Goal: Entertainment & Leisure: Consume media (video, audio)

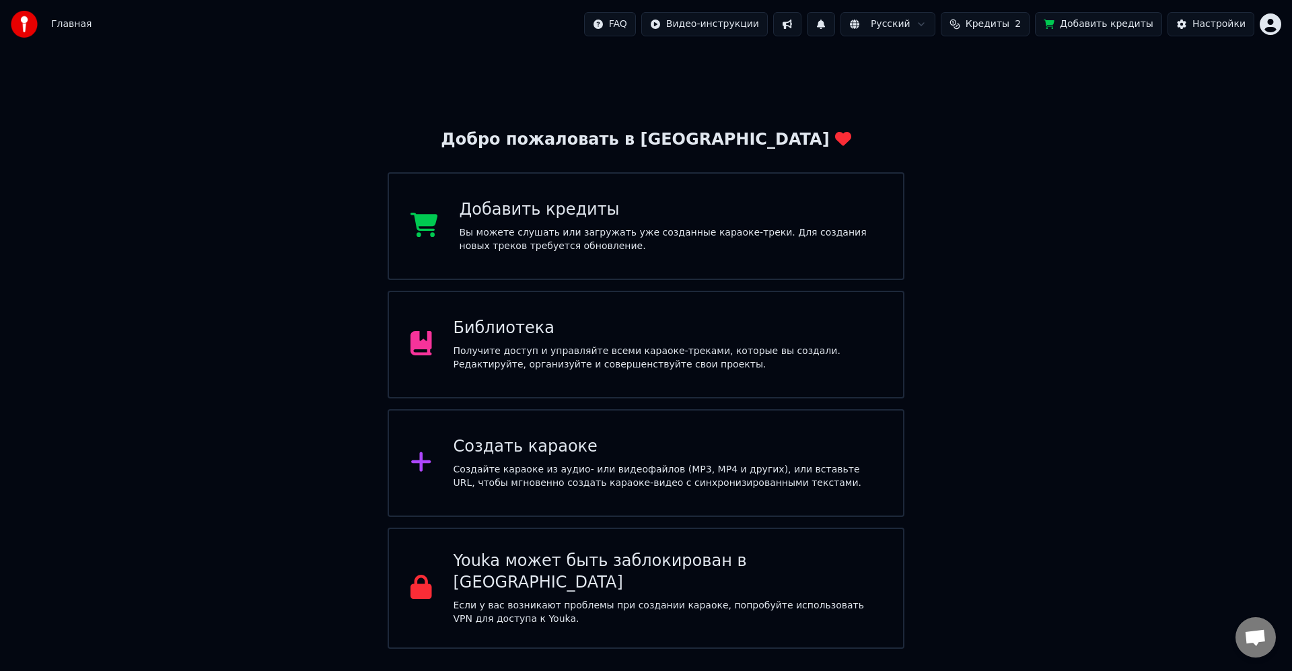
click at [1102, 134] on div "Добро пожаловать в Youka Добавить кредиты Вы можете слушать или загружать уже с…" at bounding box center [646, 348] width 1292 height 600
click at [726, 350] on div "Получите доступ и управляйте всеми караоке-треками, которые вы создали. Редакти…" at bounding box center [668, 358] width 429 height 27
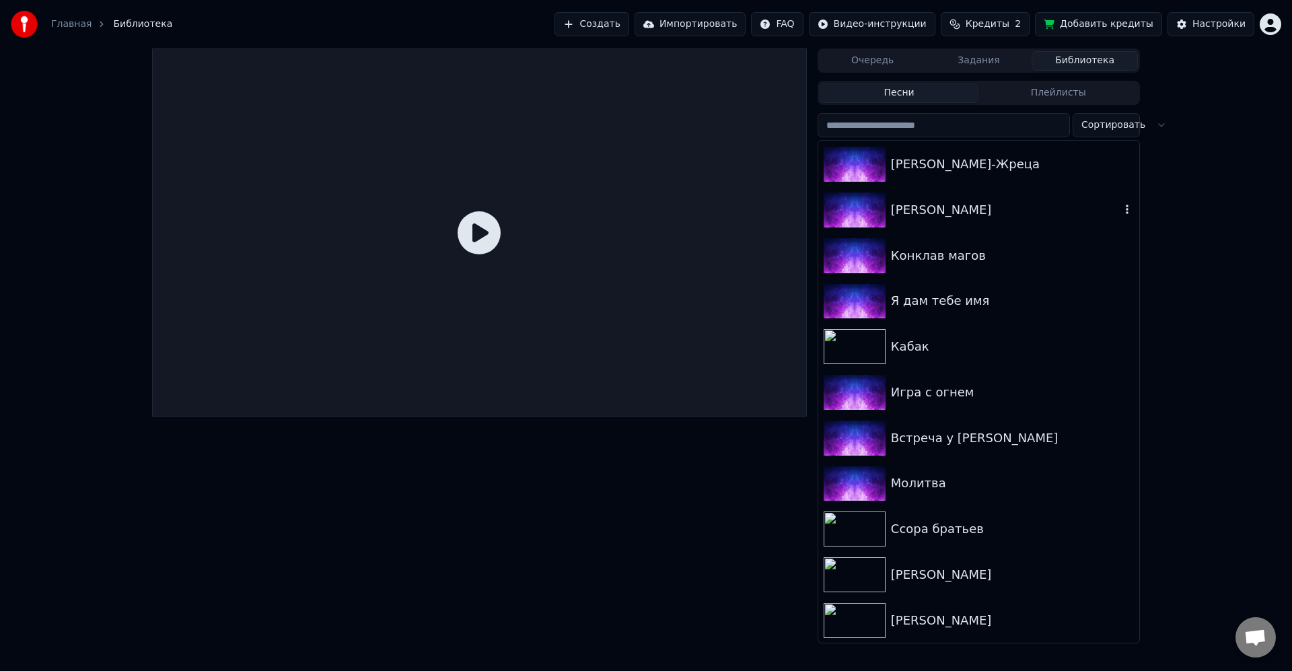
scroll to position [1189, 0]
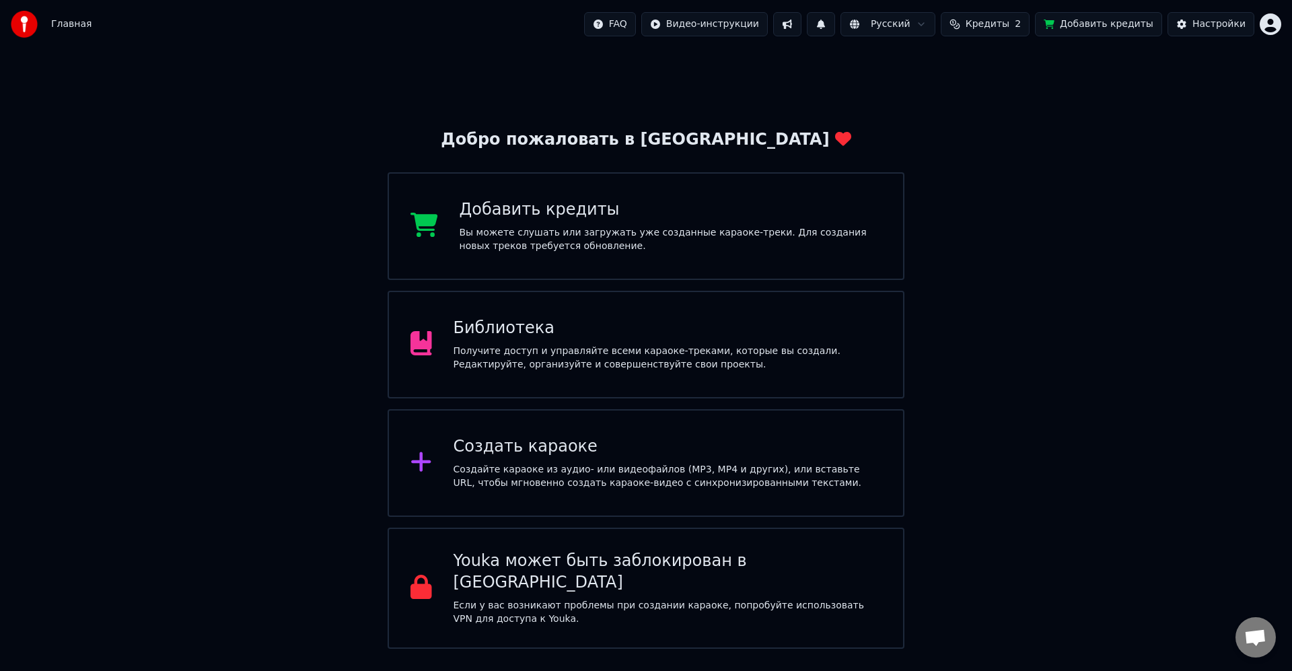
click at [578, 327] on div "Библиотека" at bounding box center [668, 329] width 429 height 22
click at [1208, 25] on div "Настройки" at bounding box center [1219, 24] width 53 height 13
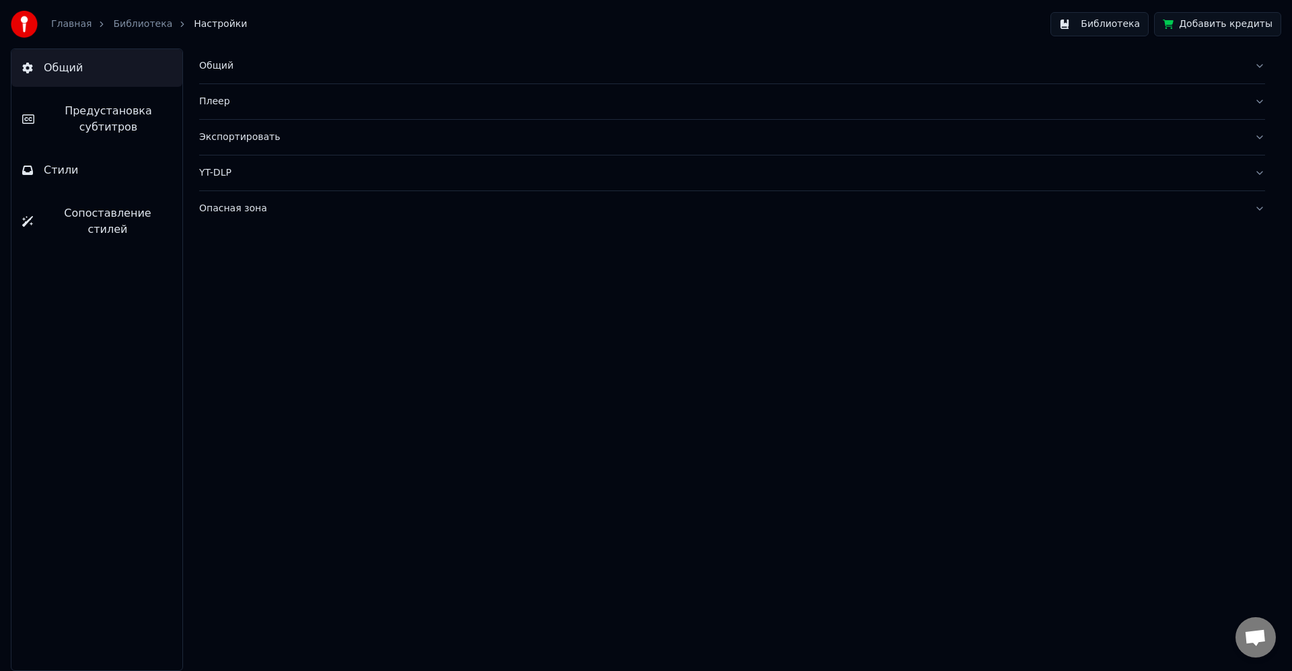
click at [249, 132] on div "Экспортировать" at bounding box center [721, 137] width 1045 height 13
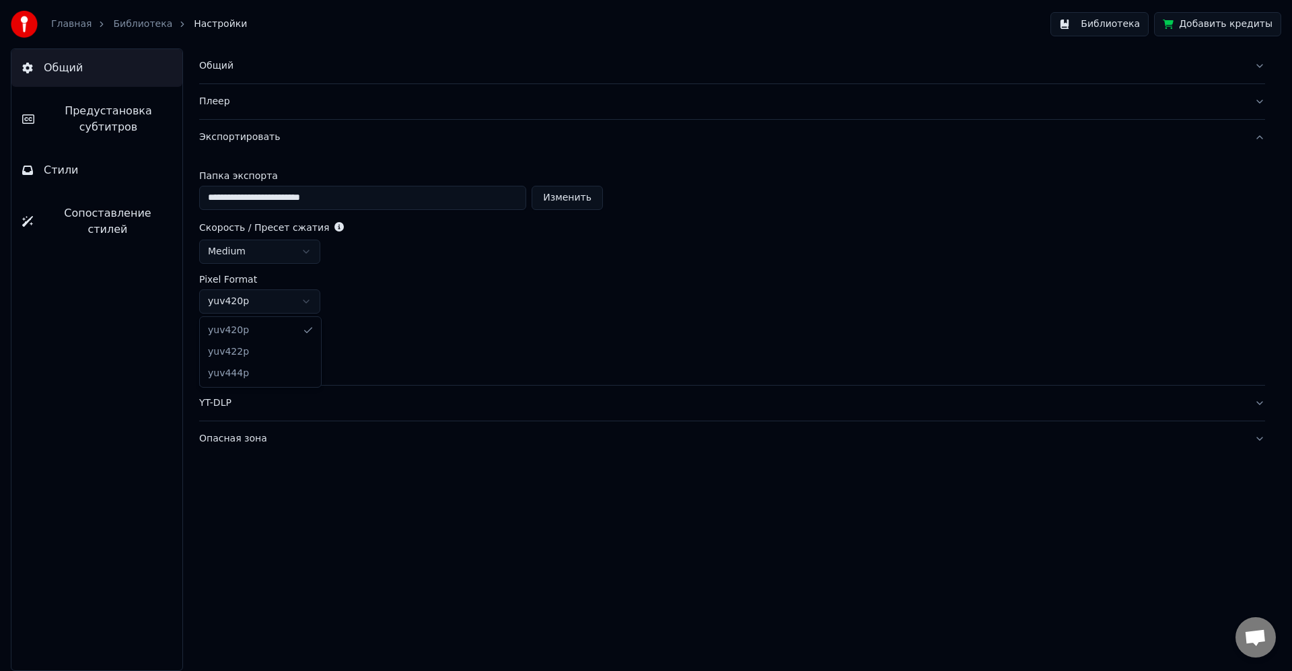
click at [287, 300] on html "**********" at bounding box center [646, 335] width 1292 height 671
click at [298, 256] on html "**********" at bounding box center [646, 335] width 1292 height 671
click at [328, 227] on html "**********" at bounding box center [646, 335] width 1292 height 671
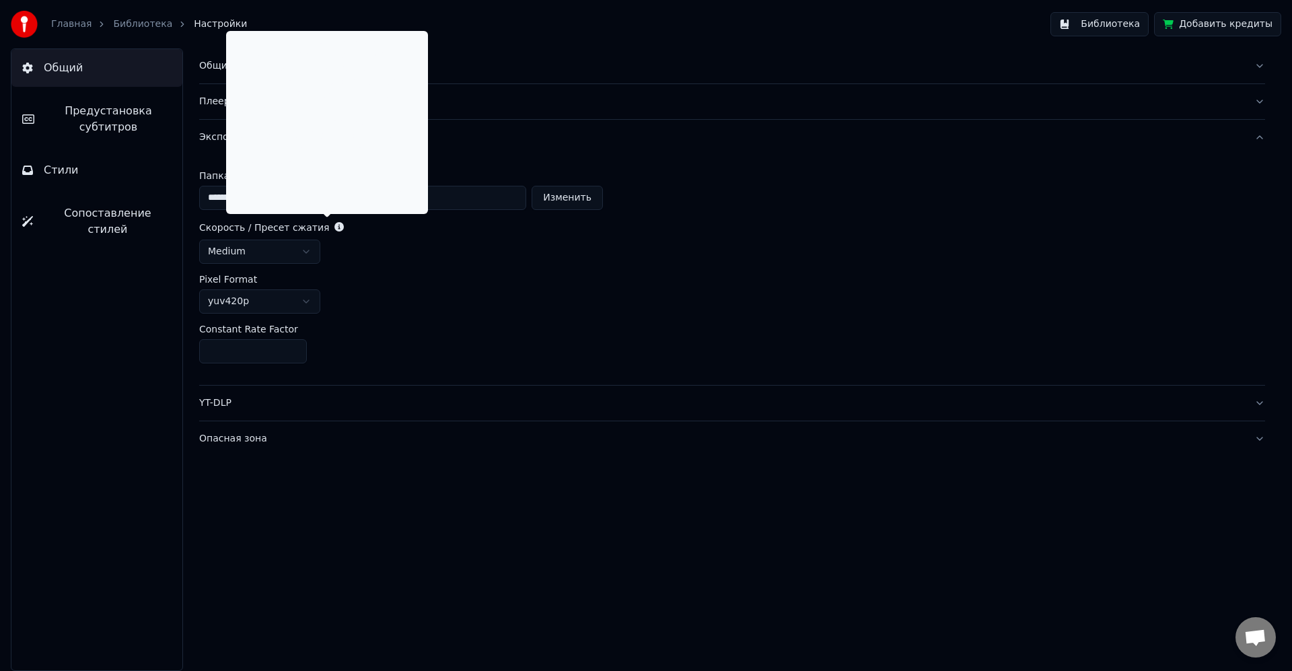
click at [381, 253] on div "medium" at bounding box center [732, 252] width 1066 height 24
click at [335, 228] on icon at bounding box center [339, 226] width 9 height 9
click at [424, 283] on div "Pixel Format" at bounding box center [732, 279] width 1066 height 9
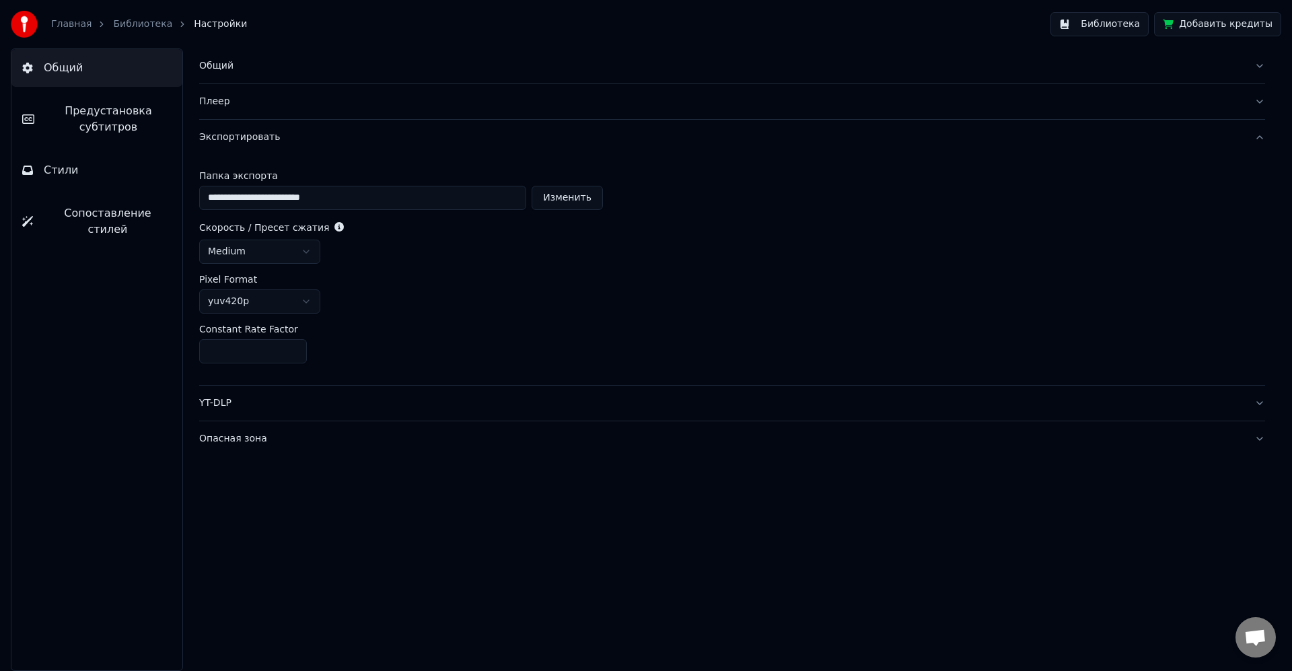
click at [131, 19] on link "Библиотека" at bounding box center [142, 24] width 59 height 13
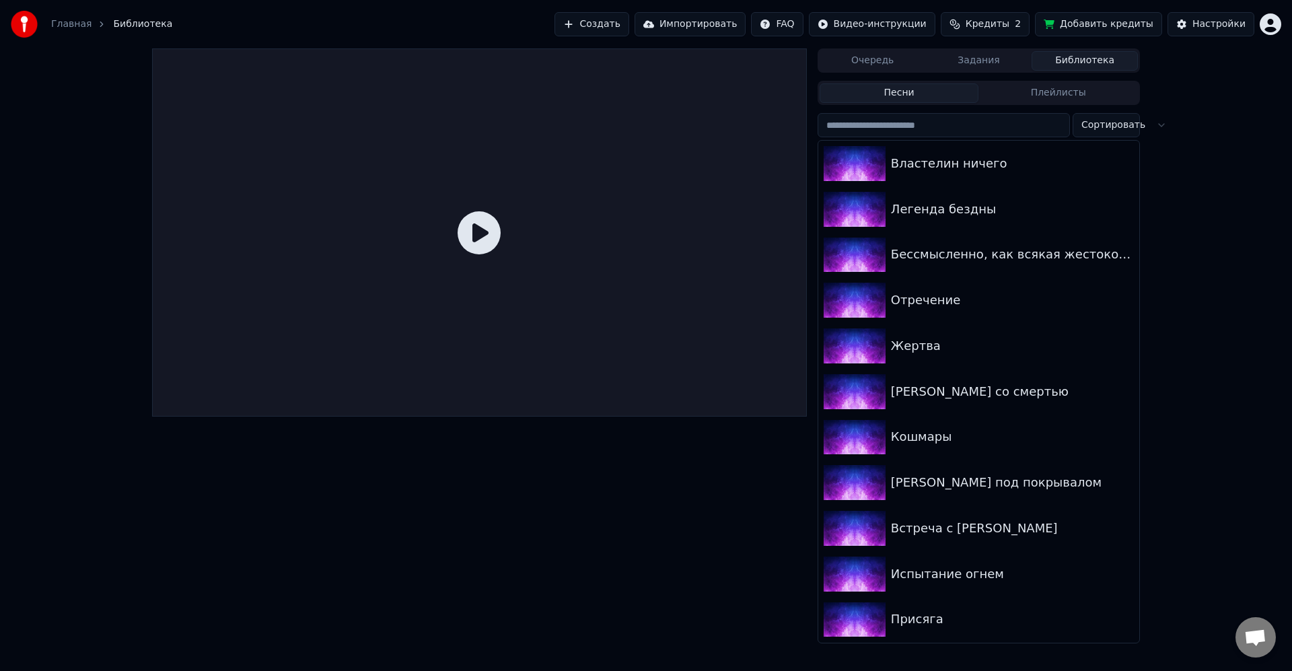
click at [82, 29] on link "Главная" at bounding box center [71, 24] width 40 height 13
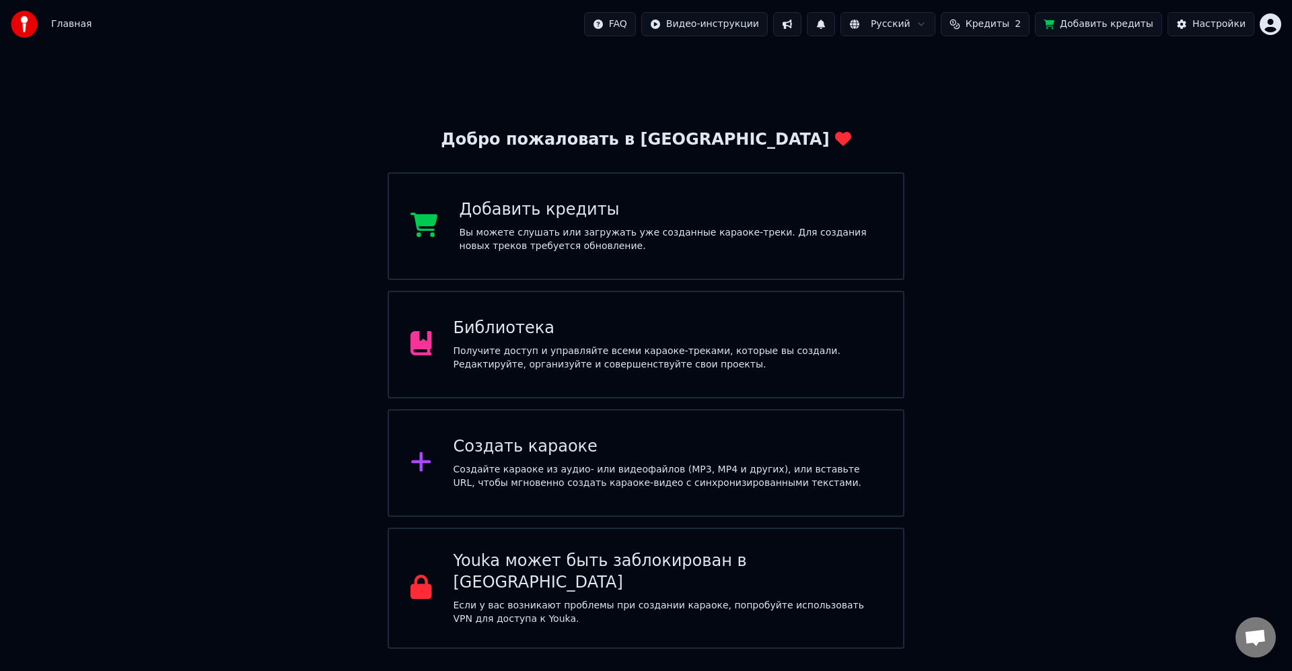
click at [510, 337] on div "Библиотека" at bounding box center [668, 329] width 429 height 22
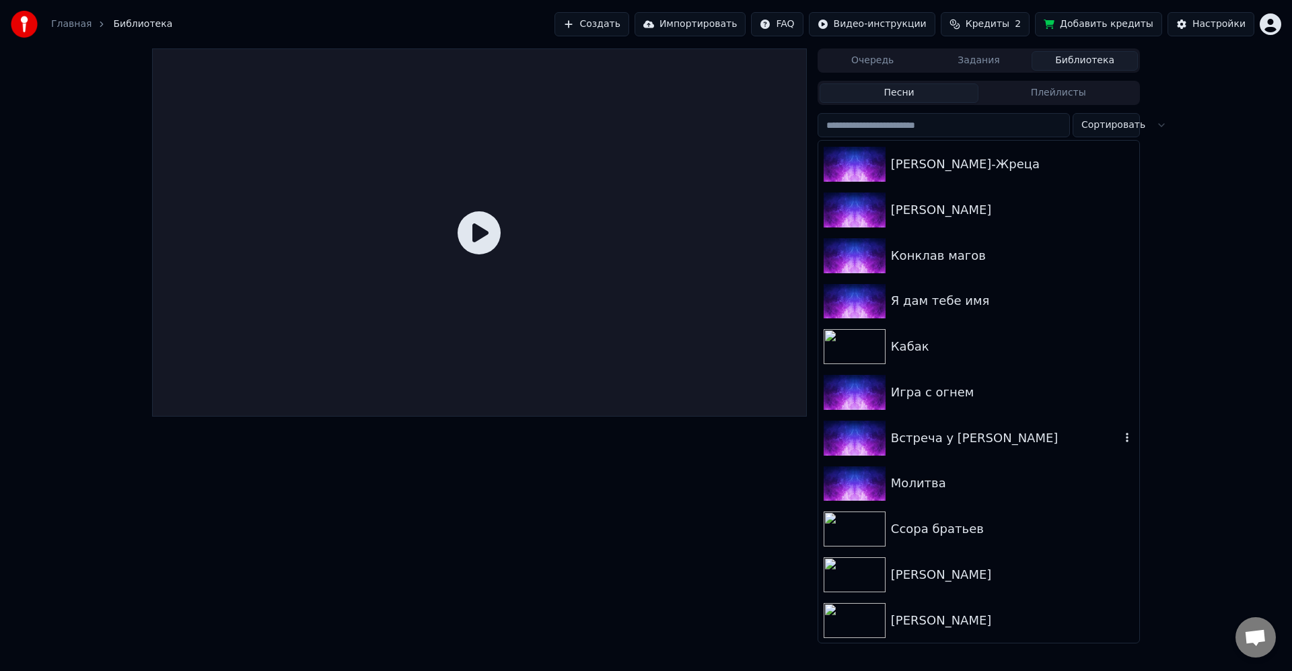
scroll to position [1189, 0]
click at [1121, 621] on icon "button" at bounding box center [1127, 619] width 13 height 11
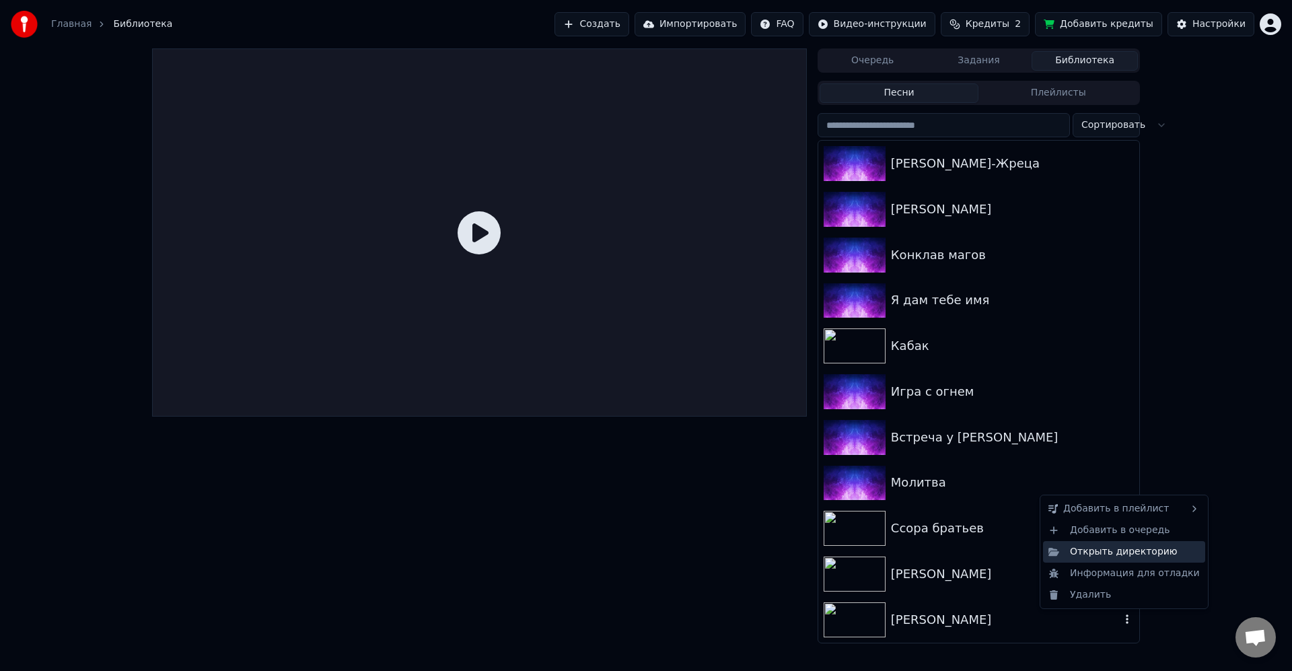
click at [1113, 556] on div "Открыть директорию" at bounding box center [1124, 552] width 162 height 22
click at [957, 625] on div "Ария чародея" at bounding box center [1006, 620] width 230 height 19
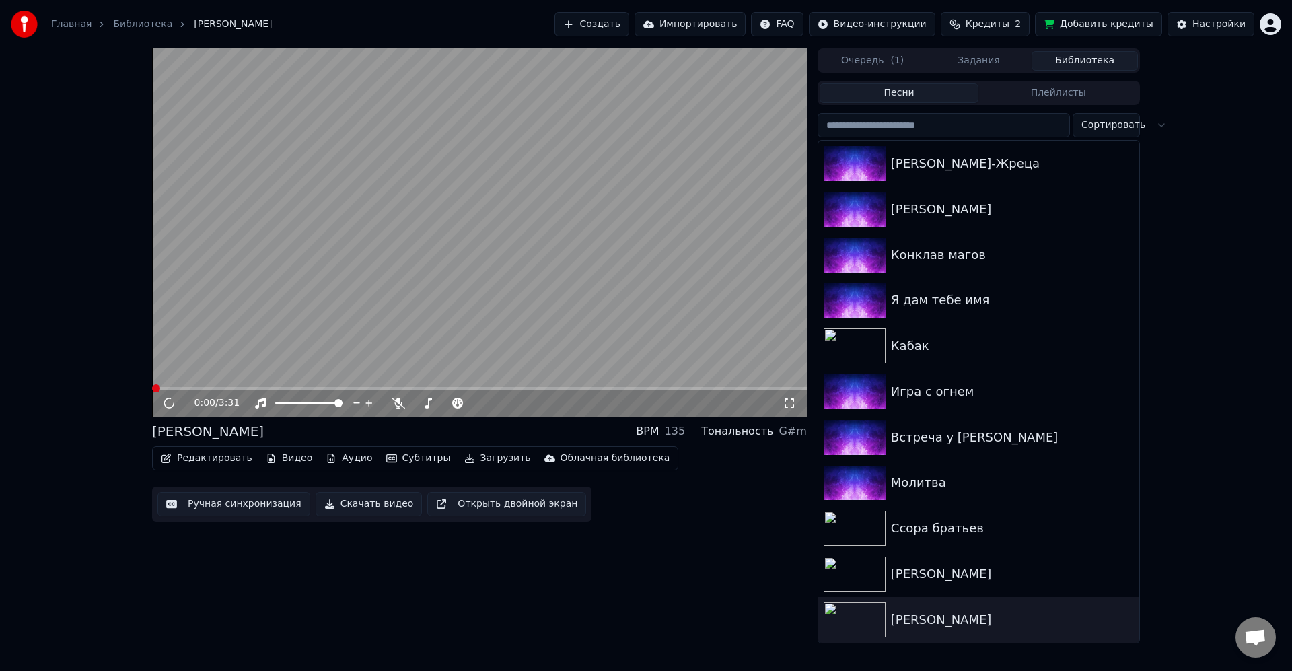
click at [541, 238] on video at bounding box center [479, 232] width 655 height 368
click at [170, 406] on icon at bounding box center [169, 403] width 7 height 8
click at [467, 462] on button "Загрузить" at bounding box center [497, 458] width 77 height 19
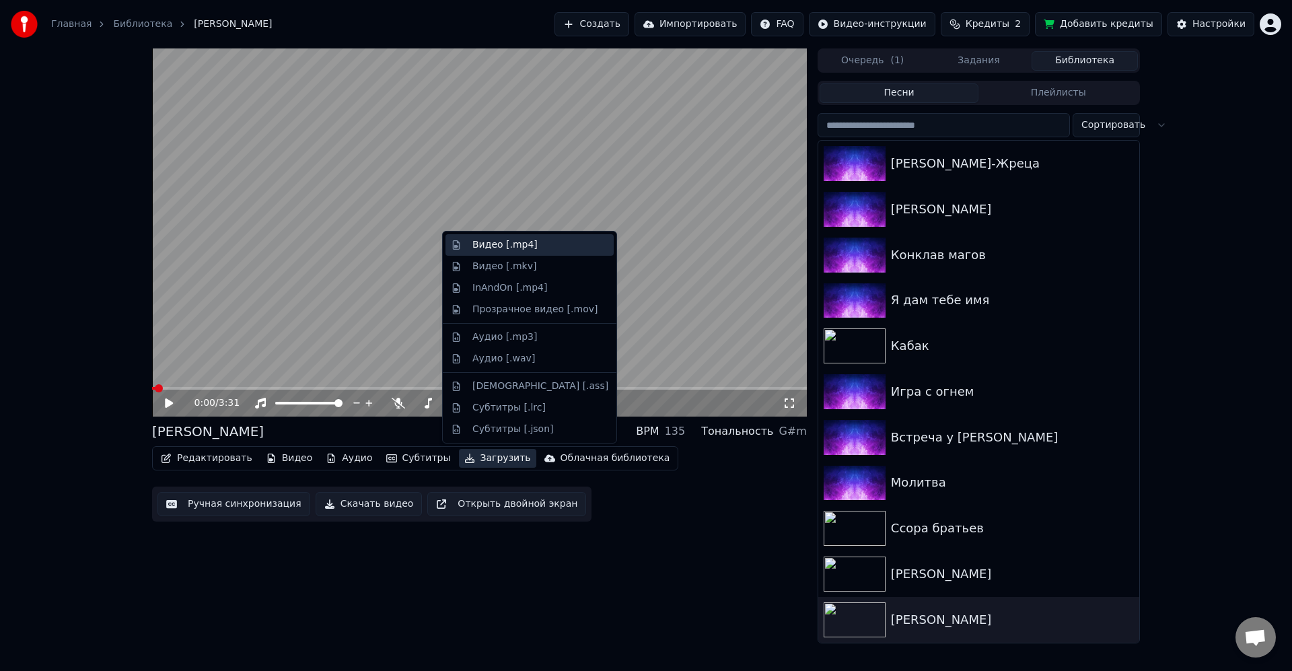
click at [512, 244] on div "Видео [.mp4]" at bounding box center [505, 244] width 65 height 13
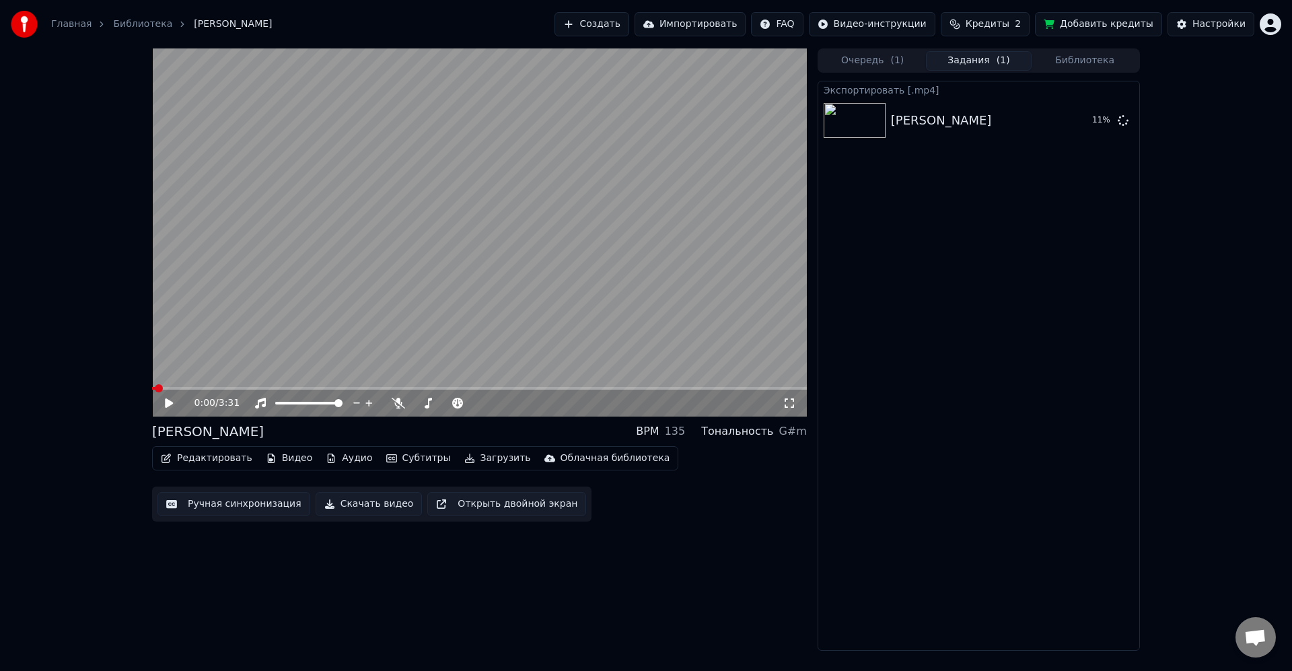
drag, startPoint x: 967, startPoint y: 248, endPoint x: 1076, endPoint y: 132, distance: 159.5
click at [978, 242] on div "Экспортировать [.mp4] Ария чародея 11 %" at bounding box center [979, 366] width 322 height 570
click at [1123, 121] on icon at bounding box center [1123, 119] width 11 height 11
click at [1039, 230] on div "Экспортировать [.mp4] Ария чародея" at bounding box center [979, 366] width 322 height 570
click at [923, 123] on div "Ария чародея" at bounding box center [941, 120] width 101 height 19
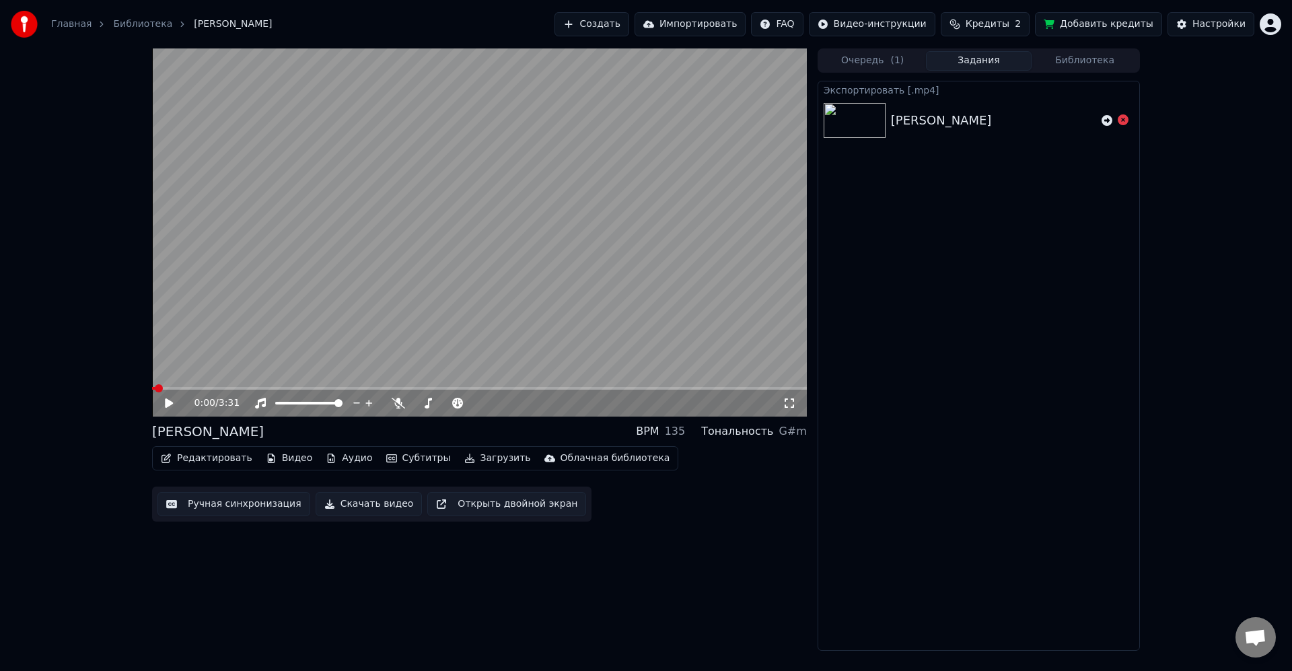
click at [911, 125] on div "Ария чародея" at bounding box center [941, 120] width 101 height 19
click at [909, 63] on button "Очередь ( 1 )" at bounding box center [873, 61] width 106 height 20
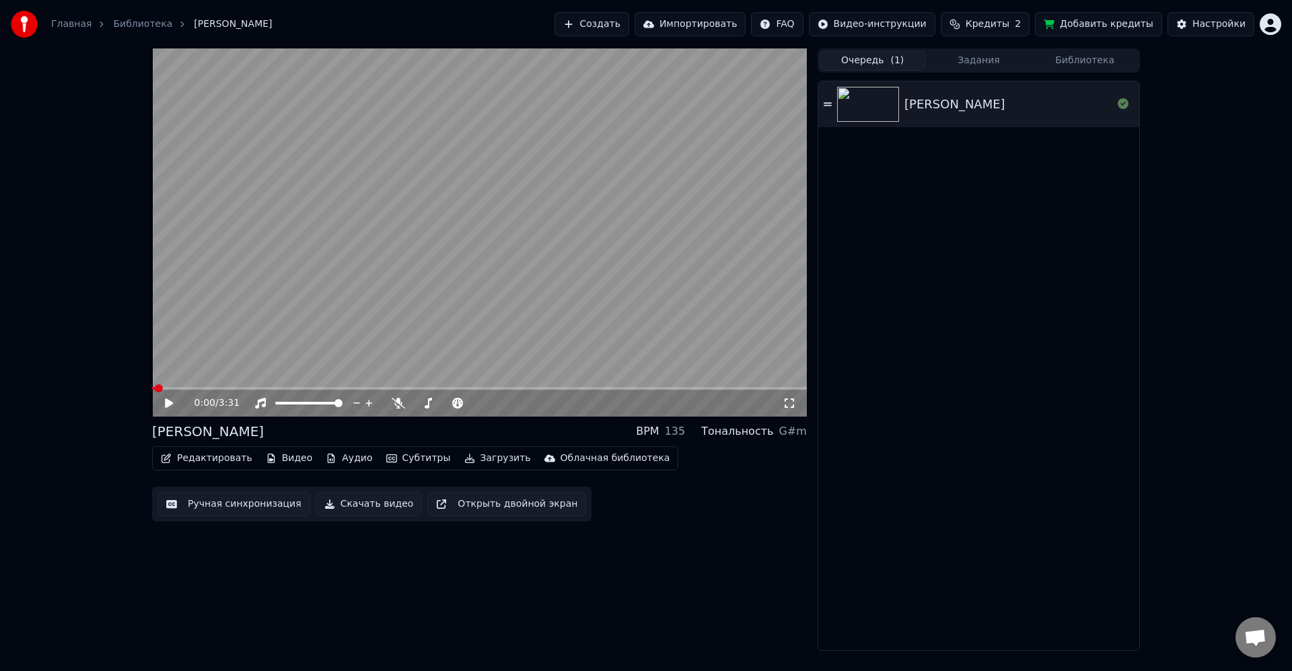
click at [1000, 60] on button "Задания" at bounding box center [979, 61] width 106 height 20
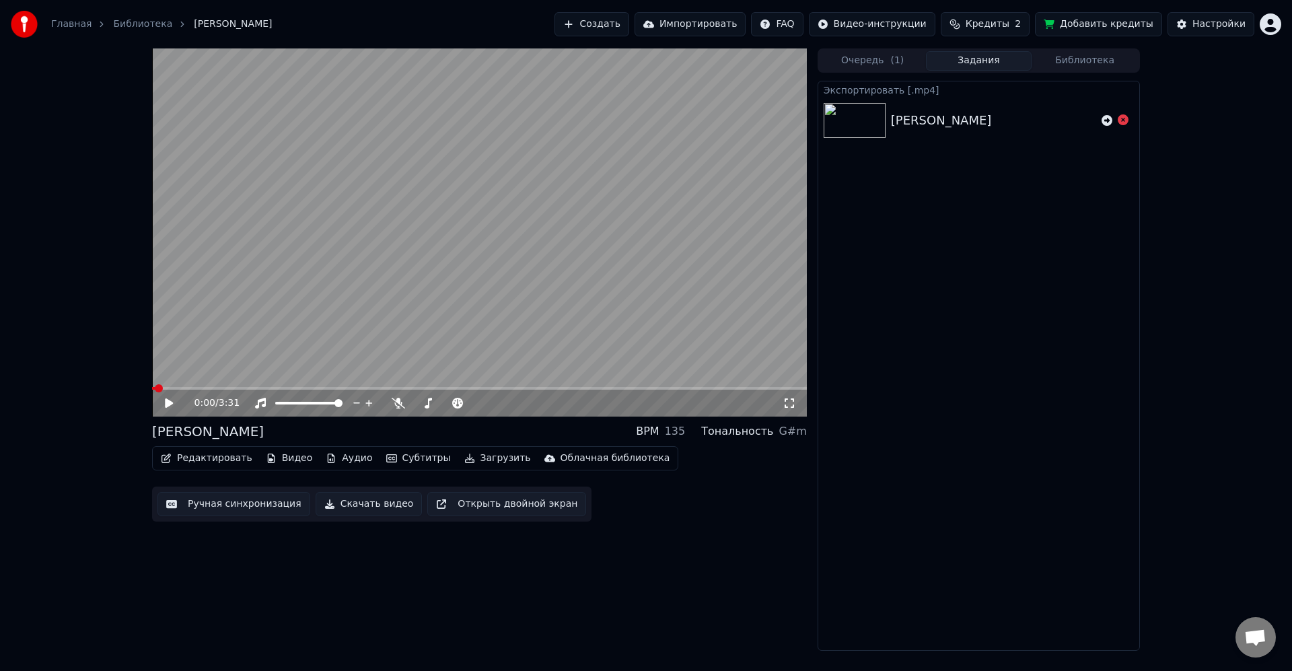
drag, startPoint x: 973, startPoint y: 207, endPoint x: 964, endPoint y: 121, distance: 86.0
click at [976, 204] on div "Экспортировать [.mp4] Ария чародея" at bounding box center [979, 366] width 322 height 570
click at [221, 458] on button "Редактировать" at bounding box center [206, 458] width 102 height 19
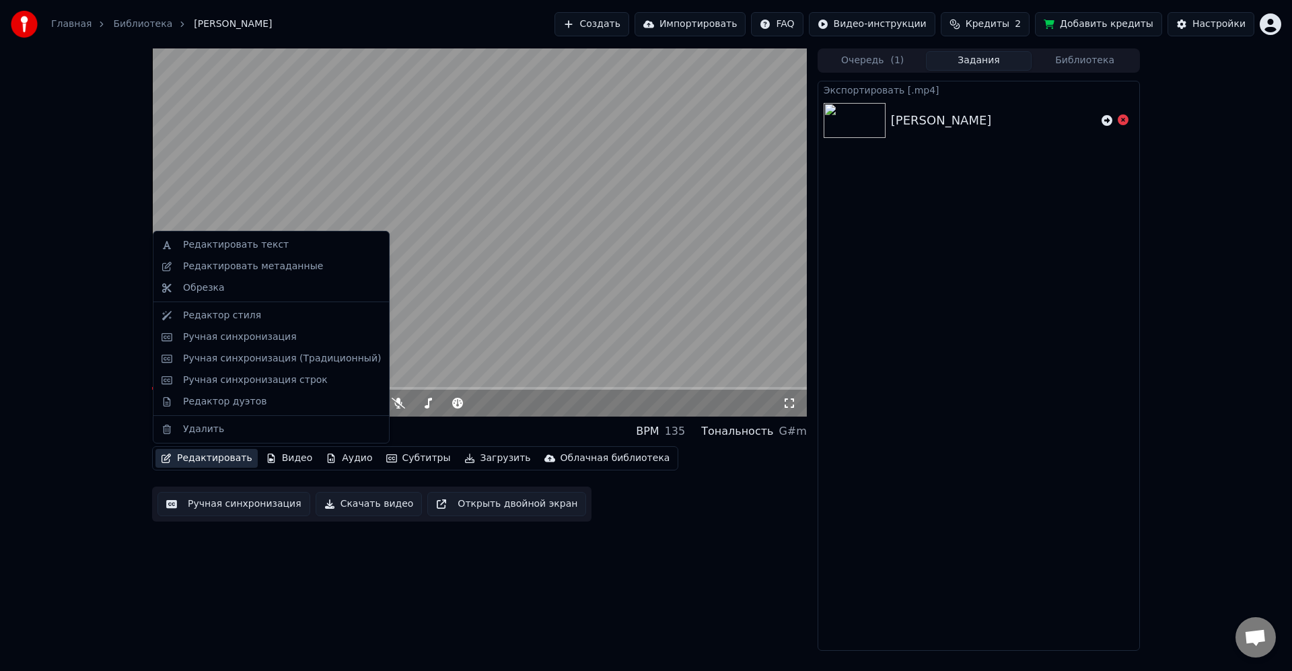
click at [930, 518] on div "Экспортировать [.mp4] Ария чародея" at bounding box center [979, 366] width 322 height 570
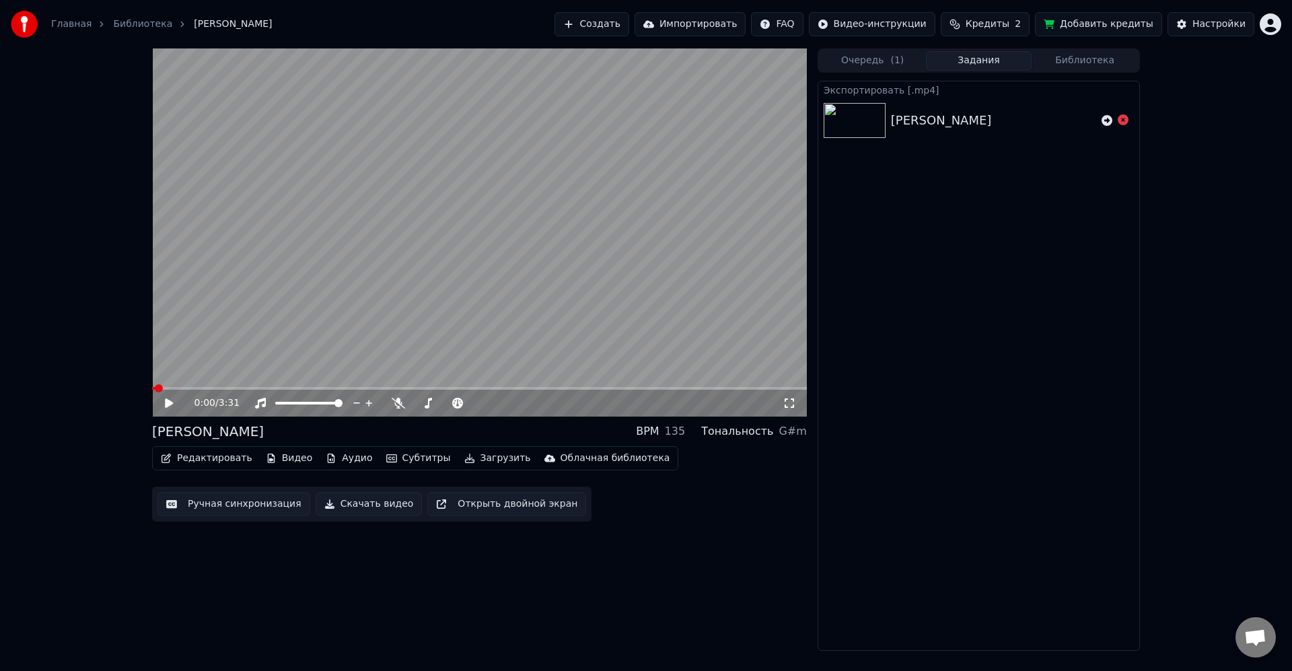
click at [495, 454] on button "Загрузить" at bounding box center [497, 458] width 77 height 19
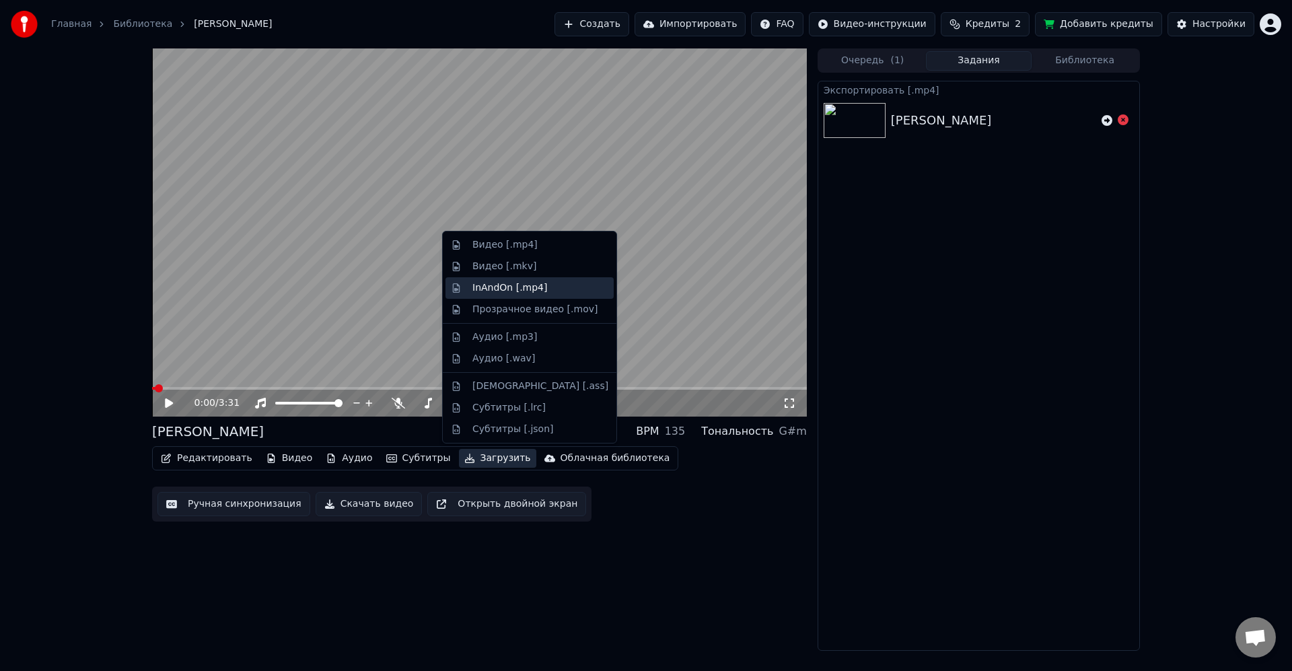
click at [553, 290] on div "InAndOn [.mp4]" at bounding box center [541, 287] width 136 height 13
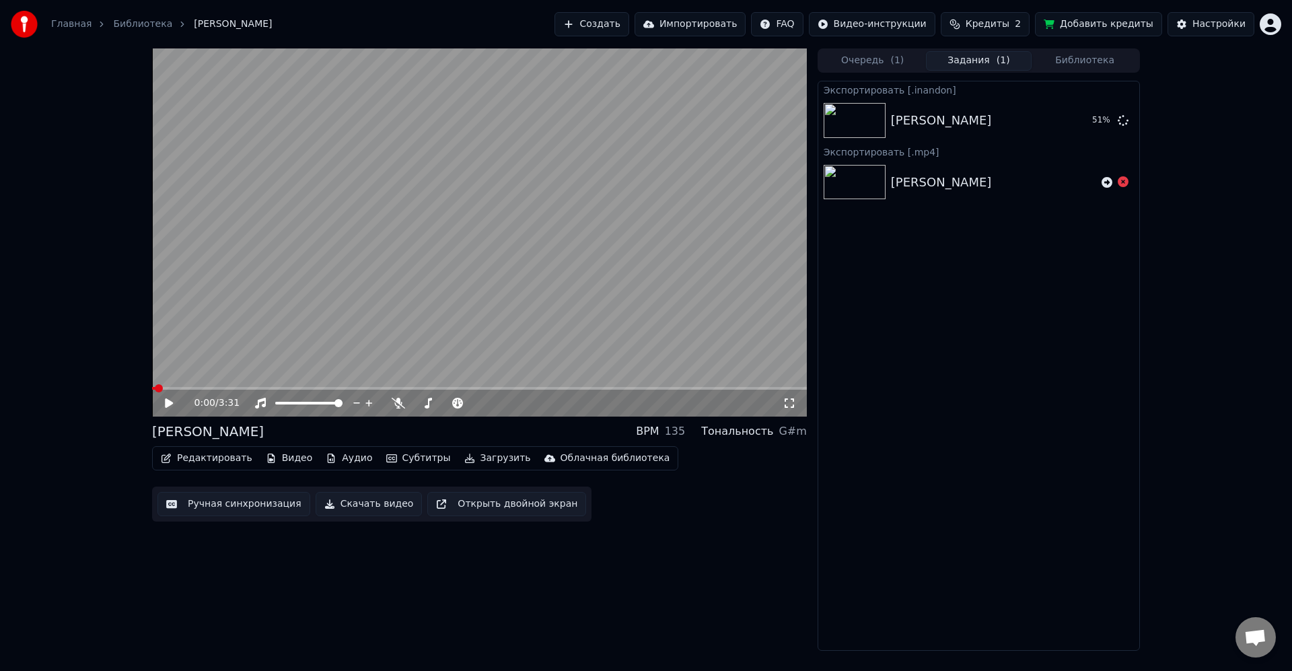
click at [490, 460] on button "Загрузить" at bounding box center [497, 458] width 77 height 19
click at [928, 471] on div "Экспортировать [.inandon] Ария чародея 67 % Экспортировать [.mp4] Ария чародея" at bounding box center [979, 366] width 322 height 570
click at [1043, 334] on div "Экспортировать [.inandon] Ария чародея 71 % Экспортировать [.mp4] Ария чародея" at bounding box center [979, 366] width 322 height 570
click at [885, 65] on button "Очередь ( 1 )" at bounding box center [873, 61] width 106 height 20
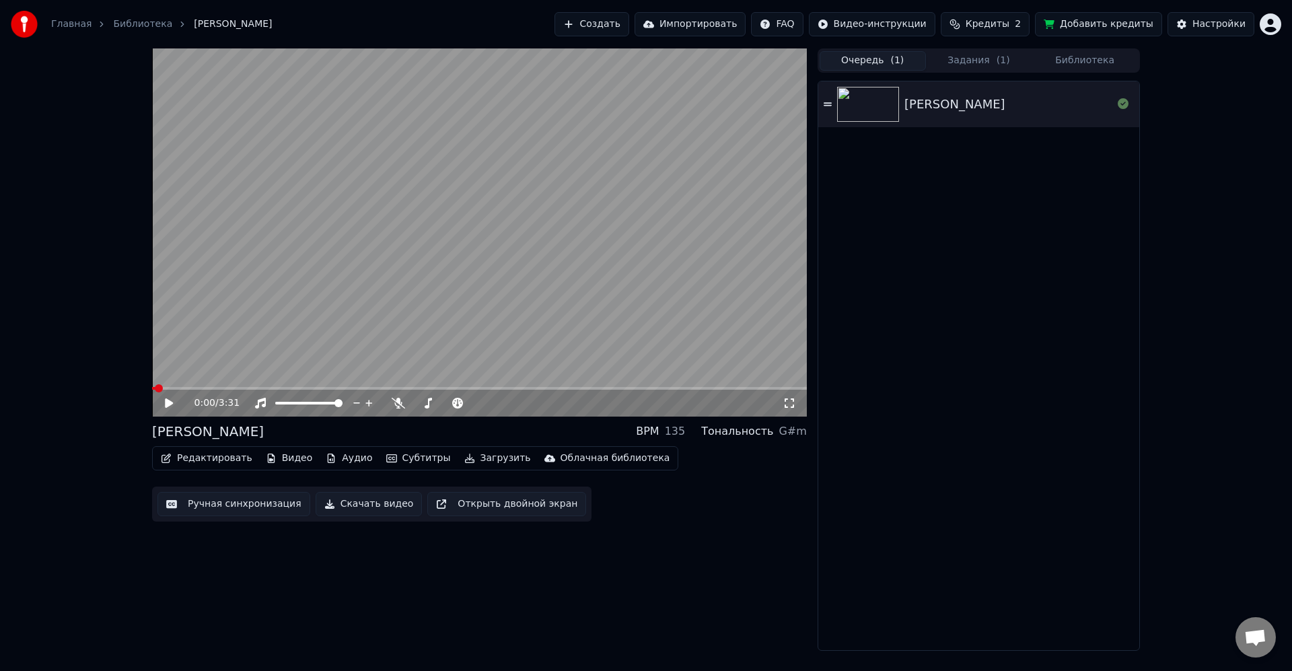
drag, startPoint x: 996, startPoint y: 65, endPoint x: 1009, endPoint y: 62, distance: 13.9
click at [997, 65] on span "( 1 )" at bounding box center [1003, 60] width 13 height 13
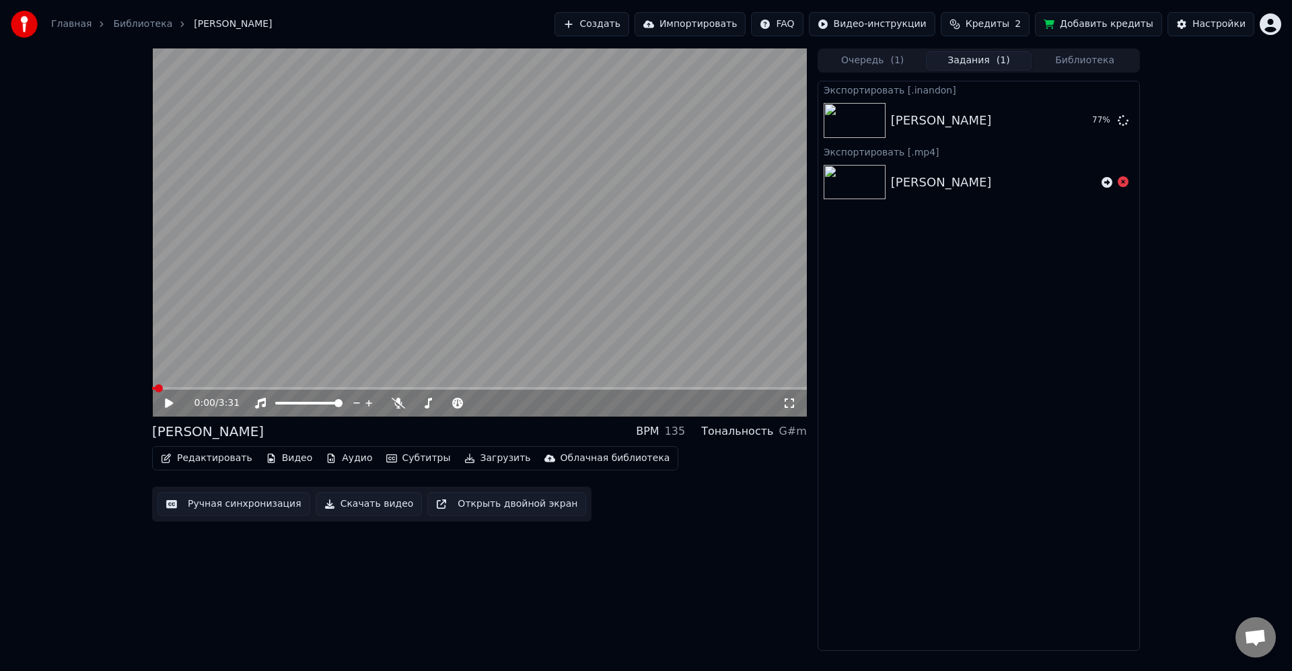
click at [1064, 61] on button "Библиотека" at bounding box center [1085, 61] width 106 height 20
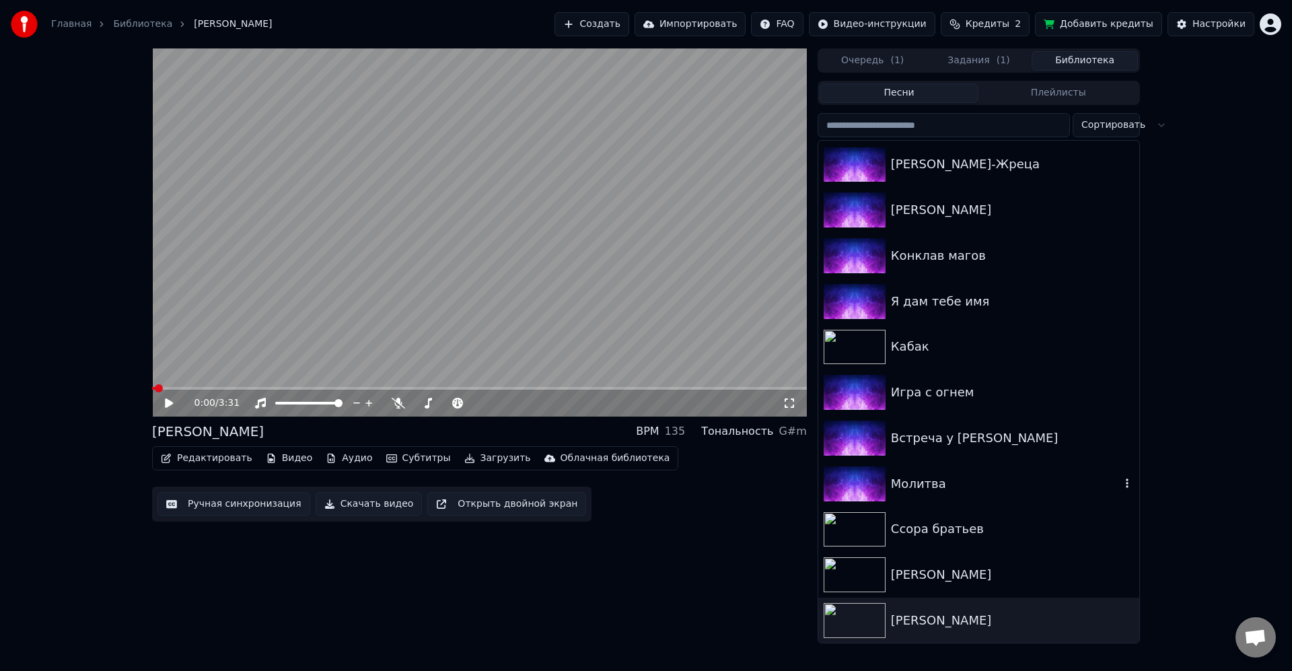
scroll to position [1189, 0]
click at [1121, 621] on icon "button" at bounding box center [1127, 619] width 13 height 11
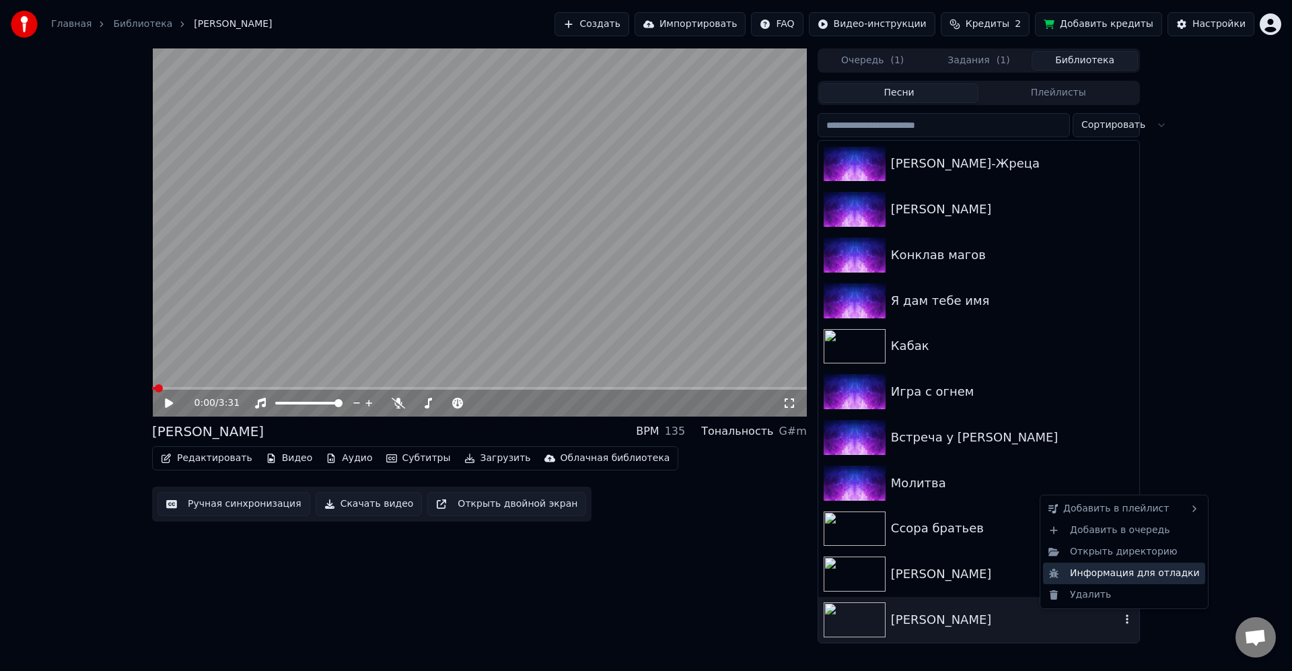
click at [1117, 569] on div "Информация для отладки" at bounding box center [1124, 574] width 162 height 22
click at [1126, 620] on icon "button" at bounding box center [1127, 619] width 3 height 9
click at [1095, 572] on div "Информация для отладки" at bounding box center [1124, 574] width 162 height 22
click at [620, 487] on div "Редактировать Видео Аудио Субтитры Загрузить Облачная библиотека Ручная синхрон…" at bounding box center [479, 483] width 655 height 75
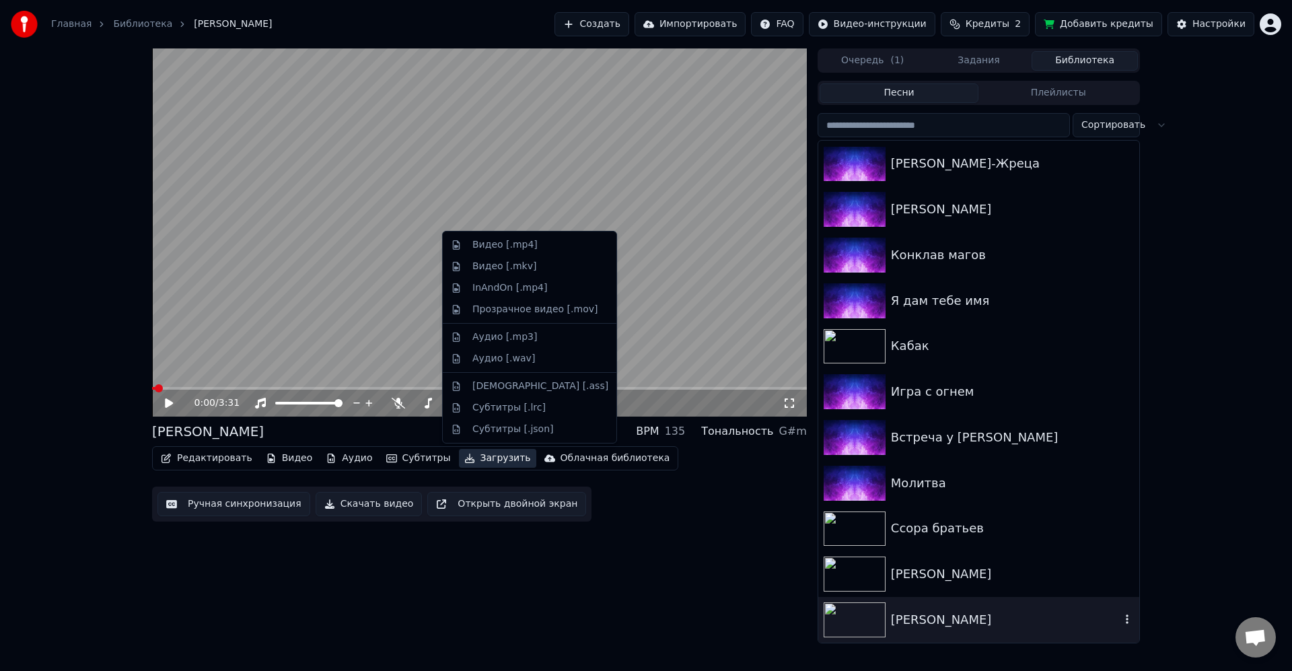
click at [479, 463] on button "Загрузить" at bounding box center [497, 458] width 77 height 19
click at [576, 332] on div "Аудио [.mp3]" at bounding box center [541, 337] width 136 height 13
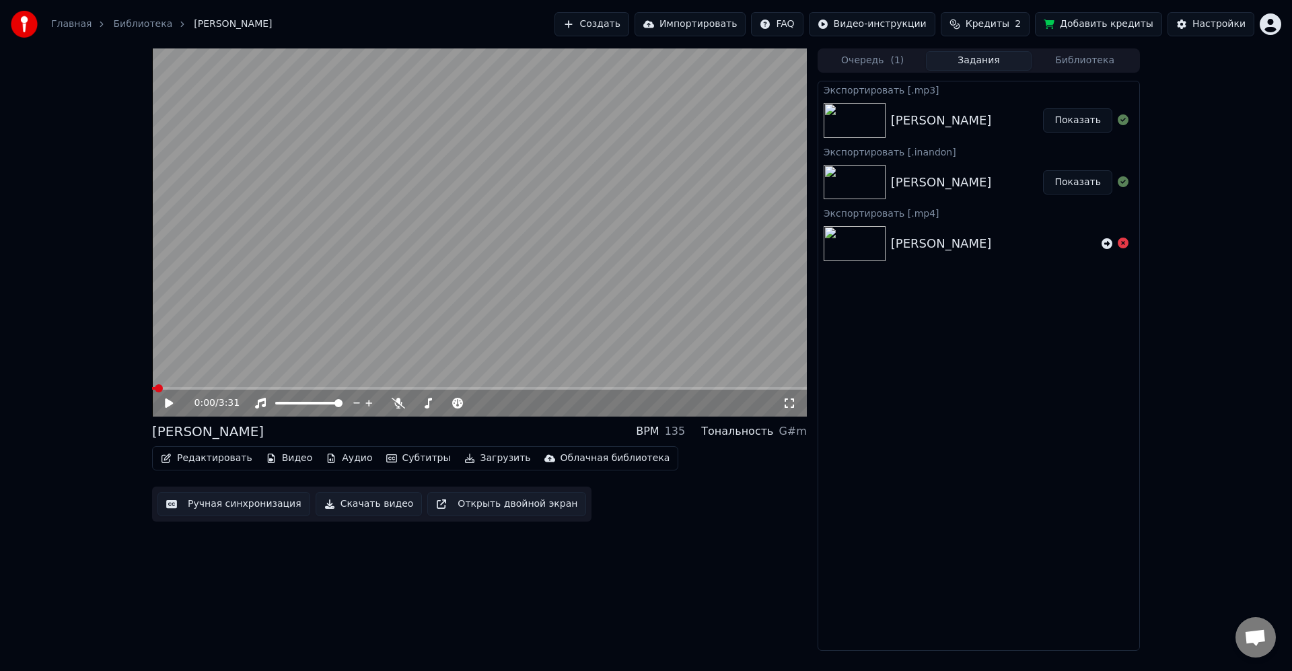
click at [1079, 120] on button "Показать" at bounding box center [1077, 120] width 69 height 24
click at [1071, 55] on button "Библиотека" at bounding box center [1085, 61] width 106 height 20
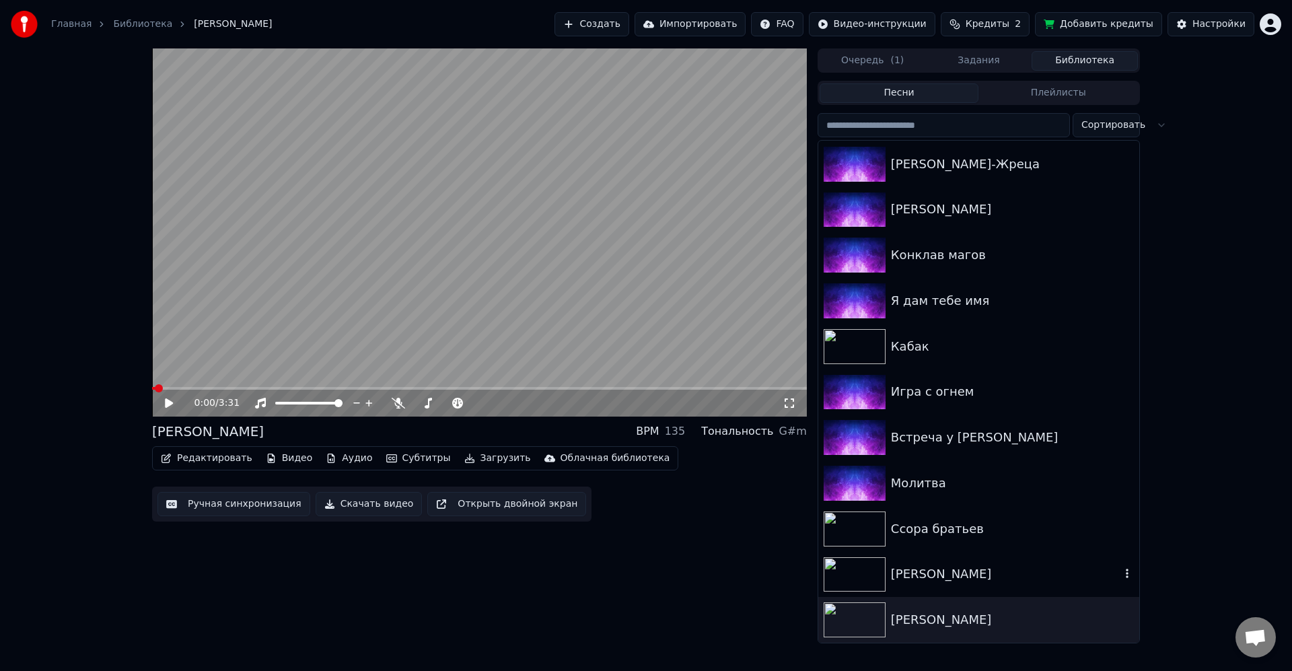
drag, startPoint x: 995, startPoint y: 570, endPoint x: 937, endPoint y: 567, distance: 58.0
click at [994, 570] on div "Сон чародея" at bounding box center [1006, 574] width 230 height 19
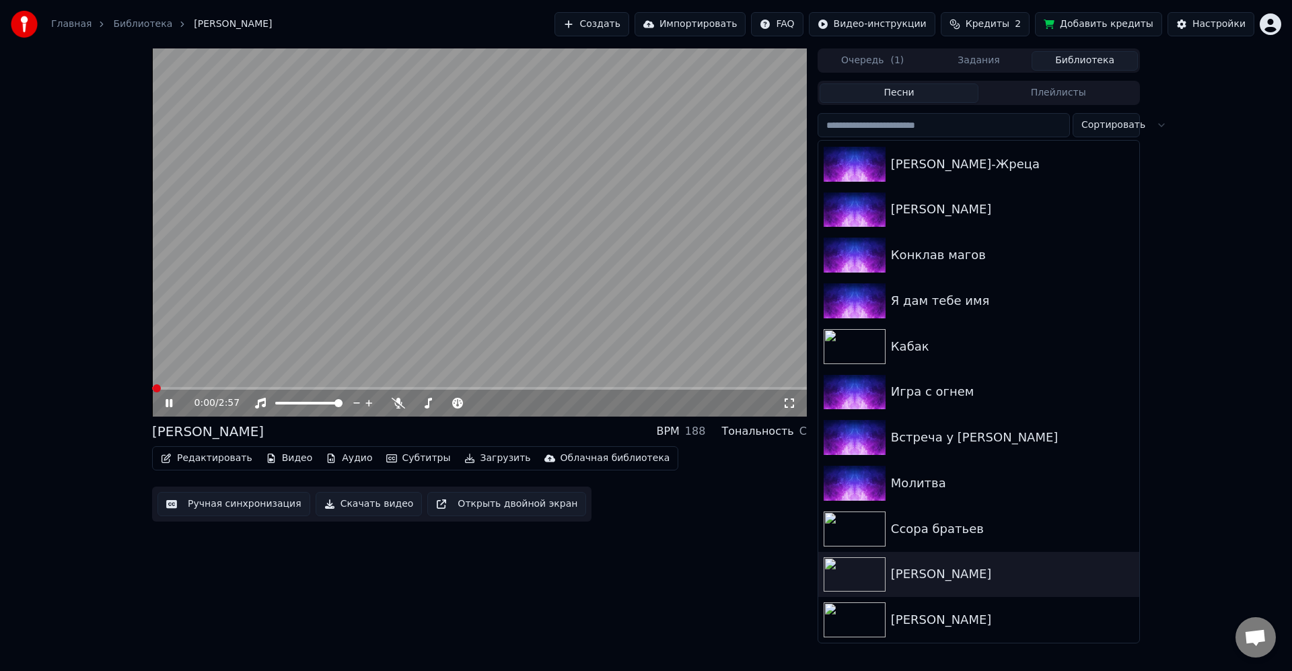
click at [542, 316] on video at bounding box center [479, 232] width 655 height 368
click at [481, 458] on button "Загрузить" at bounding box center [497, 458] width 77 height 19
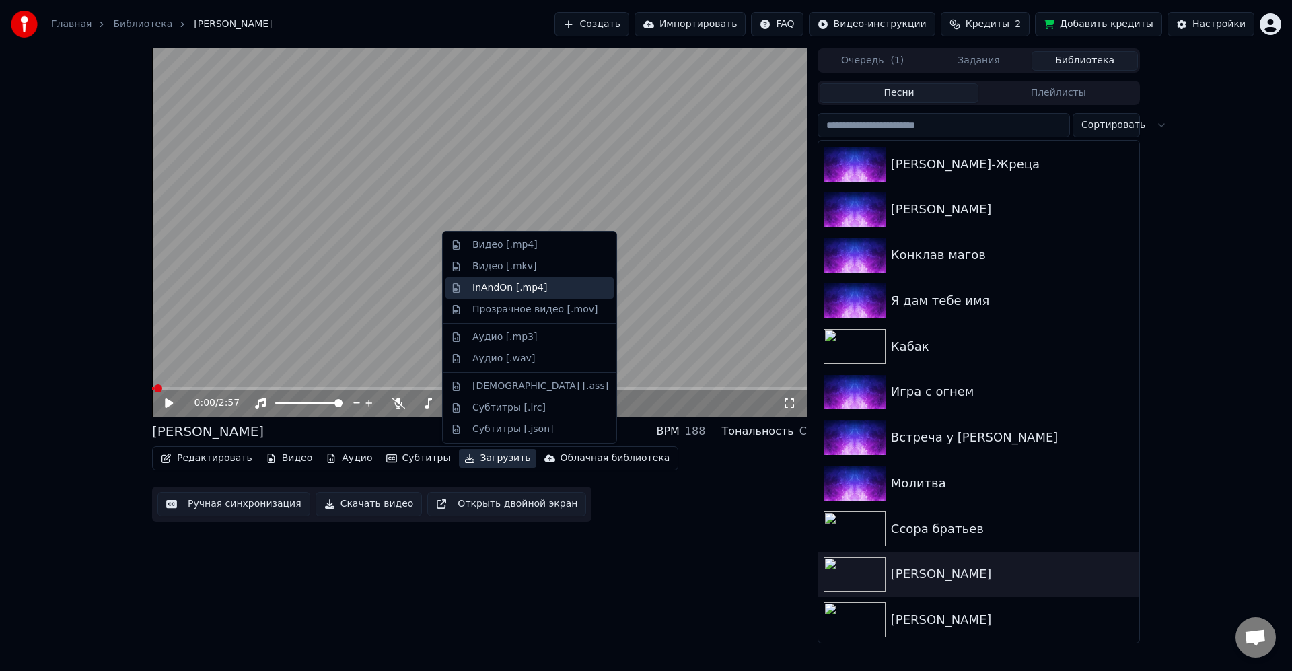
click at [528, 293] on div "InAndOn [.mp4]" at bounding box center [510, 287] width 75 height 13
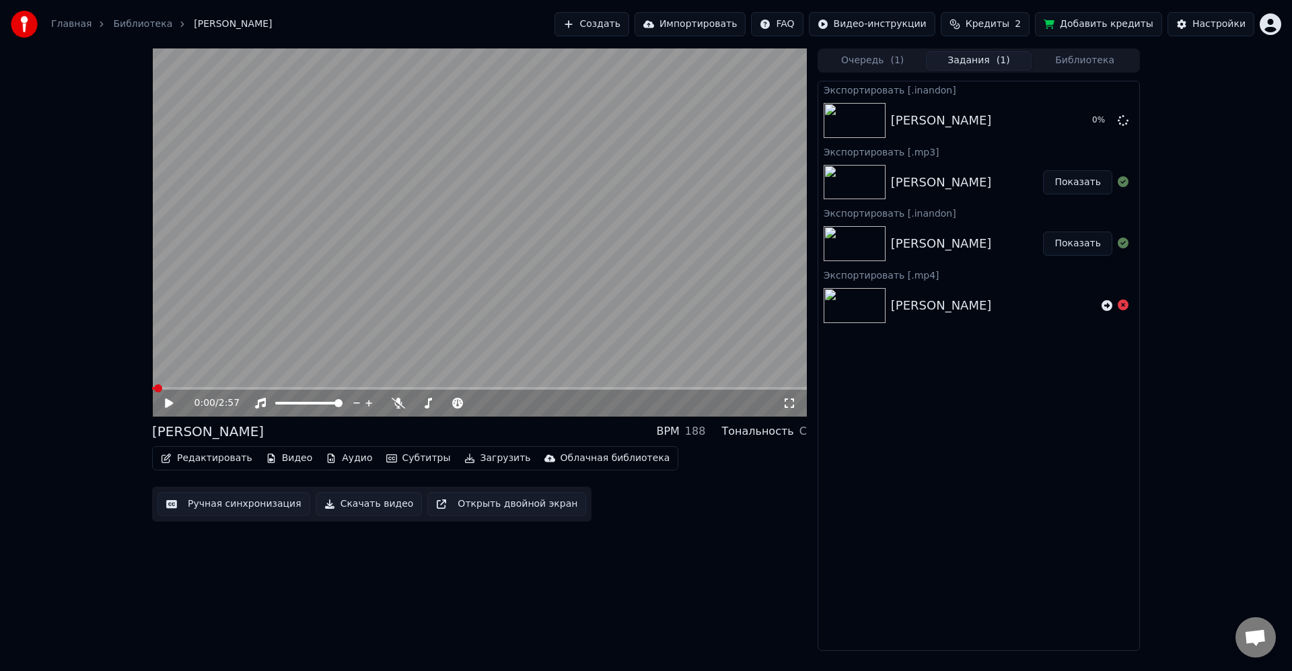
click at [491, 460] on button "Загрузить" at bounding box center [497, 458] width 77 height 19
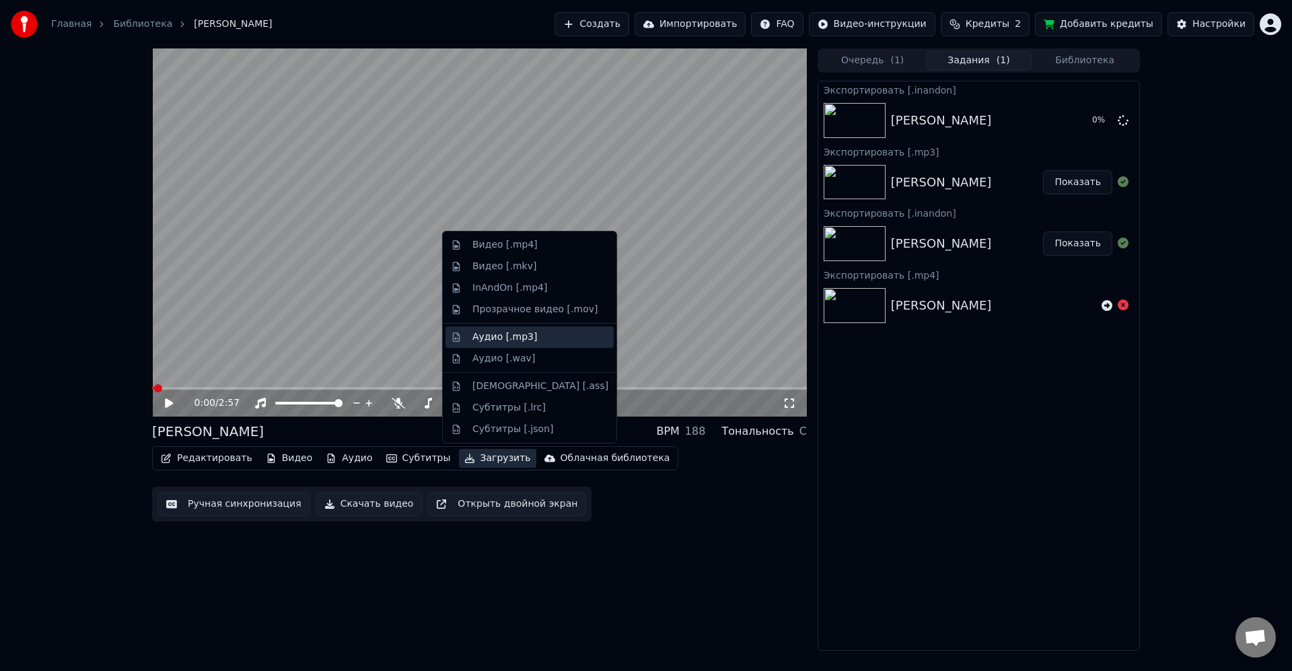
click at [553, 339] on div "Аудио [.mp3]" at bounding box center [541, 337] width 136 height 13
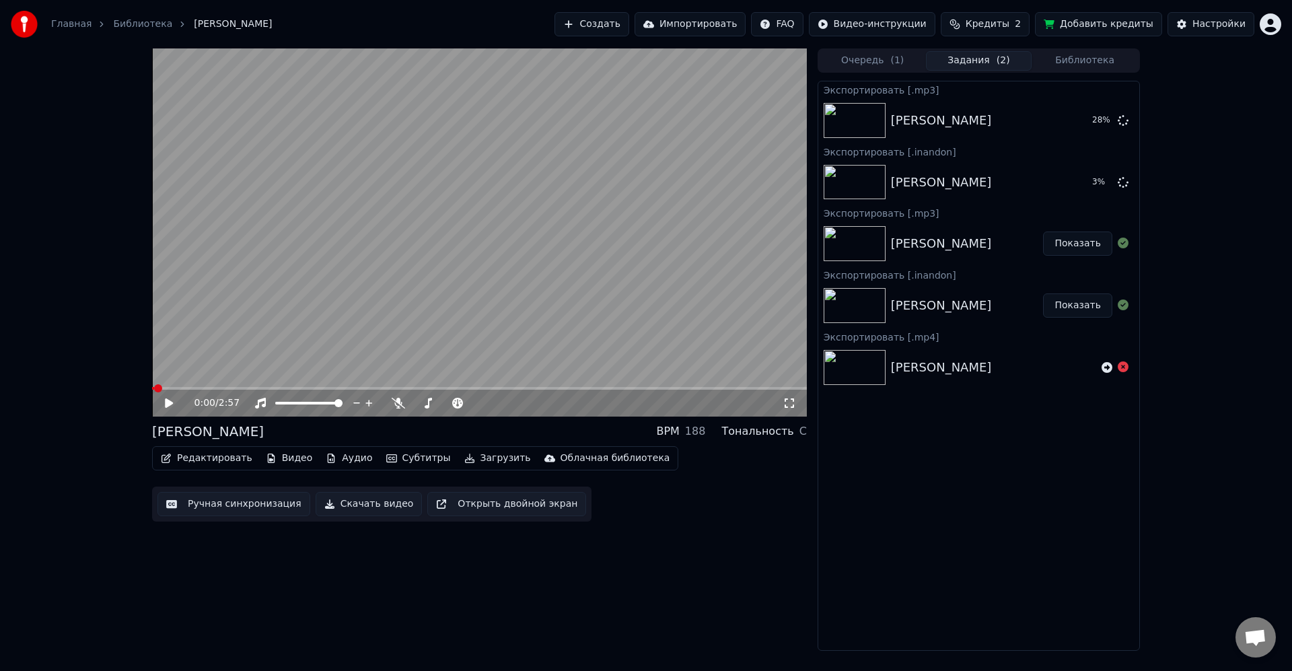
click at [1072, 61] on button "Библиотека" at bounding box center [1085, 61] width 106 height 20
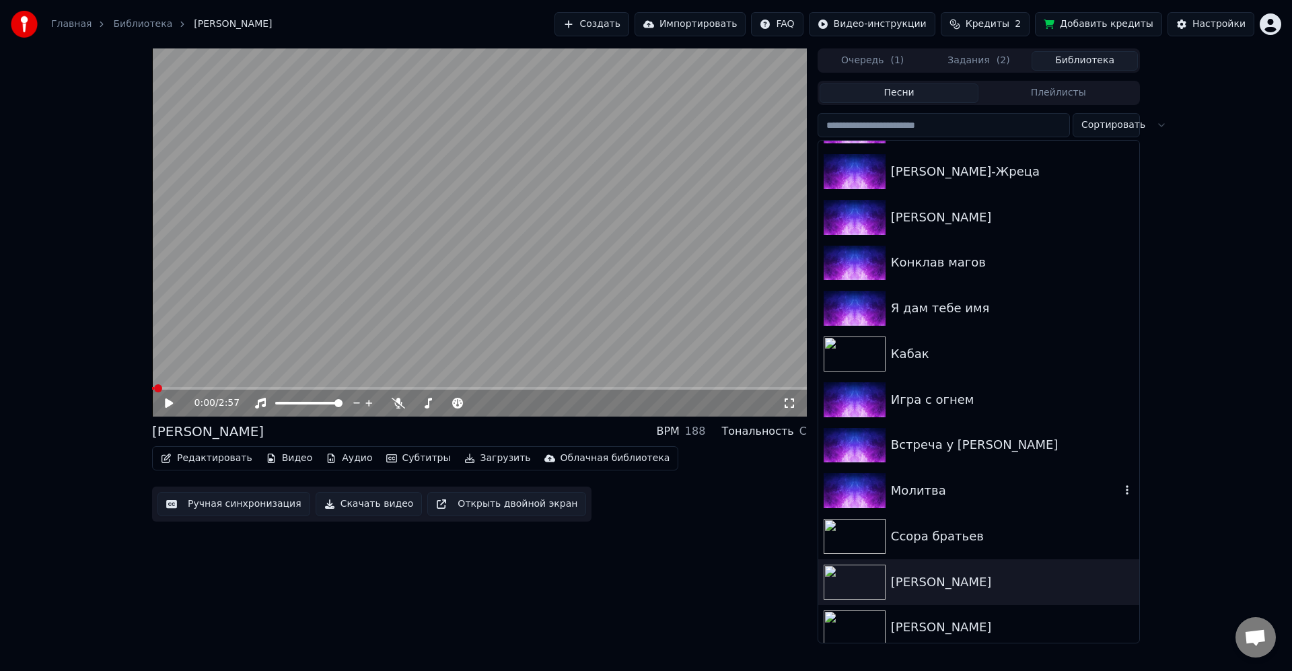
scroll to position [1189, 0]
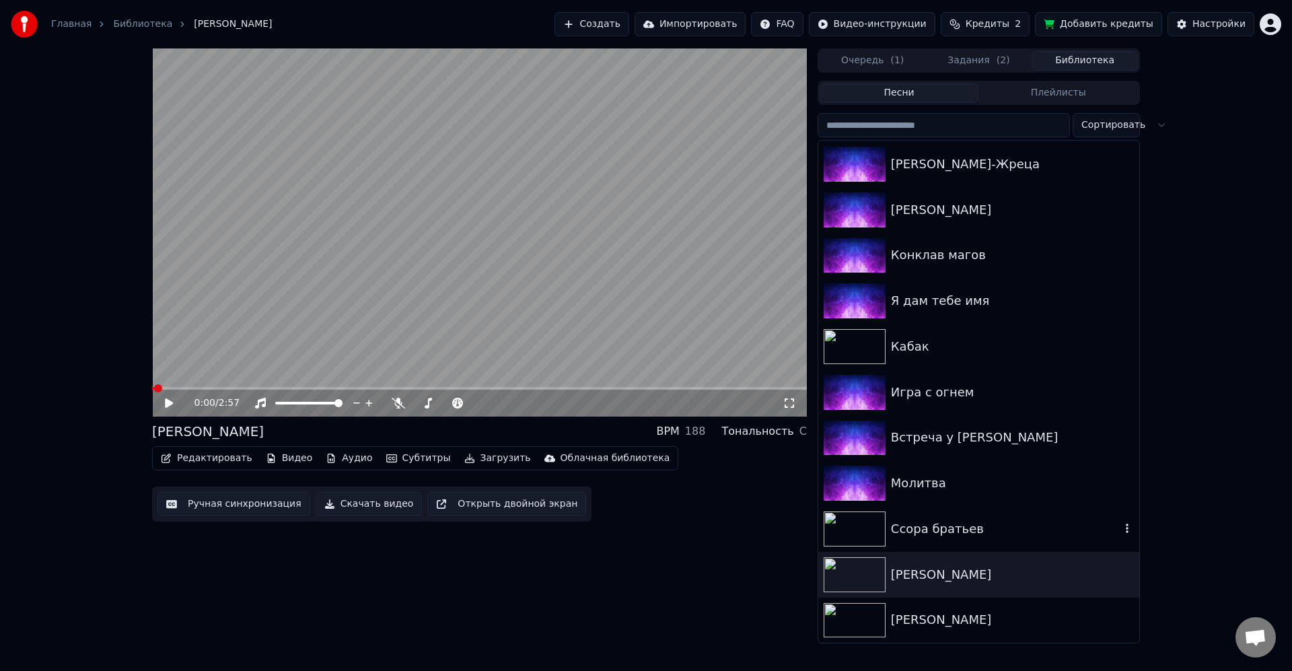
click at [953, 520] on div "Ссора братьев" at bounding box center [1006, 529] width 230 height 19
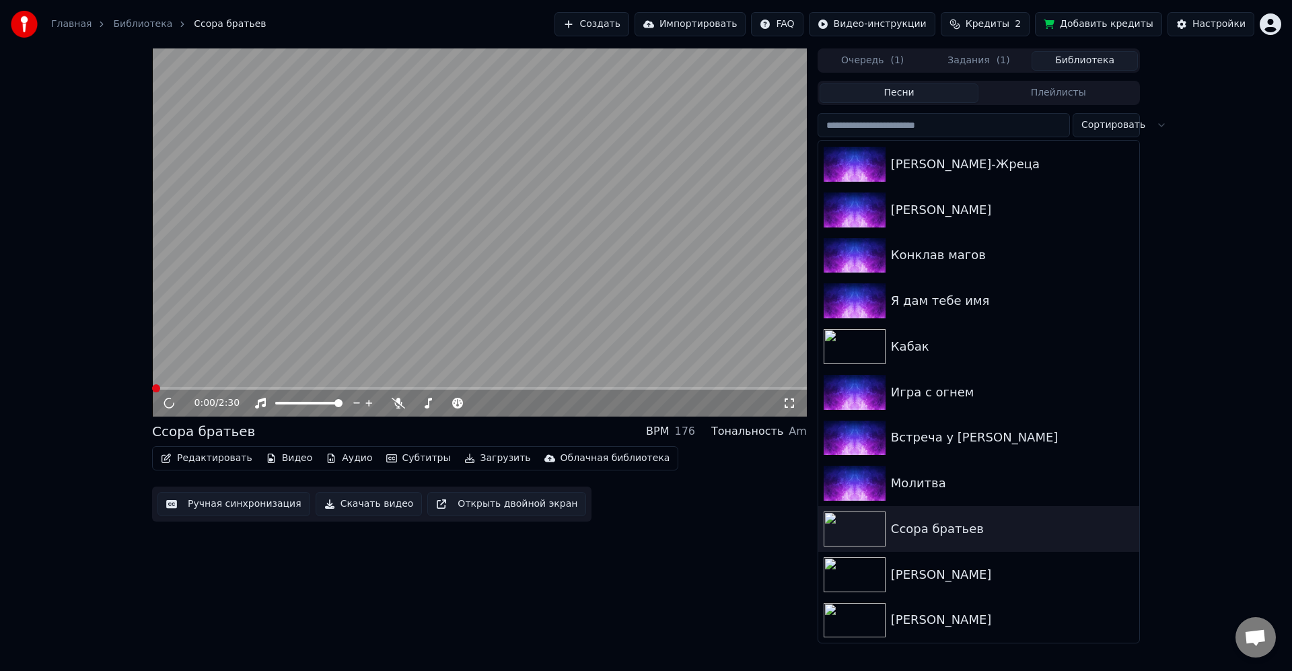
click at [589, 271] on video at bounding box center [479, 232] width 655 height 368
click at [726, 269] on video at bounding box center [479, 232] width 655 height 368
click at [464, 458] on button "Загрузить" at bounding box center [497, 458] width 77 height 19
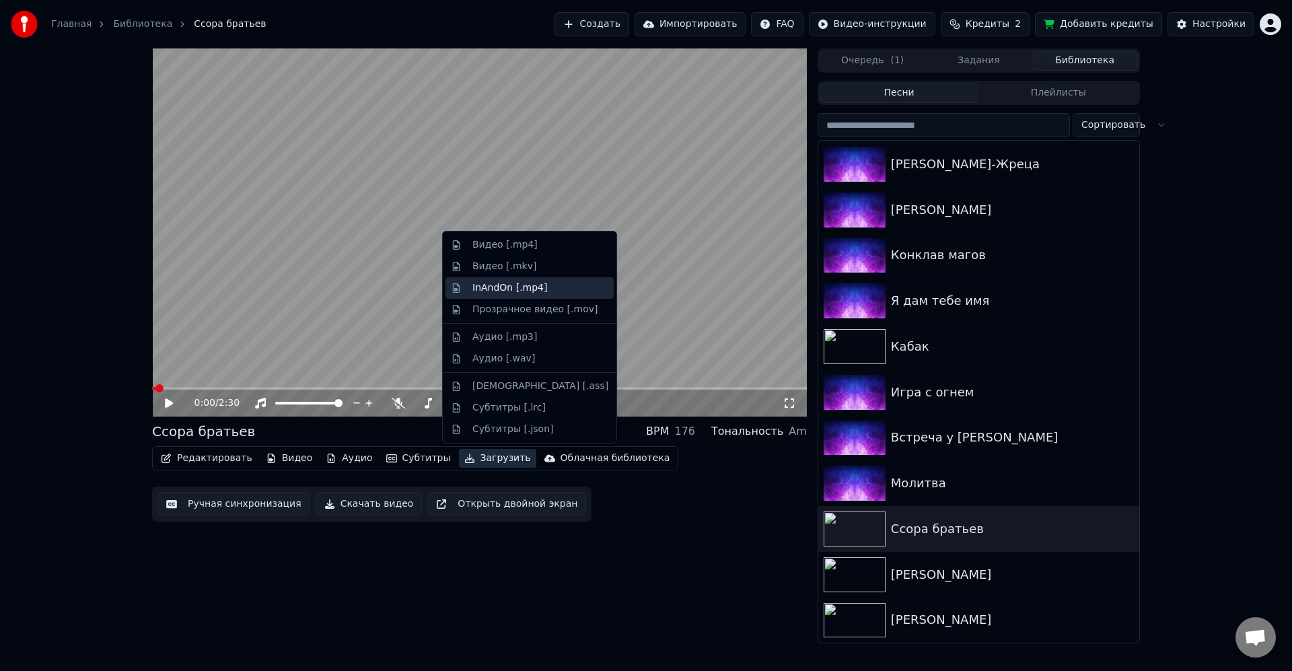
click at [524, 290] on div "InAndOn [.mp4]" at bounding box center [510, 287] width 75 height 13
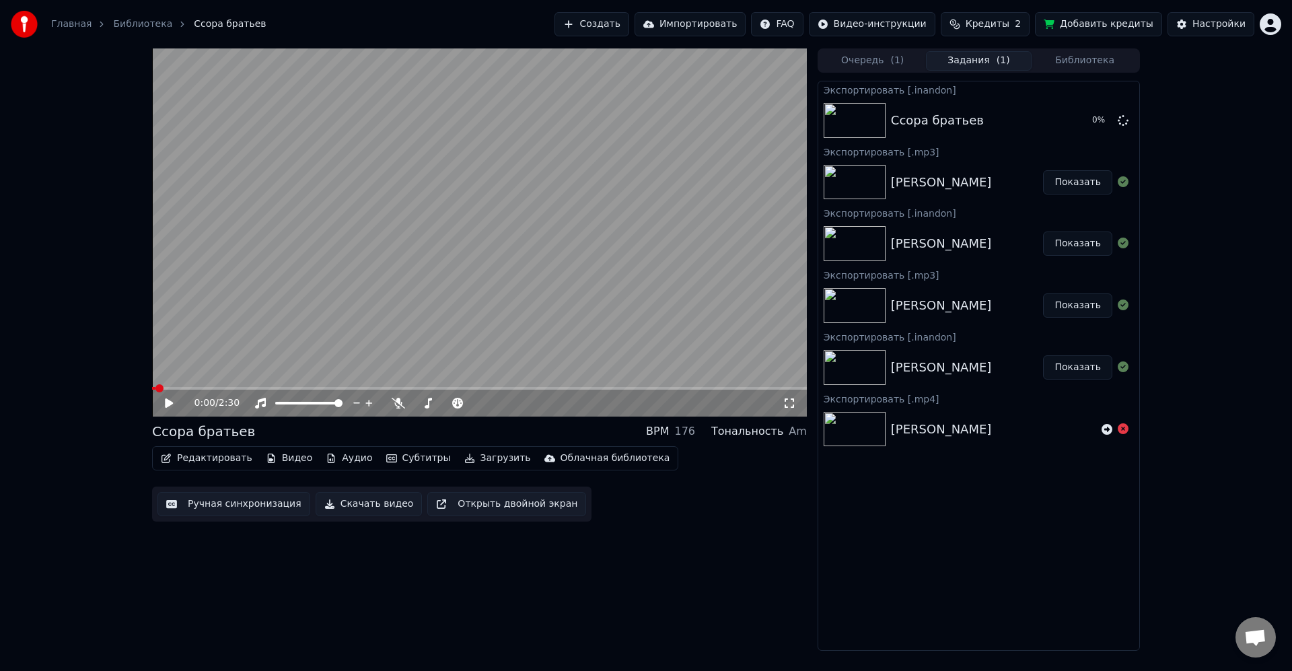
click at [479, 452] on button "Загрузить" at bounding box center [497, 458] width 77 height 19
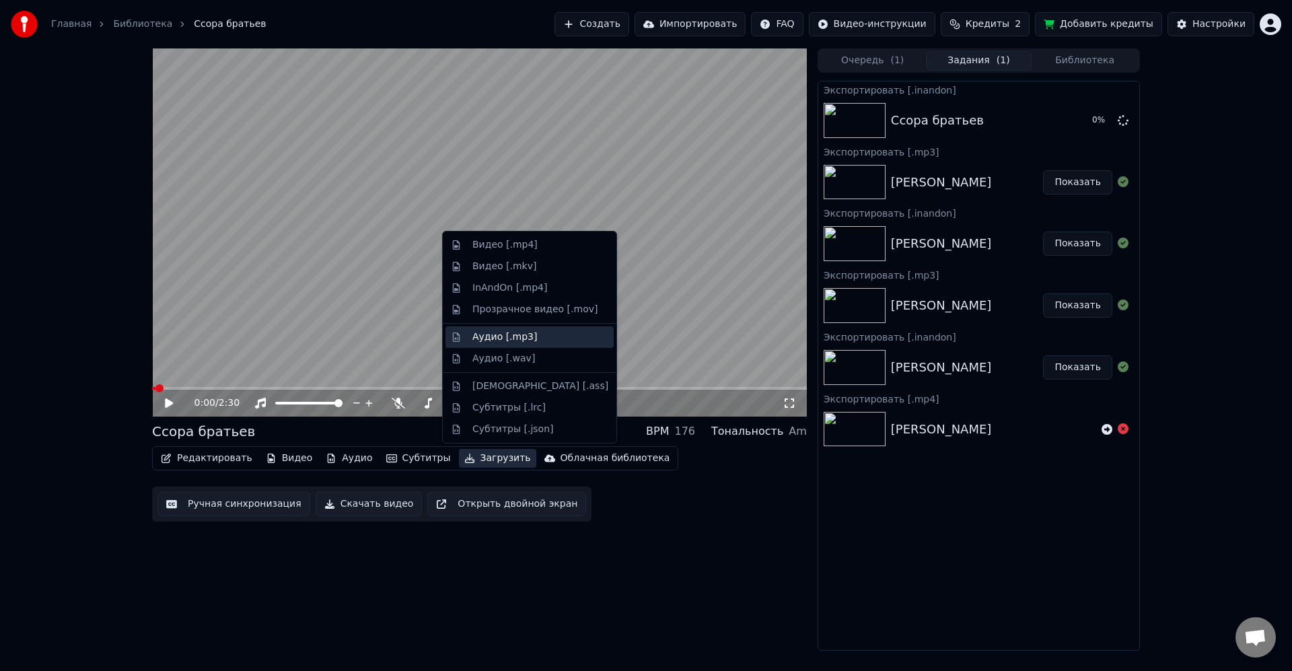
click at [512, 341] on div "Аудио [.mp3]" at bounding box center [505, 337] width 65 height 13
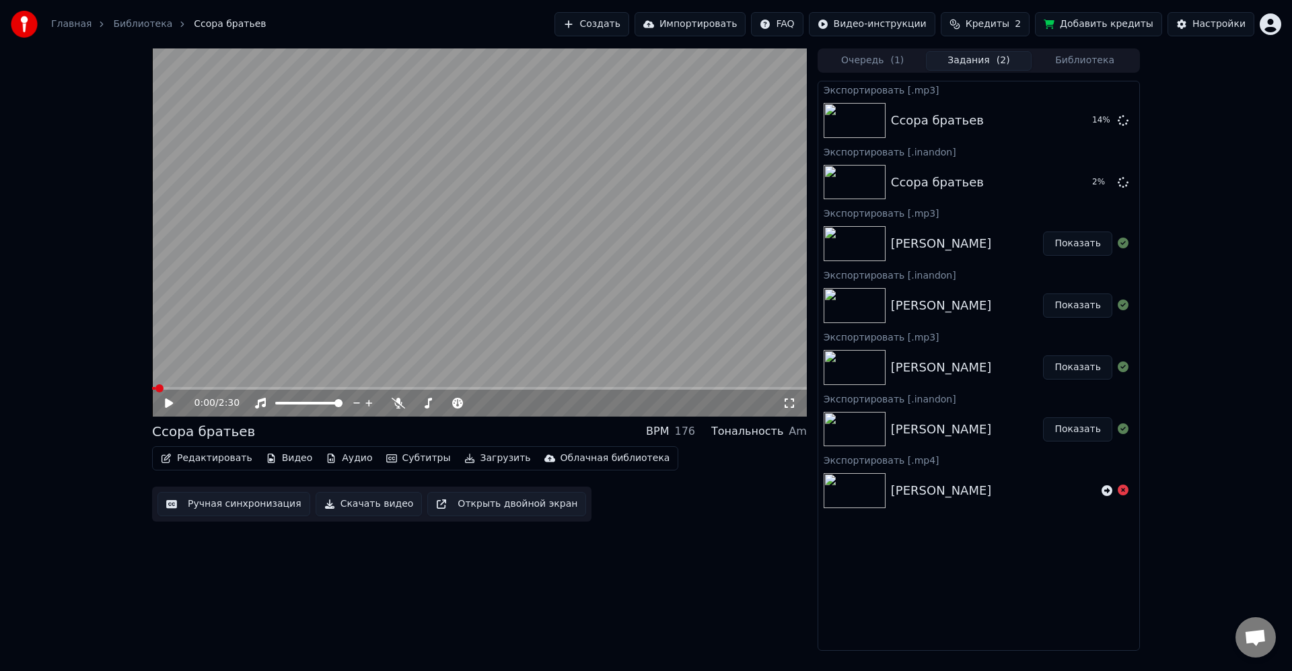
click at [1098, 64] on button "Библиотека" at bounding box center [1085, 61] width 106 height 20
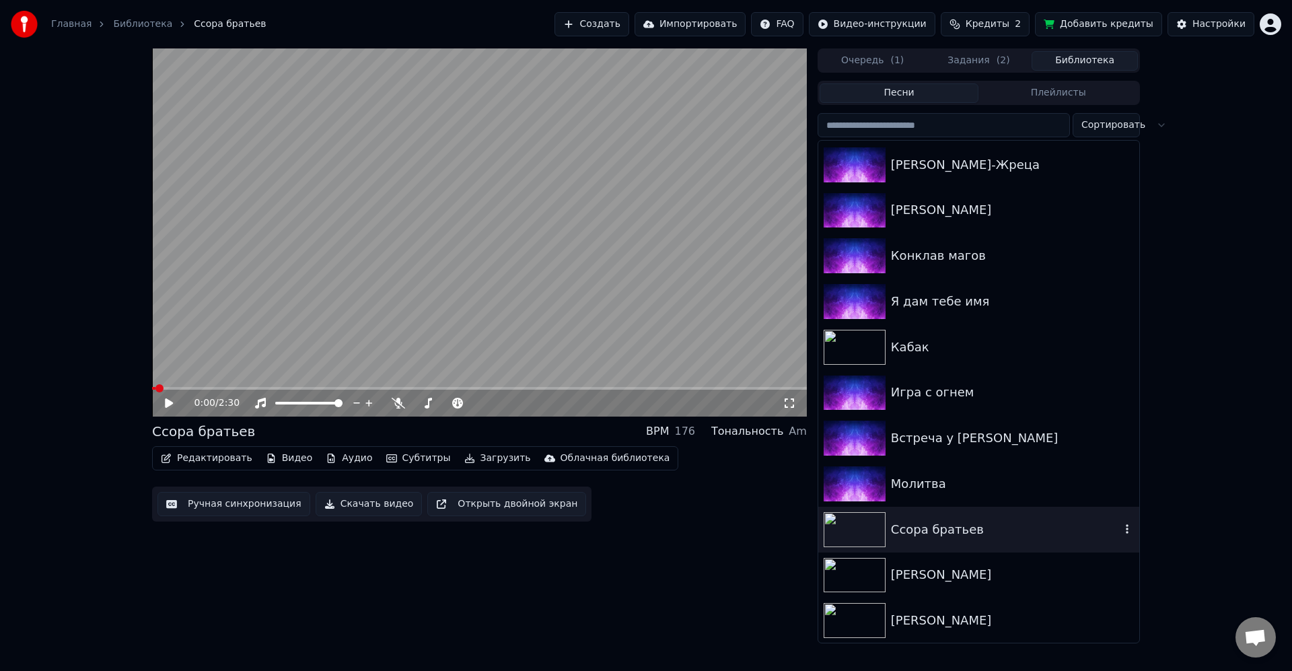
scroll to position [1189, 0]
click at [973, 497] on div "Молитва" at bounding box center [979, 483] width 321 height 46
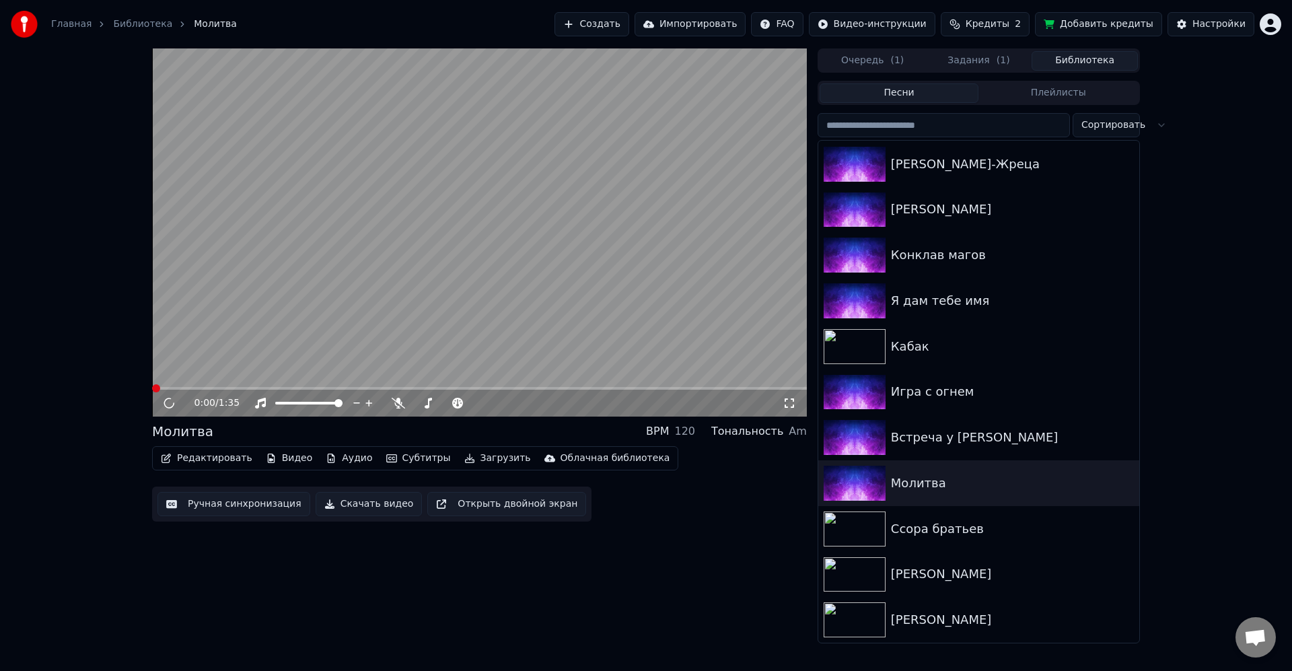
click at [472, 460] on button "Загрузить" at bounding box center [497, 458] width 77 height 19
click at [361, 297] on video at bounding box center [479, 232] width 655 height 368
click at [482, 464] on button "Загрузить" at bounding box center [497, 458] width 77 height 19
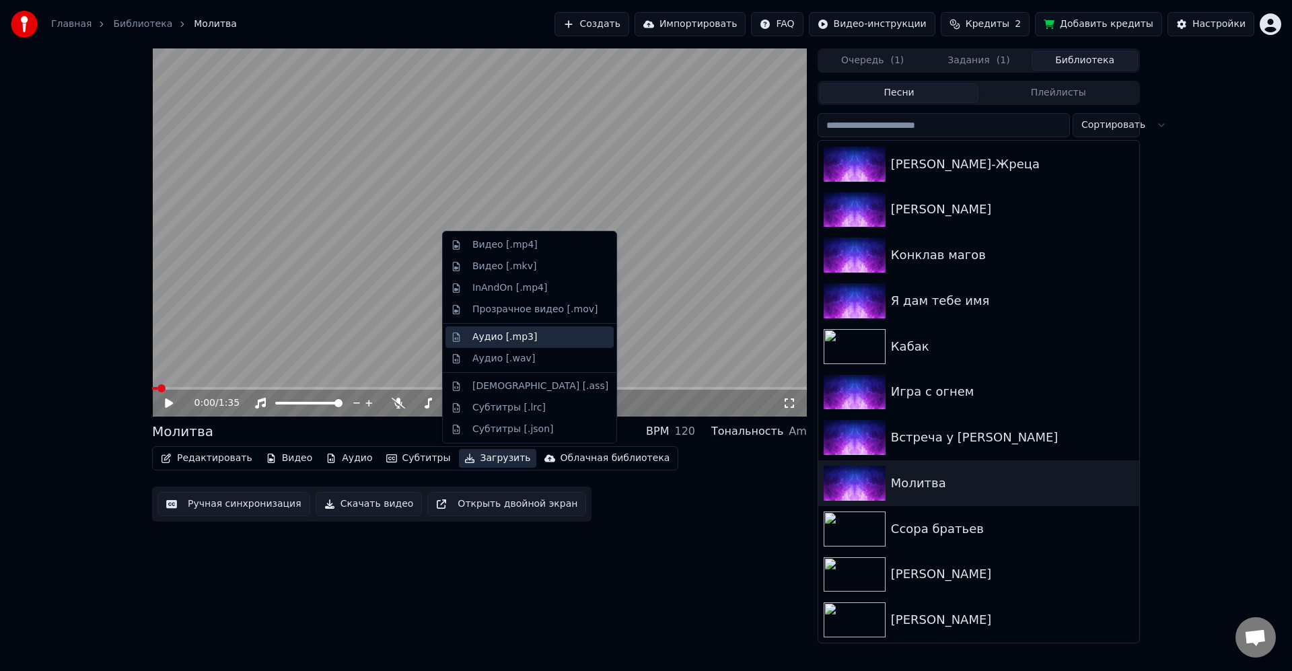
click at [553, 333] on div "Аудио [.mp3]" at bounding box center [541, 337] width 136 height 13
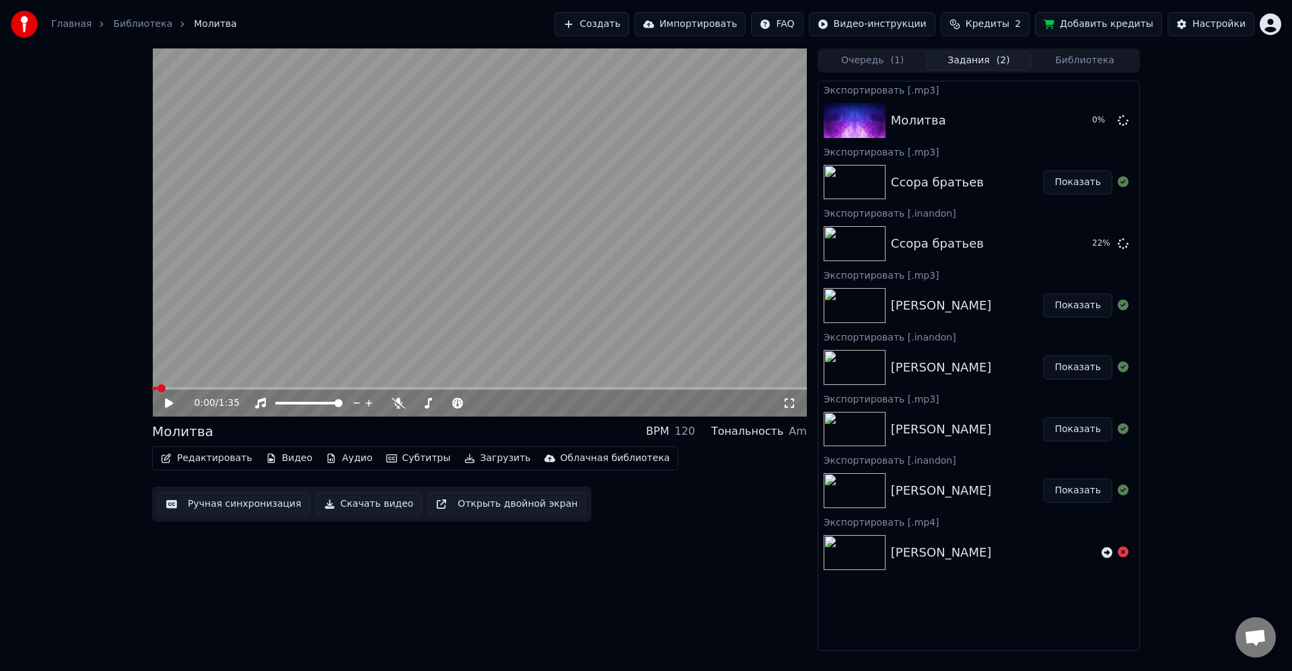
click at [483, 462] on button "Загрузить" at bounding box center [497, 458] width 77 height 19
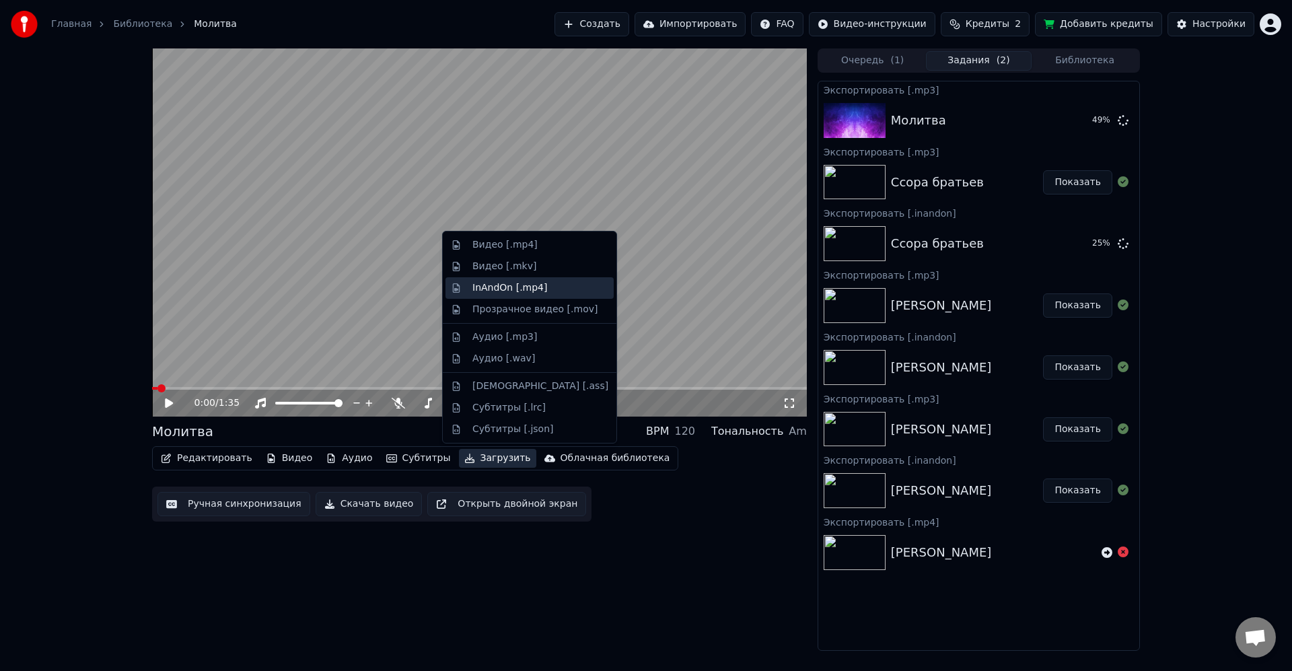
click at [555, 290] on div "InAndOn [.mp4]" at bounding box center [541, 287] width 136 height 13
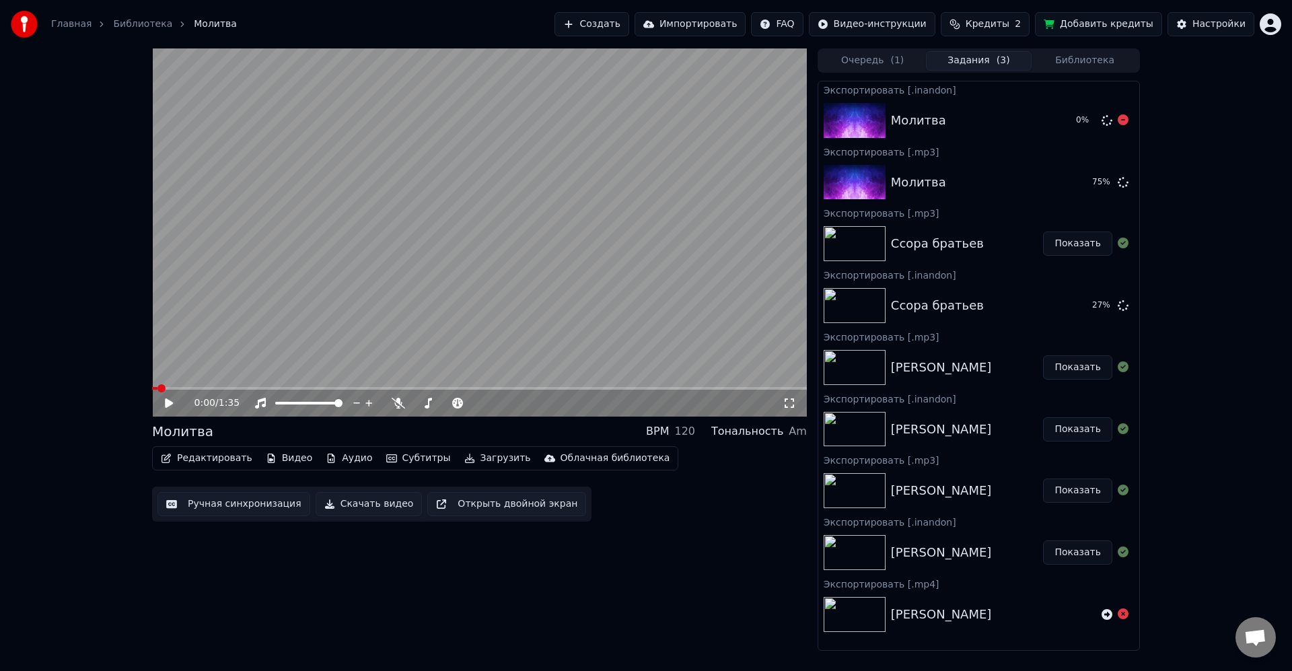
click at [1095, 65] on button "Библиотека" at bounding box center [1085, 61] width 106 height 20
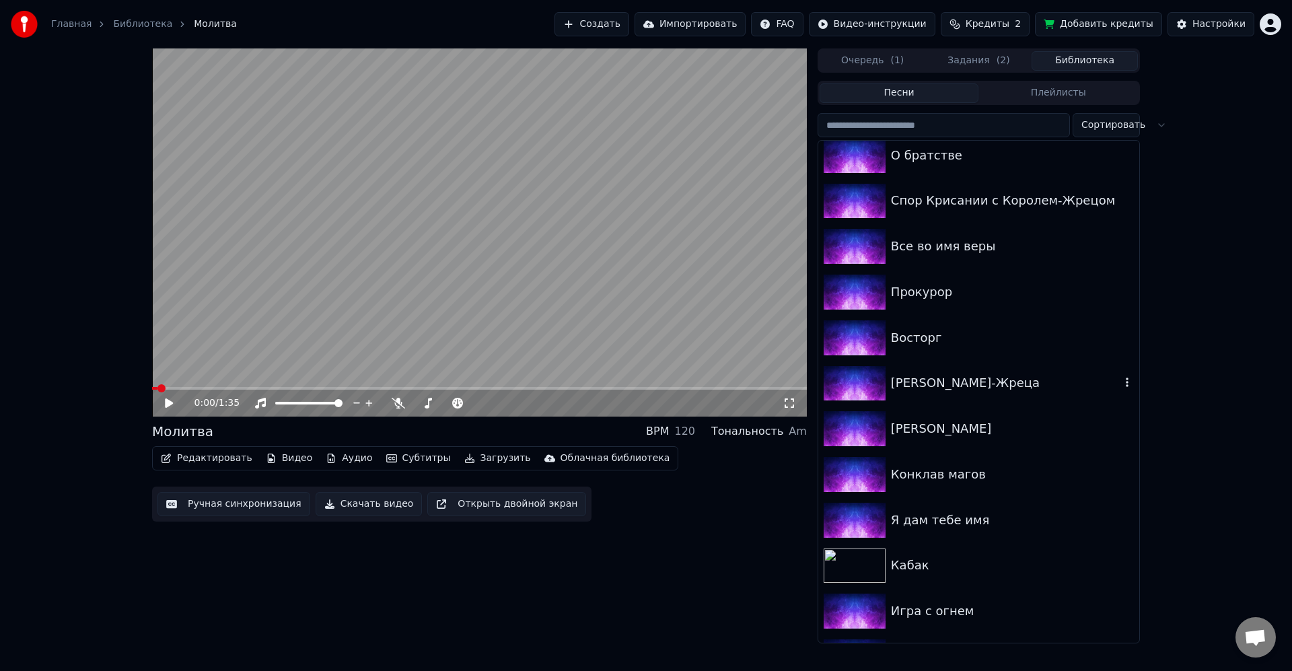
scroll to position [1189, 0]
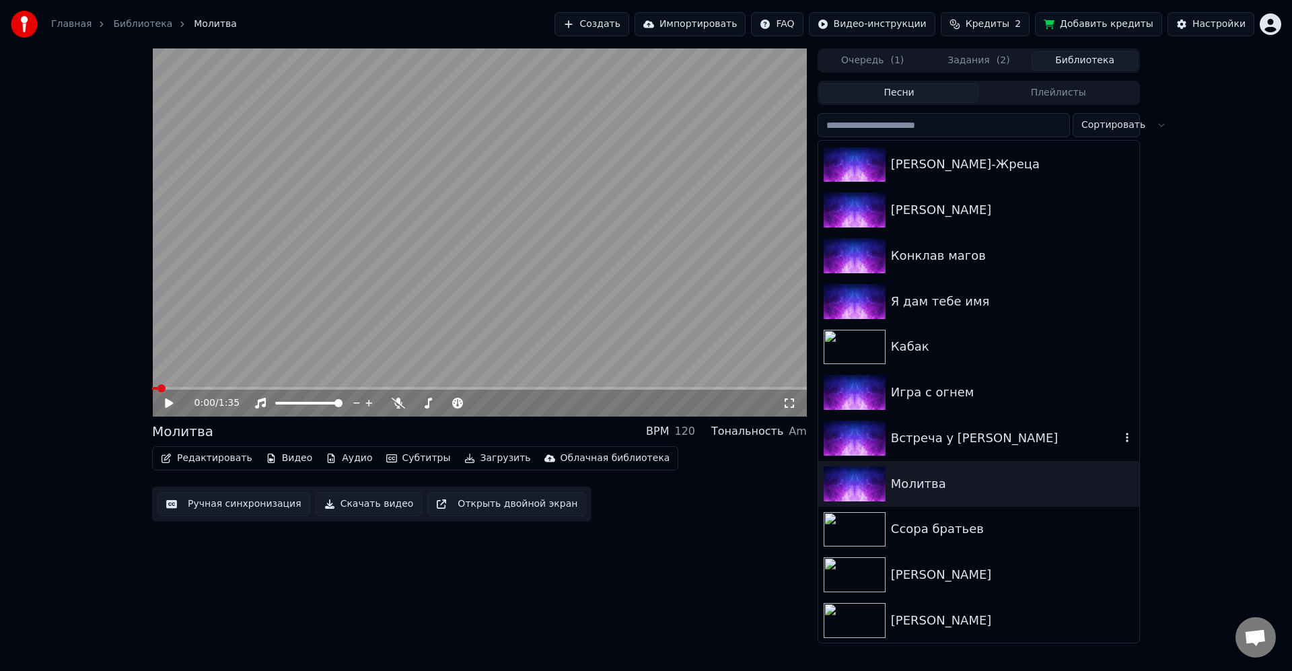
click at [979, 449] on div "Встреча у Летописца" at bounding box center [979, 438] width 321 height 46
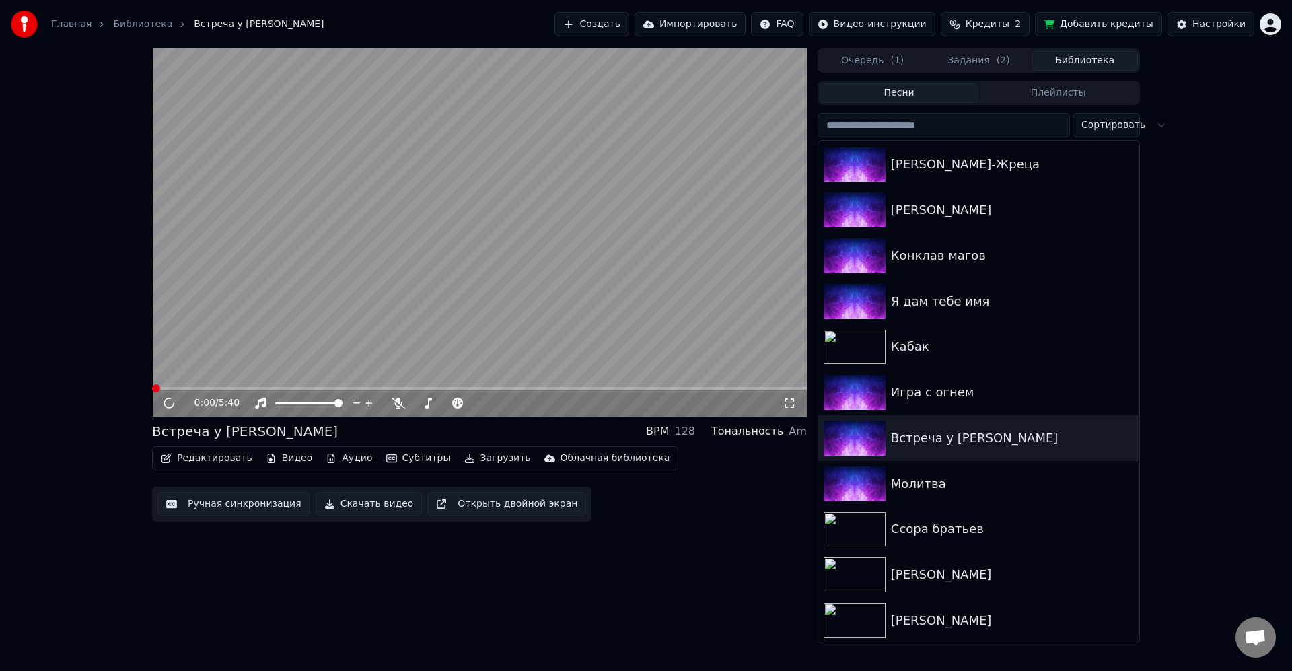
click at [478, 456] on button "Загрузить" at bounding box center [497, 458] width 77 height 19
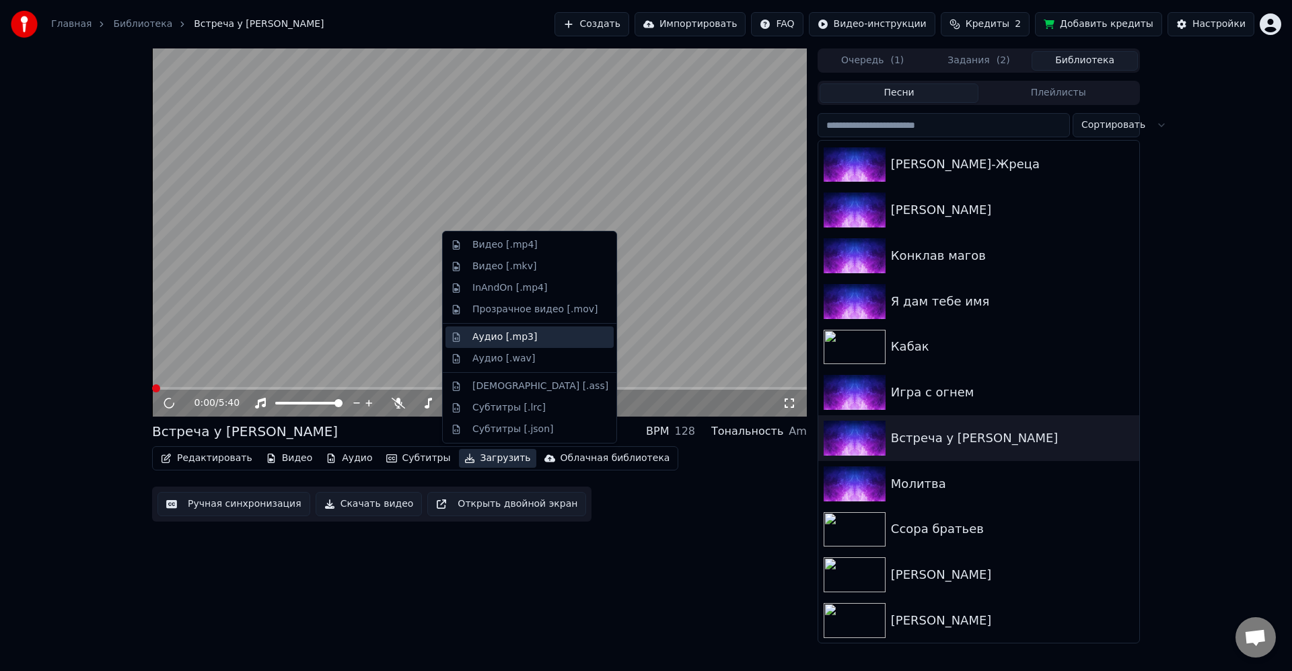
click at [539, 338] on div "Аудио [.mp3]" at bounding box center [541, 337] width 136 height 13
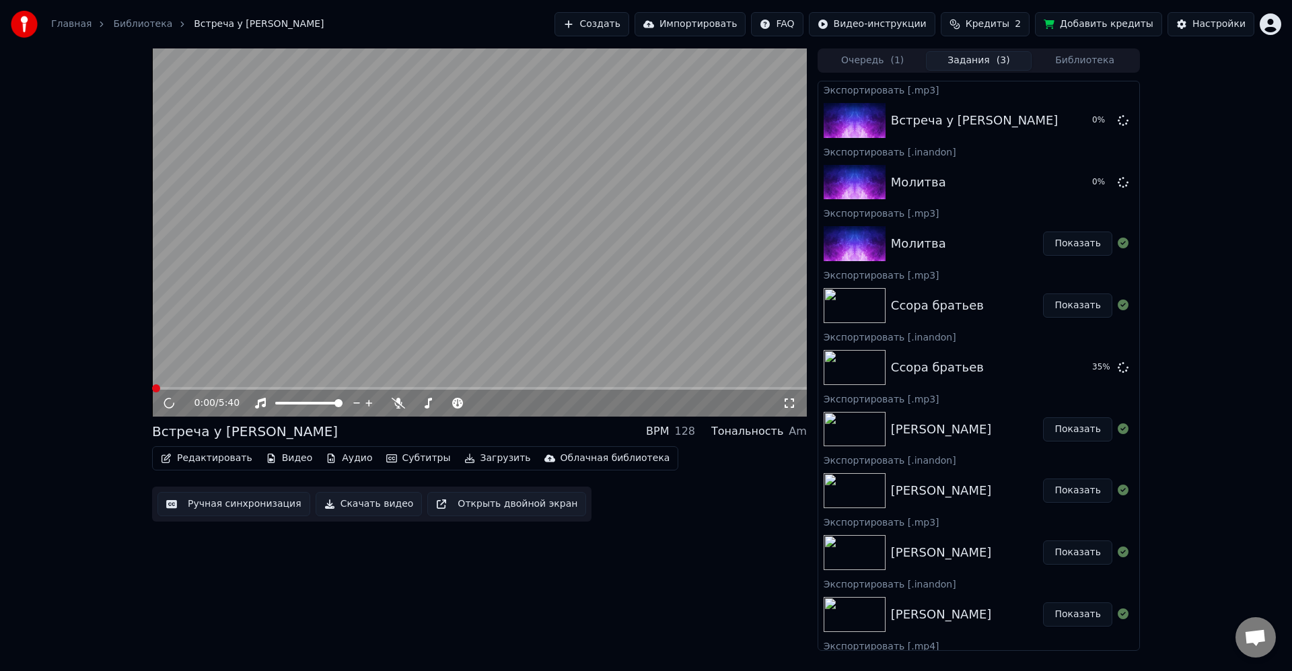
click at [499, 460] on button "Загрузить" at bounding box center [497, 458] width 77 height 19
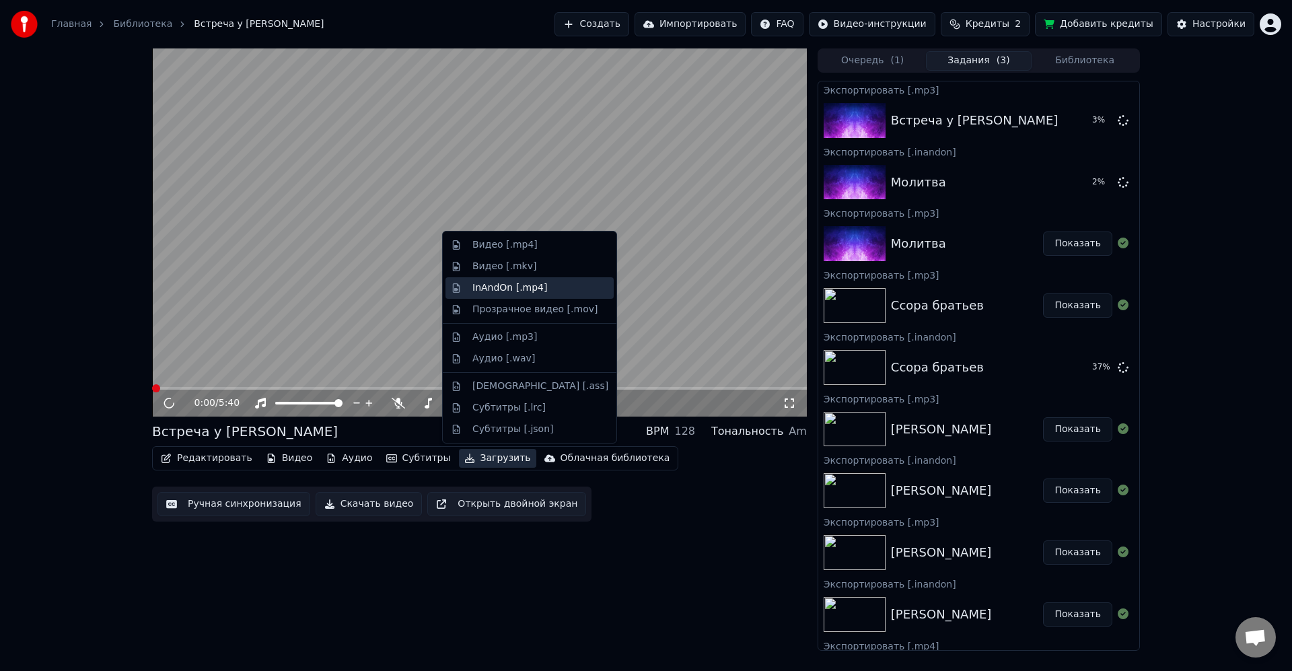
click at [539, 289] on div "InAndOn [.mp4]" at bounding box center [510, 287] width 75 height 13
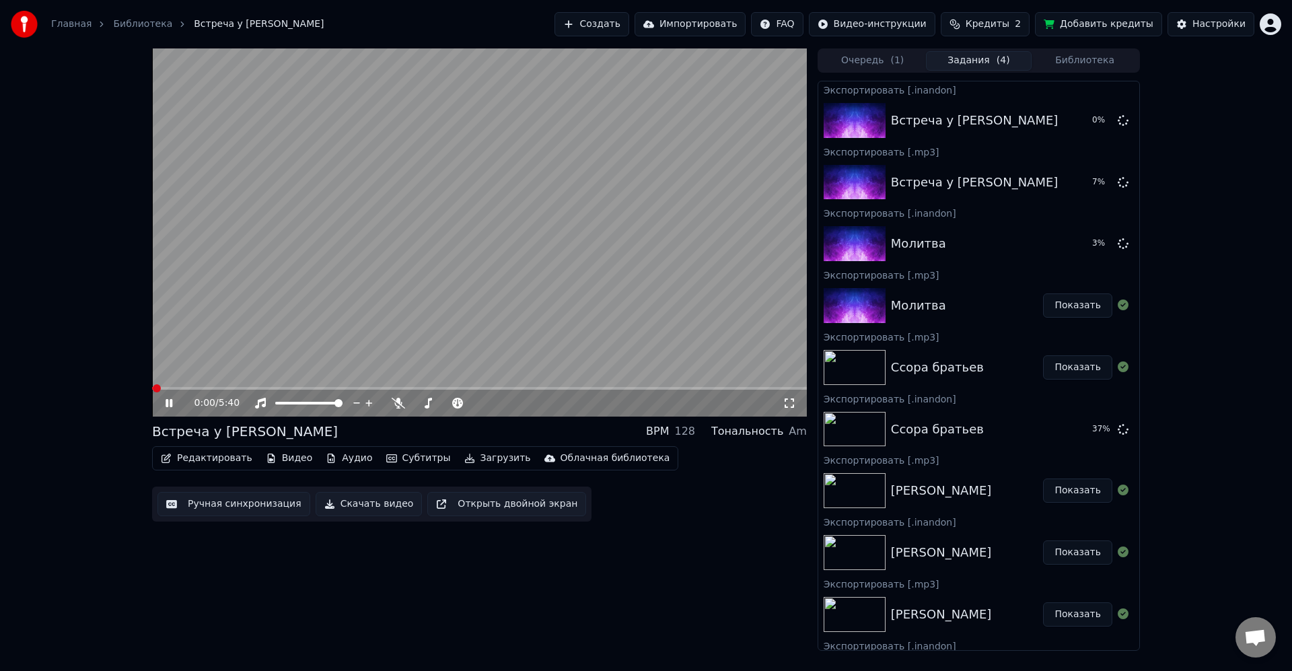
click at [647, 258] on video at bounding box center [479, 232] width 655 height 368
click at [1103, 58] on button "Библиотека" at bounding box center [1085, 61] width 106 height 20
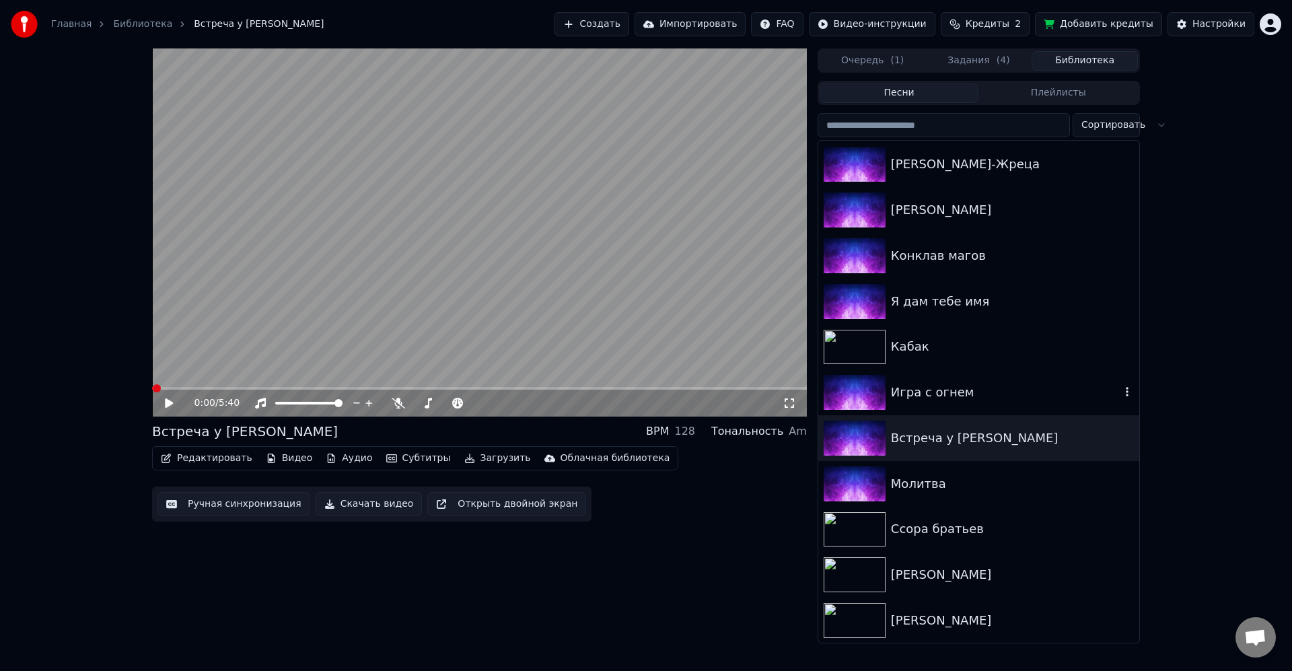
scroll to position [1189, 0]
click at [989, 401] on div "Игра с огнем" at bounding box center [1006, 391] width 230 height 19
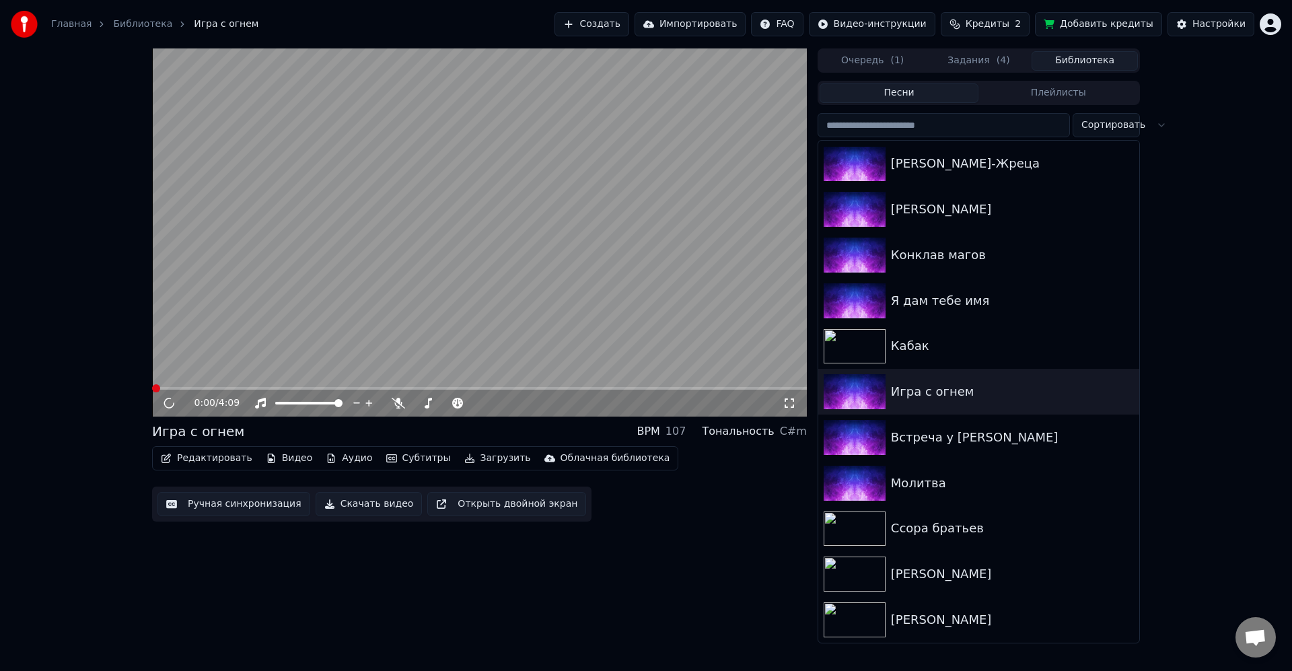
click at [524, 275] on video at bounding box center [479, 232] width 655 height 368
click at [495, 456] on button "Загрузить" at bounding box center [497, 458] width 77 height 19
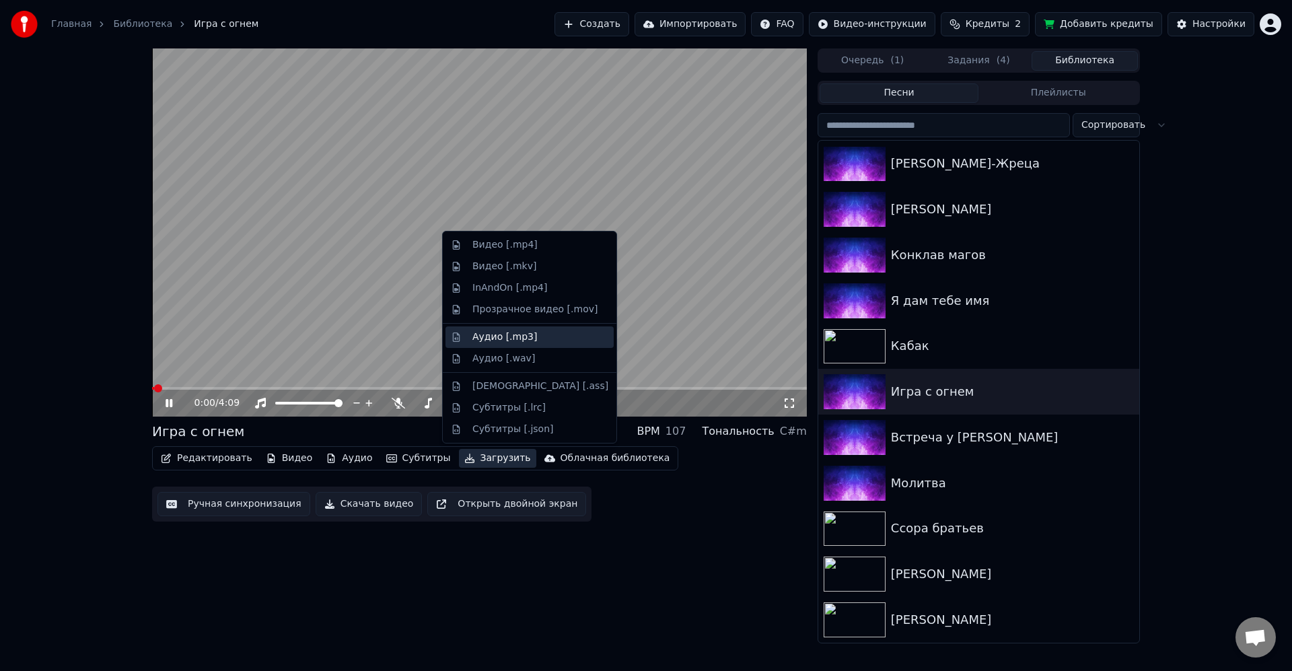
click at [541, 341] on div "Аудио [.mp3]" at bounding box center [541, 337] width 136 height 13
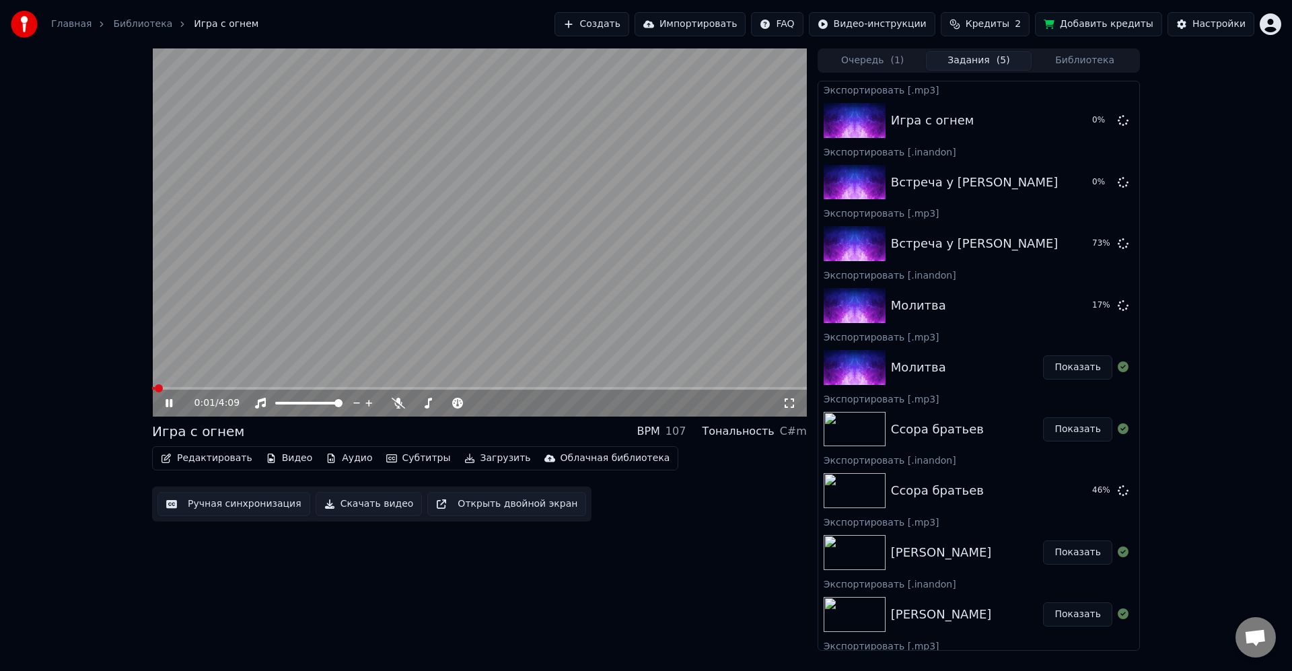
click at [493, 456] on button "Загрузить" at bounding box center [497, 458] width 77 height 19
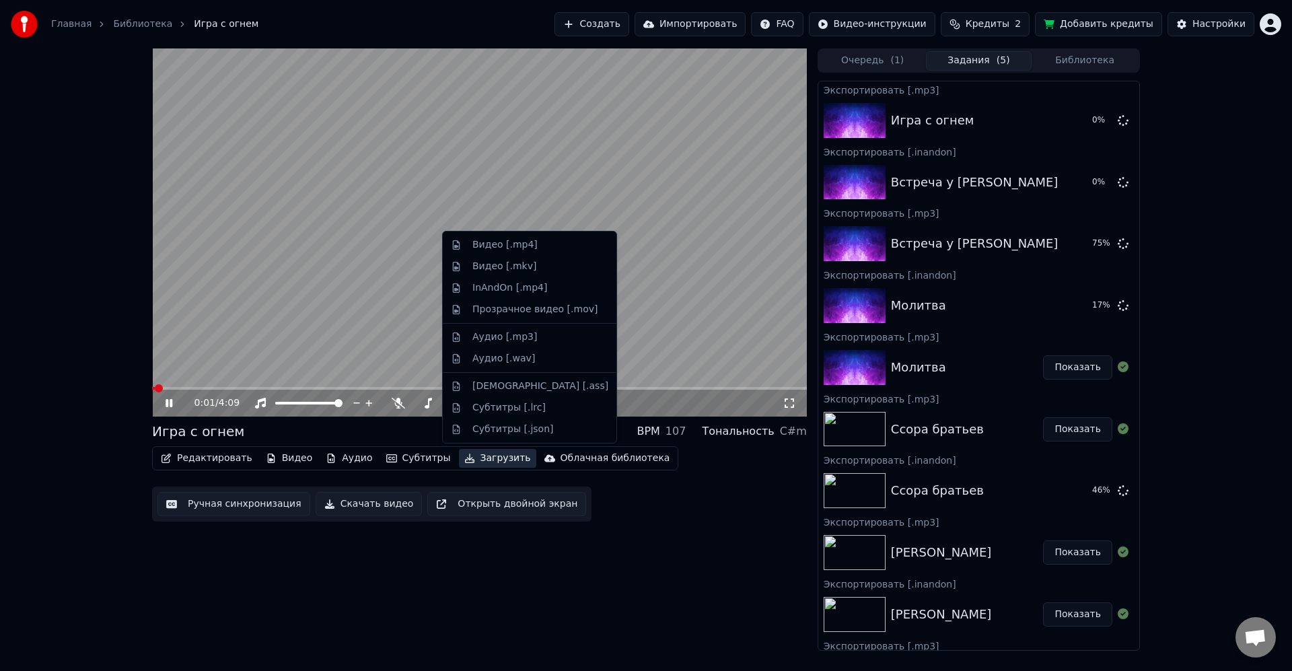
click at [323, 291] on video at bounding box center [479, 232] width 655 height 368
click at [499, 453] on button "Загрузить" at bounding box center [497, 458] width 77 height 19
click at [534, 285] on div "InAndOn [.mp4]" at bounding box center [510, 287] width 75 height 13
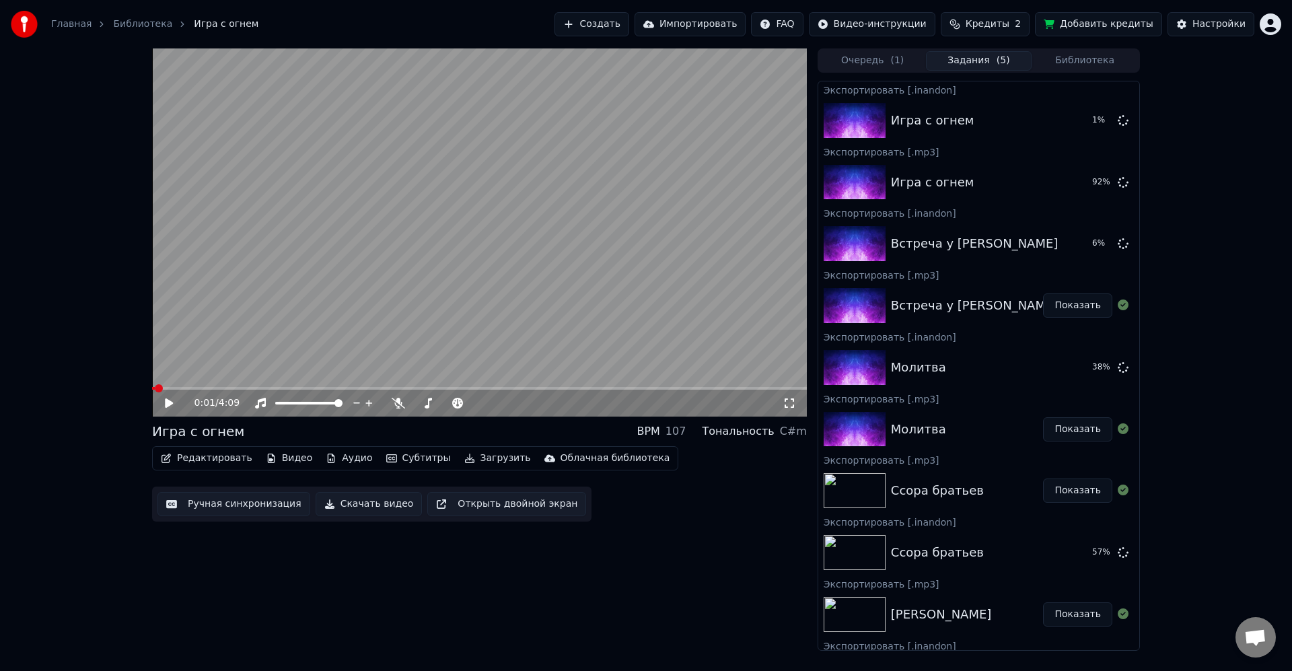
click at [1199, 331] on div "0:01 / 4:09 Игра с огнем BPM 107 Тональность C#m Редактировать Видео Аудио Субт…" at bounding box center [646, 349] width 1292 height 602
click at [1175, 163] on div "0:01 / 4:09 Игра с огнем BPM 107 Тональность C#m Редактировать Видео Аудио Субт…" at bounding box center [646, 349] width 1292 height 602
click at [1099, 59] on button "Библиотека" at bounding box center [1085, 61] width 106 height 20
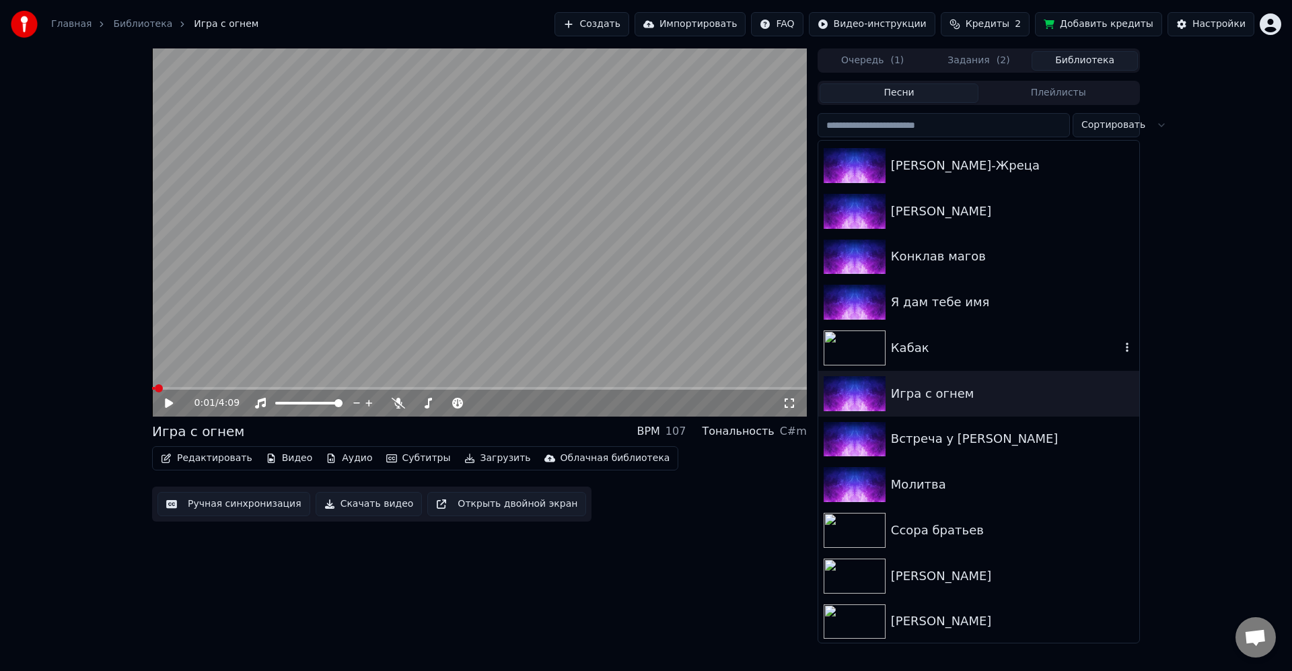
scroll to position [1189, 0]
click at [973, 608] on div "Ария чародея" at bounding box center [979, 621] width 321 height 46
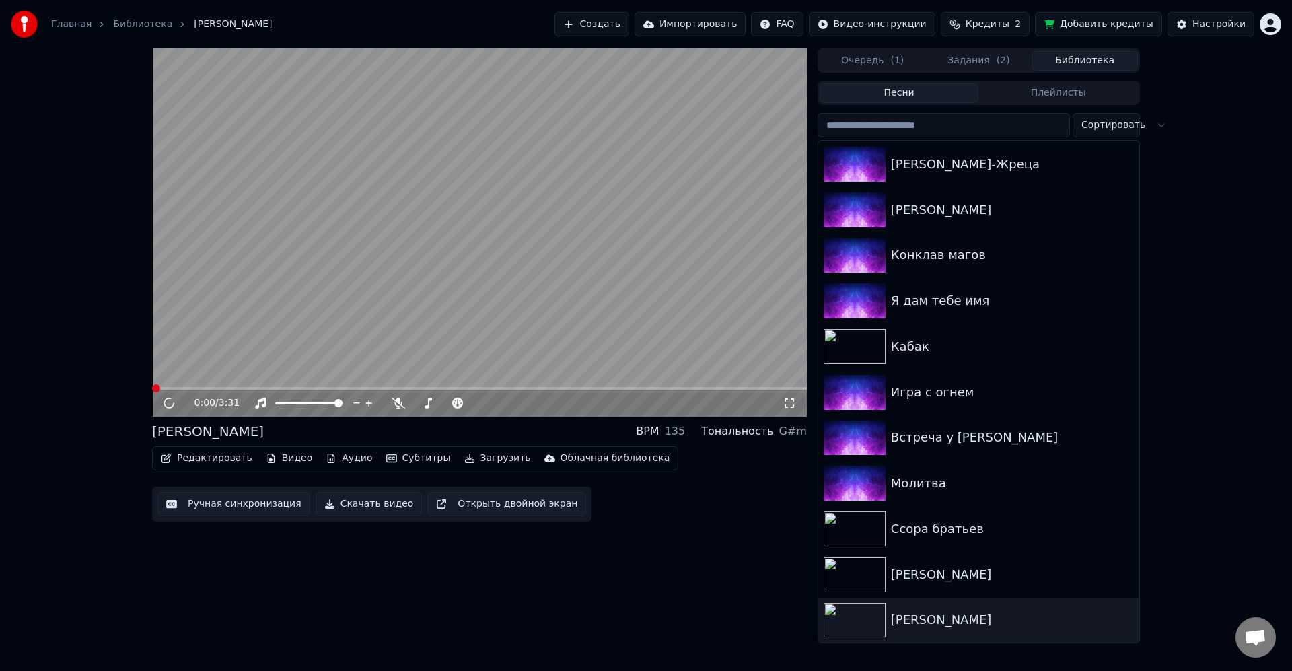
click at [495, 457] on button "Загрузить" at bounding box center [497, 458] width 77 height 19
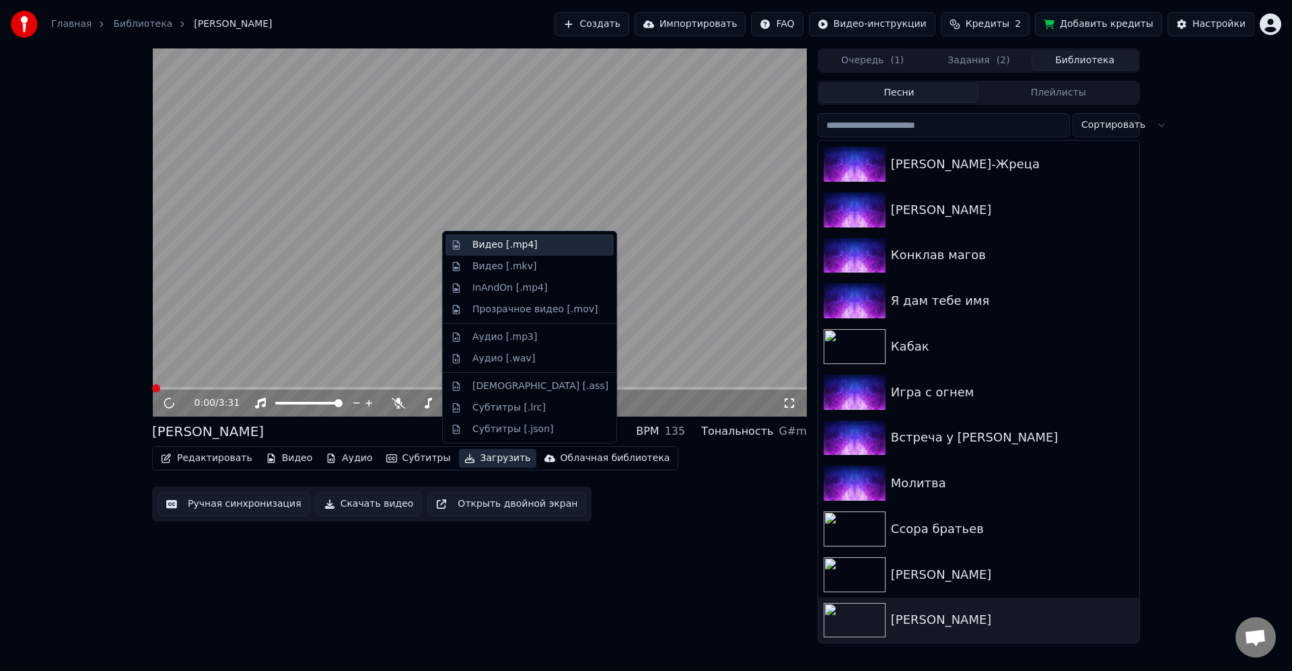
click at [549, 245] on div "Видео [.mp4]" at bounding box center [541, 244] width 136 height 13
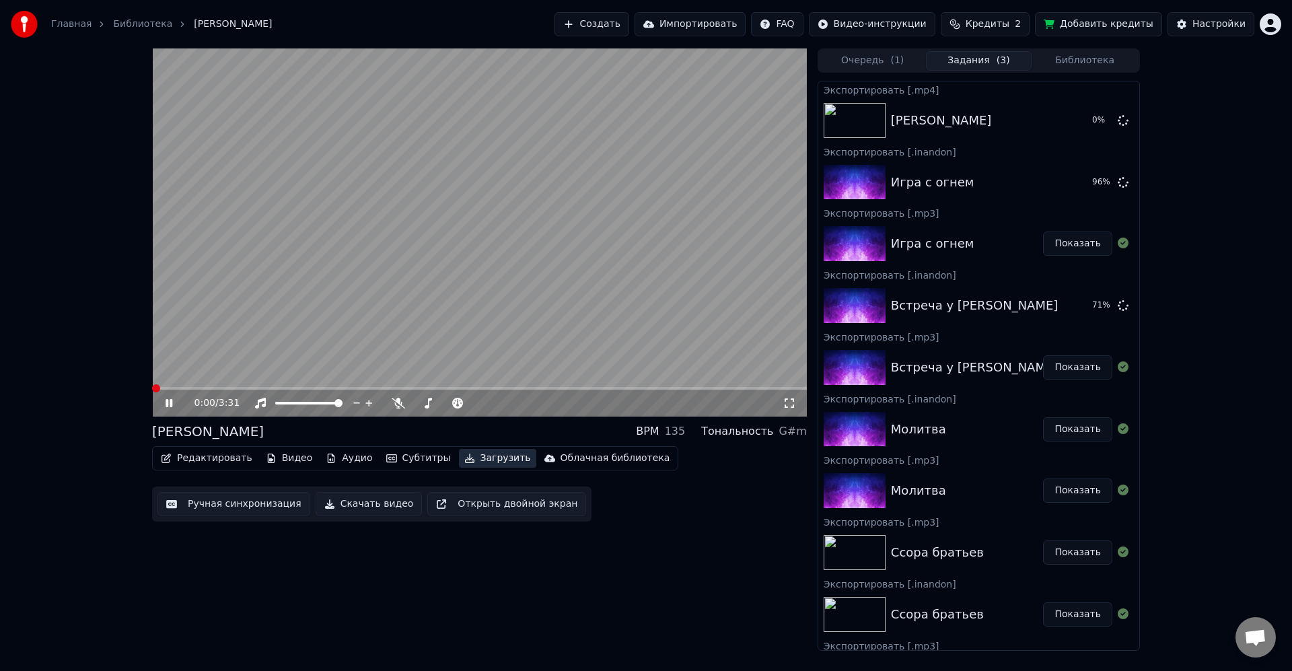
scroll to position [296, 0]
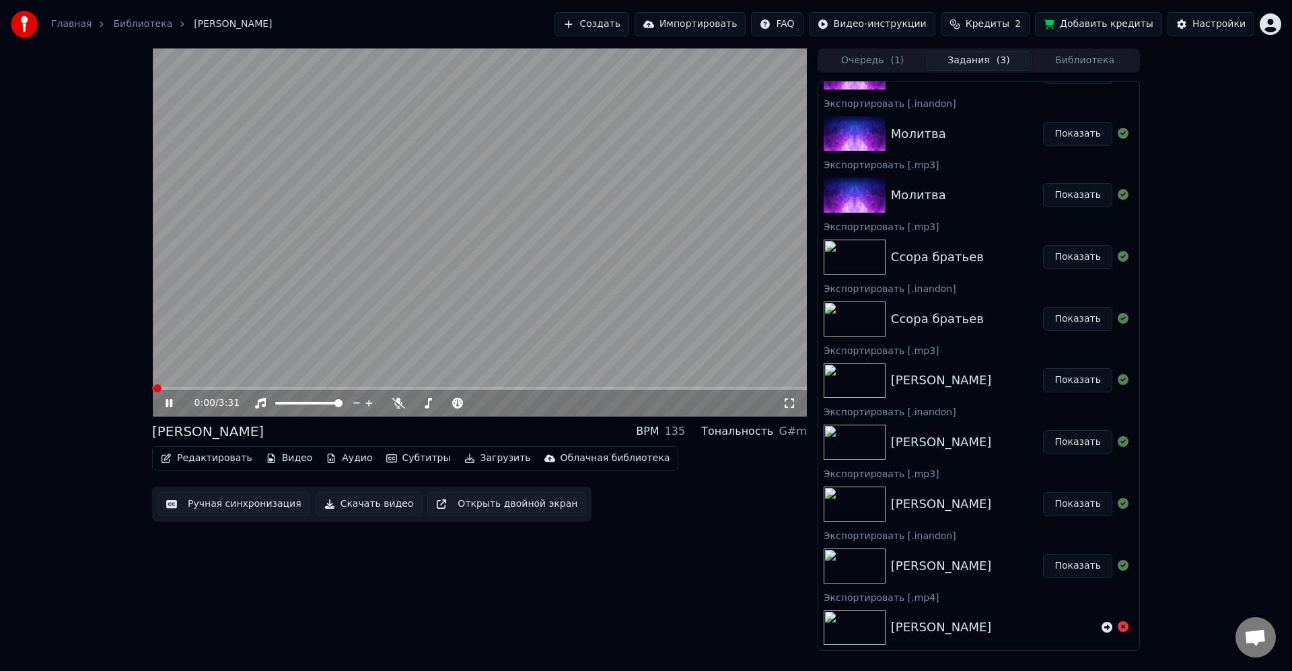
click at [1076, 52] on button "Библиотека" at bounding box center [1085, 61] width 106 height 20
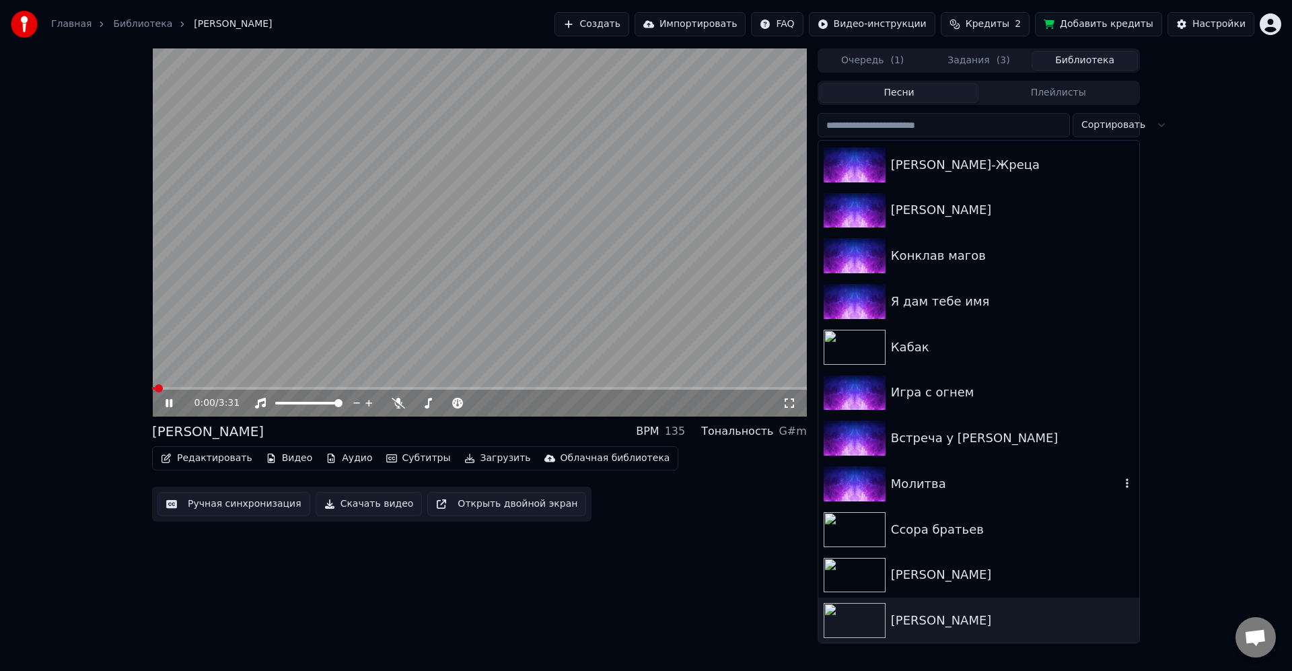
scroll to position [1189, 0]
click at [967, 570] on div "Сон чародея" at bounding box center [1006, 574] width 230 height 19
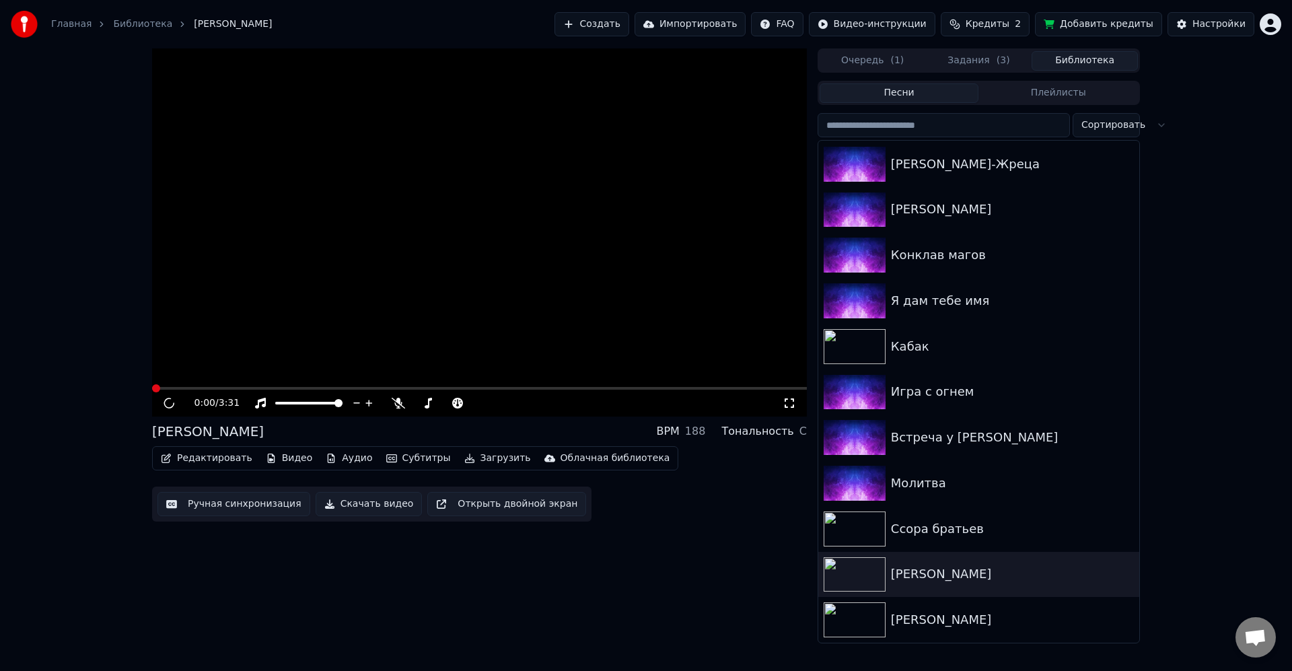
click at [475, 454] on button "Загрузить" at bounding box center [497, 458] width 77 height 19
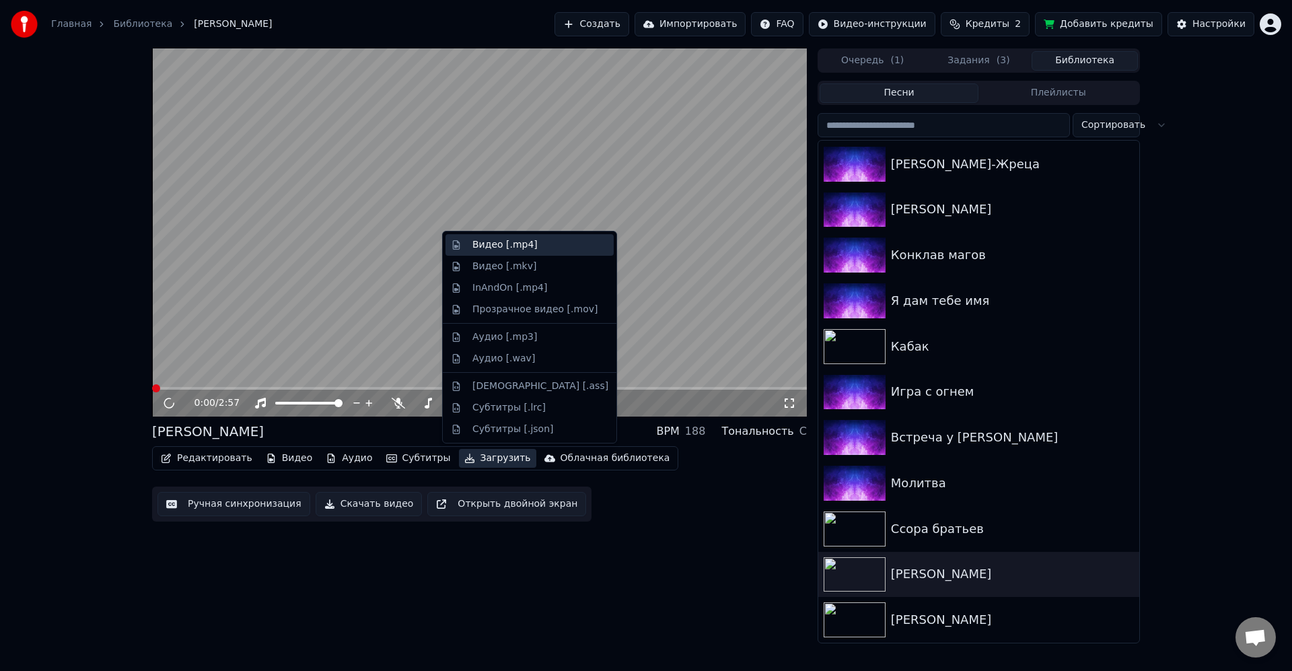
click at [559, 240] on div "Видео [.mp4]" at bounding box center [541, 244] width 136 height 13
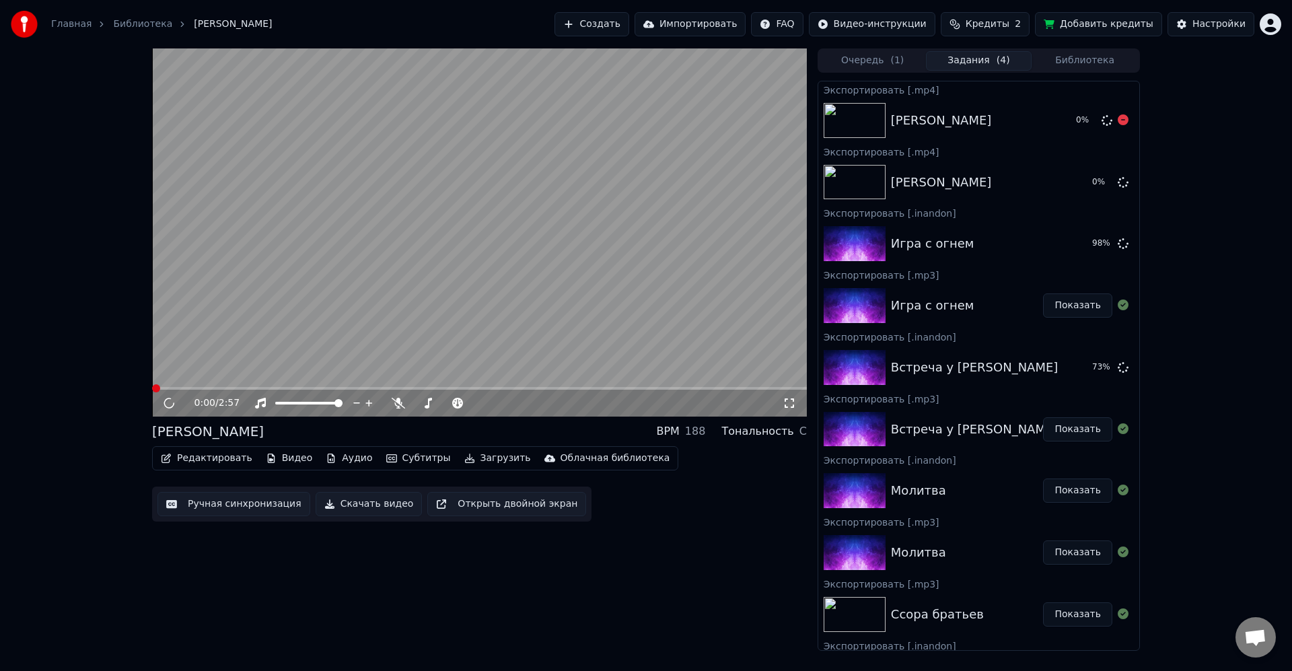
click at [1097, 69] on button "Библиотека" at bounding box center [1085, 61] width 106 height 20
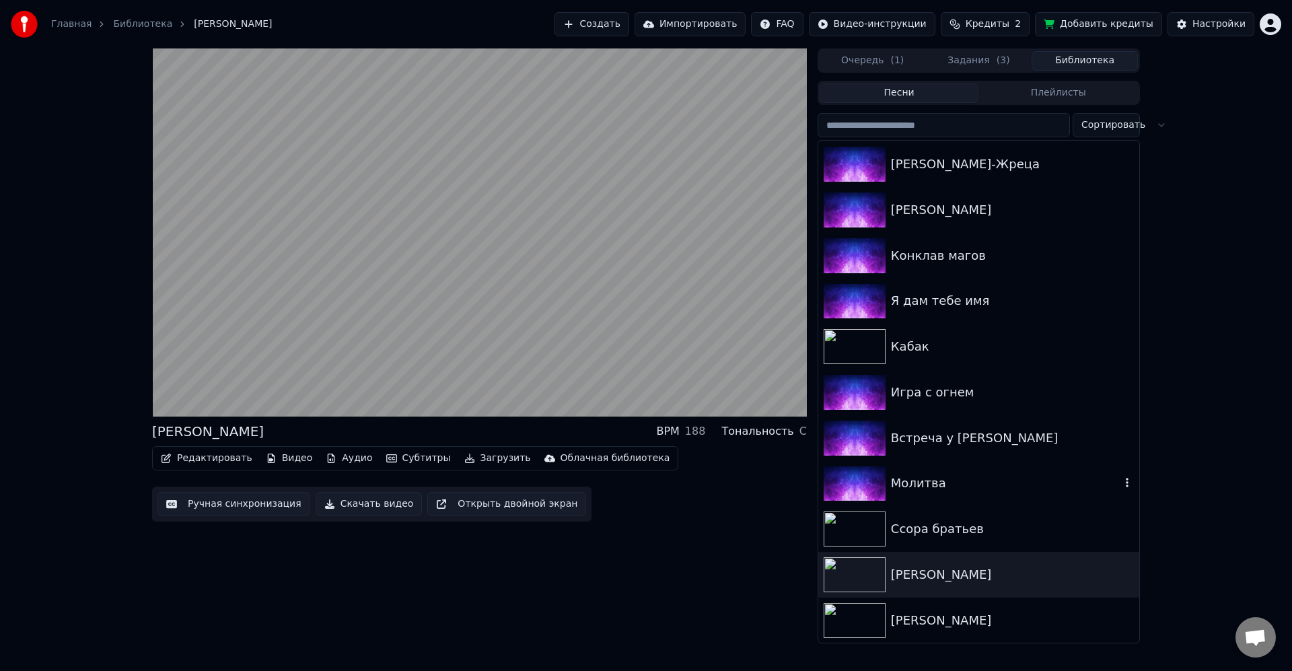
scroll to position [1189, 0]
click at [970, 518] on div "Ссора братьев" at bounding box center [979, 529] width 321 height 46
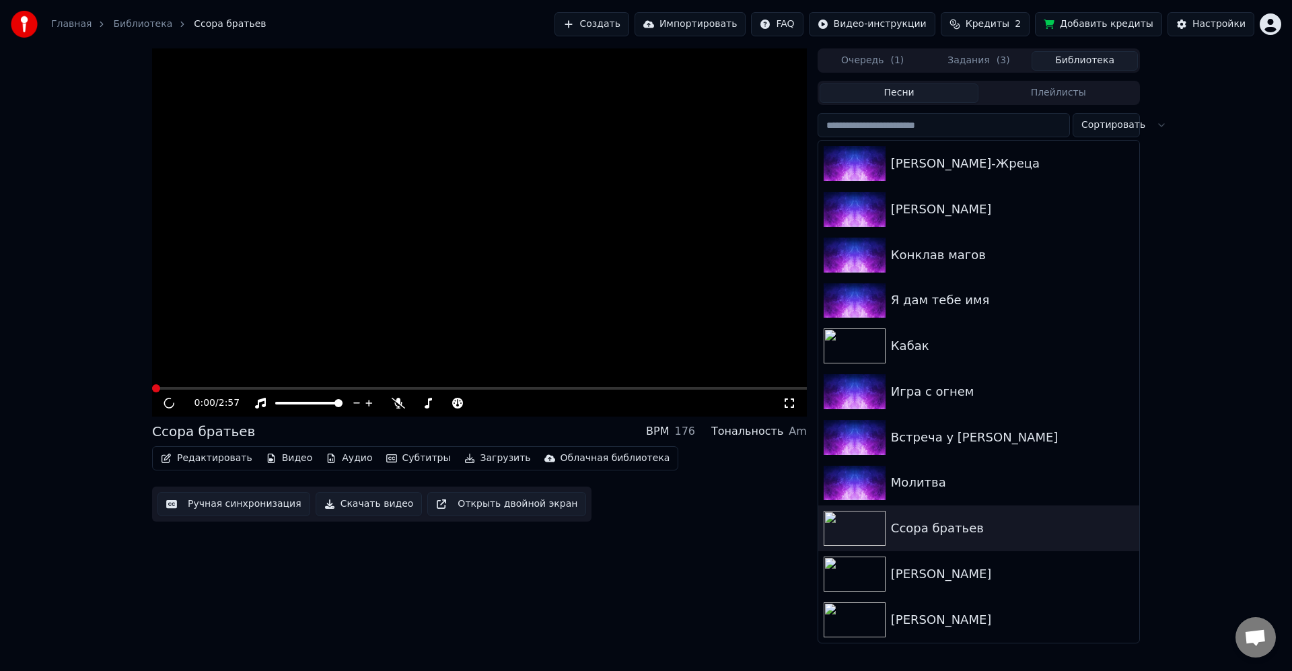
click at [492, 464] on button "Загрузить" at bounding box center [497, 458] width 77 height 19
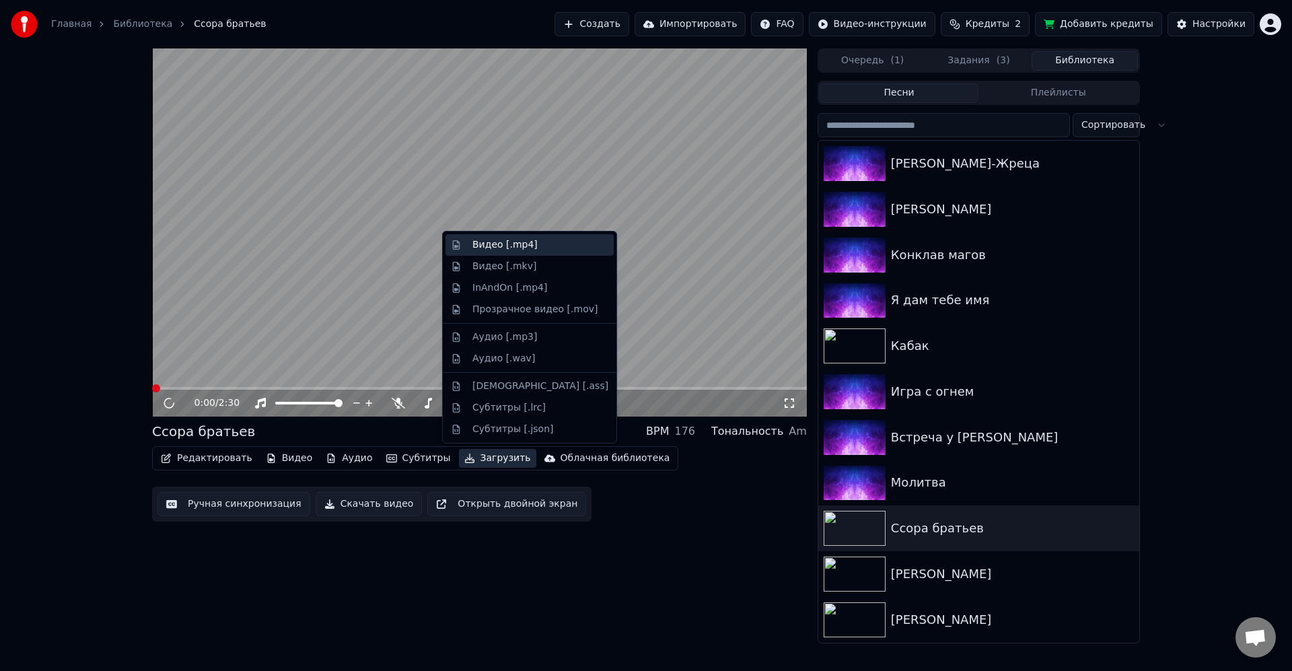
click at [516, 246] on div "Видео [.mp4]" at bounding box center [505, 244] width 65 height 13
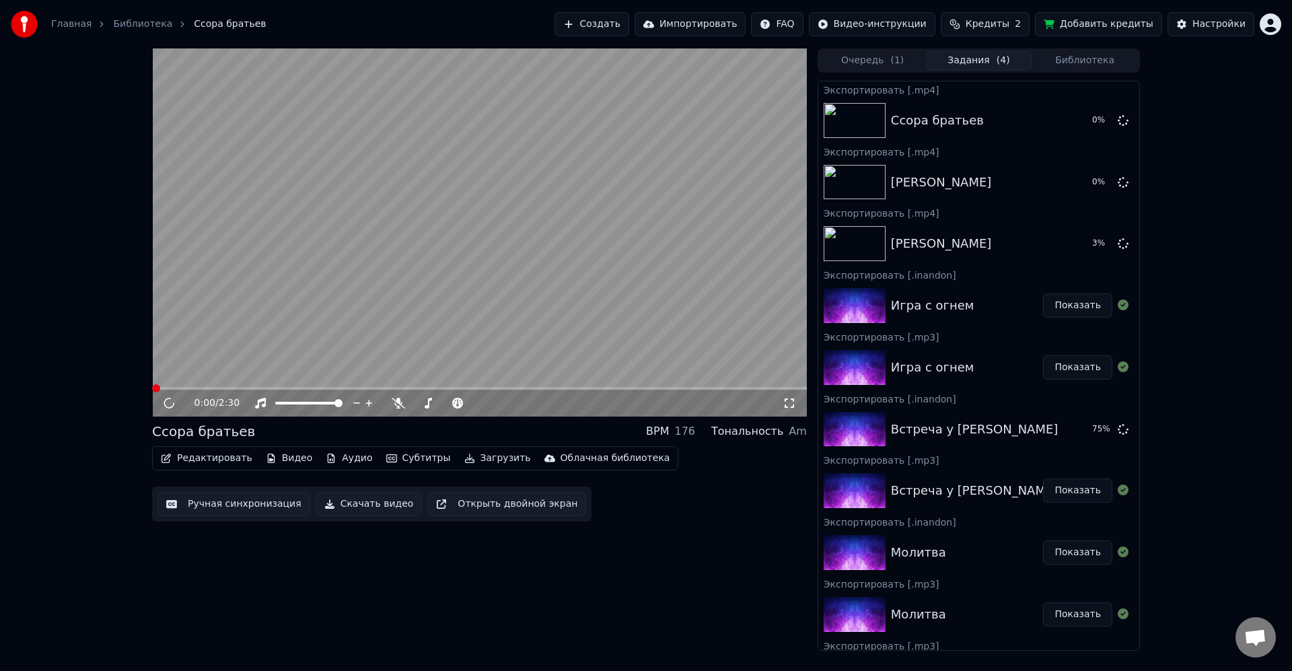
click at [1080, 59] on button "Библиотека" at bounding box center [1085, 61] width 106 height 20
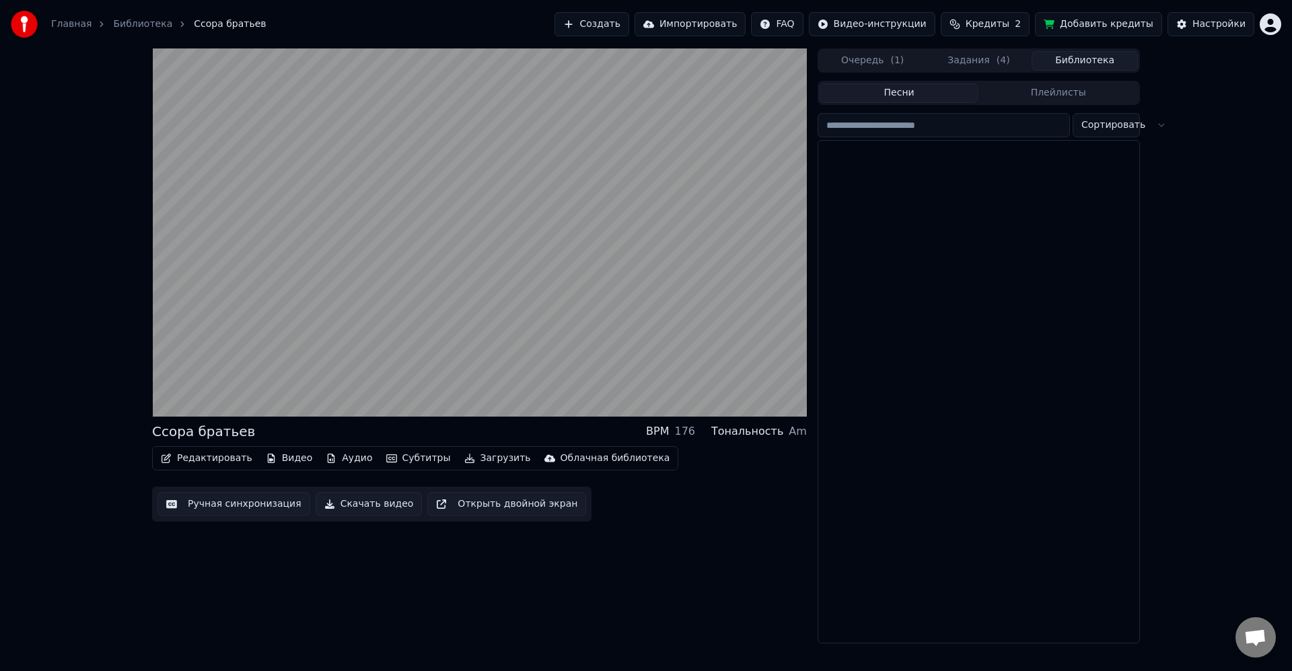
scroll to position [1189, 0]
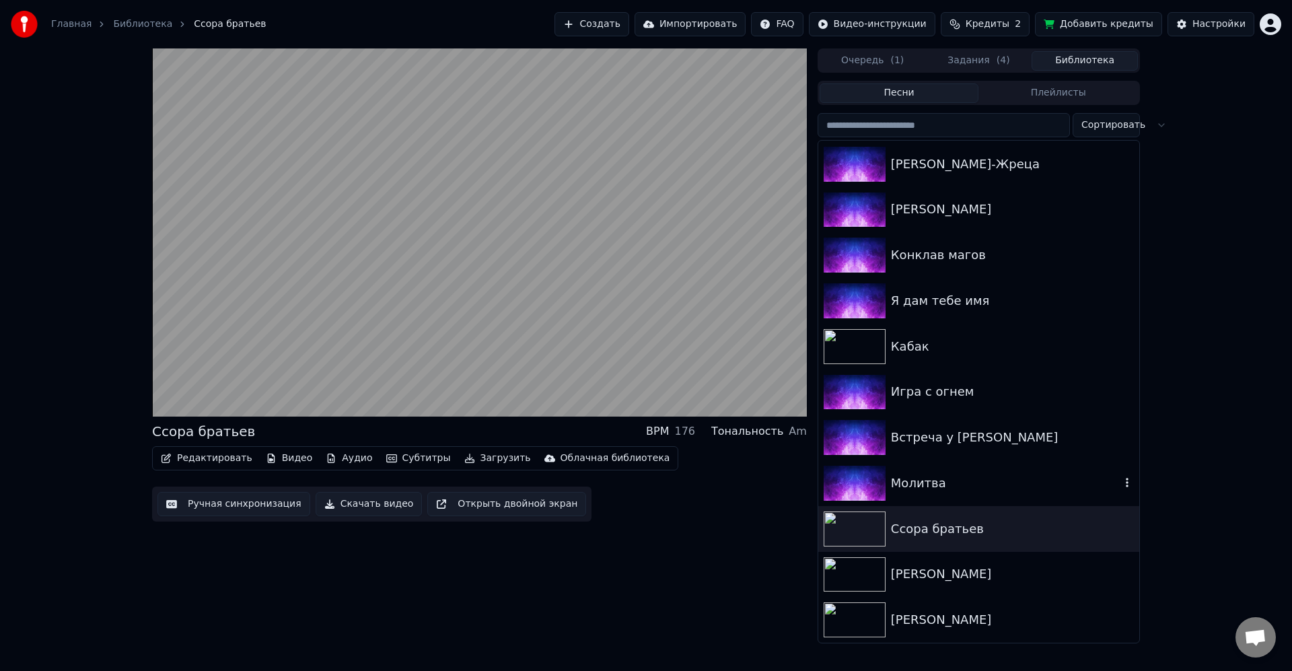
click at [967, 489] on div "Молитва" at bounding box center [1006, 483] width 230 height 19
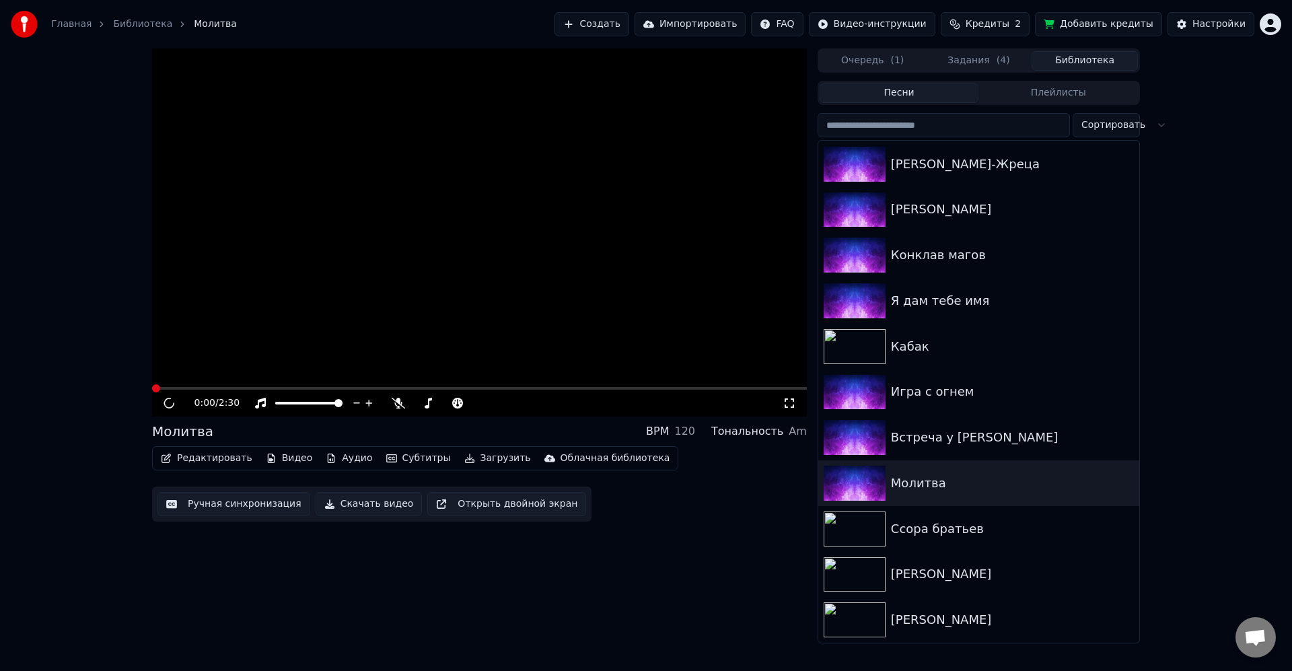
click at [488, 458] on button "Загрузить" at bounding box center [497, 458] width 77 height 19
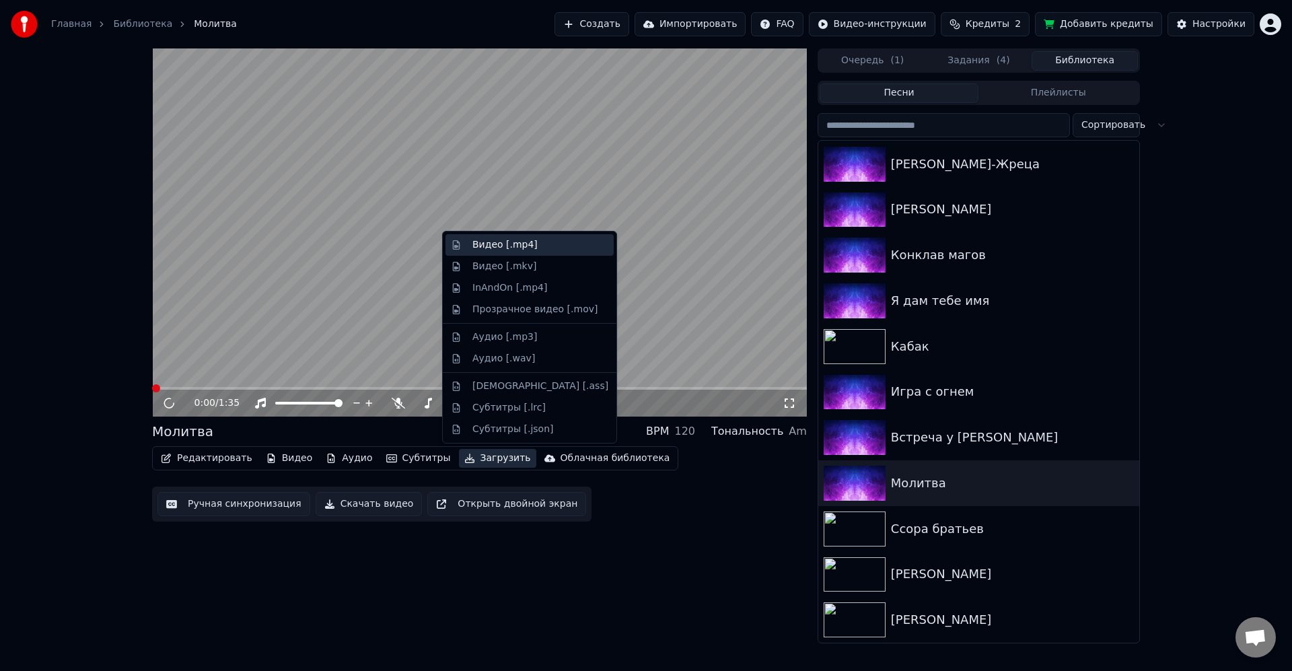
click at [504, 246] on div "Видео [.mp4]" at bounding box center [505, 244] width 65 height 13
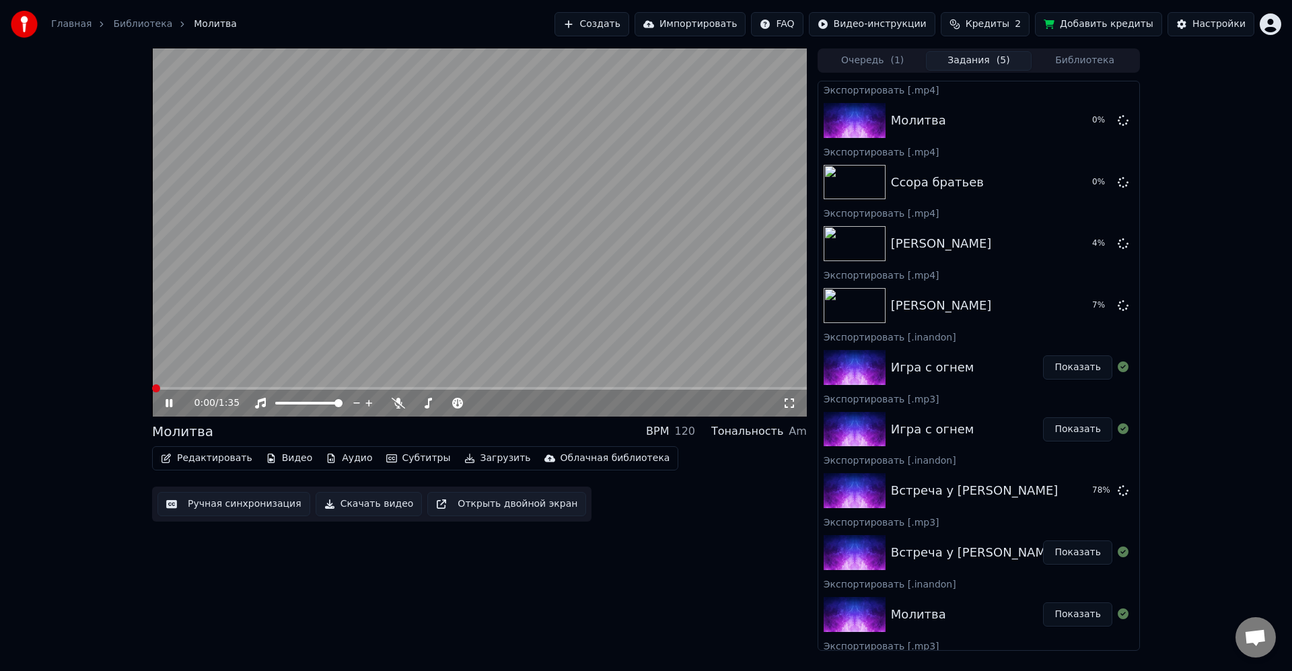
click at [172, 405] on icon at bounding box center [169, 403] width 7 height 8
click at [1077, 62] on button "Библиотека" at bounding box center [1085, 61] width 106 height 20
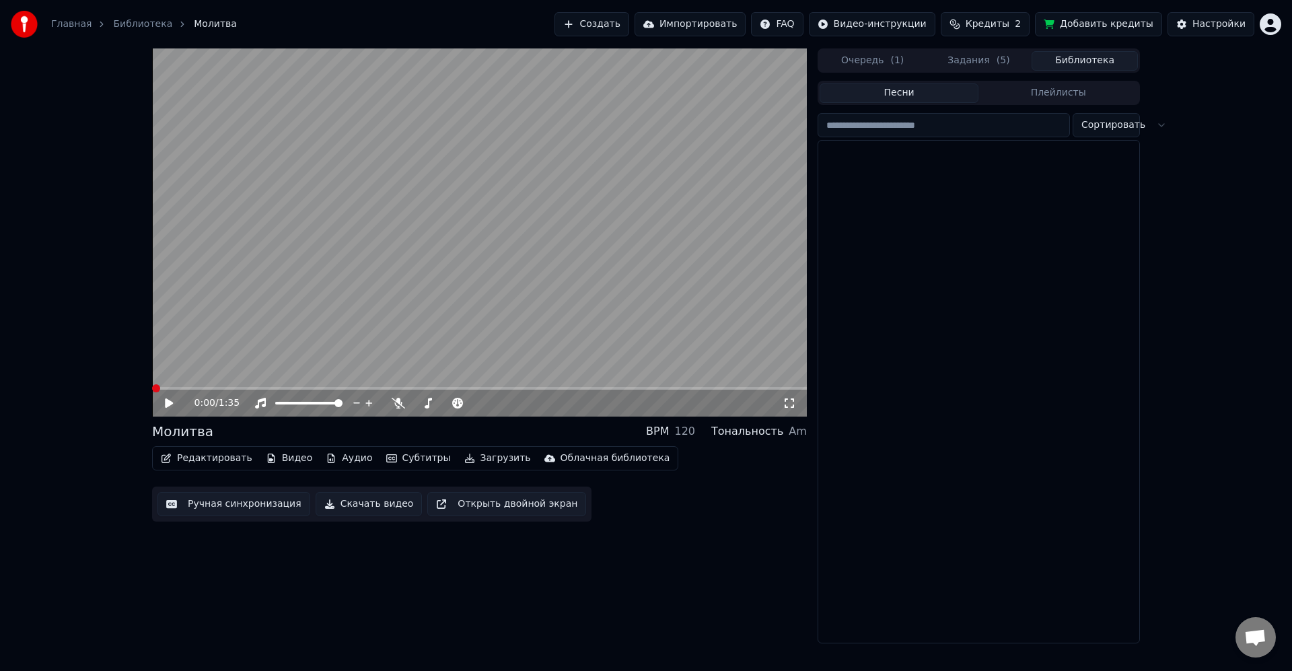
scroll to position [1189, 0]
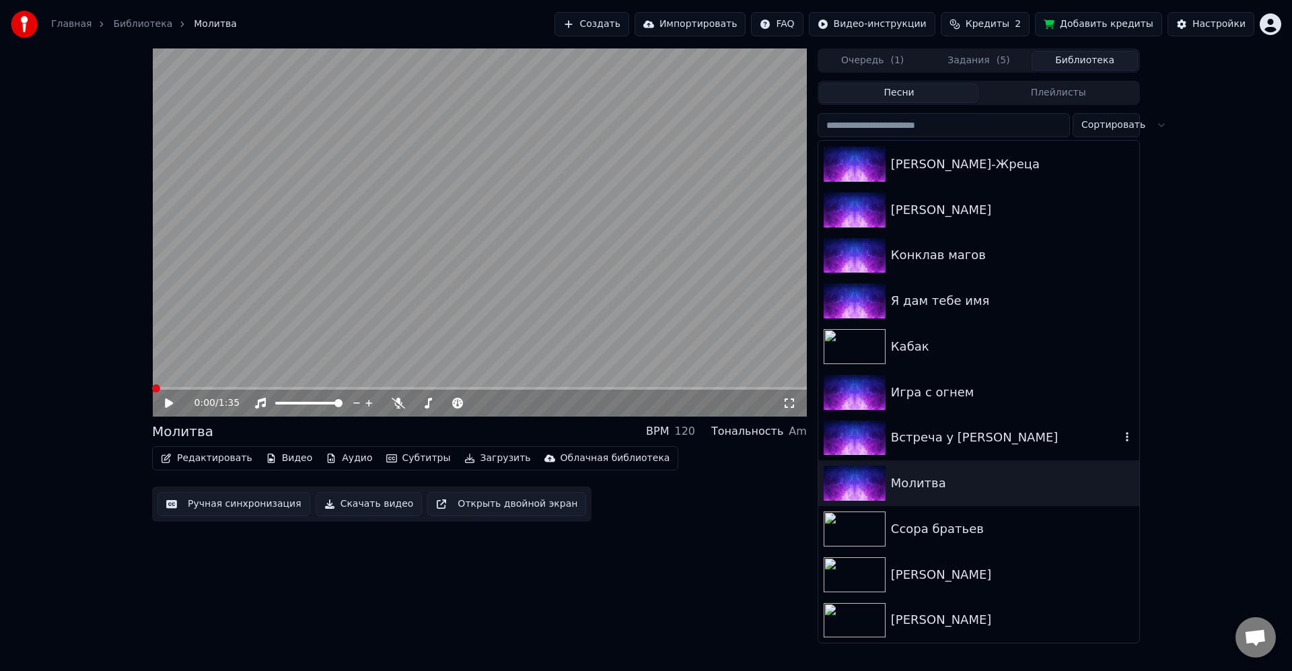
click at [979, 445] on div "Встреча у Летописца" at bounding box center [1006, 437] width 230 height 19
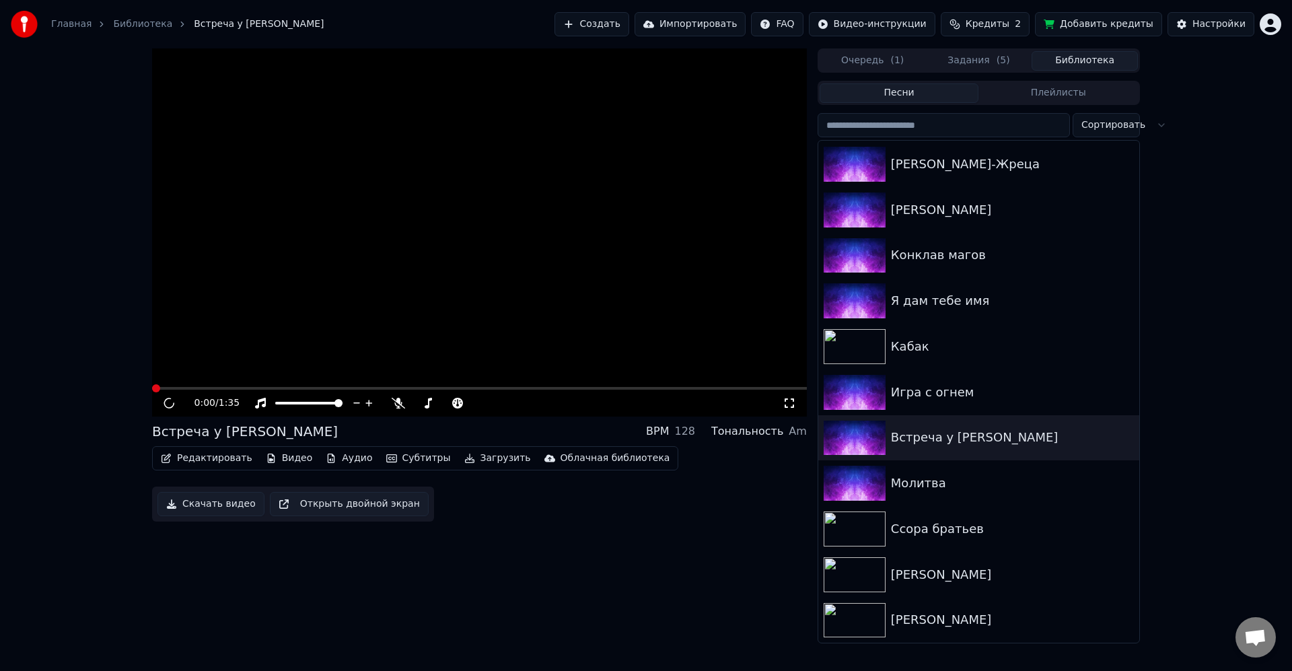
click at [486, 460] on button "Загрузить" at bounding box center [497, 458] width 77 height 19
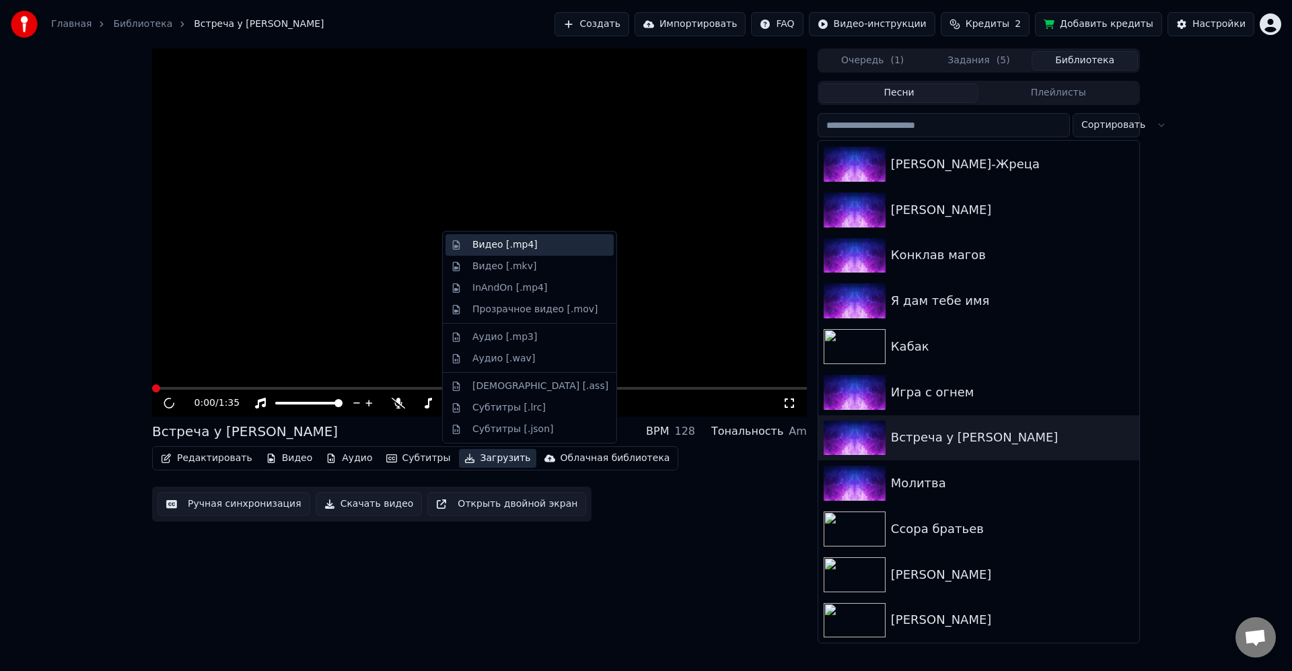
click at [519, 248] on div "Видео [.mp4]" at bounding box center [505, 244] width 65 height 13
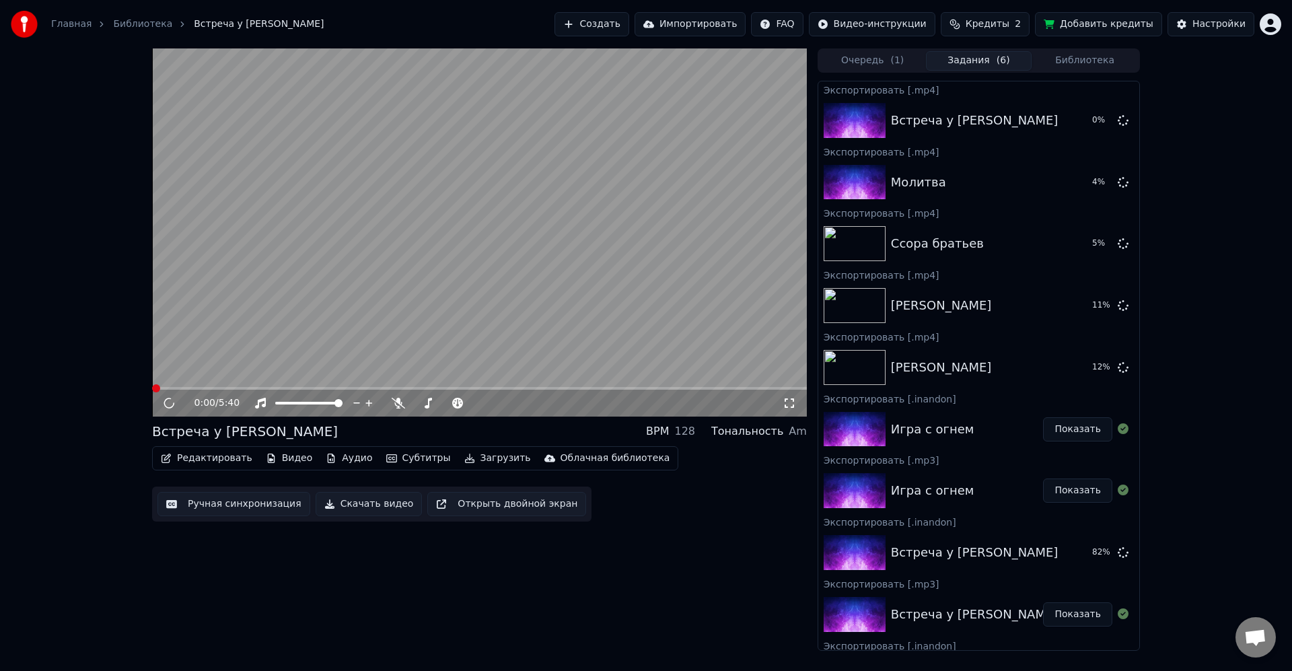
click at [491, 253] on video at bounding box center [479, 232] width 655 height 368
click at [1087, 58] on button "Библиотека" at bounding box center [1085, 61] width 106 height 20
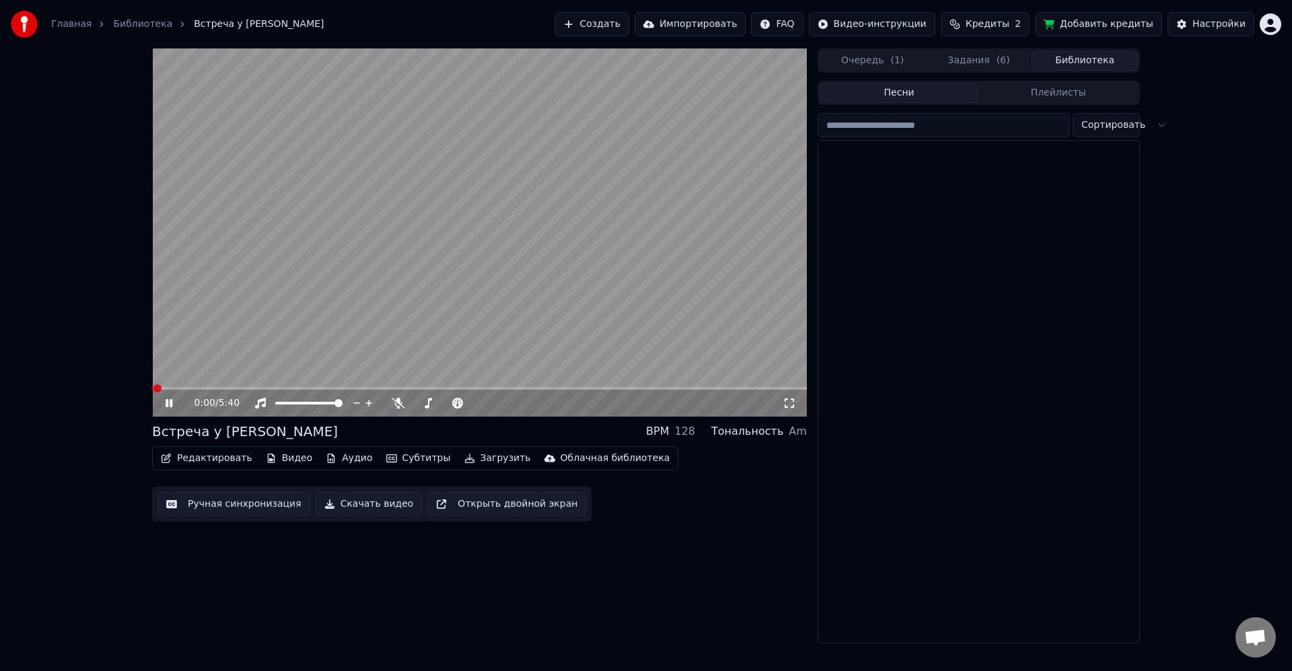
scroll to position [1050, 0]
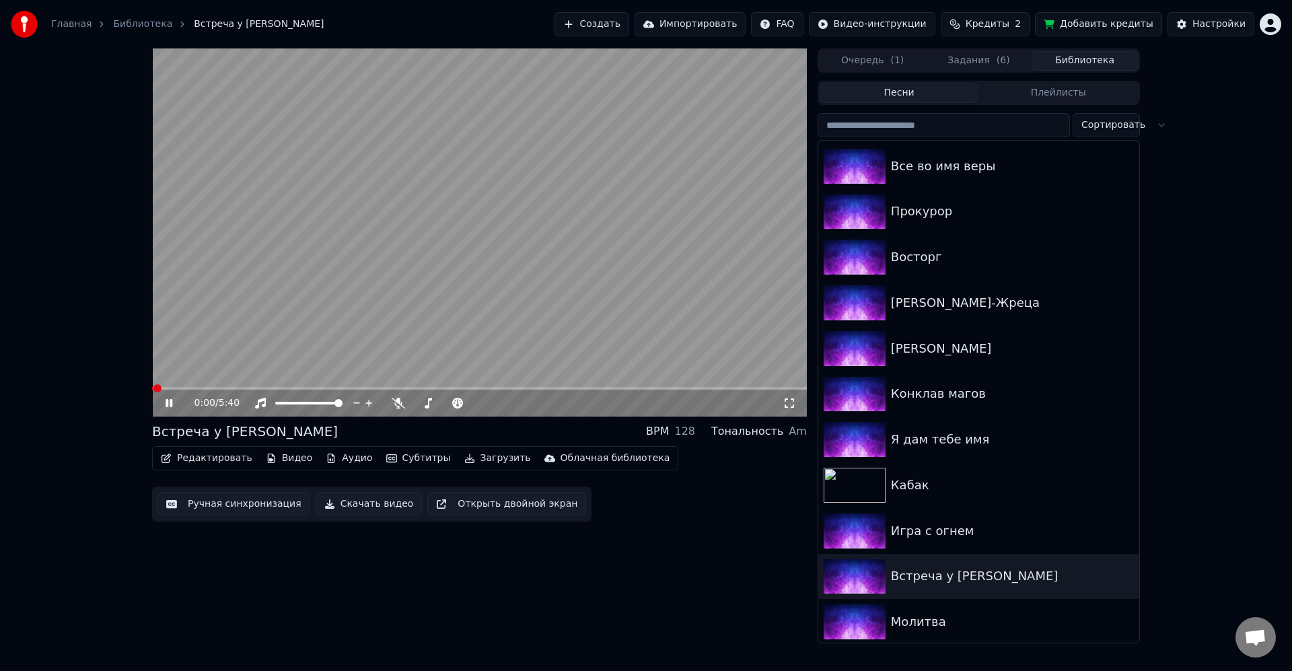
click at [165, 408] on icon at bounding box center [179, 403] width 32 height 11
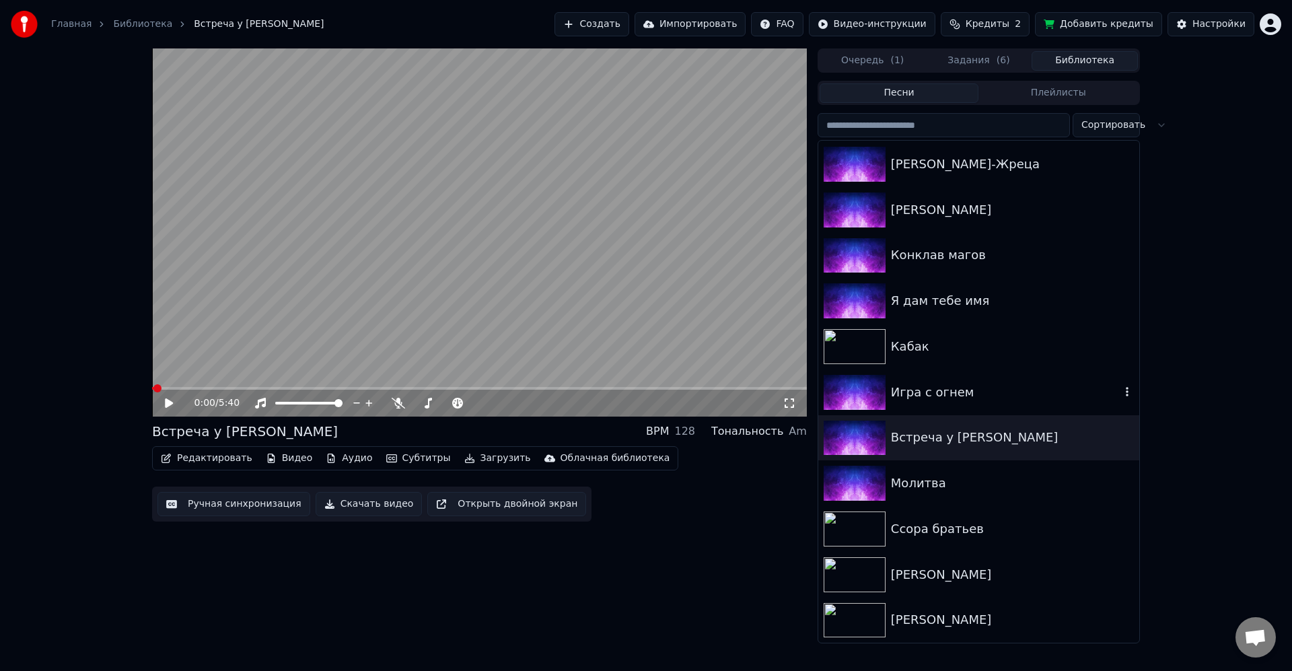
click at [1121, 396] on icon "button" at bounding box center [1127, 391] width 13 height 11
click at [1212, 349] on div "0:00 / 5:40 Встреча у Летописца BPM 128 Тональность Am Редактировать Видео Ауди…" at bounding box center [646, 345] width 1292 height 595
click at [1190, 102] on div "0:00 / 5:40 Встреча у Летописца BPM 128 Тональность Am Редактировать Видео Ауди…" at bounding box center [646, 345] width 1292 height 595
click at [973, 59] on button "Задания ( 4 )" at bounding box center [979, 61] width 106 height 20
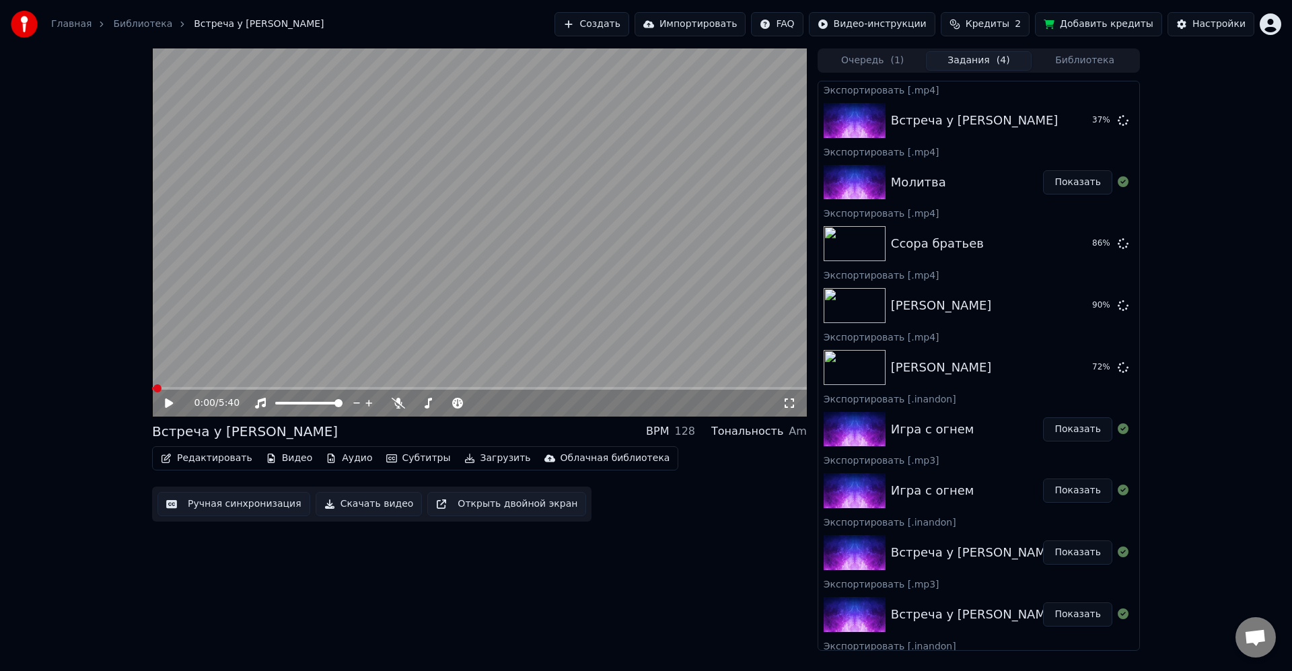
click at [879, 61] on button "Очередь ( 1 )" at bounding box center [873, 61] width 106 height 20
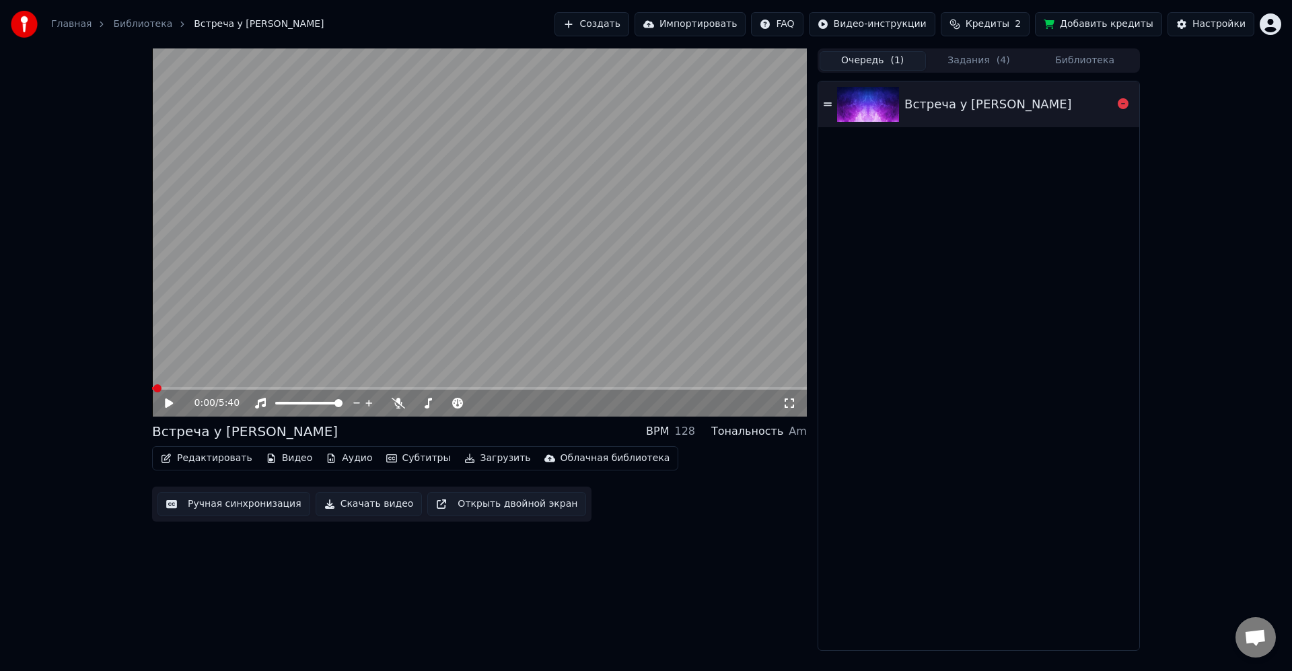
click at [974, 59] on button "Задания ( 4 )" at bounding box center [979, 61] width 106 height 20
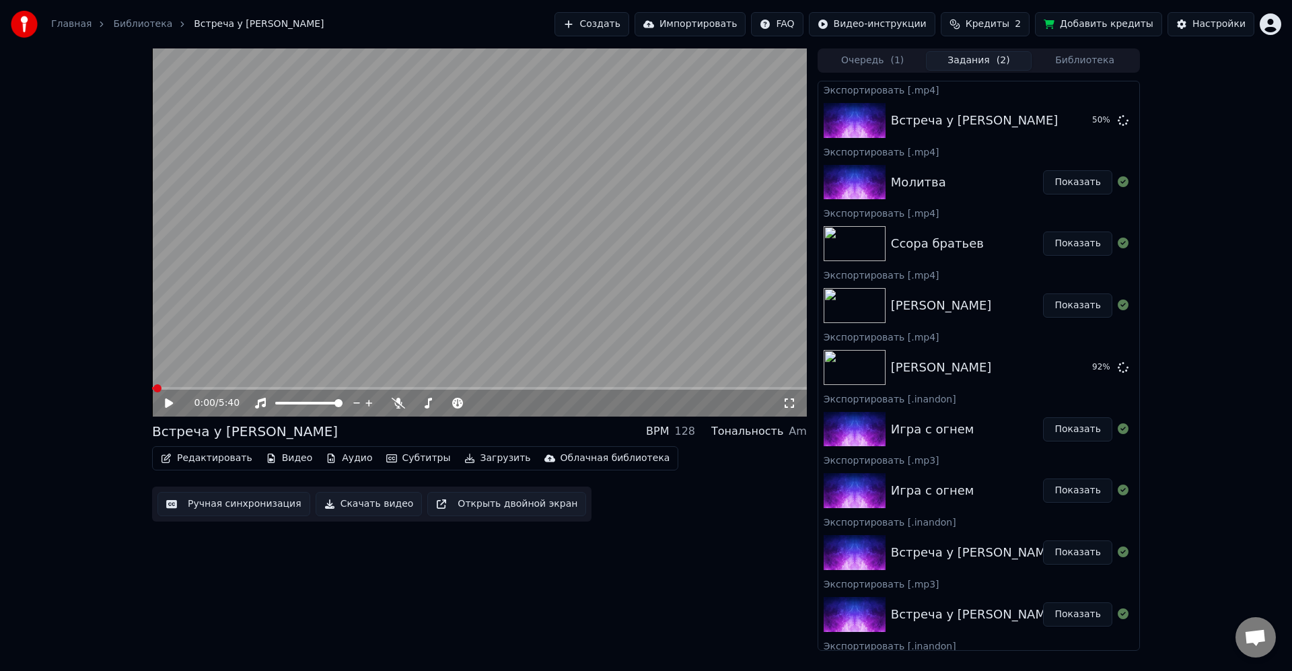
click at [1195, 98] on div "0:00 / 5:40 Встреча у Летописца BPM 128 Тональность Am Редактировать Видео Ауди…" at bounding box center [646, 349] width 1292 height 602
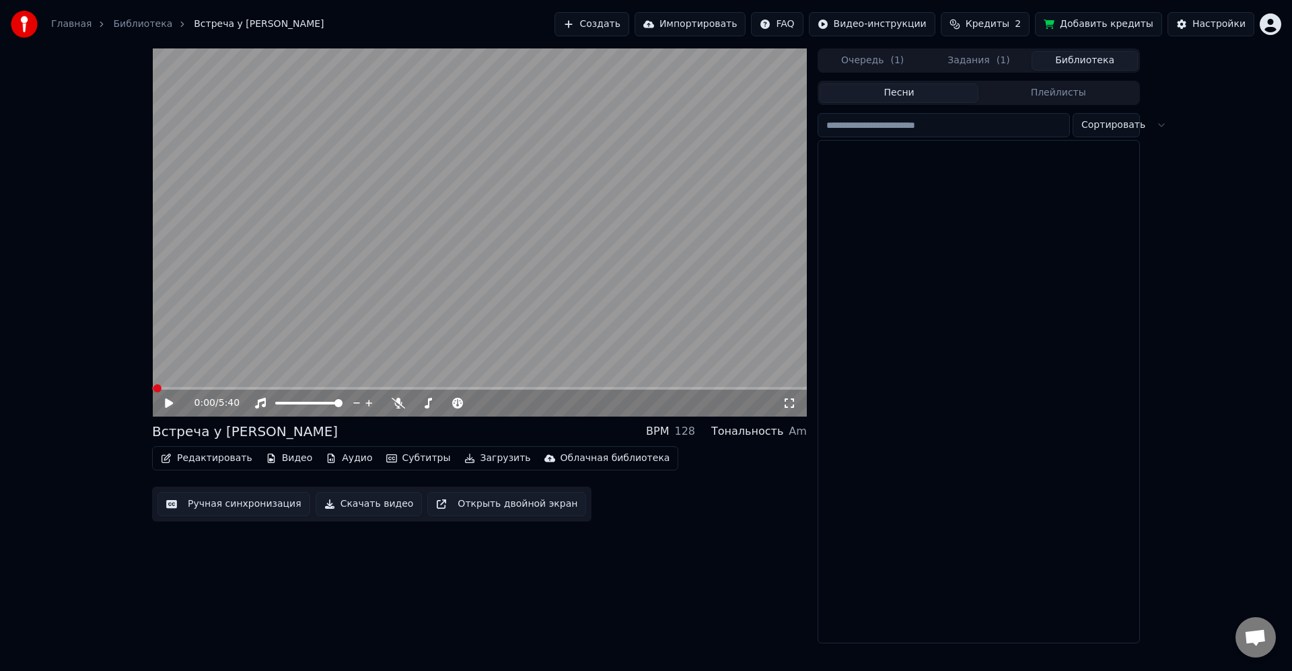
click at [1089, 59] on button "Библиотека" at bounding box center [1085, 61] width 106 height 20
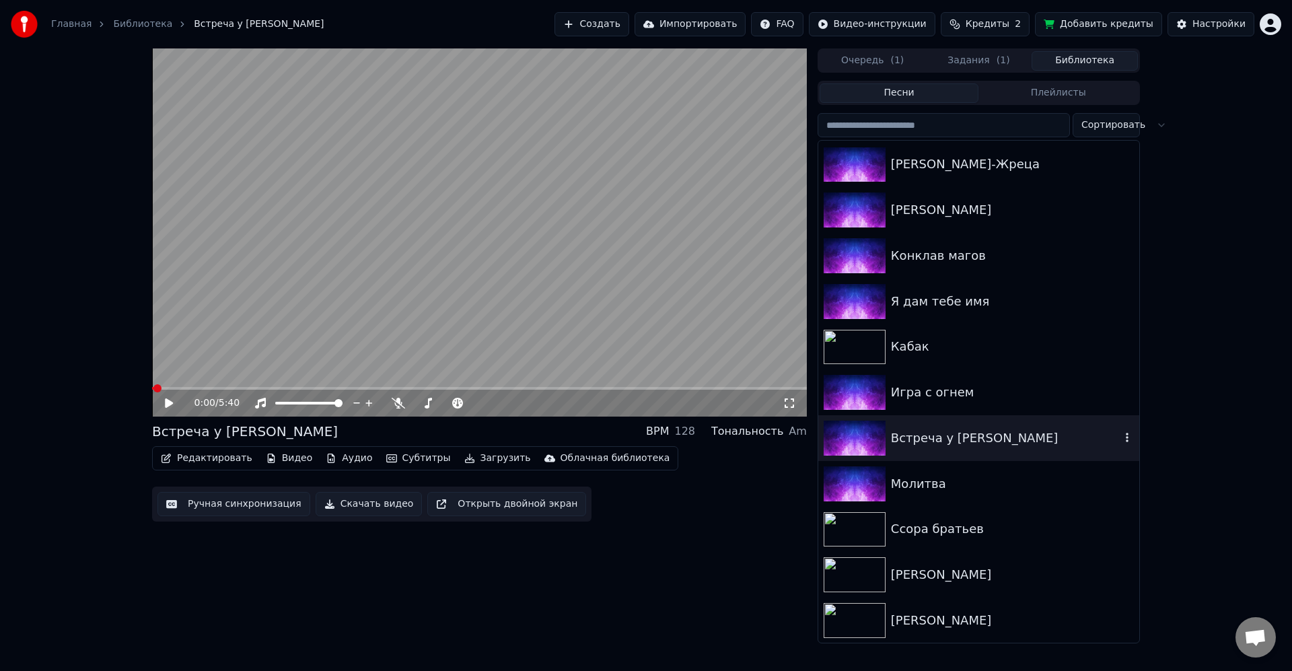
scroll to position [1189, 0]
click at [973, 611] on div "Ария чародея" at bounding box center [1006, 620] width 230 height 19
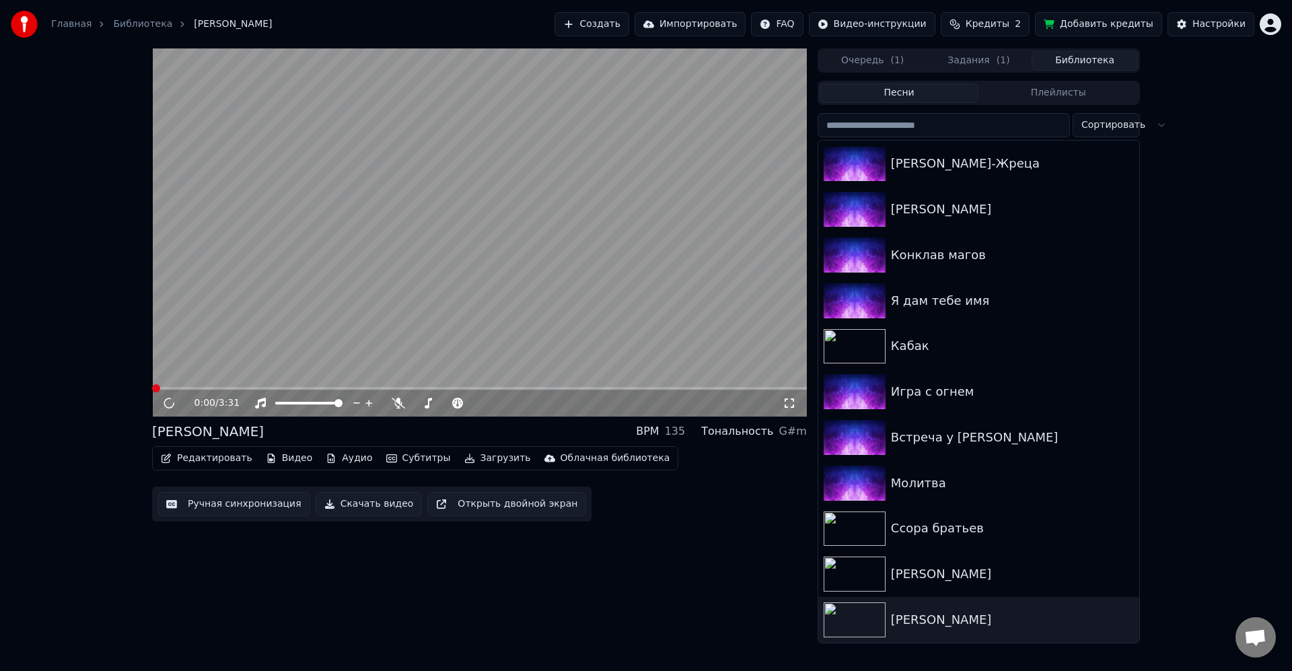
click at [496, 456] on button "Загрузить" at bounding box center [497, 458] width 77 height 19
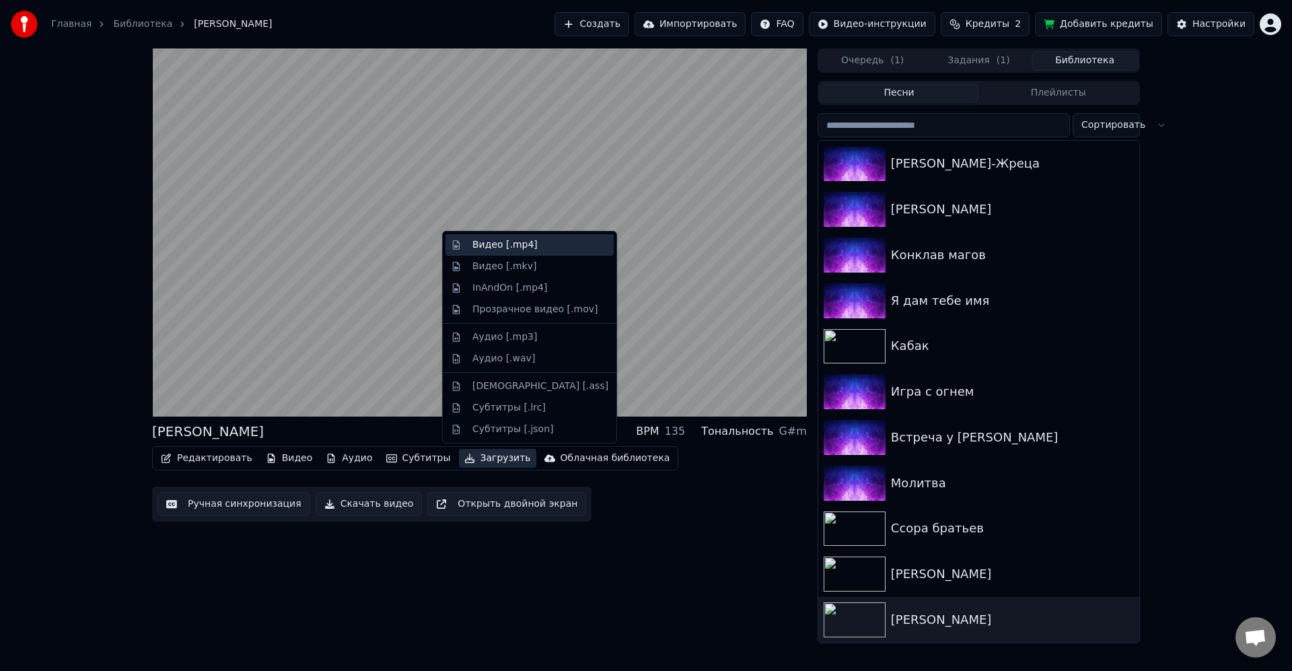
click at [486, 247] on div "Видео [.mp4]" at bounding box center [505, 244] width 65 height 13
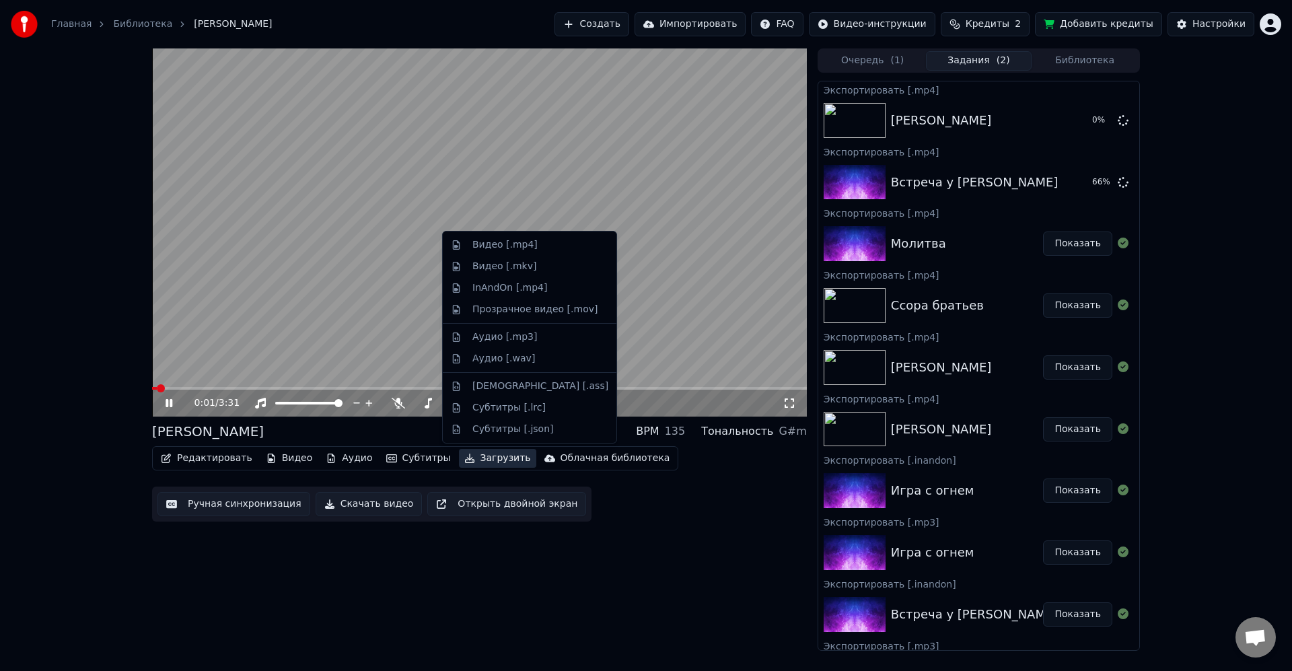
click at [485, 452] on button "Загрузить" at bounding box center [497, 458] width 77 height 19
click at [522, 293] on div "InAndOn [.mp4]" at bounding box center [510, 287] width 75 height 13
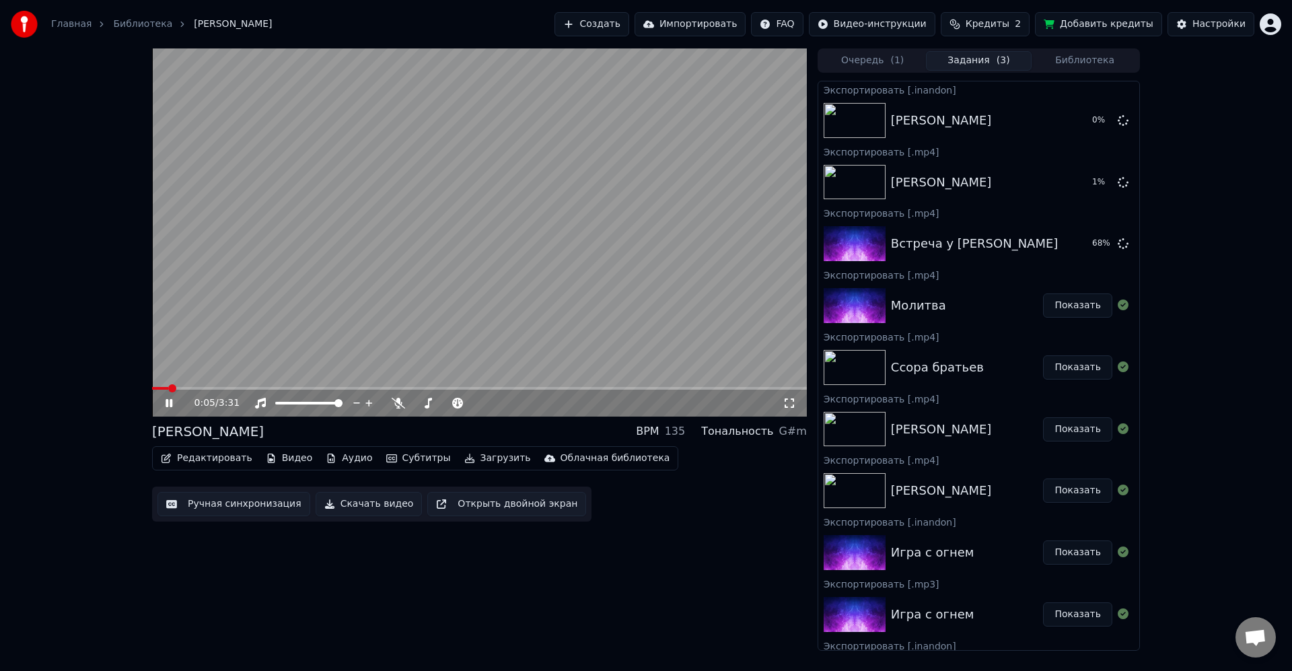
click at [578, 238] on video at bounding box center [479, 232] width 655 height 368
click at [1093, 59] on button "Библиотека" at bounding box center [1085, 61] width 106 height 20
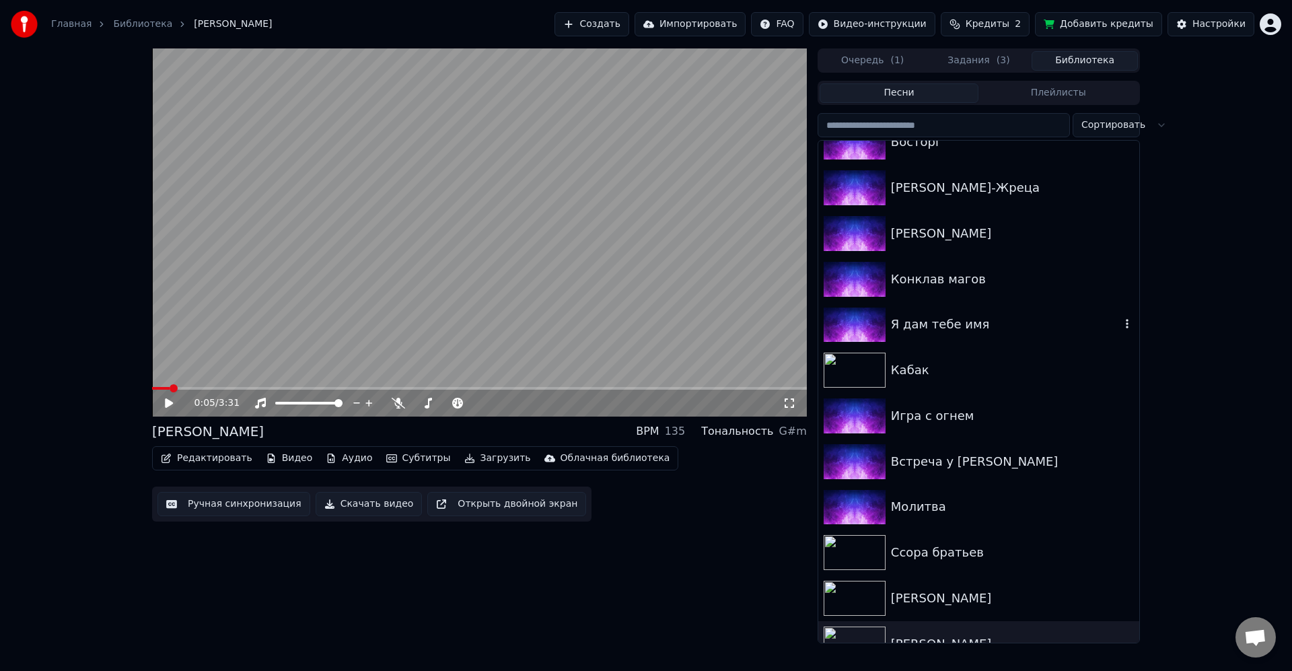
scroll to position [1189, 0]
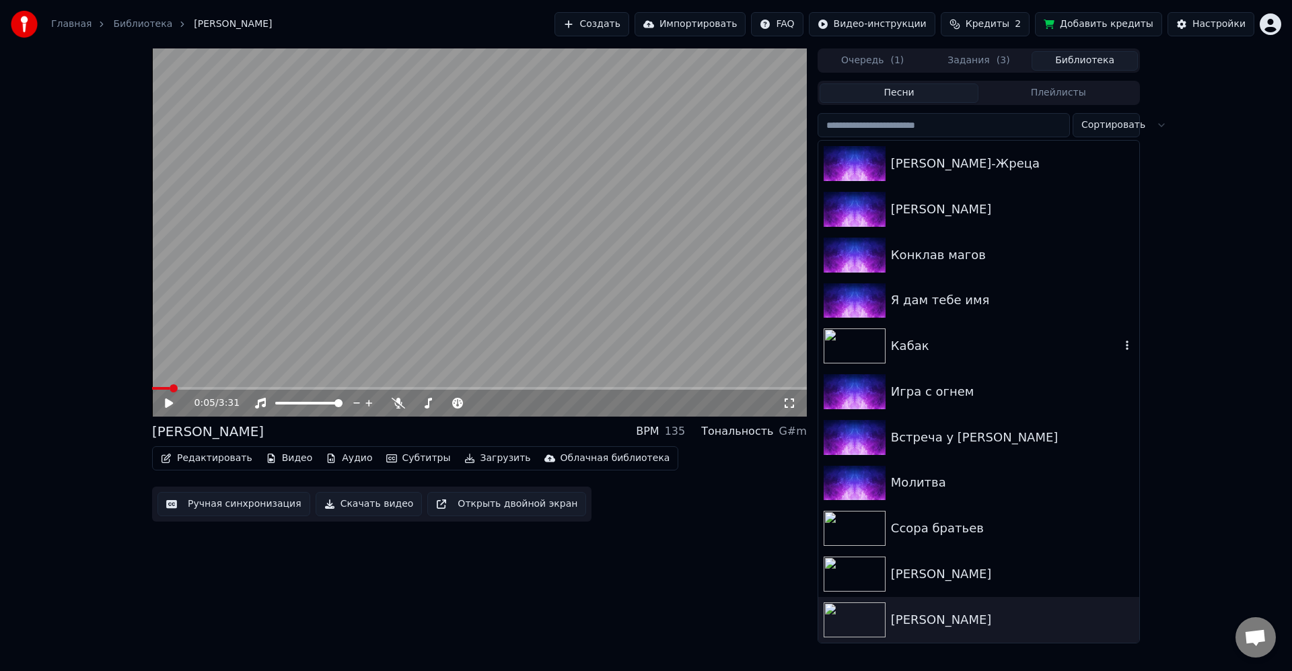
click at [939, 351] on div "Кабак" at bounding box center [1006, 346] width 230 height 19
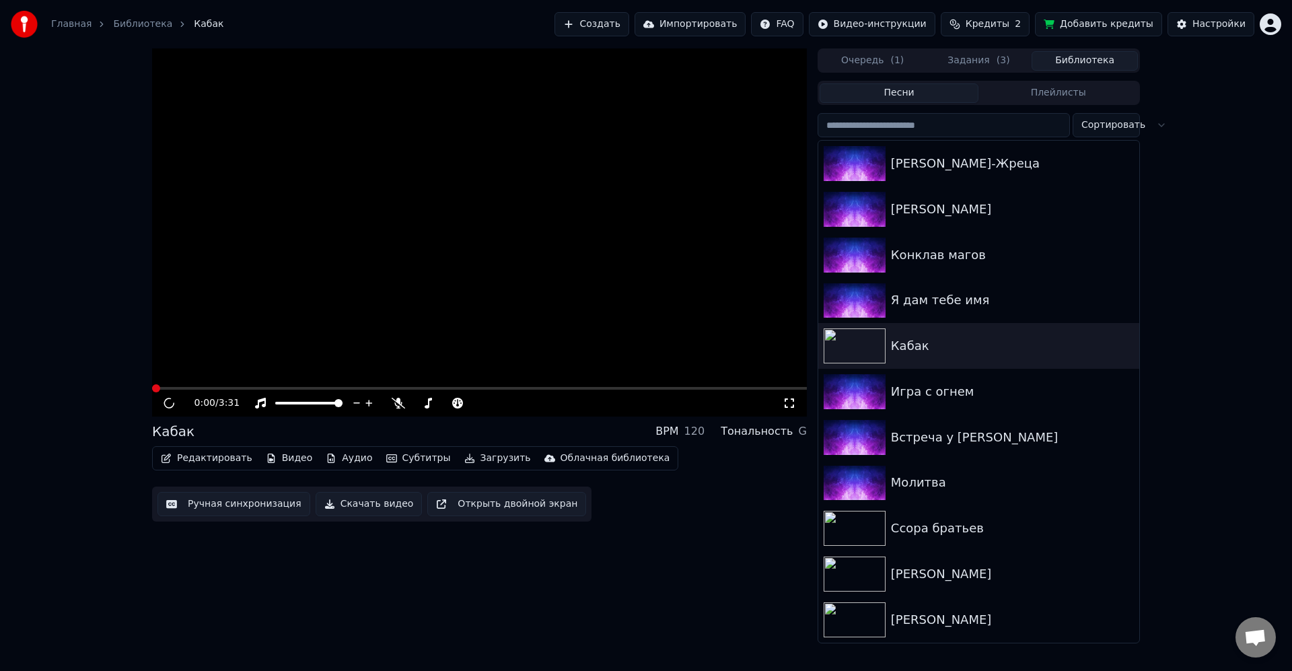
click at [486, 462] on button "Загрузить" at bounding box center [497, 458] width 77 height 19
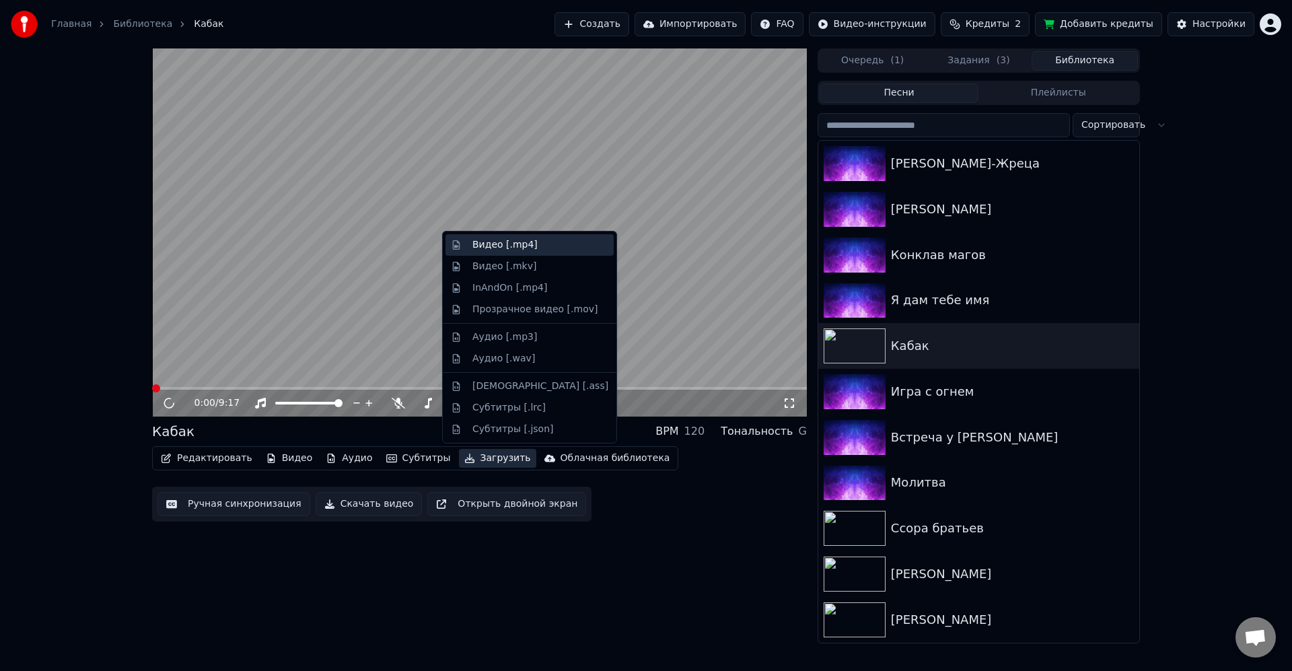
click at [524, 243] on div "Видео [.mp4]" at bounding box center [505, 244] width 65 height 13
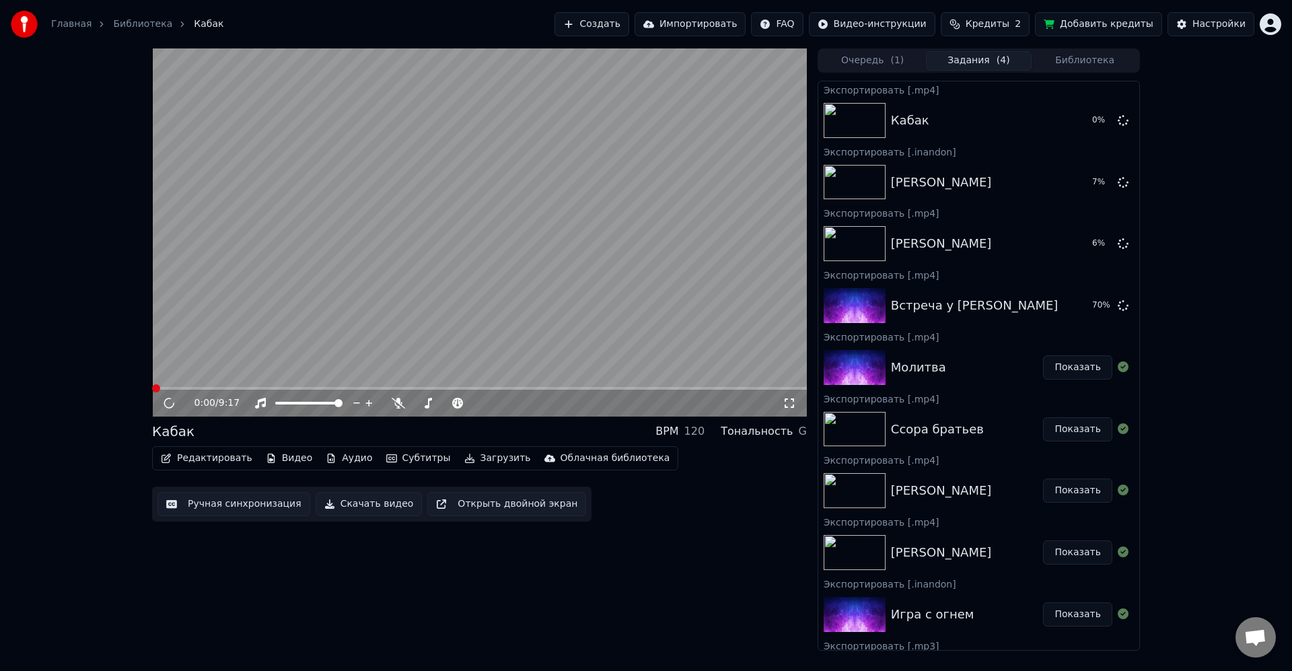
click at [476, 460] on button "Загрузить" at bounding box center [497, 458] width 77 height 19
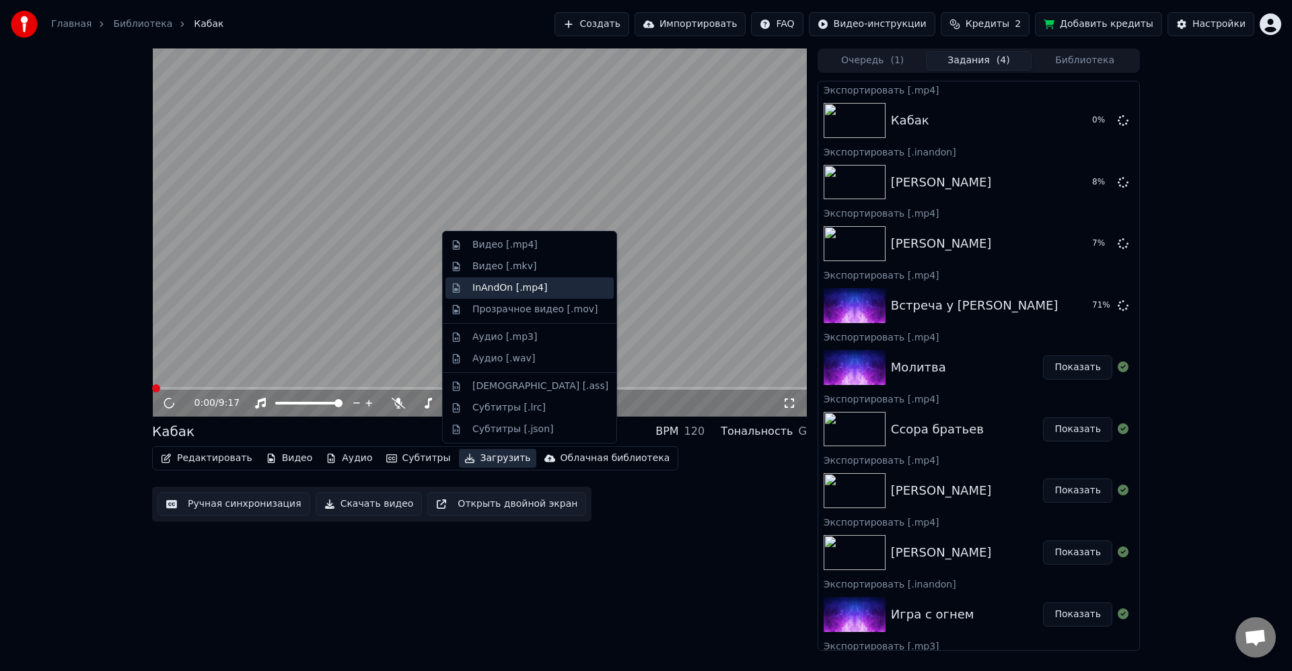
click at [519, 285] on div "InAndOn [.mp4]" at bounding box center [510, 287] width 75 height 13
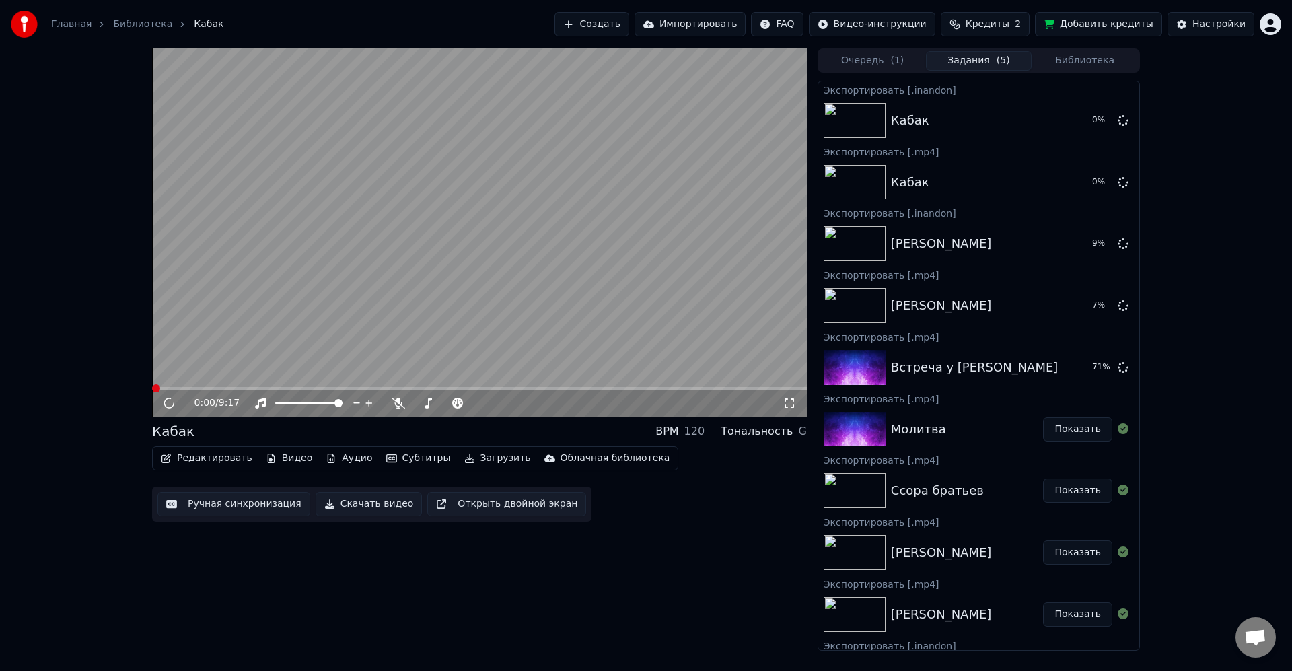
click at [480, 457] on button "Загрузить" at bounding box center [497, 458] width 77 height 19
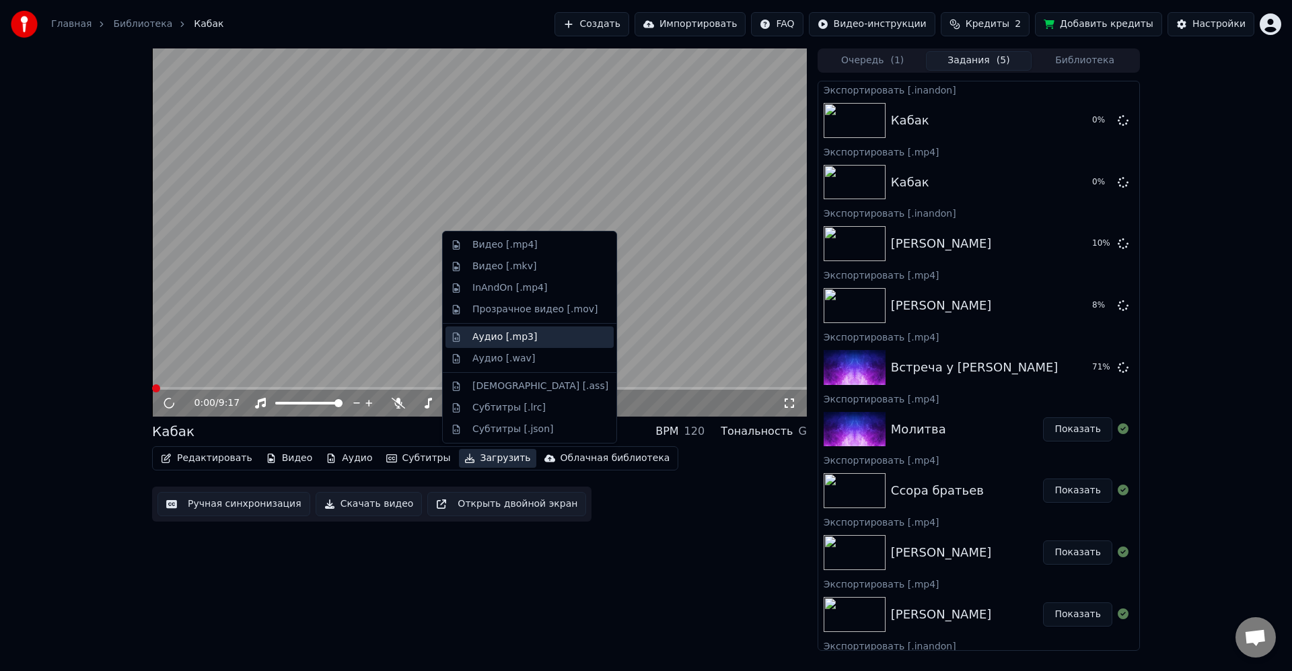
click at [529, 333] on div "Аудио [.mp3]" at bounding box center [505, 337] width 65 height 13
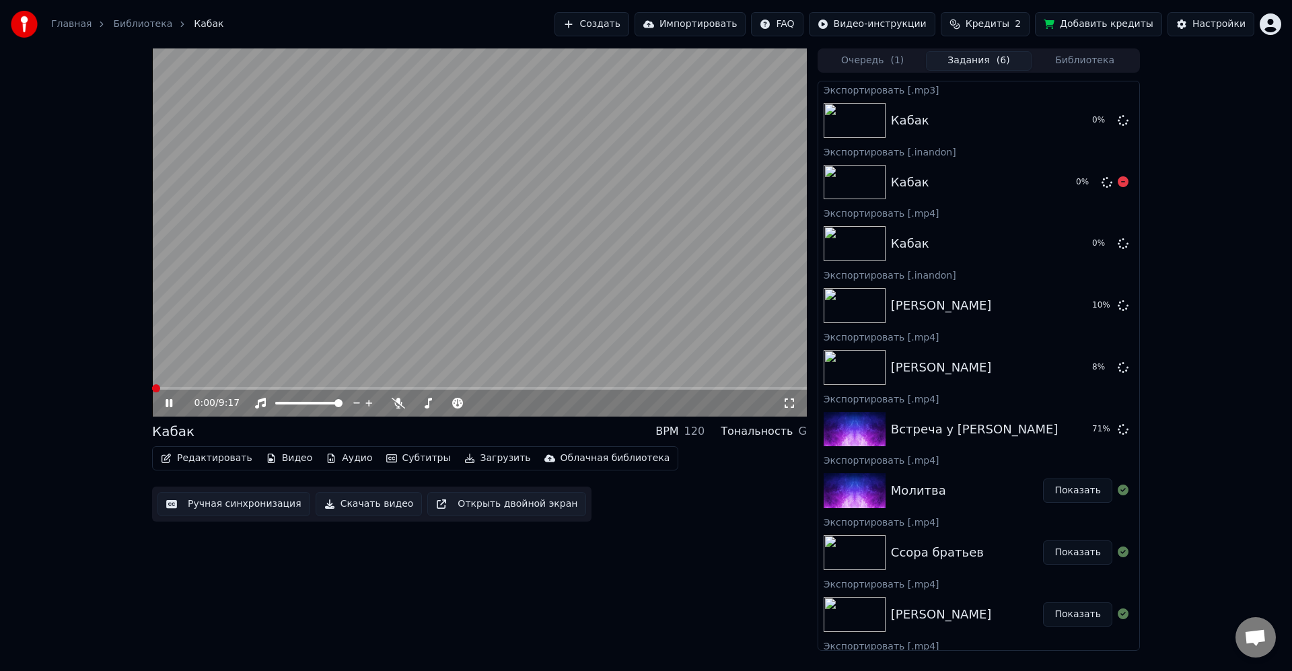
click at [1090, 62] on button "Библиотека" at bounding box center [1085, 61] width 106 height 20
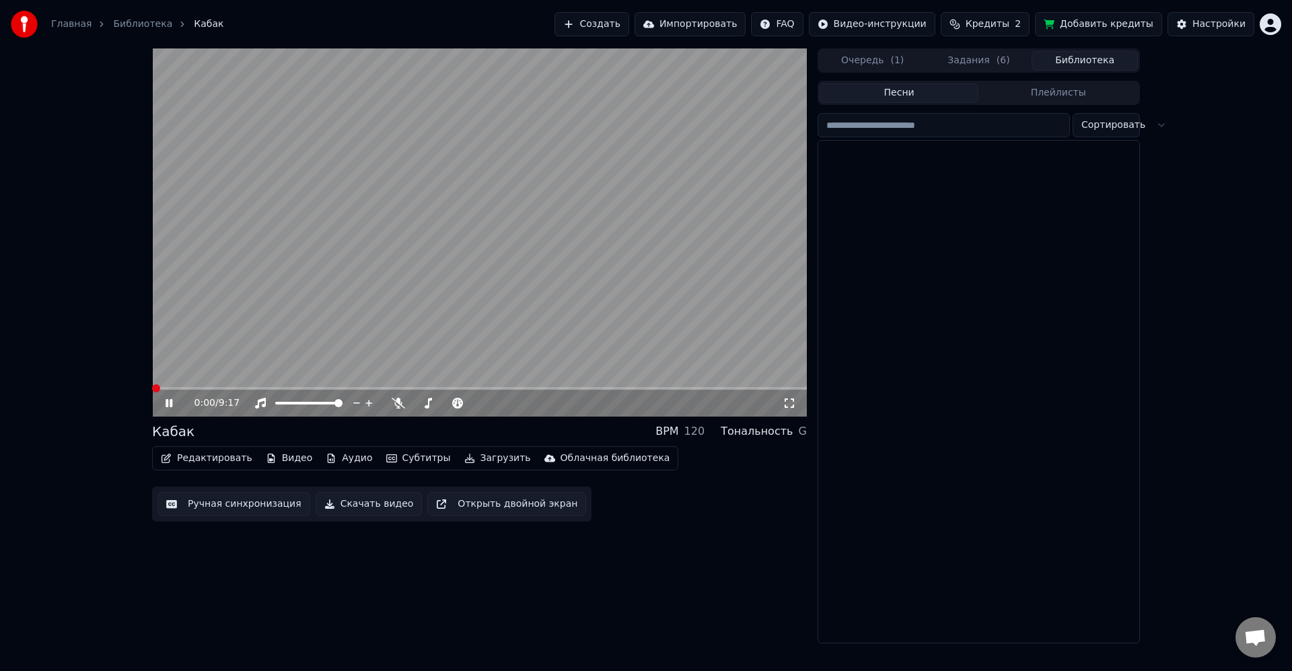
scroll to position [1189, 0]
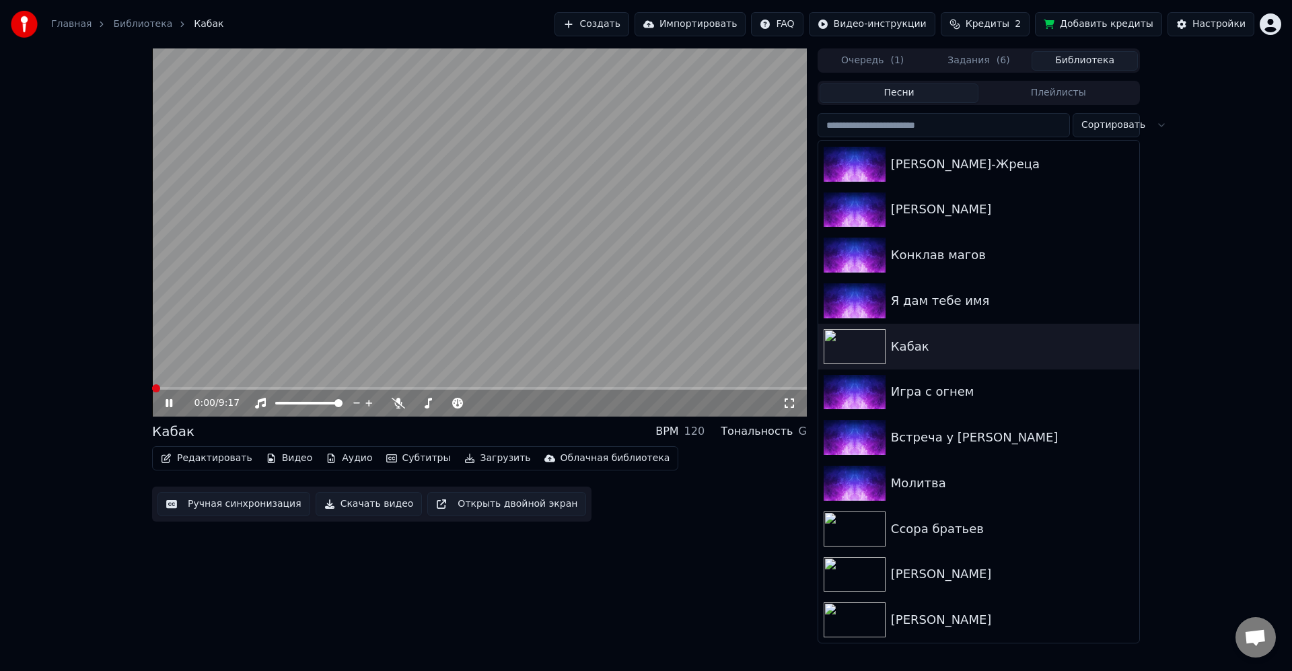
click at [432, 252] on video at bounding box center [479, 232] width 655 height 368
click at [961, 309] on div "Я дам тебе имя" at bounding box center [1006, 300] width 230 height 19
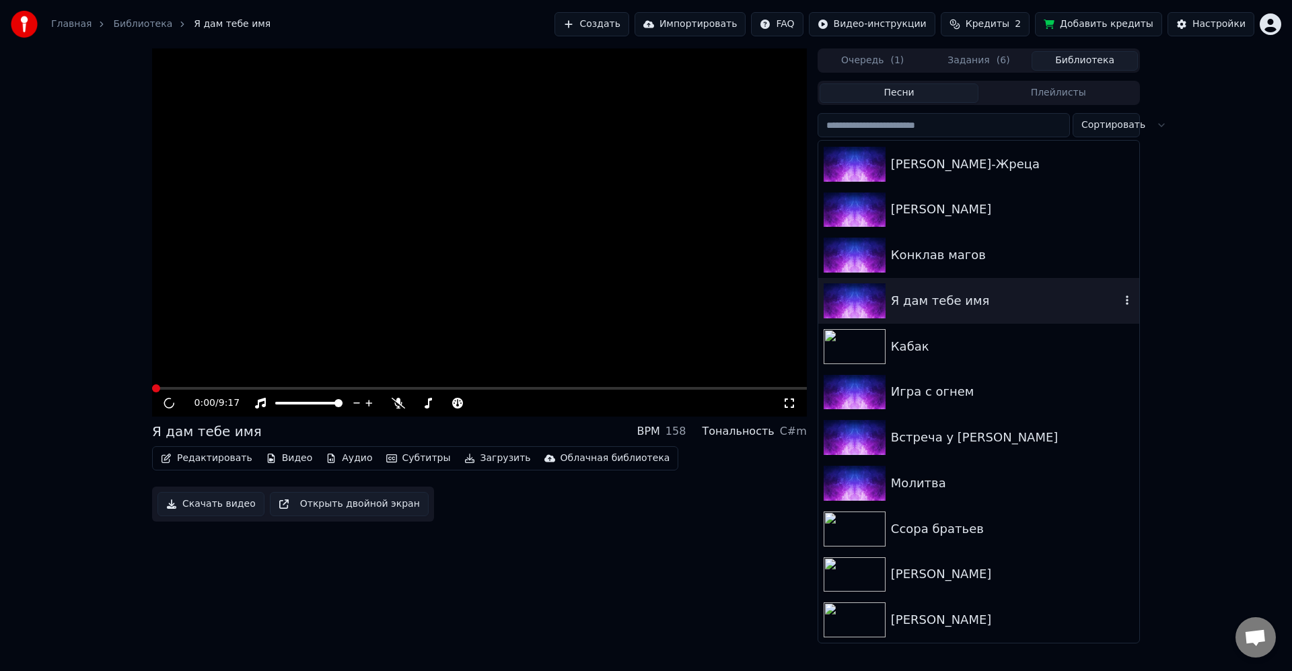
click at [518, 318] on video at bounding box center [479, 232] width 655 height 368
click at [484, 458] on button "Загрузить" at bounding box center [497, 458] width 77 height 19
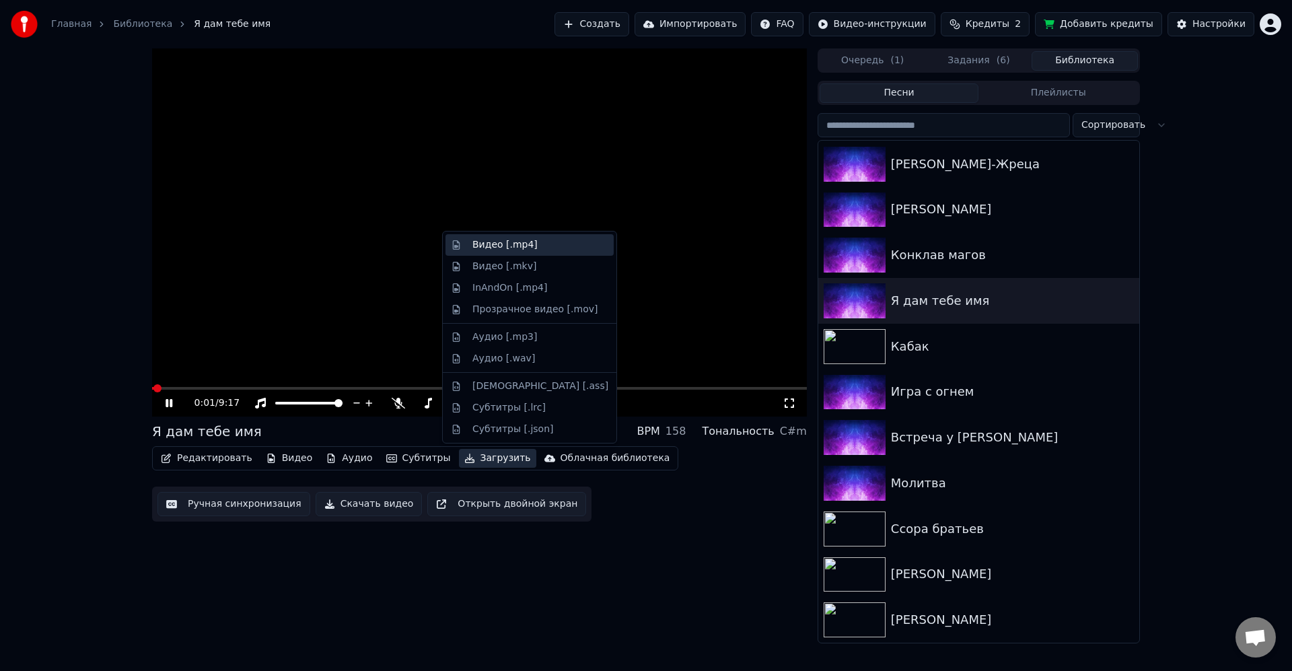
click at [510, 242] on div "Видео [.mp4]" at bounding box center [505, 244] width 65 height 13
click at [483, 456] on button "Загрузить" at bounding box center [497, 458] width 77 height 19
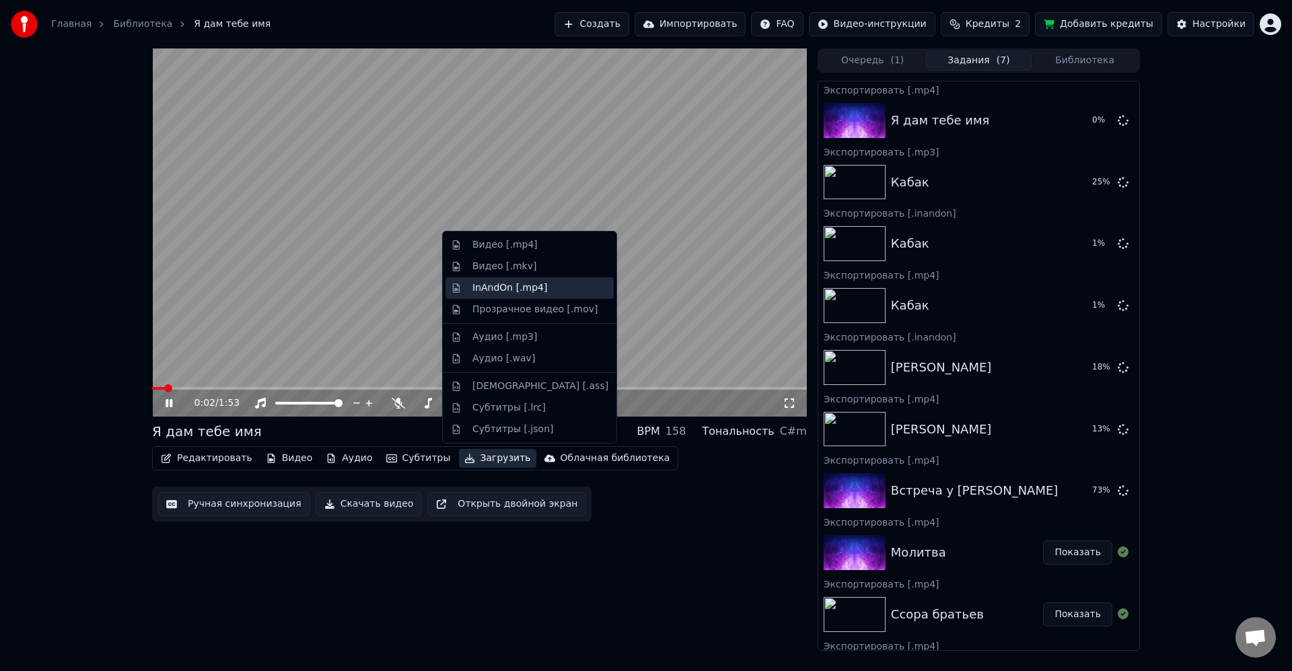
click at [512, 286] on div "InAndOn [.mp4]" at bounding box center [510, 287] width 75 height 13
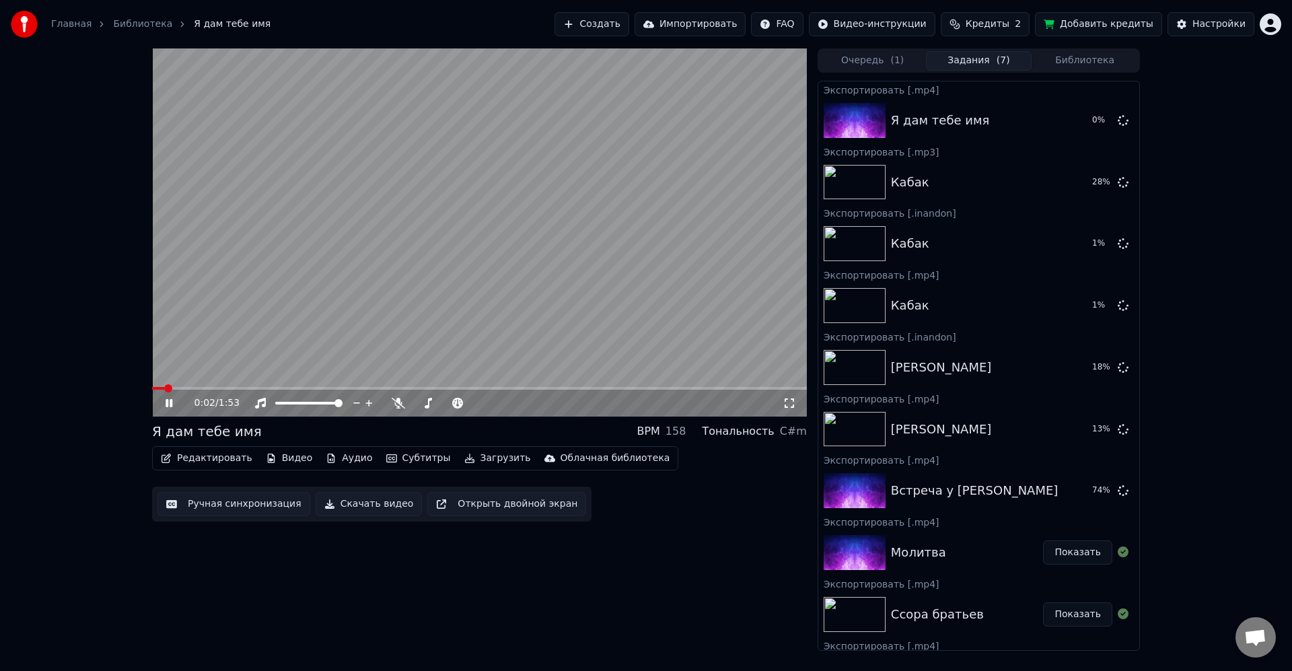
click at [491, 458] on button "Загрузить" at bounding box center [497, 458] width 77 height 19
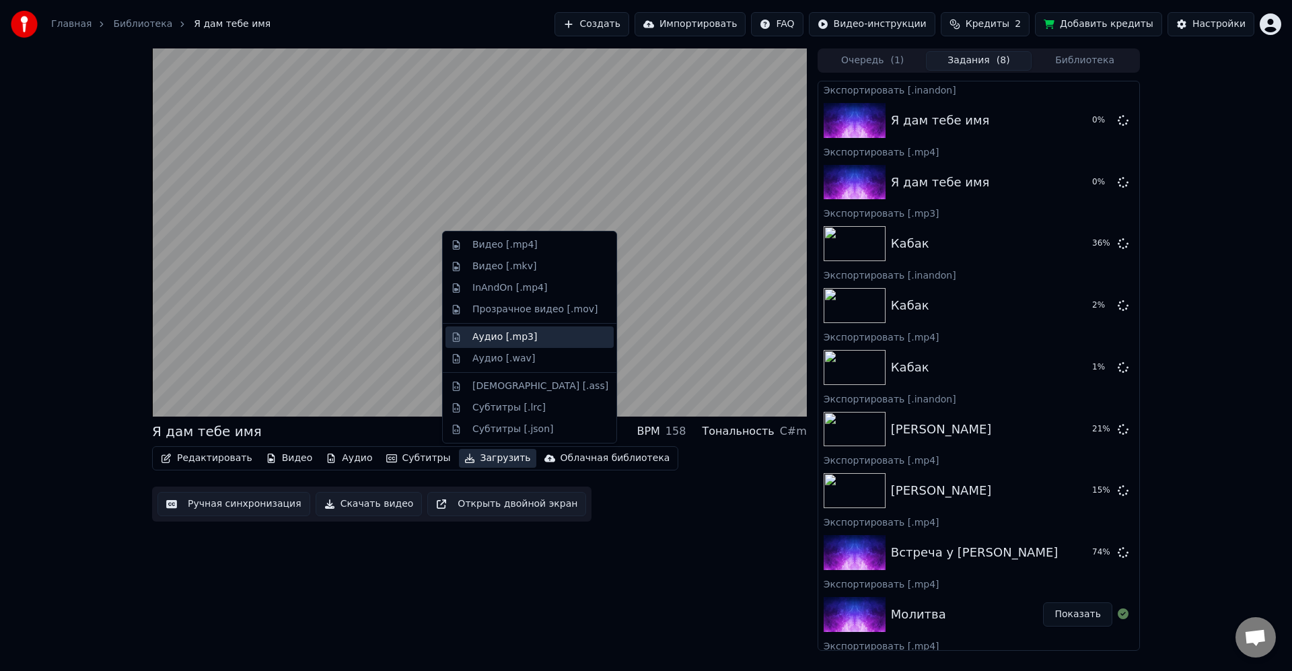
click at [510, 337] on div "Аудио [.mp3]" at bounding box center [505, 337] width 65 height 13
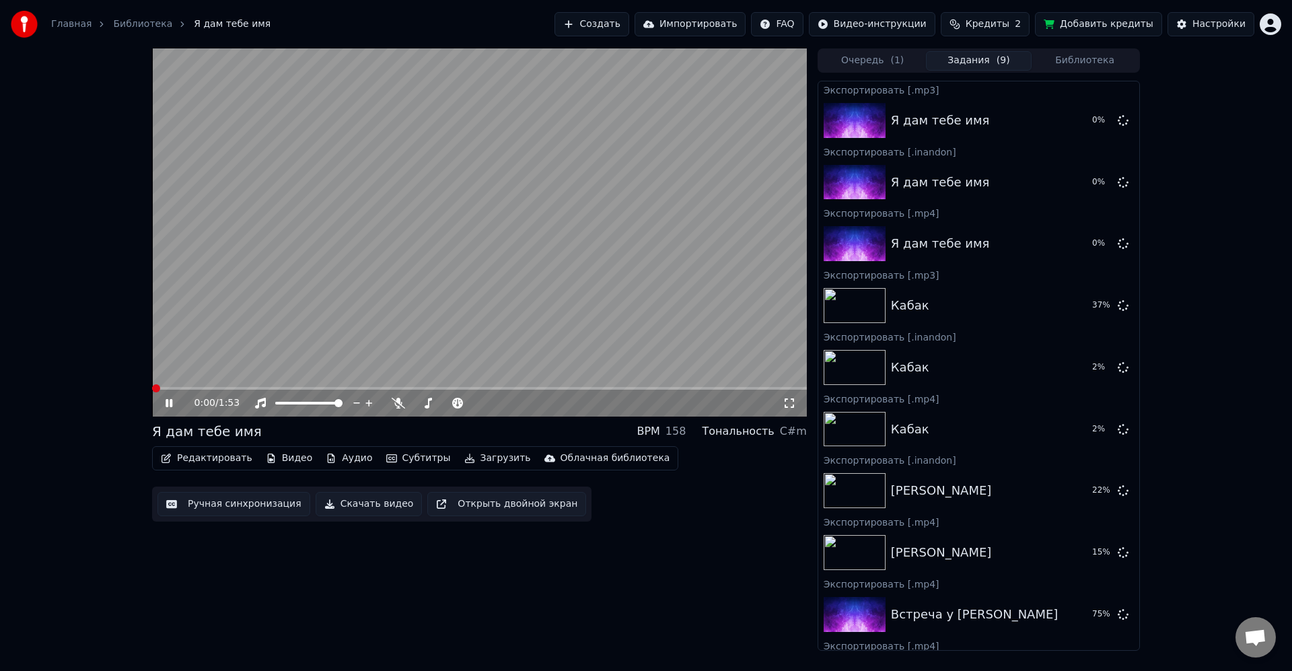
click at [219, 341] on video at bounding box center [479, 232] width 655 height 368
click at [1074, 62] on button "Библиотека" at bounding box center [1085, 61] width 106 height 20
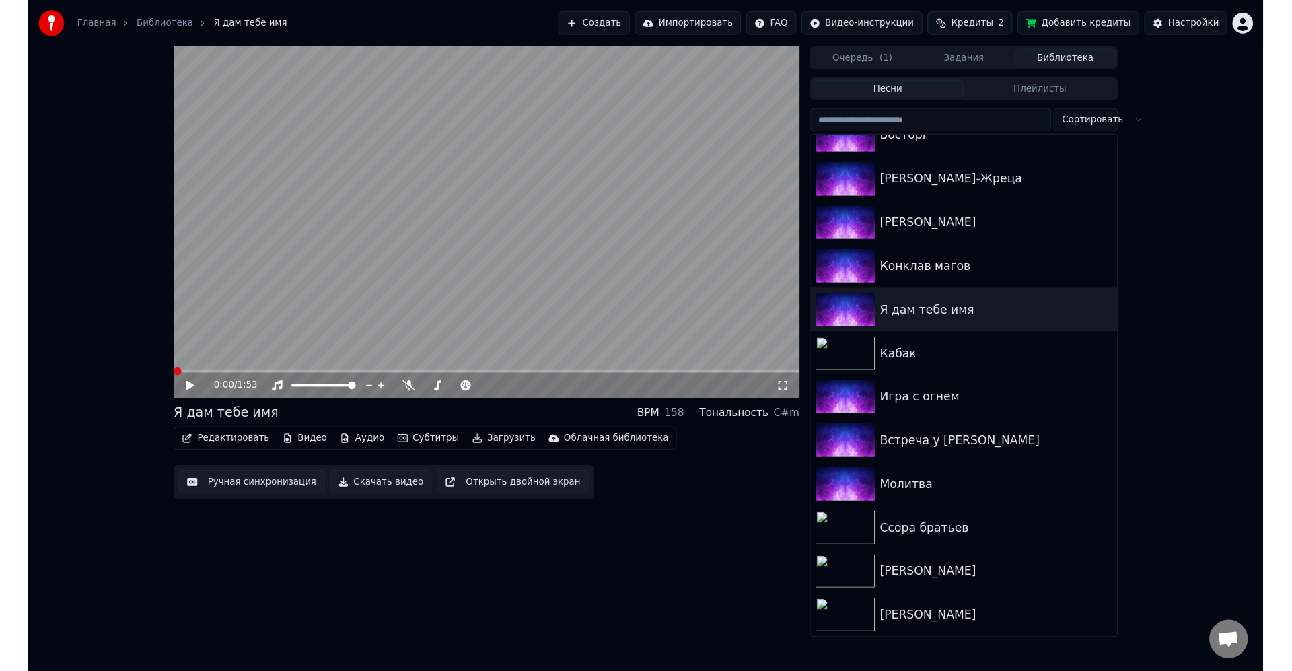
scroll to position [1189, 0]
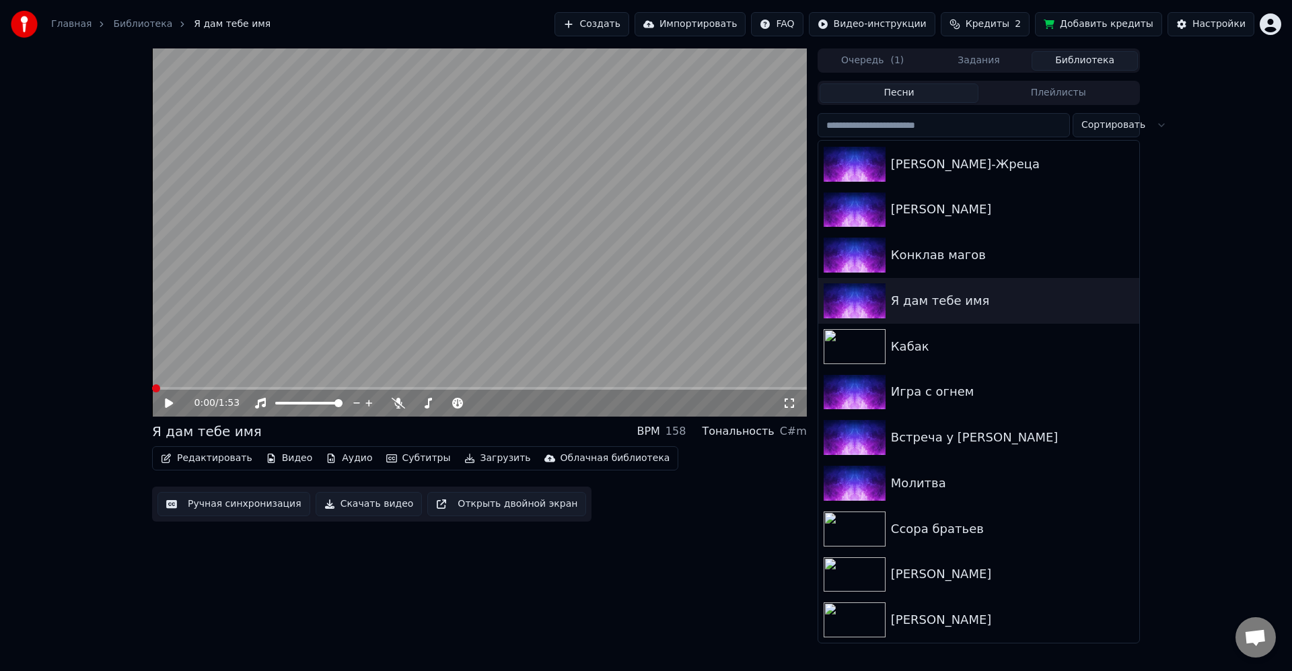
click at [1185, 448] on div "0:00 / 1:53 Я дам тебе имя BPM 158 Тональность C#m Редактировать Видео Аудио Су…" at bounding box center [646, 345] width 1292 height 595
click at [1009, 259] on div "Конклав магов" at bounding box center [1006, 255] width 230 height 19
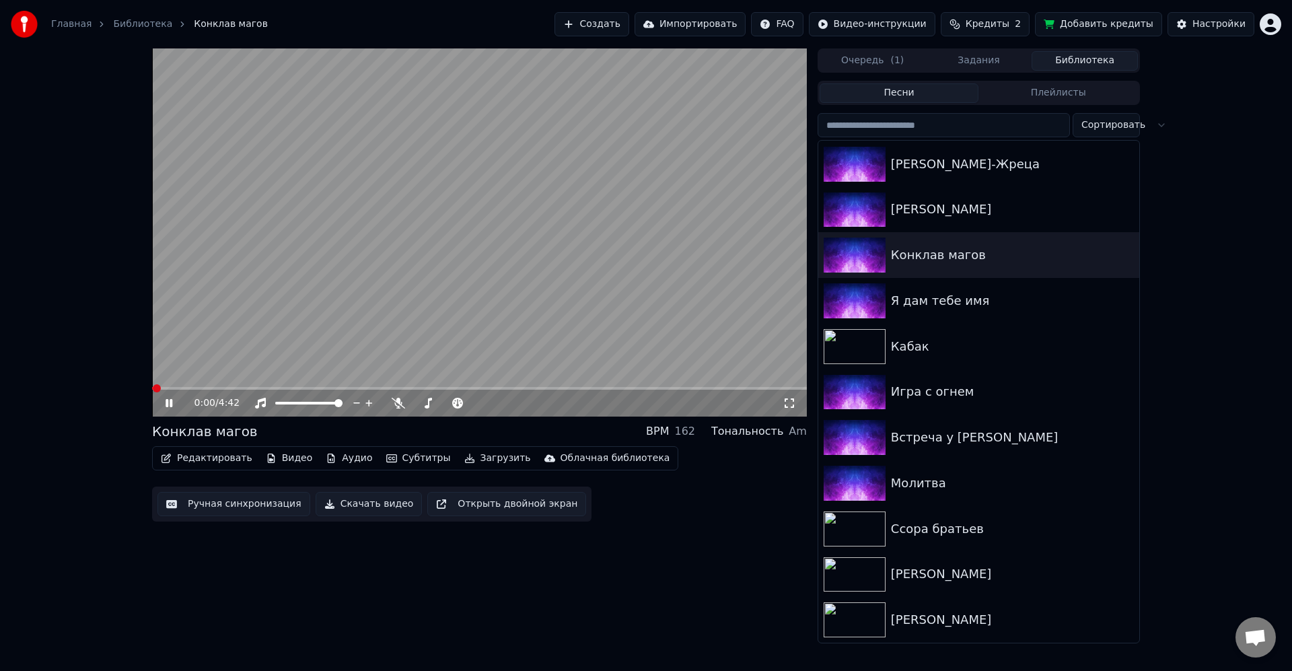
click at [499, 305] on video at bounding box center [479, 232] width 655 height 368
click at [492, 464] on button "Загрузить" at bounding box center [497, 458] width 77 height 19
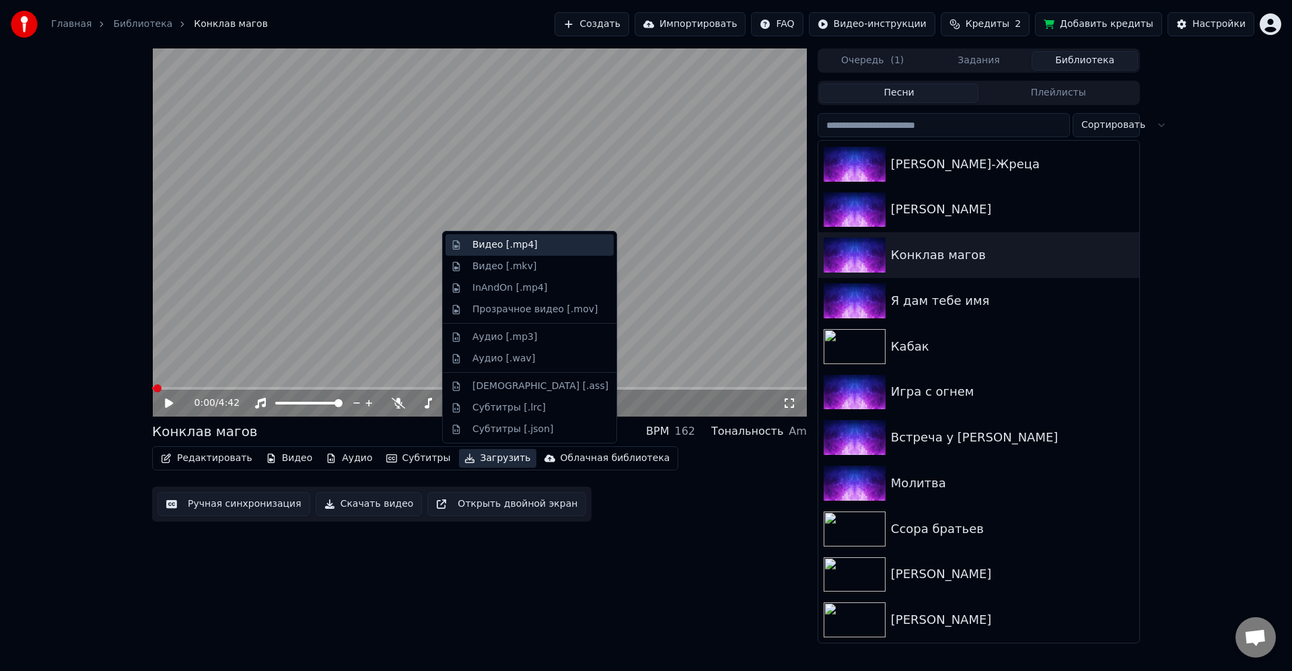
click at [522, 250] on div "Видео [.mp4]" at bounding box center [505, 244] width 65 height 13
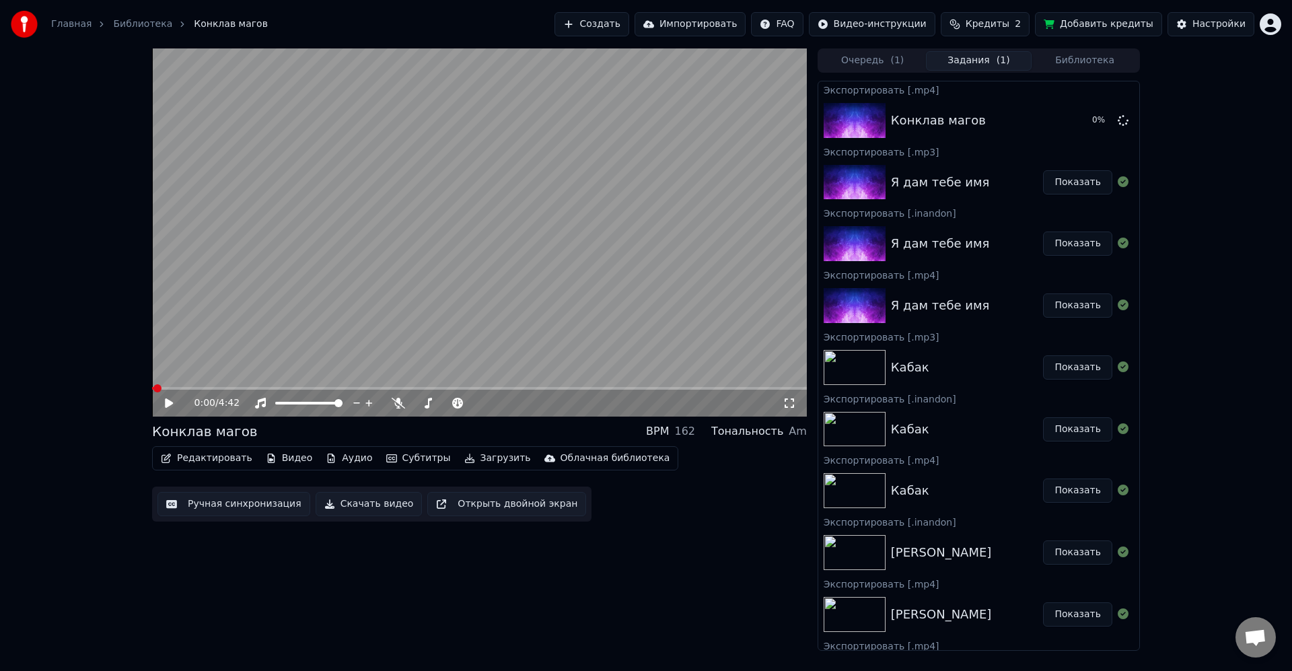
click at [492, 464] on button "Загрузить" at bounding box center [497, 458] width 77 height 19
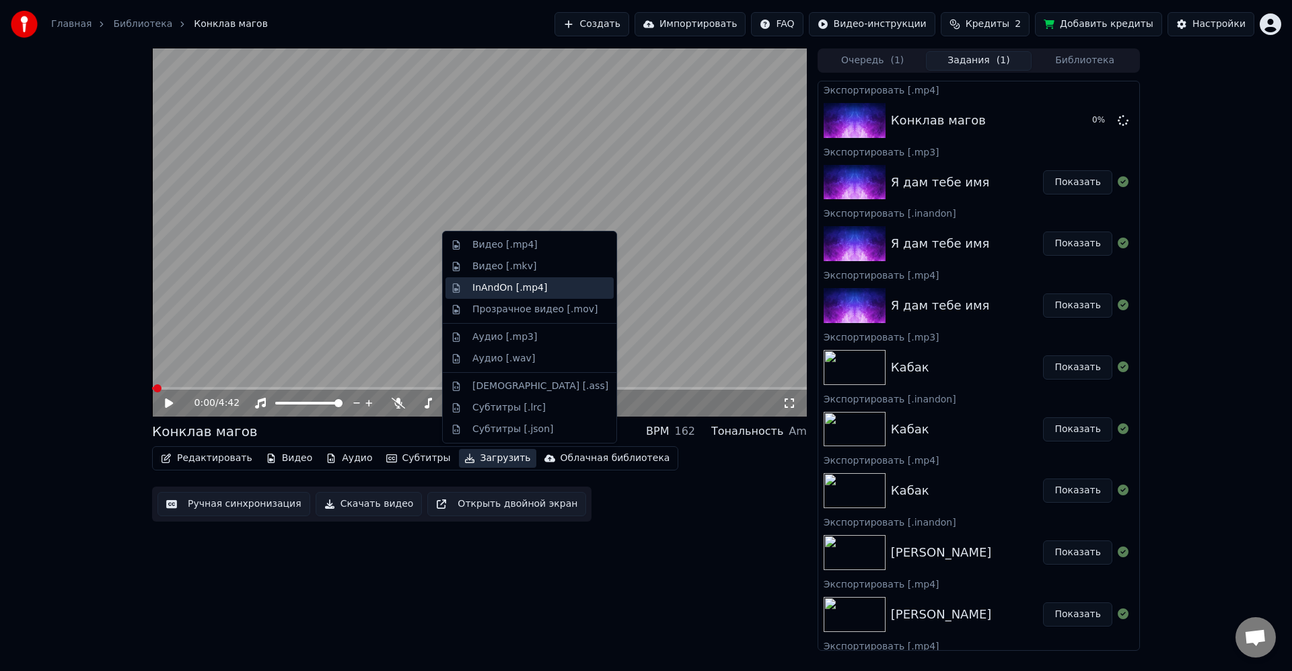
click at [532, 283] on div "InAndOn [.mp4]" at bounding box center [510, 287] width 75 height 13
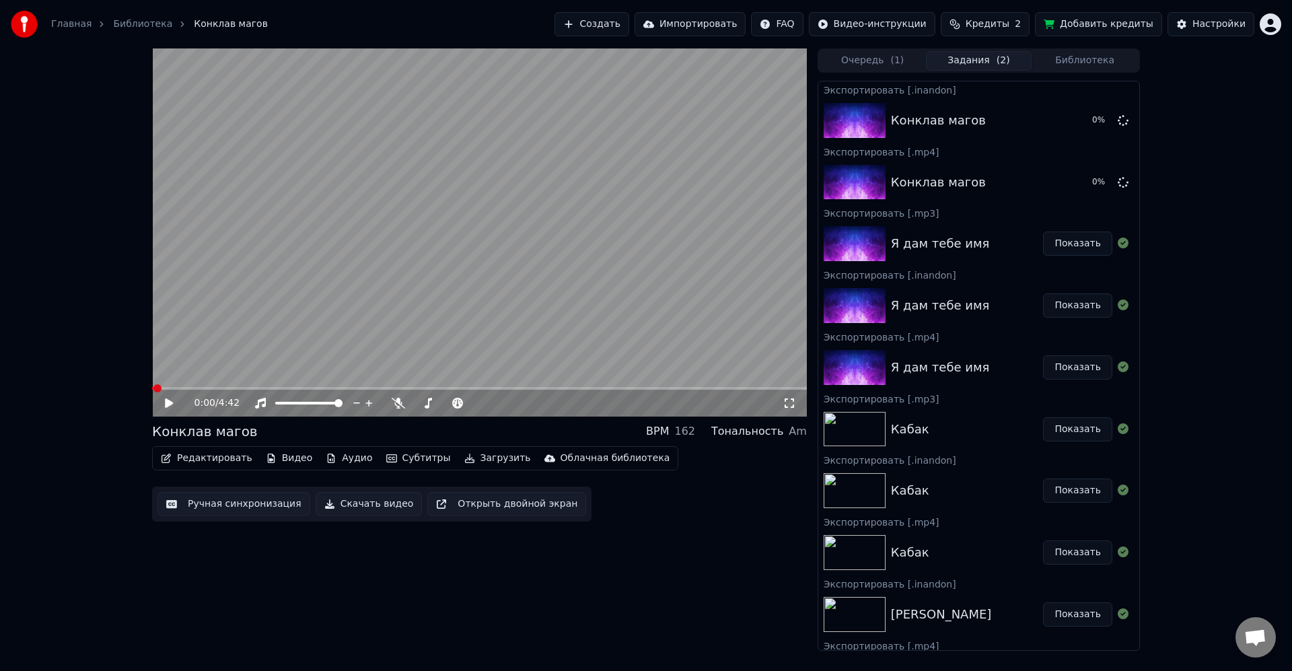
click at [477, 460] on button "Загрузить" at bounding box center [497, 458] width 77 height 19
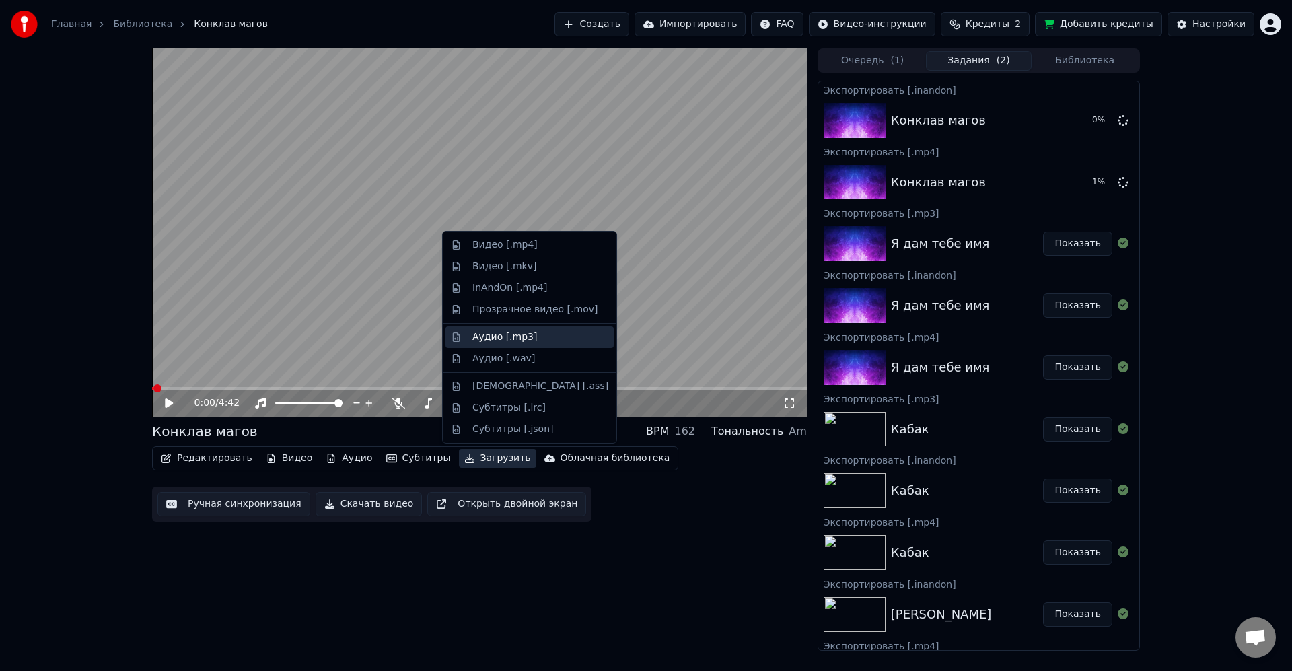
click at [533, 340] on div "Аудио [.mp3]" at bounding box center [541, 337] width 136 height 13
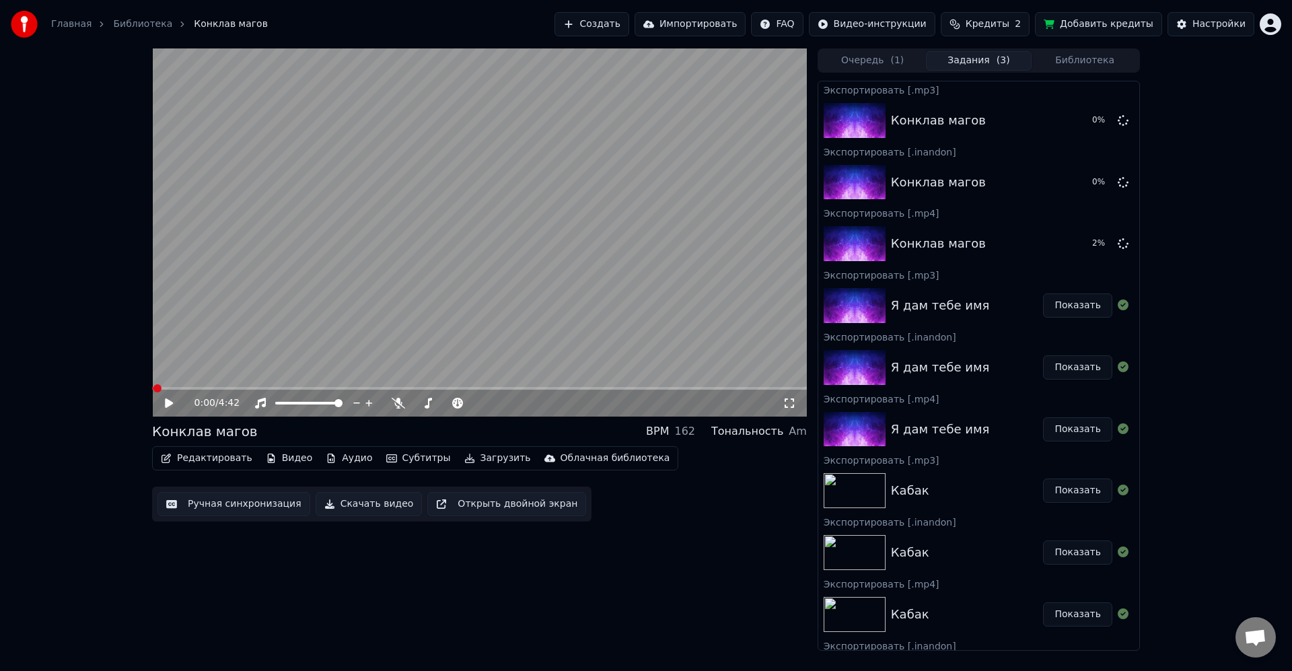
click at [1087, 61] on button "Библиотека" at bounding box center [1085, 61] width 106 height 20
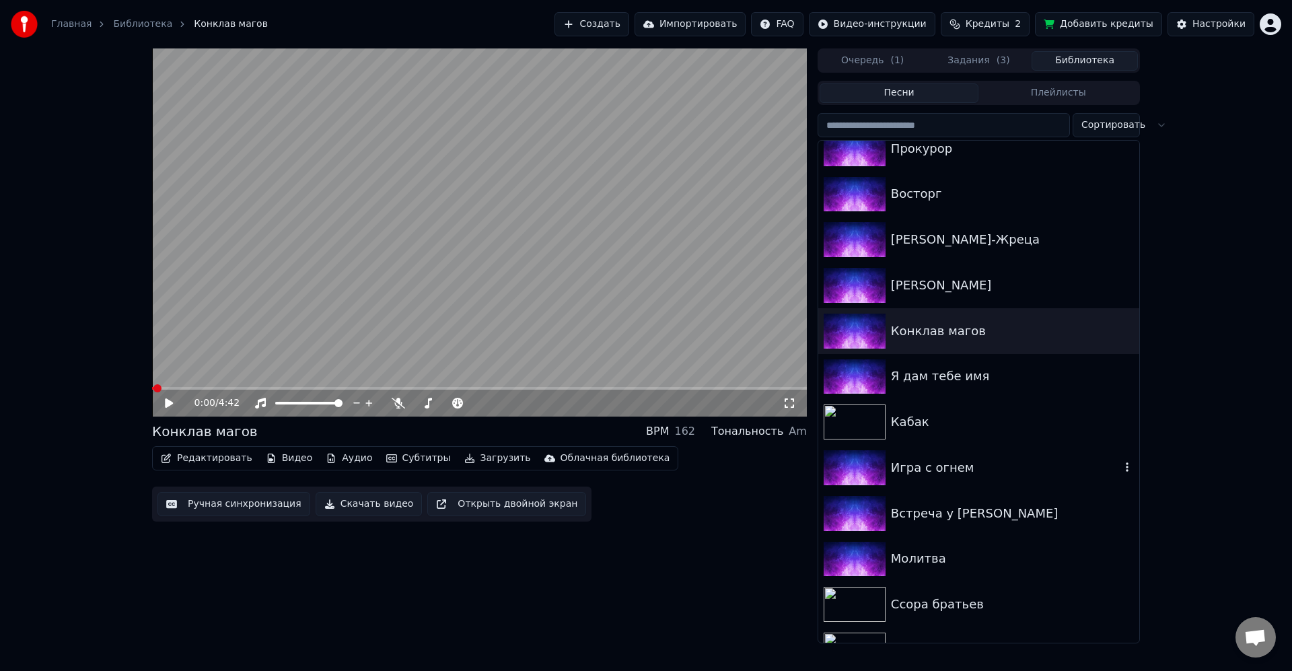
scroll to position [1189, 0]
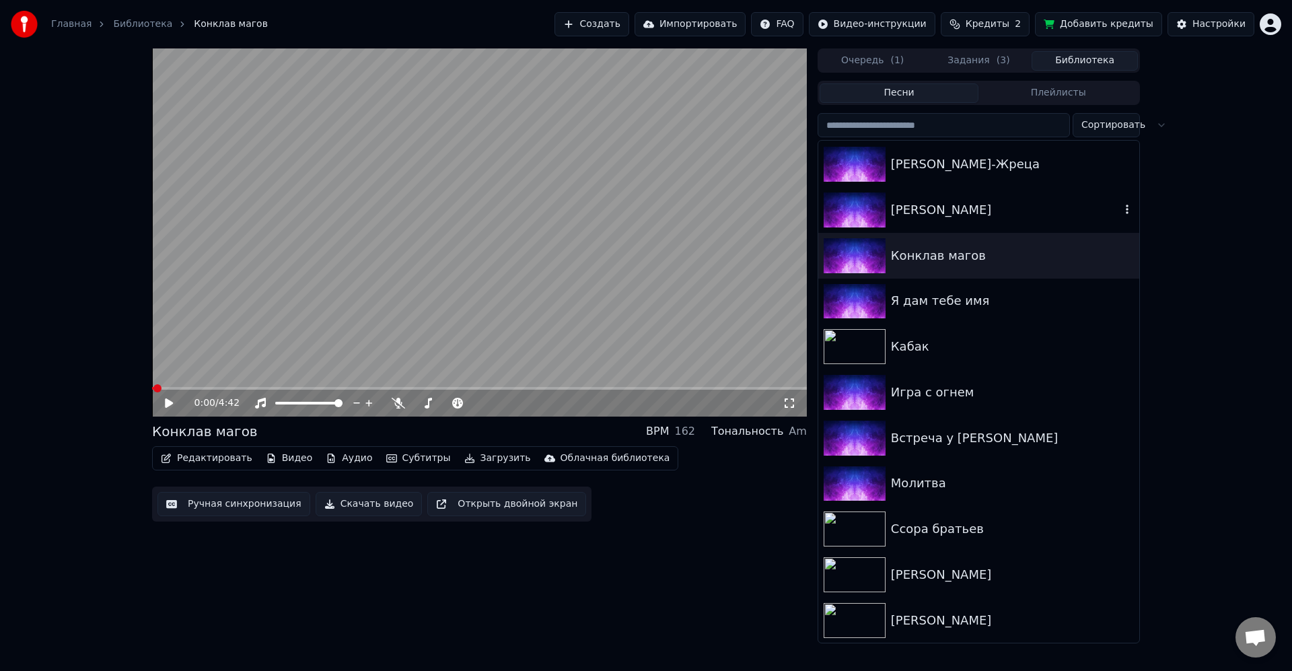
click at [983, 223] on div "Ария Даламара" at bounding box center [979, 210] width 321 height 46
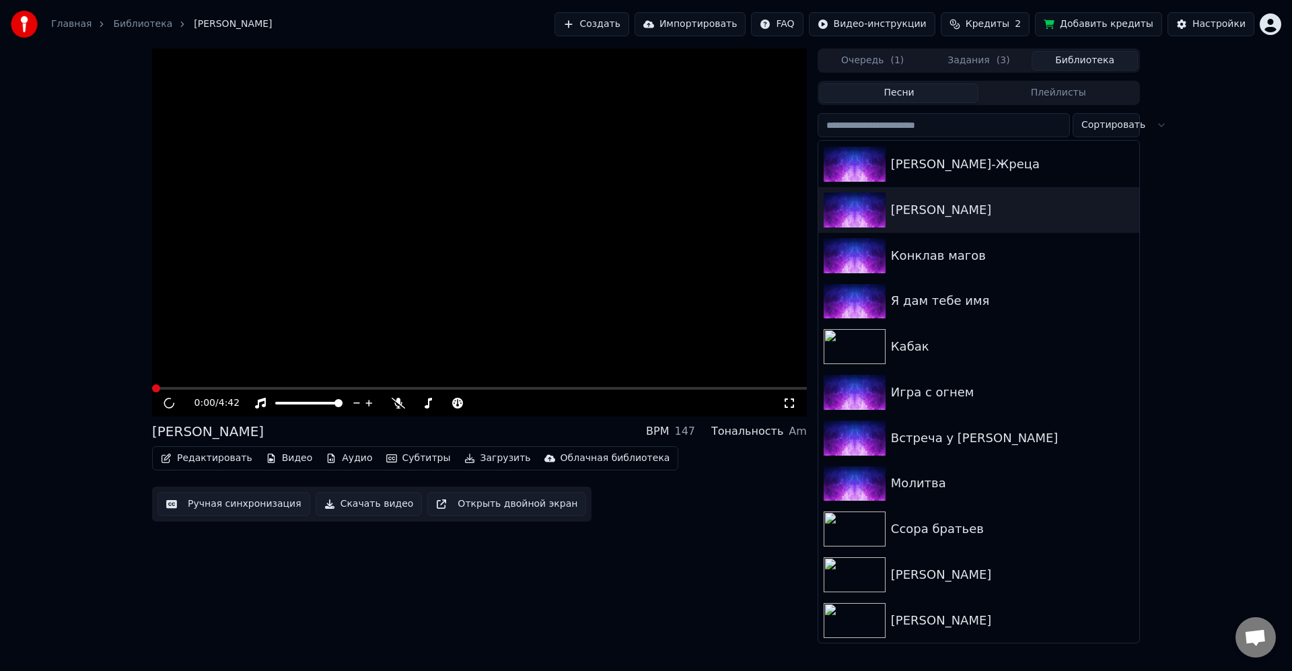
click at [464, 458] on button "Загрузить" at bounding box center [497, 458] width 77 height 19
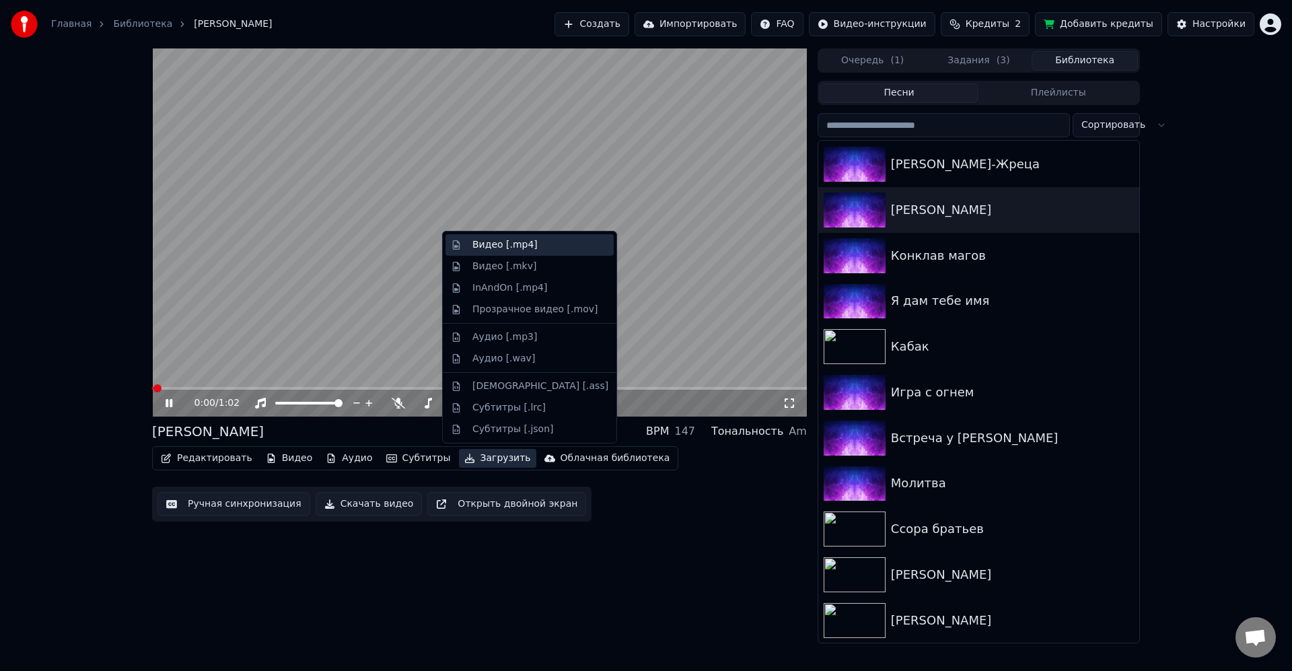
click at [523, 246] on div "Видео [.mp4]" at bounding box center [505, 244] width 65 height 13
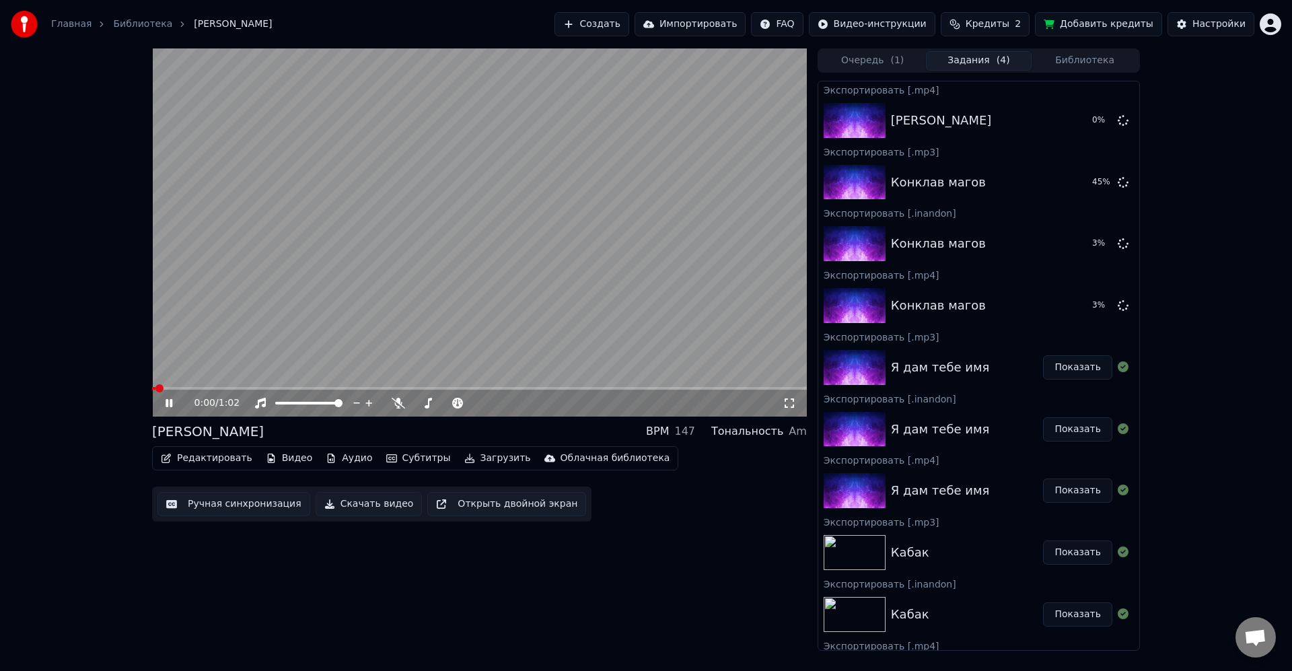
click at [492, 459] on button "Загрузить" at bounding box center [497, 458] width 77 height 19
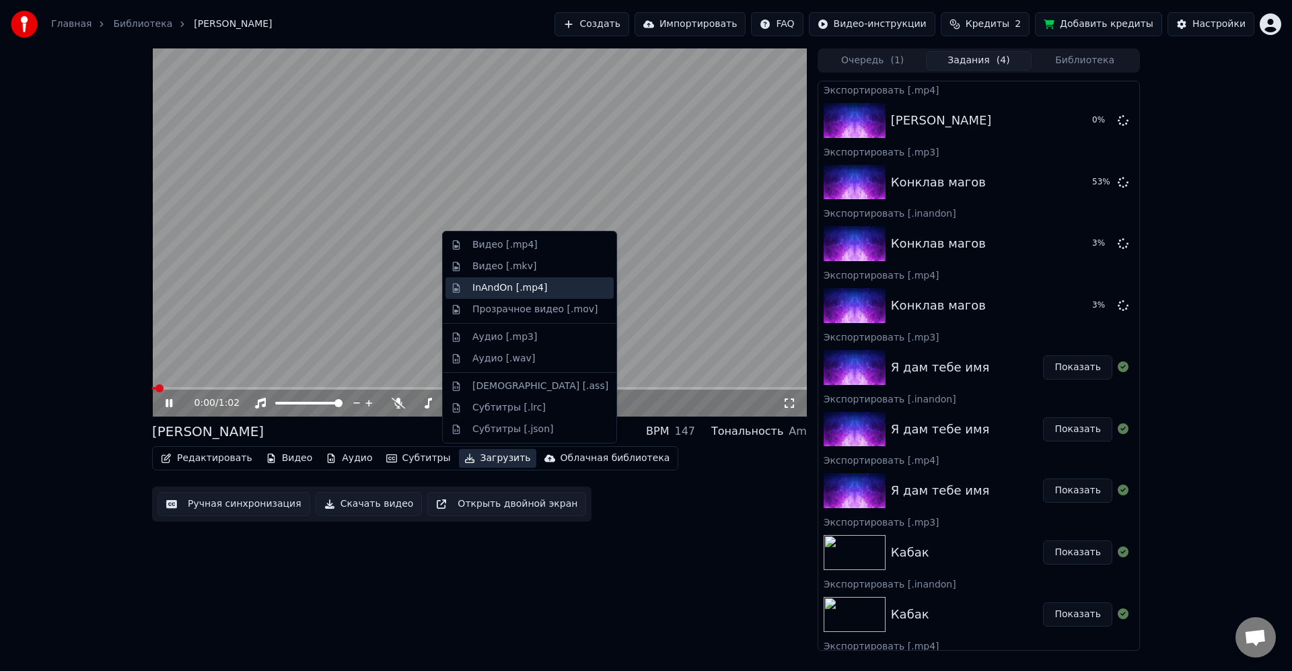
click at [534, 288] on div "InAndOn [.mp4]" at bounding box center [510, 287] width 75 height 13
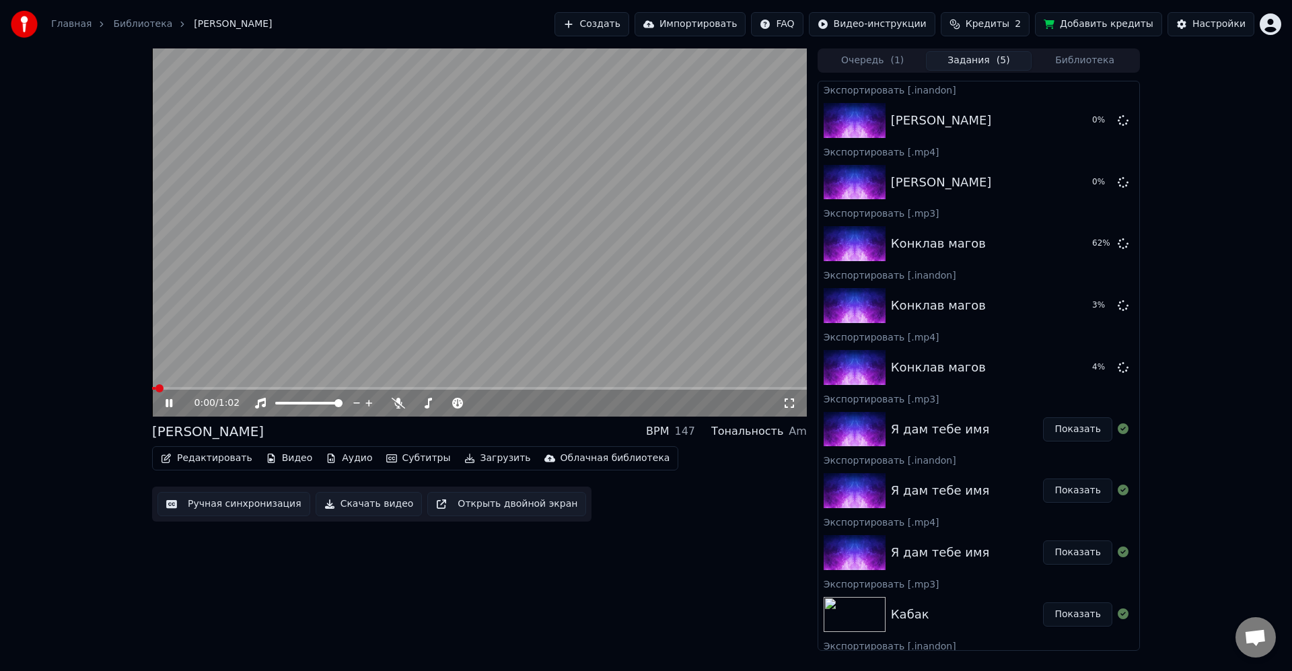
click at [491, 462] on button "Загрузить" at bounding box center [497, 458] width 77 height 19
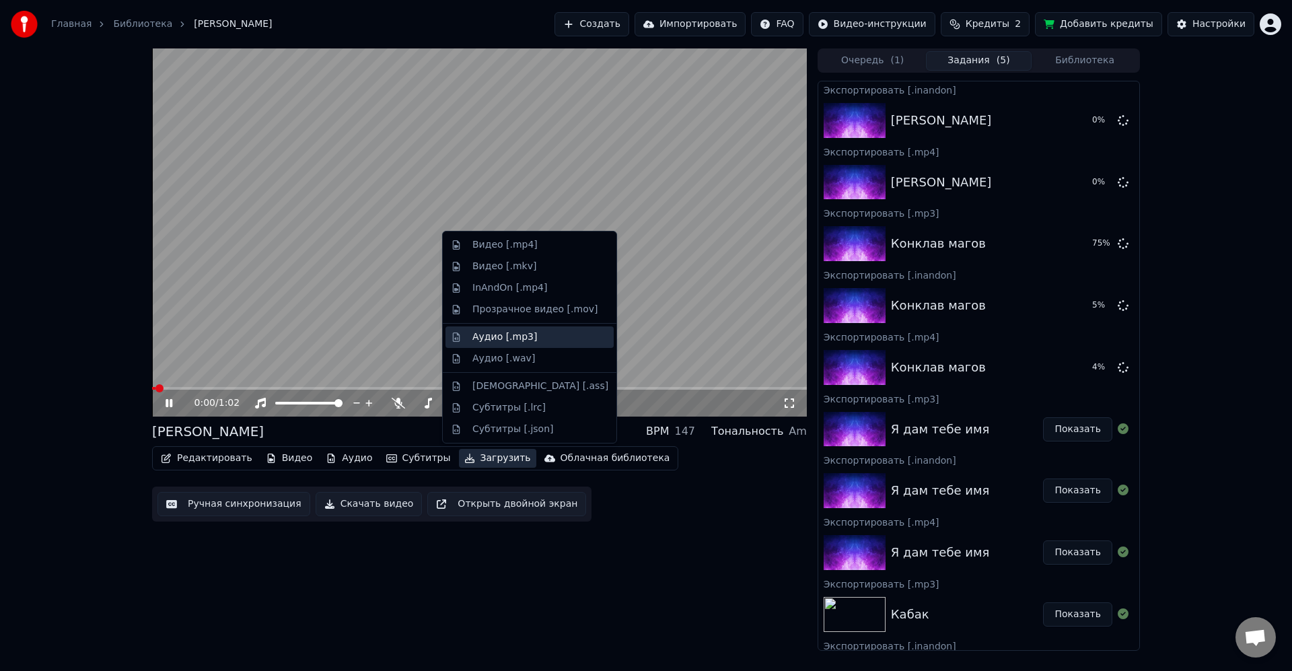
click at [538, 337] on div "Аудио [.mp3]" at bounding box center [541, 337] width 136 height 13
click at [436, 324] on video at bounding box center [479, 232] width 655 height 368
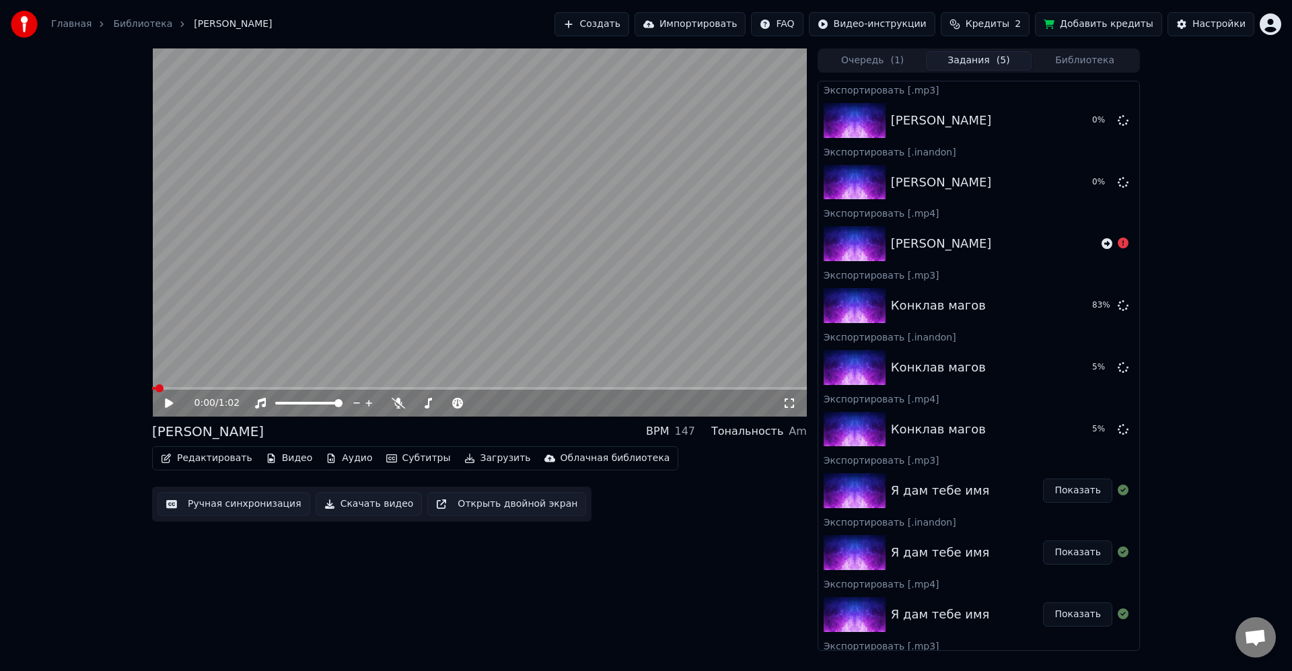
click at [1099, 61] on button "Библиотека" at bounding box center [1085, 61] width 106 height 20
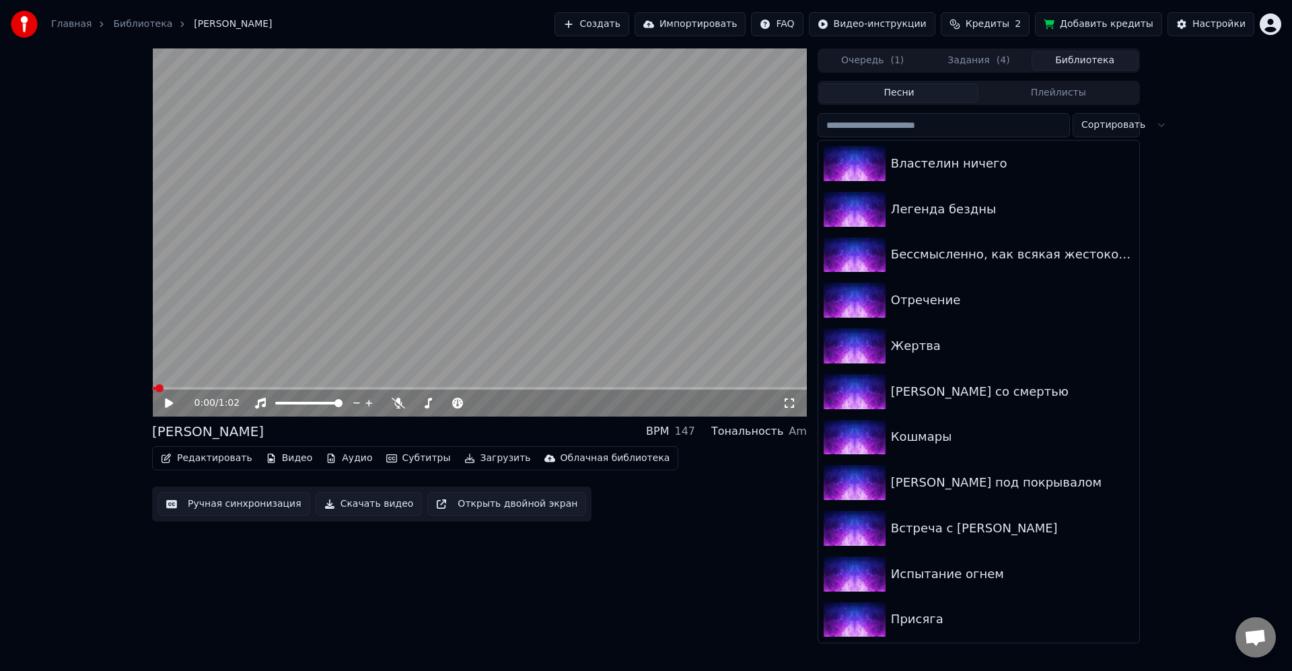
click at [973, 69] on button "Задания ( 4 )" at bounding box center [979, 61] width 106 height 20
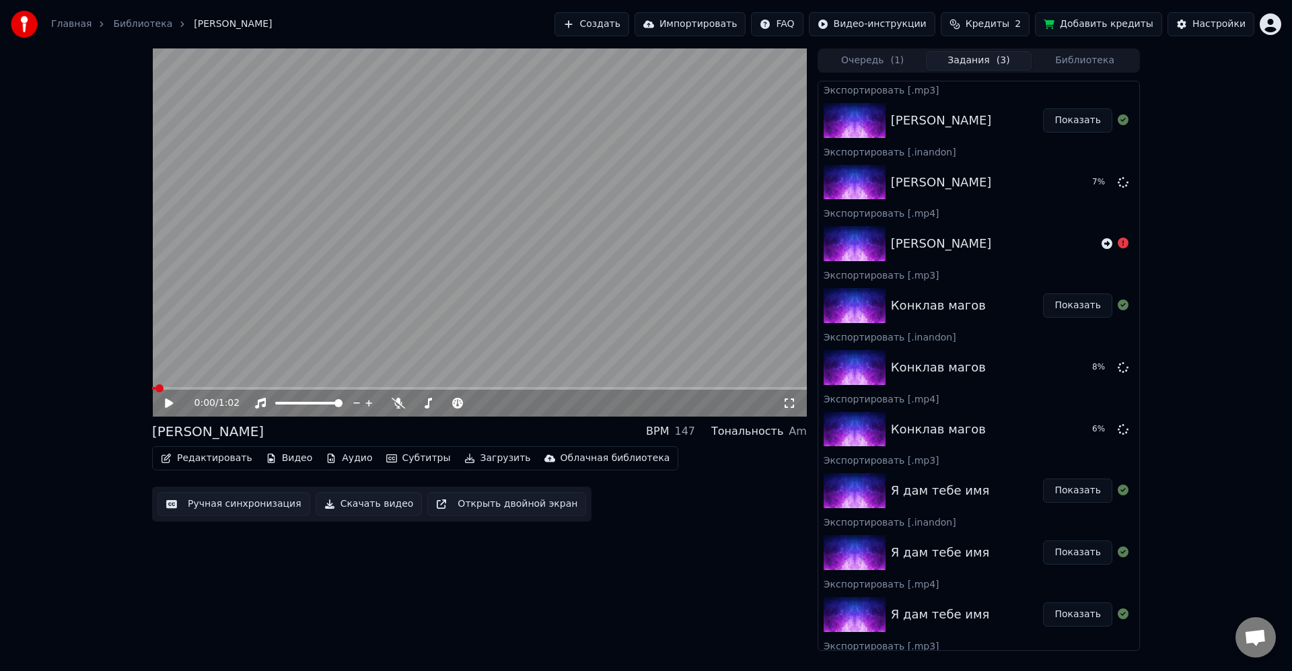
click at [486, 459] on button "Загрузить" at bounding box center [497, 458] width 77 height 19
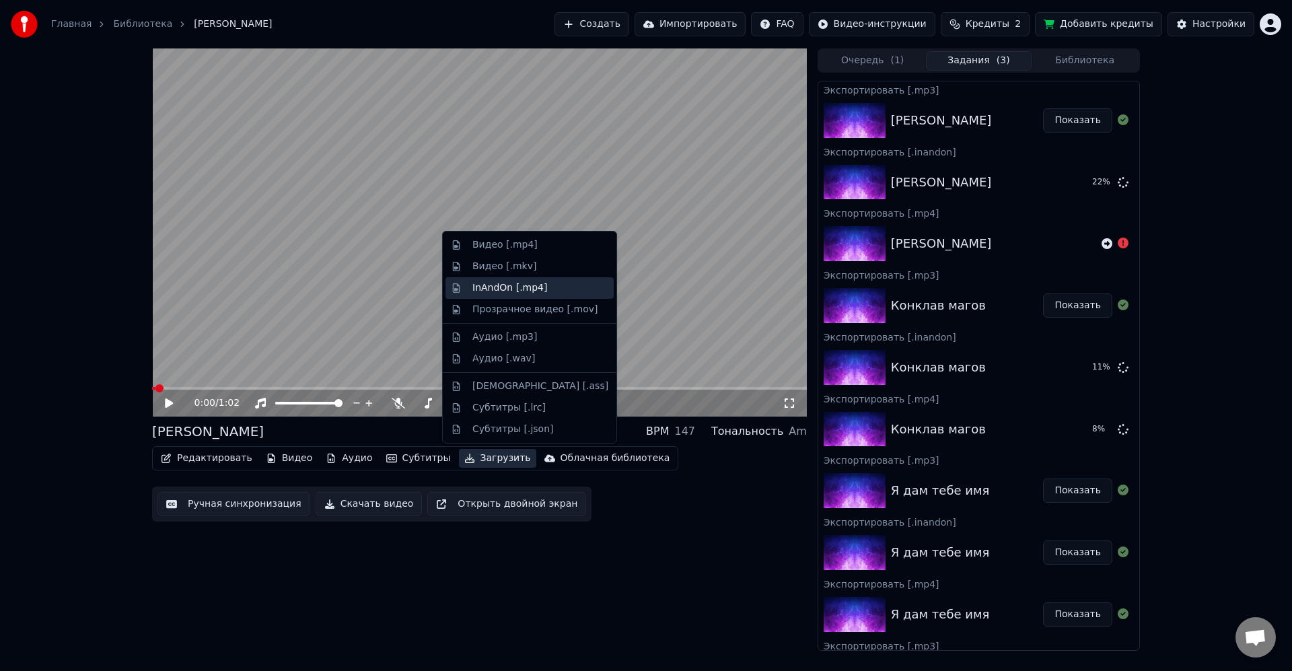
click at [543, 285] on div "InAndOn [.mp4]" at bounding box center [541, 287] width 136 height 13
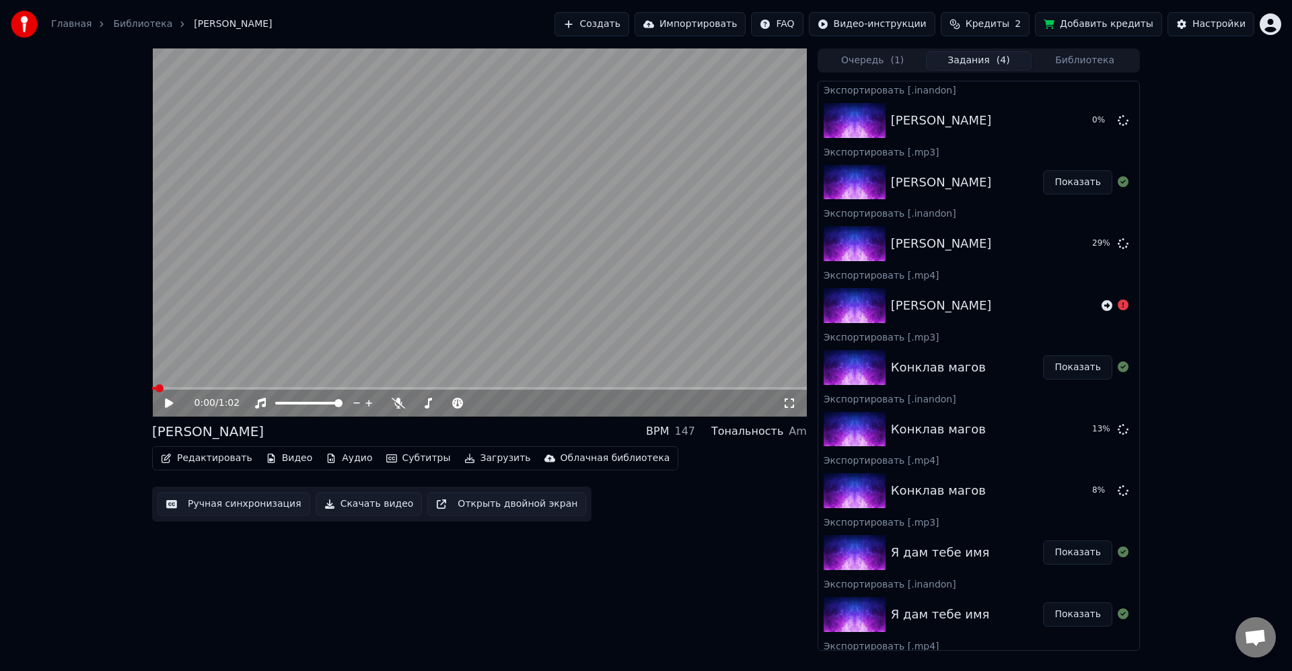
click at [1070, 69] on button "Библиотека" at bounding box center [1085, 61] width 106 height 20
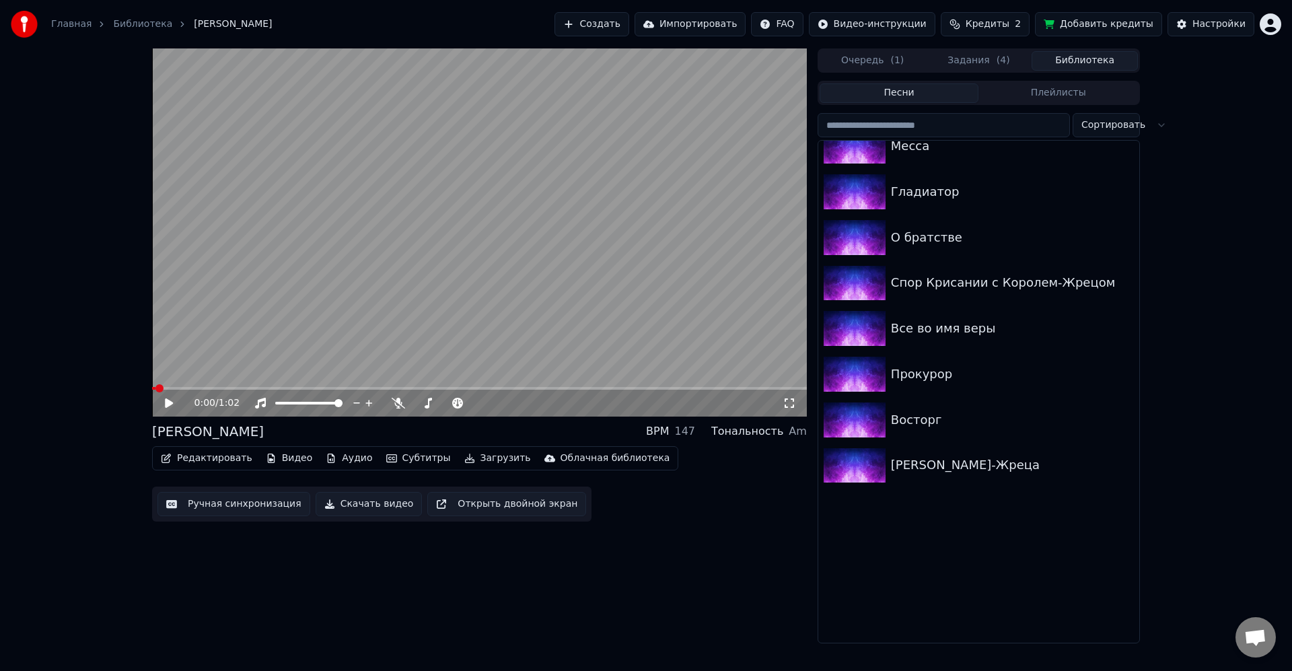
scroll to position [889, 0]
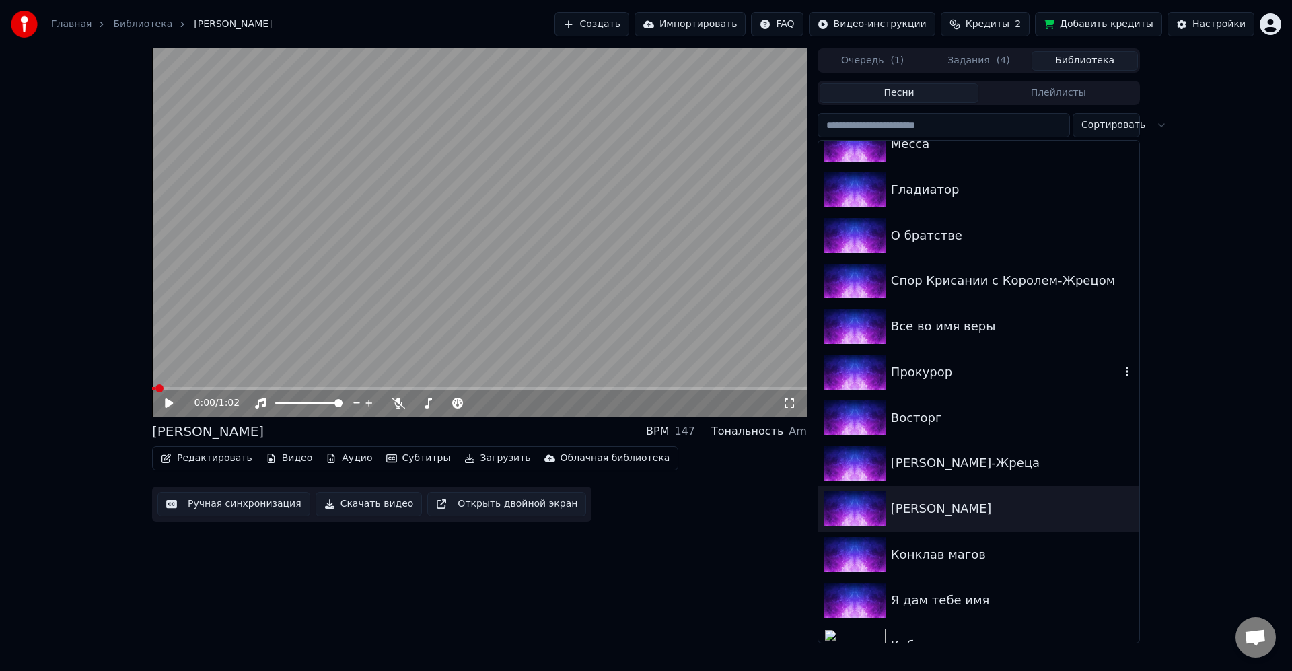
click at [961, 471] on div "Ария Короля-Жреца" at bounding box center [1012, 463] width 243 height 19
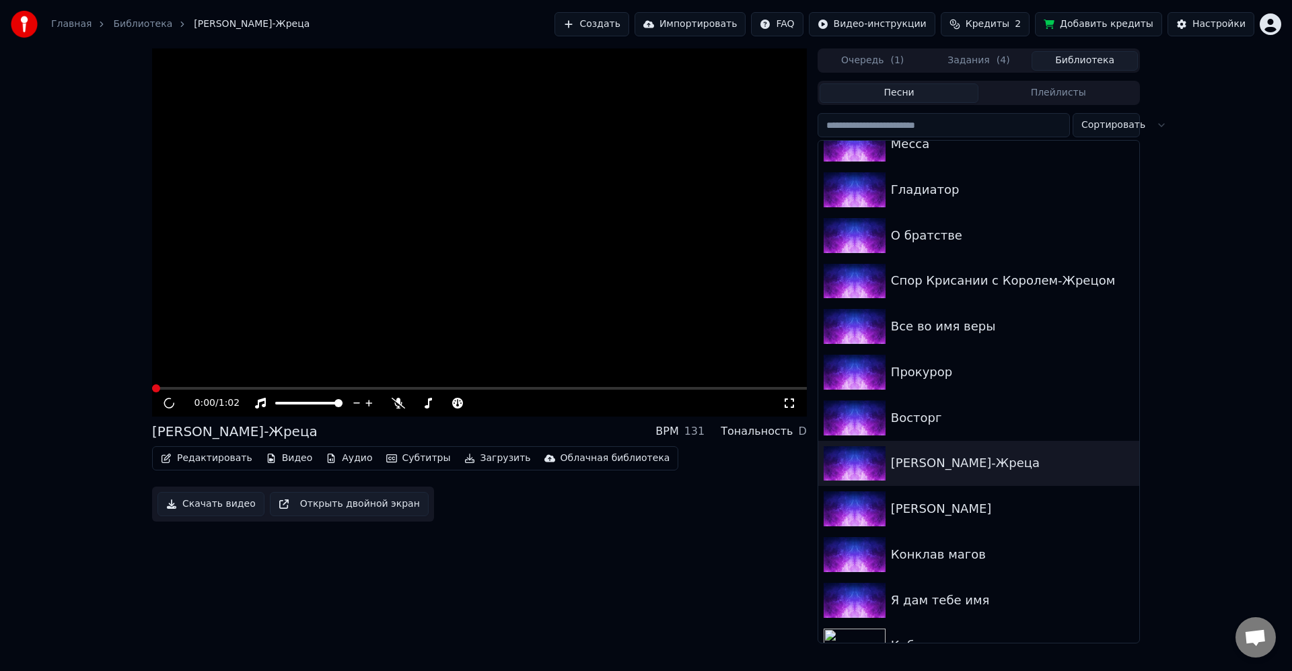
click at [483, 458] on button "Загрузить" at bounding box center [497, 458] width 77 height 19
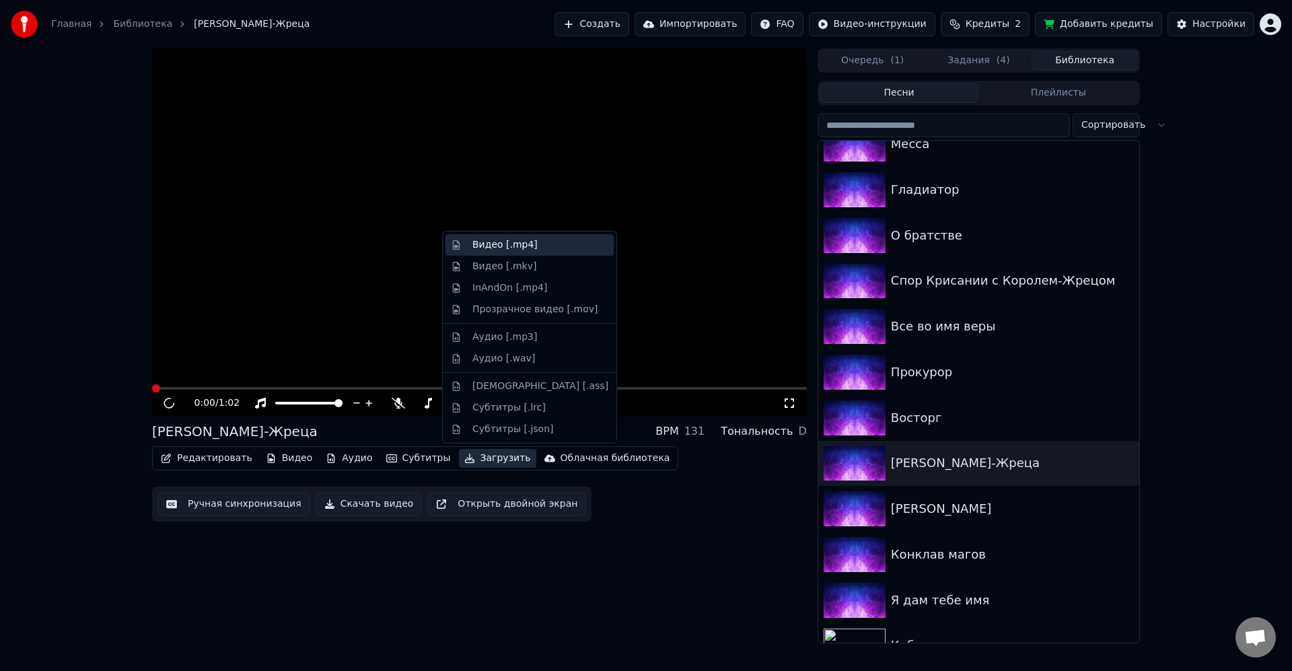
click at [501, 244] on div "Видео [.mp4]" at bounding box center [505, 244] width 65 height 13
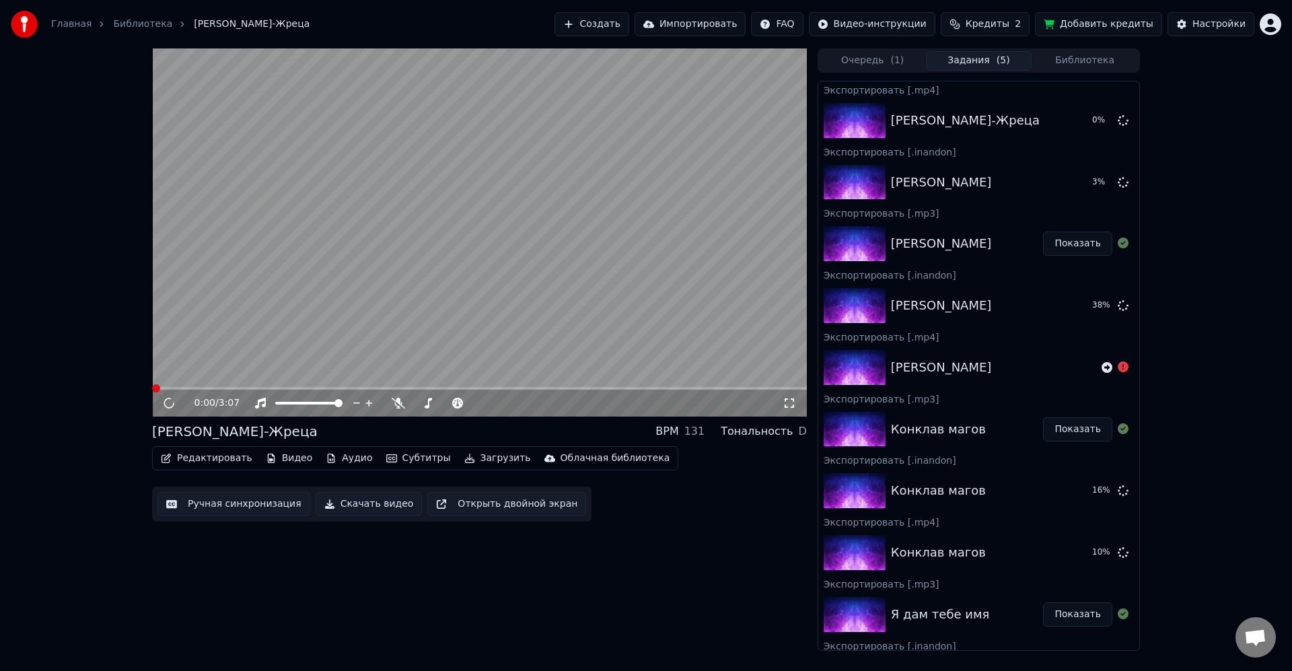
click at [494, 456] on button "Загрузить" at bounding box center [497, 458] width 77 height 19
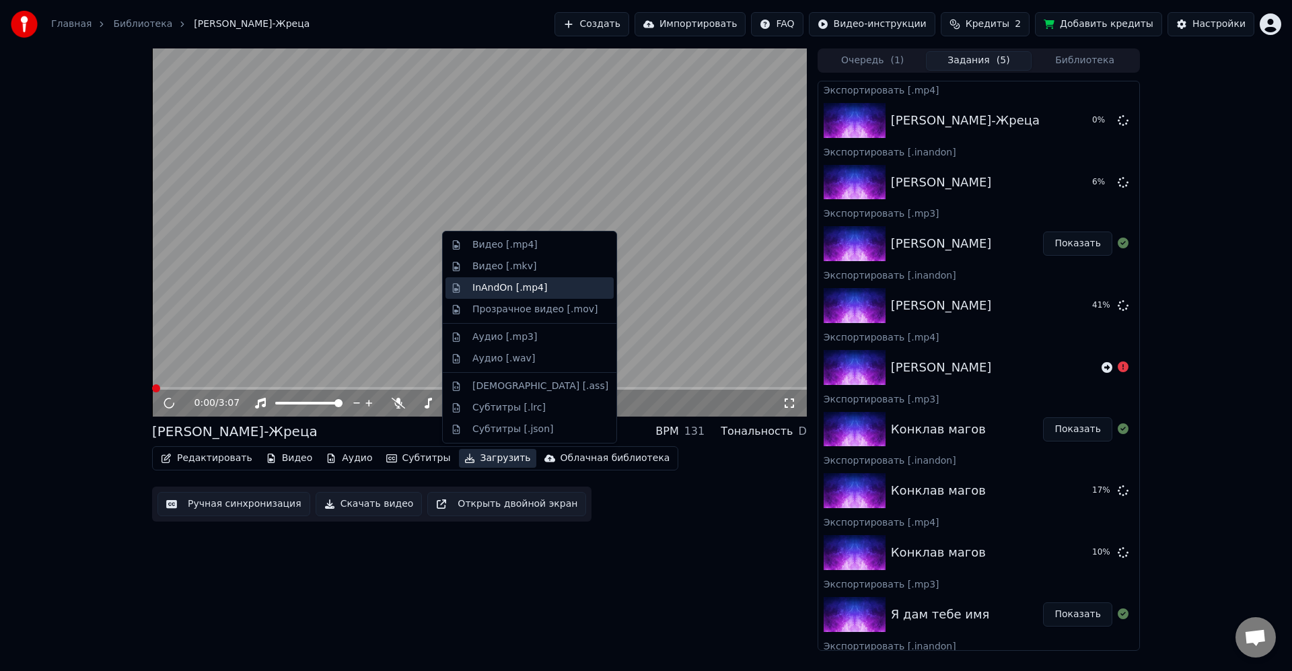
drag, startPoint x: 504, startPoint y: 294, endPoint x: 488, endPoint y: 421, distance: 128.2
click at [504, 294] on div "InAndOn [.mp4]" at bounding box center [510, 287] width 75 height 13
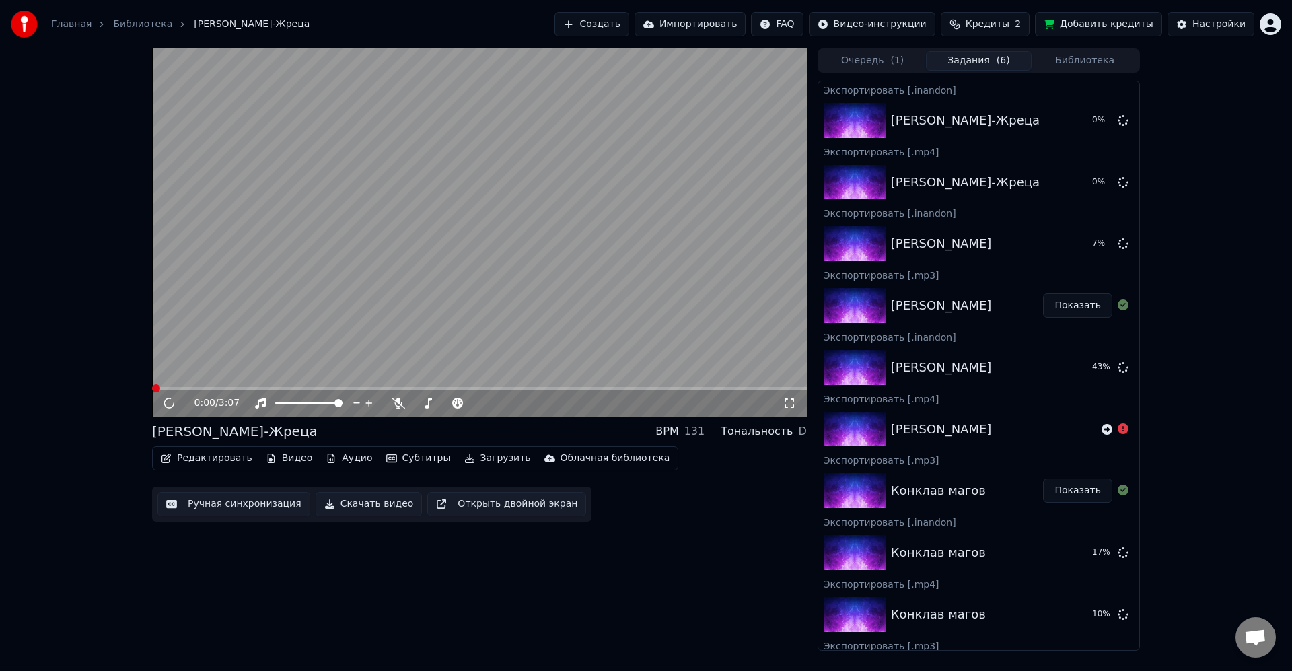
click at [487, 454] on button "Загрузить" at bounding box center [497, 458] width 77 height 19
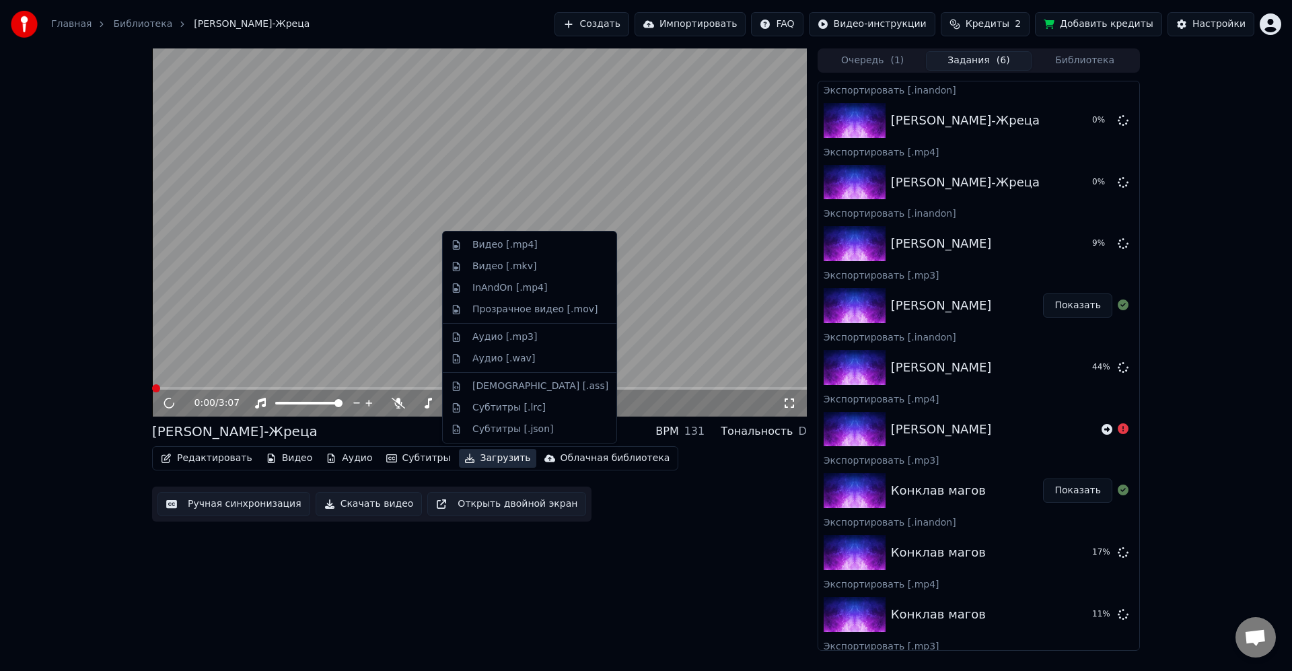
click at [520, 333] on div "Аудио [.mp3]" at bounding box center [505, 337] width 65 height 13
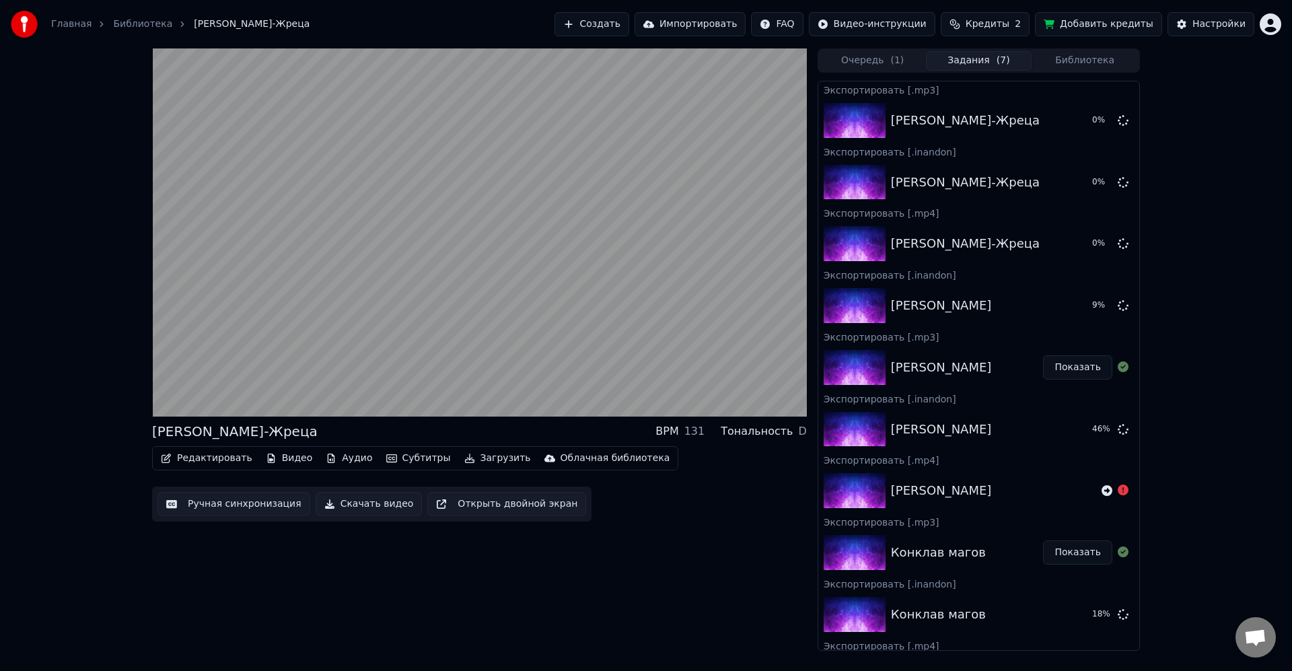
click at [441, 277] on video at bounding box center [479, 232] width 655 height 368
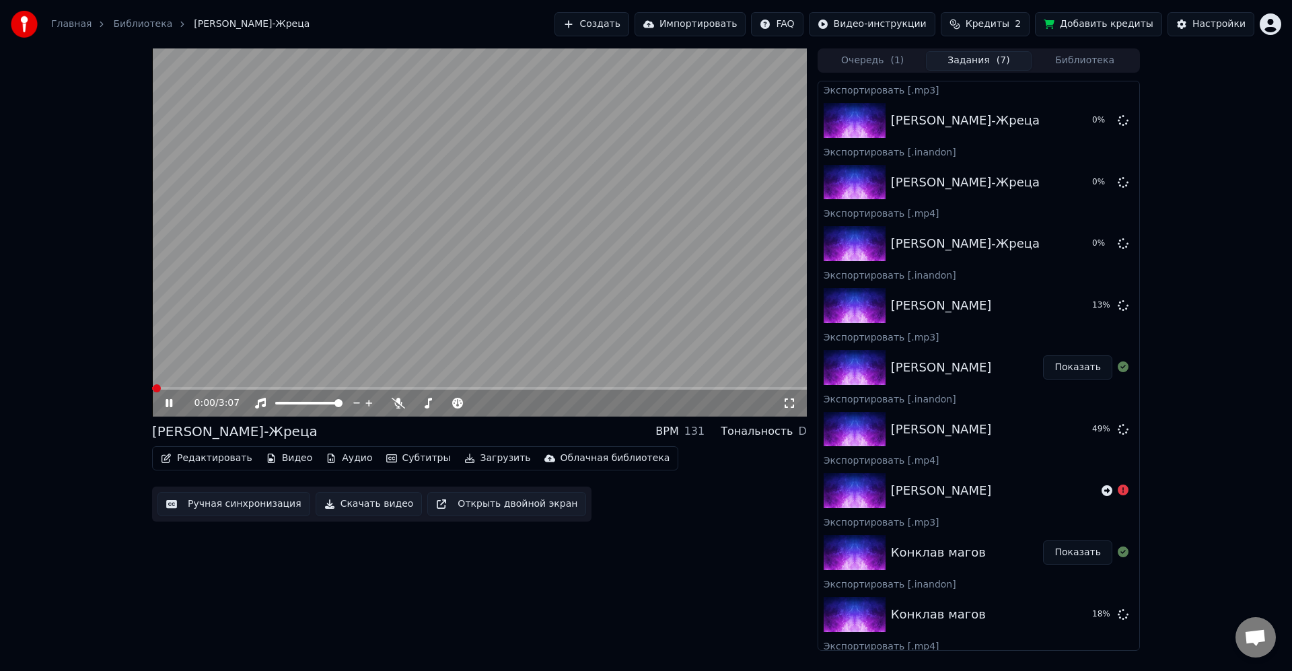
click at [1051, 59] on button "Библиотека" at bounding box center [1085, 61] width 106 height 20
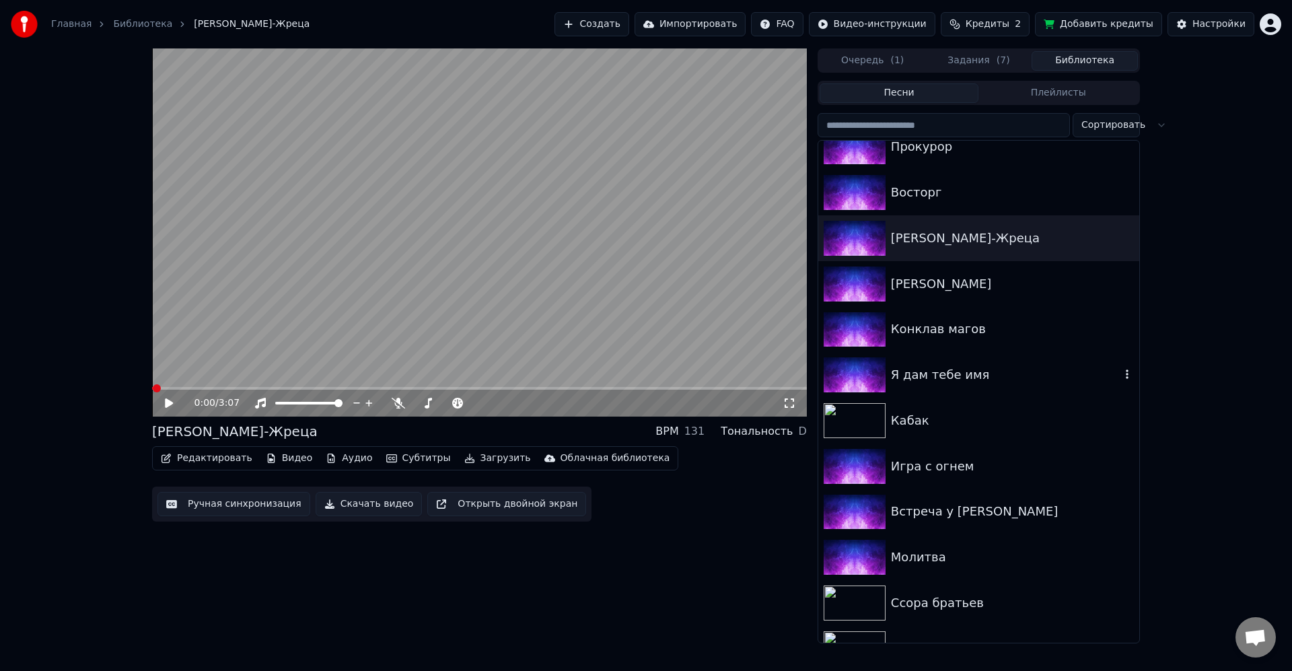
scroll to position [1108, 0]
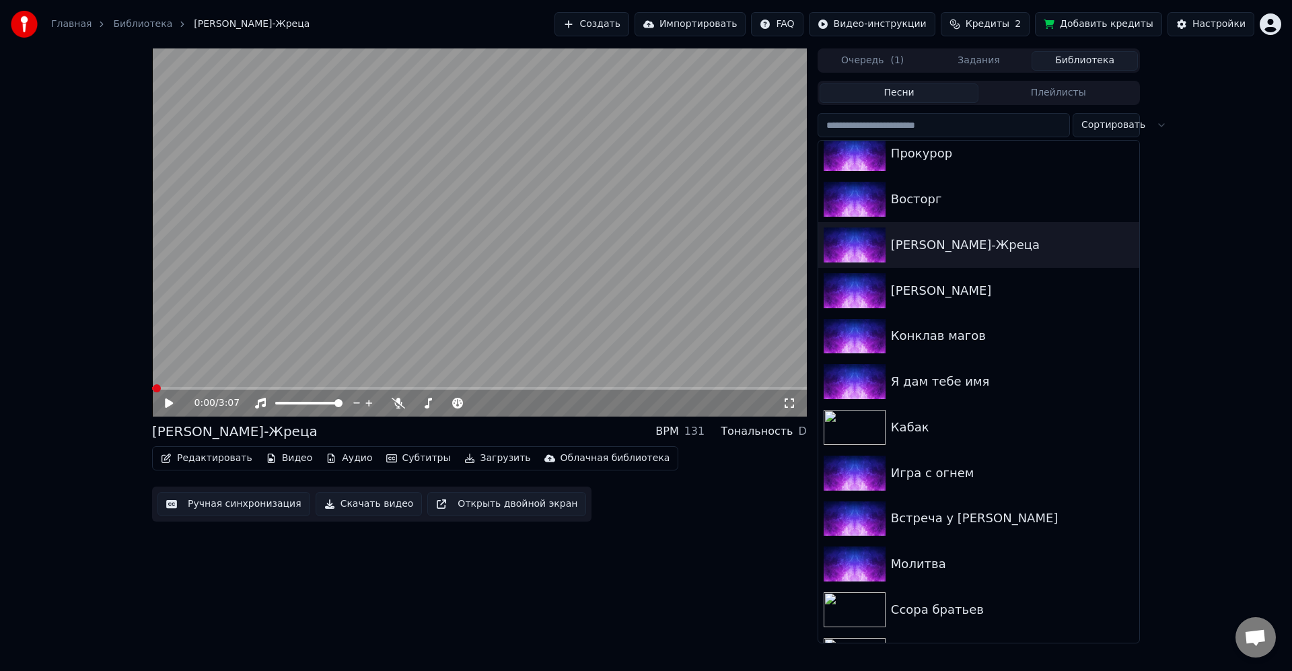
click at [988, 65] on button "Задания" at bounding box center [979, 61] width 106 height 20
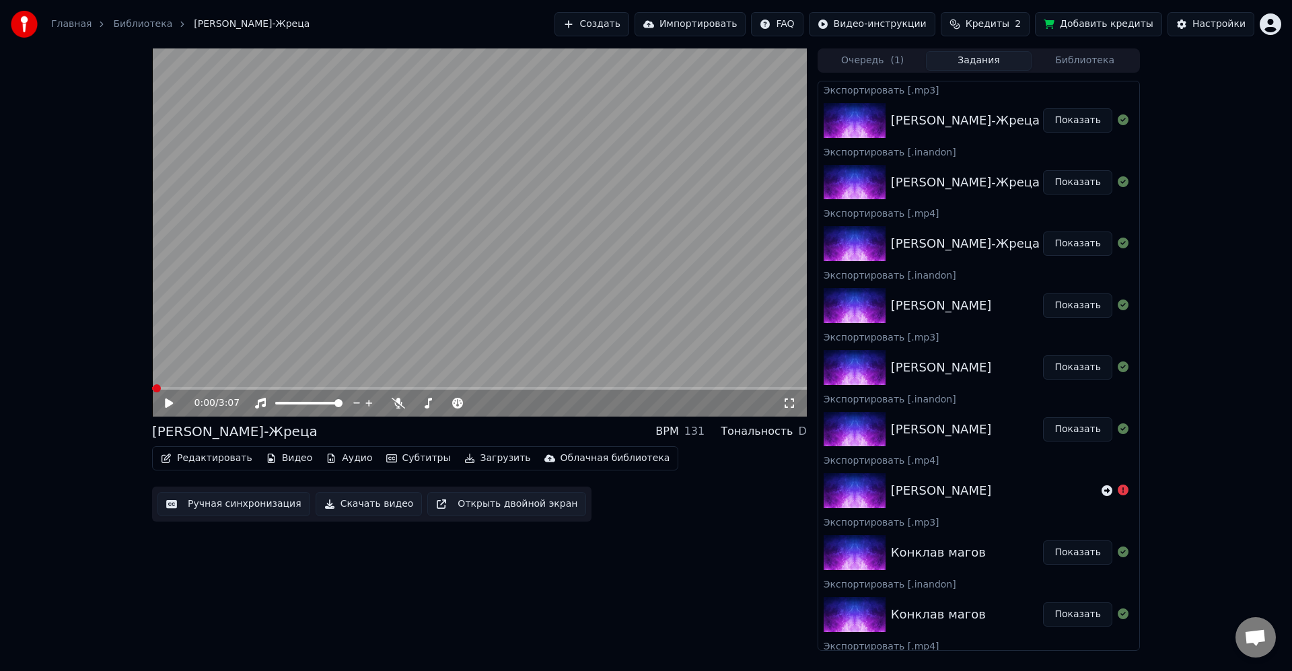
click at [1061, 57] on button "Библиотека" at bounding box center [1085, 61] width 106 height 20
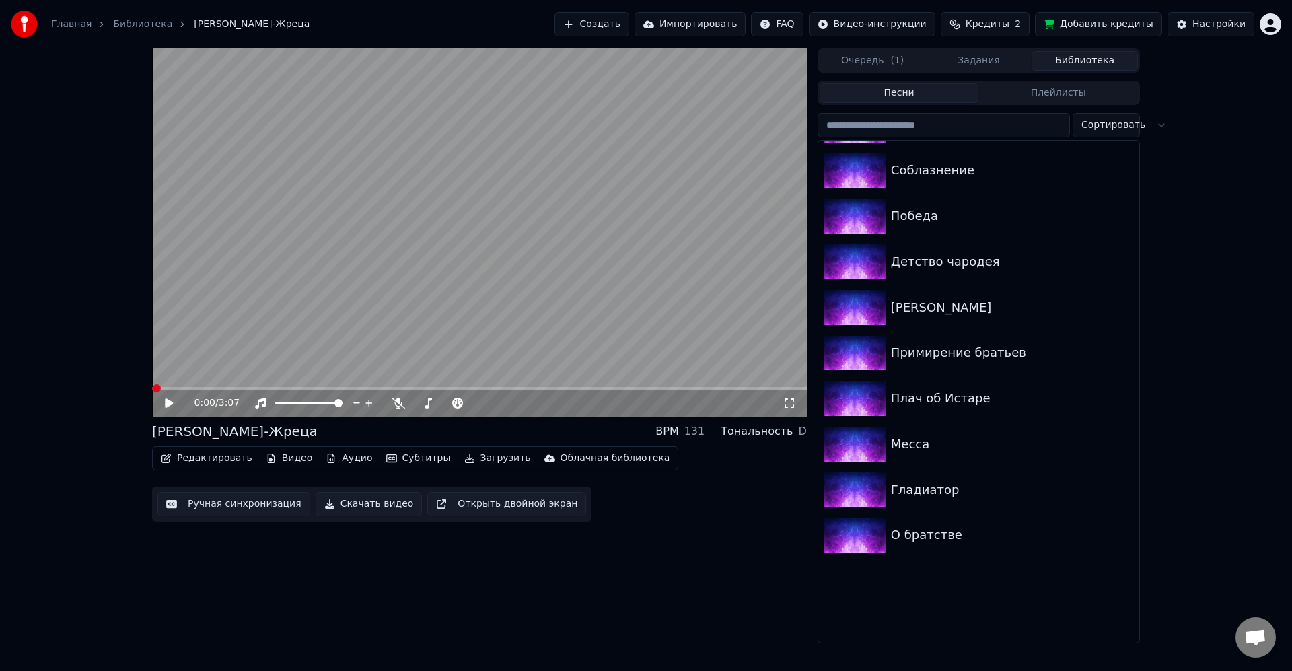
scroll to position [889, 0]
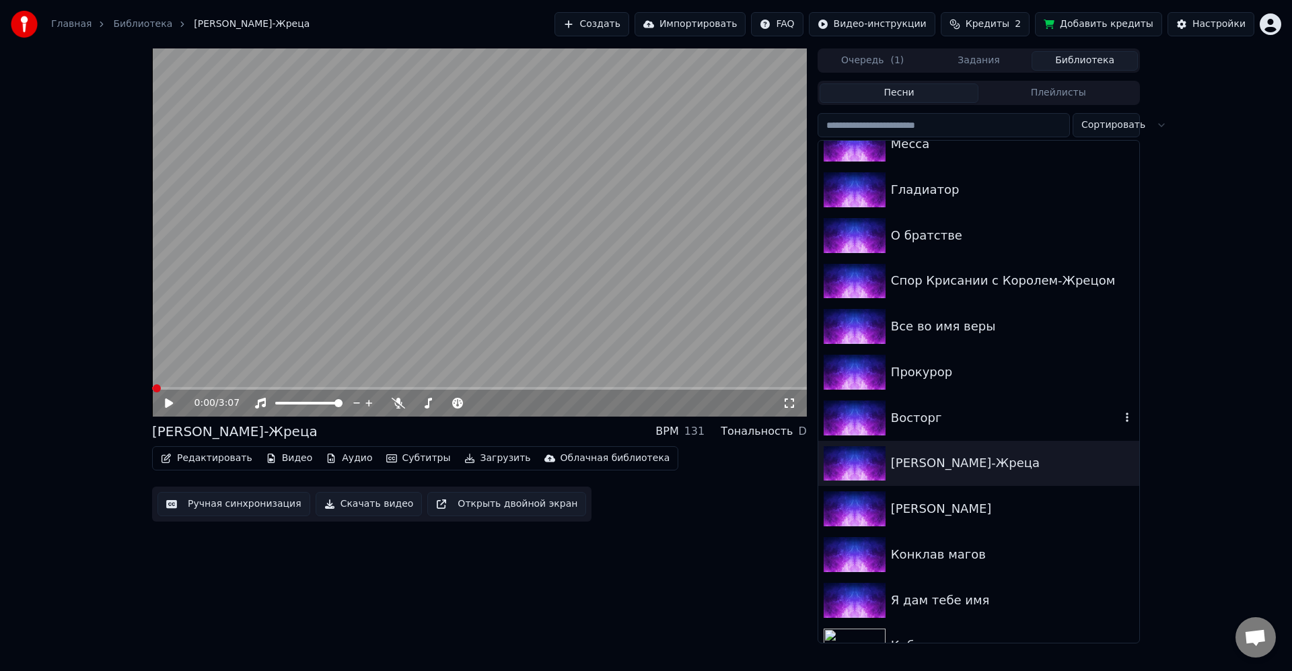
click at [970, 420] on div "Восторг" at bounding box center [1006, 418] width 230 height 19
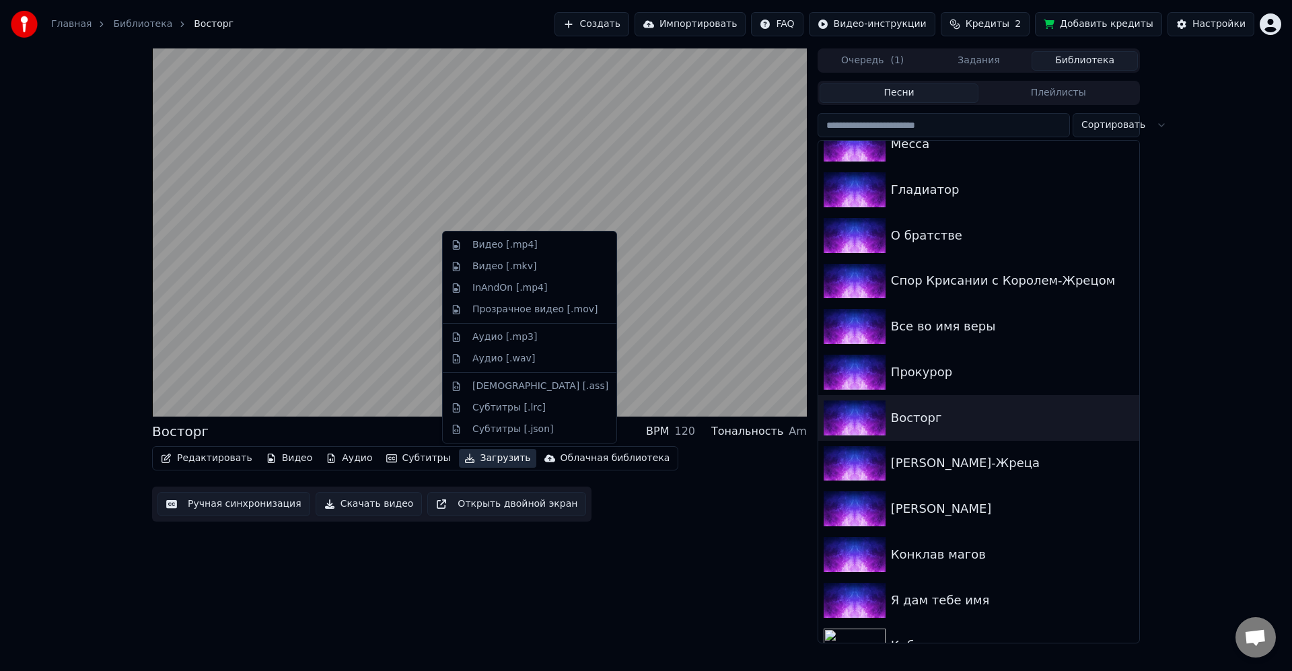
click at [481, 458] on button "Загрузить" at bounding box center [497, 458] width 77 height 19
click at [524, 246] on div "Видео [.mp4]" at bounding box center [505, 244] width 65 height 13
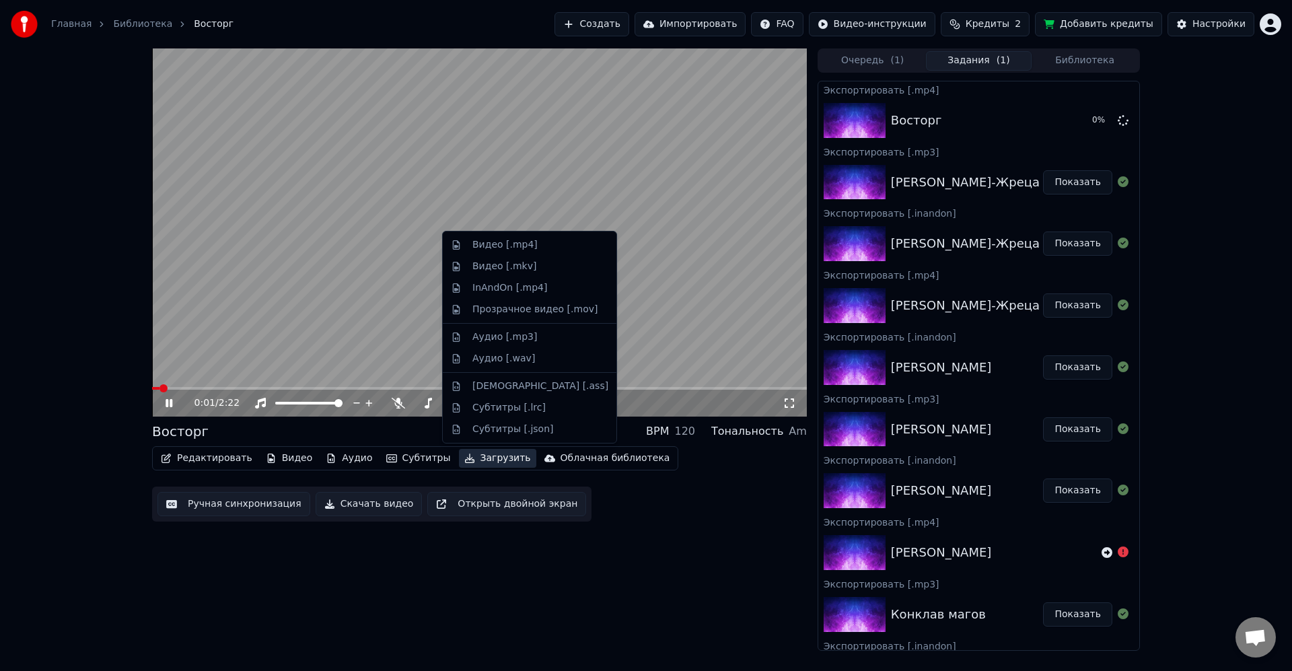
click at [495, 454] on button "Загрузить" at bounding box center [497, 458] width 77 height 19
click at [523, 288] on div "InAndOn [.mp4]" at bounding box center [510, 287] width 75 height 13
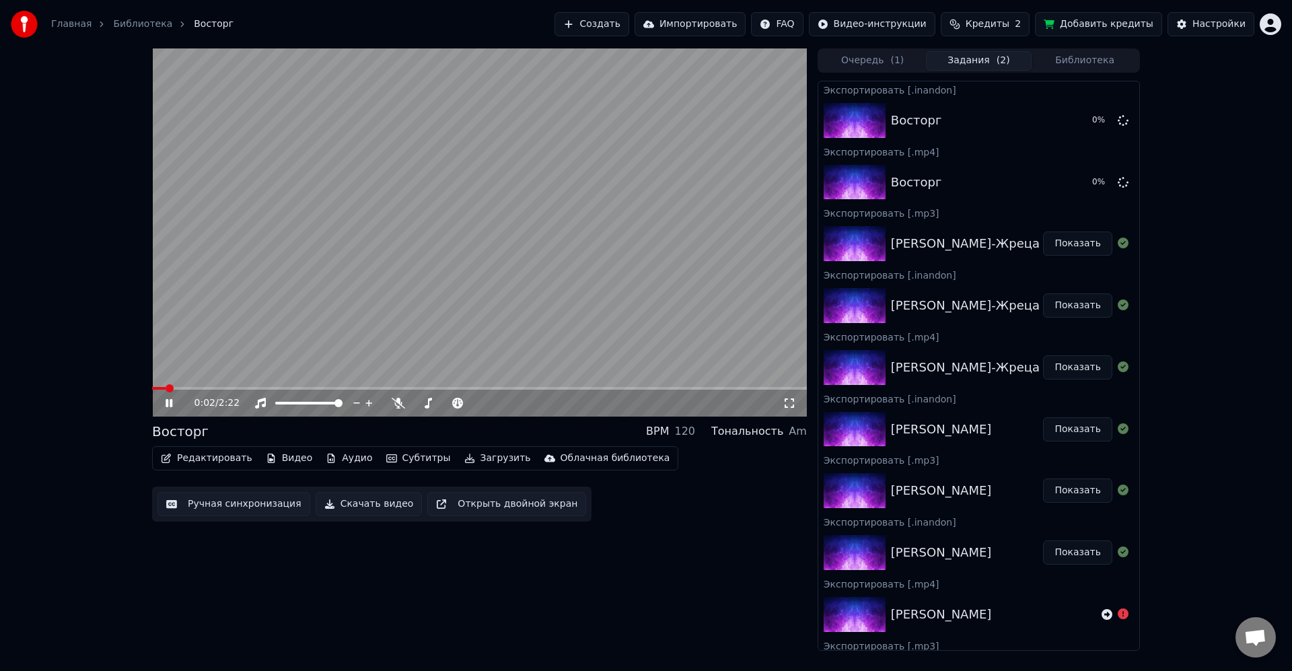
click at [487, 458] on button "Загрузить" at bounding box center [497, 458] width 77 height 19
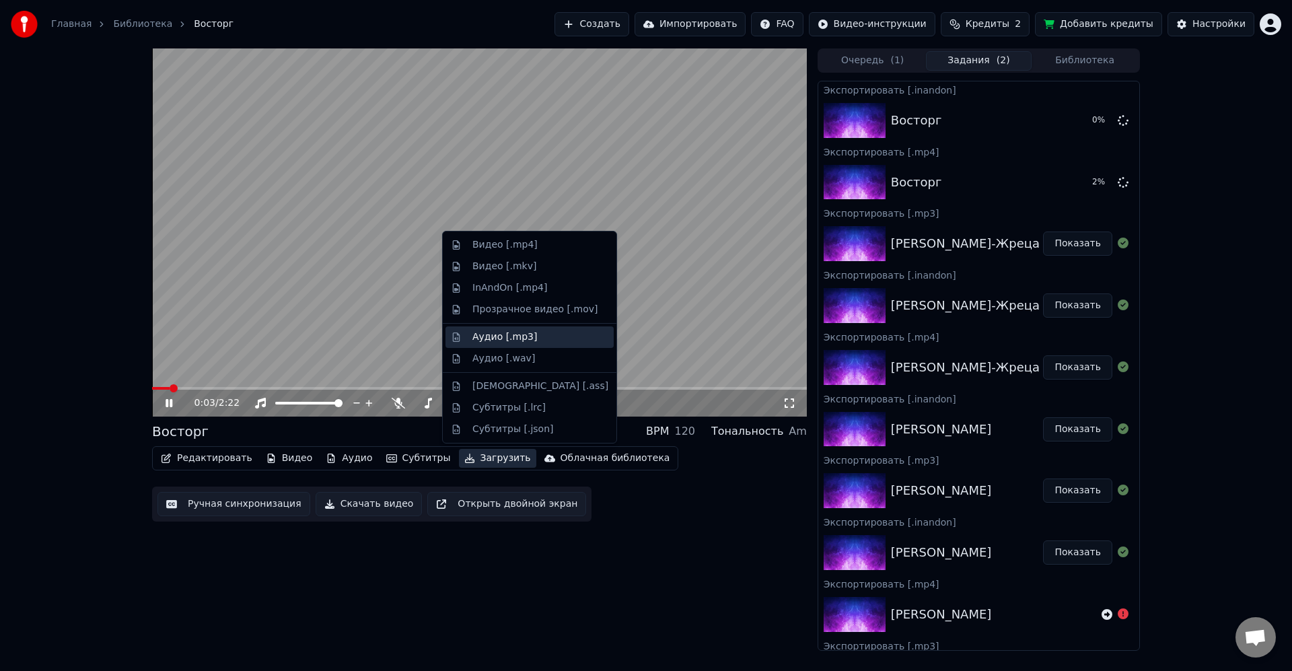
click at [524, 341] on div "Аудио [.mp3]" at bounding box center [505, 337] width 65 height 13
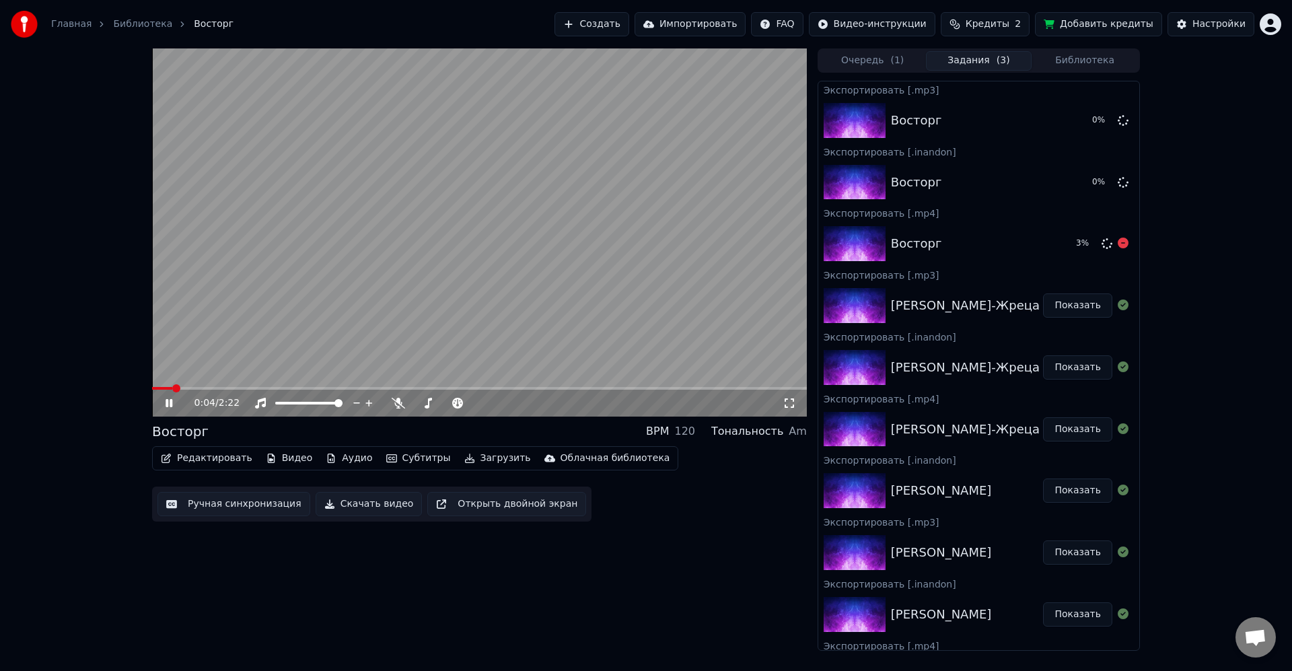
click at [1078, 61] on button "Библиотека" at bounding box center [1085, 61] width 106 height 20
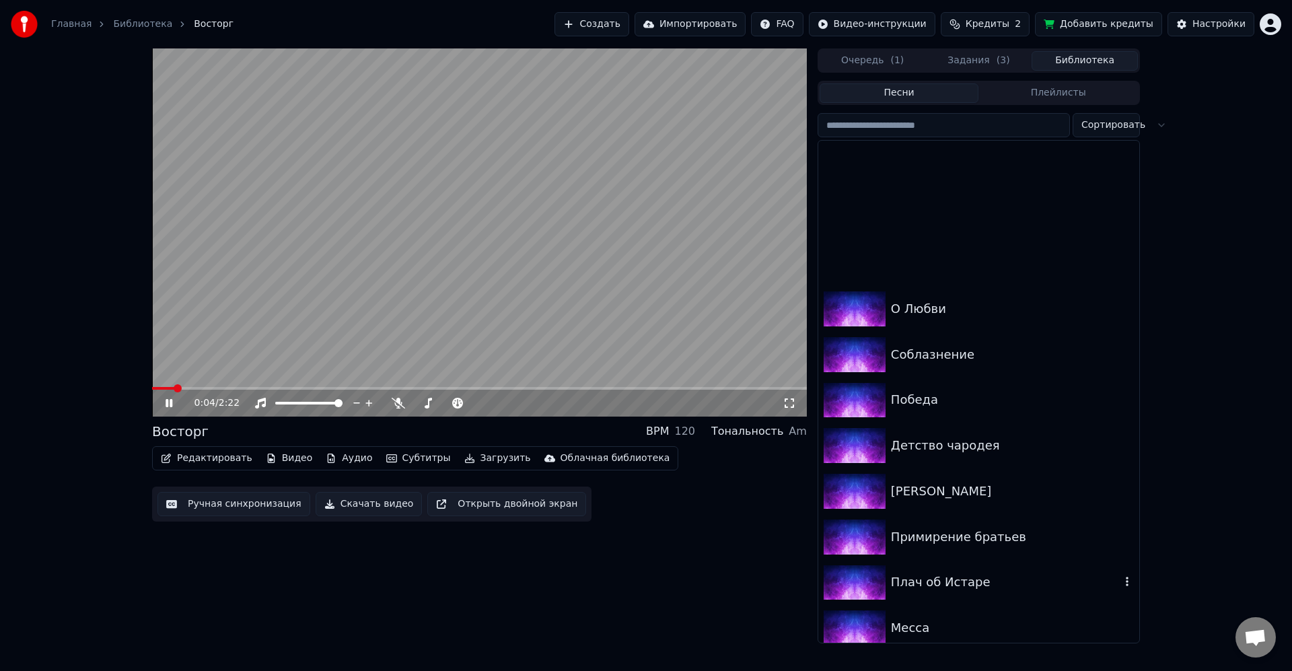
scroll to position [808, 0]
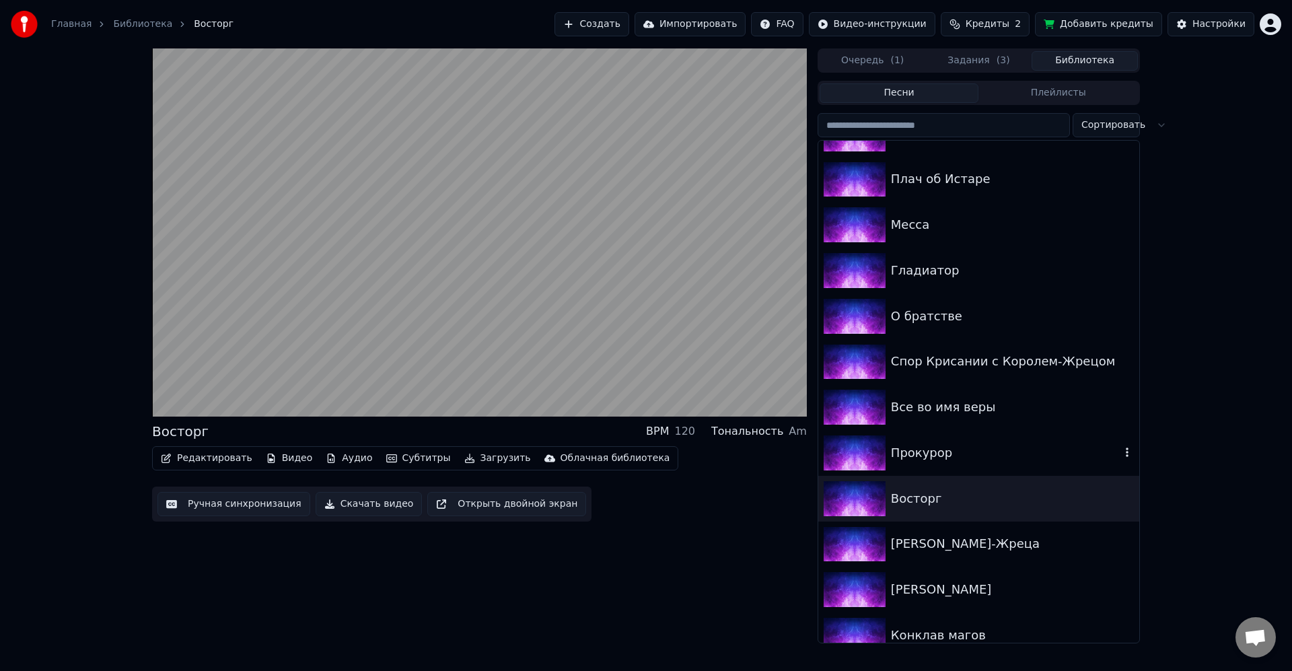
click at [979, 440] on div "Прокурор" at bounding box center [979, 453] width 321 height 46
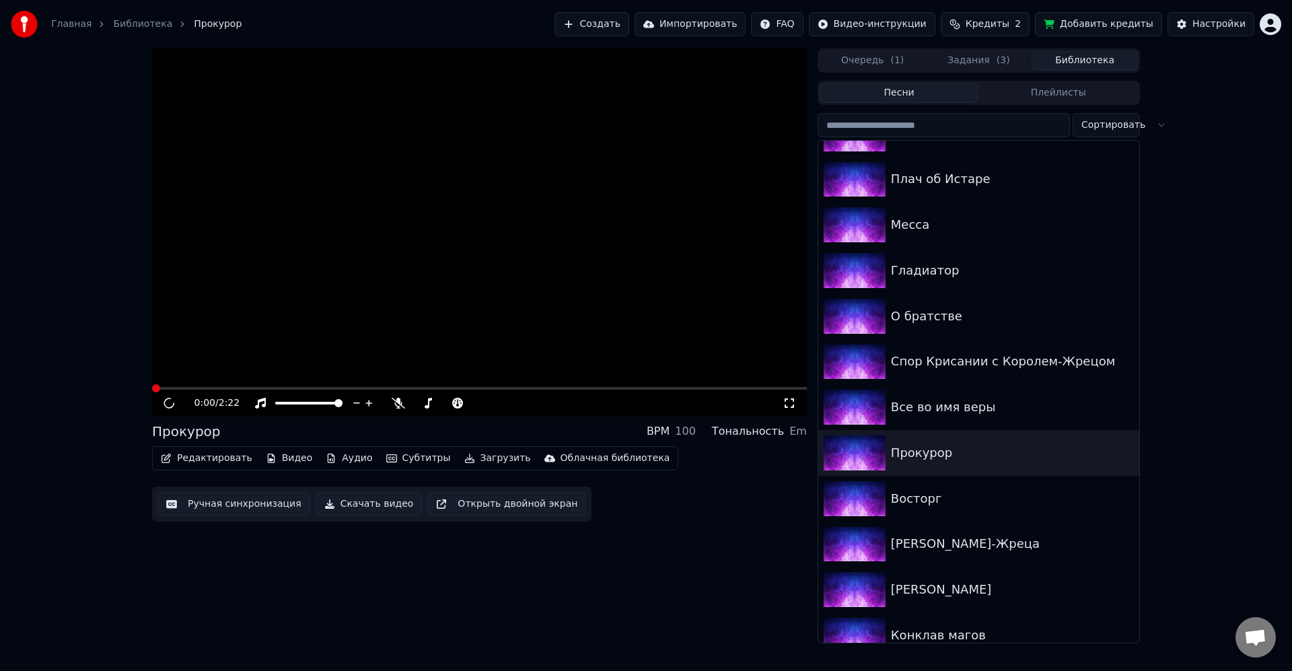
click at [487, 452] on button "Загрузить" at bounding box center [497, 458] width 77 height 19
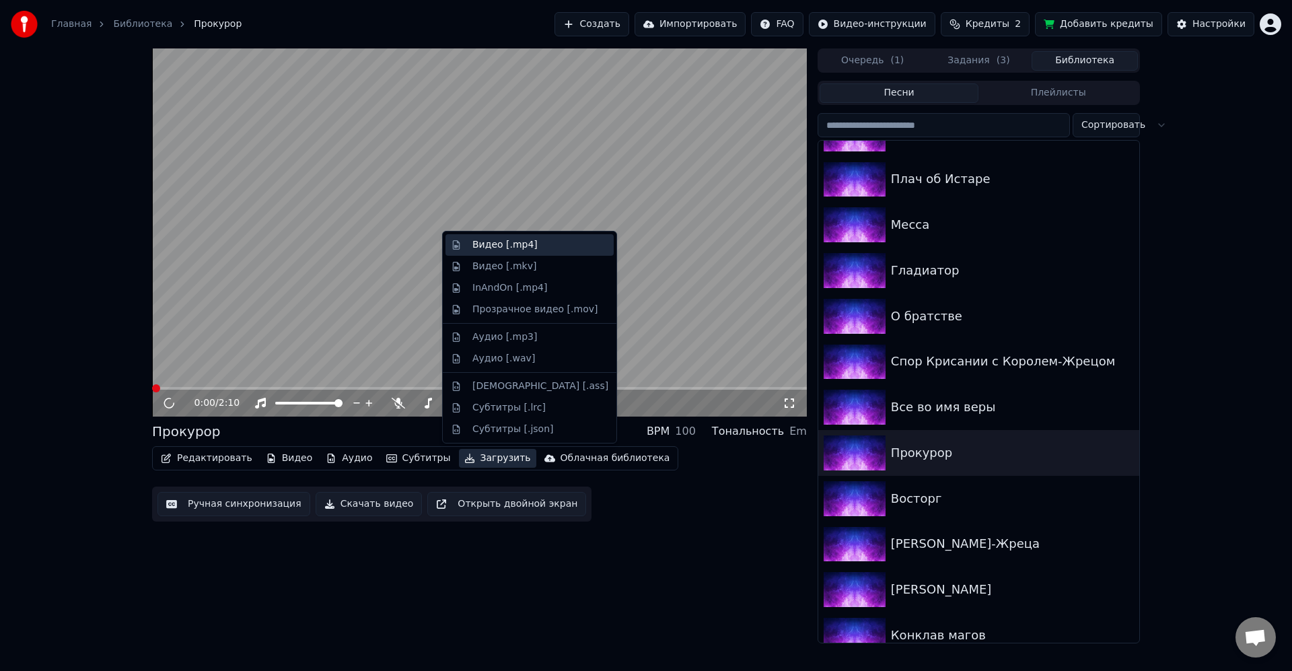
click at [516, 246] on div "Видео [.mp4]" at bounding box center [505, 244] width 65 height 13
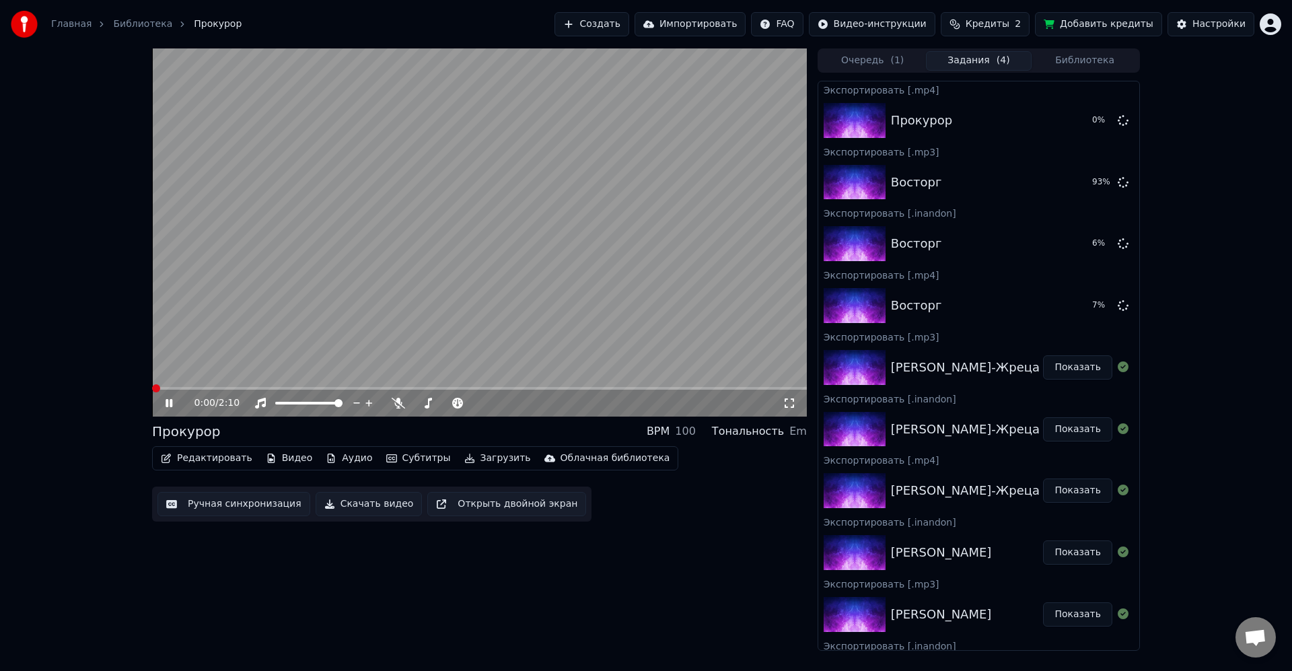
click at [501, 452] on button "Загрузить" at bounding box center [497, 458] width 77 height 19
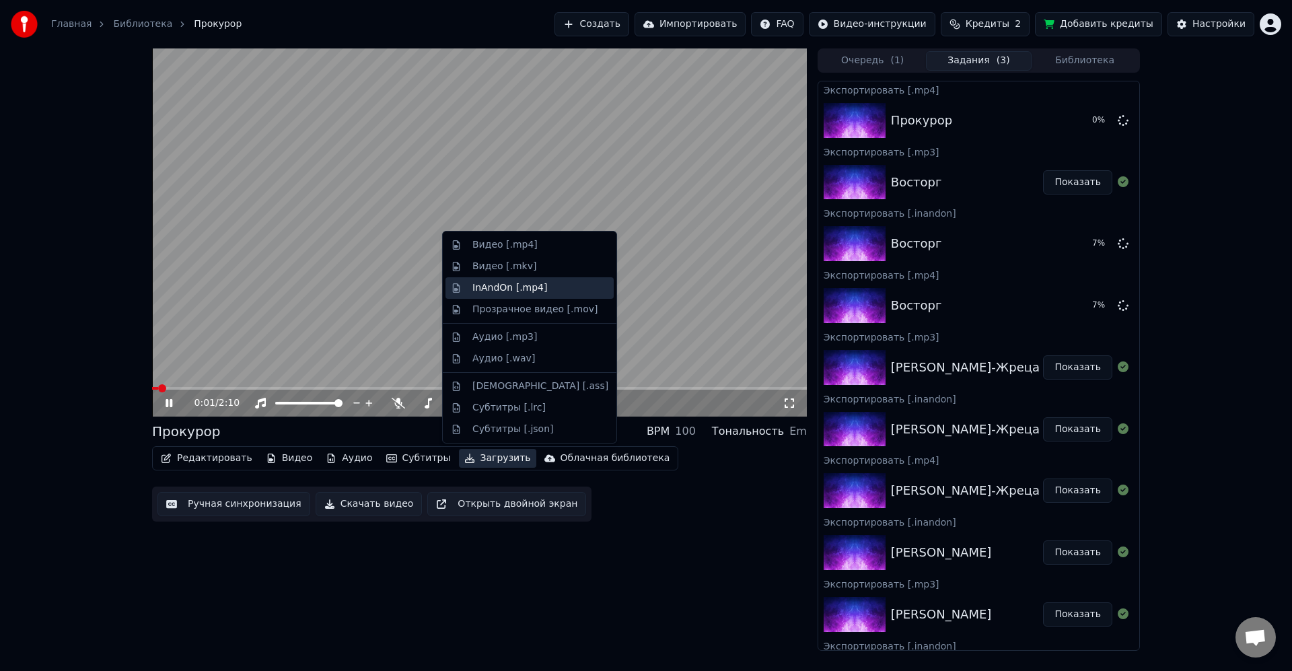
click at [524, 291] on div "InAndOn [.mp4]" at bounding box center [510, 287] width 75 height 13
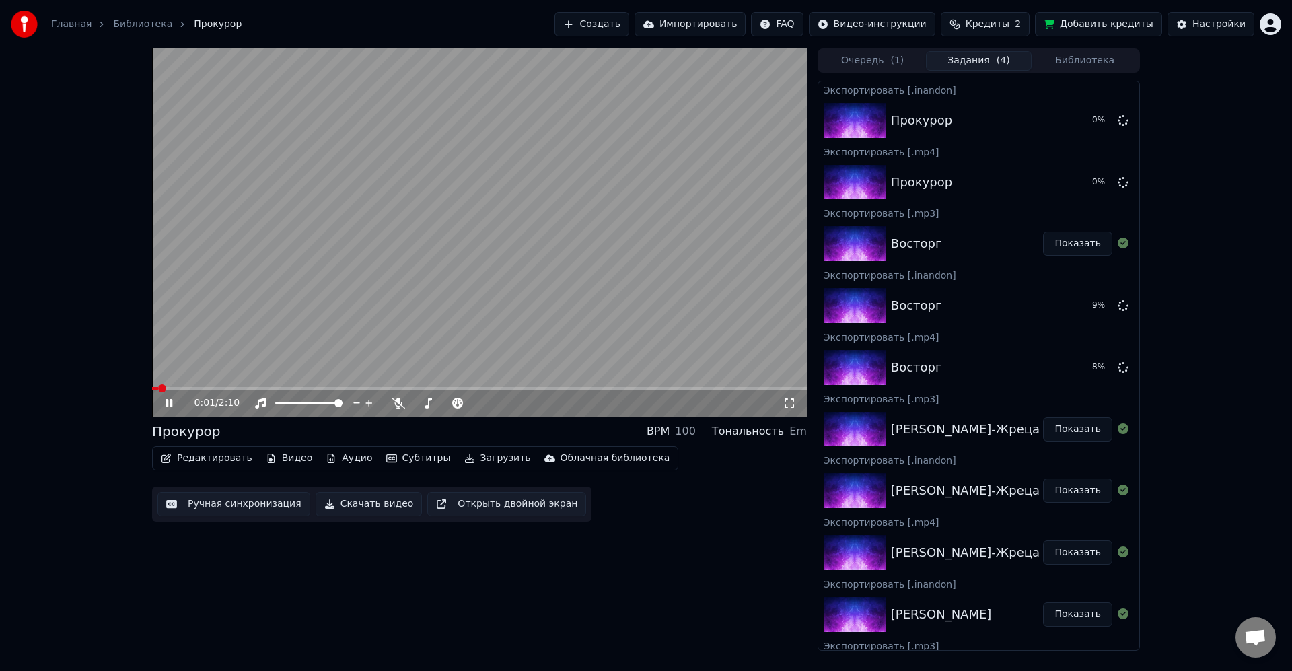
click at [472, 455] on button "Загрузить" at bounding box center [497, 458] width 77 height 19
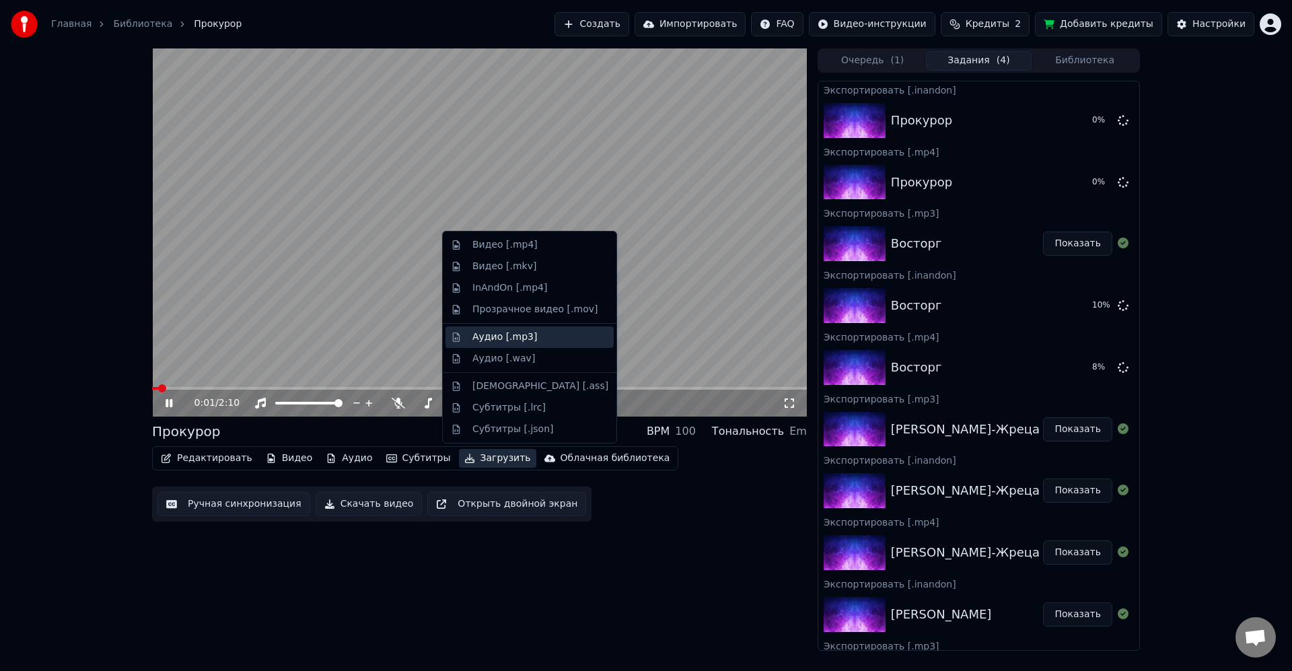
click at [530, 339] on div "Аудио [.mp3]" at bounding box center [541, 337] width 136 height 13
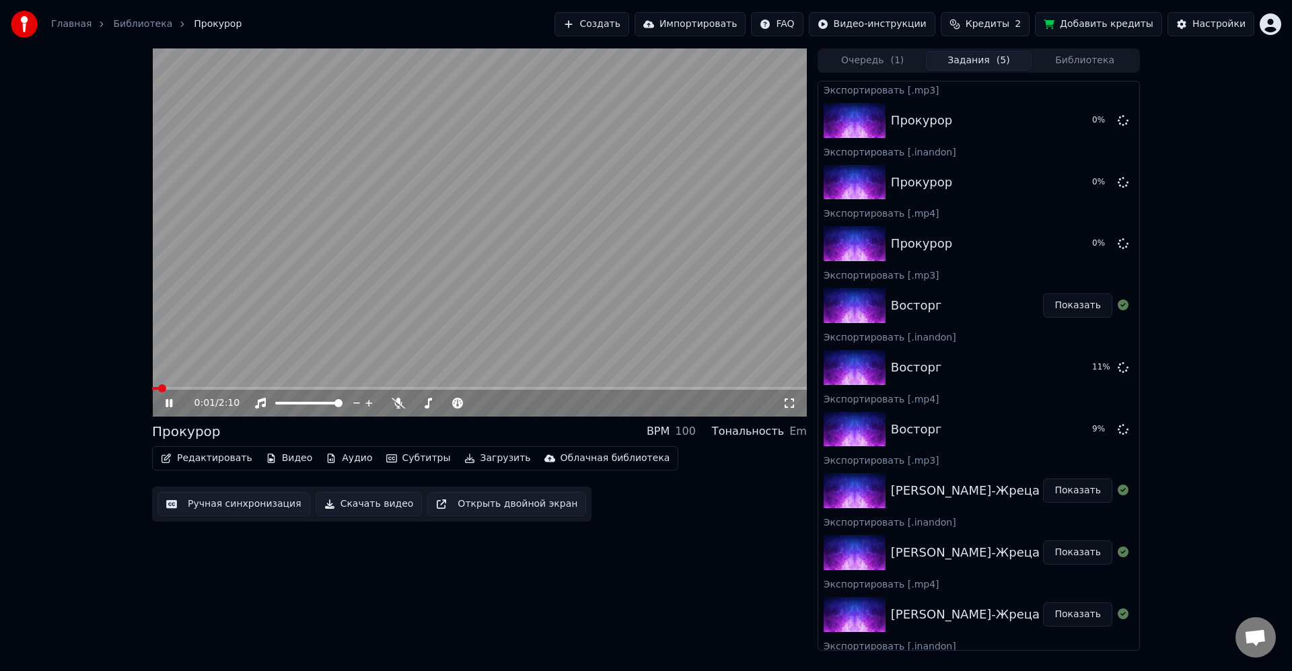
click at [1093, 60] on button "Библиотека" at bounding box center [1085, 61] width 106 height 20
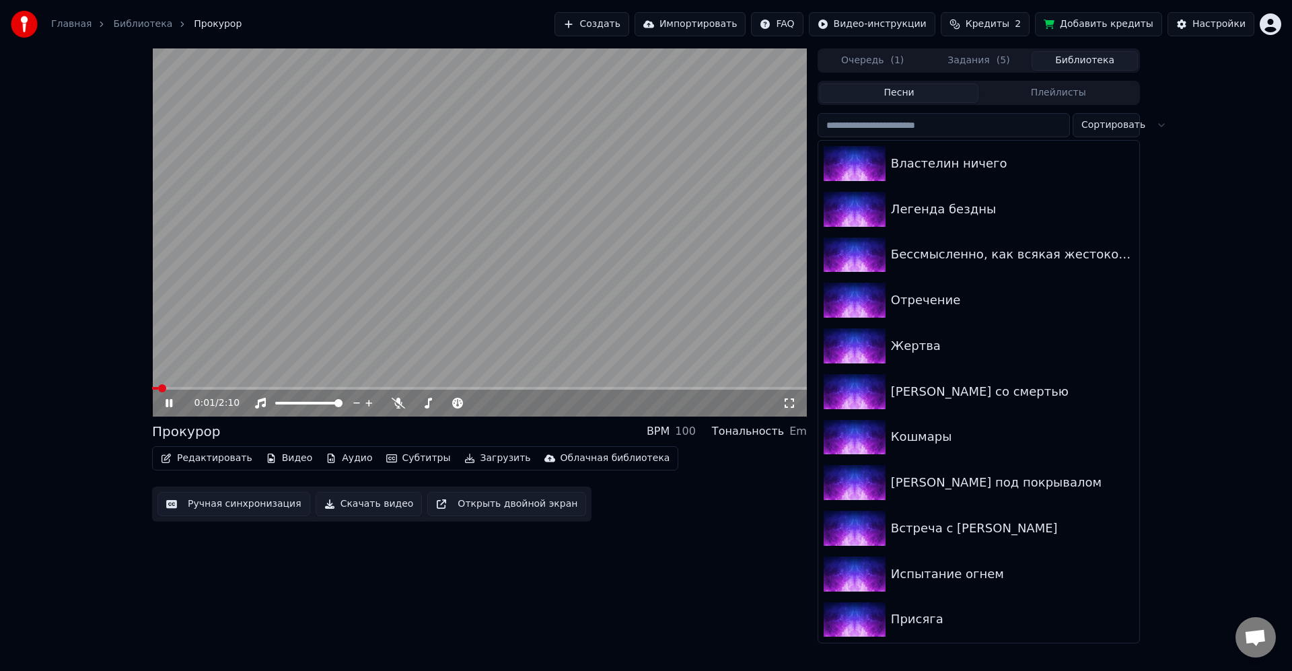
click at [583, 236] on video at bounding box center [479, 232] width 655 height 368
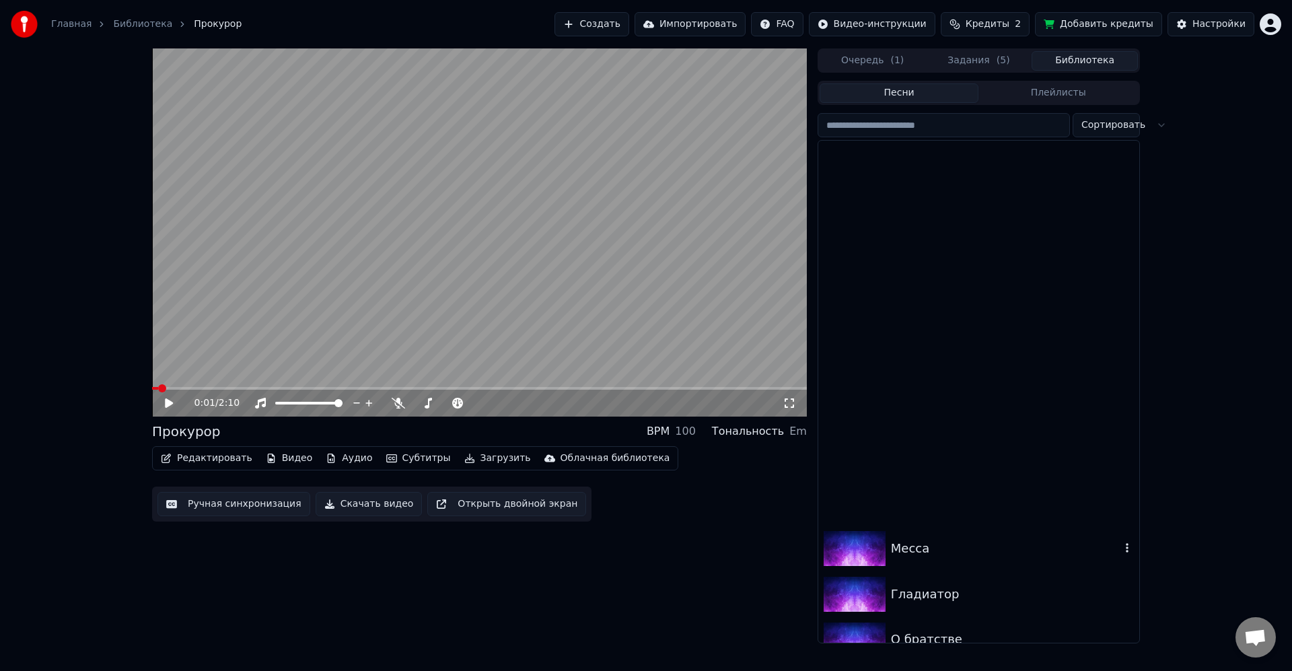
scroll to position [889, 0]
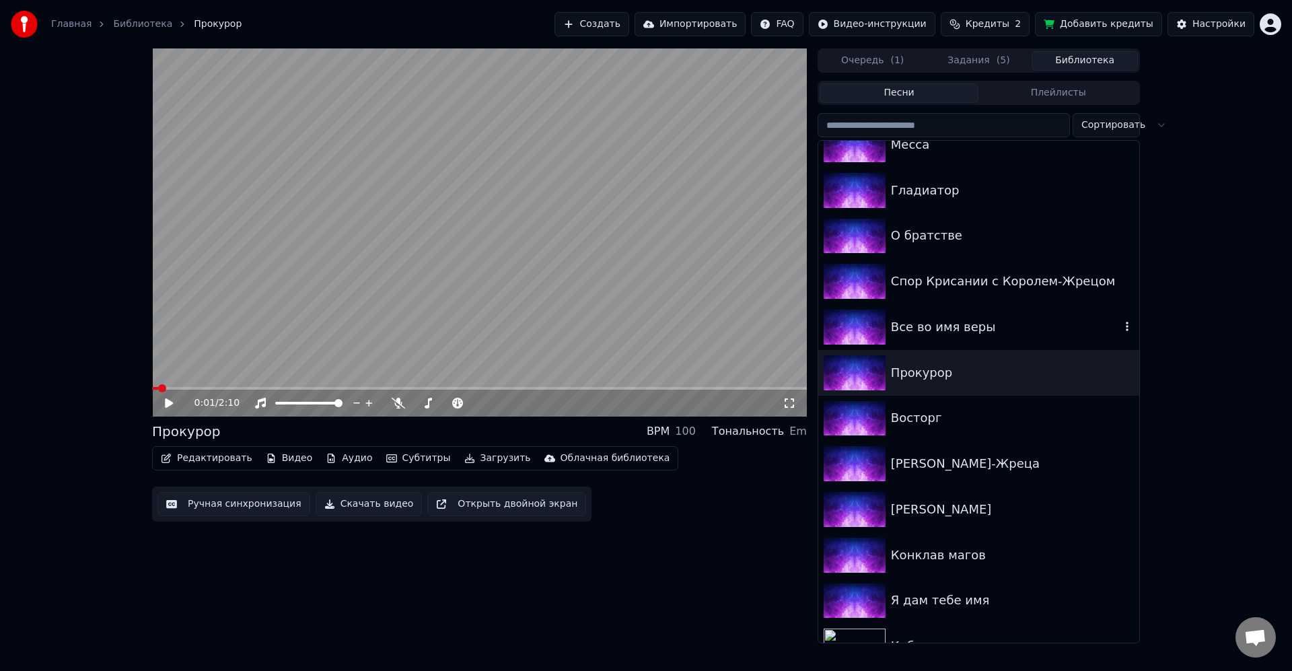
click at [953, 337] on div "Все во имя веры" at bounding box center [979, 327] width 321 height 46
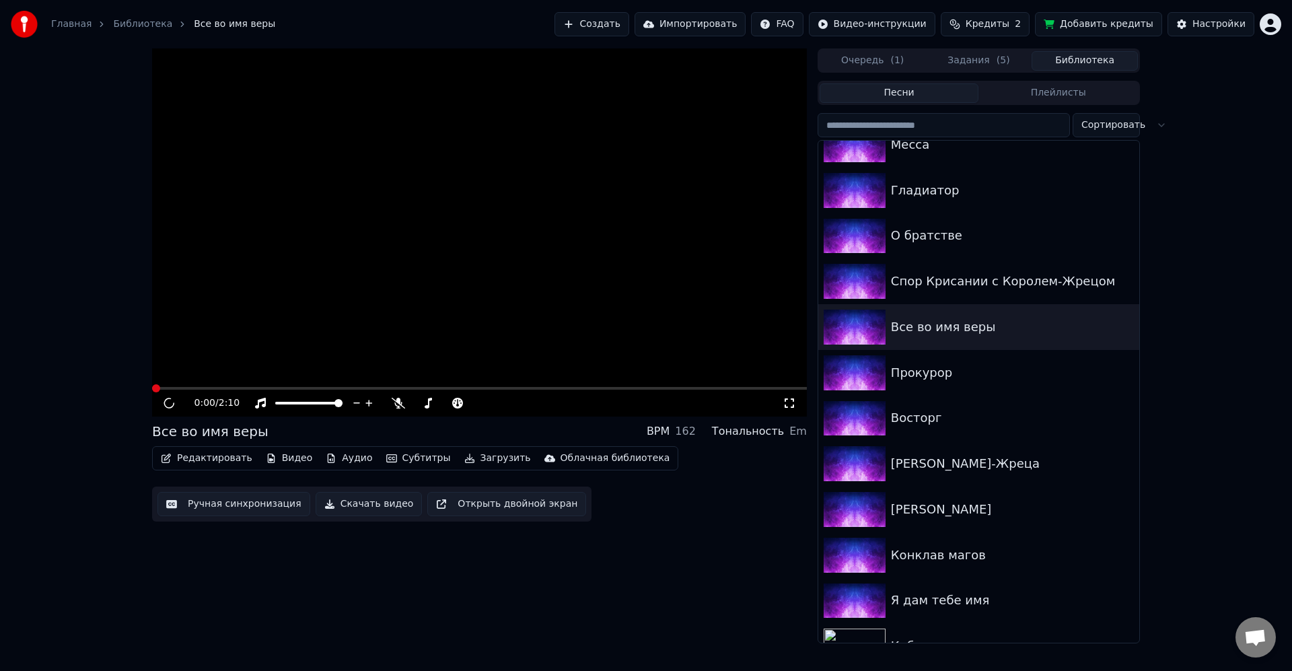
click at [512, 325] on video at bounding box center [479, 232] width 655 height 368
click at [495, 460] on button "Загрузить" at bounding box center [497, 458] width 77 height 19
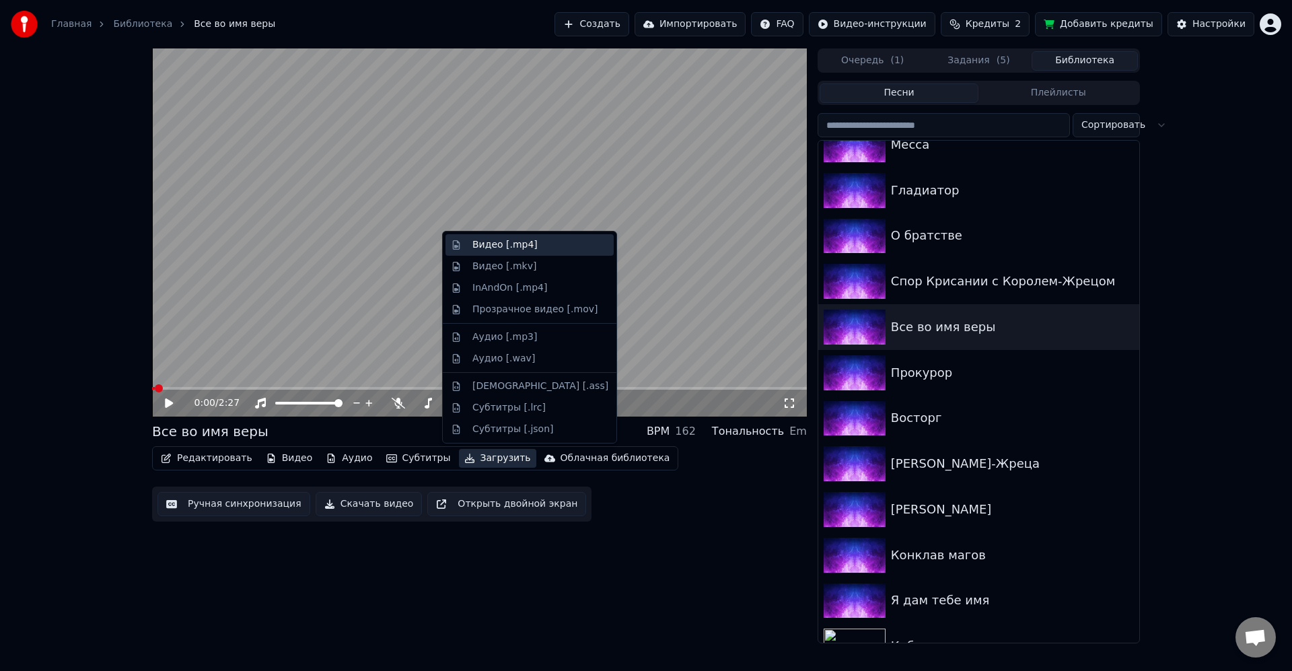
click at [512, 243] on div "Видео [.mp4]" at bounding box center [505, 244] width 65 height 13
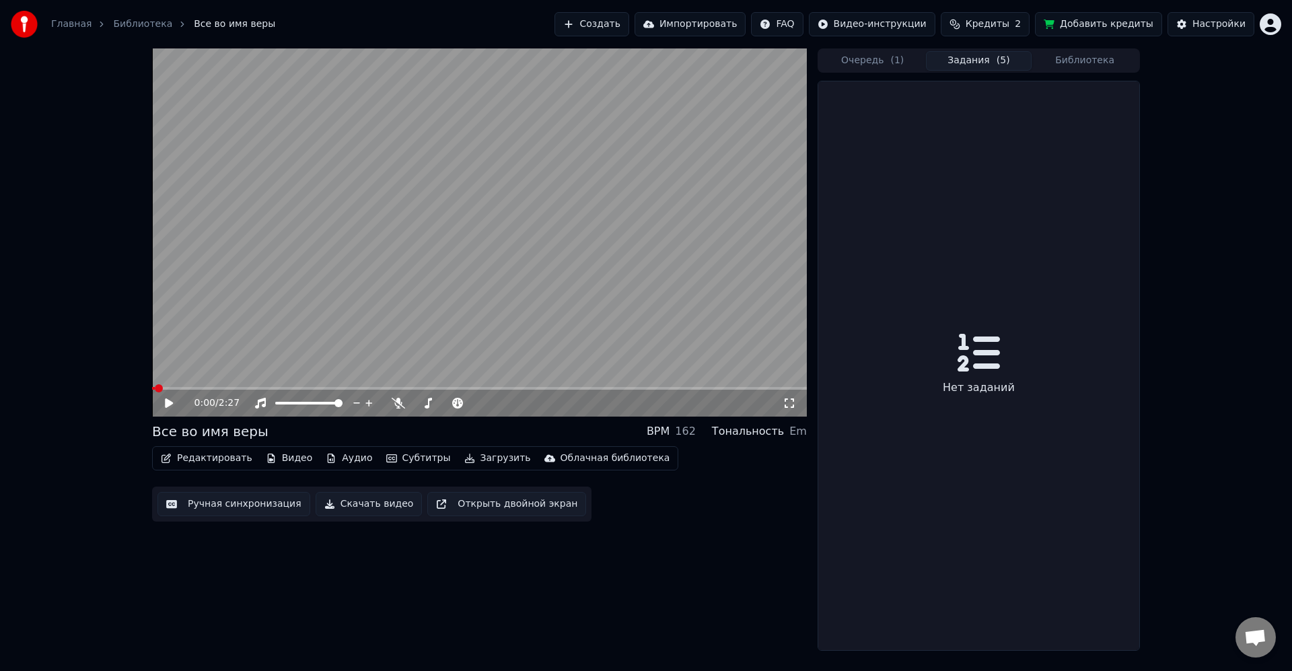
click at [490, 458] on button "Загрузить" at bounding box center [497, 458] width 77 height 19
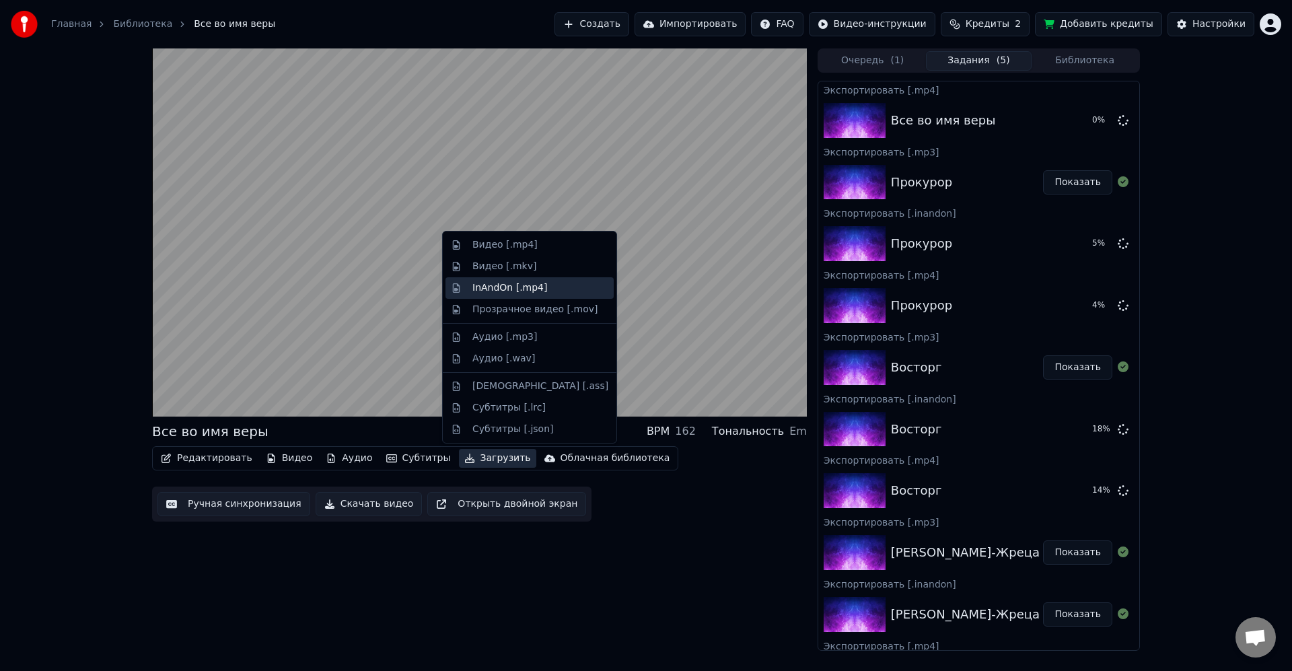
click at [514, 285] on div "InAndOn [.mp4]" at bounding box center [510, 287] width 75 height 13
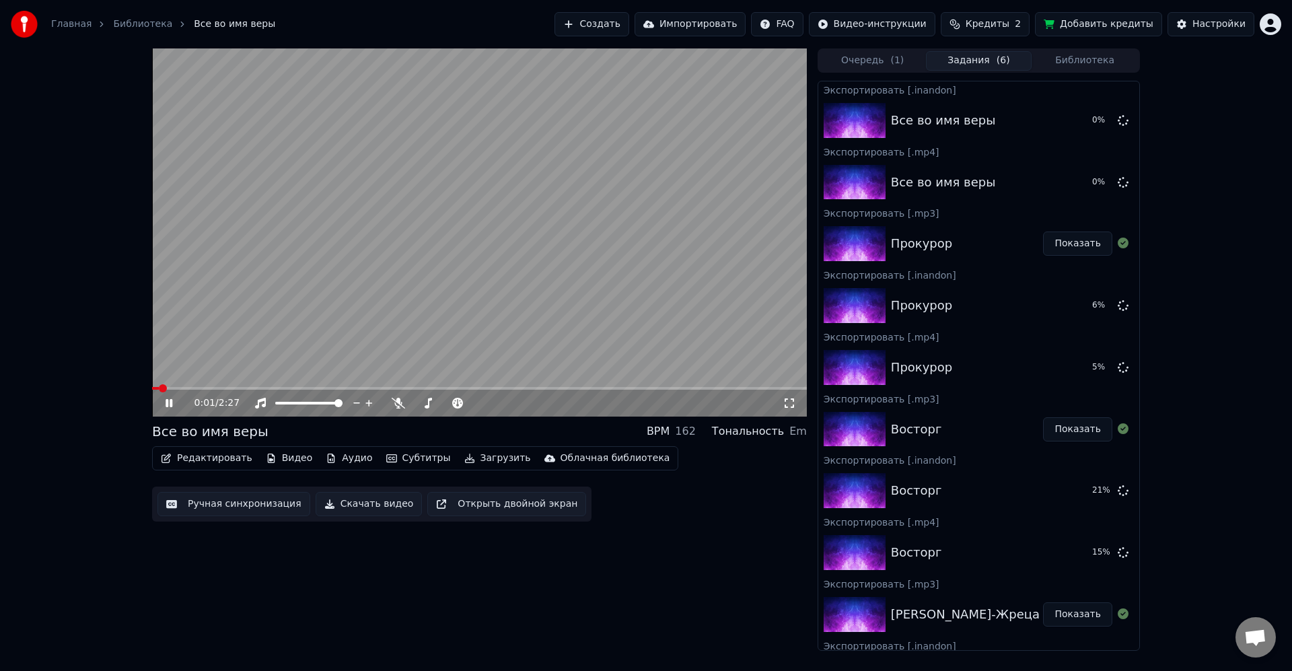
click at [360, 316] on video at bounding box center [479, 232] width 655 height 368
click at [461, 452] on button "Загрузить" at bounding box center [497, 458] width 77 height 19
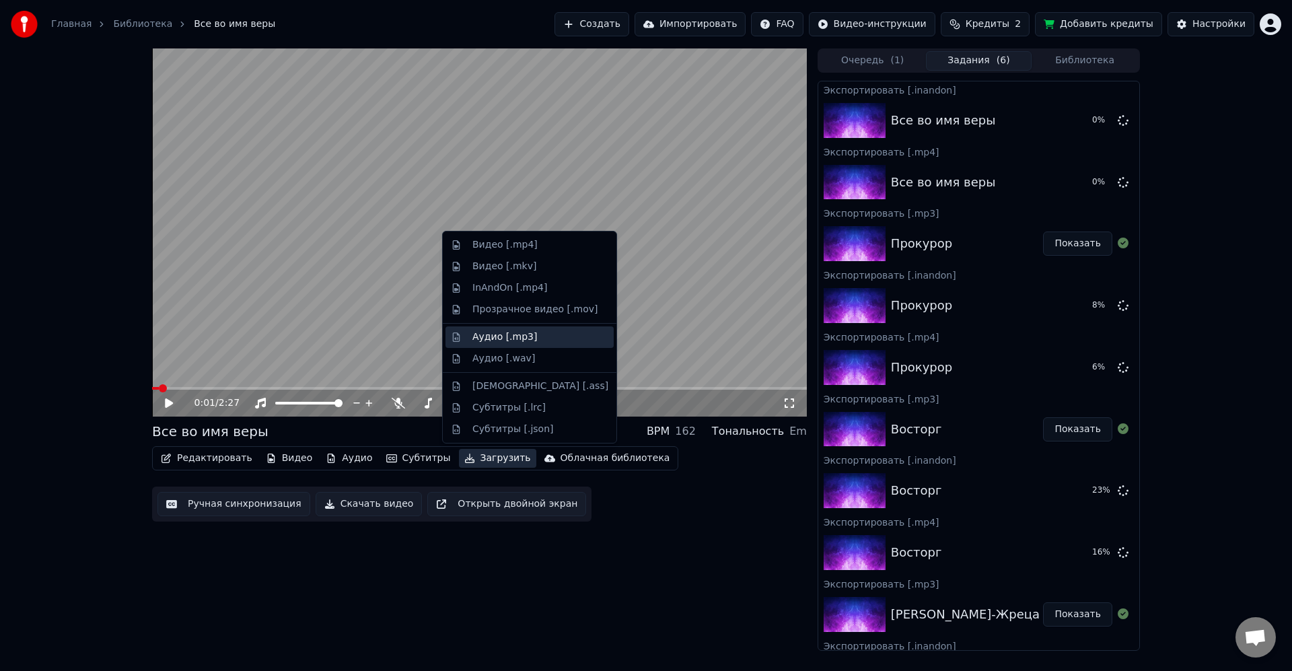
click at [509, 337] on div "Аудио [.mp3]" at bounding box center [505, 337] width 65 height 13
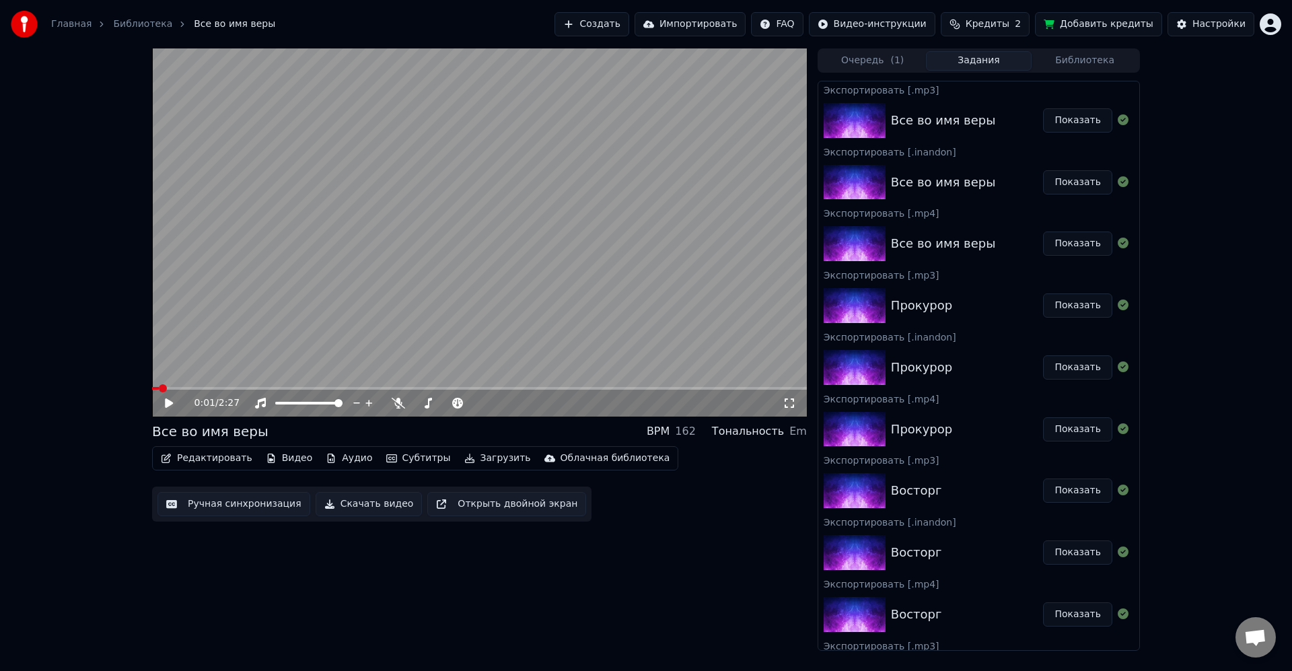
click at [884, 61] on button "Очередь ( 1 )" at bounding box center [873, 61] width 106 height 20
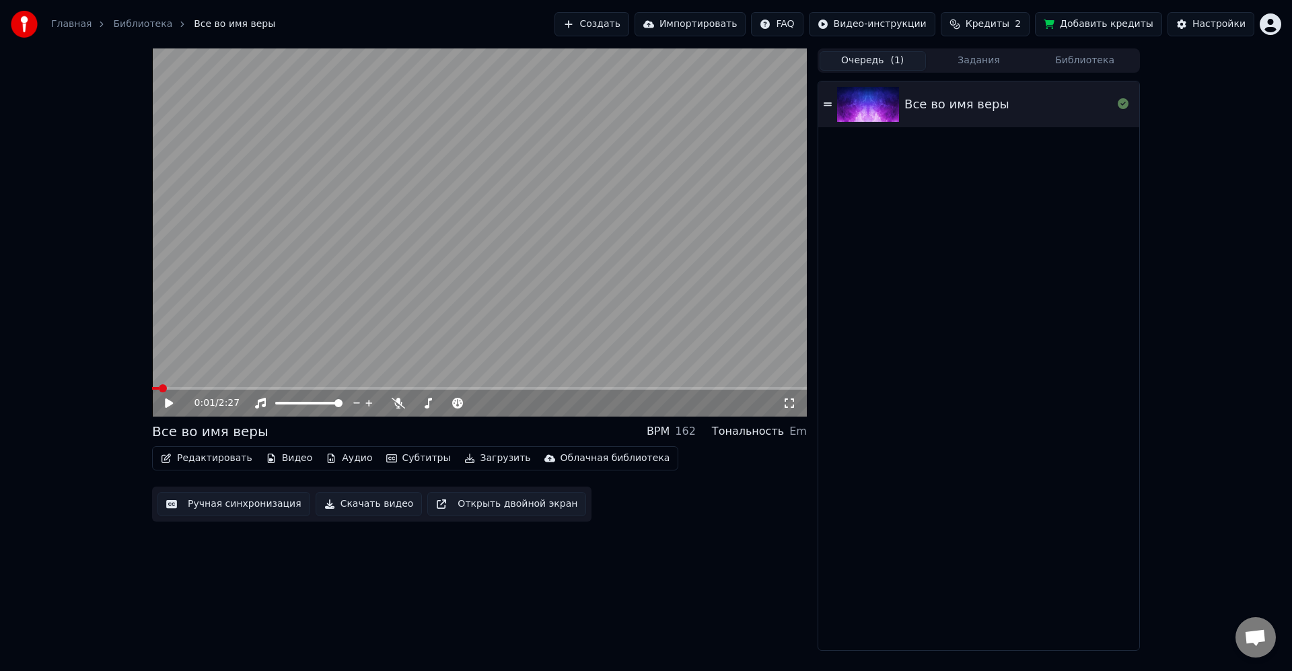
click at [1088, 57] on button "Библиотека" at bounding box center [1085, 61] width 106 height 20
click at [891, 61] on span "( 1 )" at bounding box center [897, 60] width 13 height 13
click at [1084, 60] on button "Библиотека" at bounding box center [1085, 61] width 106 height 20
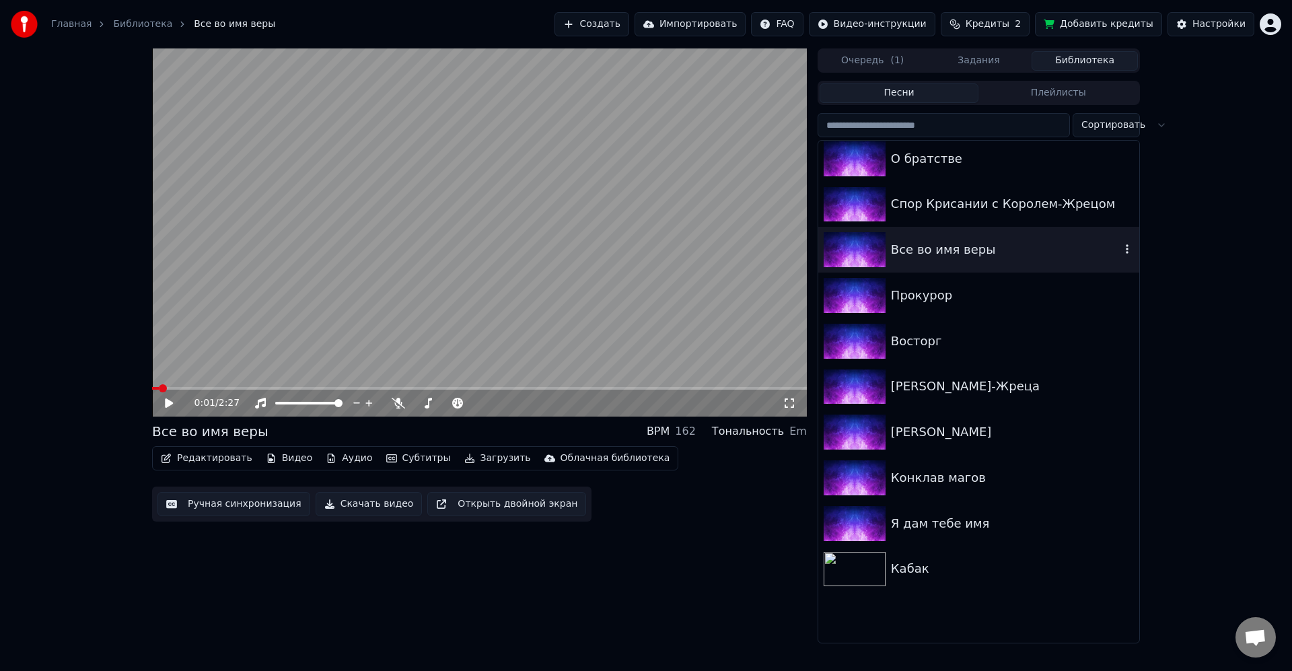
scroll to position [969, 0]
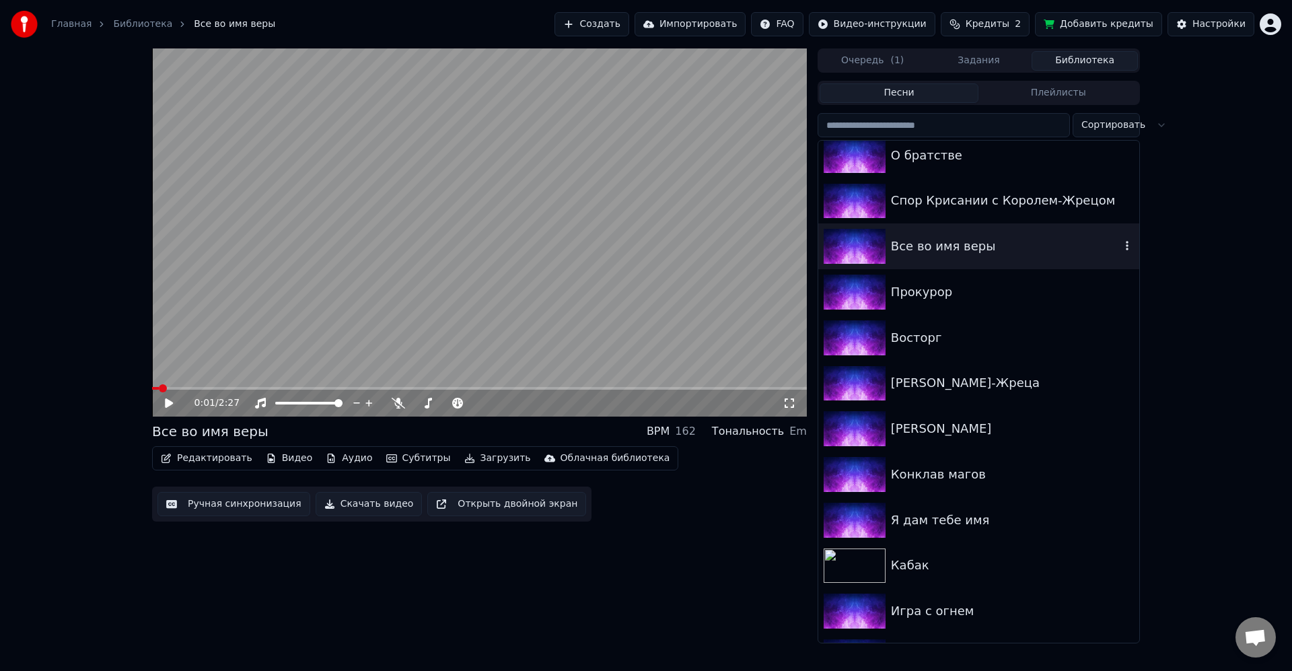
click at [939, 198] on div "Спор Крисании с Королем-Жрецом" at bounding box center [1012, 200] width 243 height 19
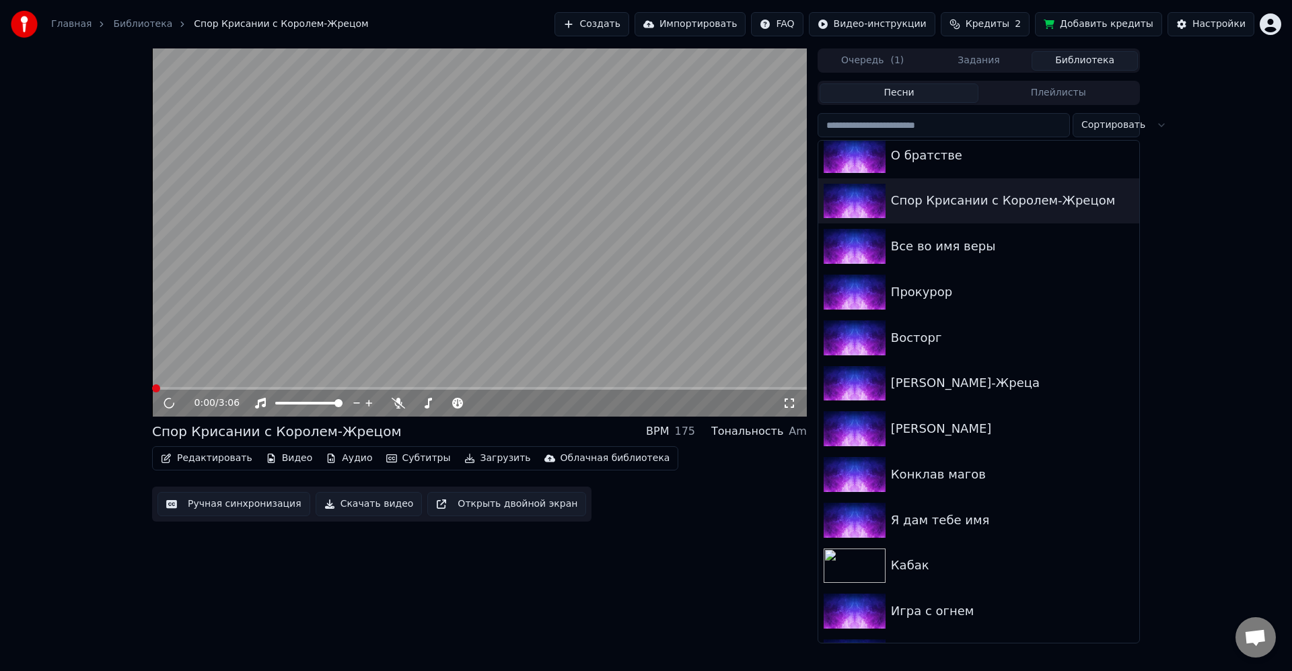
click at [479, 460] on button "Загрузить" at bounding box center [497, 458] width 77 height 19
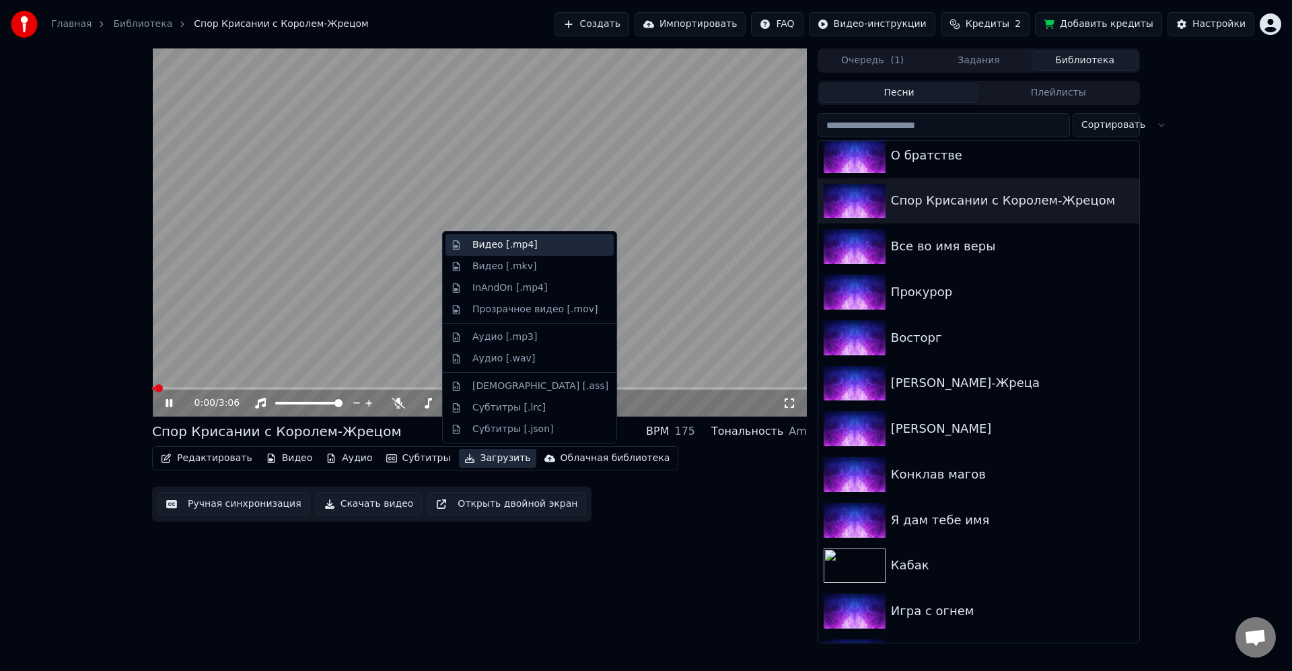
click at [524, 243] on div "Видео [.mp4]" at bounding box center [505, 244] width 65 height 13
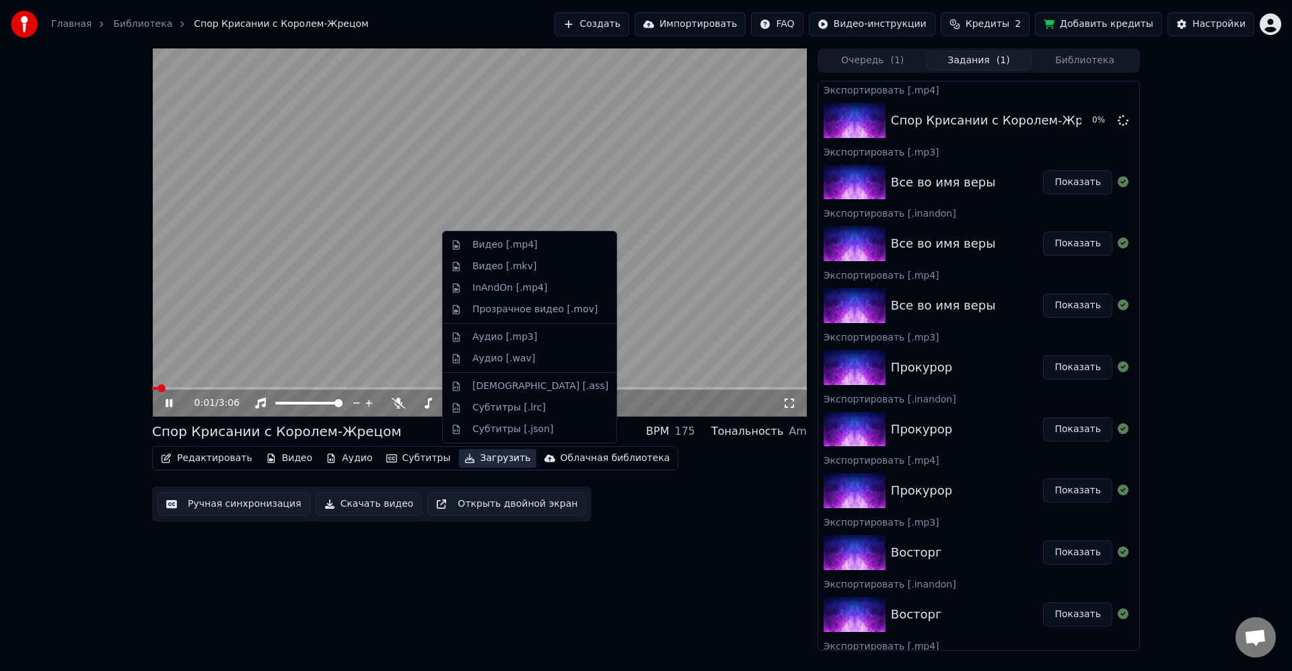
click at [500, 460] on button "Загрузить" at bounding box center [497, 458] width 77 height 19
click at [532, 285] on div "InAndOn [.mp4]" at bounding box center [510, 287] width 75 height 13
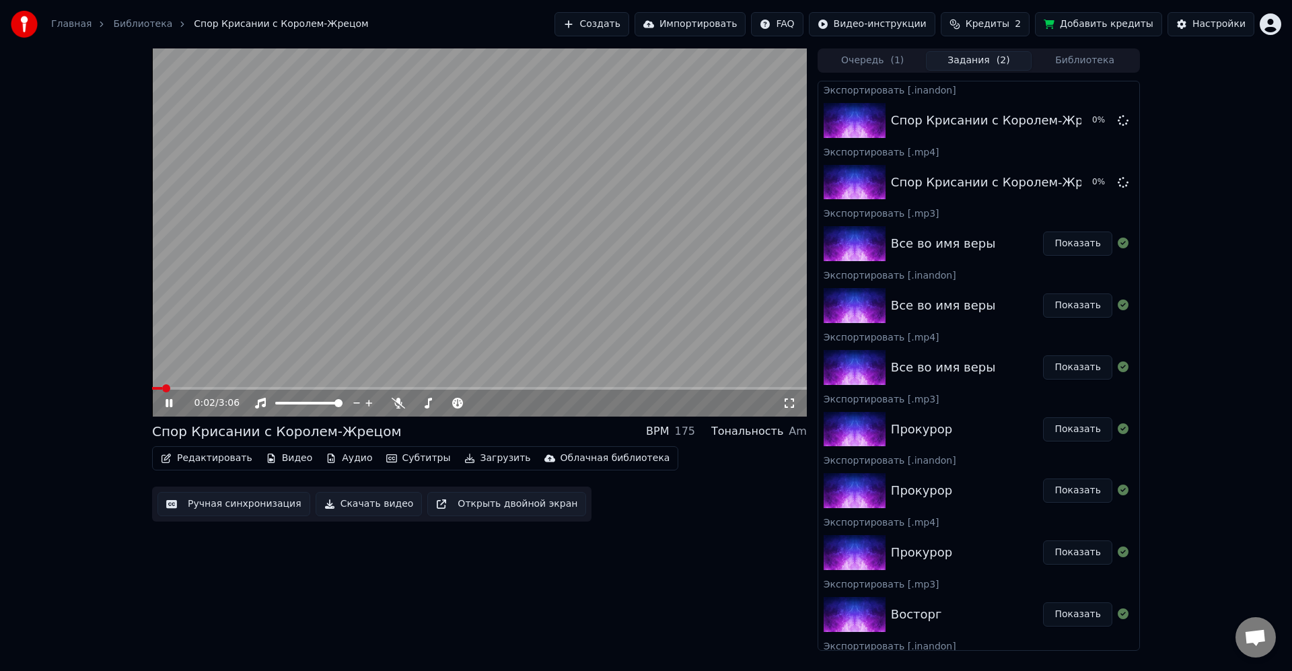
click at [499, 458] on button "Загрузить" at bounding box center [497, 458] width 77 height 19
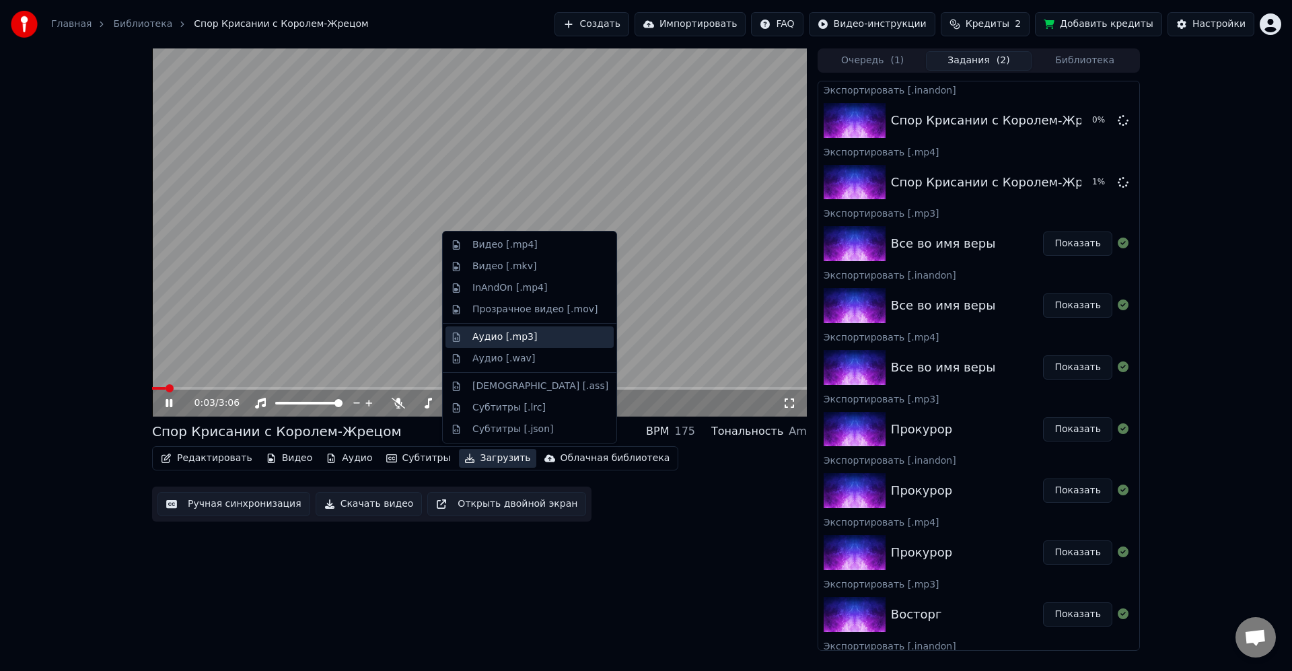
click at [554, 333] on div "Аудио [.mp3]" at bounding box center [541, 337] width 136 height 13
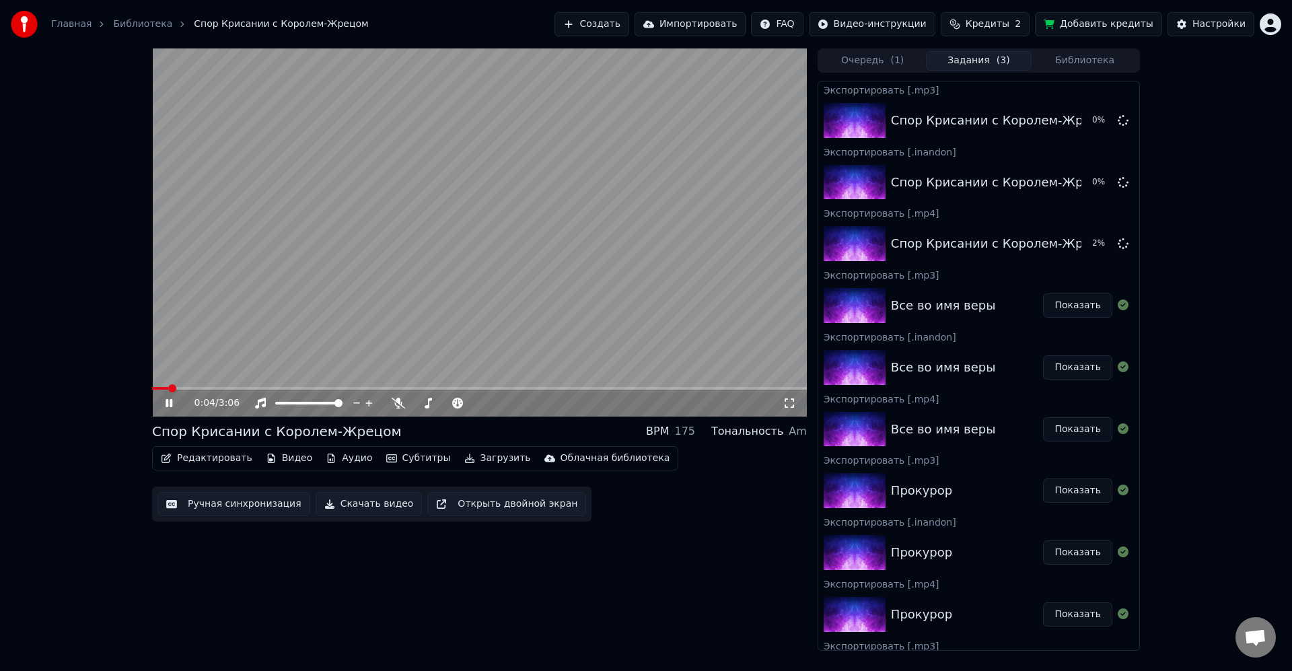
click at [172, 408] on icon at bounding box center [179, 403] width 32 height 11
click at [1066, 59] on button "Библиотека" at bounding box center [1085, 61] width 106 height 20
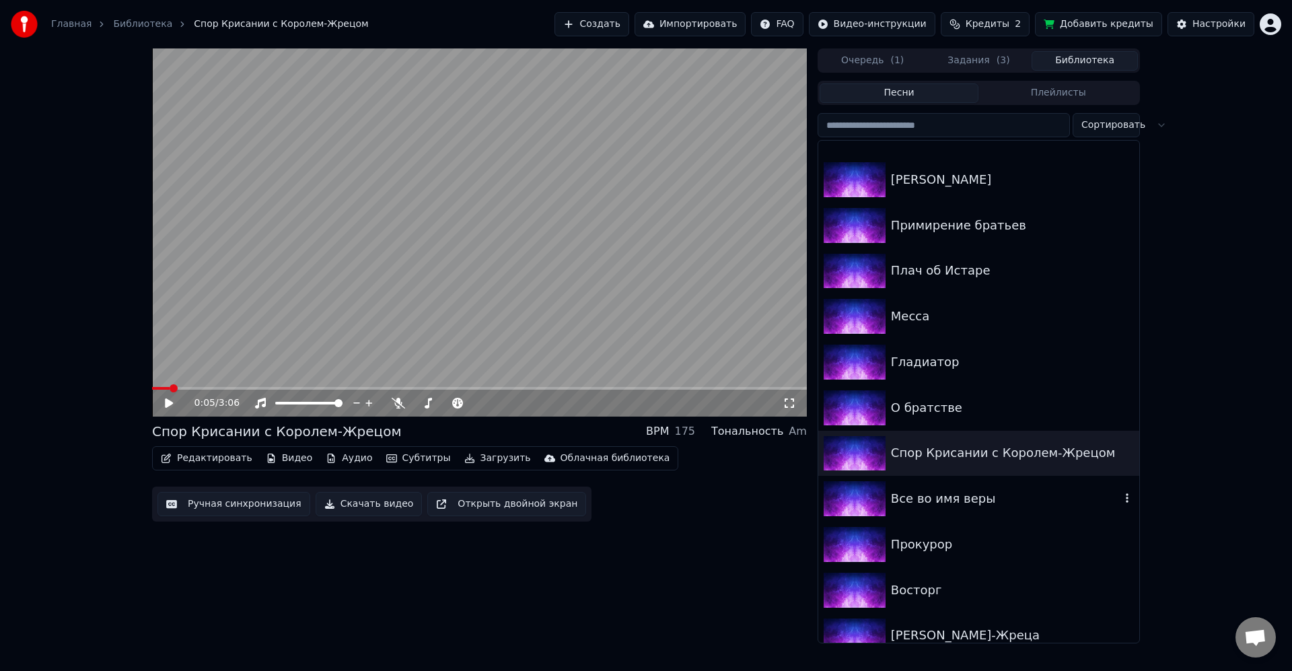
scroll to position [889, 0]
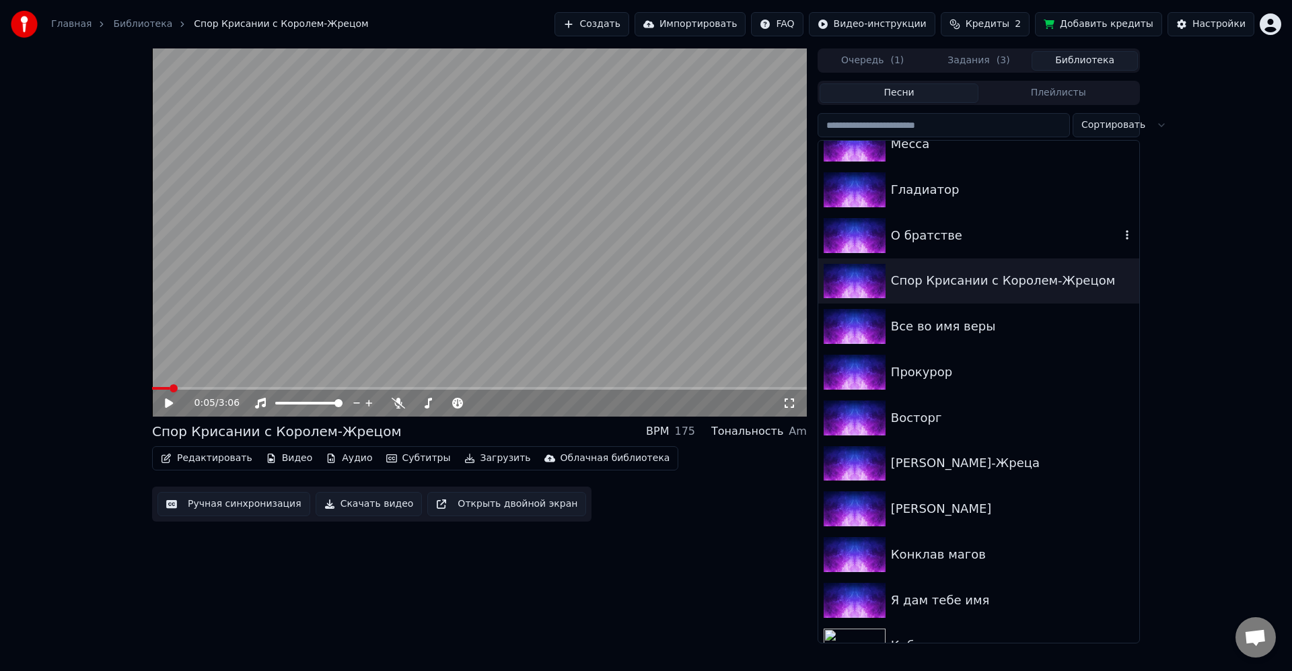
click at [945, 250] on div "О братстве" at bounding box center [979, 236] width 321 height 46
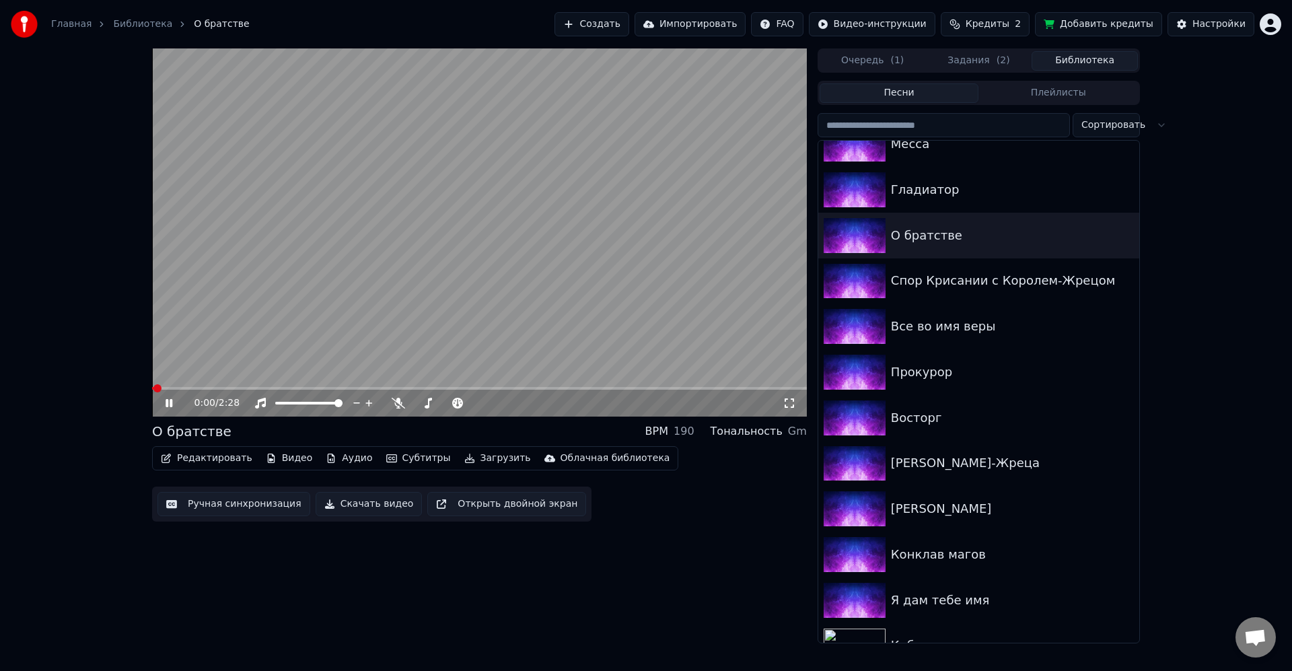
click at [170, 403] on icon at bounding box center [169, 403] width 7 height 8
click at [492, 456] on button "Загрузить" at bounding box center [497, 458] width 77 height 19
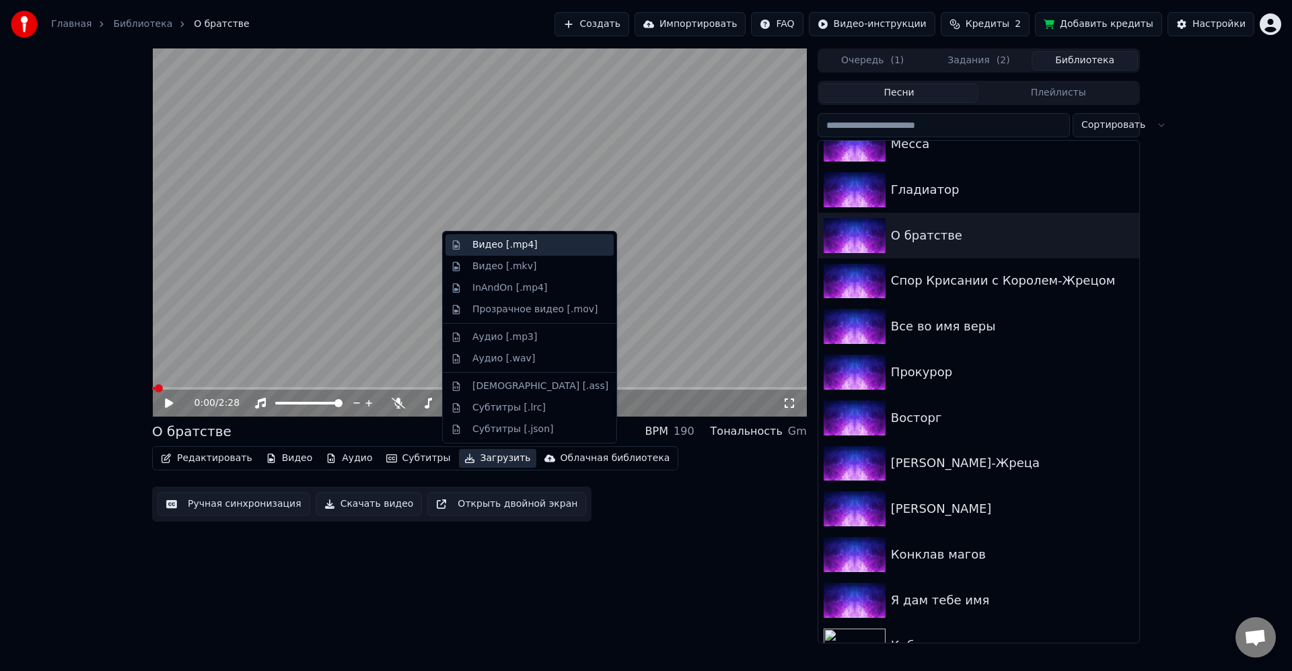
click at [523, 250] on div "Видео [.mp4]" at bounding box center [505, 244] width 65 height 13
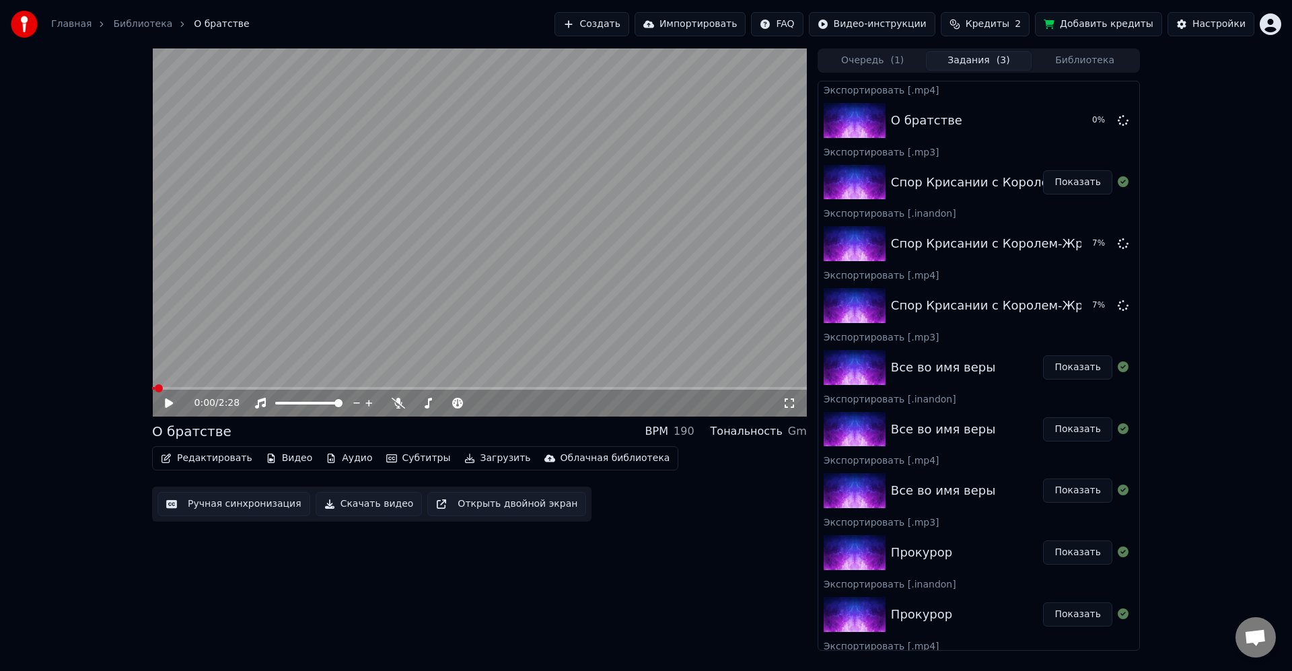
click at [479, 453] on button "Загрузить" at bounding box center [497, 458] width 77 height 19
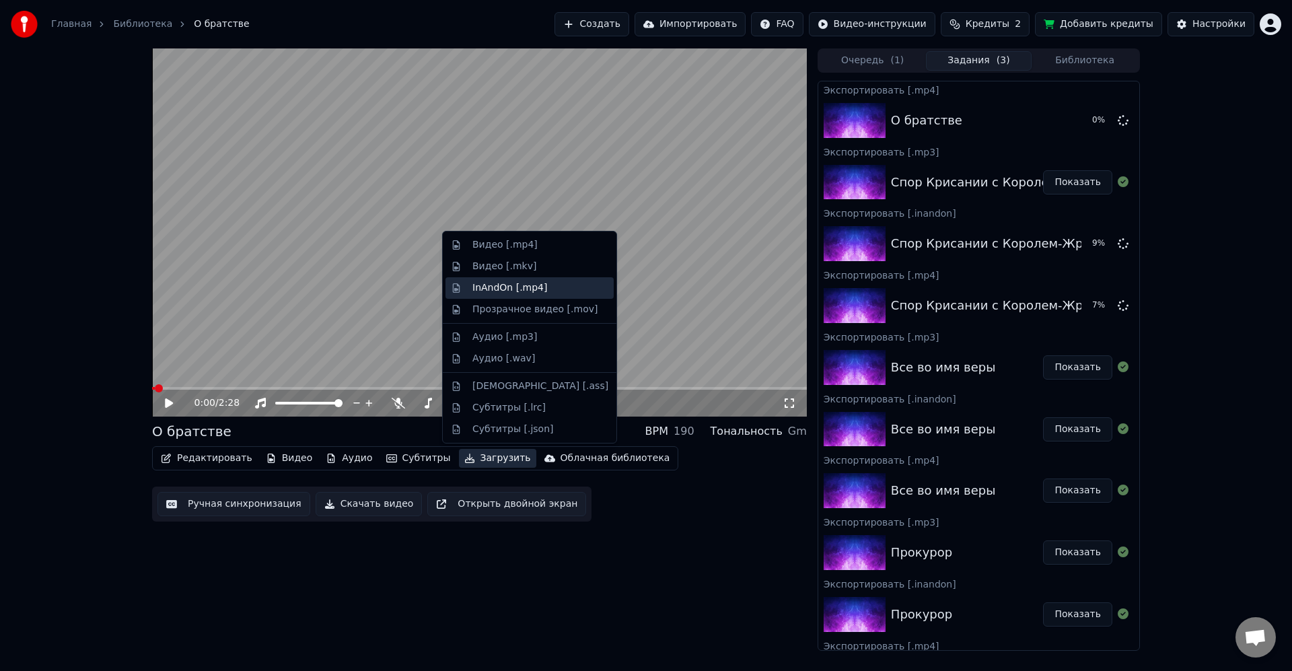
click at [529, 289] on div "InAndOn [.mp4]" at bounding box center [510, 287] width 75 height 13
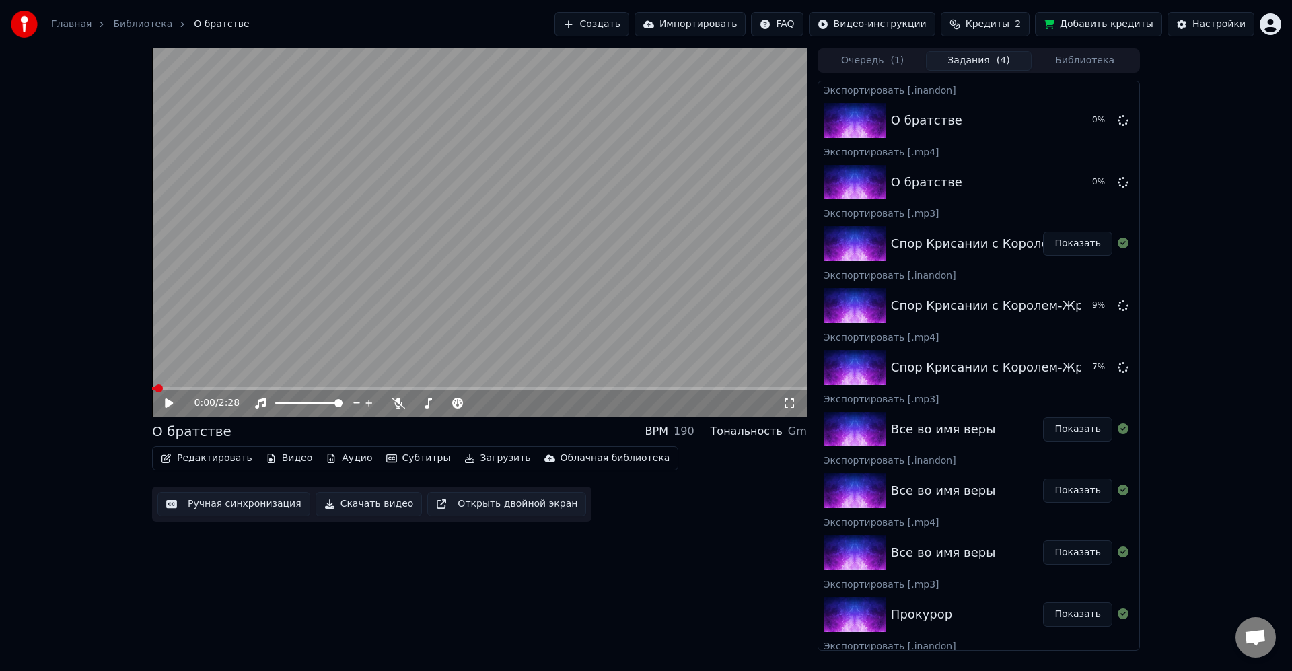
click at [489, 456] on button "Загрузить" at bounding box center [497, 458] width 77 height 19
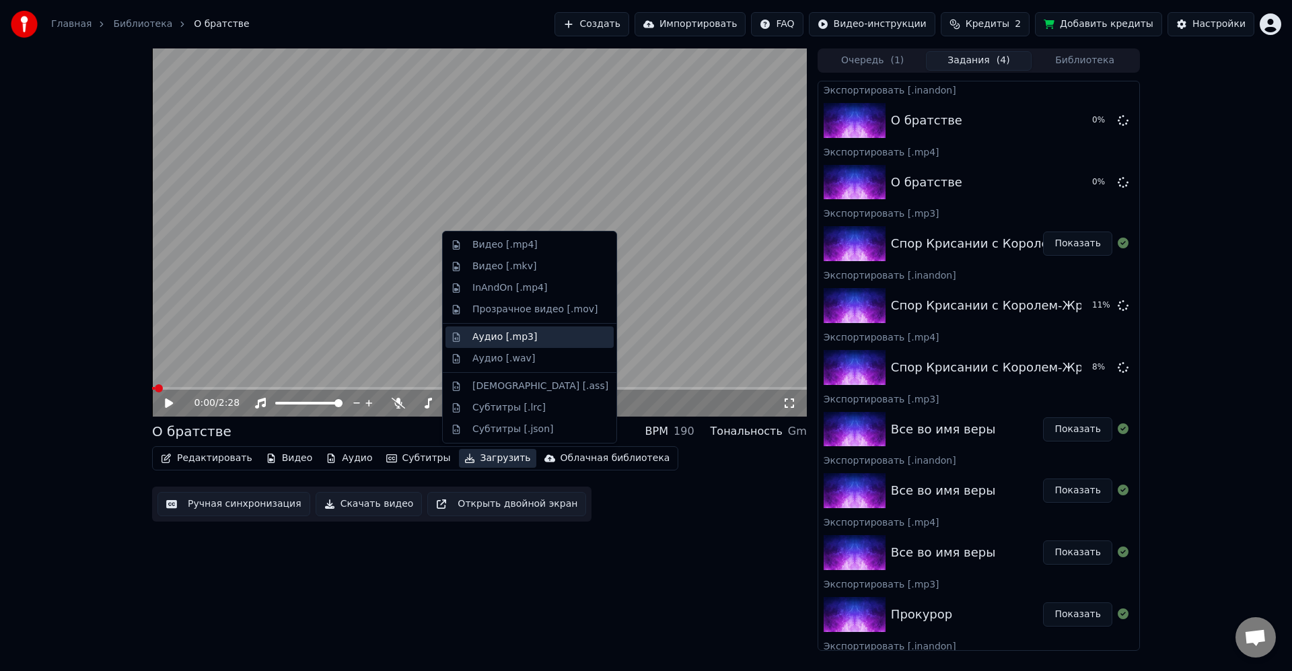
click at [534, 342] on div "Аудио [.mp3]" at bounding box center [541, 337] width 136 height 13
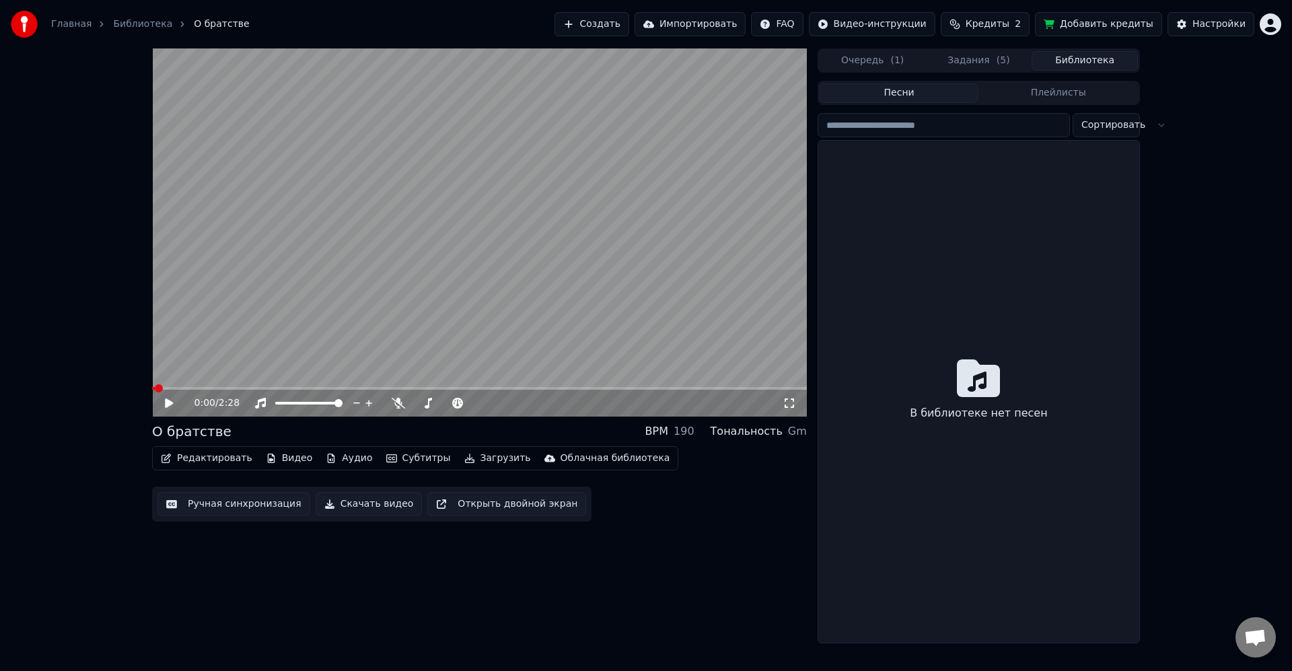
click at [1107, 66] on button "Библиотека" at bounding box center [1085, 61] width 106 height 20
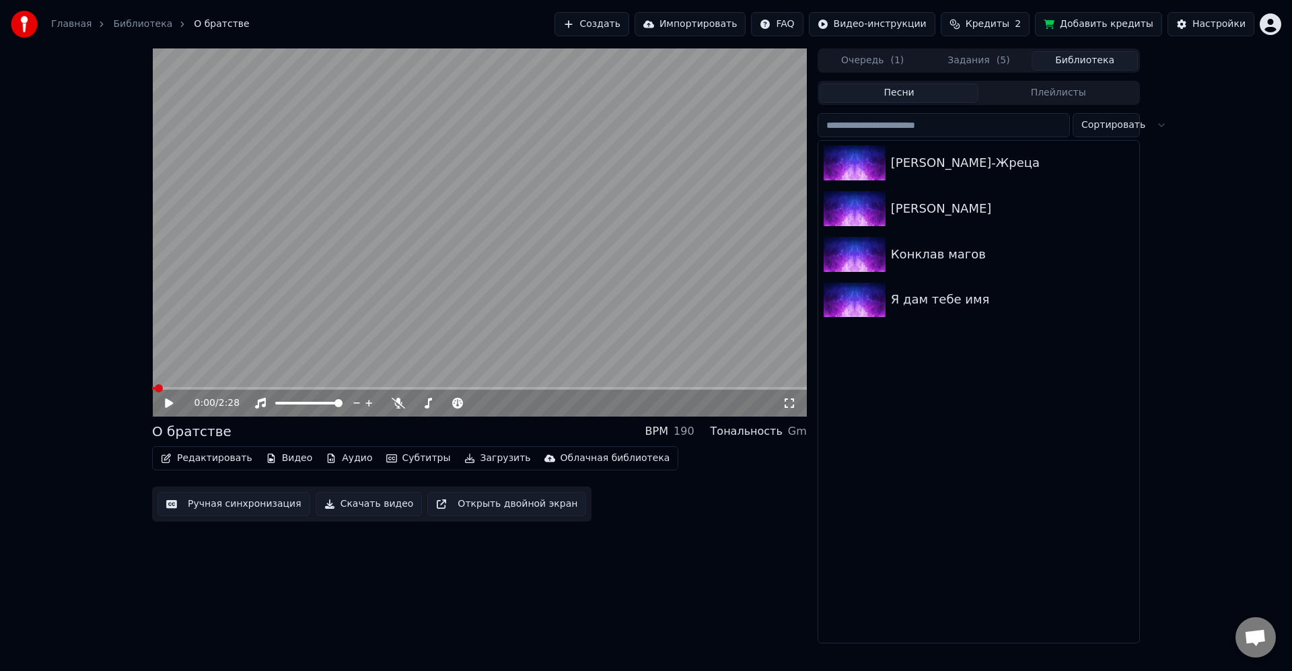
scroll to position [705, 0]
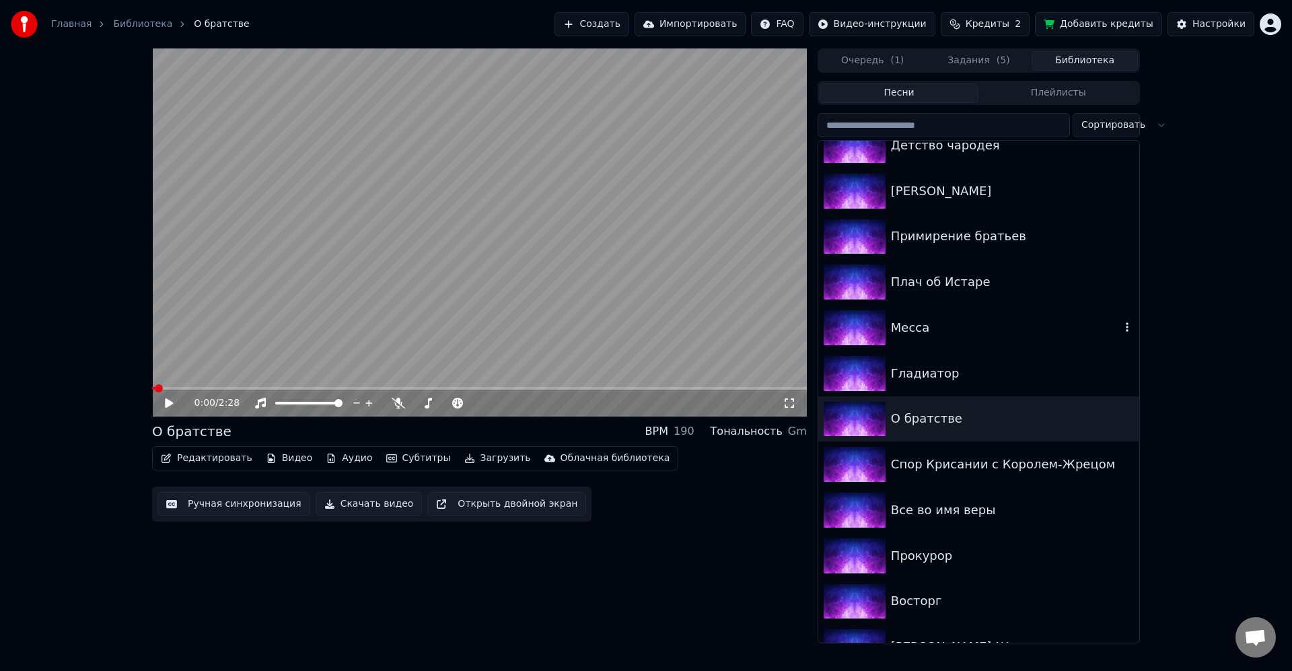
click at [972, 366] on div "Гладиатор" at bounding box center [1012, 373] width 243 height 19
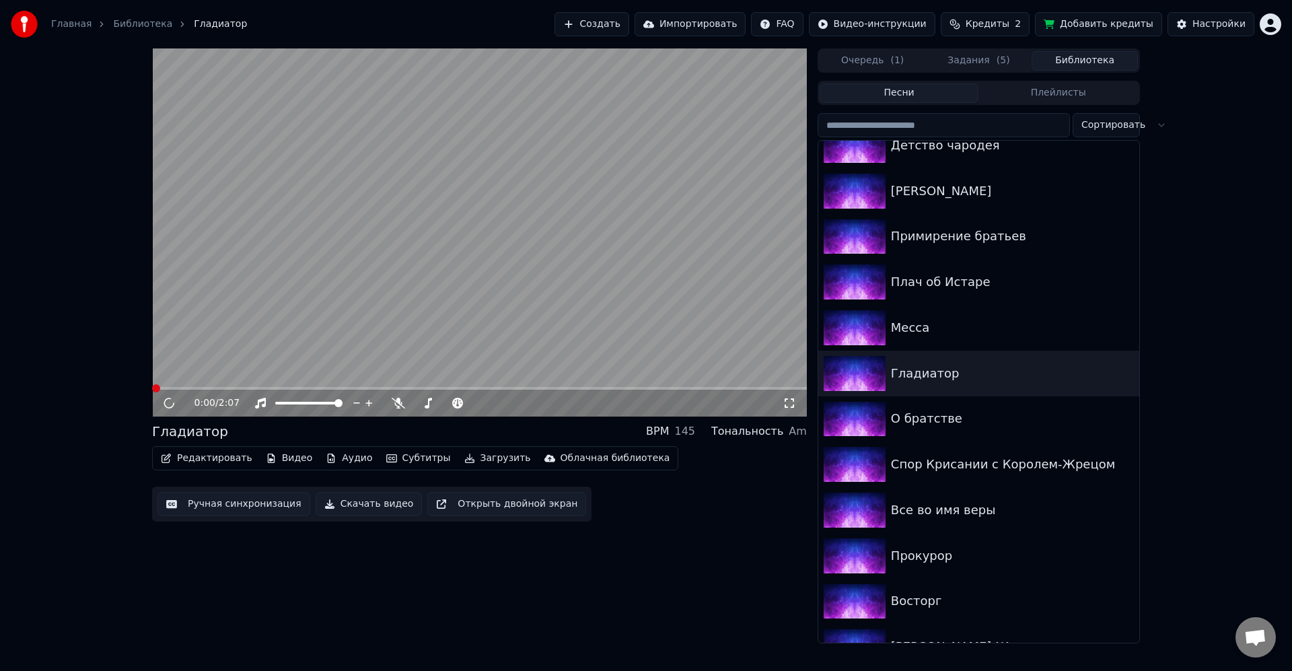
click at [411, 281] on video at bounding box center [479, 232] width 655 height 368
click at [479, 458] on button "Загрузить" at bounding box center [497, 458] width 77 height 19
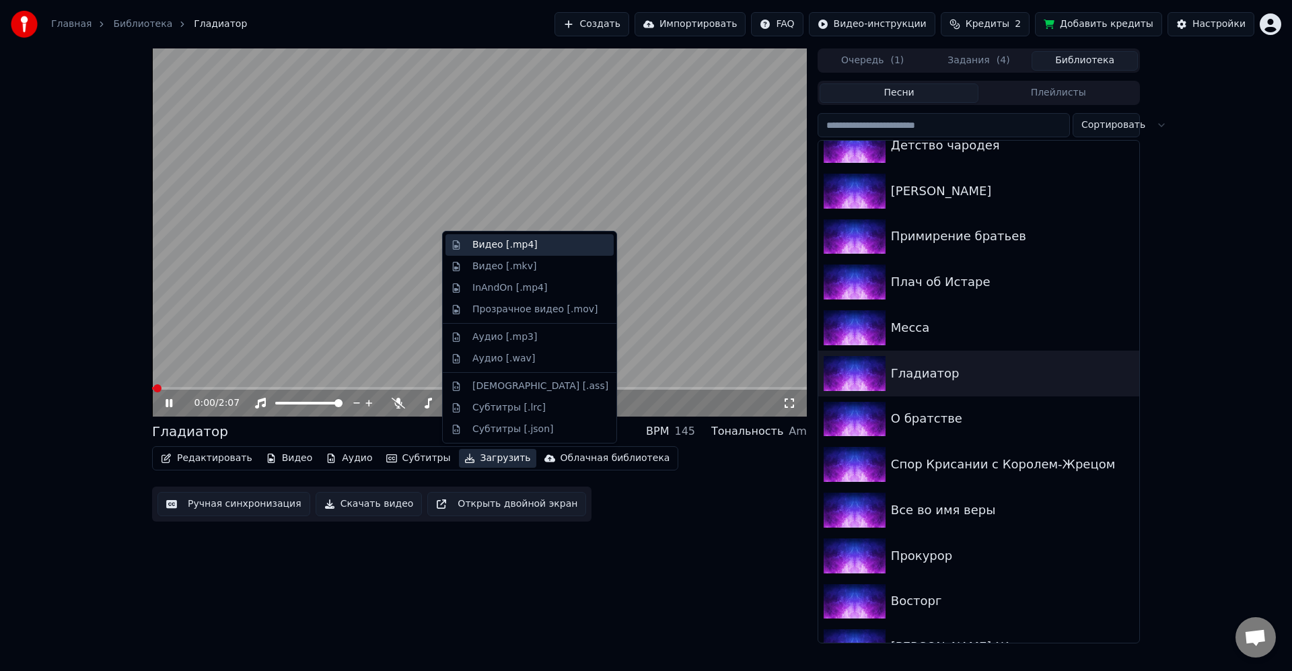
click at [499, 244] on div "Видео [.mp4]" at bounding box center [505, 244] width 65 height 13
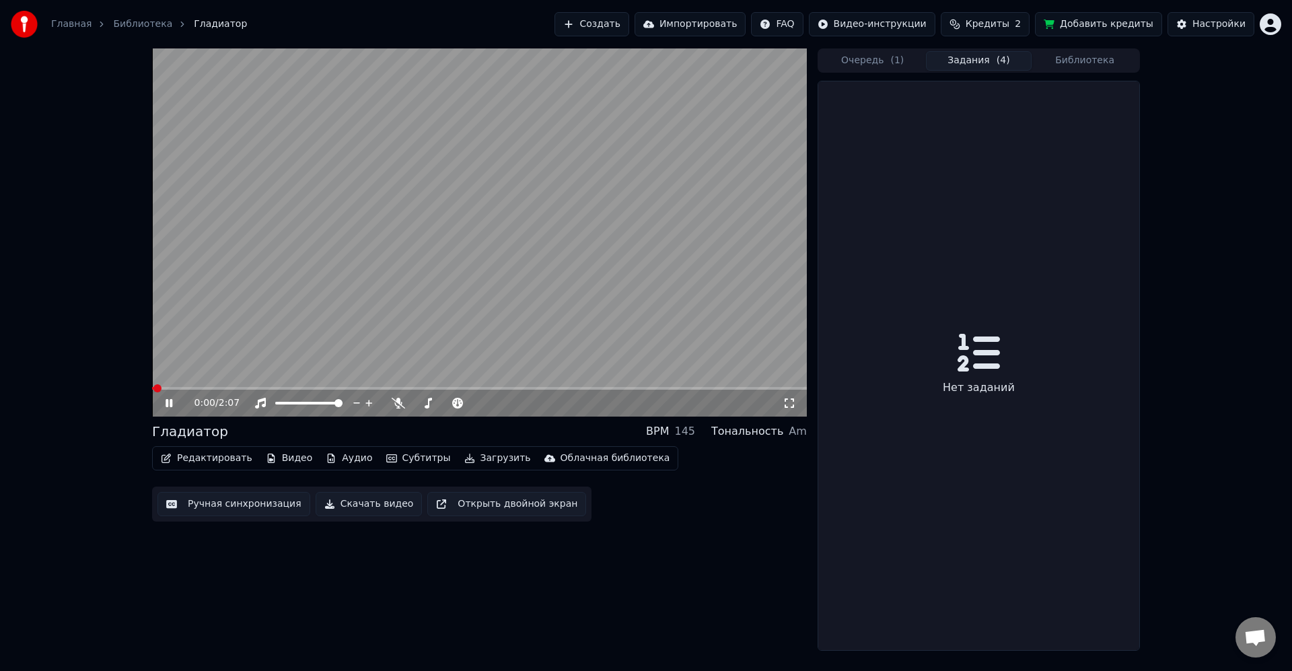
click at [382, 240] on video at bounding box center [479, 232] width 655 height 368
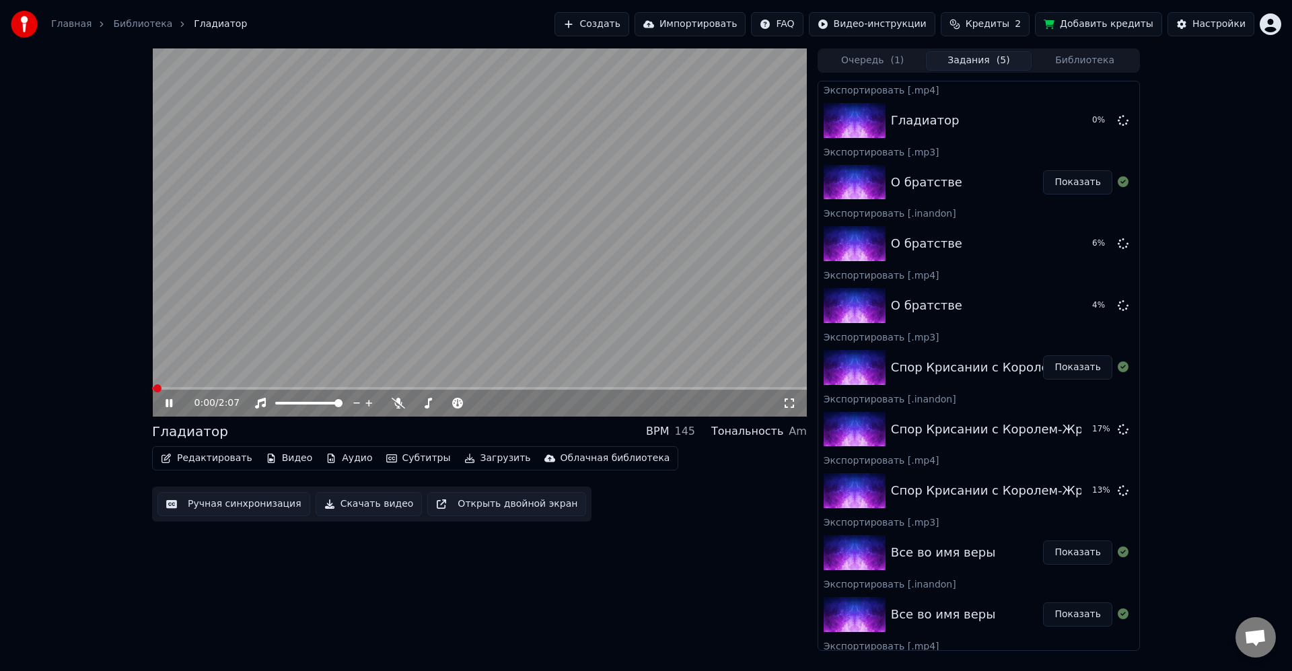
click at [490, 456] on button "Загрузить" at bounding box center [497, 458] width 77 height 19
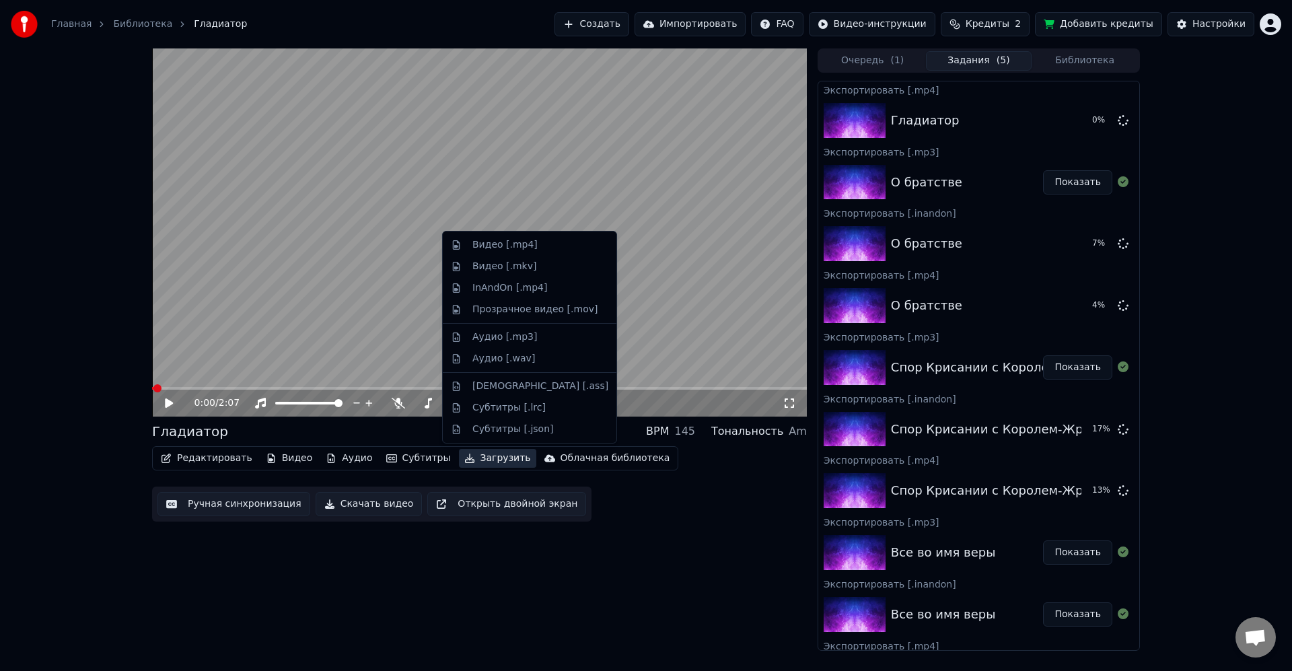
click at [518, 289] on div "InAndOn [.mp4]" at bounding box center [510, 287] width 75 height 13
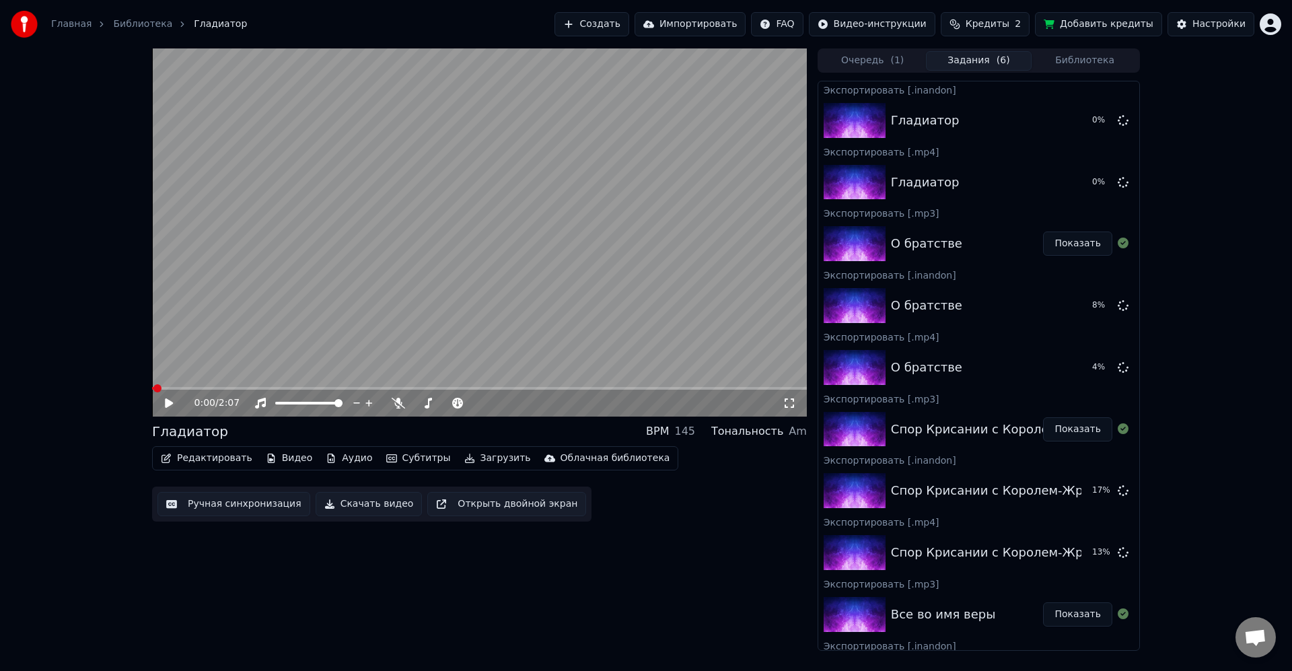
click at [486, 462] on button "Загрузить" at bounding box center [497, 458] width 77 height 19
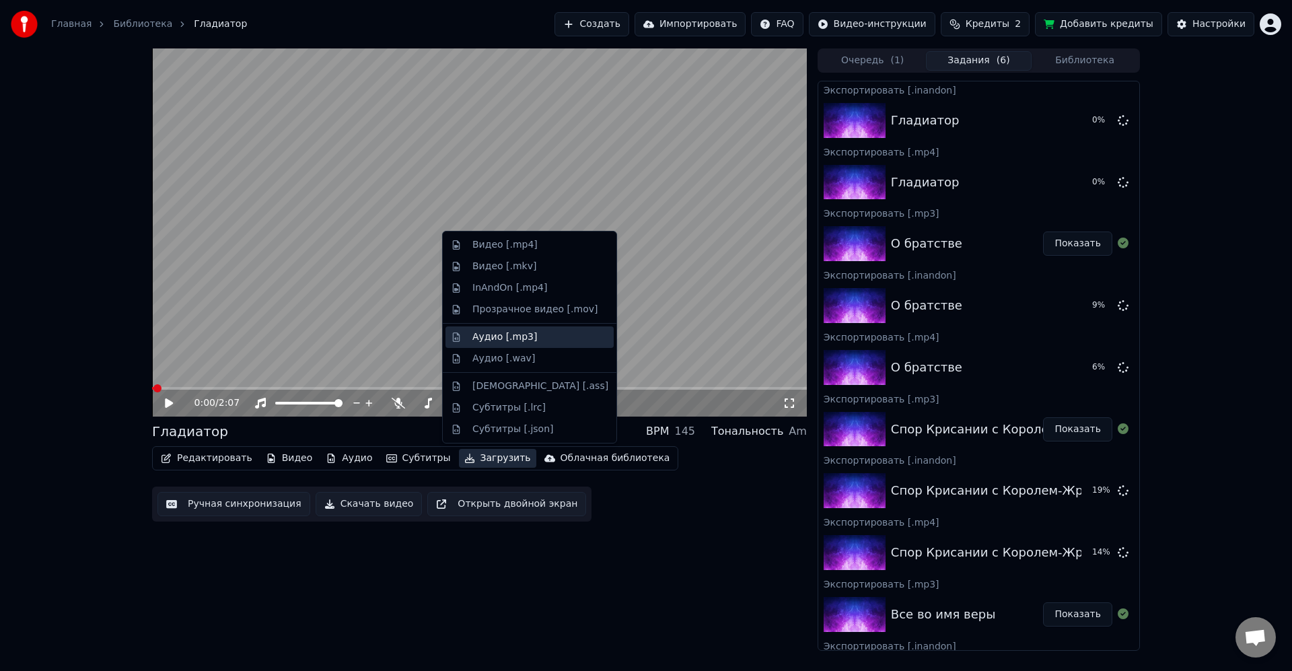
click at [523, 333] on div "Аудио [.mp3]" at bounding box center [505, 337] width 65 height 13
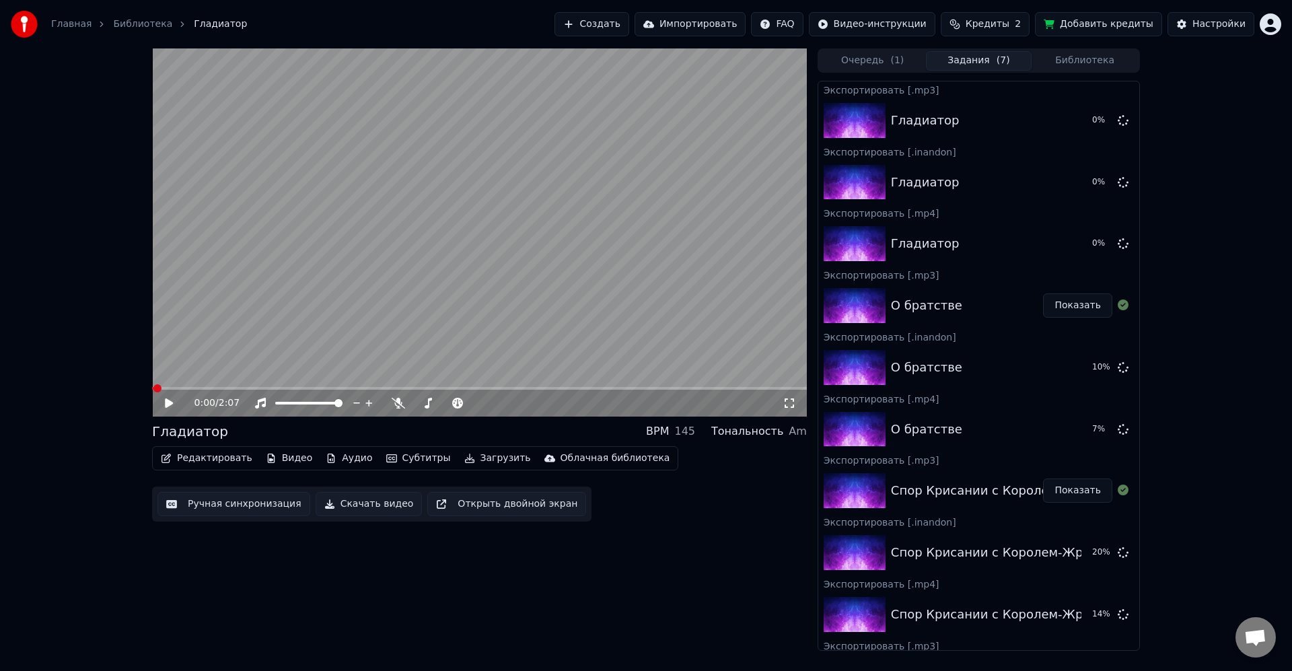
click at [1067, 59] on button "Библиотека" at bounding box center [1085, 61] width 106 height 20
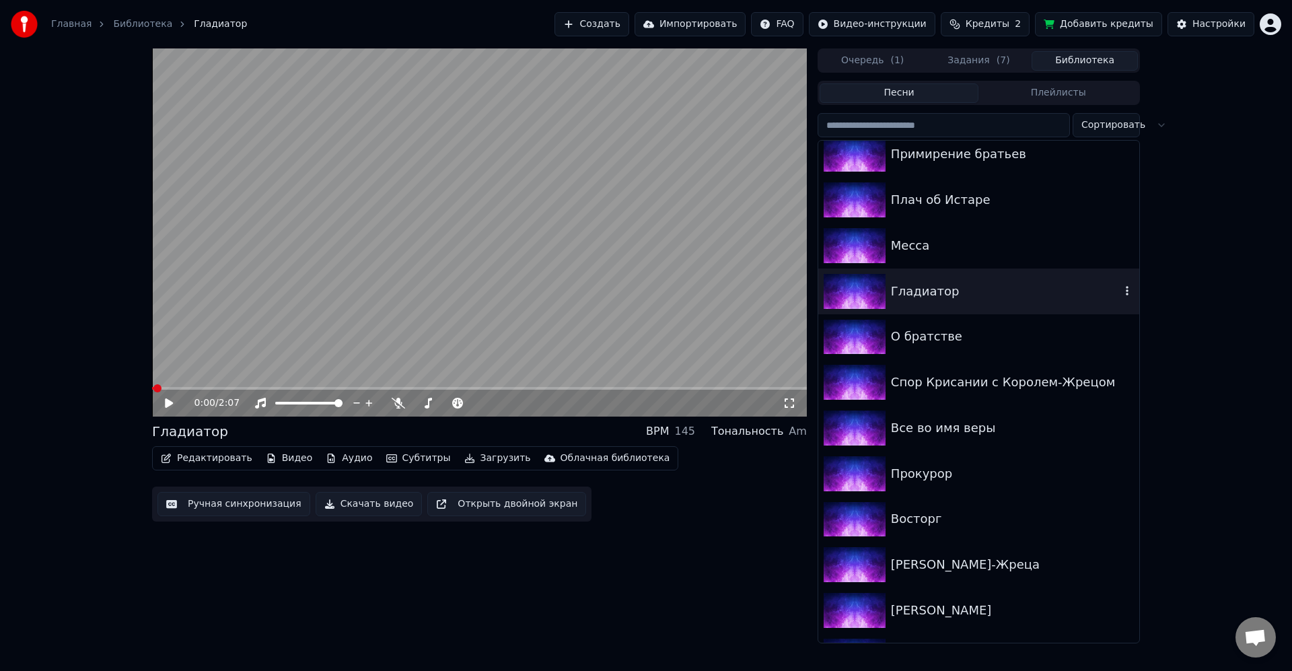
scroll to position [785, 0]
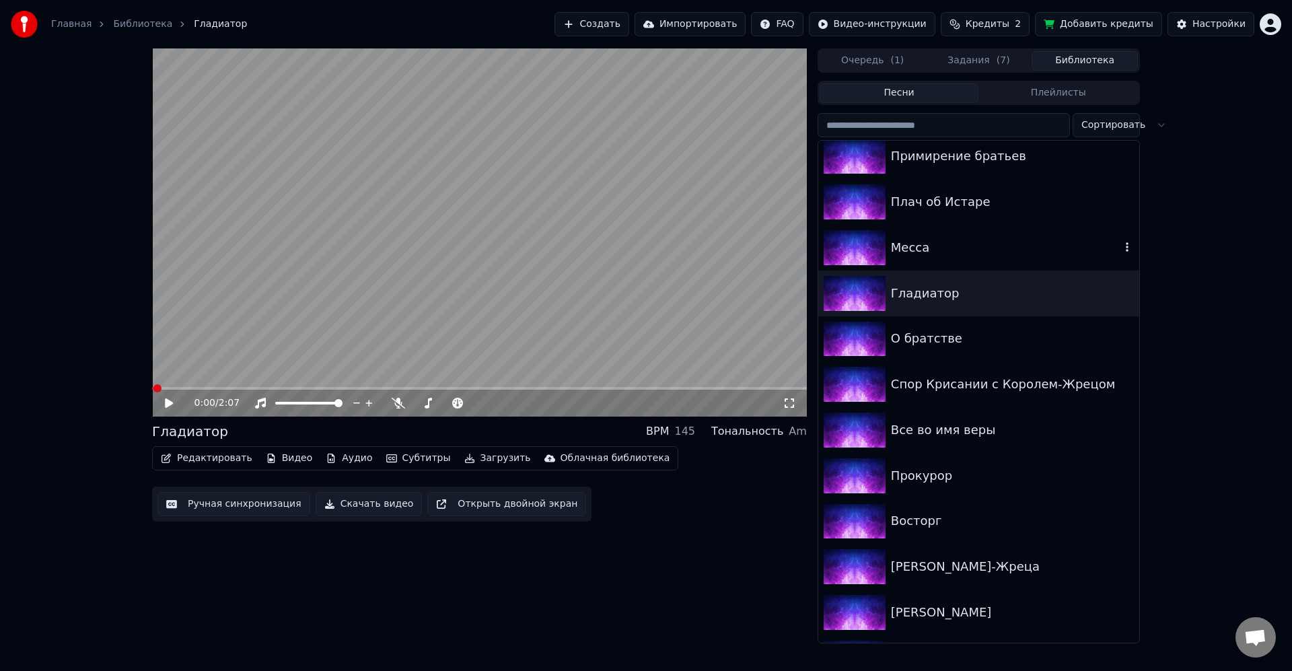
click at [1011, 242] on div "Месса" at bounding box center [1006, 247] width 230 height 19
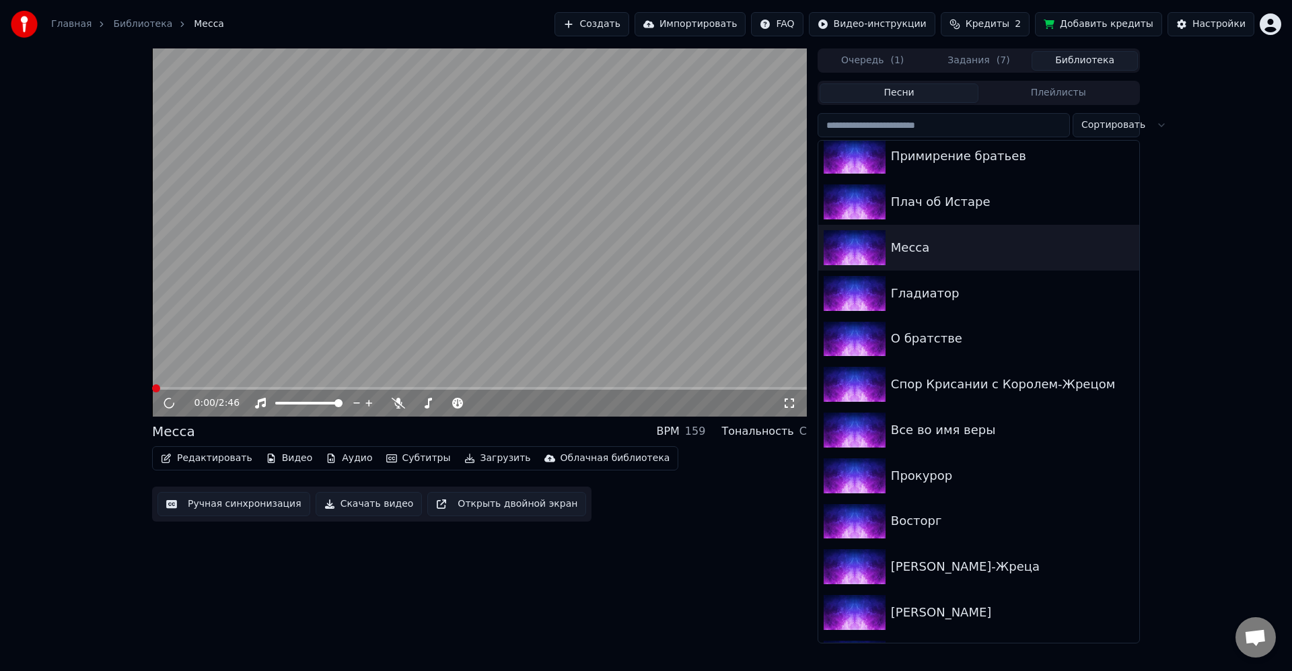
click at [492, 287] on video at bounding box center [479, 232] width 655 height 368
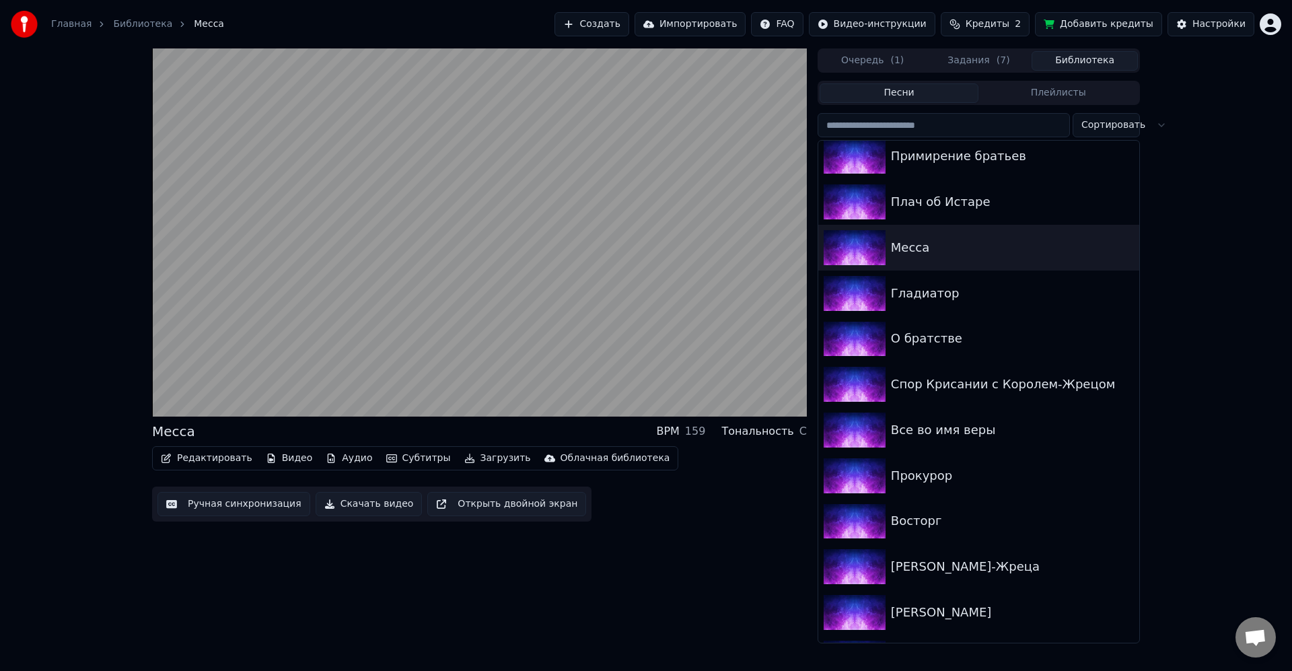
click at [492, 287] on video at bounding box center [479, 232] width 655 height 368
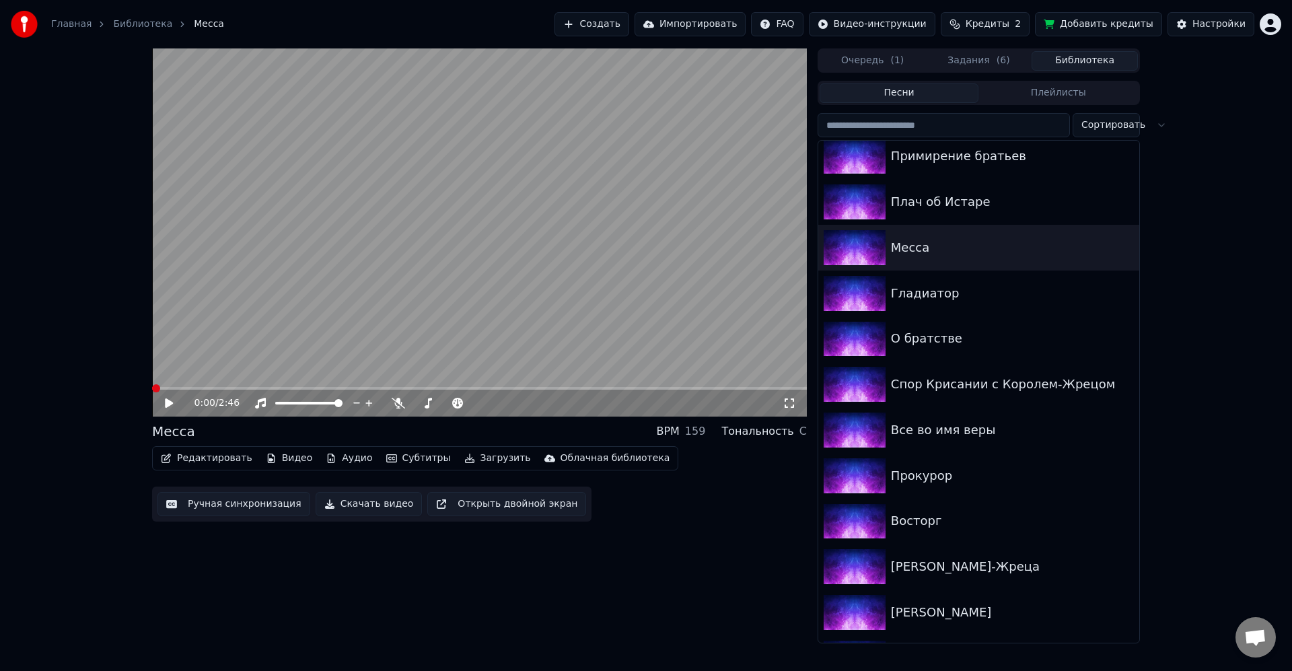
click at [477, 460] on button "Загрузить" at bounding box center [497, 458] width 77 height 19
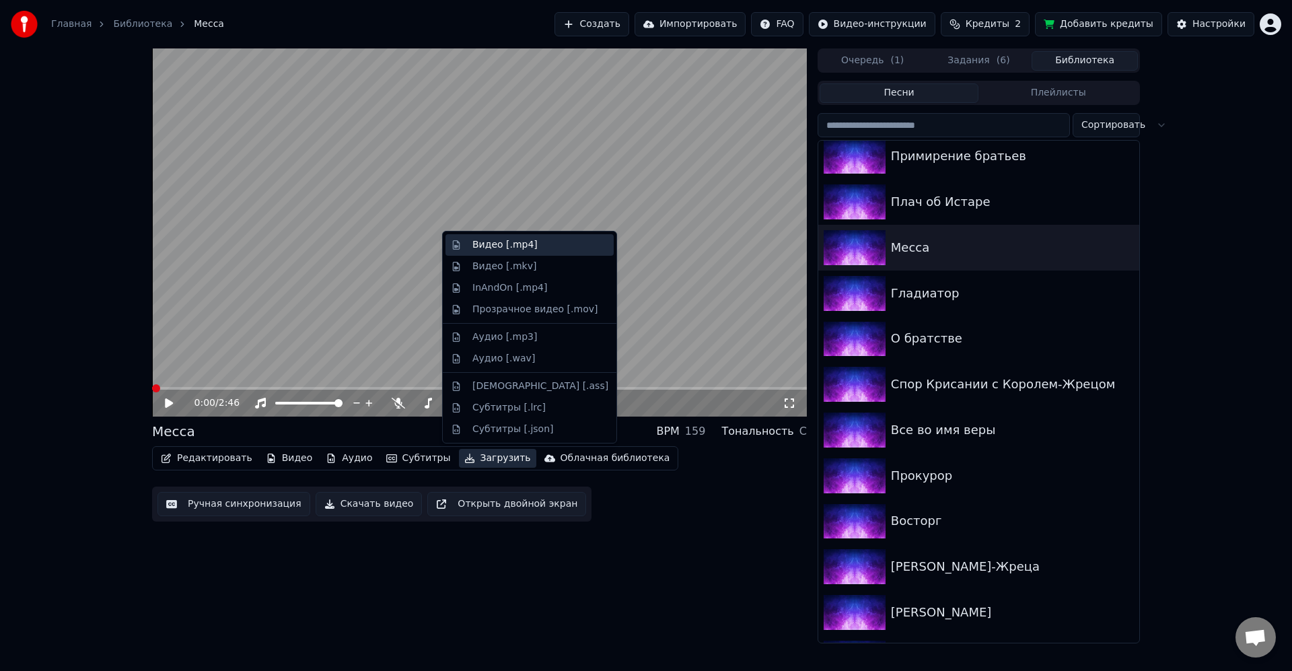
click at [539, 250] on div "Видео [.mp4]" at bounding box center [541, 244] width 136 height 13
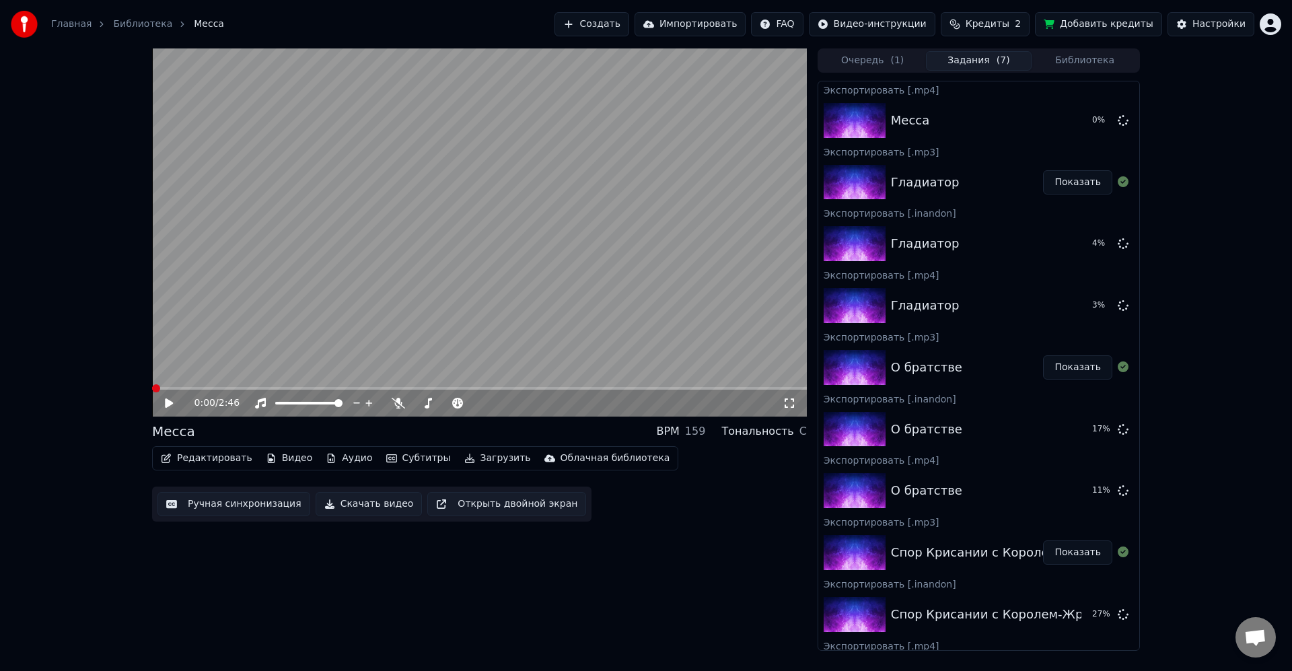
click at [496, 458] on button "Загрузить" at bounding box center [497, 458] width 77 height 19
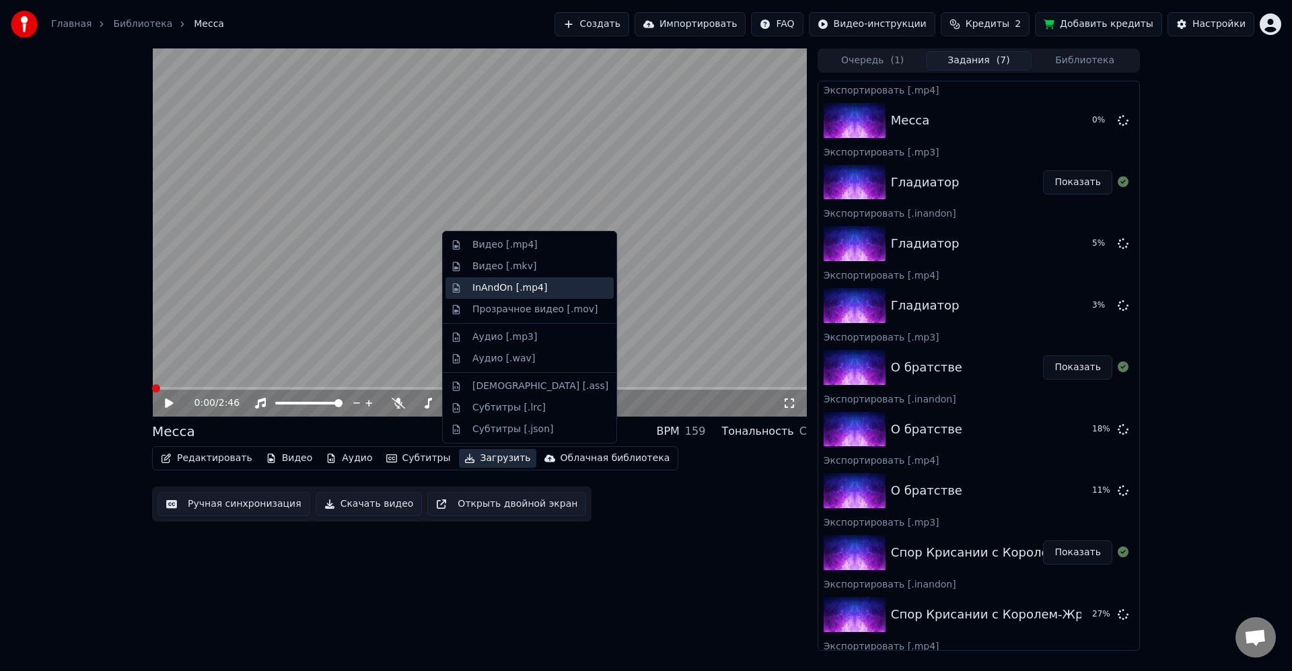
click at [535, 291] on div "InAndOn [.mp4]" at bounding box center [510, 287] width 75 height 13
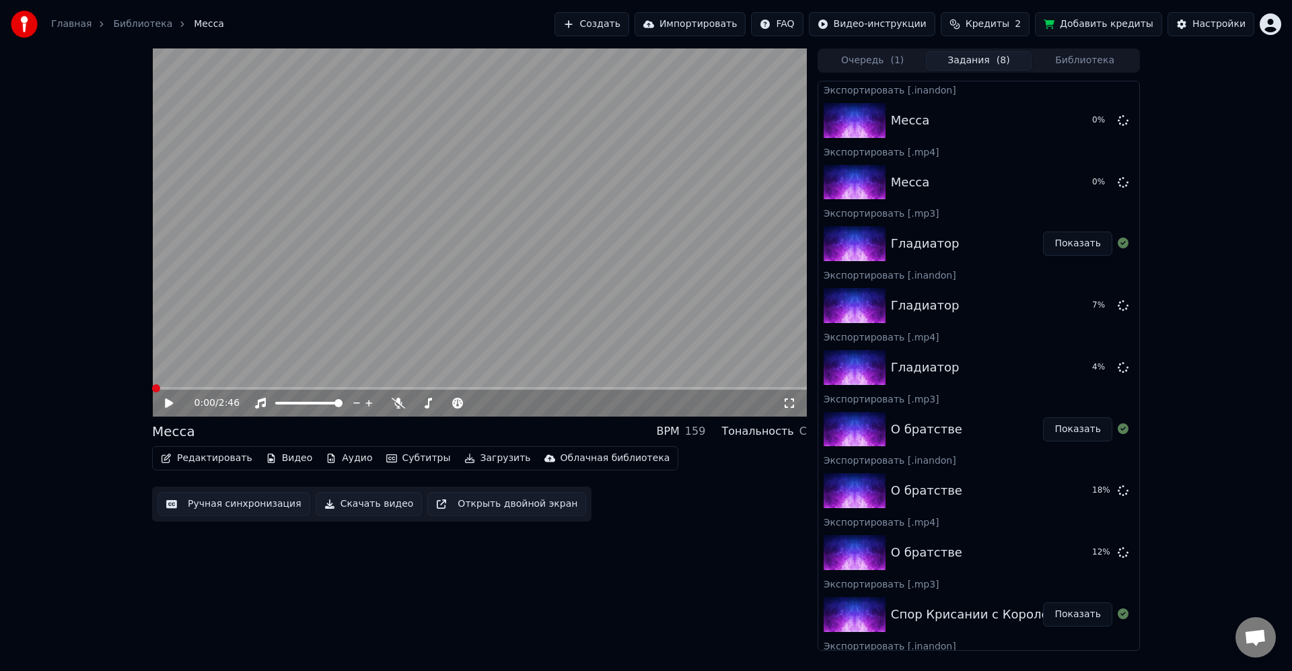
click at [490, 459] on button "Загрузить" at bounding box center [497, 458] width 77 height 19
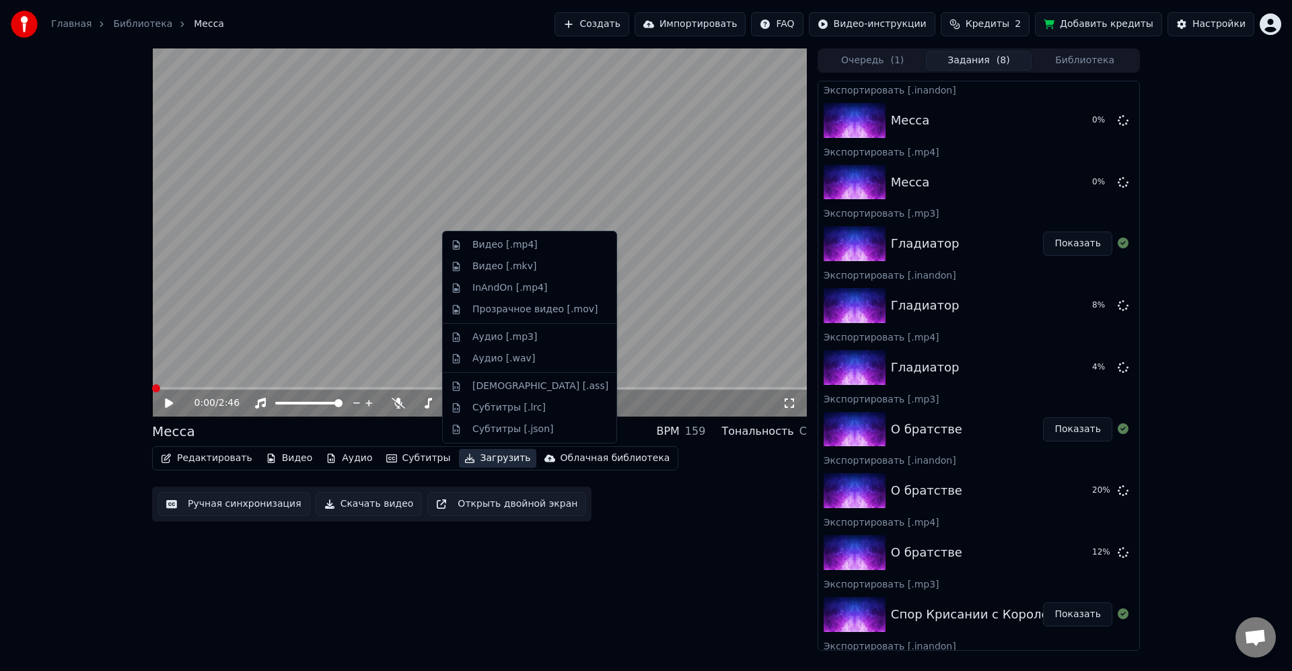
click at [526, 331] on div "Аудио [.mp3]" at bounding box center [505, 337] width 65 height 13
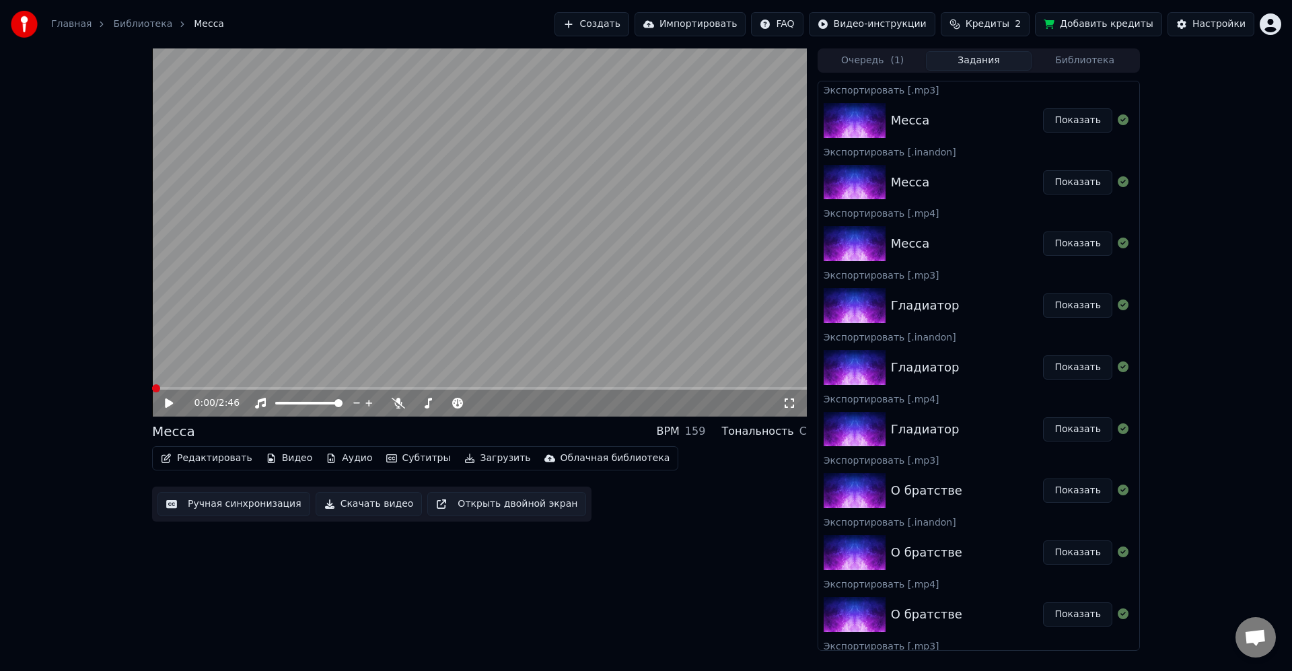
click at [891, 62] on span "( 1 )" at bounding box center [897, 60] width 13 height 13
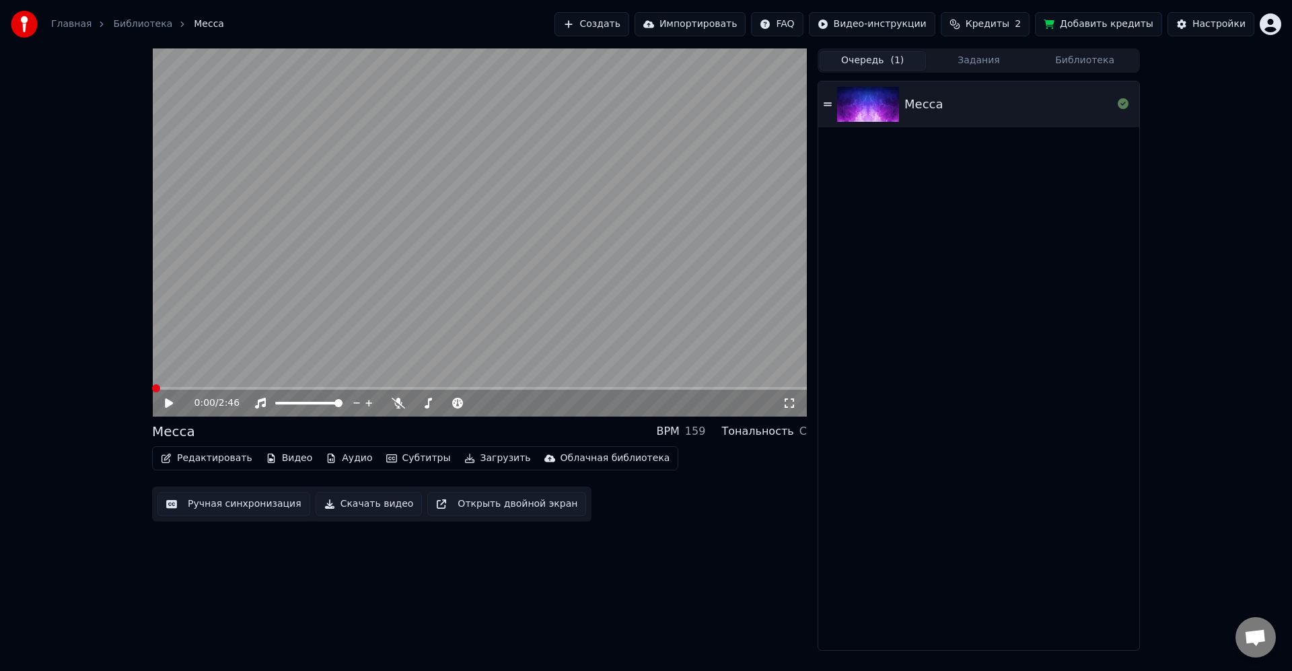
click at [1071, 53] on button "Библиотека" at bounding box center [1085, 61] width 106 height 20
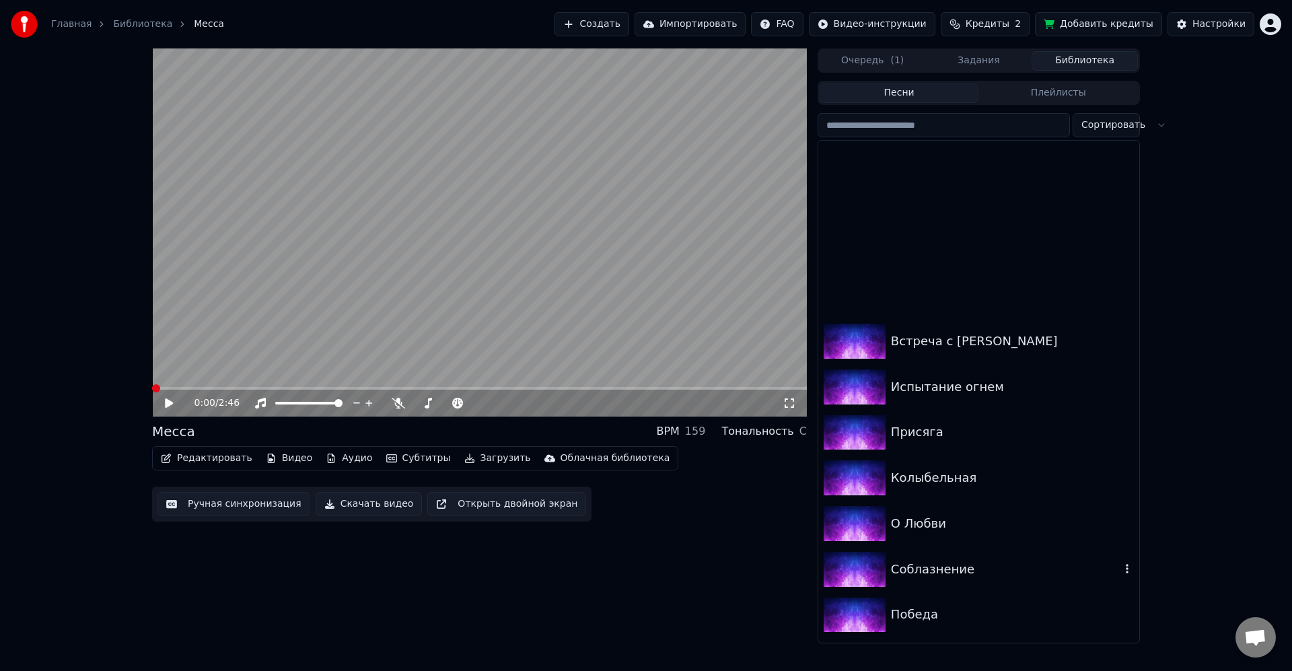
scroll to position [485, 0]
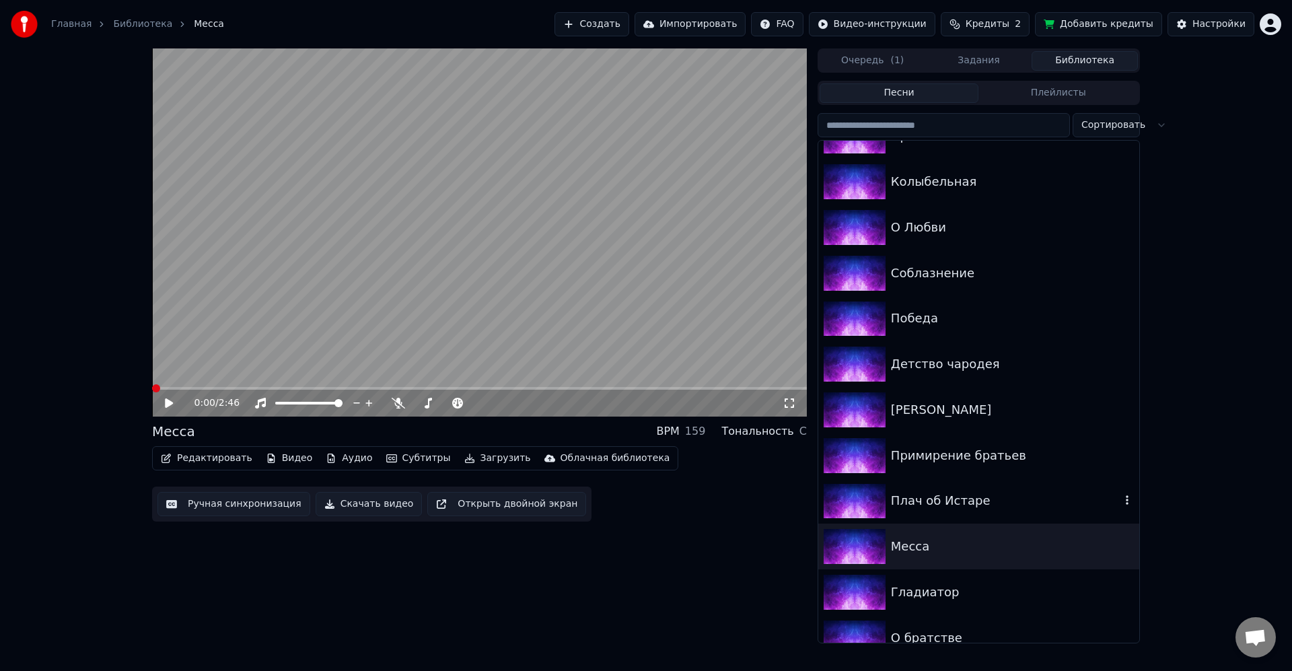
click at [990, 496] on div "Плач об Истаре" at bounding box center [1006, 500] width 230 height 19
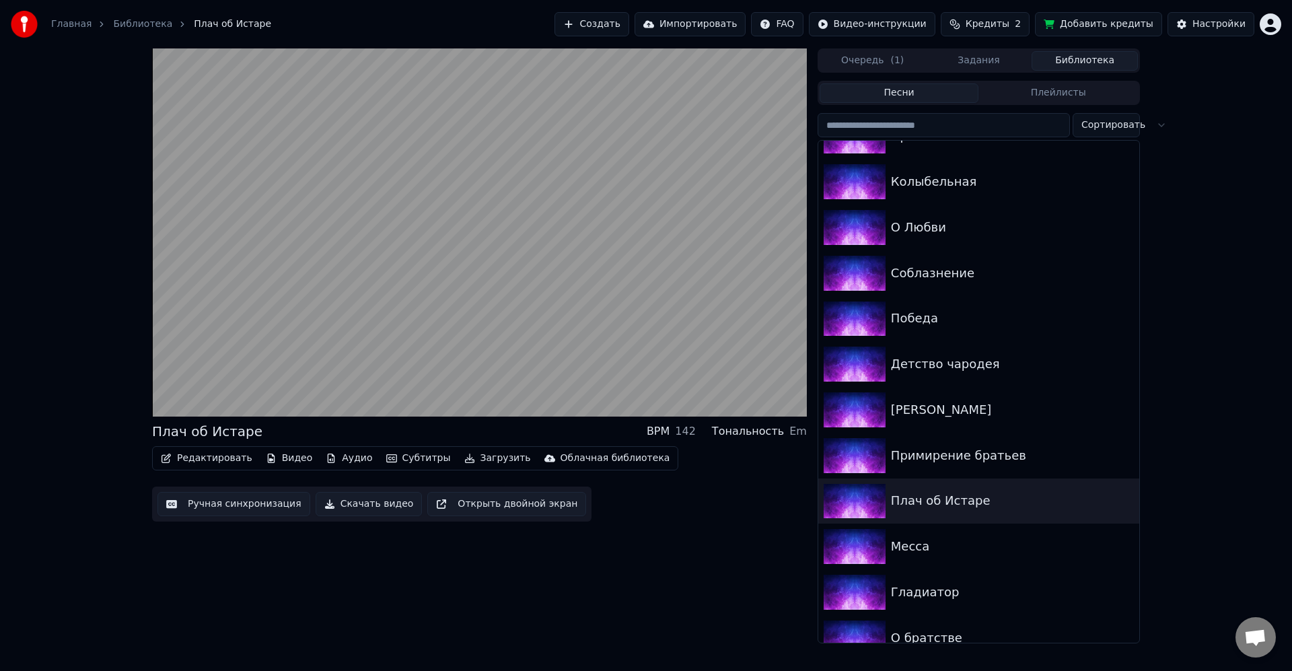
click at [470, 456] on button "Загрузить" at bounding box center [497, 458] width 77 height 19
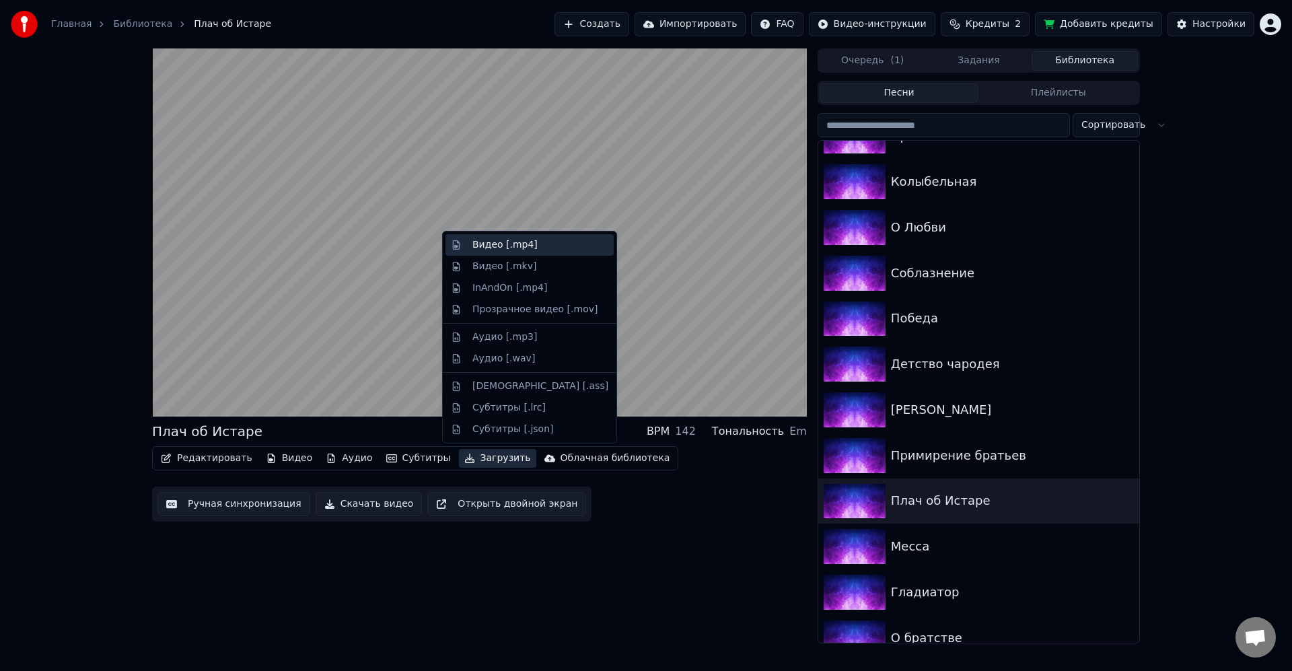
click at [510, 252] on div "Видео [.mp4]" at bounding box center [530, 245] width 168 height 22
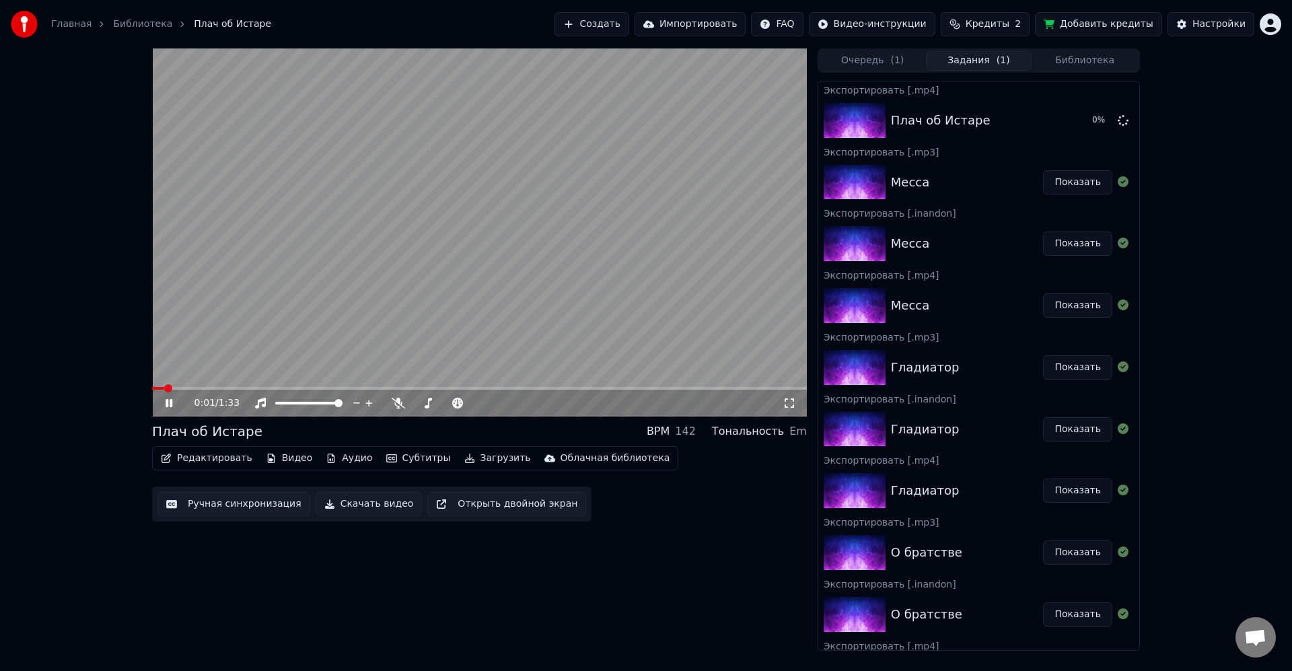
click at [462, 451] on button "Загрузить" at bounding box center [497, 458] width 77 height 19
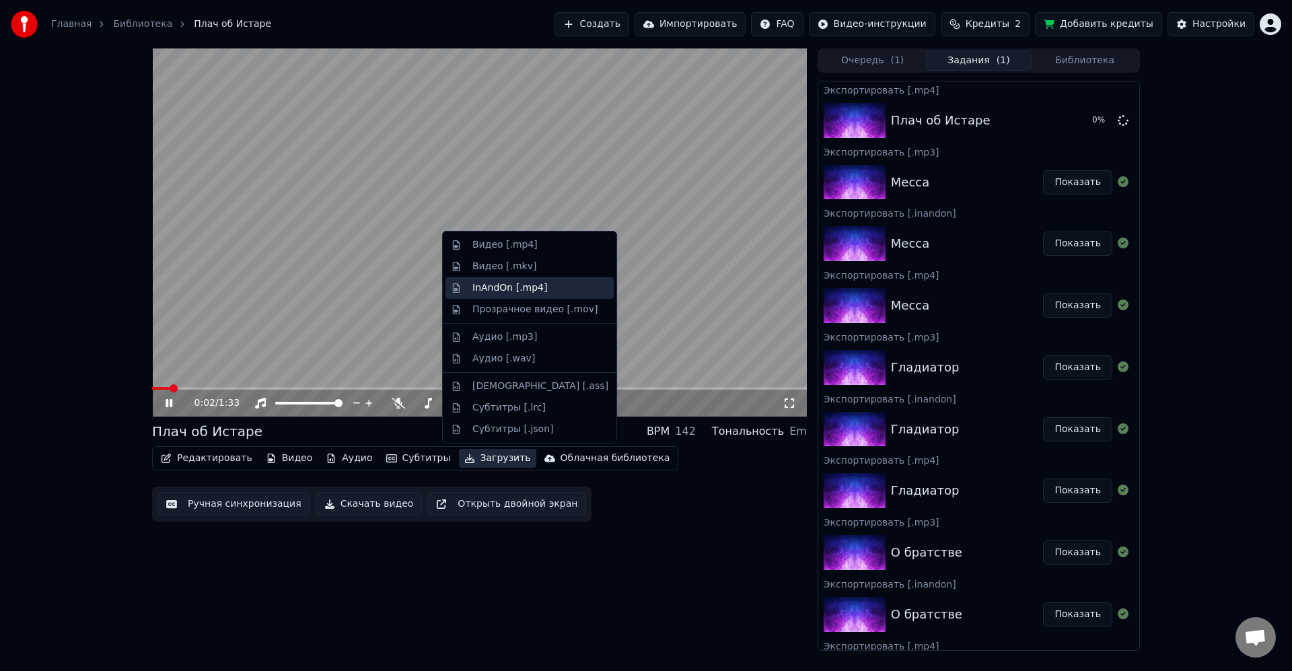
click at [518, 283] on div "InAndOn [.mp4]" at bounding box center [510, 287] width 75 height 13
click at [467, 452] on button "Загрузить" at bounding box center [497, 458] width 77 height 19
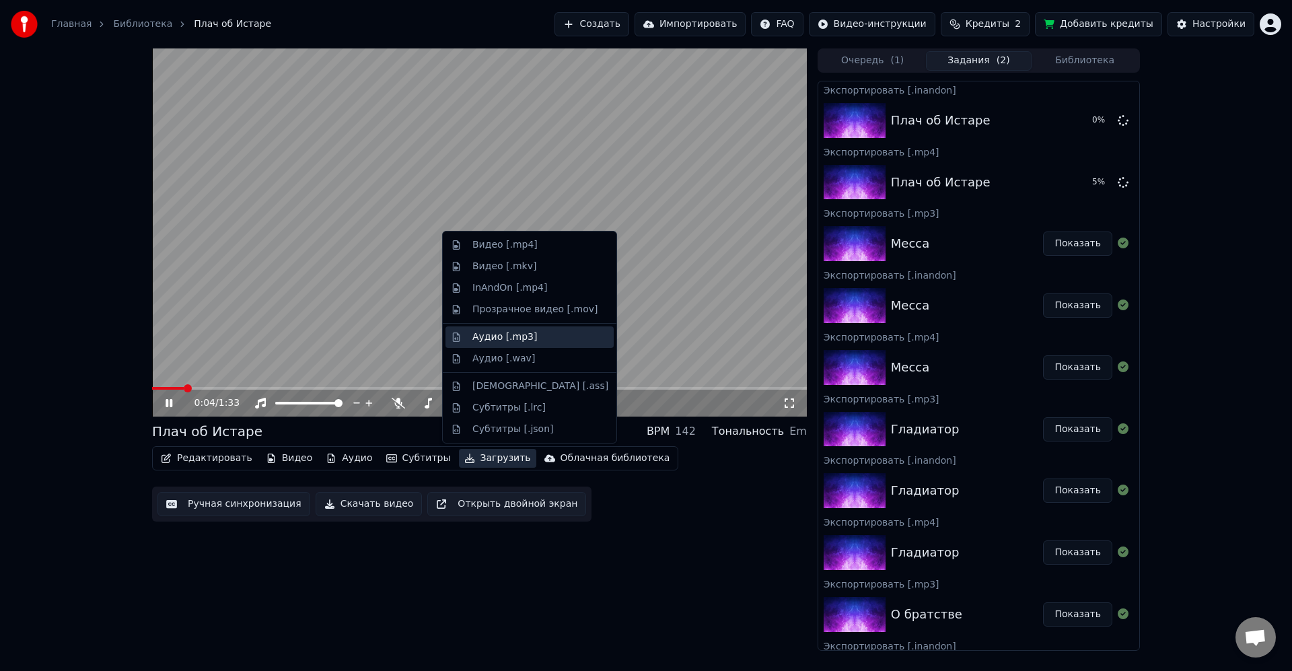
click at [516, 331] on div "Аудио [.mp3]" at bounding box center [505, 337] width 65 height 13
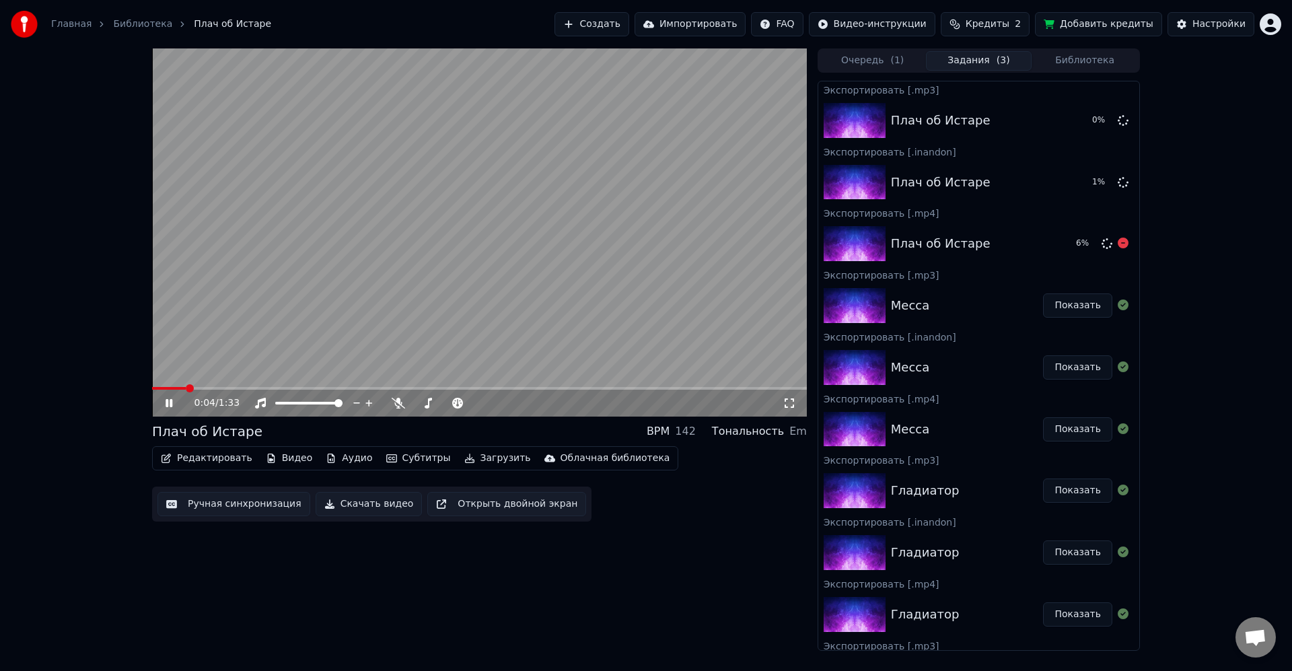
click at [654, 199] on video at bounding box center [479, 232] width 655 height 368
click at [1085, 65] on button "Библиотека" at bounding box center [1085, 61] width 106 height 20
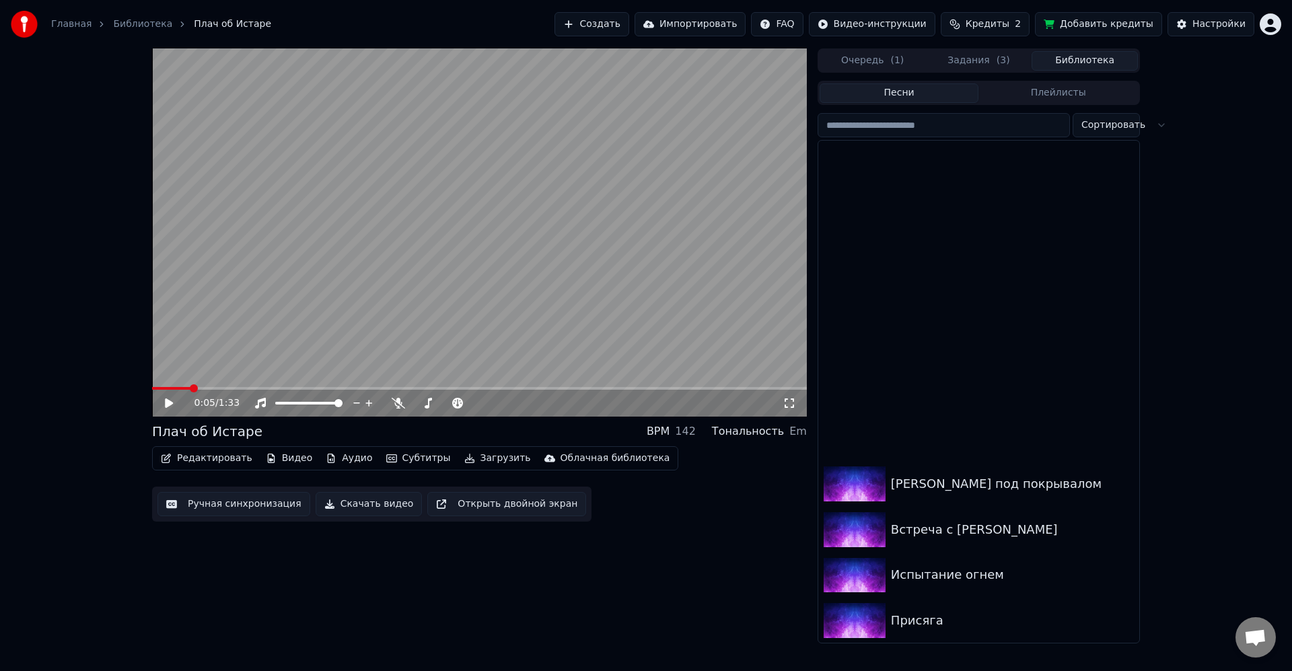
scroll to position [485, 0]
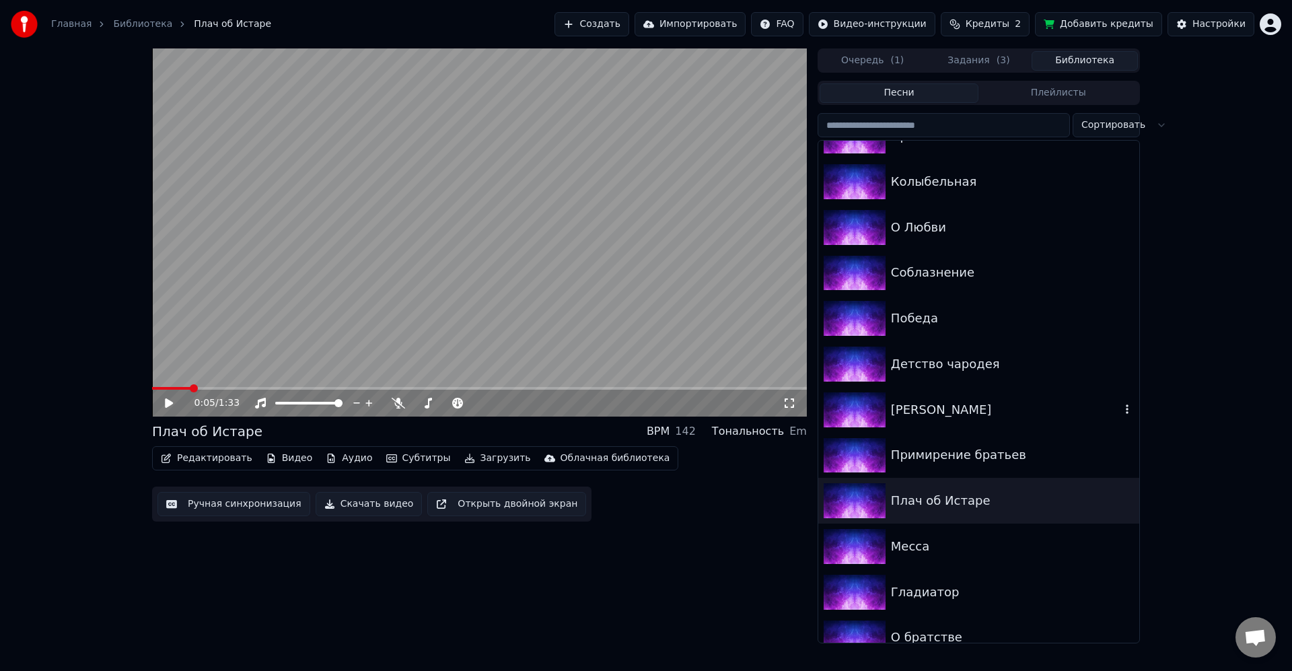
click at [964, 429] on div "Армия Чародея" at bounding box center [979, 410] width 321 height 46
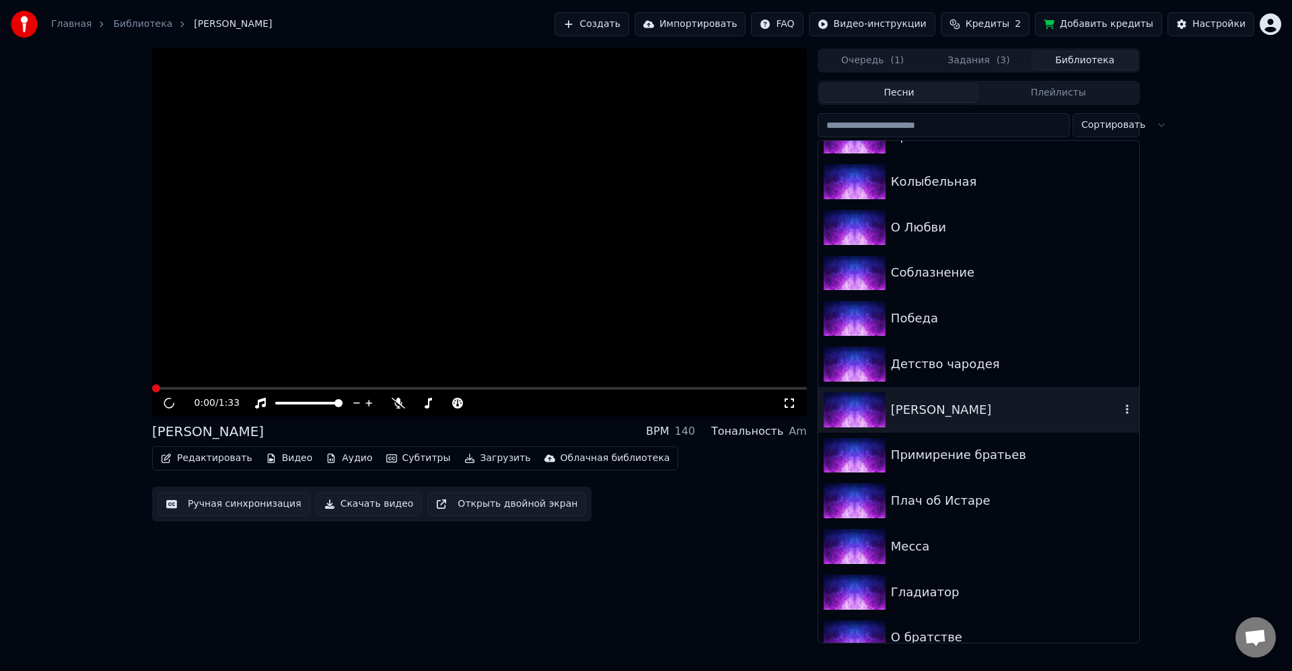
click at [957, 450] on div "Примирение братьев" at bounding box center [1012, 455] width 243 height 19
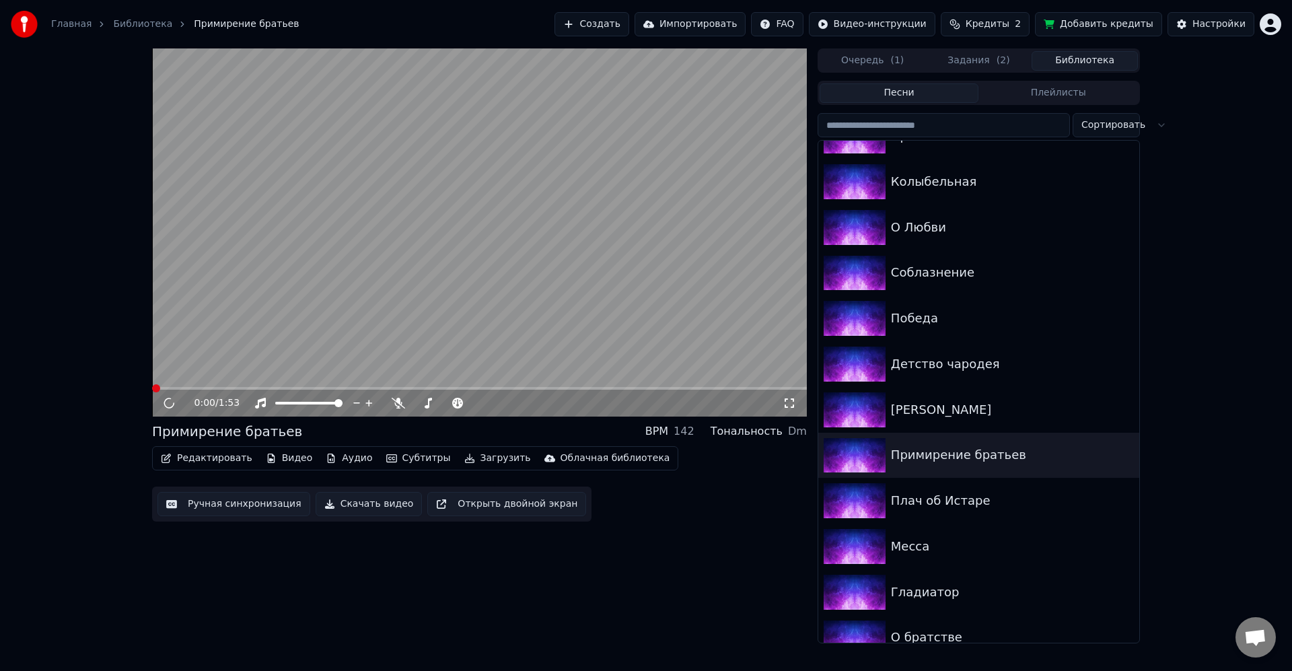
click at [485, 283] on video at bounding box center [479, 232] width 655 height 368
click at [496, 320] on video at bounding box center [479, 232] width 655 height 368
click at [493, 463] on button "Загрузить" at bounding box center [497, 458] width 77 height 19
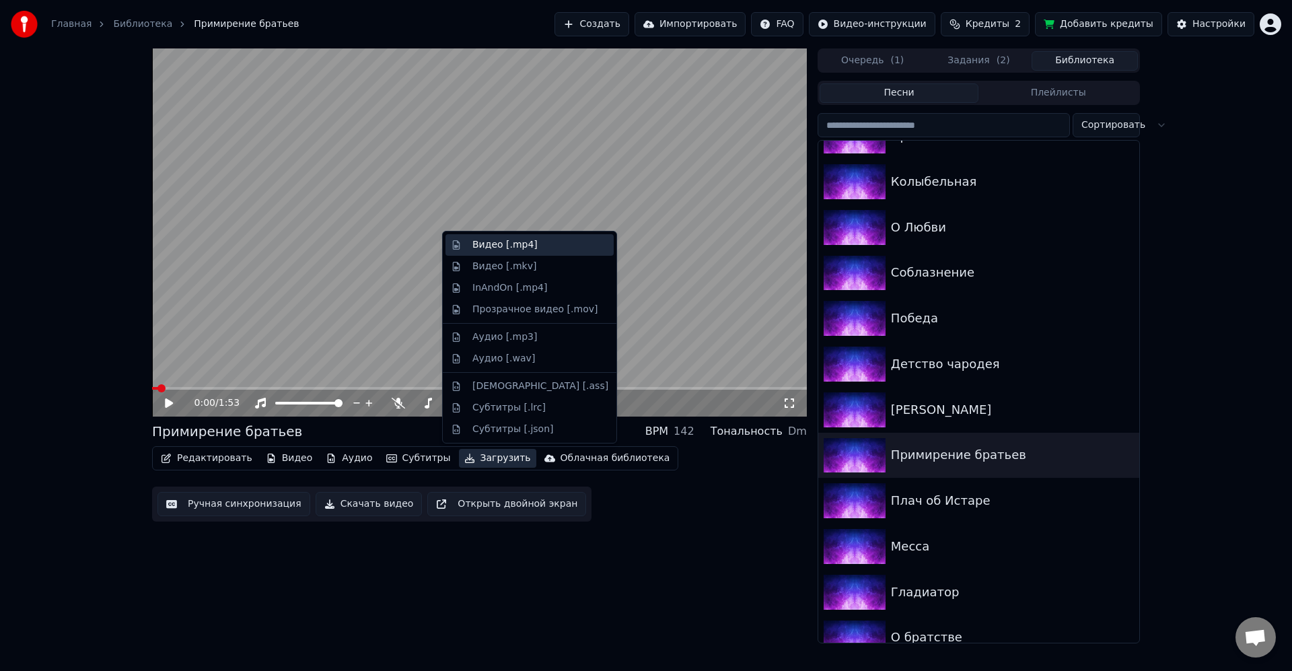
click at [519, 248] on div "Видео [.mp4]" at bounding box center [505, 244] width 65 height 13
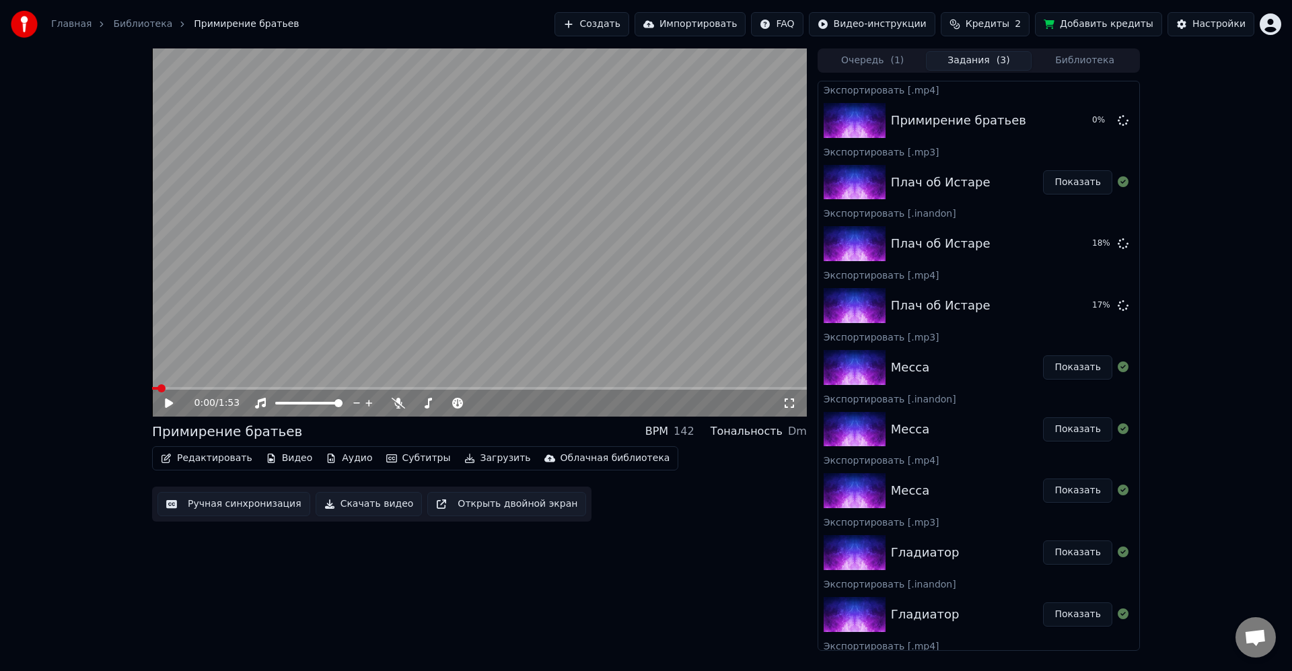
click at [483, 462] on button "Загрузить" at bounding box center [497, 458] width 77 height 19
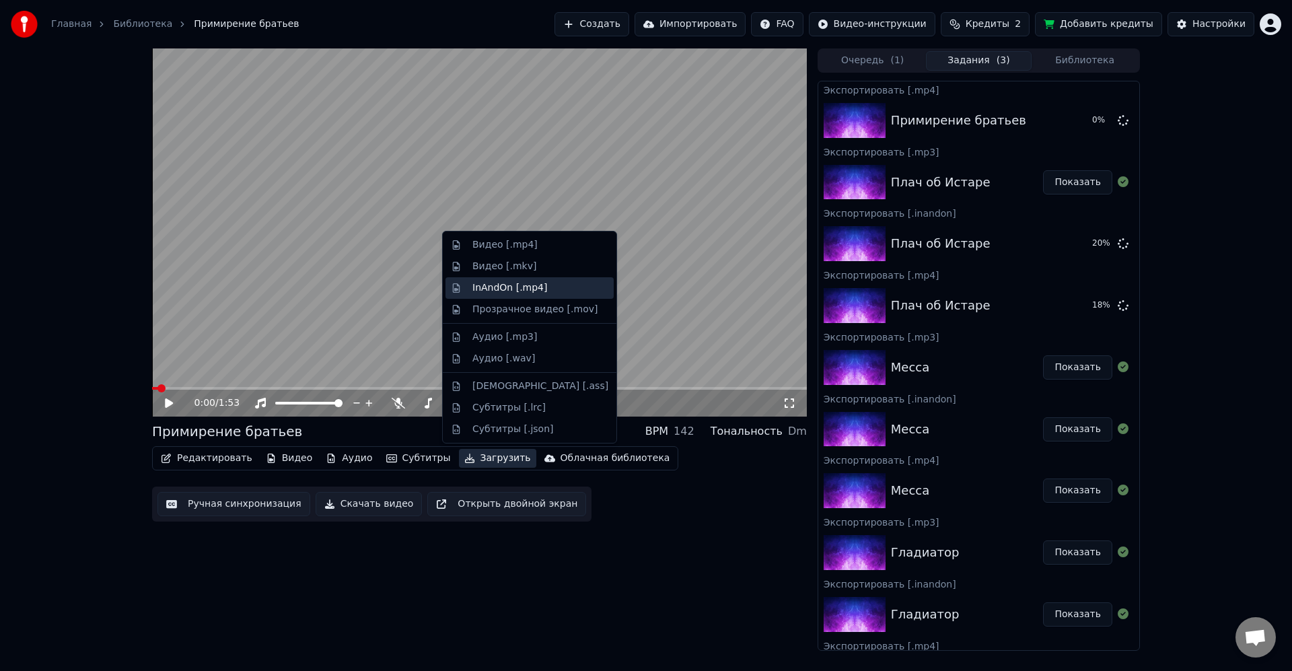
click at [532, 284] on div "InAndOn [.mp4]" at bounding box center [510, 287] width 75 height 13
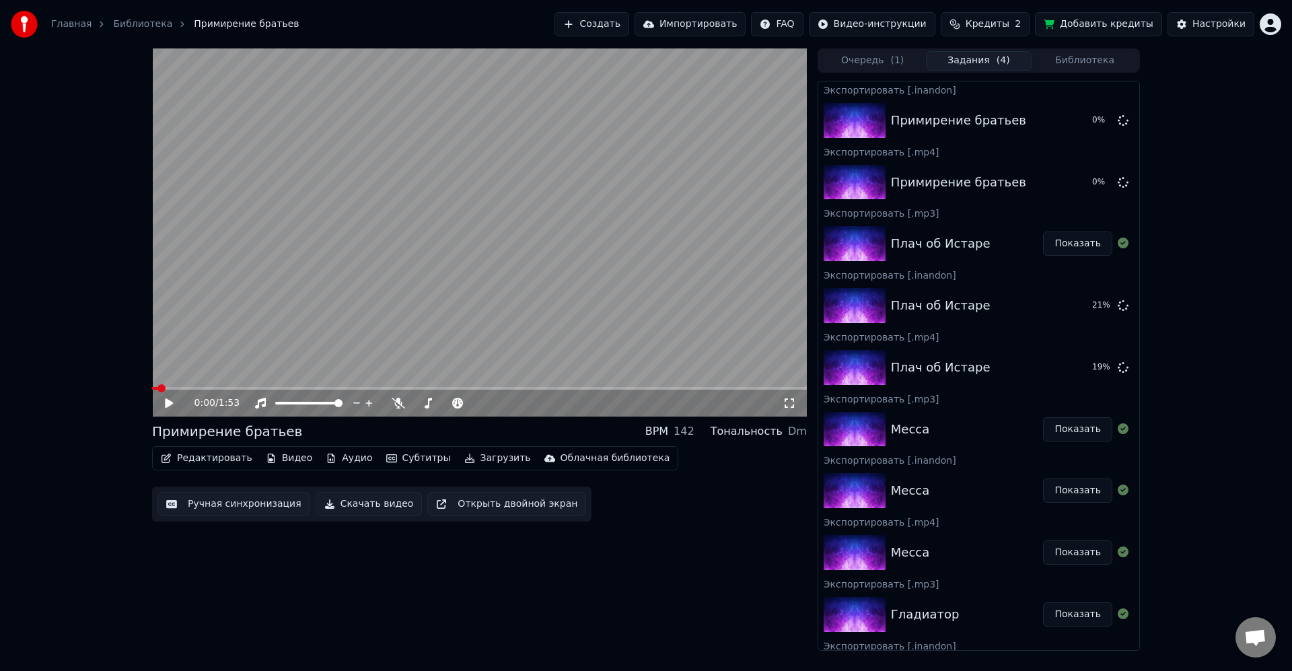
click at [478, 461] on button "Загрузить" at bounding box center [497, 458] width 77 height 19
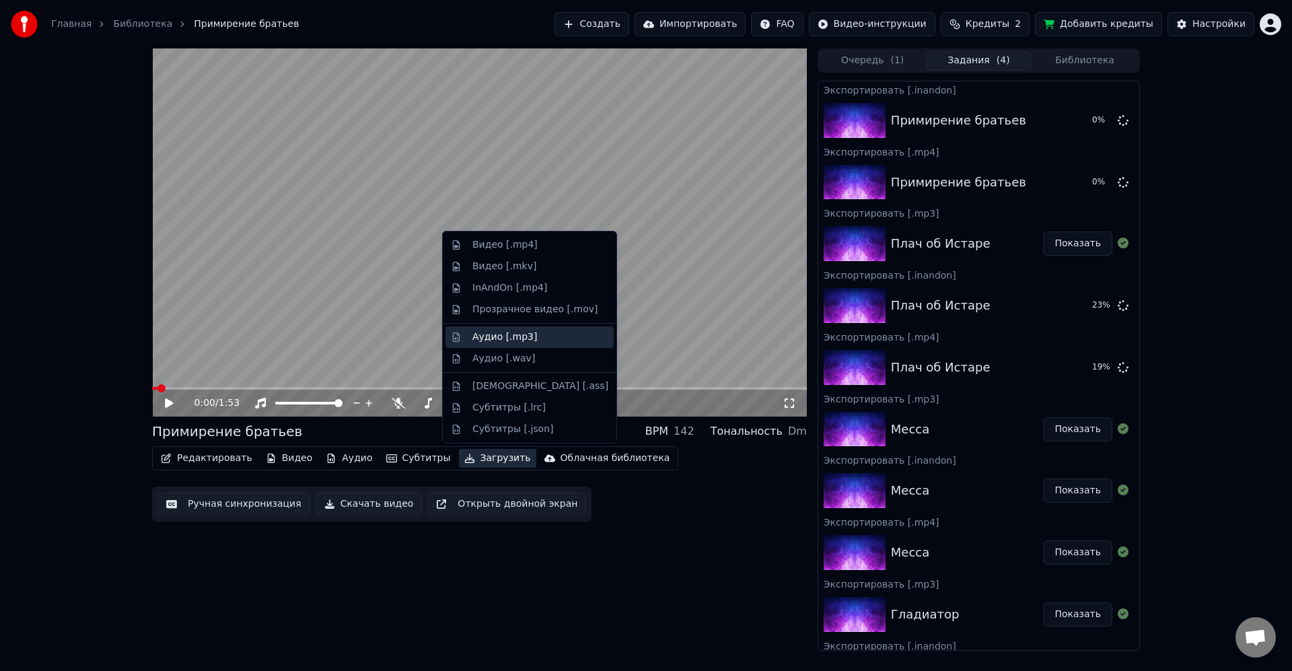
click at [528, 334] on div "Аудио [.mp3]" at bounding box center [505, 337] width 65 height 13
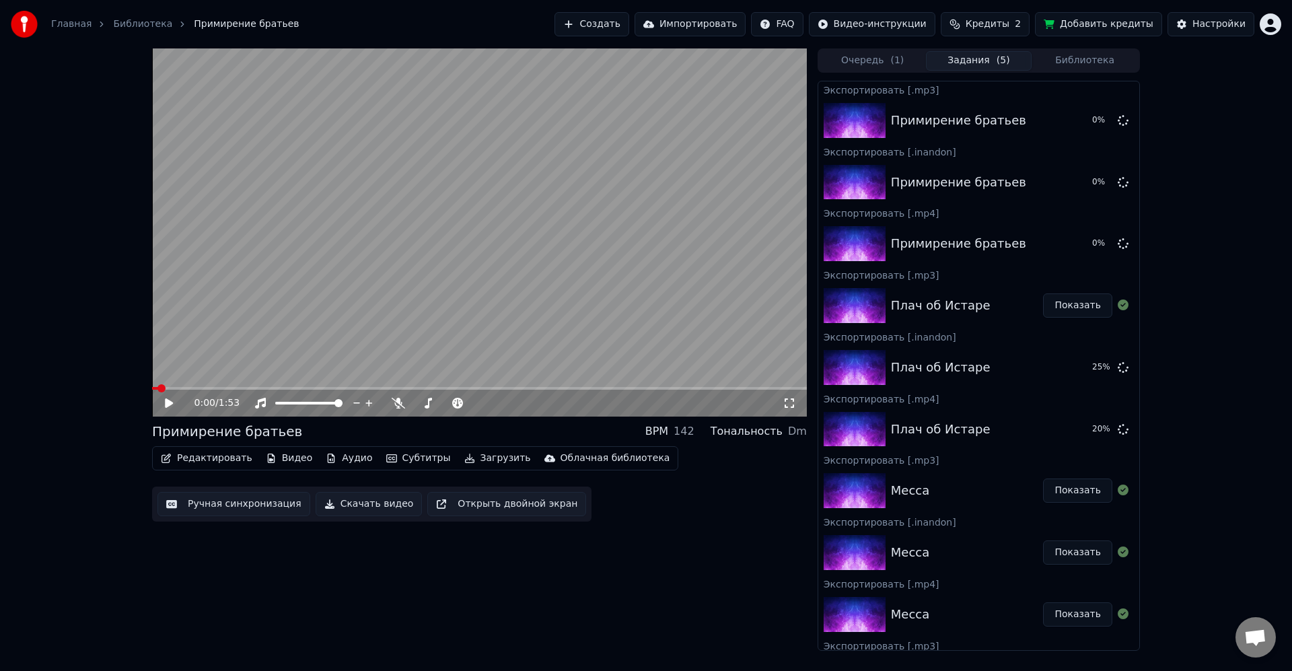
click at [669, 283] on video at bounding box center [479, 232] width 655 height 368
click at [1082, 54] on button "Библиотека" at bounding box center [1085, 61] width 106 height 20
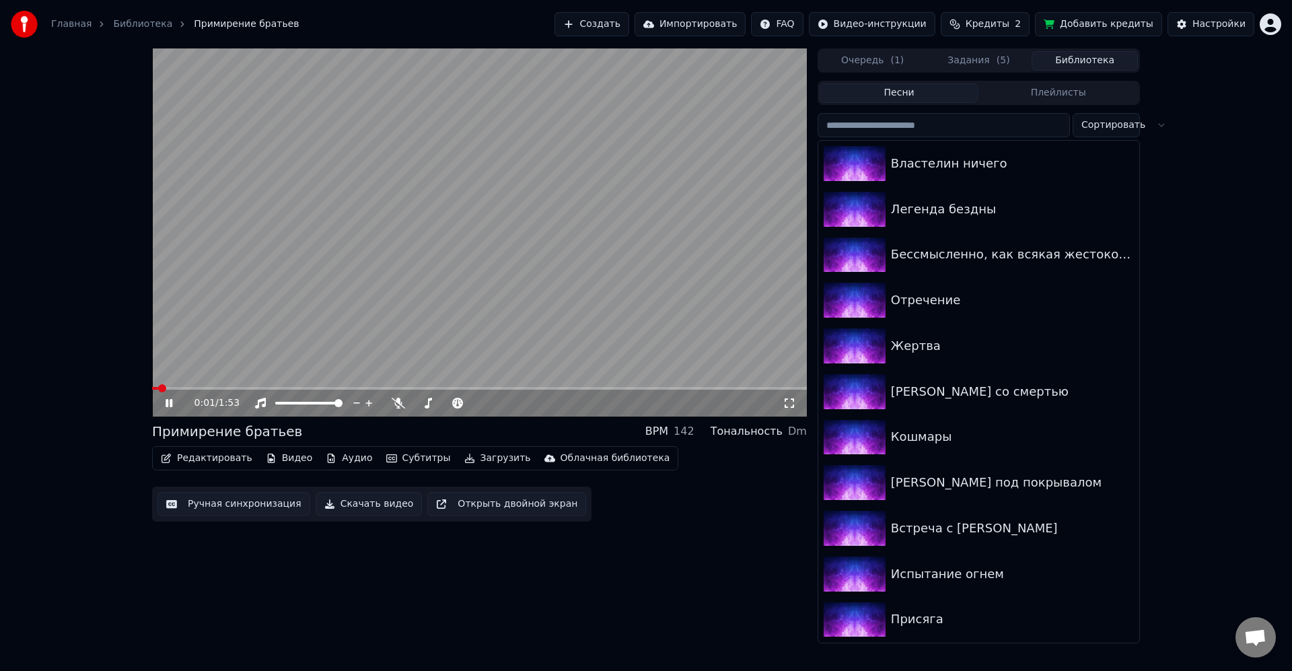
click at [588, 221] on video at bounding box center [479, 232] width 655 height 368
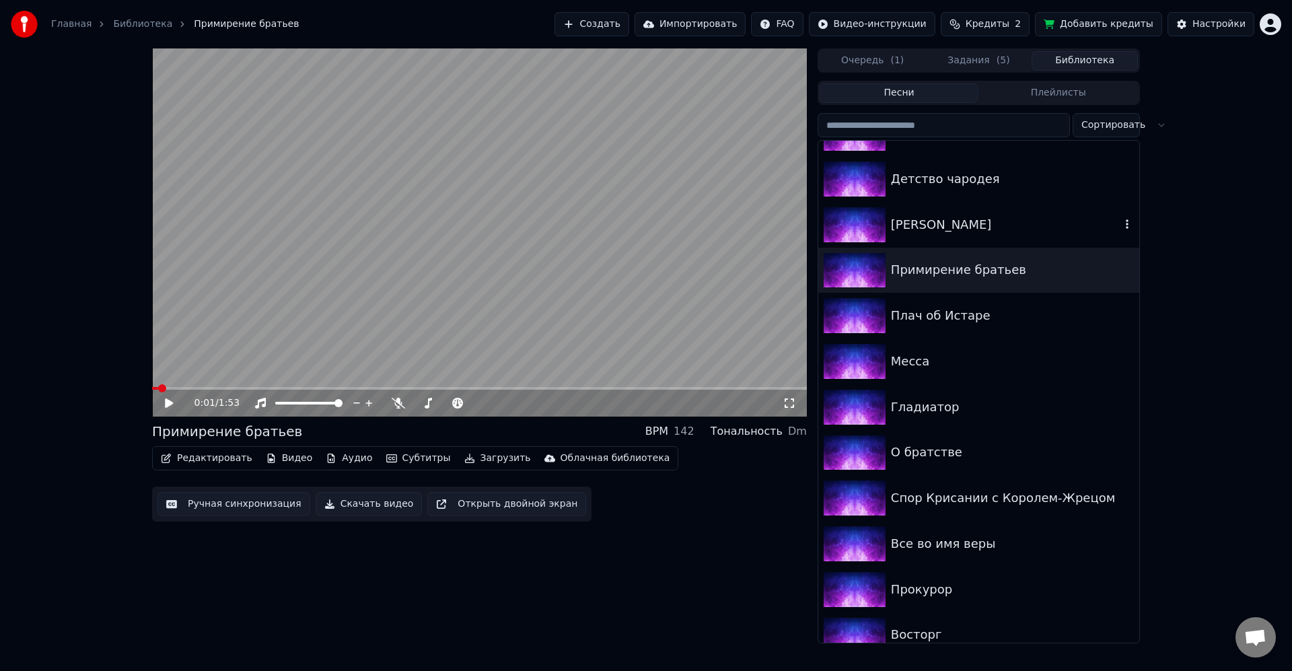
scroll to position [646, 0]
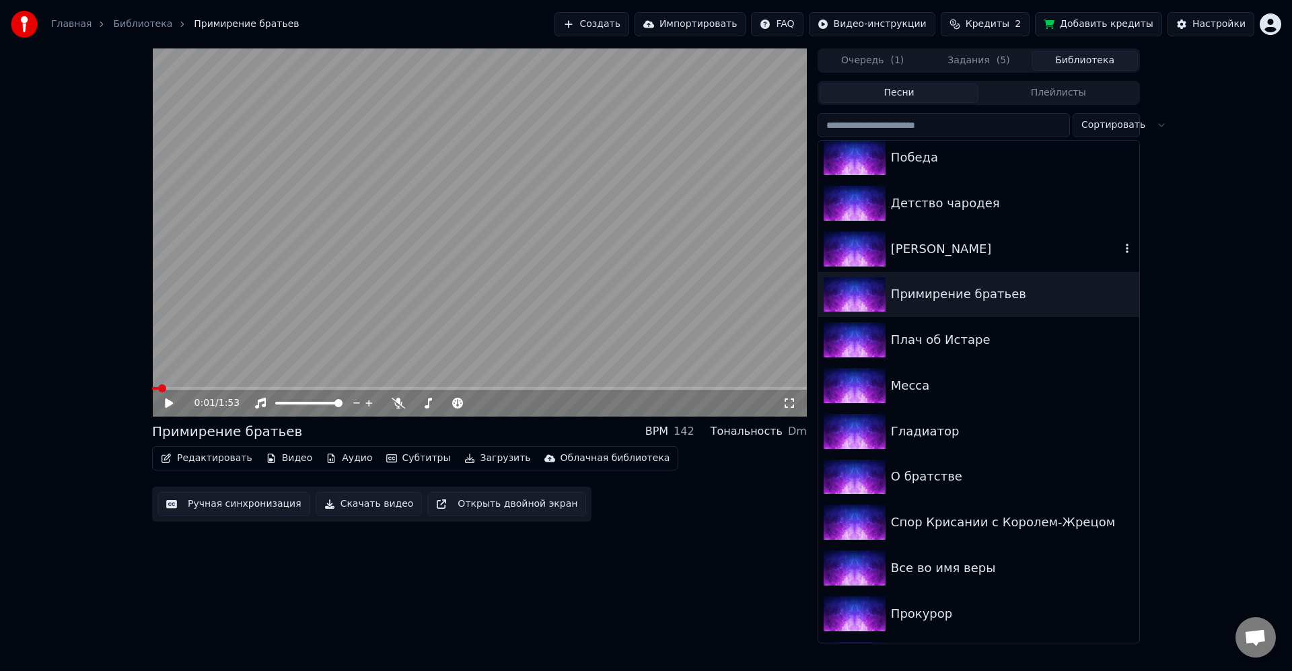
click at [1002, 251] on div "Армия Чародея" at bounding box center [1006, 249] width 230 height 19
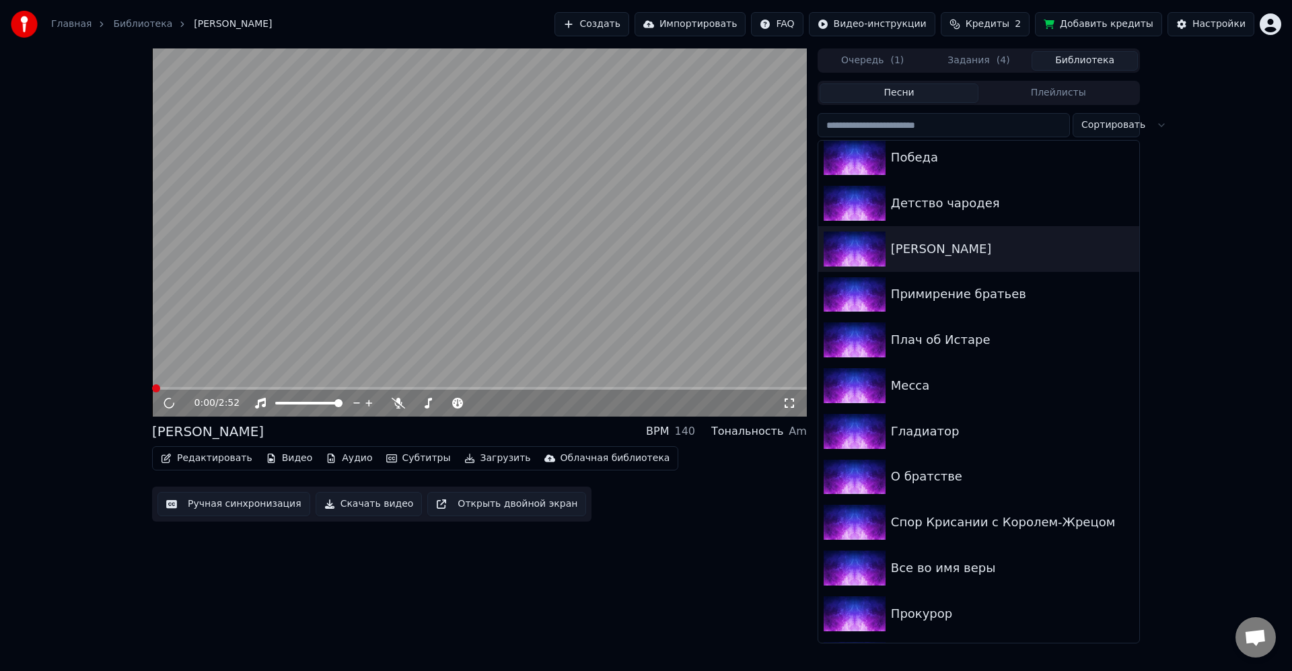
click at [520, 291] on video at bounding box center [479, 232] width 655 height 368
click at [491, 454] on button "Загрузить" at bounding box center [497, 458] width 77 height 19
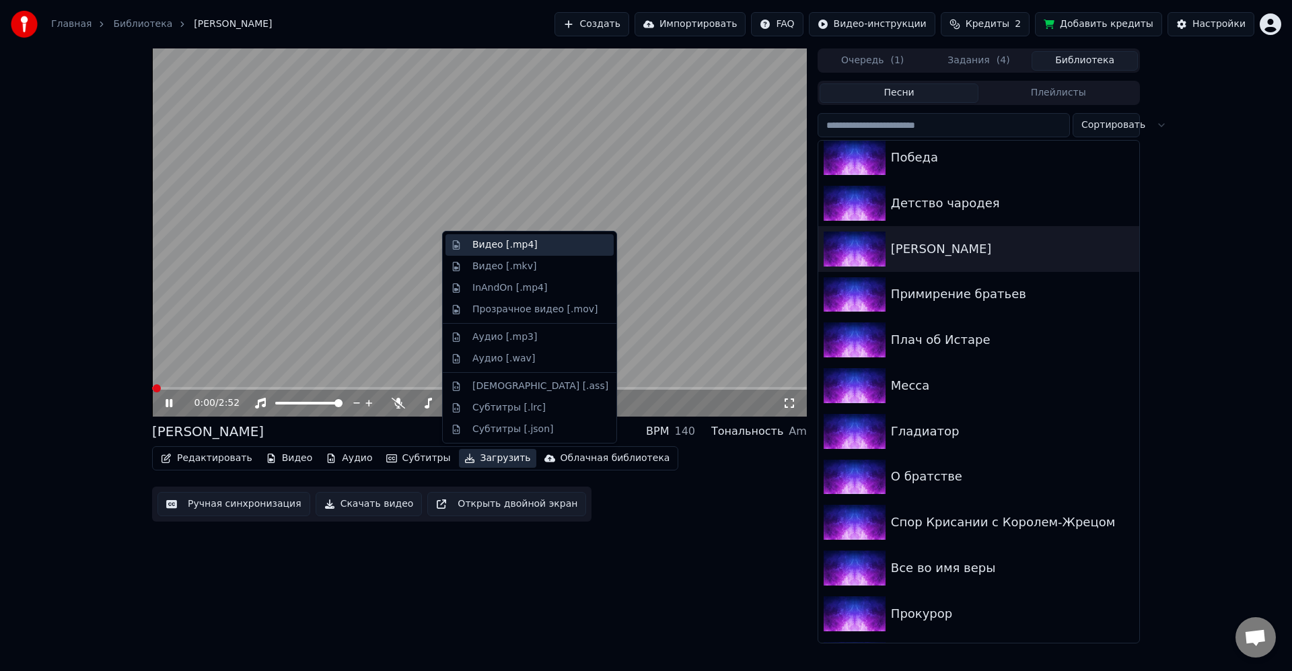
click at [524, 247] on div "Видео [.mp4]" at bounding box center [505, 244] width 65 height 13
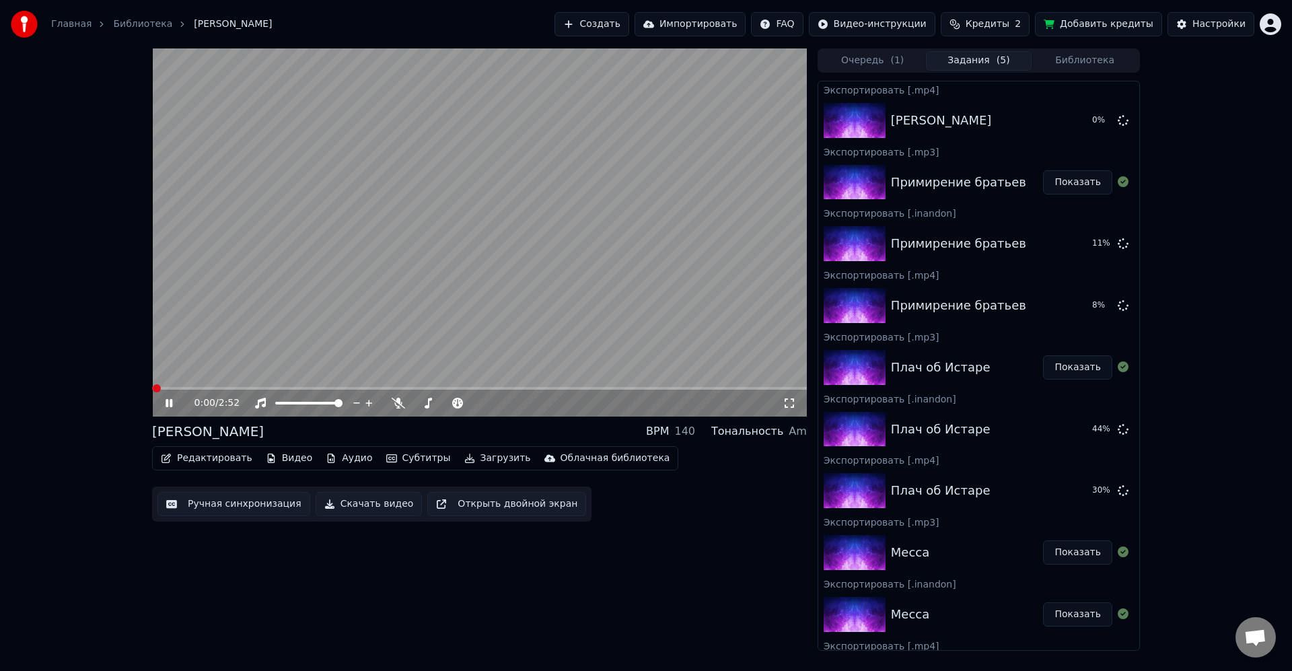
click at [481, 349] on video at bounding box center [479, 232] width 655 height 368
click at [473, 458] on button "Загрузить" at bounding box center [497, 458] width 77 height 19
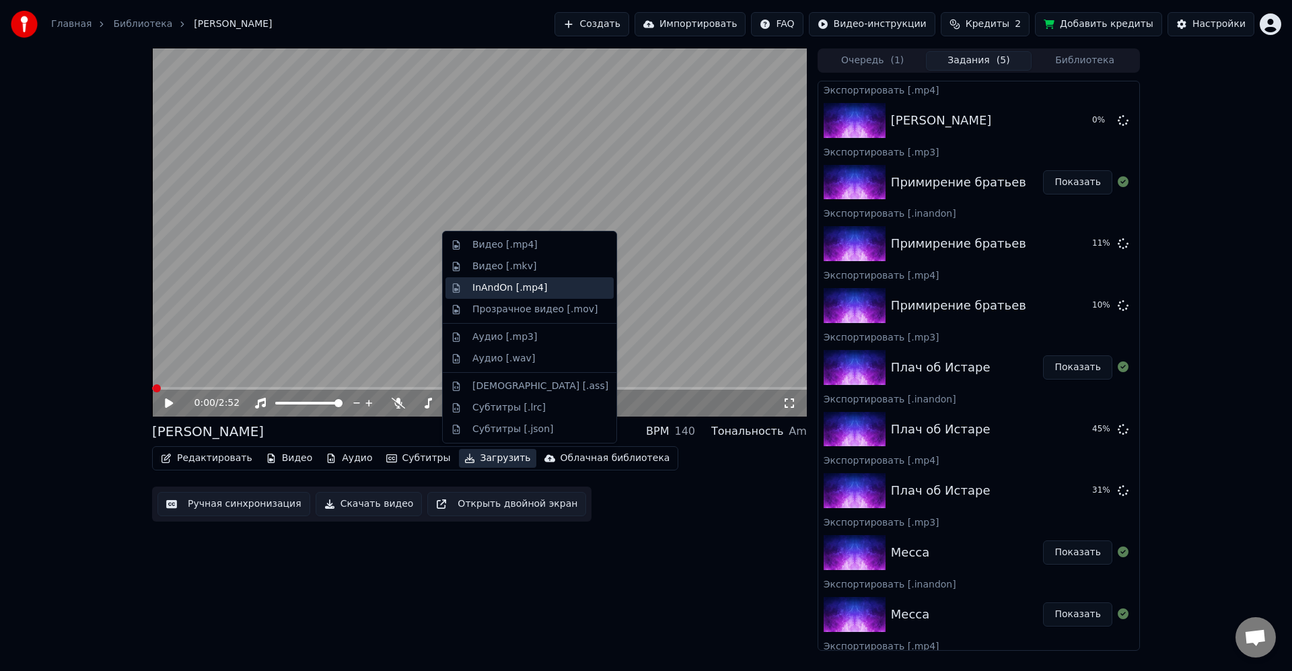
click at [528, 289] on div "InAndOn [.mp4]" at bounding box center [510, 287] width 75 height 13
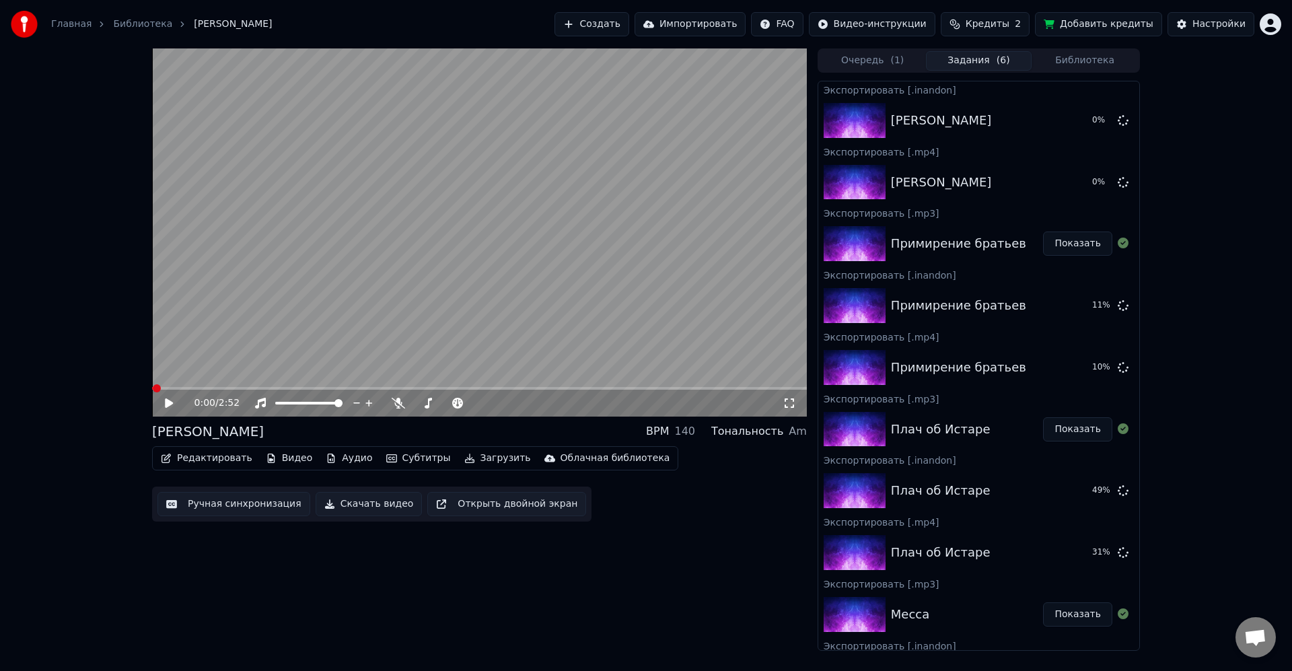
click at [499, 462] on button "Загрузить" at bounding box center [497, 458] width 77 height 19
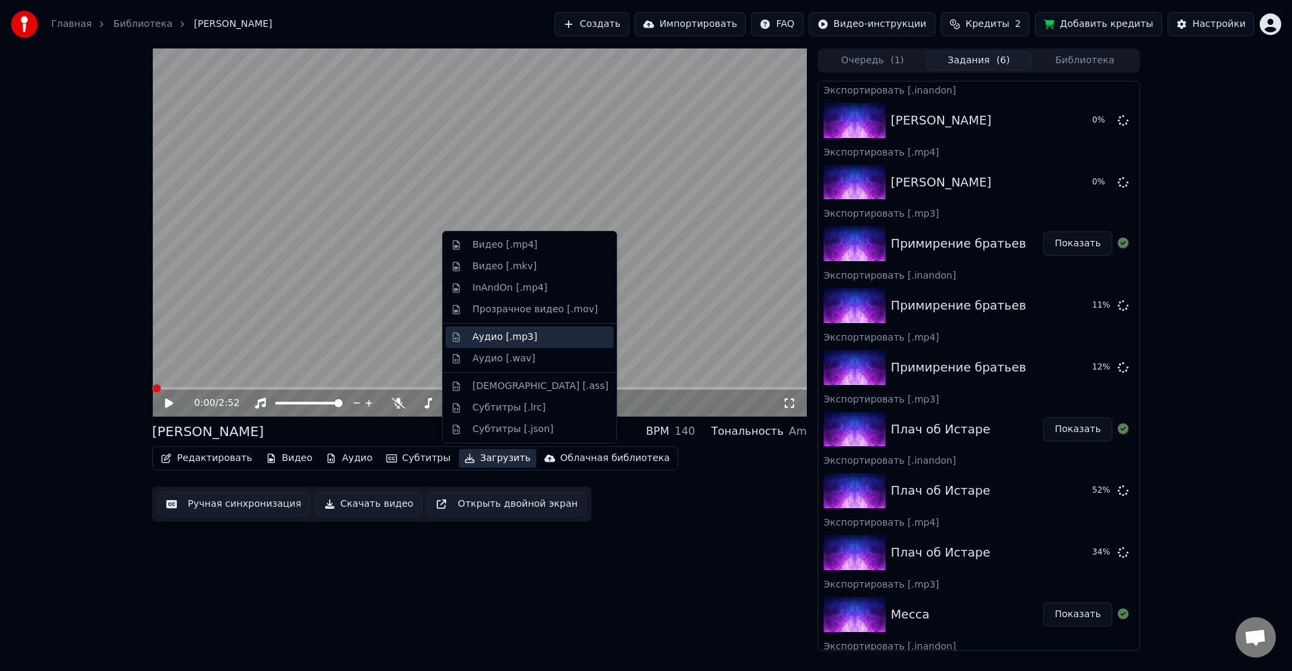
click at [526, 340] on div "Аудио [.mp3]" at bounding box center [505, 337] width 65 height 13
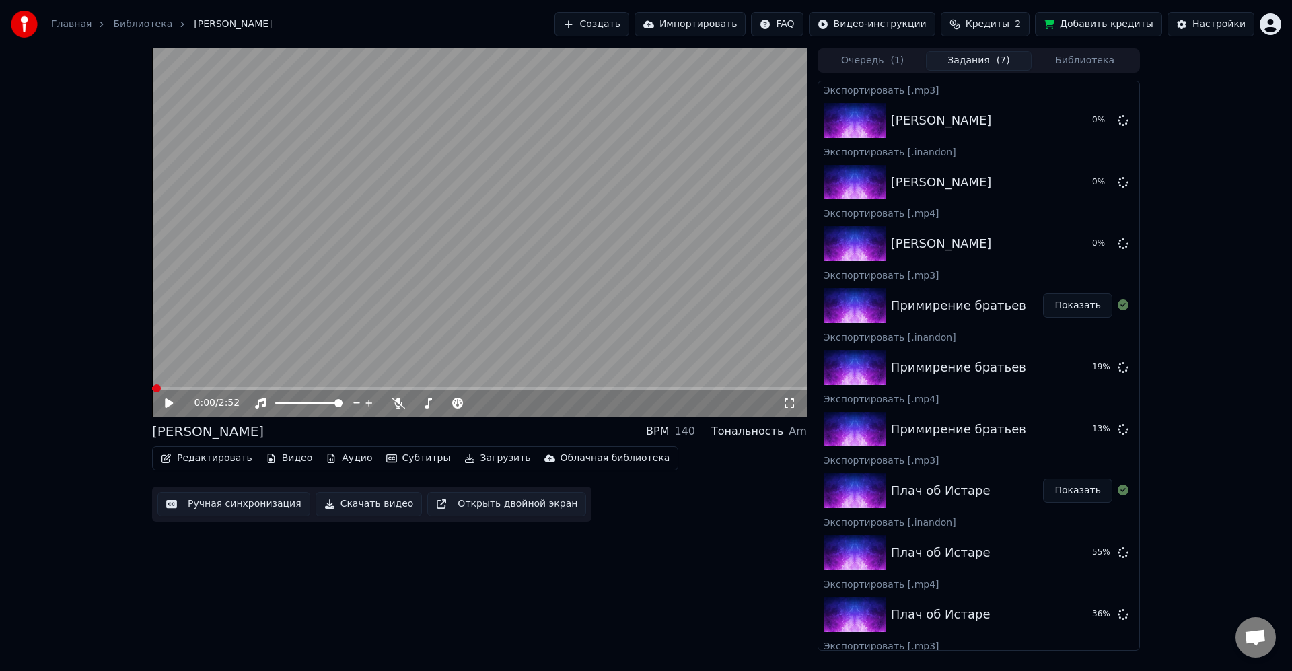
click at [1098, 59] on button "Библиотека" at bounding box center [1085, 61] width 106 height 20
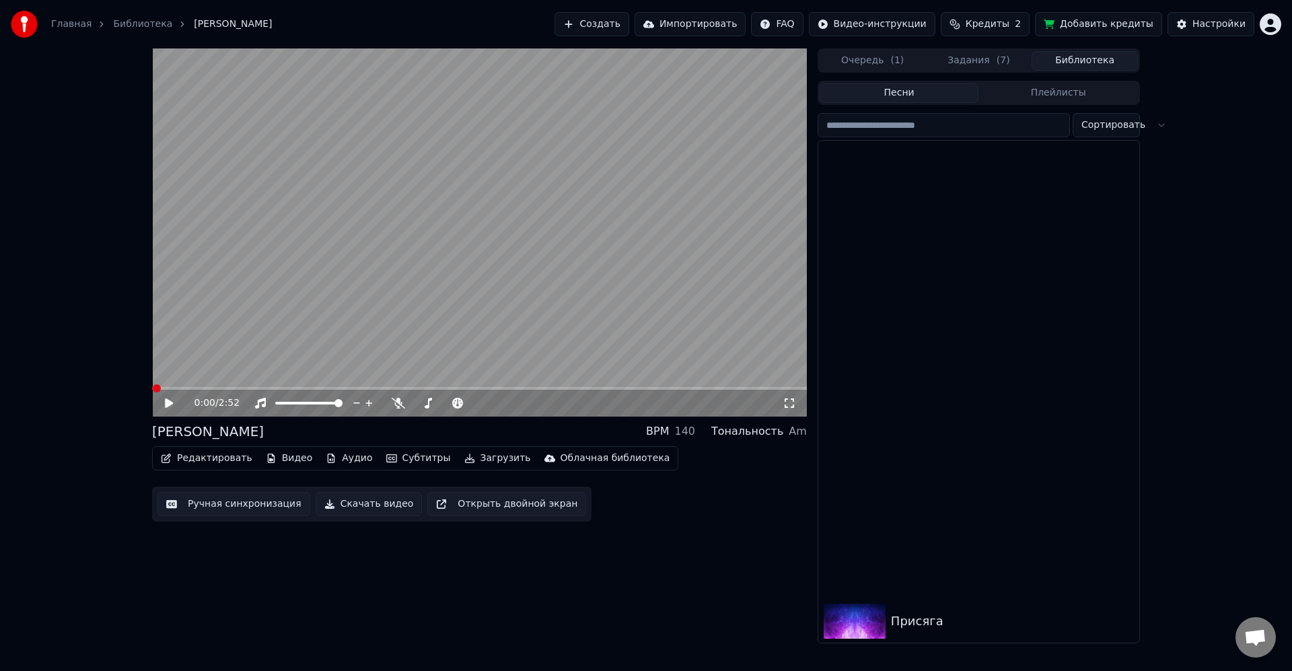
scroll to position [485, 0]
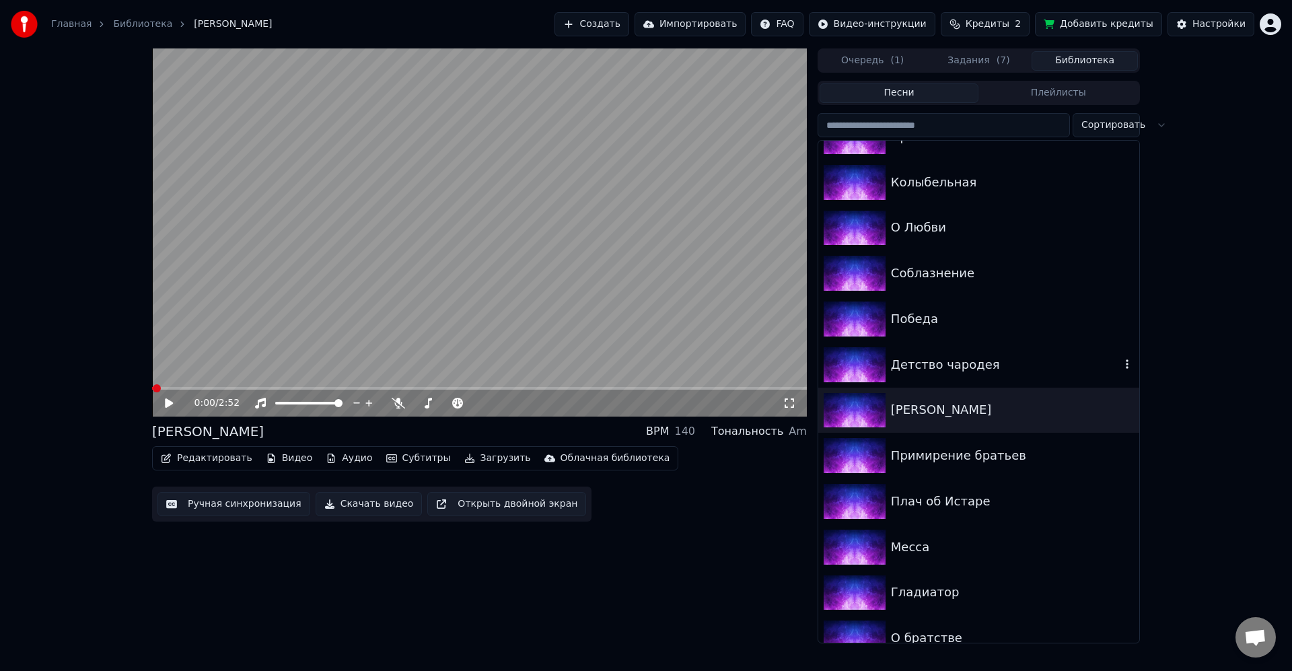
click at [951, 380] on div "Детство чародея" at bounding box center [979, 365] width 321 height 46
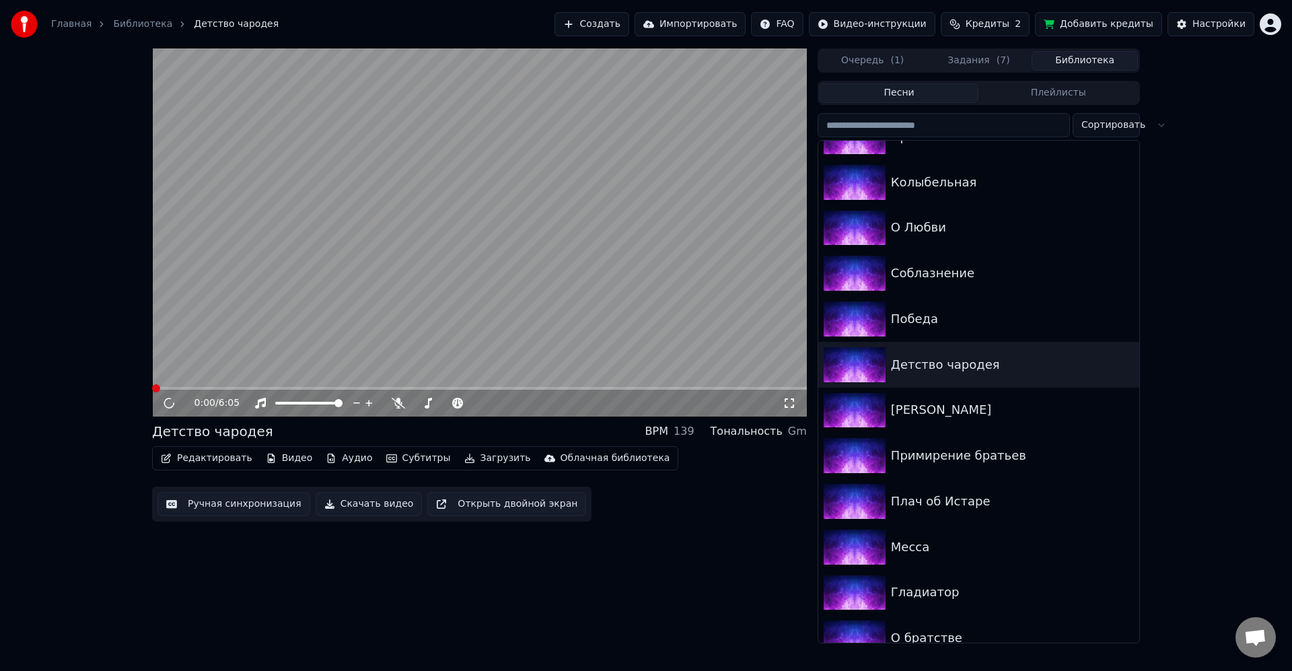
click at [364, 304] on video at bounding box center [479, 232] width 655 height 368
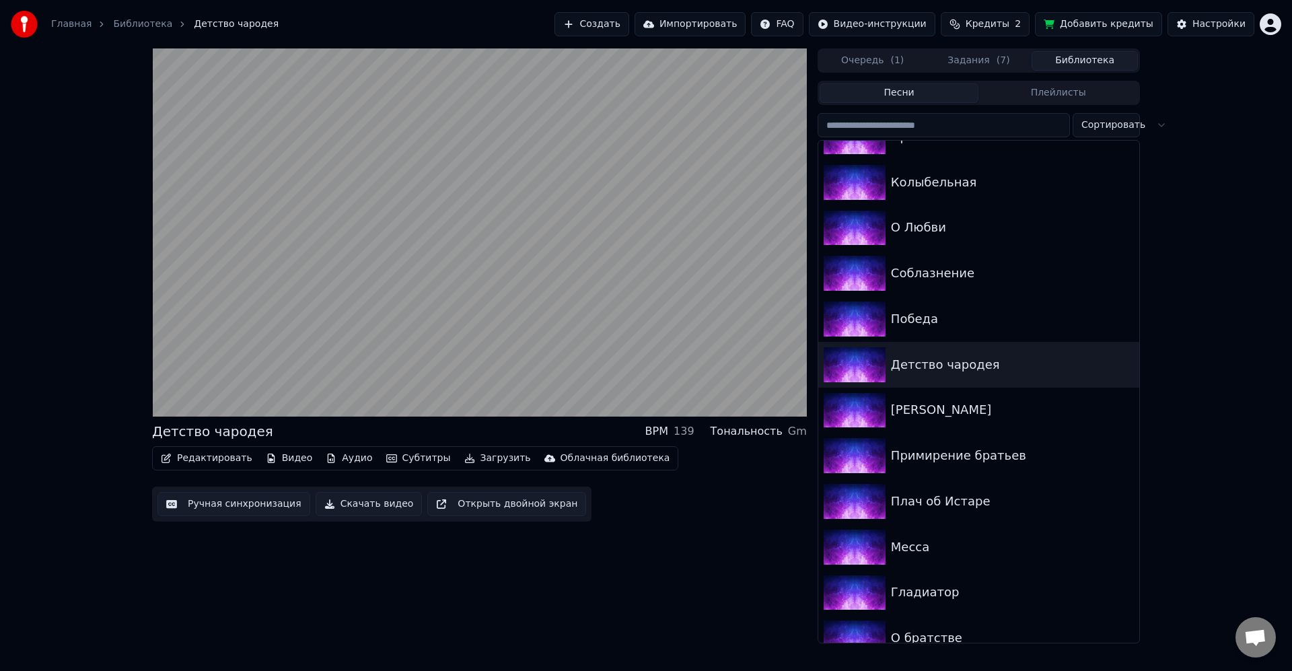
click at [395, 293] on video at bounding box center [479, 232] width 655 height 368
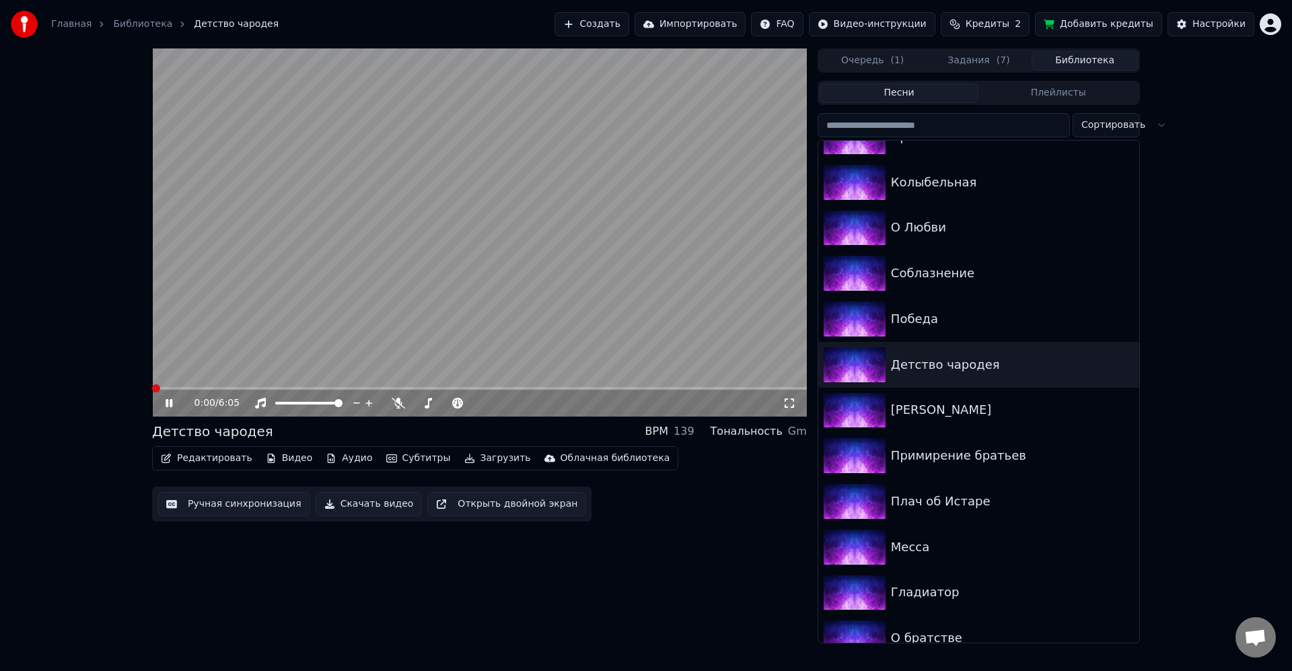
click at [490, 456] on button "Загрузить" at bounding box center [497, 458] width 77 height 19
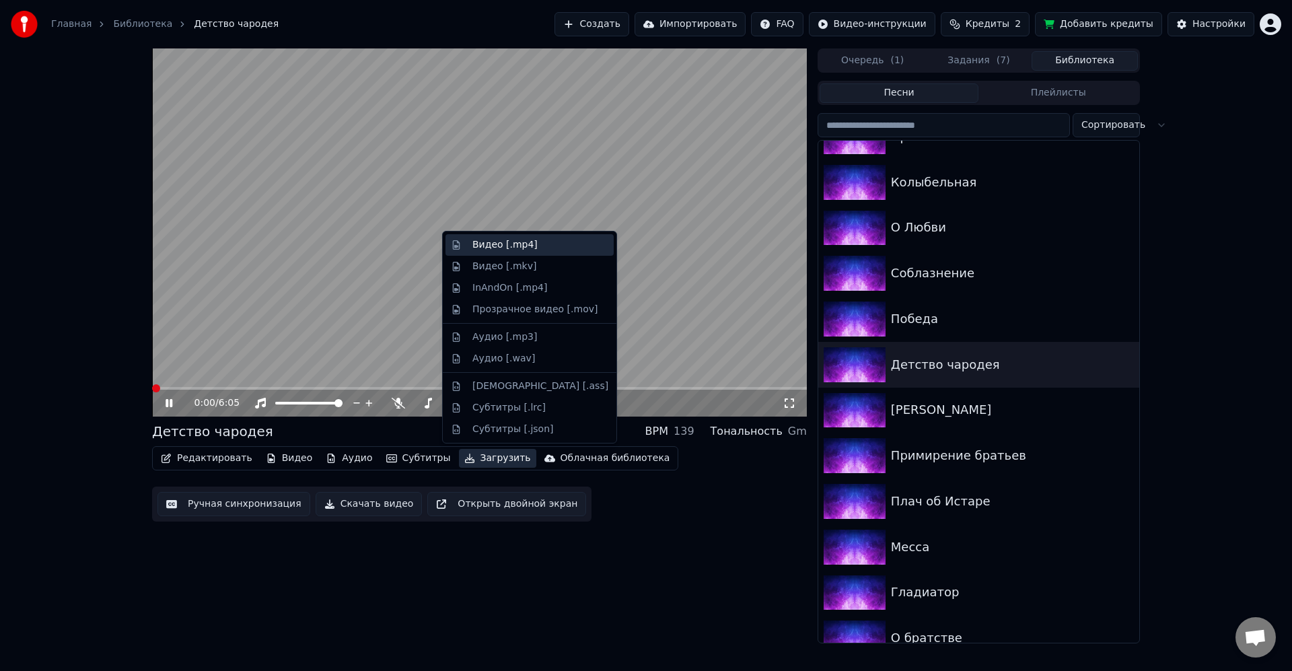
click at [529, 250] on div "Видео [.mp4]" at bounding box center [505, 244] width 65 height 13
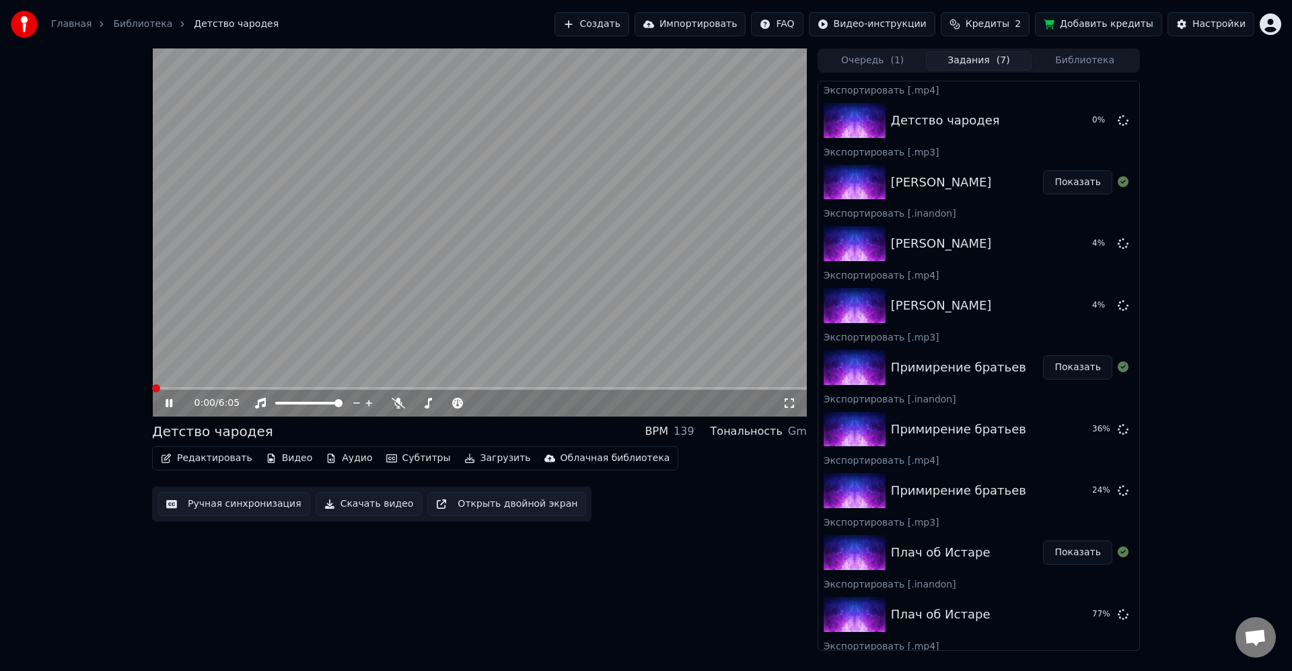
click at [493, 457] on button "Загрузить" at bounding box center [497, 458] width 77 height 19
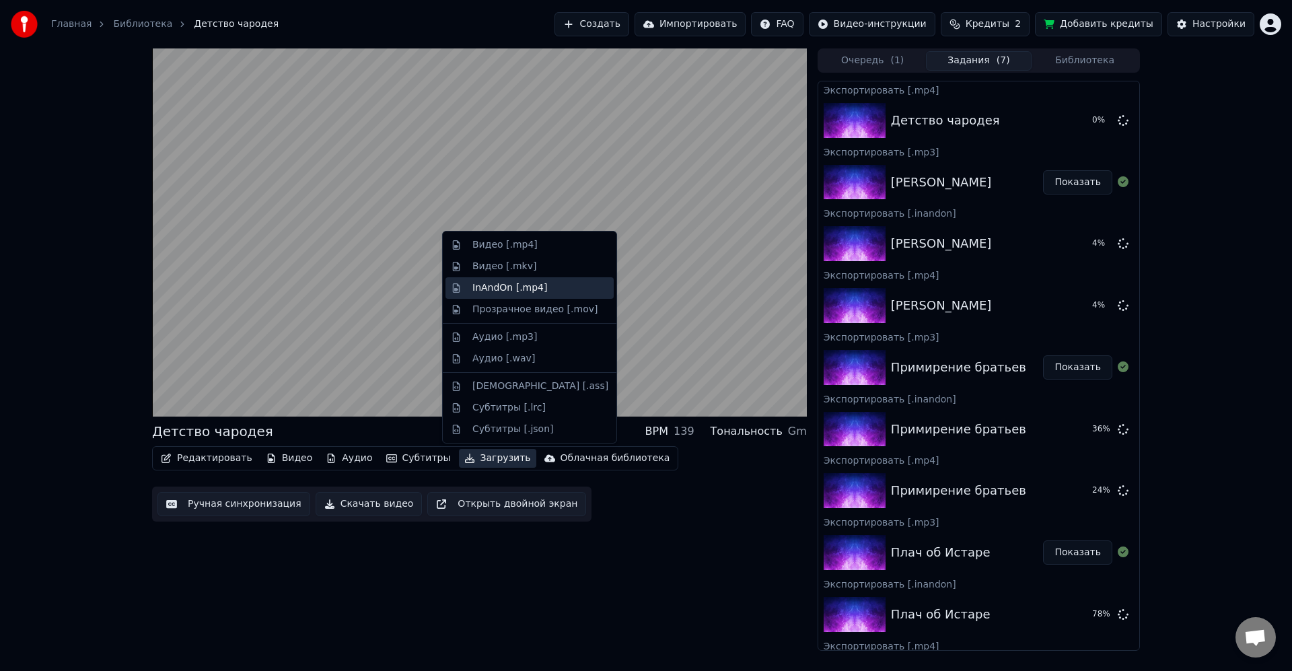
click at [505, 291] on div "InAndOn [.mp4]" at bounding box center [510, 287] width 75 height 13
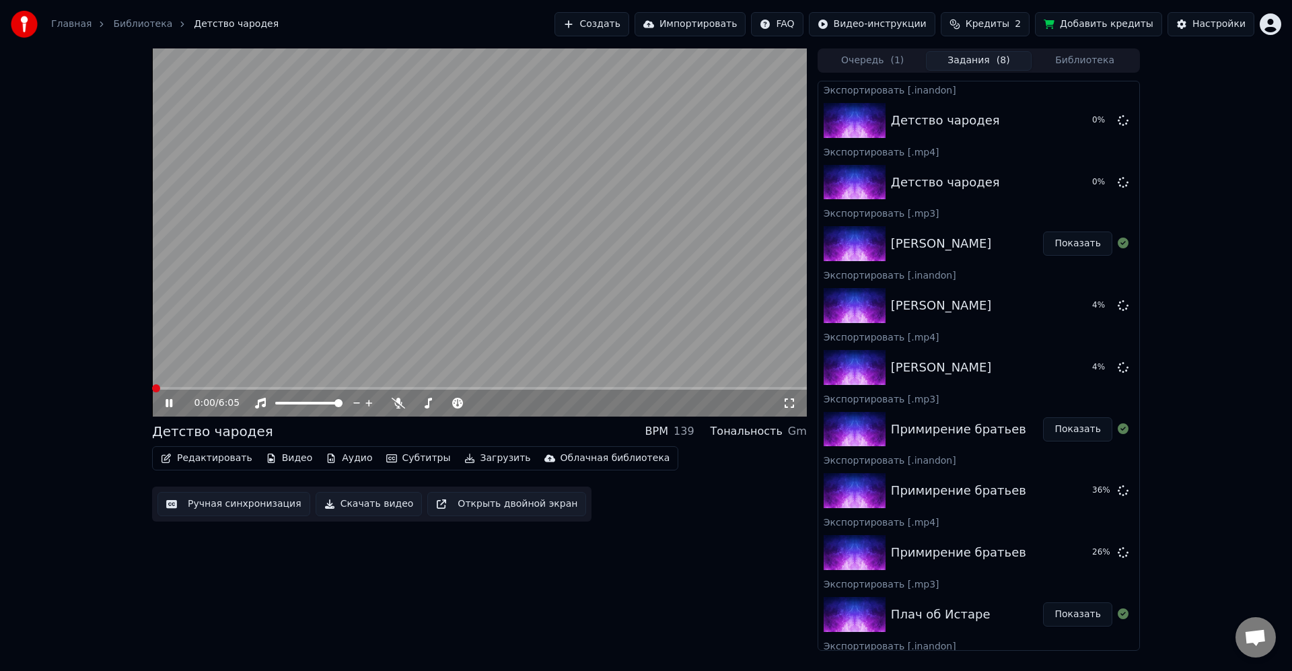
click at [268, 329] on video at bounding box center [479, 232] width 655 height 368
click at [495, 456] on button "Загрузить" at bounding box center [497, 458] width 77 height 19
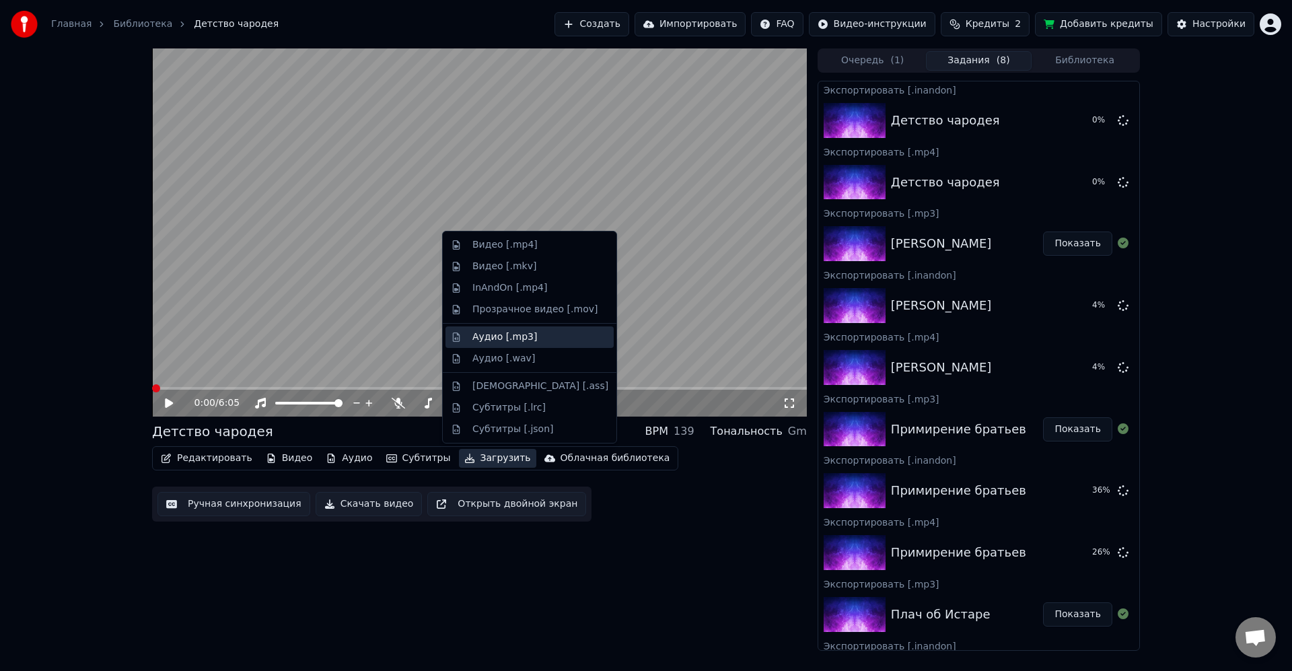
click at [514, 337] on div "Аудио [.mp3]" at bounding box center [505, 337] width 65 height 13
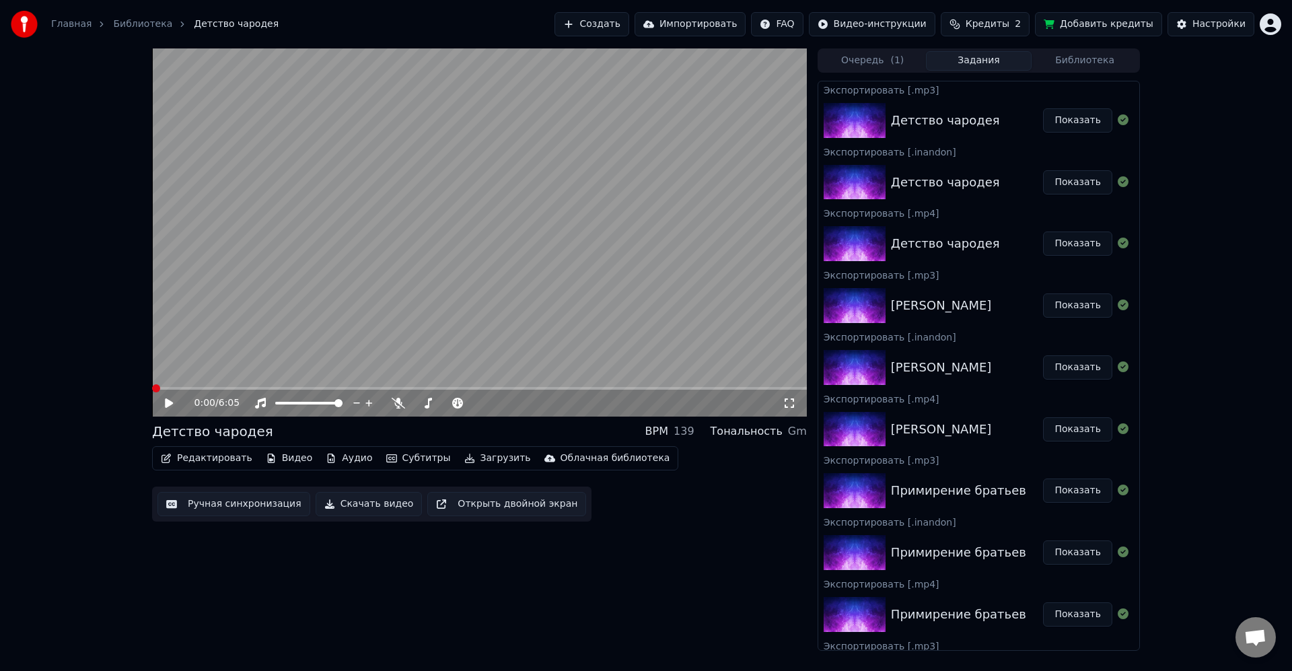
click at [1119, 58] on button "Библиотека" at bounding box center [1085, 61] width 106 height 20
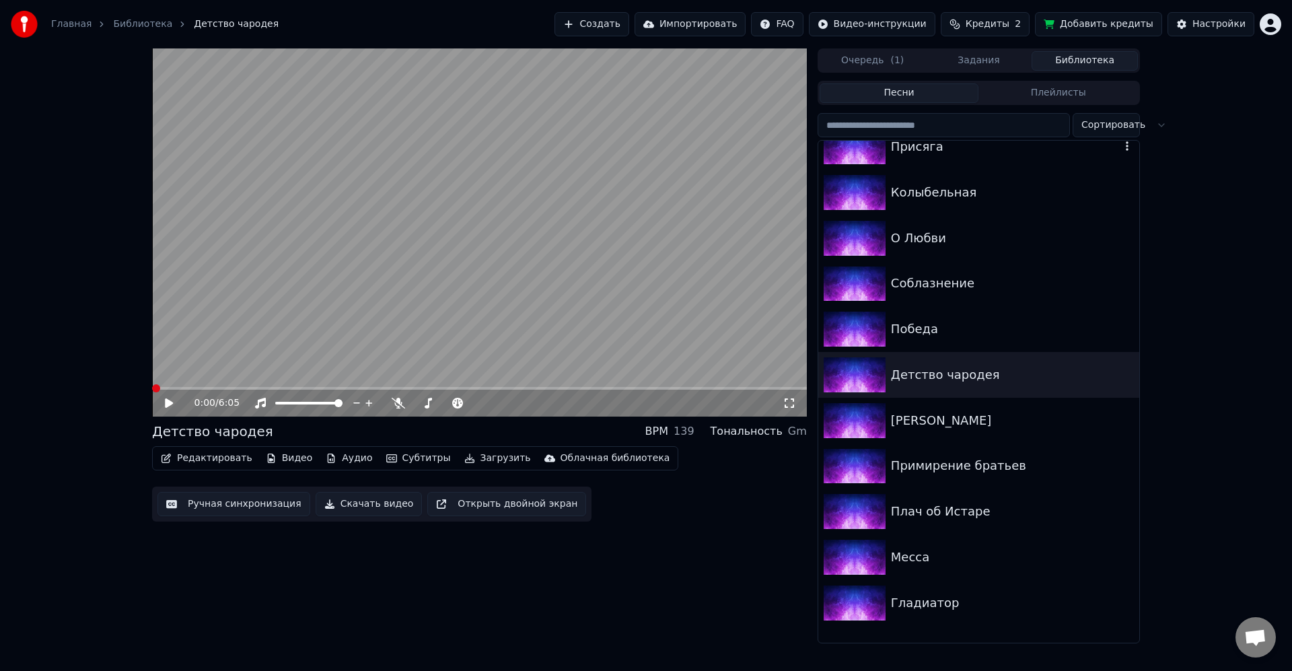
scroll to position [485, 0]
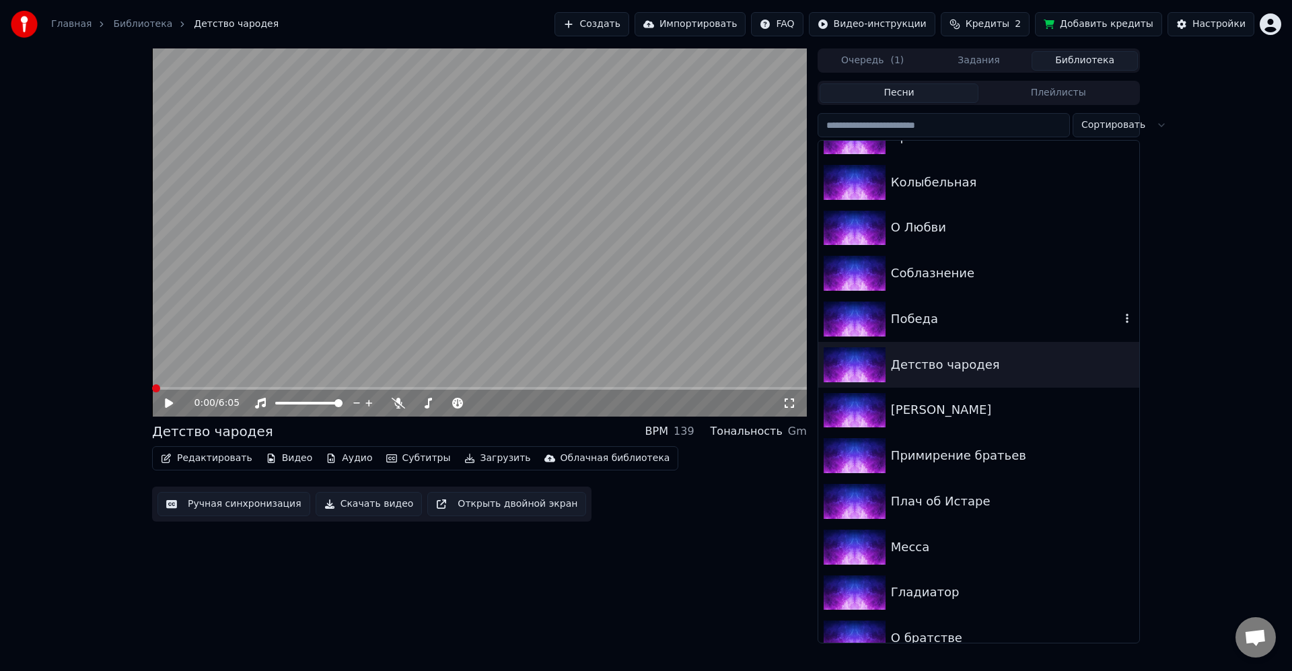
click at [928, 327] on div "Победа" at bounding box center [1006, 319] width 230 height 19
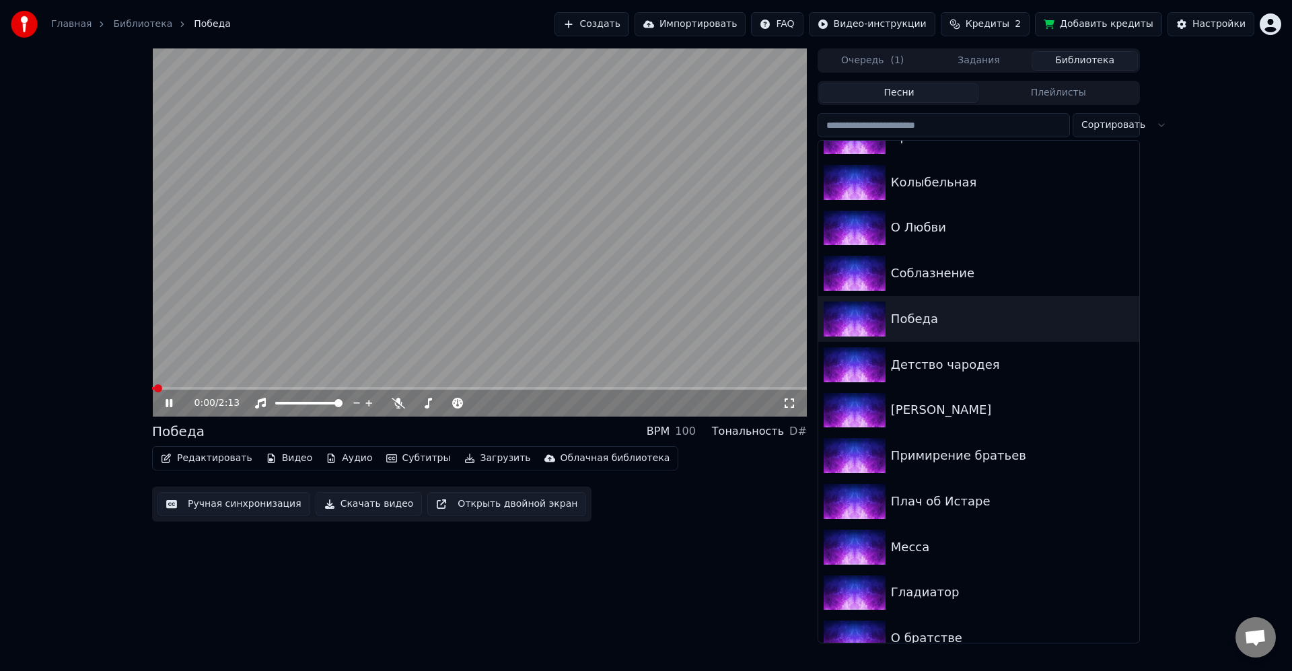
click at [485, 458] on button "Загрузить" at bounding box center [497, 458] width 77 height 19
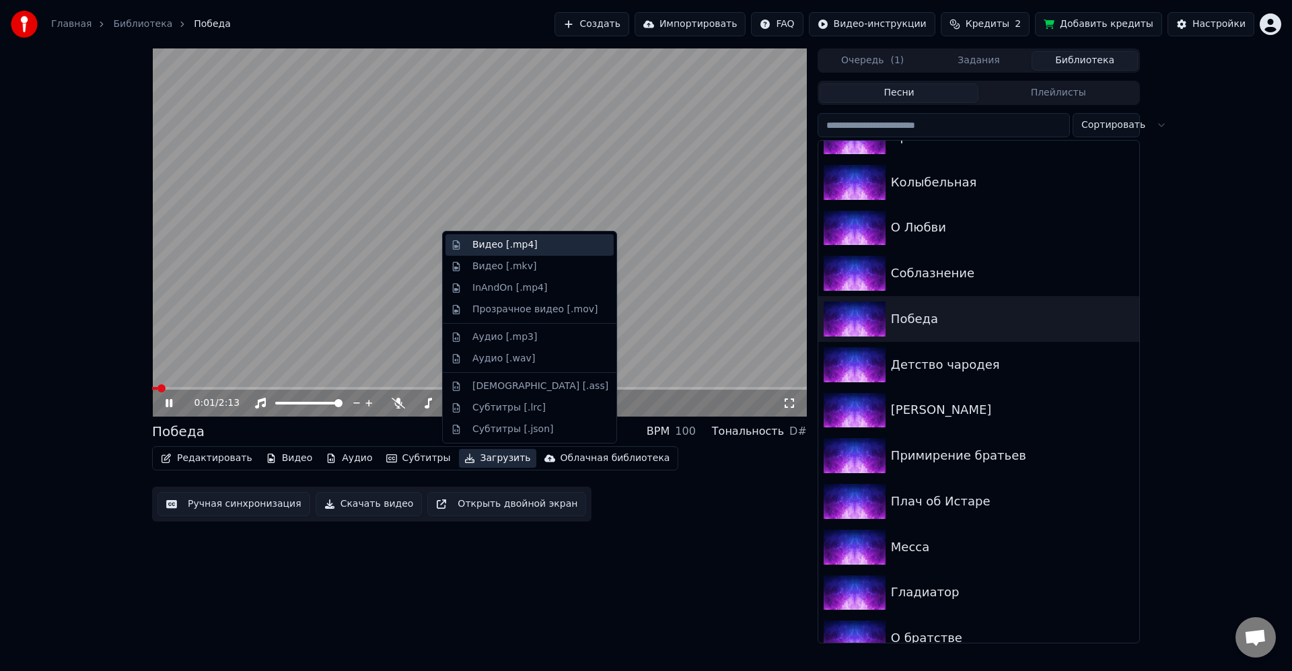
click at [497, 244] on div "Видео [.mp4]" at bounding box center [505, 244] width 65 height 13
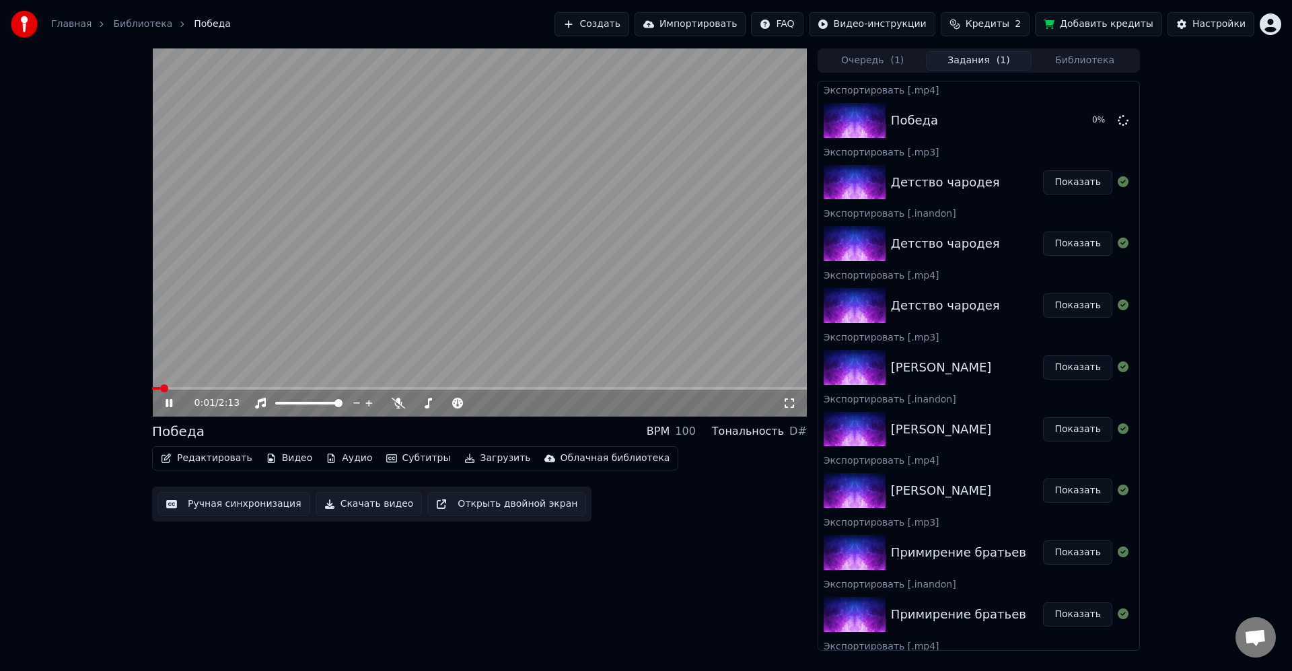
click at [496, 457] on button "Загрузить" at bounding box center [497, 458] width 77 height 19
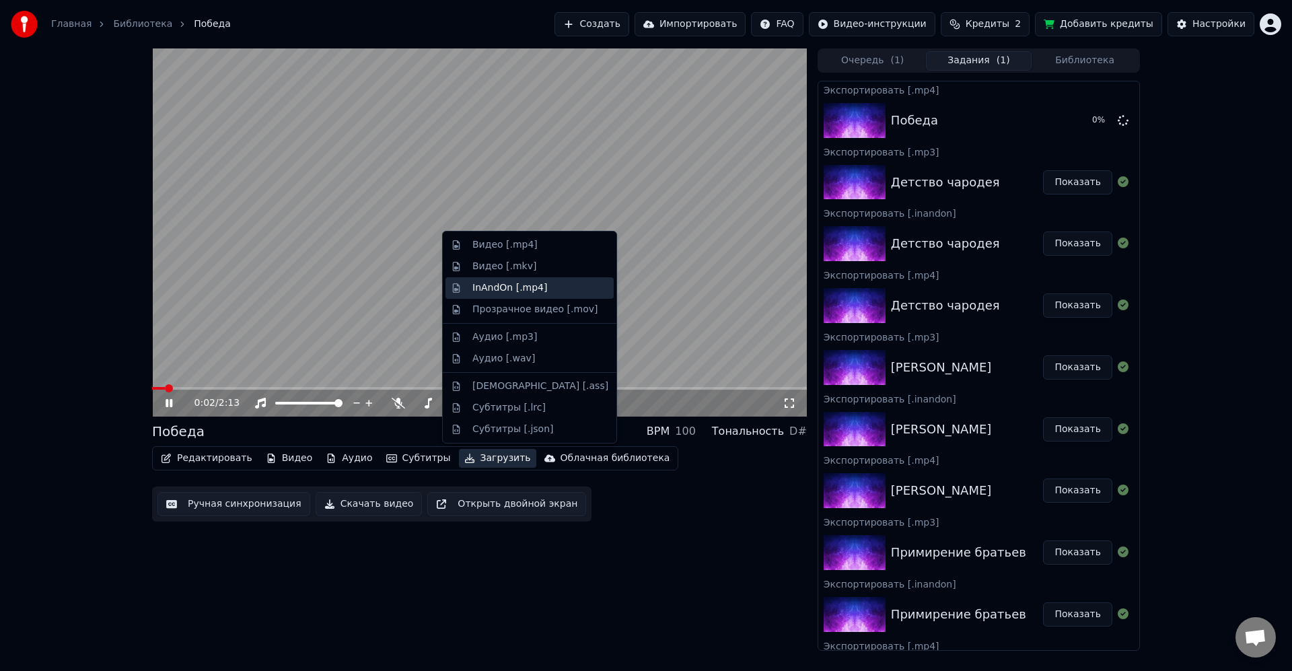
click at [504, 283] on div "InAndOn [.mp4]" at bounding box center [510, 287] width 75 height 13
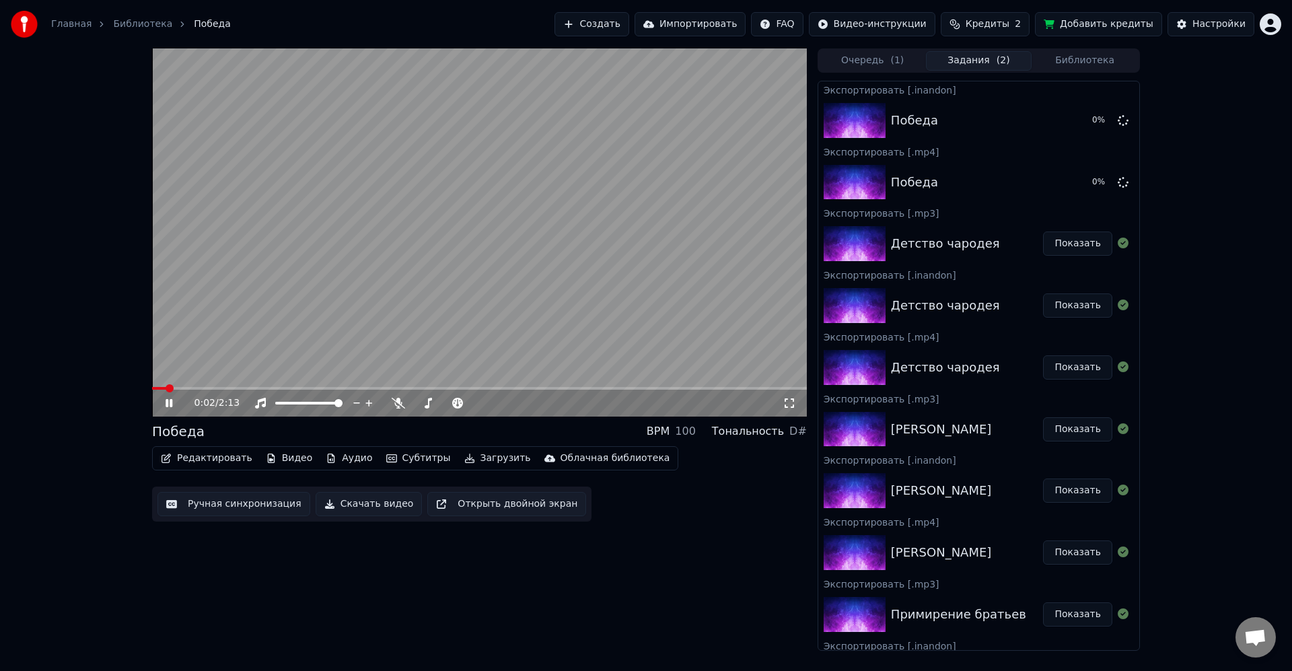
click at [492, 456] on button "Загрузить" at bounding box center [497, 458] width 77 height 19
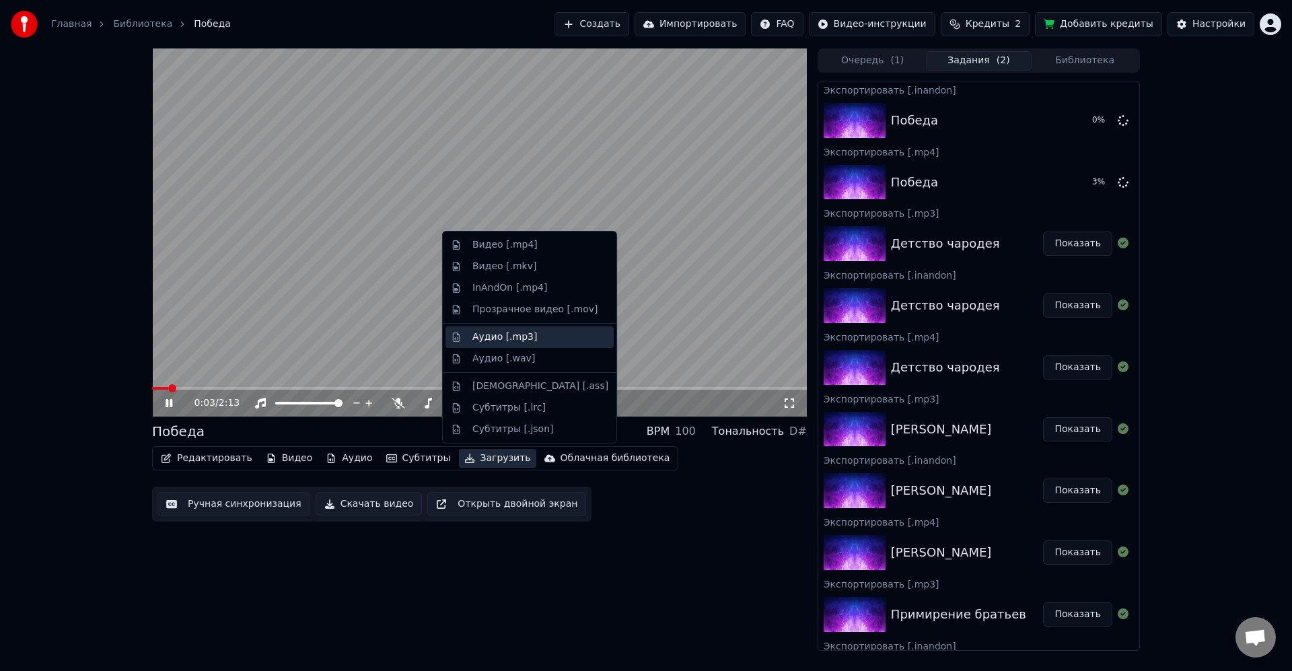
click at [504, 341] on div "Аудио [.mp3]" at bounding box center [505, 337] width 65 height 13
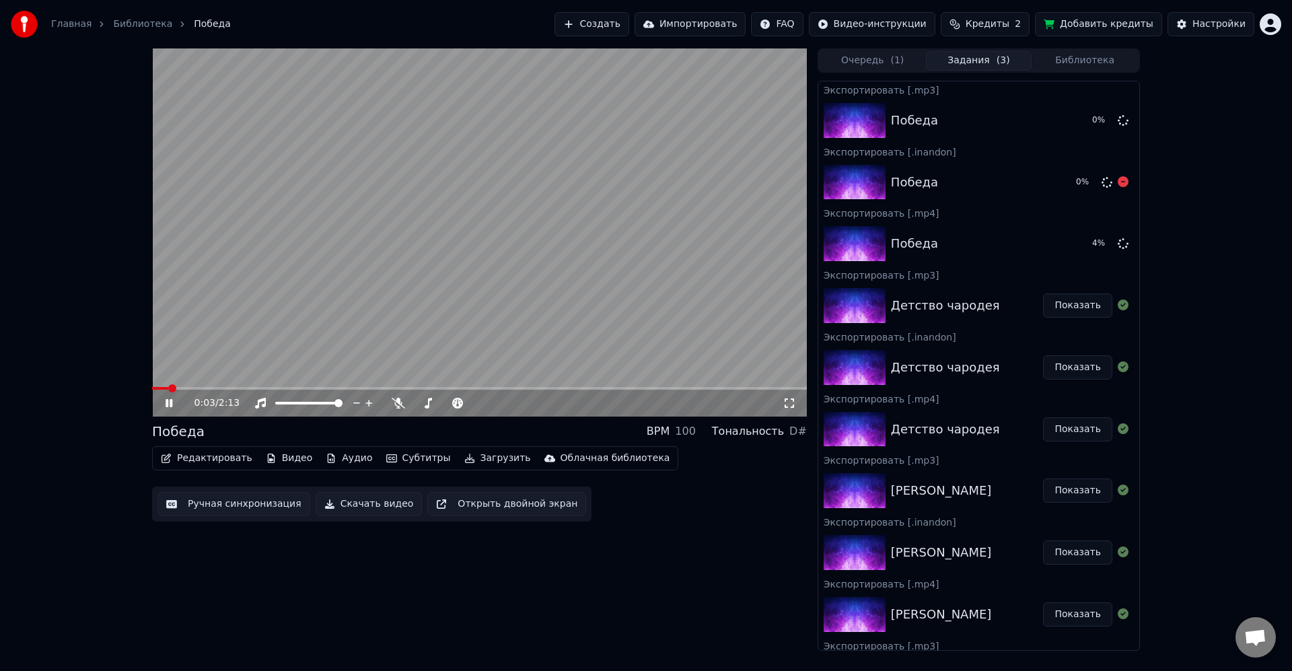
click at [1093, 65] on button "Библиотека" at bounding box center [1085, 61] width 106 height 20
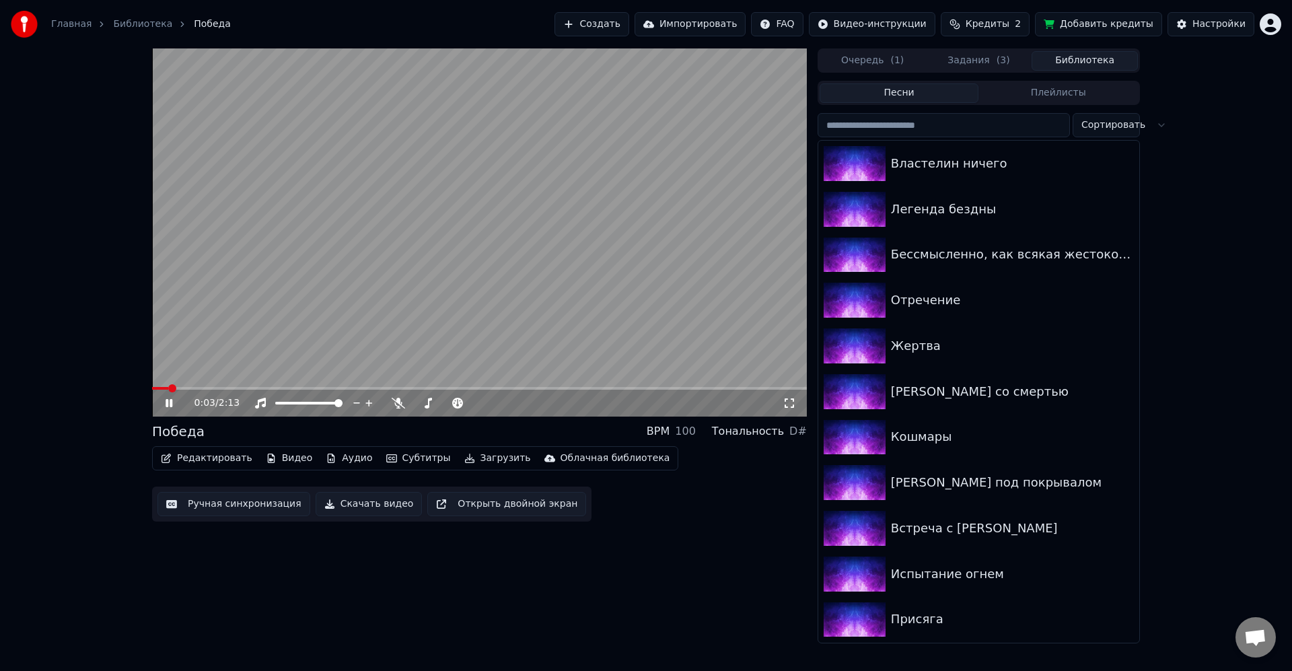
click at [662, 266] on video at bounding box center [479, 232] width 655 height 368
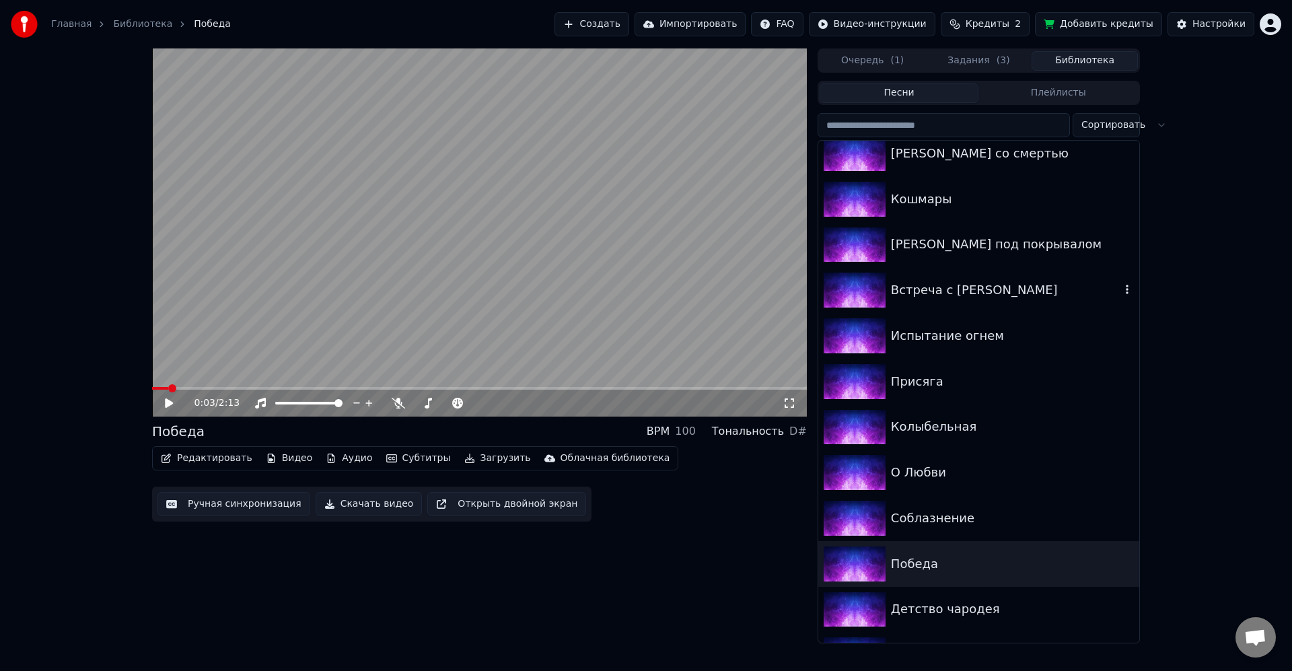
scroll to position [242, 0]
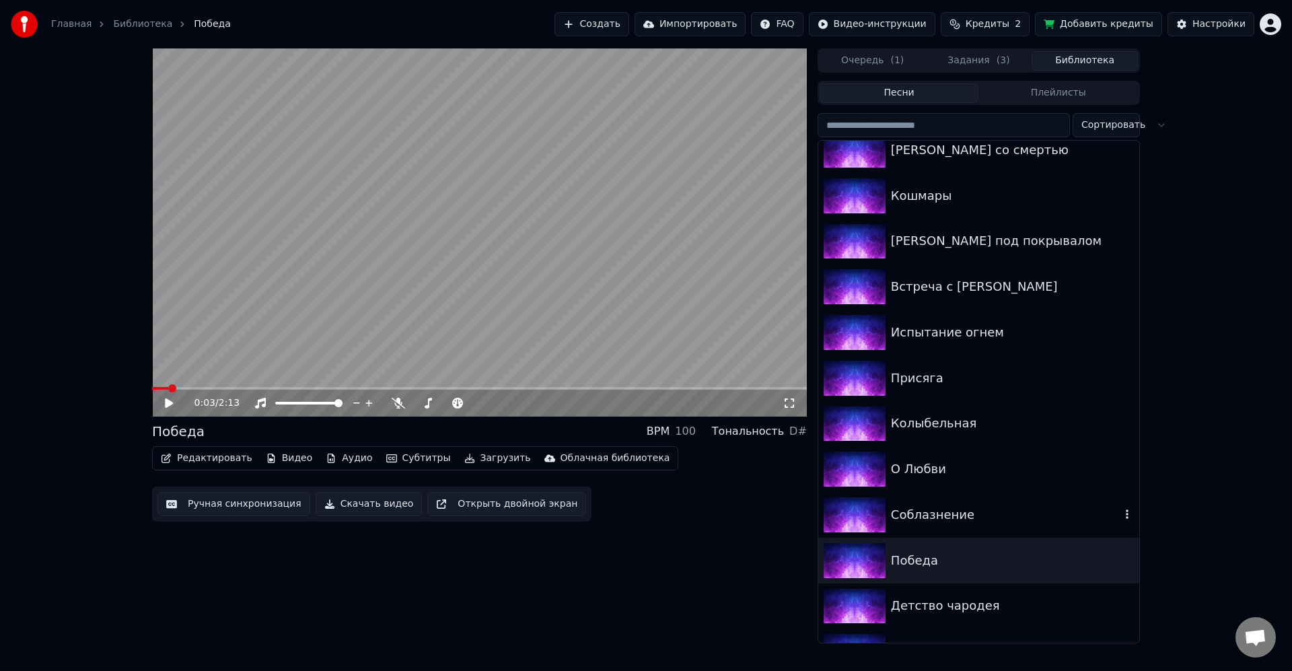
click at [950, 514] on div "Соблазнение" at bounding box center [1006, 515] width 230 height 19
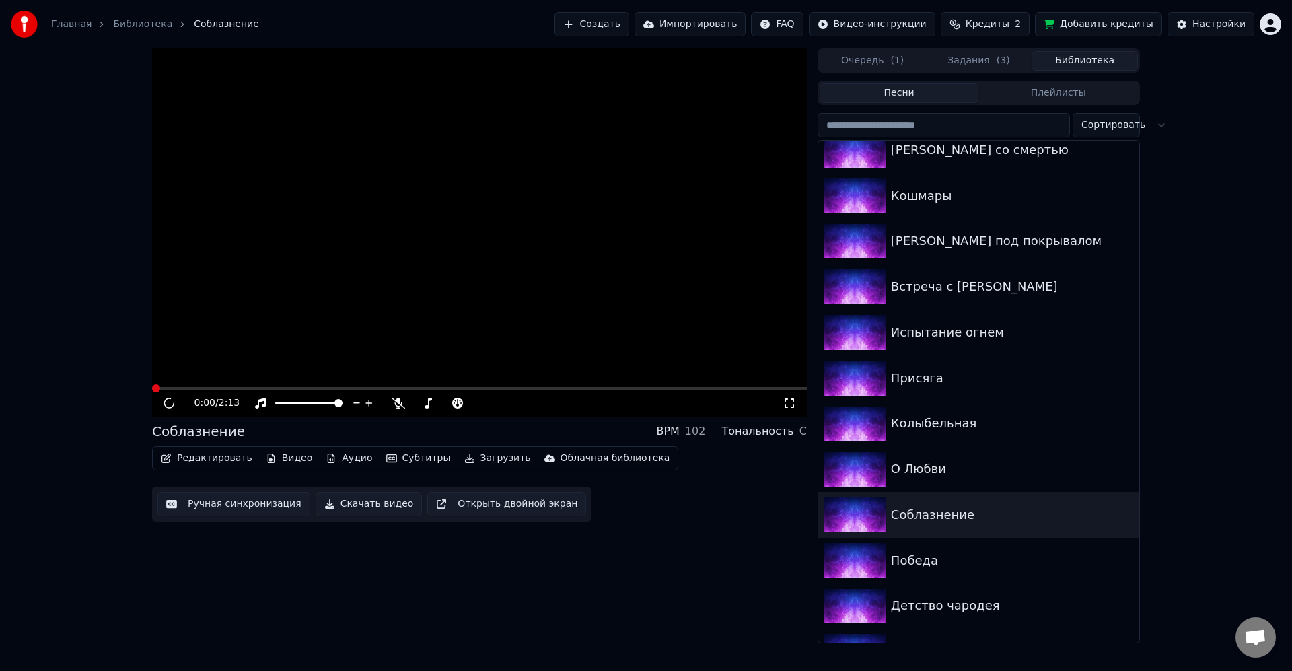
click at [492, 460] on button "Загрузить" at bounding box center [497, 458] width 77 height 19
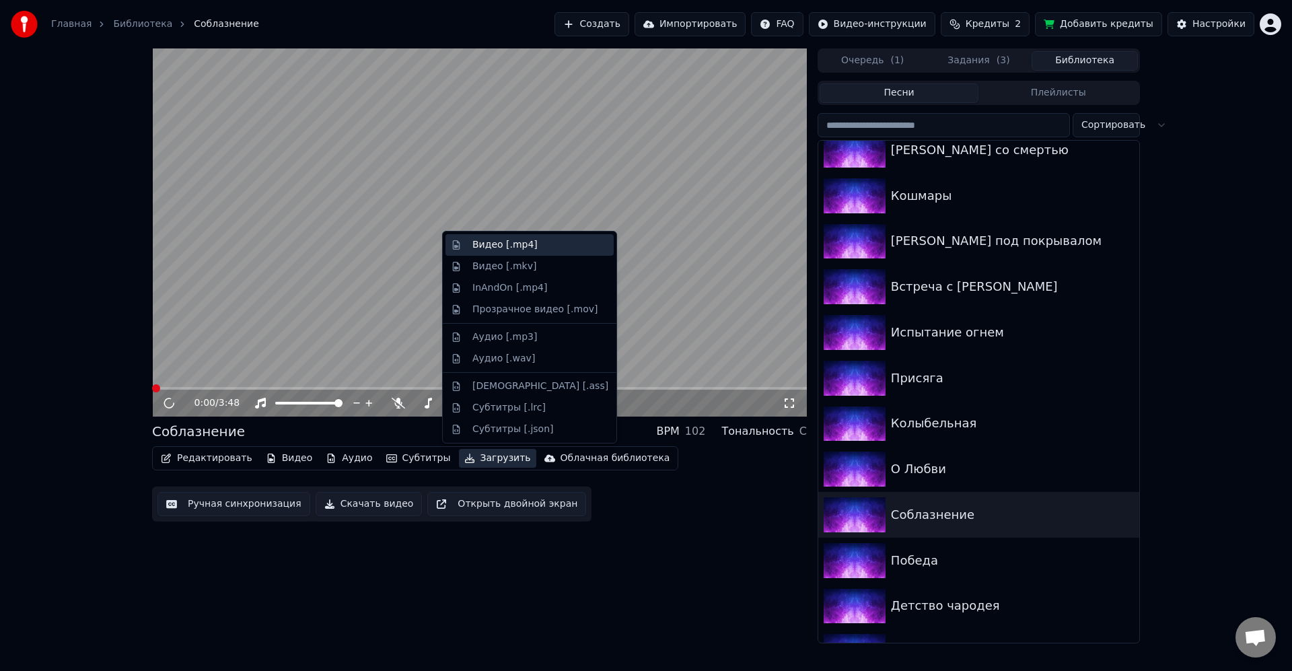
click at [537, 240] on div "Видео [.mp4]" at bounding box center [541, 244] width 136 height 13
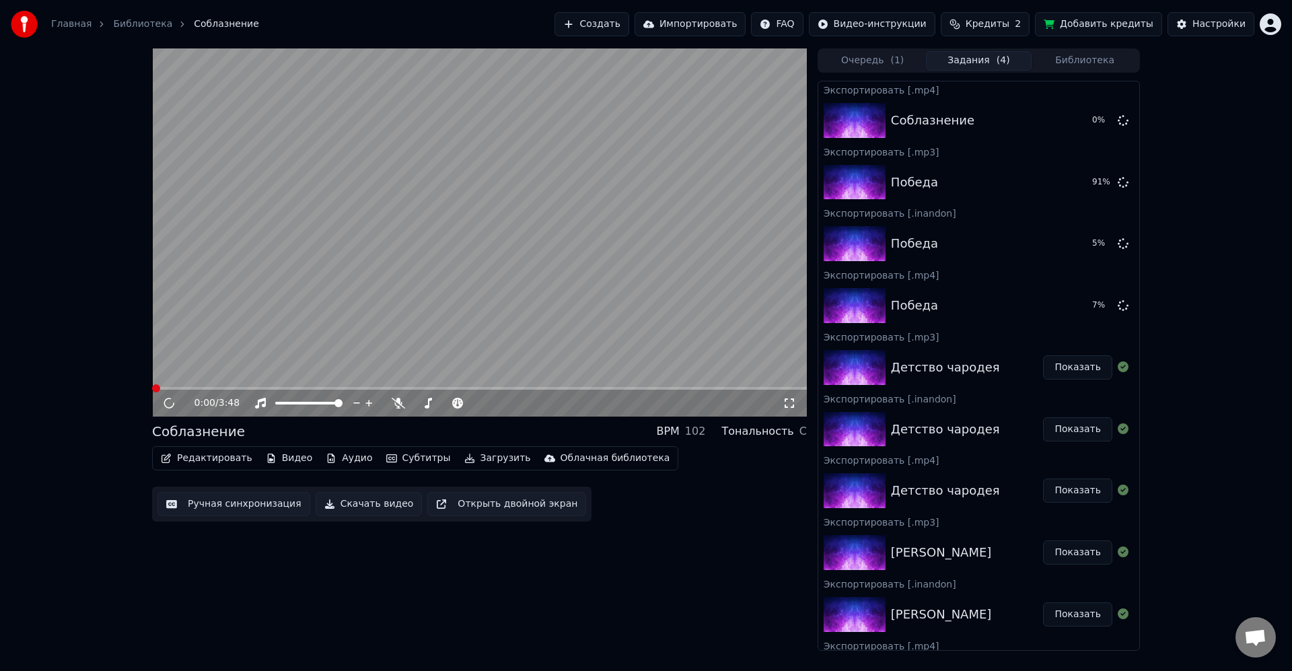
click at [494, 454] on button "Загрузить" at bounding box center [497, 458] width 77 height 19
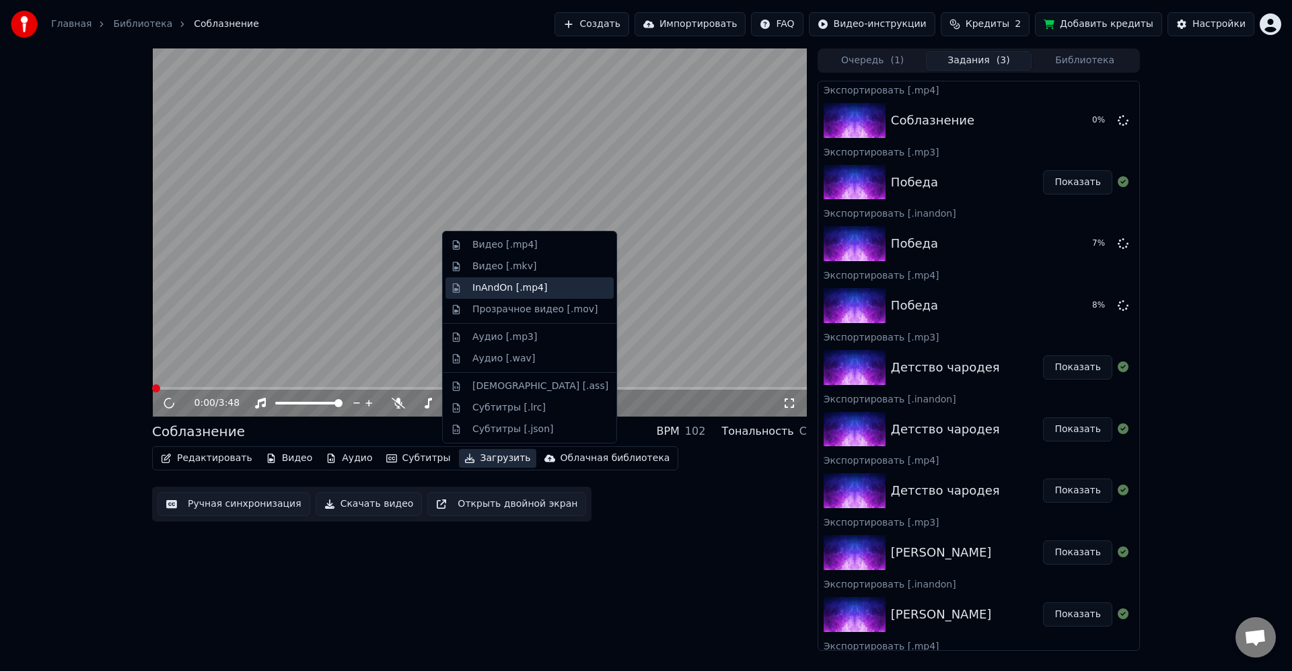
click at [535, 285] on div "InAndOn [.mp4]" at bounding box center [510, 287] width 75 height 13
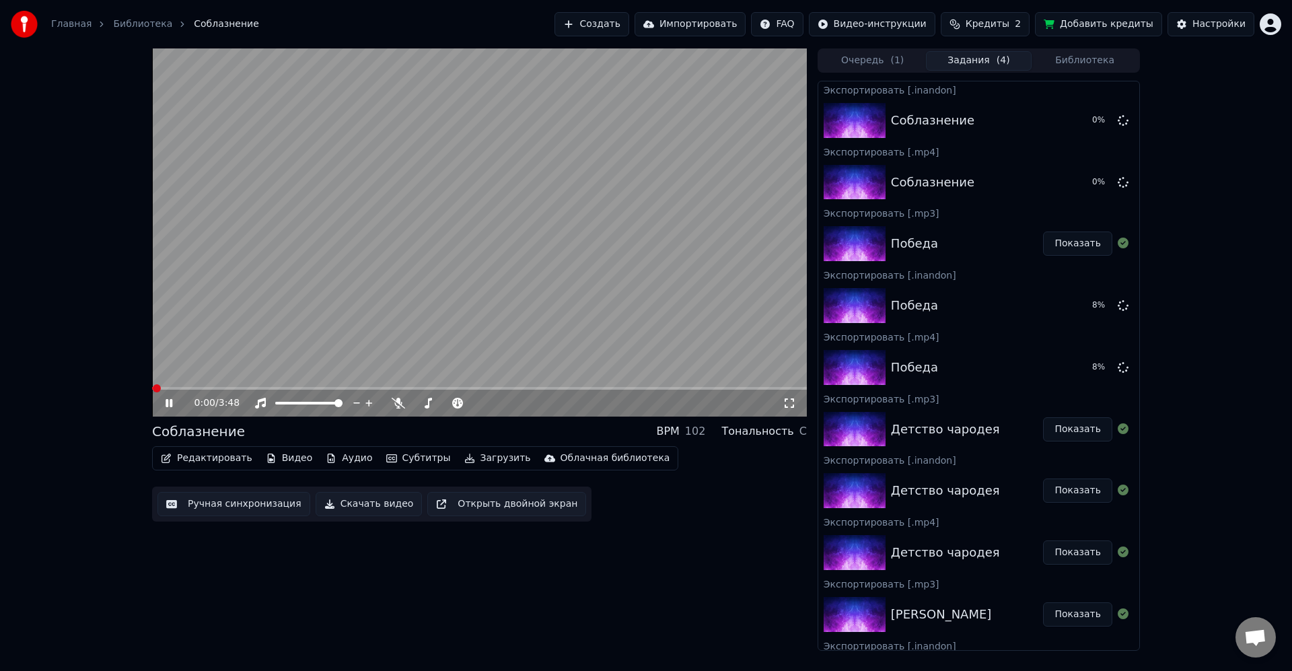
click at [497, 454] on button "Загрузить" at bounding box center [497, 458] width 77 height 19
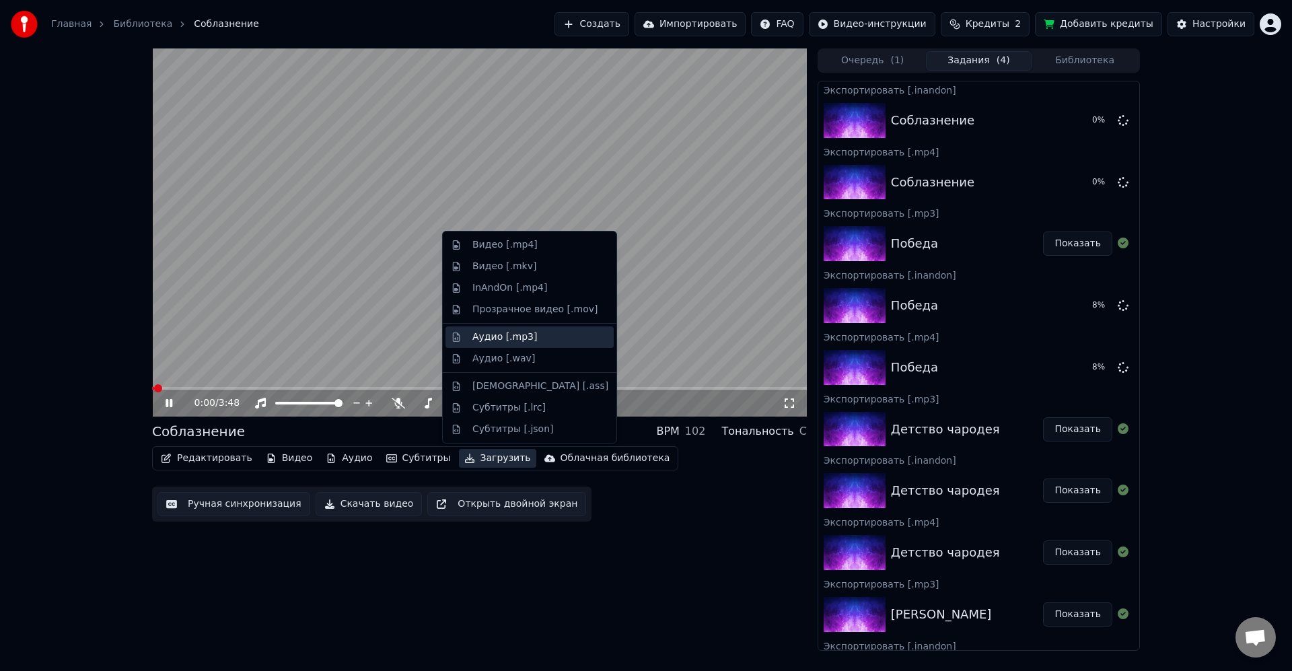
click at [512, 340] on div "Аудио [.mp3]" at bounding box center [505, 337] width 65 height 13
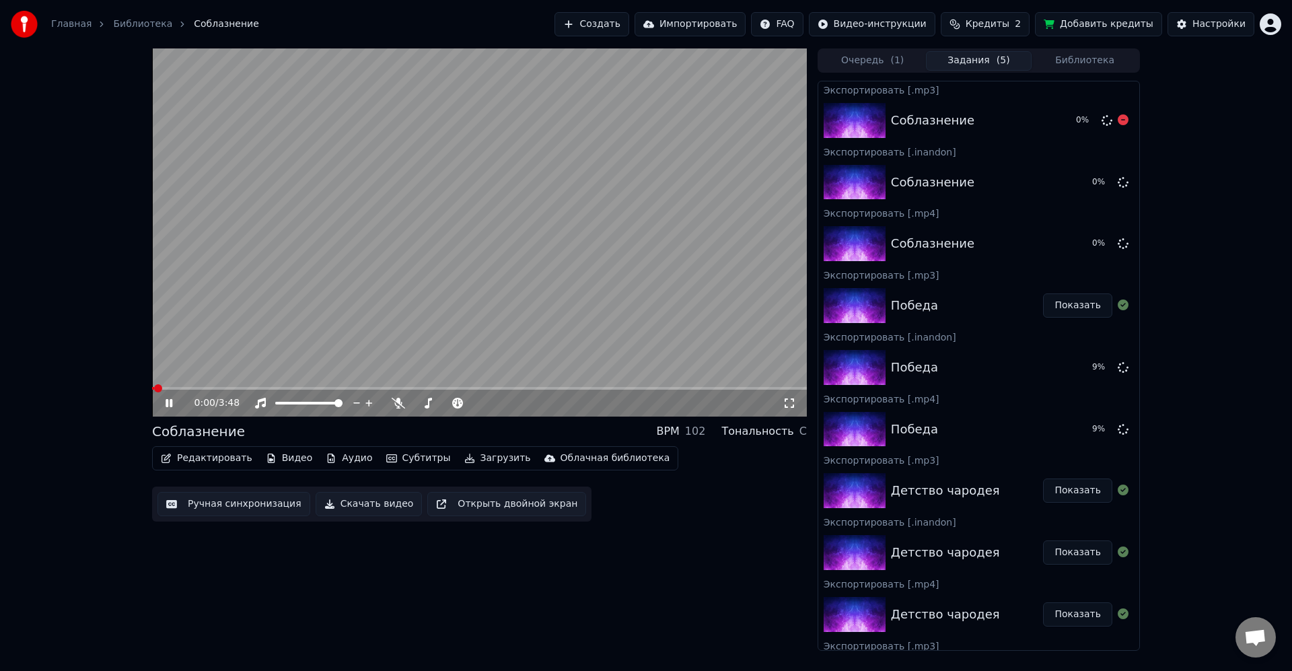
click at [1095, 68] on button "Библиотека" at bounding box center [1085, 61] width 106 height 20
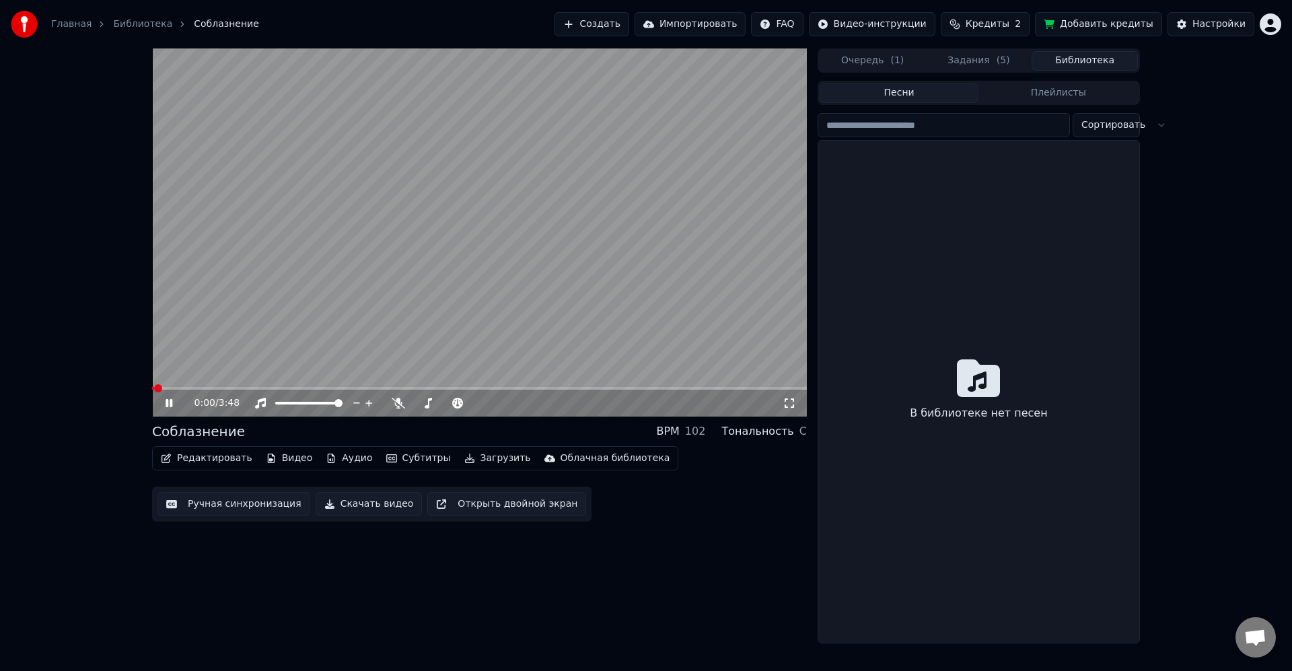
click at [658, 239] on video at bounding box center [479, 232] width 655 height 368
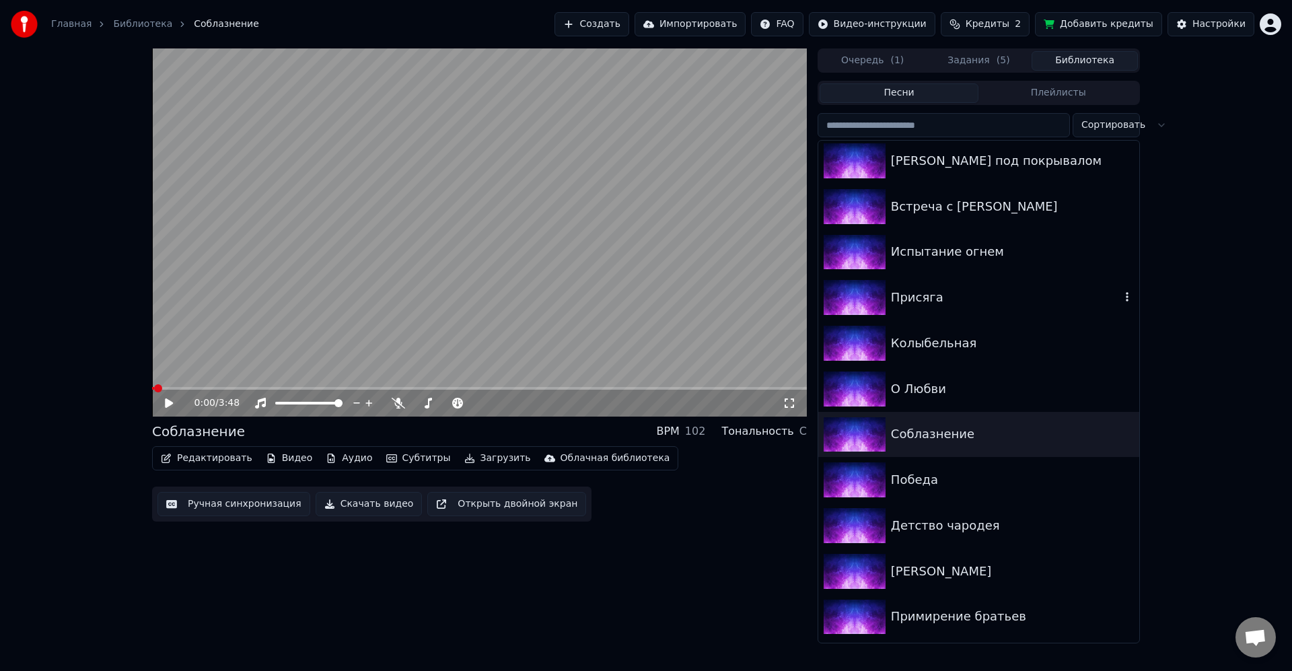
scroll to position [485, 0]
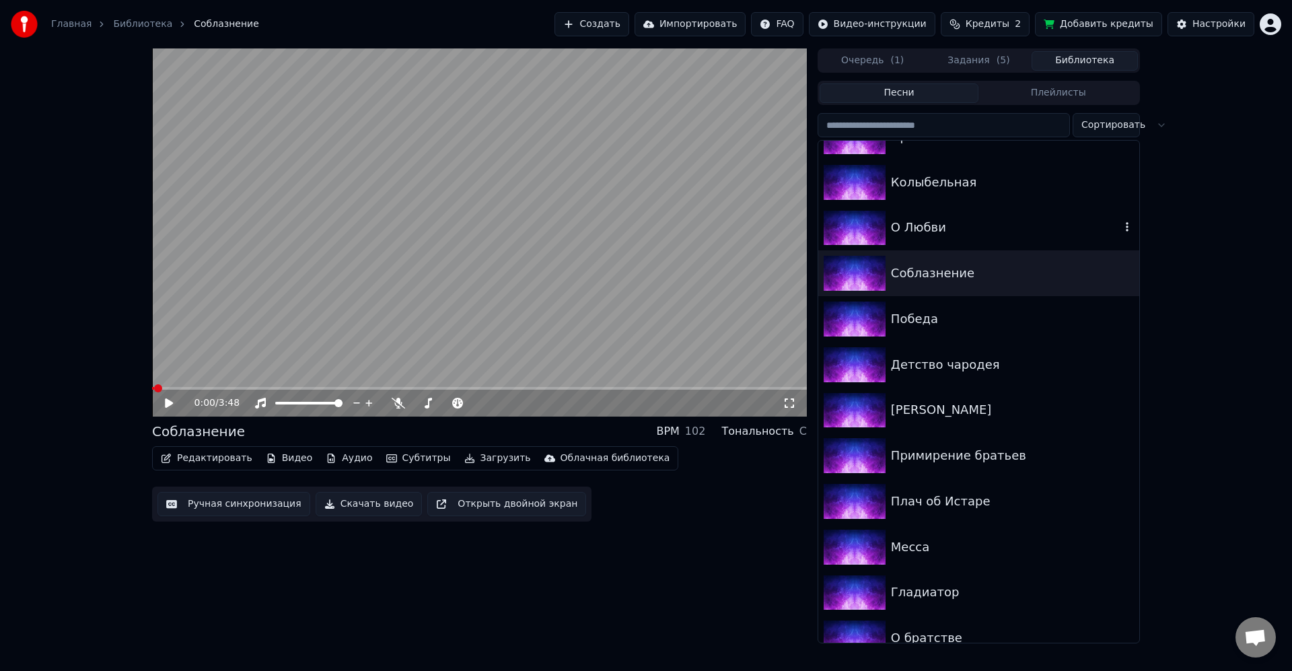
click at [912, 234] on div "О Любви" at bounding box center [1006, 227] width 230 height 19
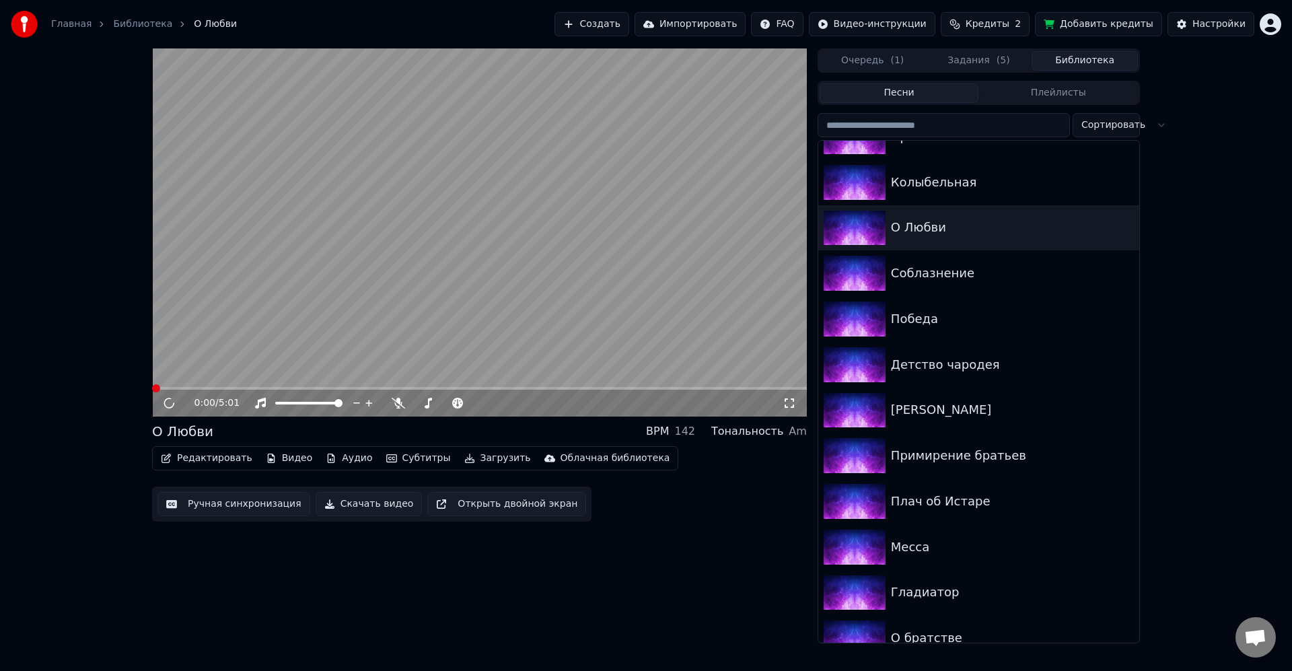
click at [486, 457] on button "Загрузить" at bounding box center [497, 458] width 77 height 19
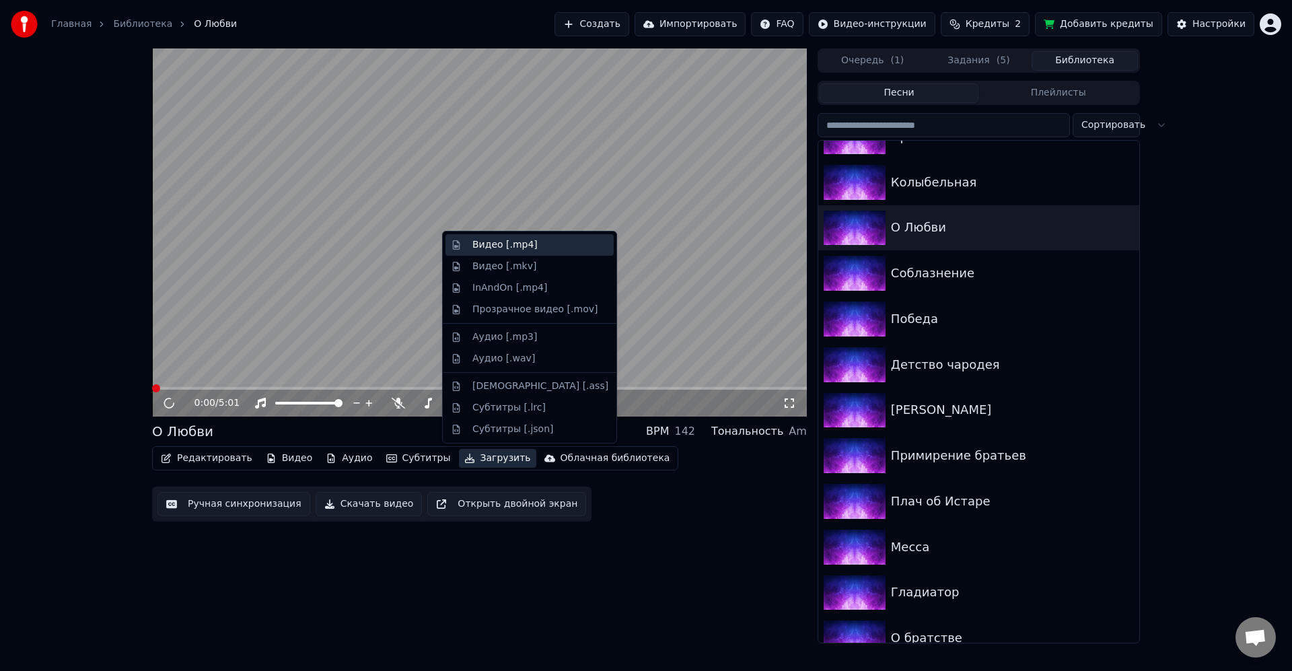
click at [528, 248] on div "Видео [.mp4]" at bounding box center [505, 244] width 65 height 13
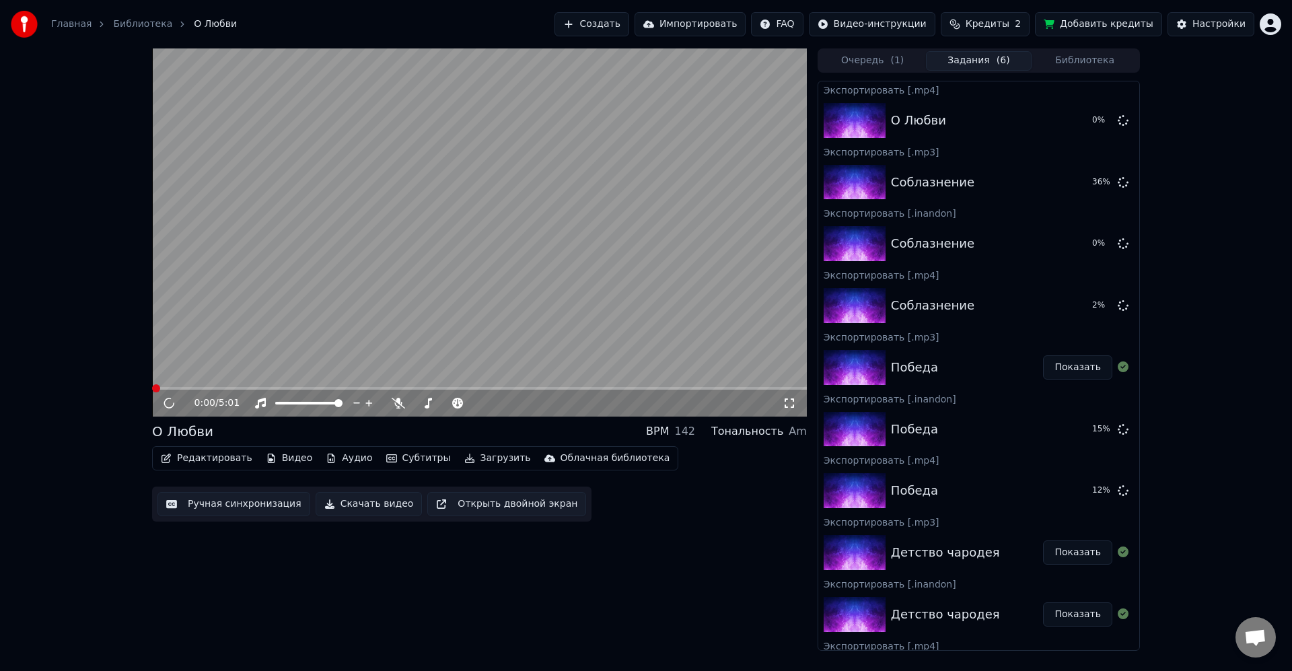
click at [487, 459] on button "Загрузить" at bounding box center [497, 458] width 77 height 19
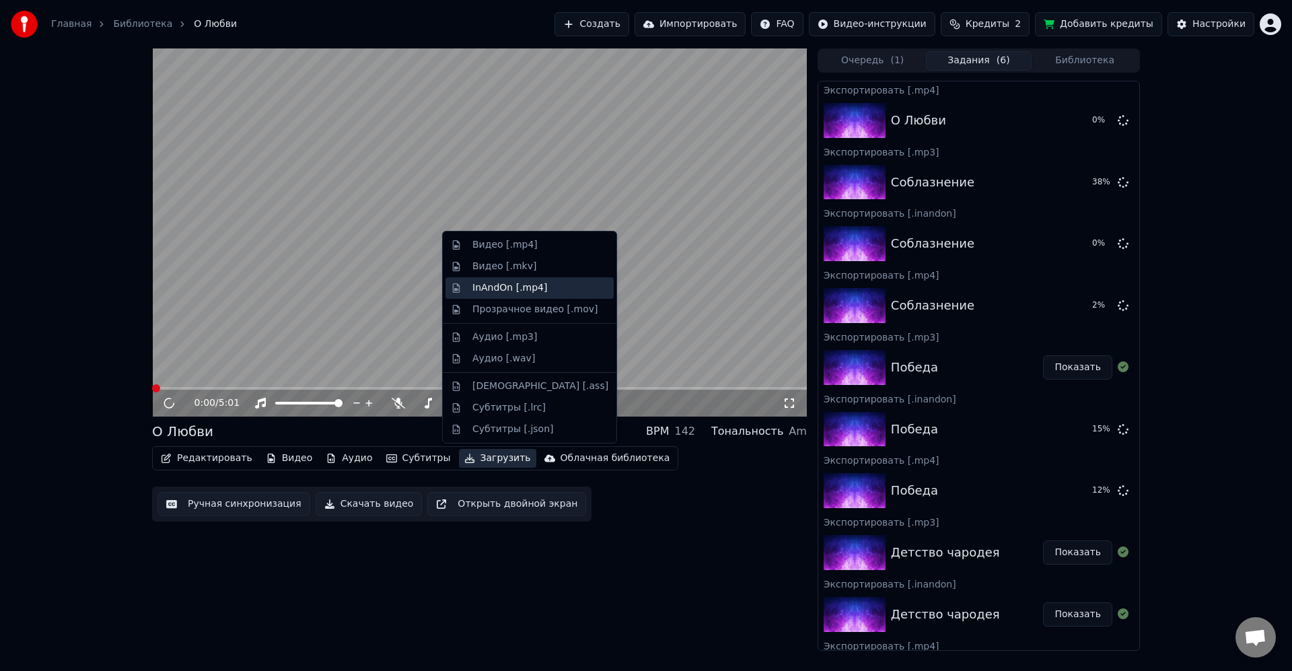
click at [524, 285] on div "InAndOn [.mp4]" at bounding box center [510, 287] width 75 height 13
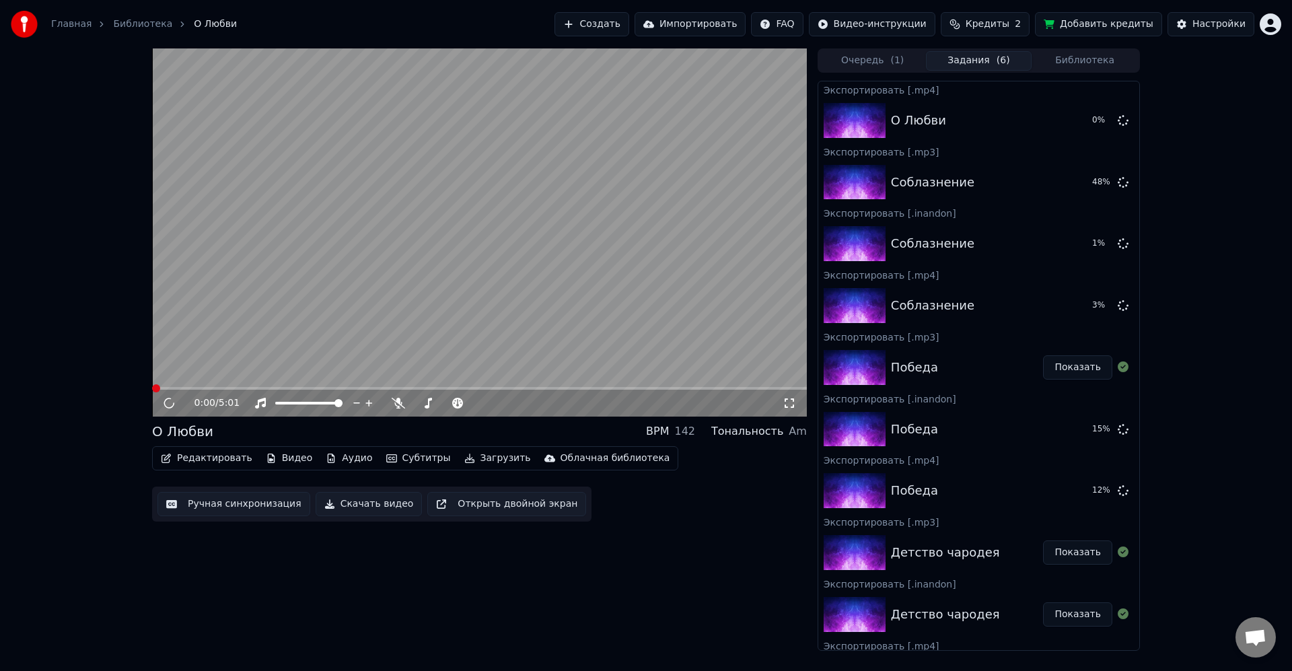
click at [494, 456] on button "Загрузить" at bounding box center [497, 458] width 77 height 19
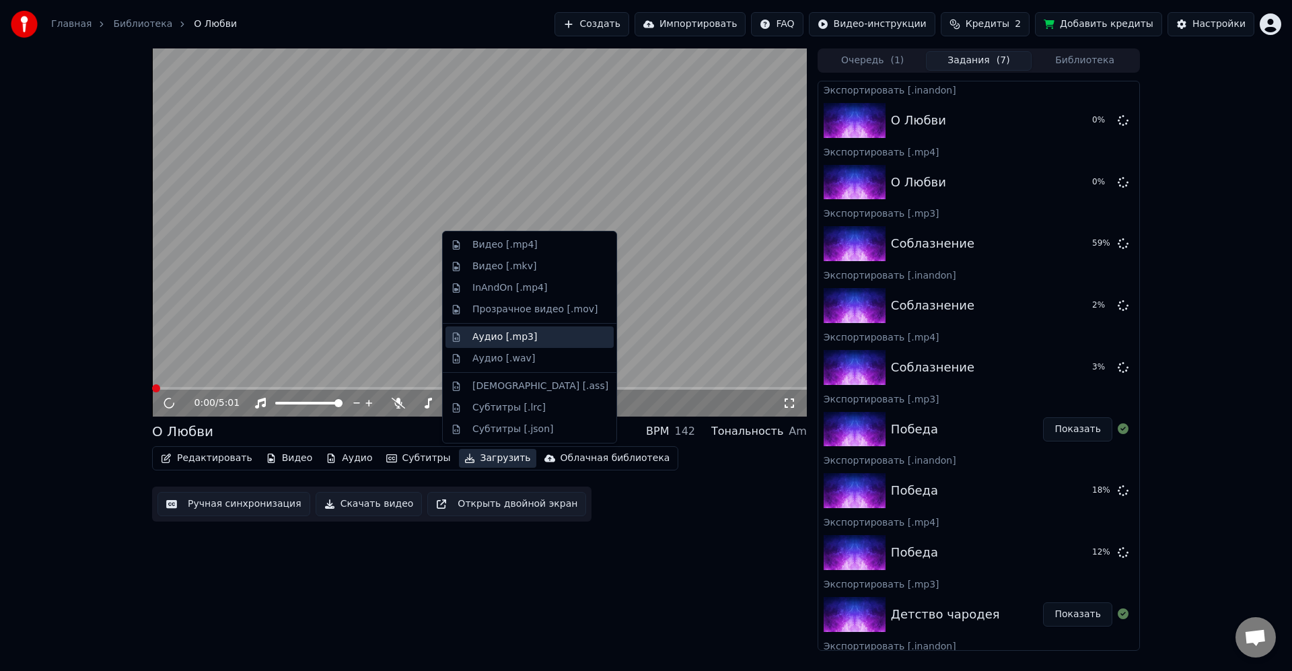
click at [510, 341] on div "Аудио [.mp3]" at bounding box center [505, 337] width 65 height 13
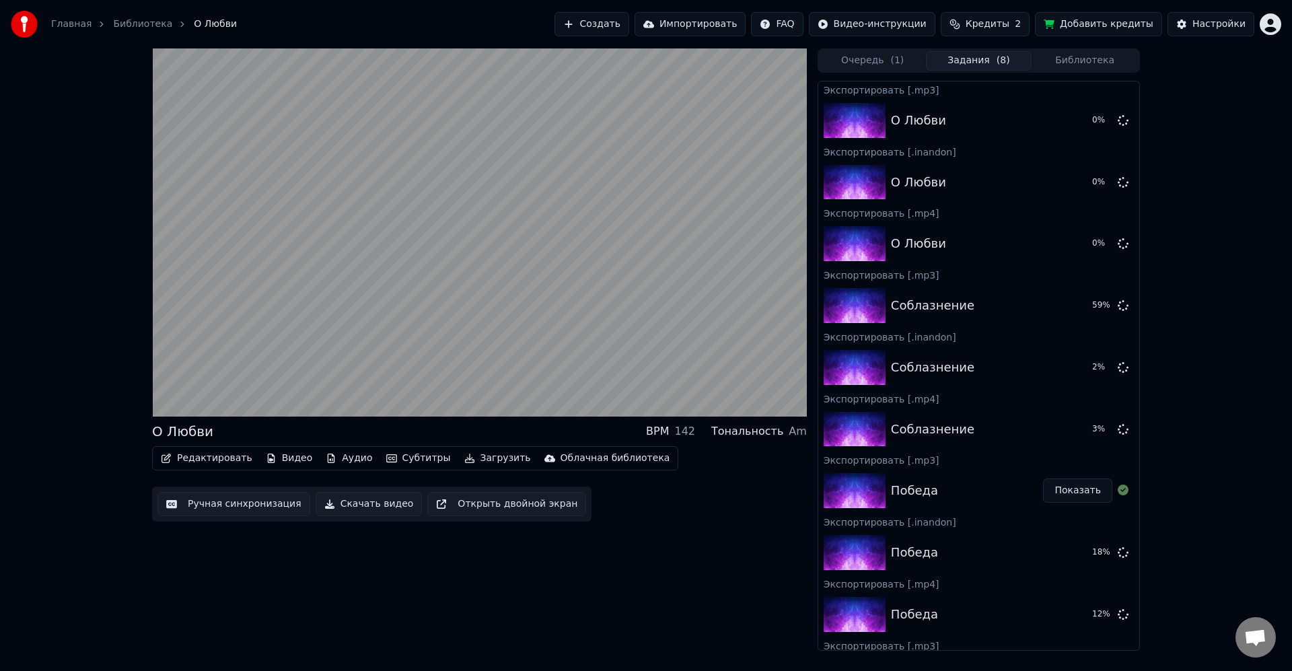
click at [422, 333] on video at bounding box center [479, 232] width 655 height 368
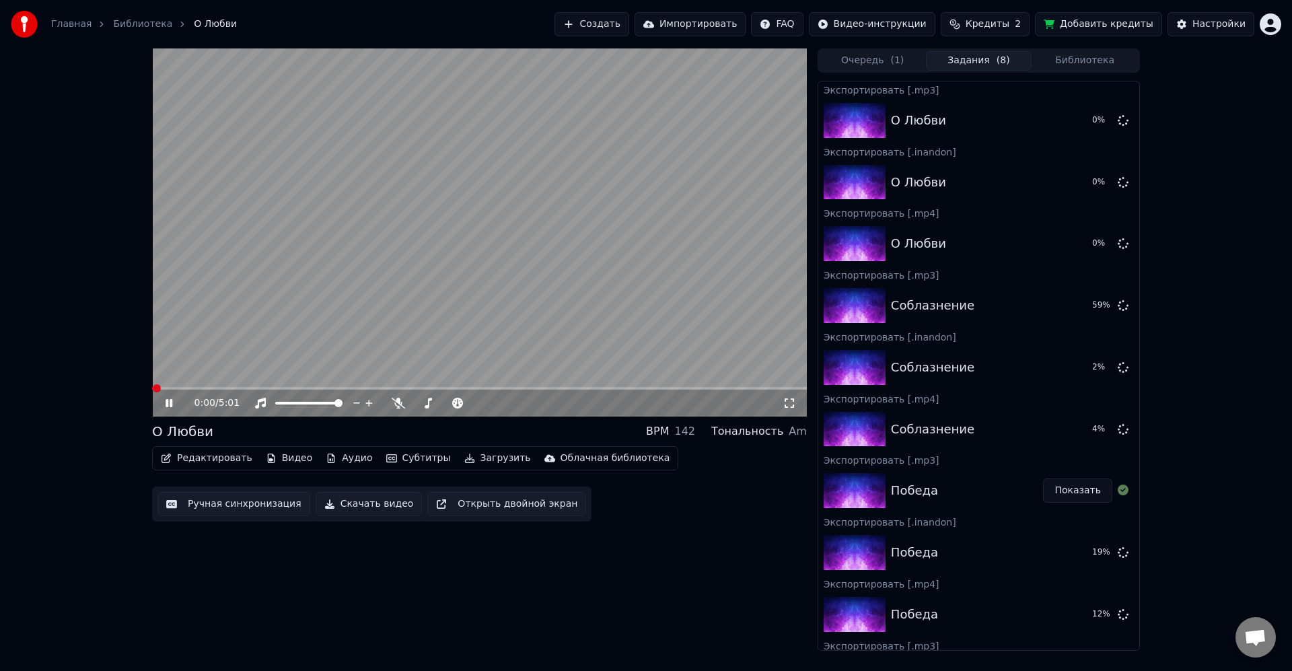
click at [171, 403] on icon at bounding box center [169, 403] width 7 height 8
click at [170, 407] on icon at bounding box center [179, 403] width 32 height 11
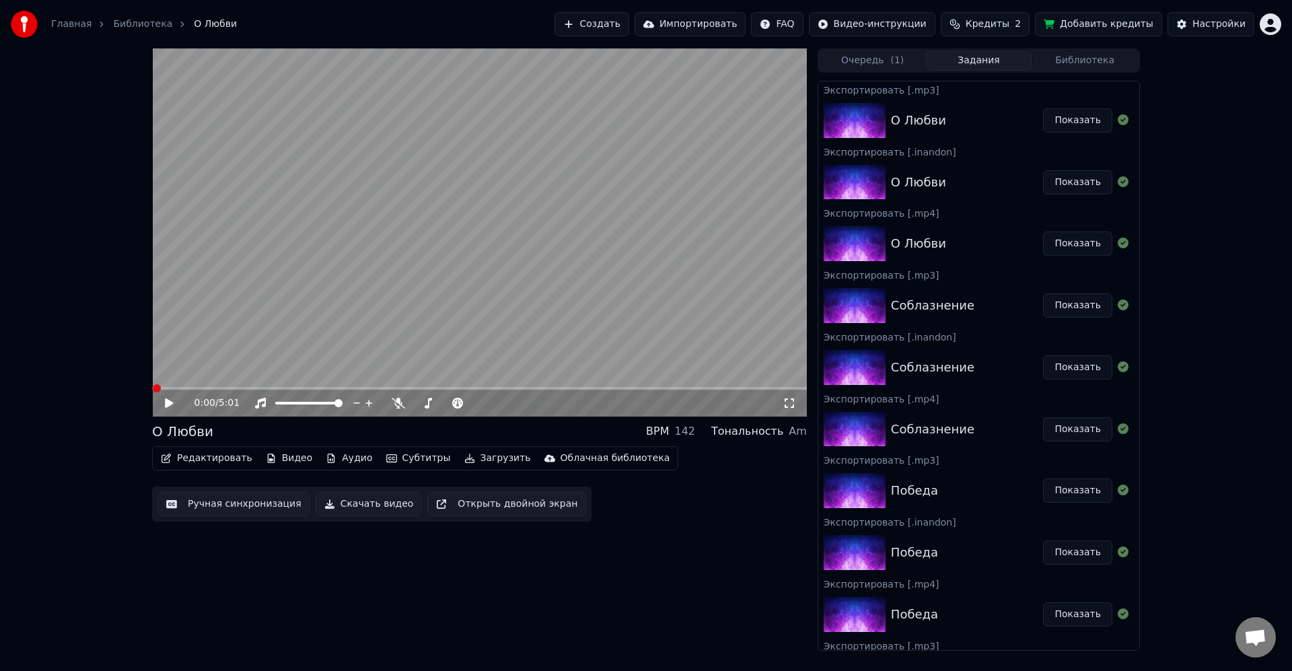
click at [1099, 64] on button "Библиотека" at bounding box center [1085, 61] width 106 height 20
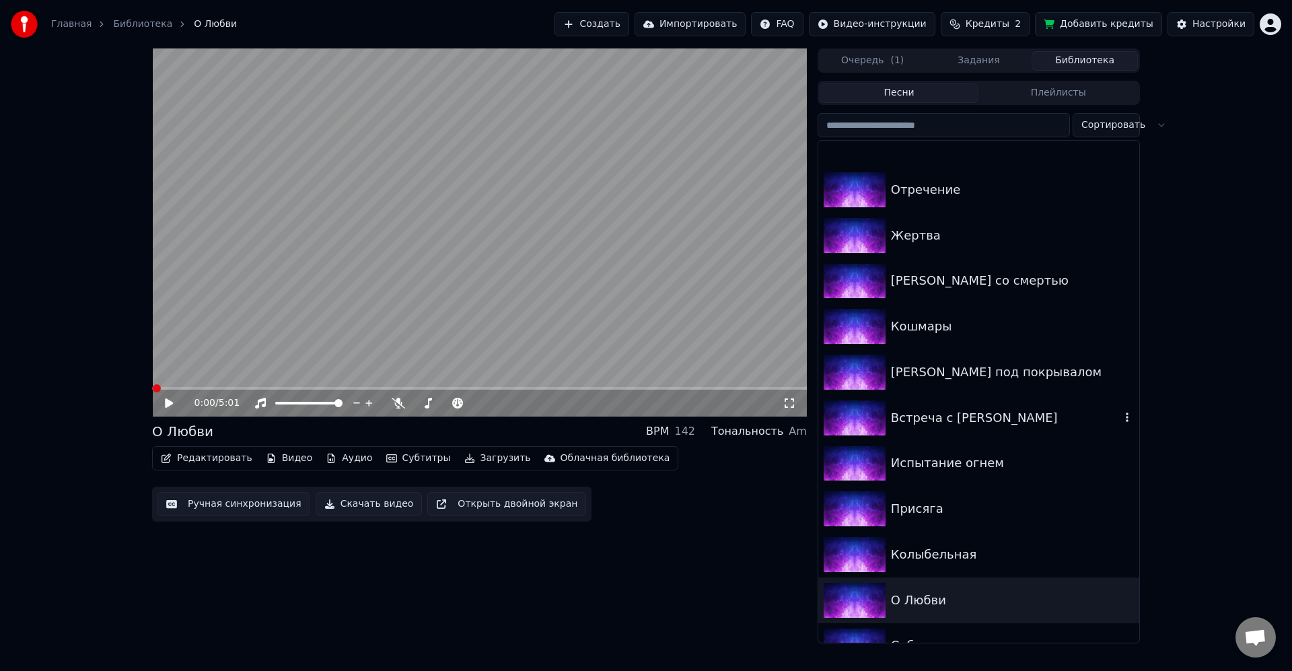
scroll to position [242, 0]
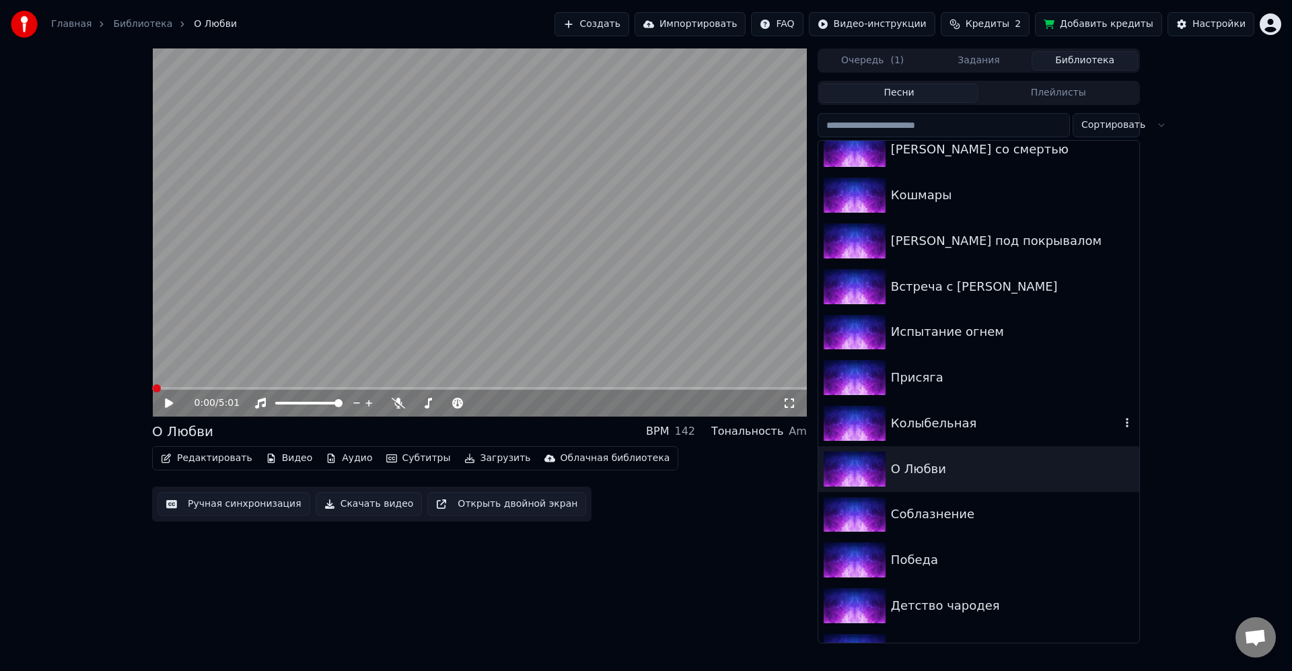
click at [949, 419] on div "Колыбельная" at bounding box center [1006, 423] width 230 height 19
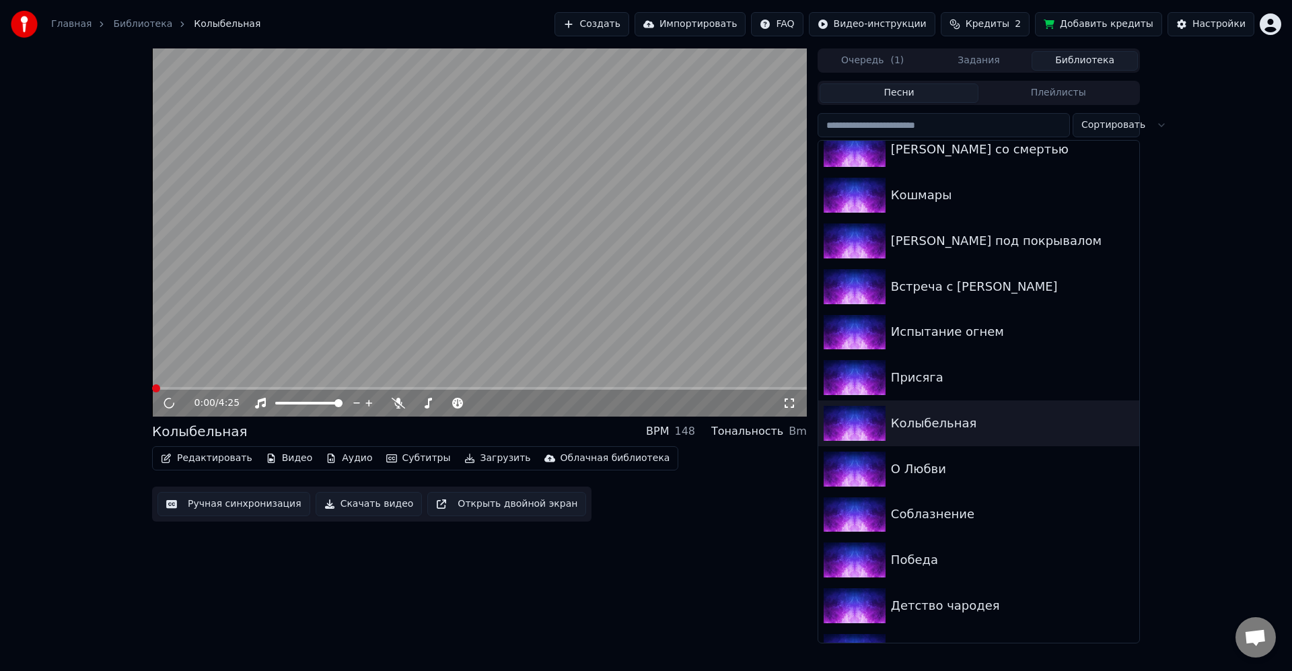
click at [492, 457] on button "Загрузить" at bounding box center [497, 458] width 77 height 19
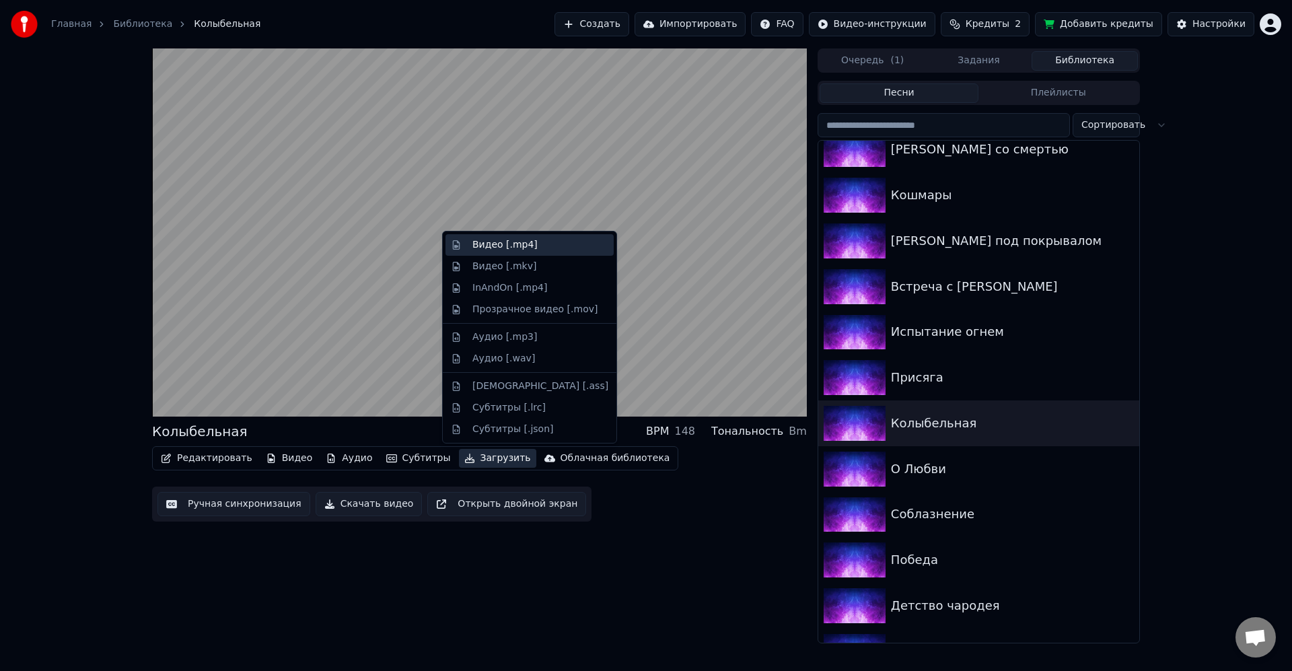
click at [521, 250] on div "Видео [.mp4]" at bounding box center [505, 244] width 65 height 13
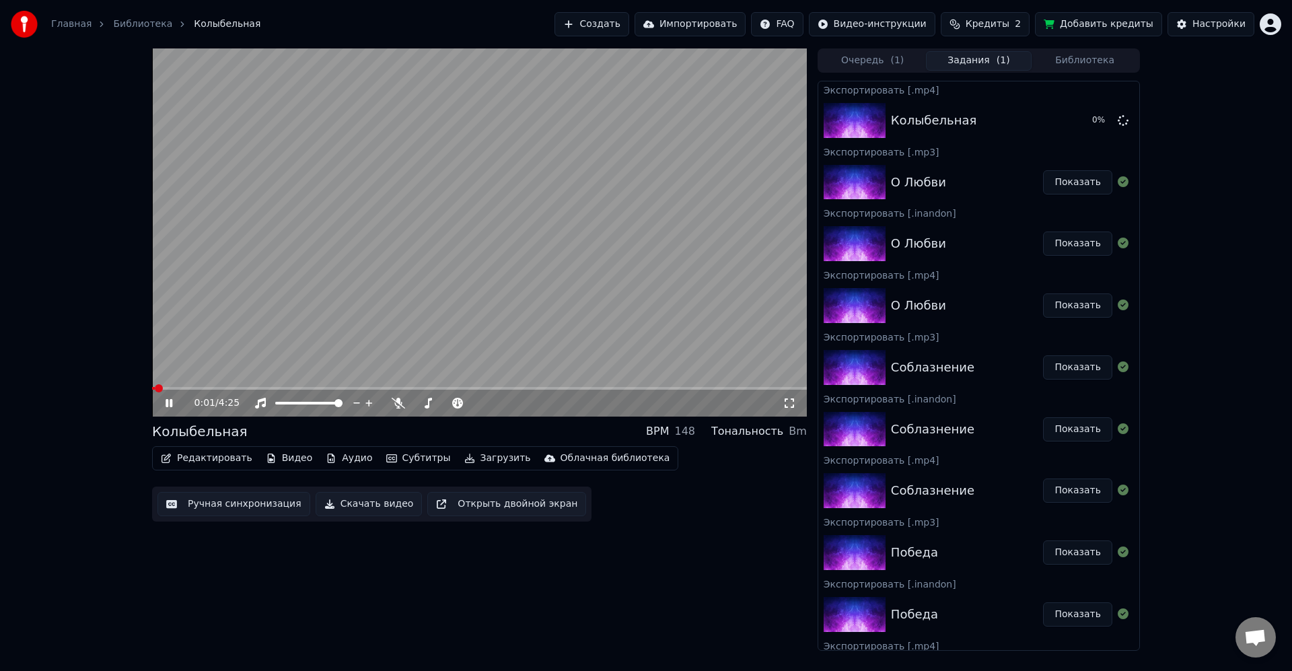
click at [495, 464] on button "Загрузить" at bounding box center [497, 458] width 77 height 19
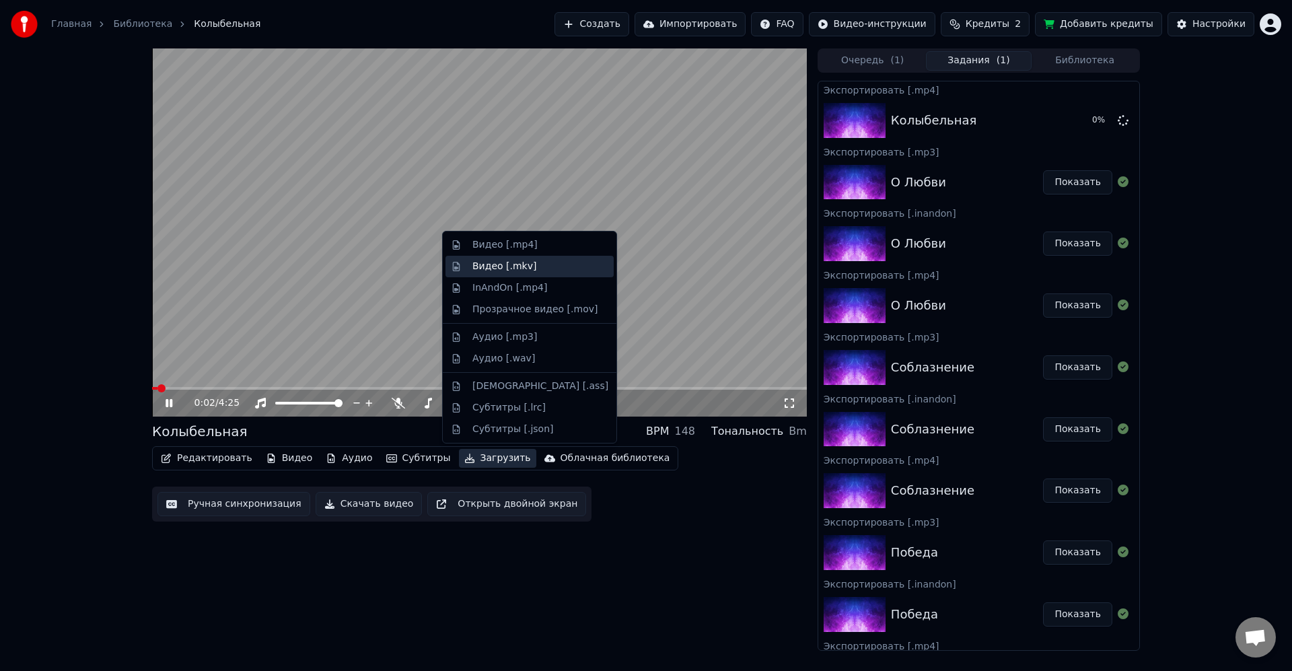
click at [523, 271] on div "Видео [.mkv]" at bounding box center [505, 266] width 64 height 13
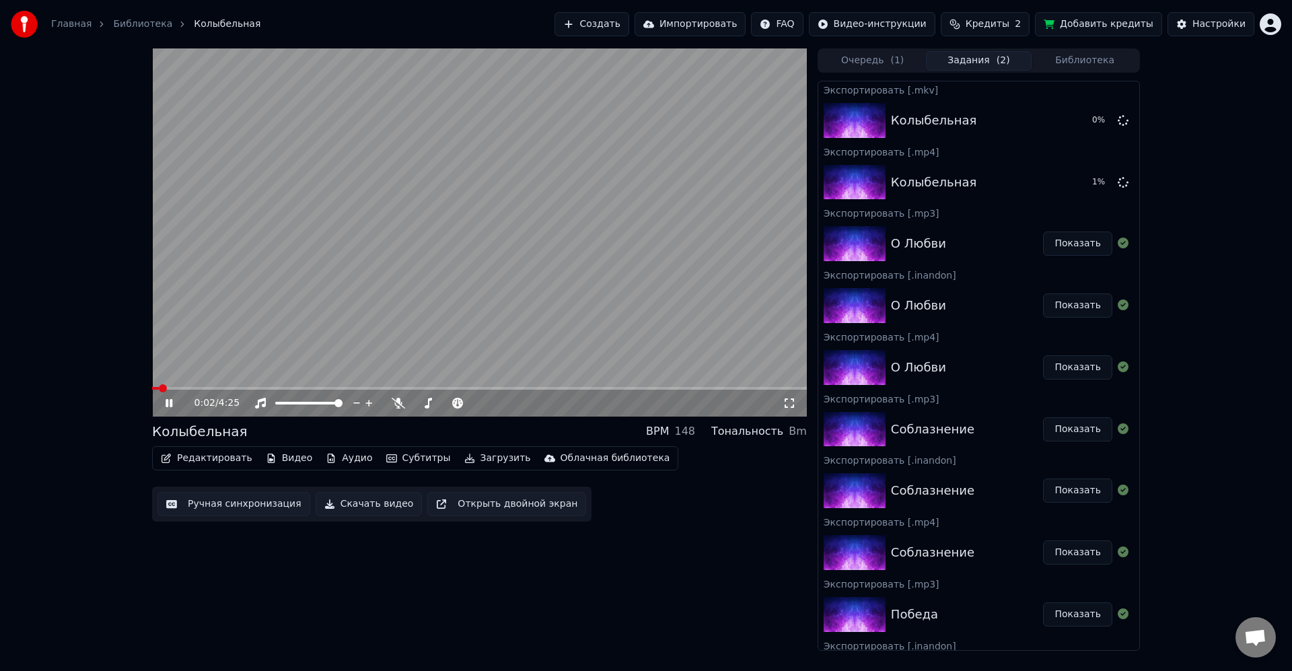
click at [495, 459] on button "Загрузить" at bounding box center [497, 458] width 77 height 19
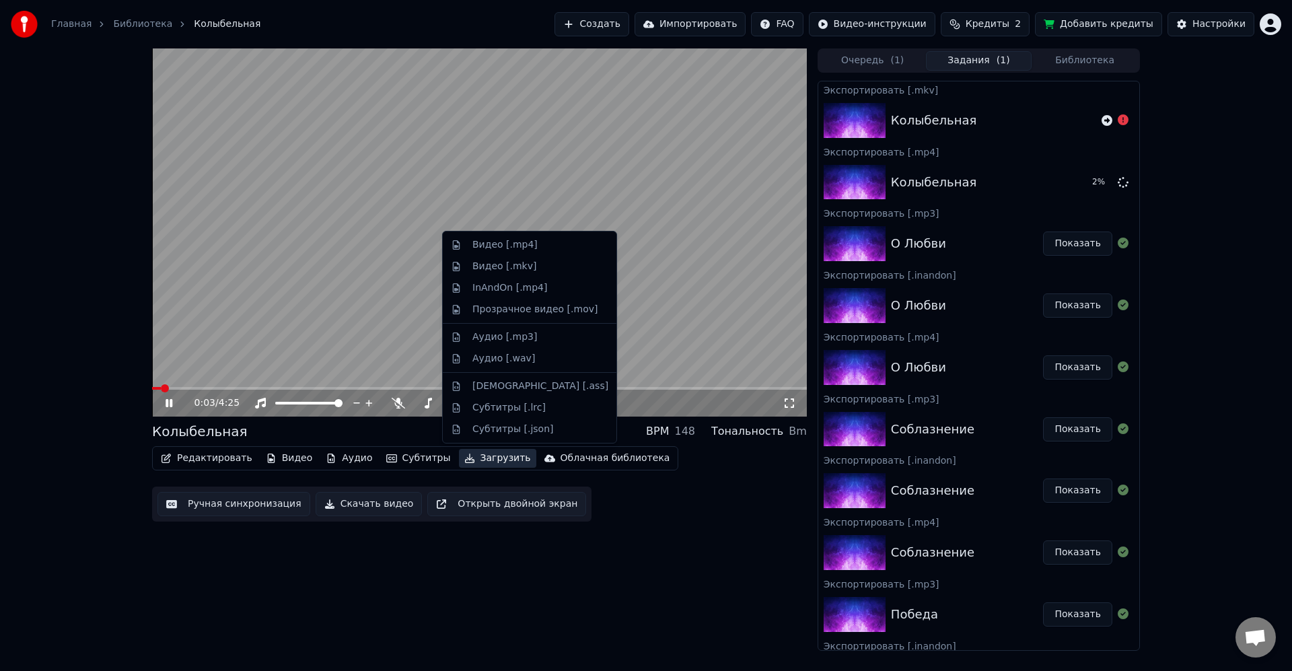
click at [539, 283] on div "InAndOn [.mp4]" at bounding box center [510, 287] width 75 height 13
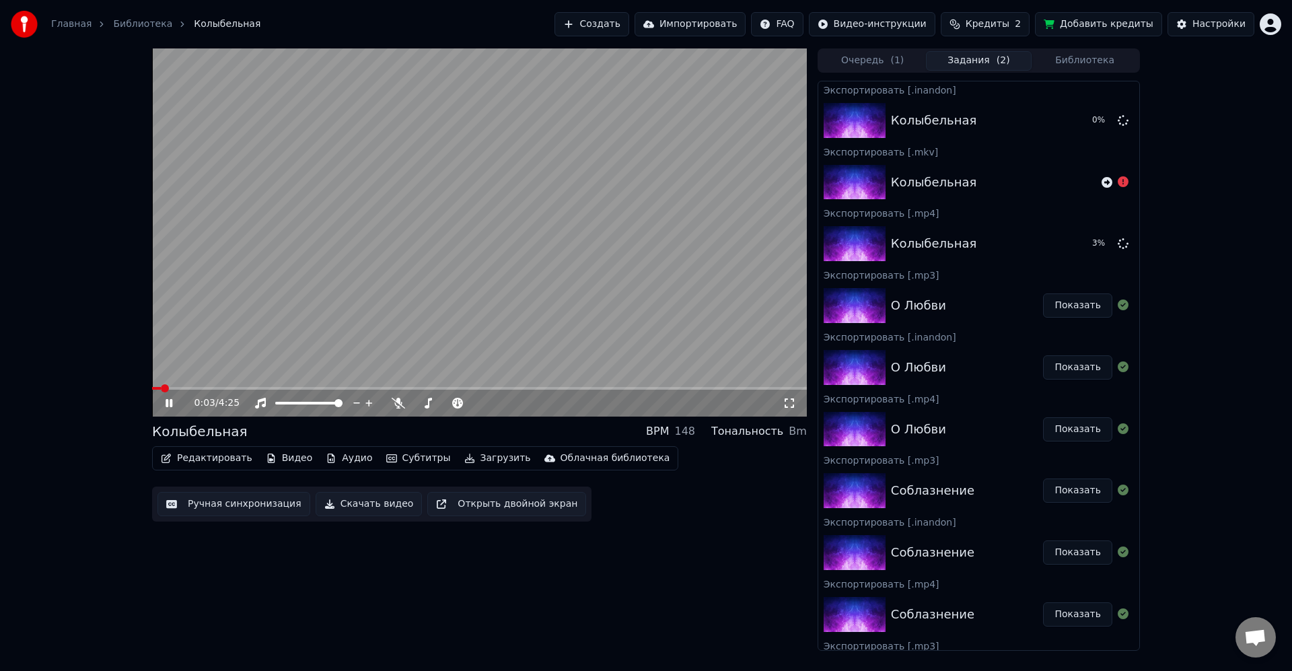
click at [493, 458] on button "Загрузить" at bounding box center [497, 458] width 77 height 19
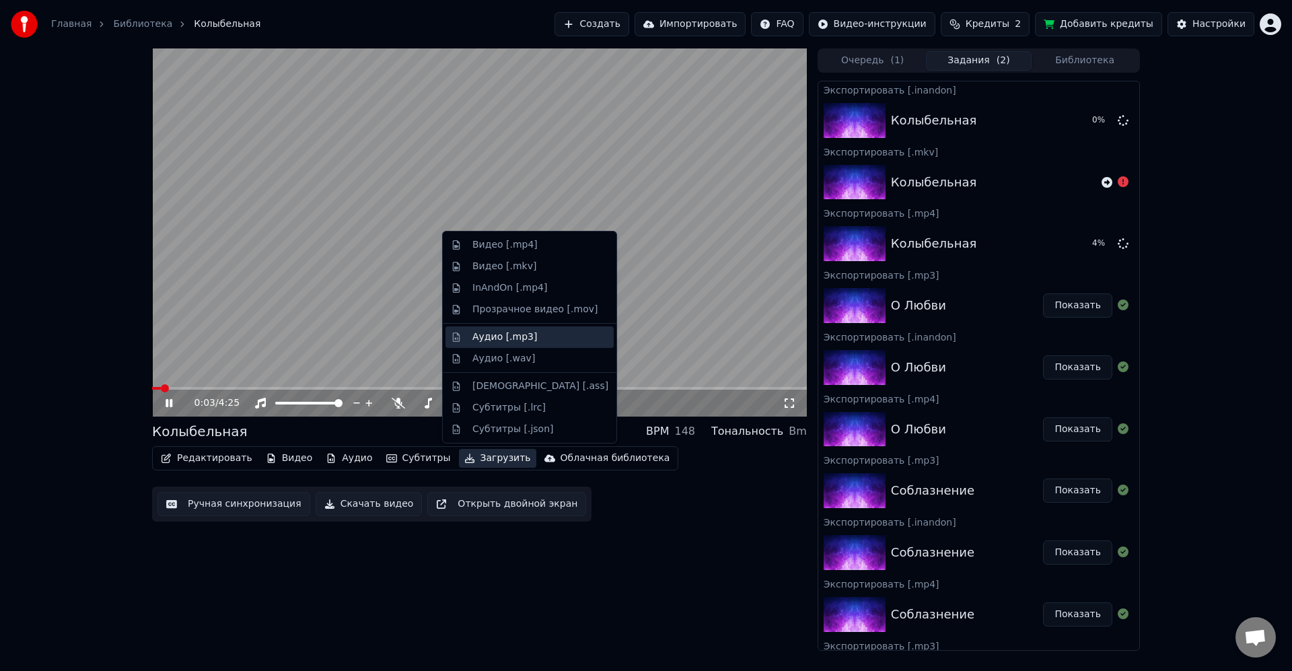
click at [525, 343] on div "Аудио [.mp3]" at bounding box center [505, 337] width 65 height 13
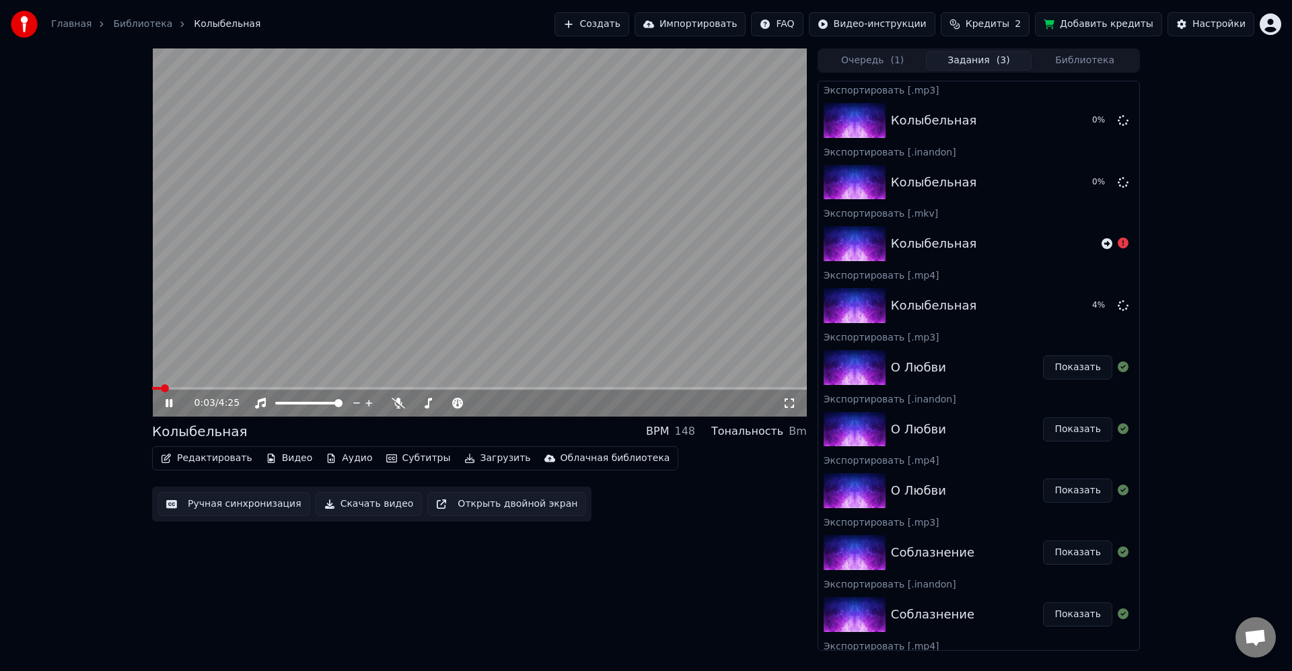
click at [650, 310] on video at bounding box center [479, 232] width 655 height 368
click at [1066, 67] on button "Библиотека" at bounding box center [1085, 61] width 106 height 20
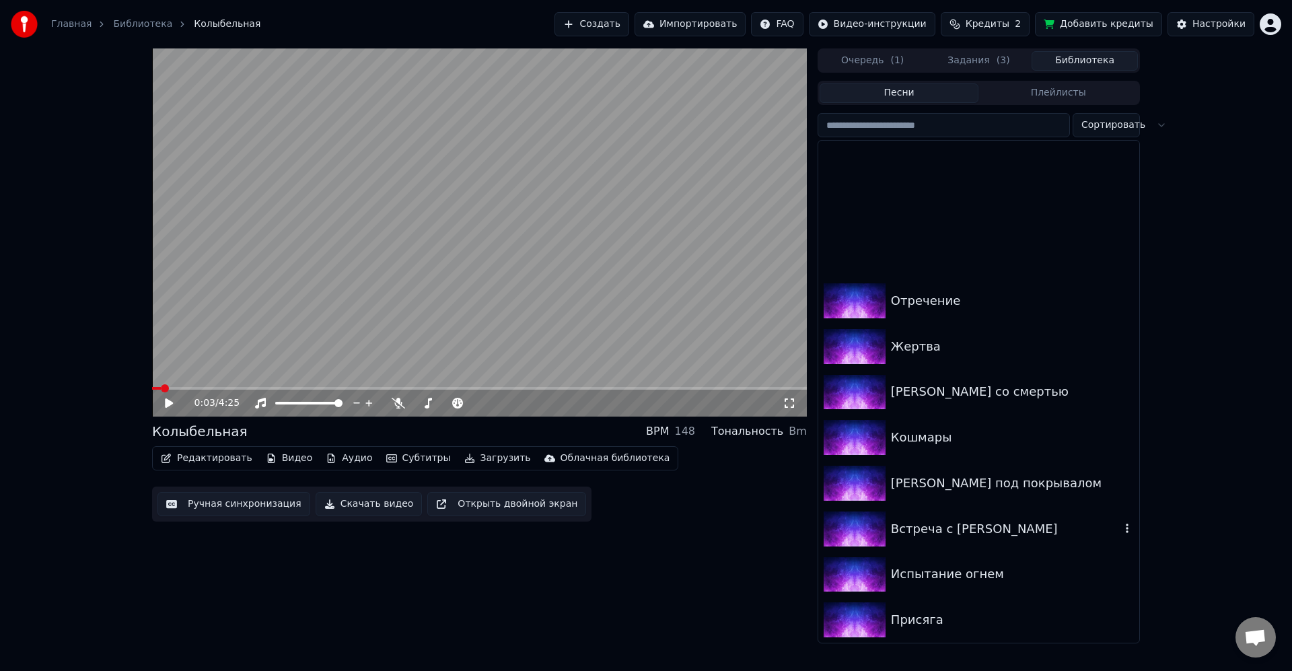
scroll to position [323, 0]
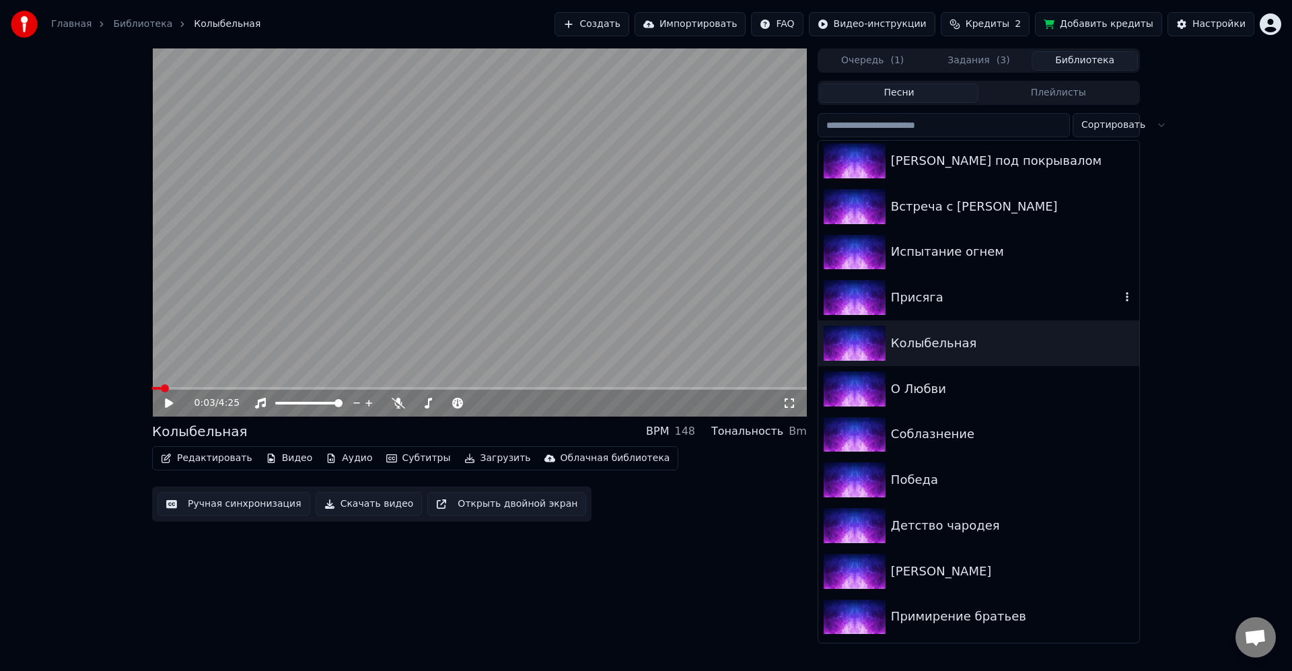
click at [985, 296] on div "Присяга" at bounding box center [1006, 297] width 230 height 19
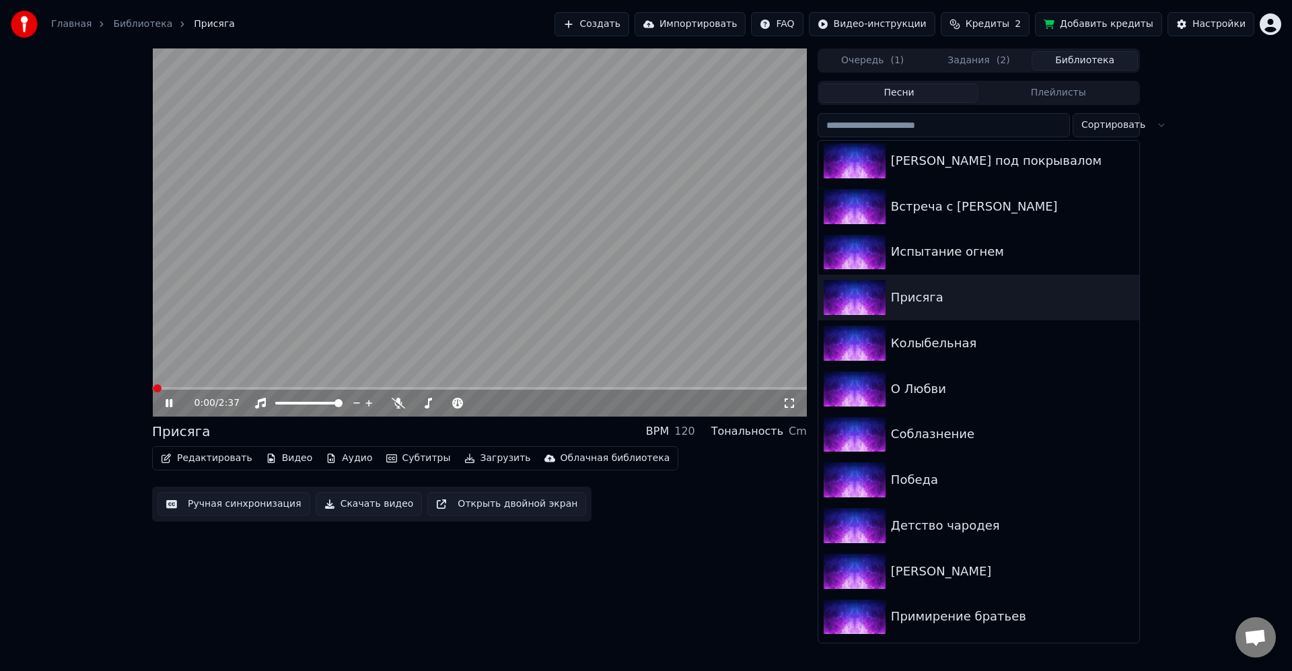
click at [489, 312] on video at bounding box center [479, 232] width 655 height 368
click at [483, 454] on button "Загрузить" at bounding box center [497, 458] width 77 height 19
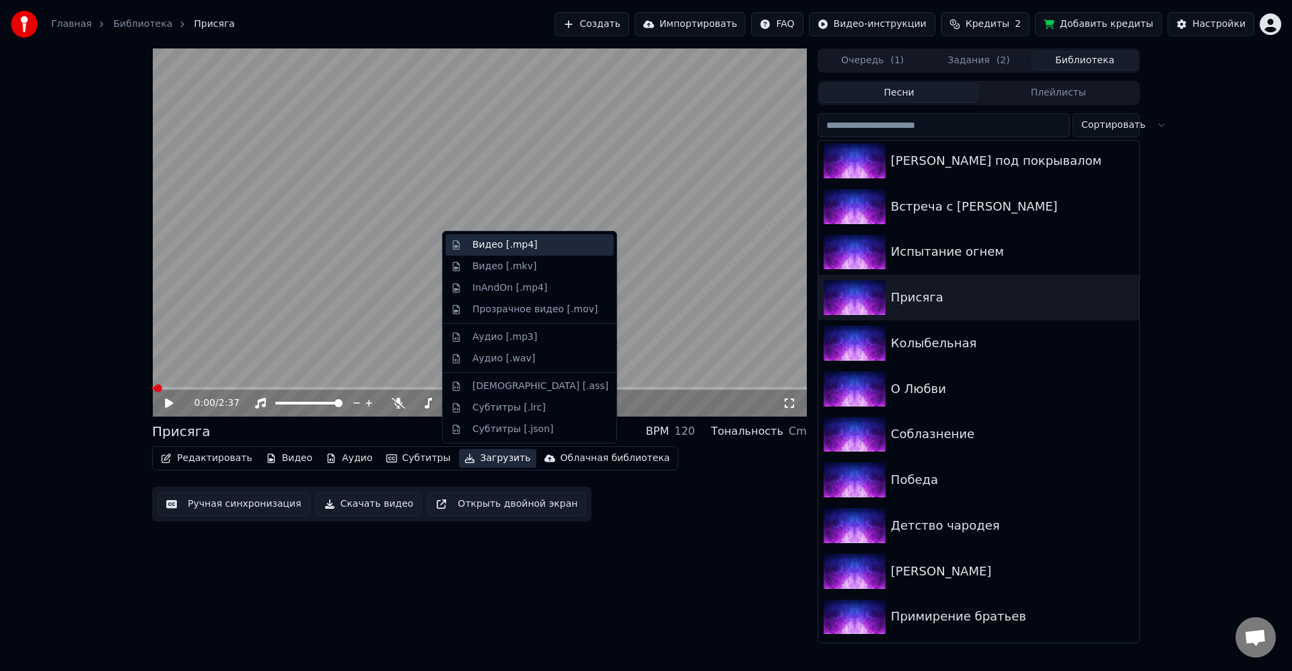
click at [531, 250] on div "Видео [.mp4]" at bounding box center [541, 244] width 136 height 13
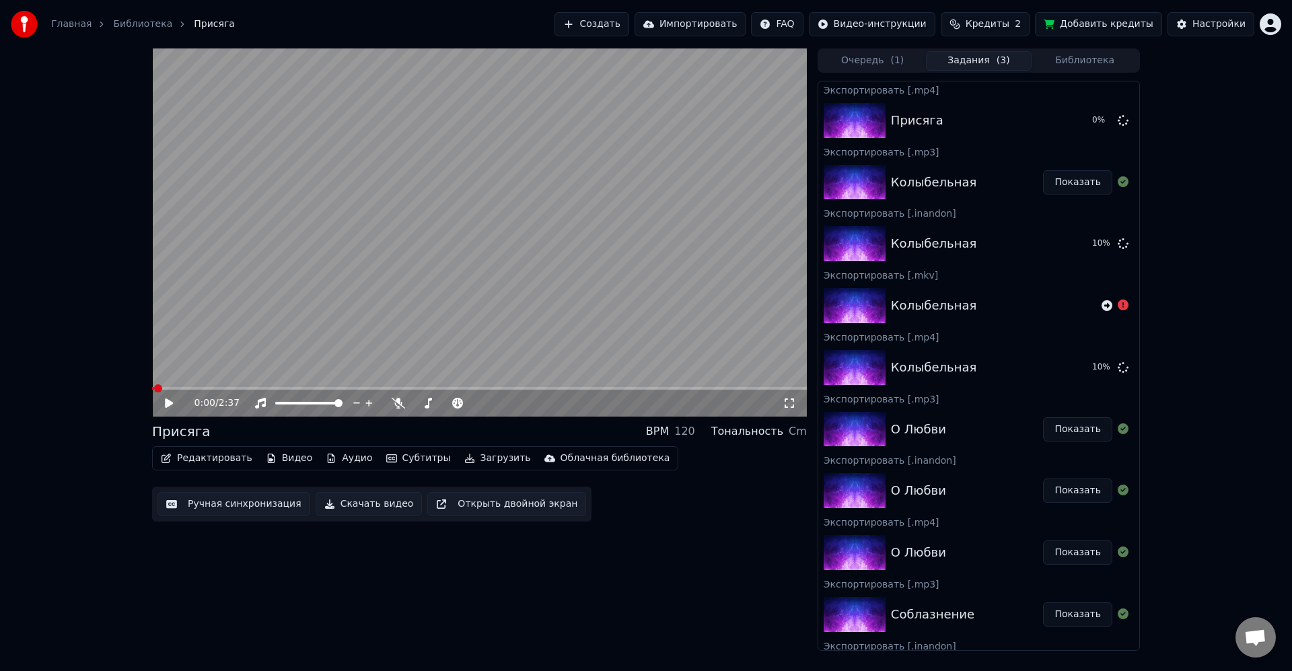
click at [501, 458] on button "Загрузить" at bounding box center [497, 458] width 77 height 19
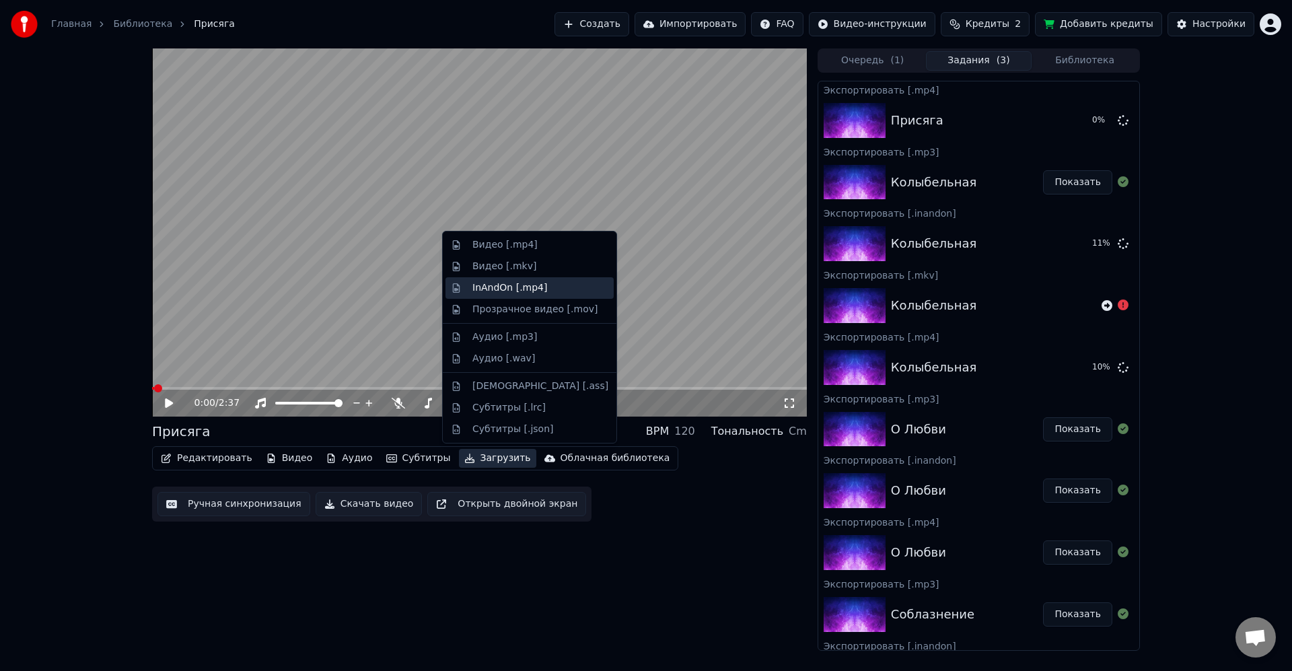
click at [526, 285] on div "InAndOn [.mp4]" at bounding box center [510, 287] width 75 height 13
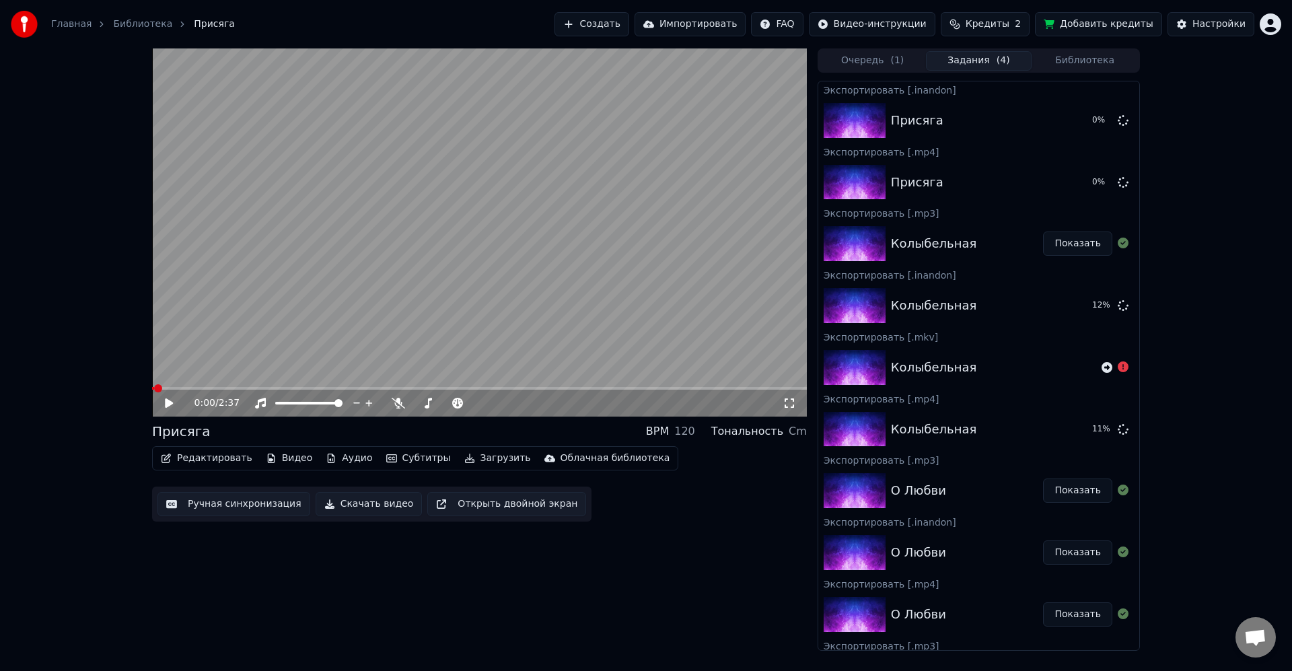
click at [488, 456] on button "Загрузить" at bounding box center [497, 458] width 77 height 19
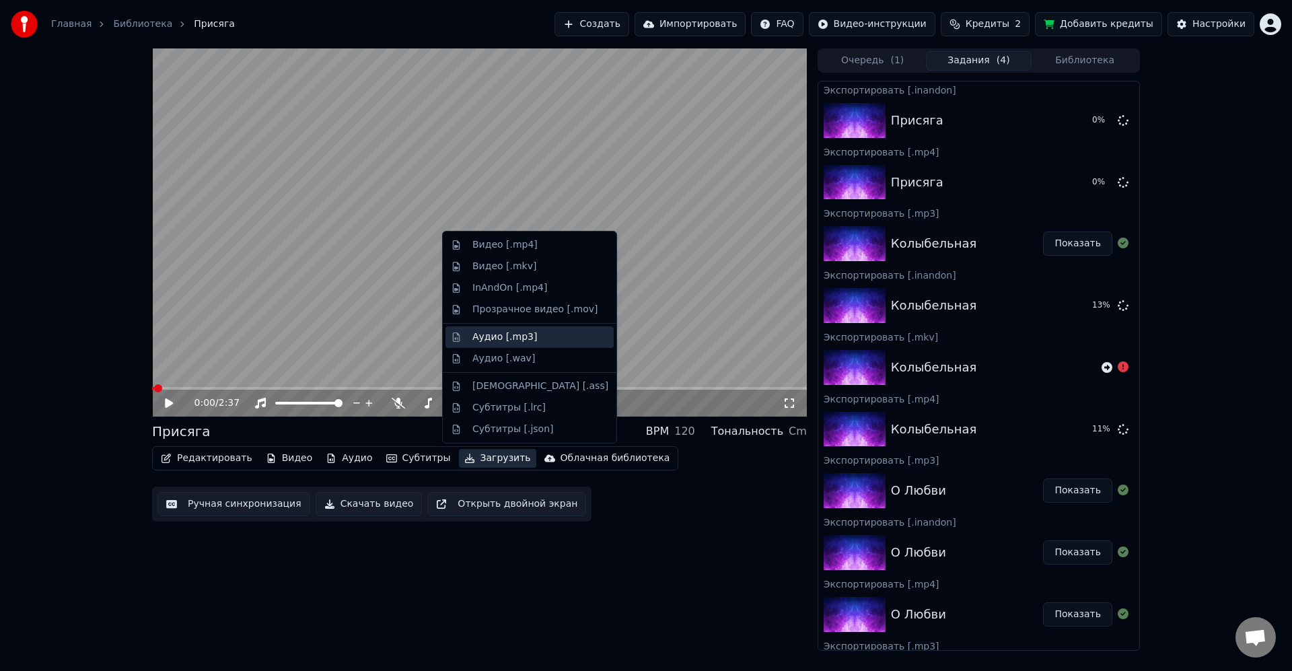
click at [516, 333] on div "Аудио [.mp3]" at bounding box center [505, 337] width 65 height 13
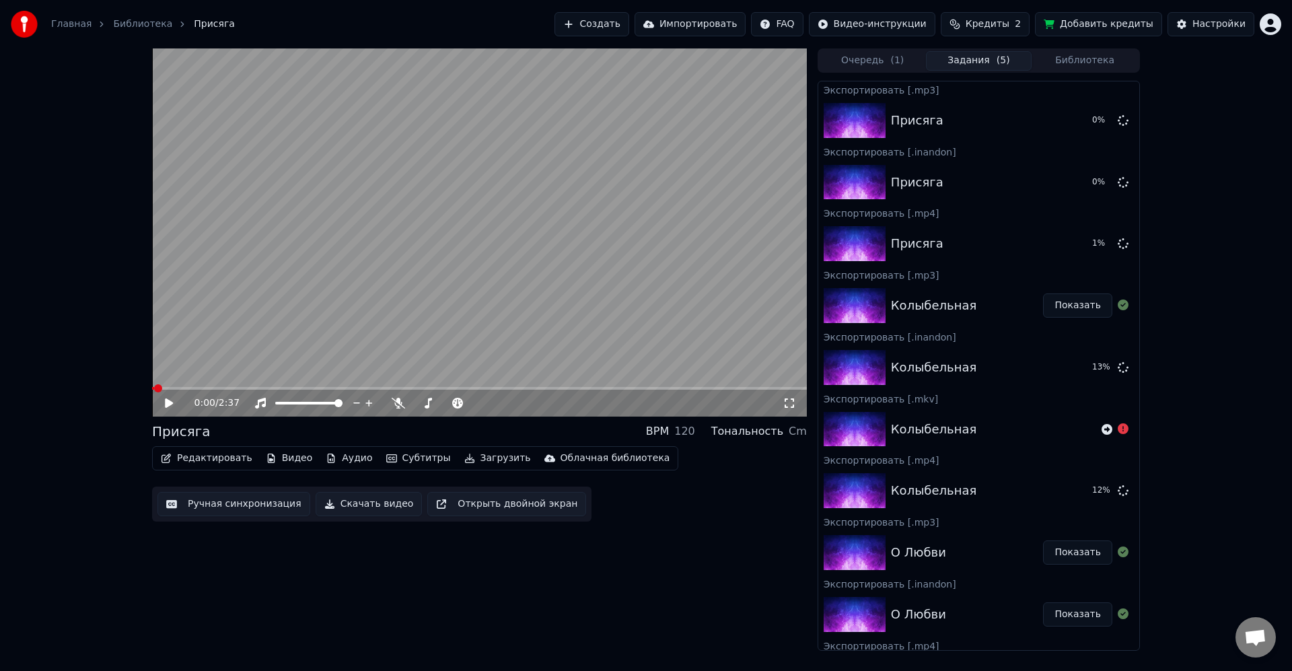
click at [668, 303] on video at bounding box center [479, 232] width 655 height 368
click at [1062, 63] on button "Библиотека" at bounding box center [1085, 61] width 106 height 20
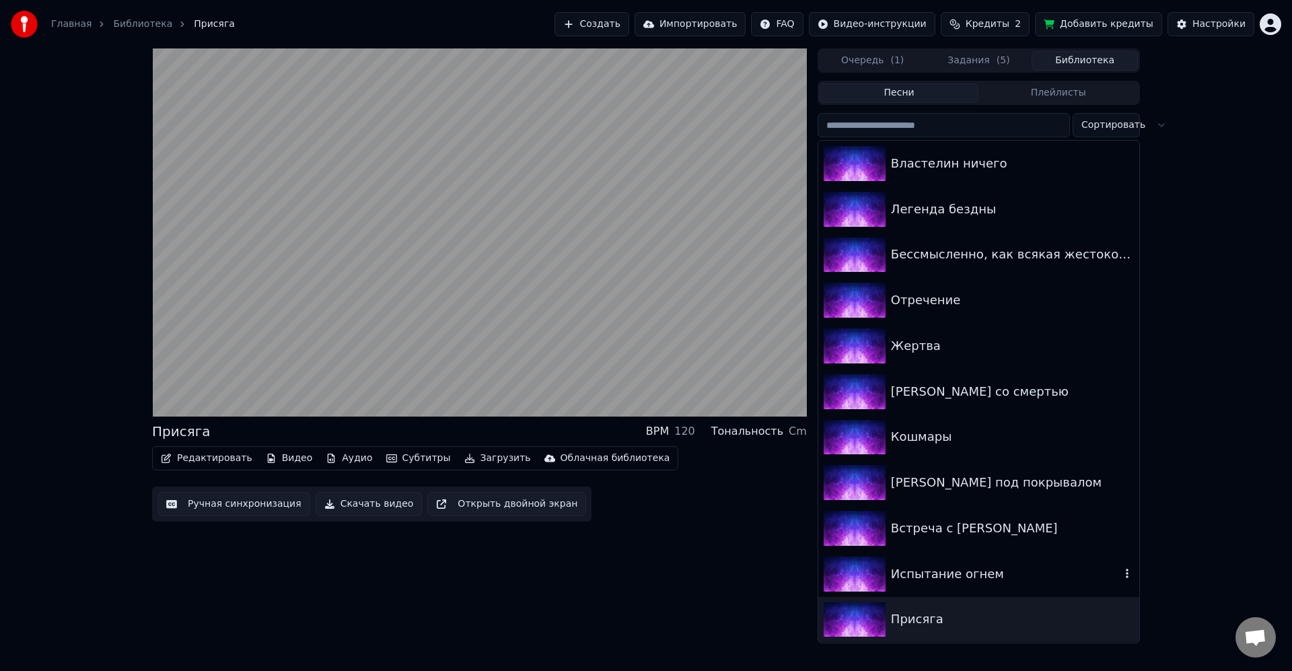
click at [936, 566] on div "Испытание огнем" at bounding box center [1006, 574] width 230 height 19
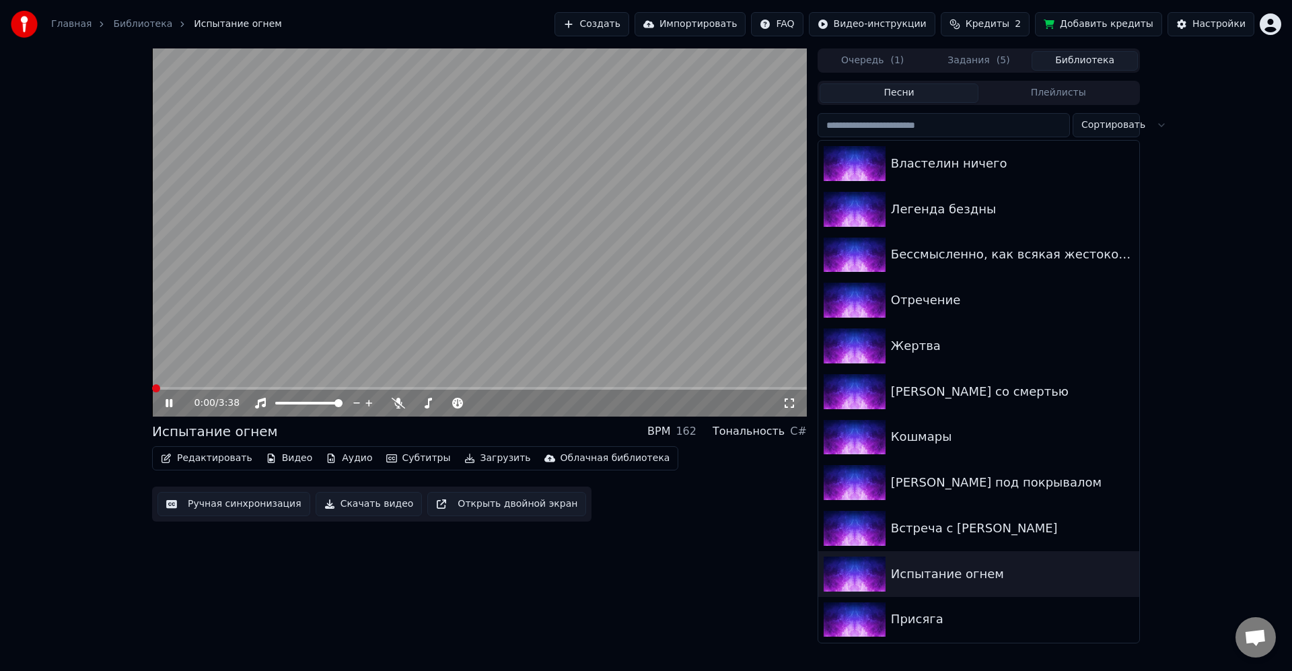
click at [532, 267] on video at bounding box center [479, 232] width 655 height 368
click at [492, 460] on button "Загрузить" at bounding box center [497, 458] width 77 height 19
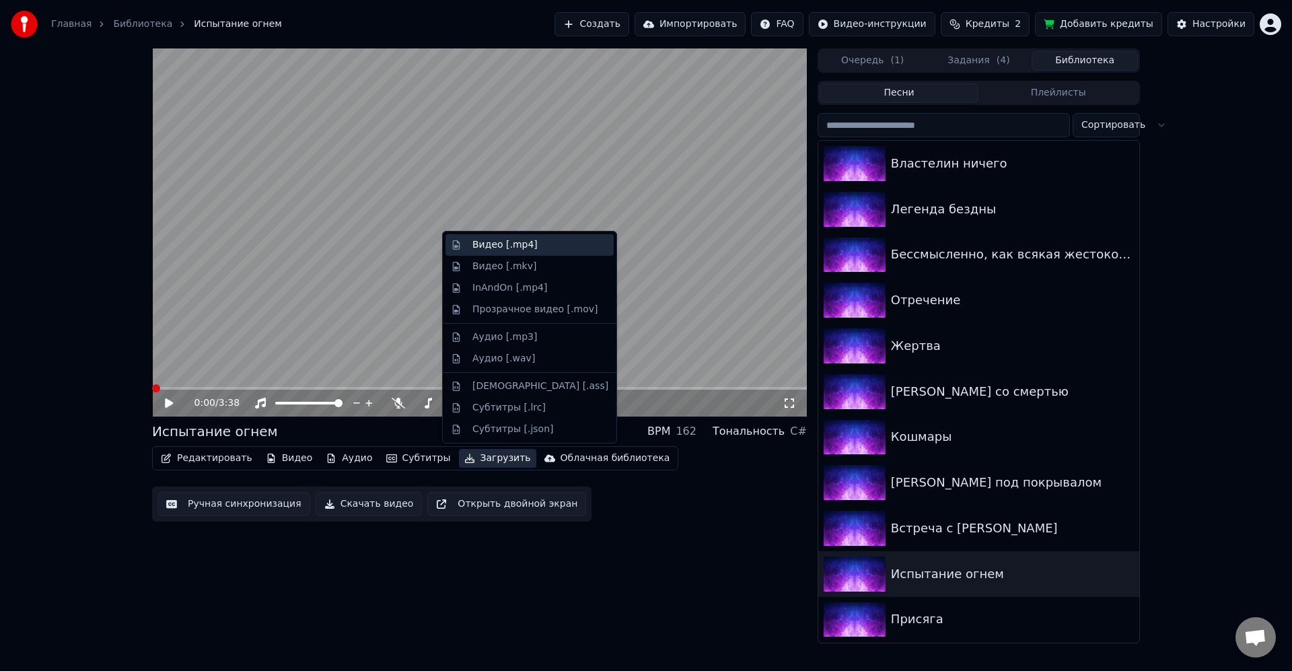
click at [518, 245] on div "Видео [.mp4]" at bounding box center [505, 244] width 65 height 13
click at [487, 452] on button "Загрузить" at bounding box center [497, 458] width 77 height 19
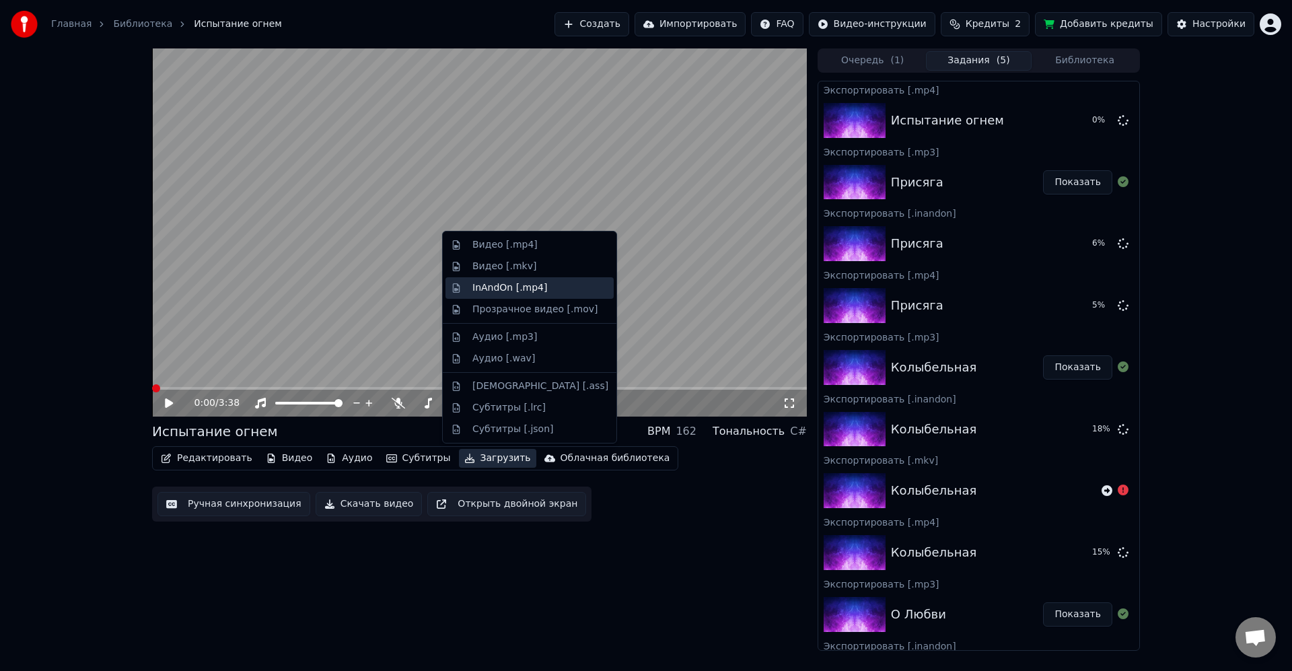
click at [523, 290] on div "InAndOn [.mp4]" at bounding box center [510, 287] width 75 height 13
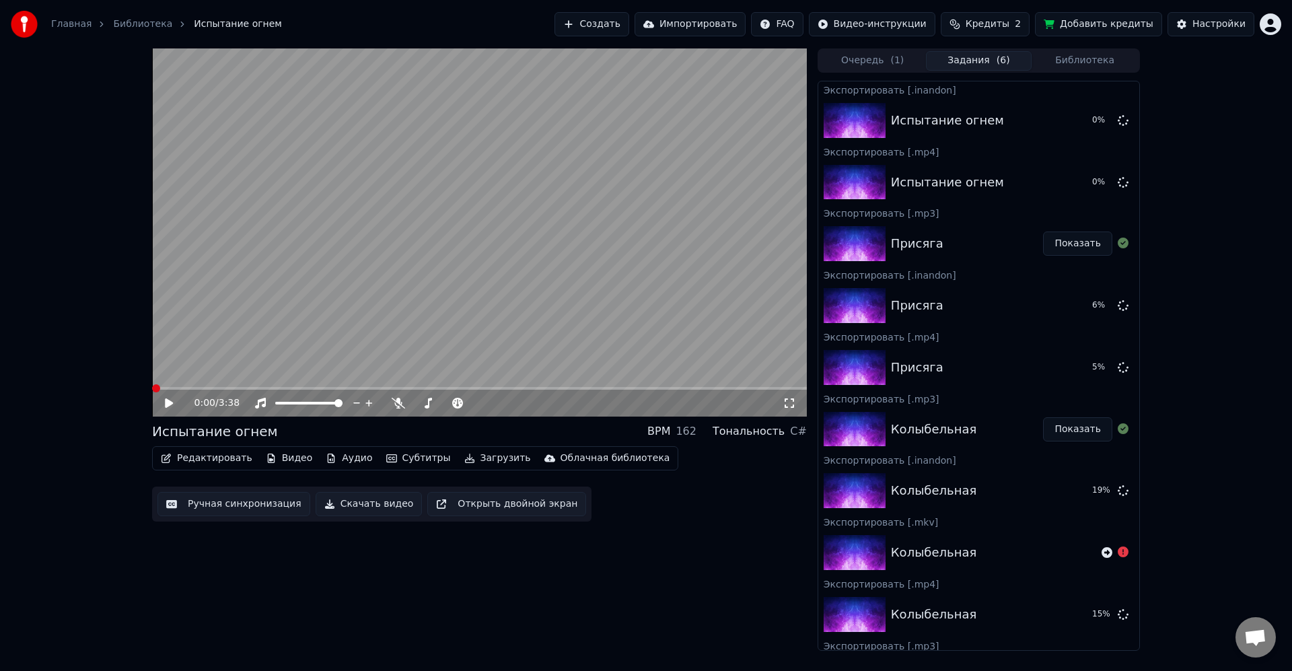
click at [488, 460] on button "Загрузить" at bounding box center [497, 458] width 77 height 19
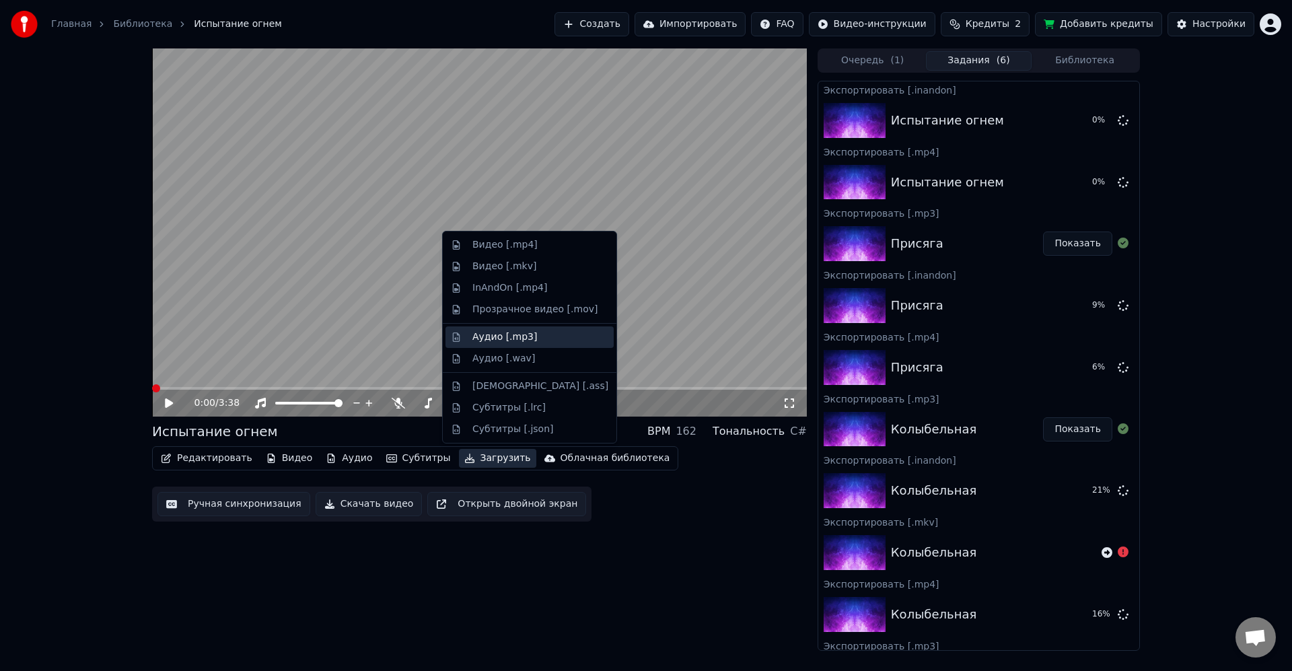
click at [536, 335] on div "Аудио [.mp3]" at bounding box center [541, 337] width 136 height 13
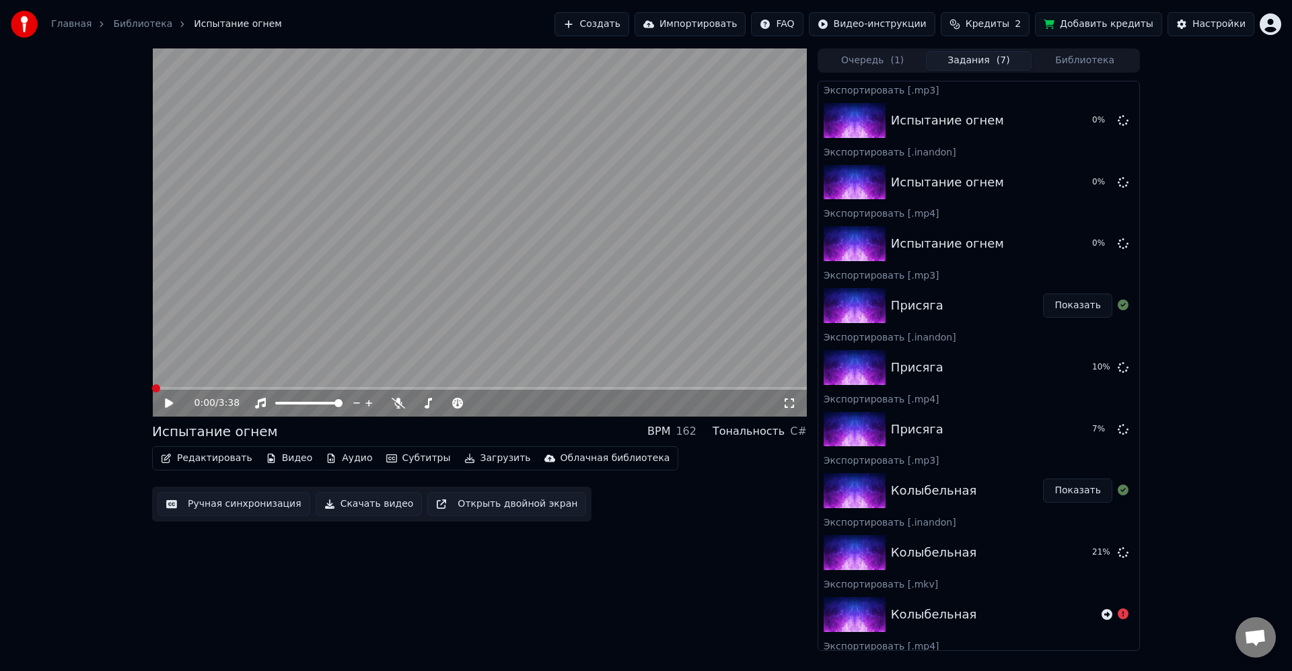
click at [1075, 59] on button "Библиотека" at bounding box center [1085, 61] width 106 height 20
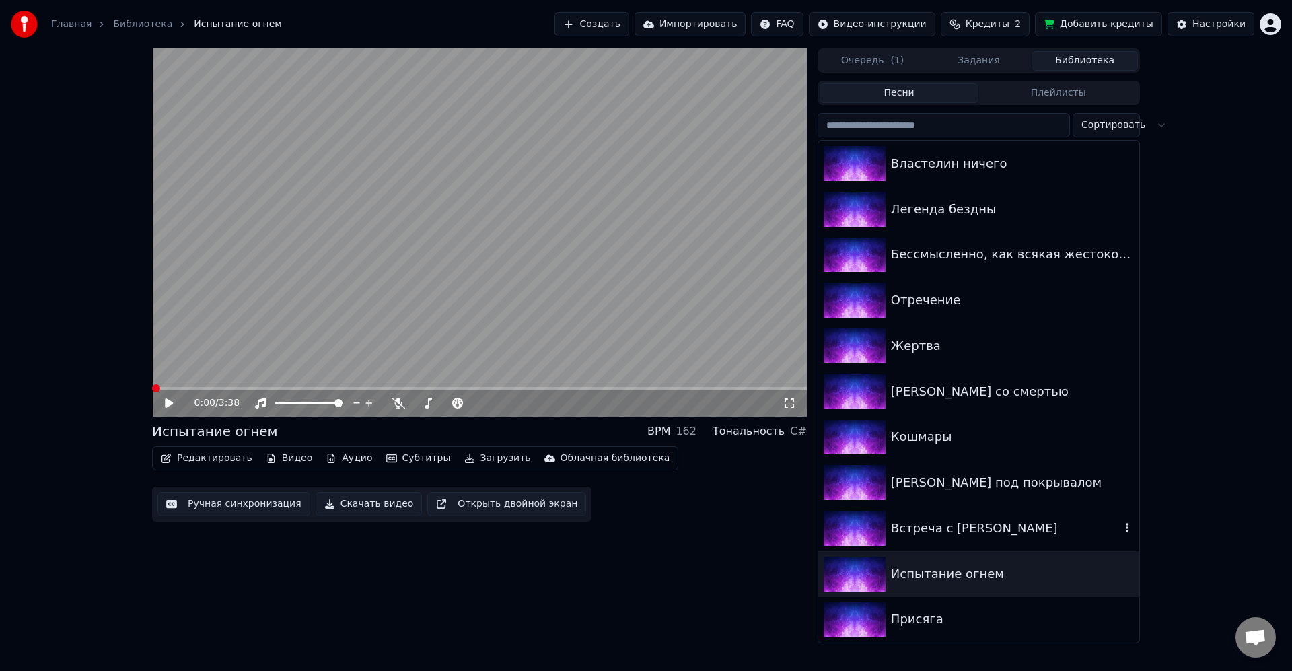
click at [1014, 514] on div "Встреча с [PERSON_NAME]" at bounding box center [979, 529] width 321 height 46
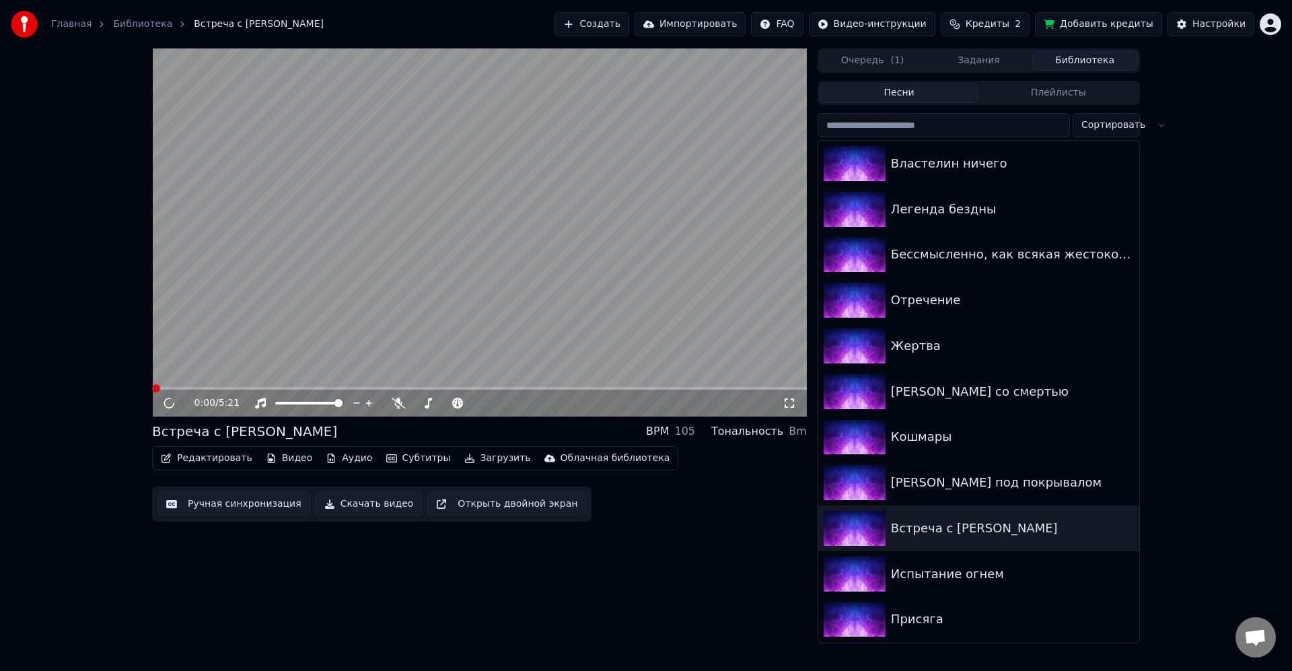
click at [495, 339] on video at bounding box center [479, 232] width 655 height 368
click at [489, 307] on video at bounding box center [479, 232] width 655 height 368
click at [480, 456] on button "Загрузить" at bounding box center [497, 458] width 77 height 19
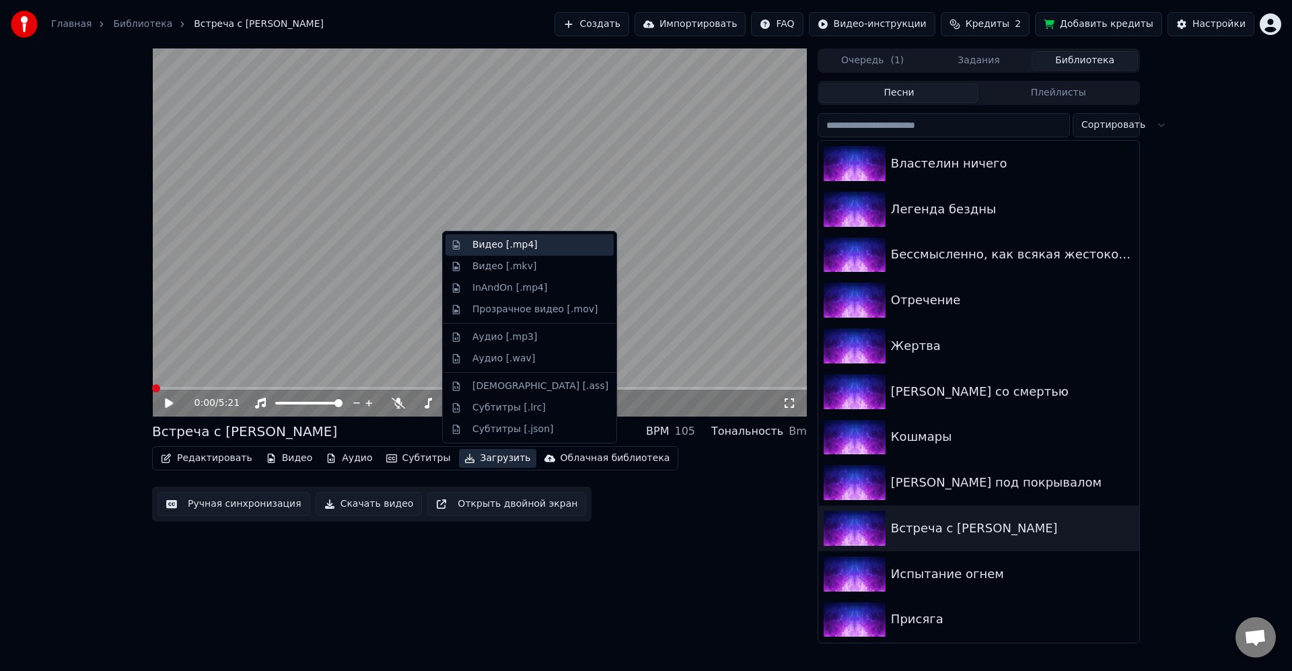
click at [512, 243] on div "Видео [.mp4]" at bounding box center [505, 244] width 65 height 13
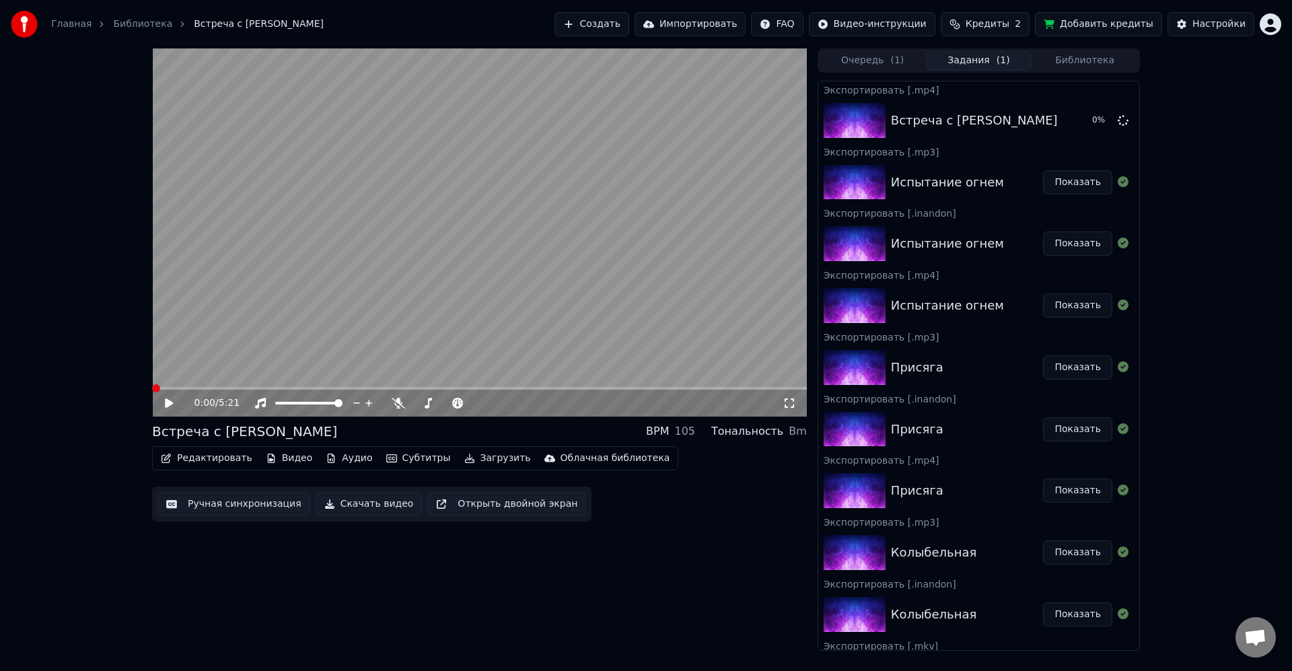
click at [494, 459] on button "Загрузить" at bounding box center [497, 458] width 77 height 19
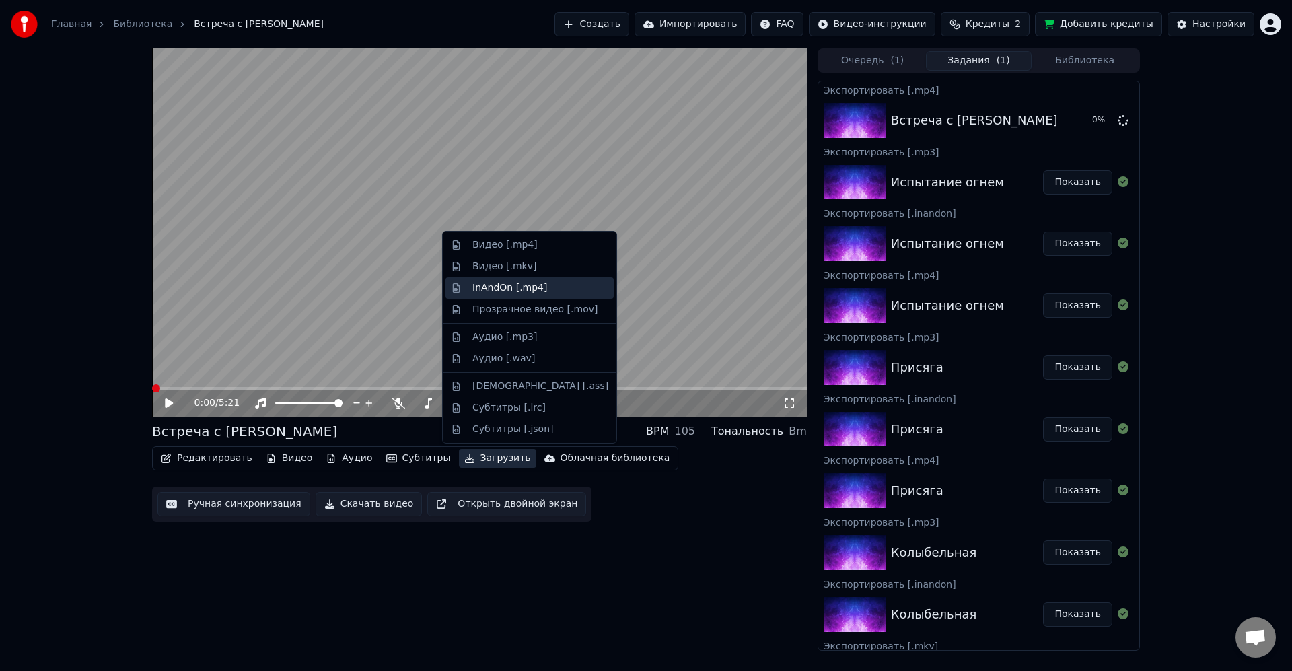
click at [510, 284] on div "InAndOn [.mp4]" at bounding box center [510, 287] width 75 height 13
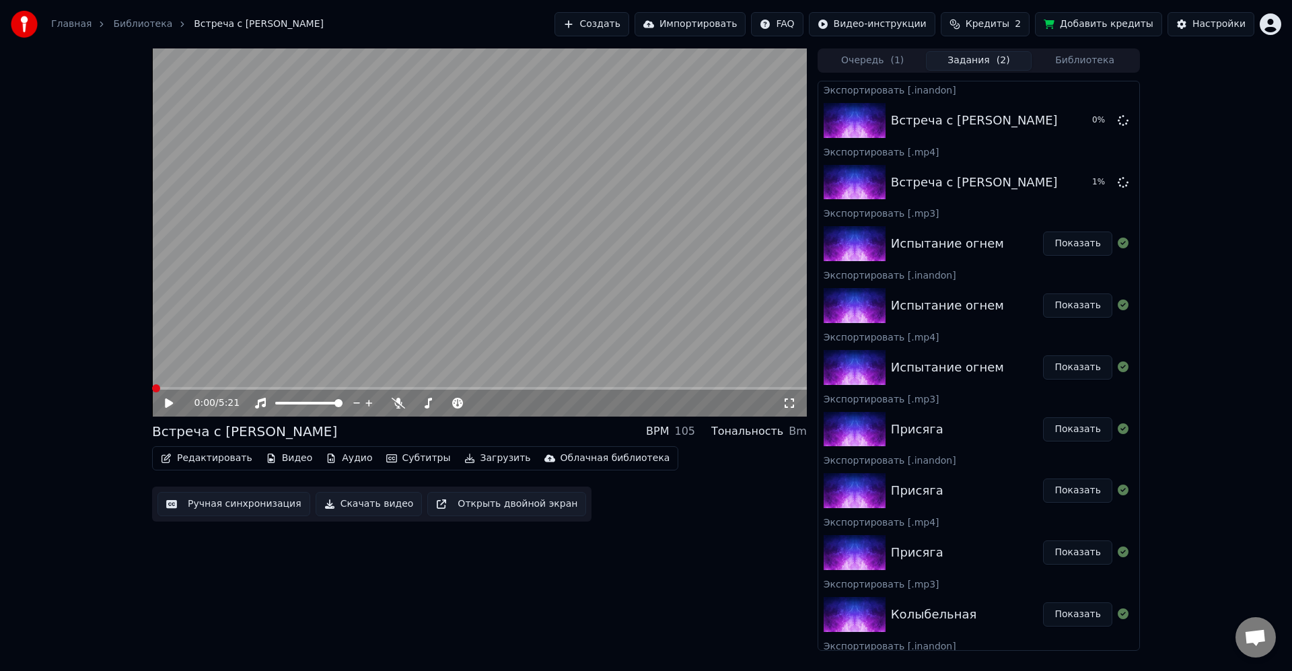
click at [487, 458] on button "Загрузить" at bounding box center [497, 458] width 77 height 19
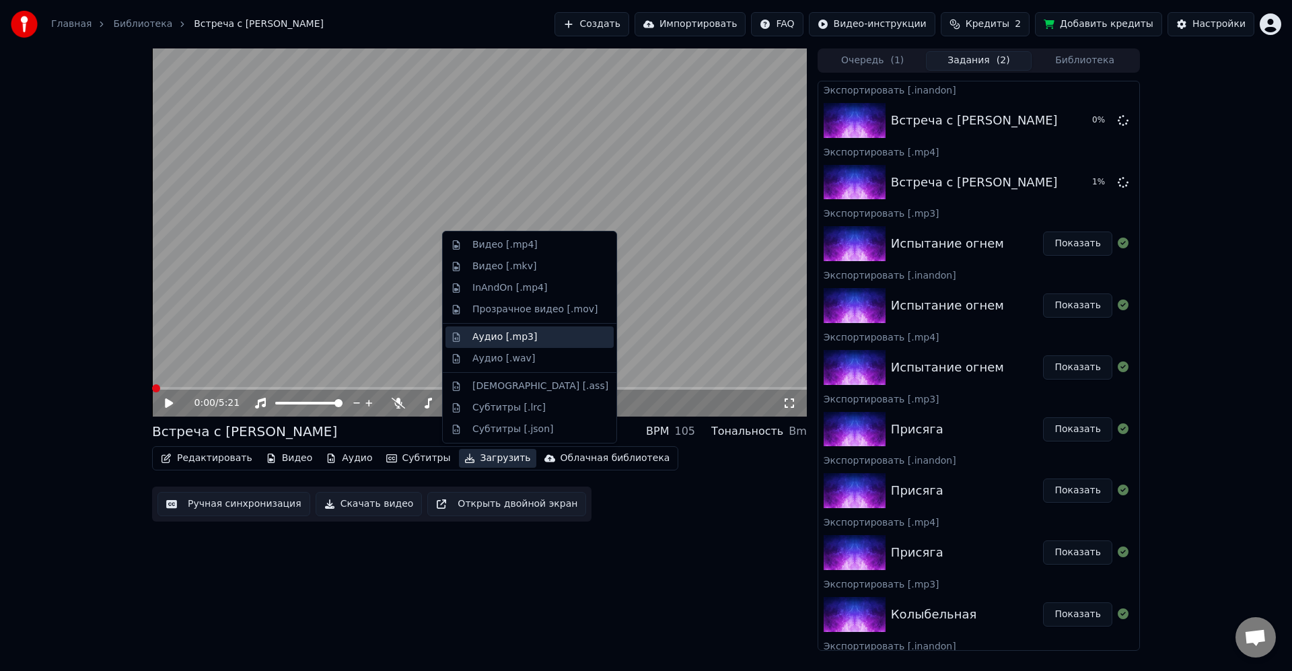
click at [510, 339] on div "Аудио [.mp3]" at bounding box center [505, 337] width 65 height 13
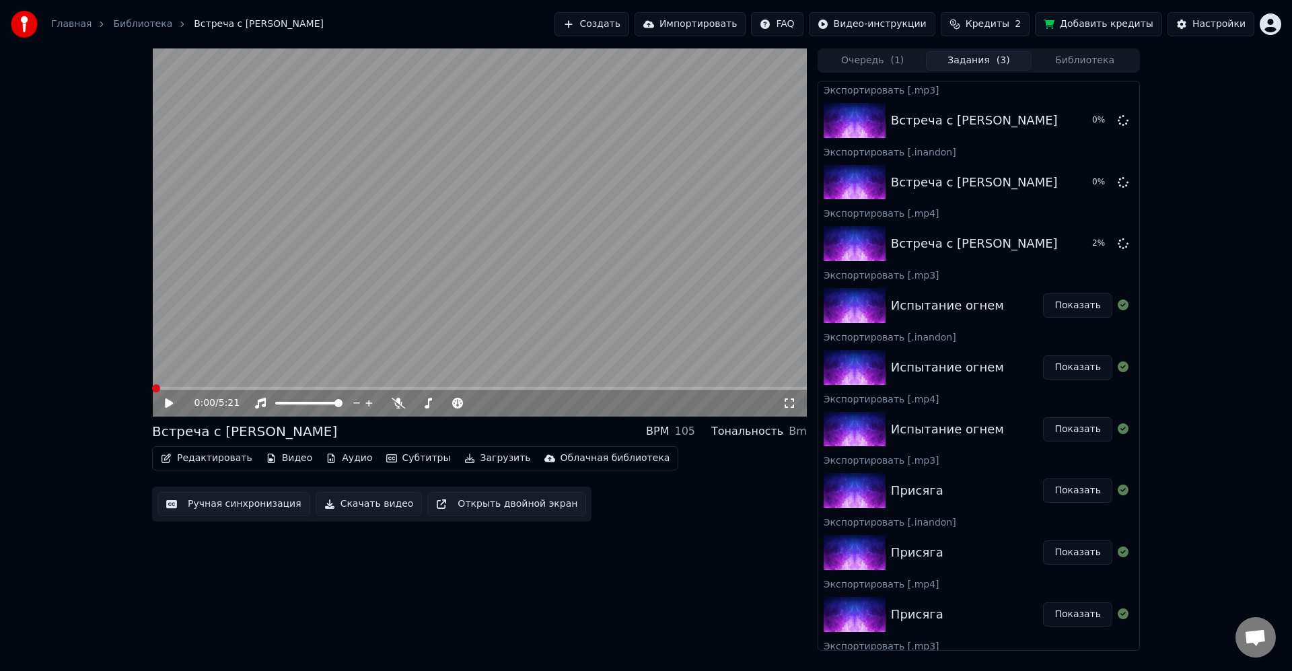
click at [1113, 62] on button "Библиотека" at bounding box center [1085, 61] width 106 height 20
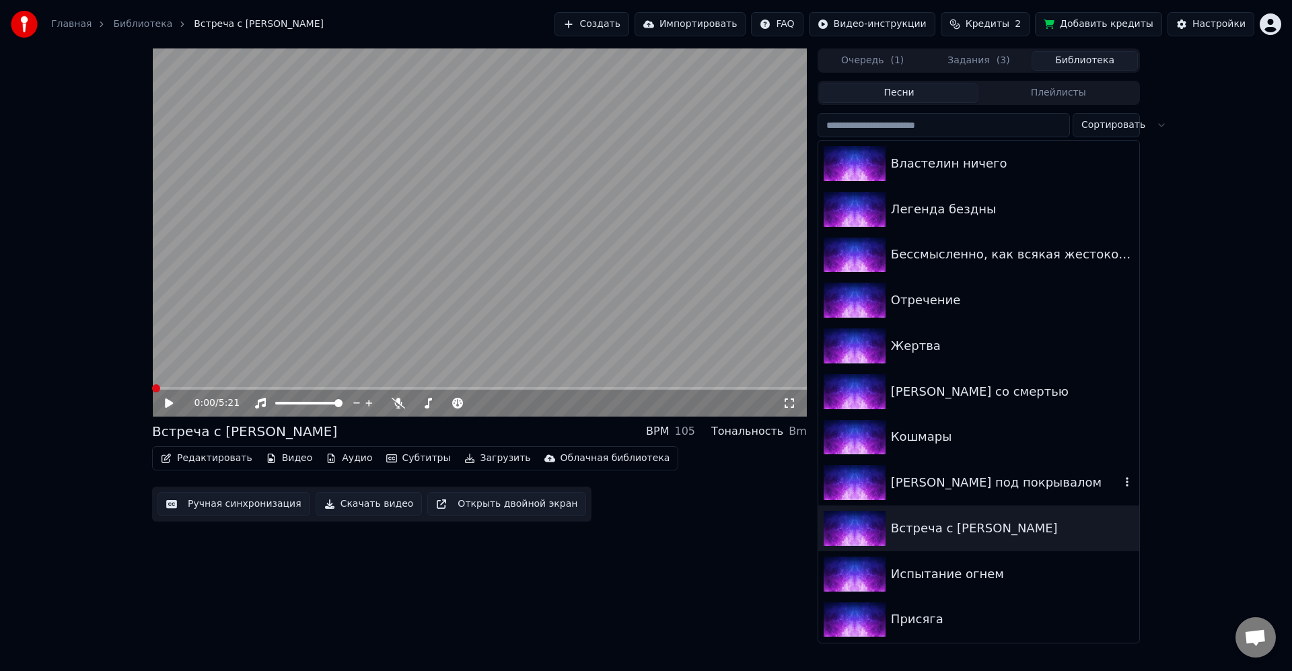
click at [960, 477] on div "[PERSON_NAME] под покрывалом" at bounding box center [1006, 482] width 230 height 19
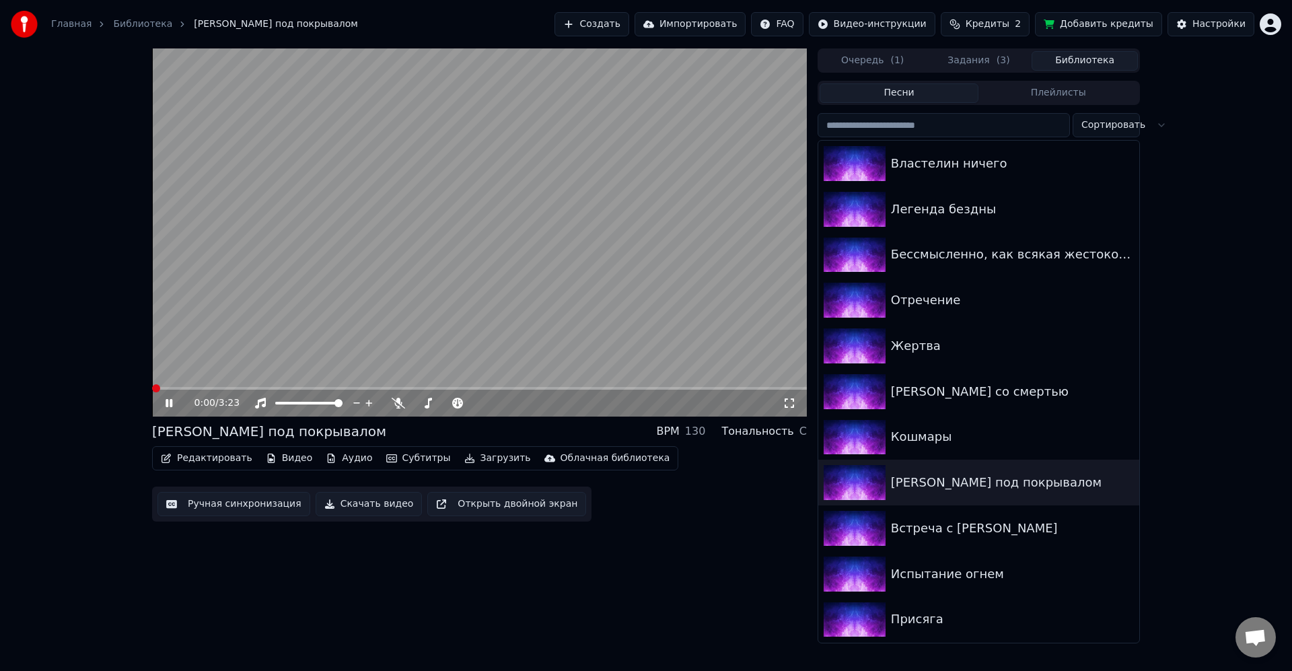
drag, startPoint x: 506, startPoint y: 330, endPoint x: 505, endPoint y: 414, distance: 84.2
click at [507, 329] on video at bounding box center [479, 232] width 655 height 368
click at [492, 458] on button "Загрузить" at bounding box center [497, 458] width 77 height 19
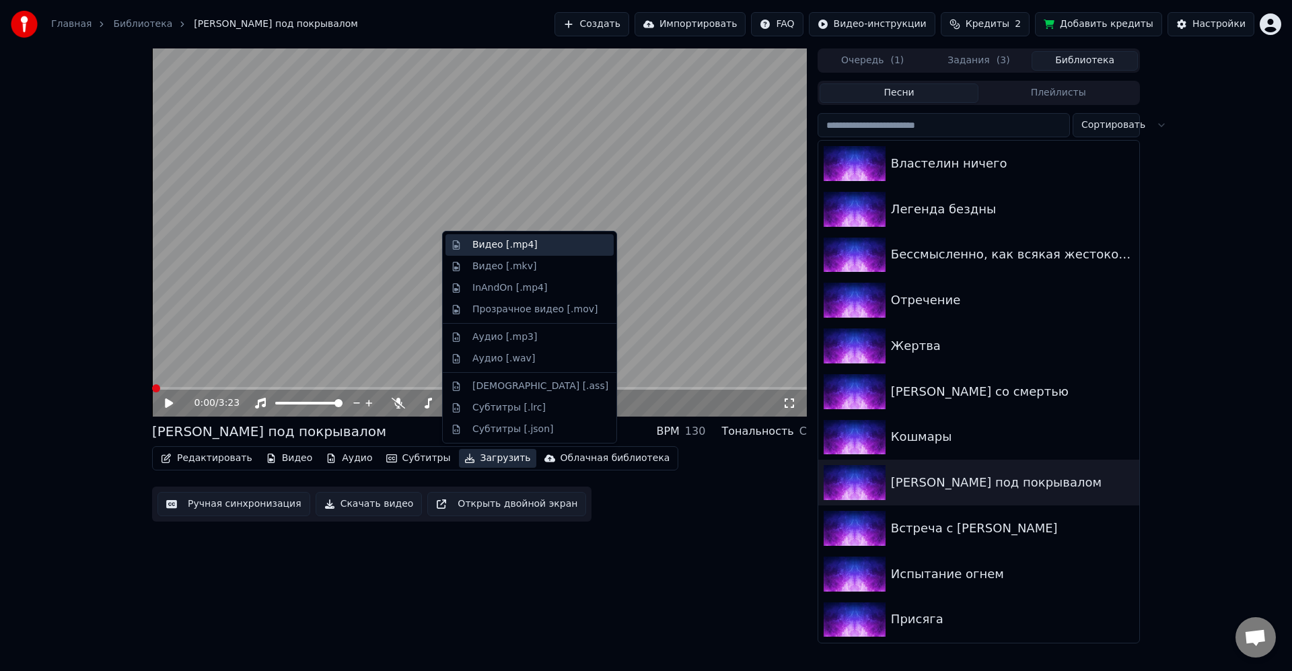
click at [509, 249] on div "Видео [.mp4]" at bounding box center [505, 244] width 65 height 13
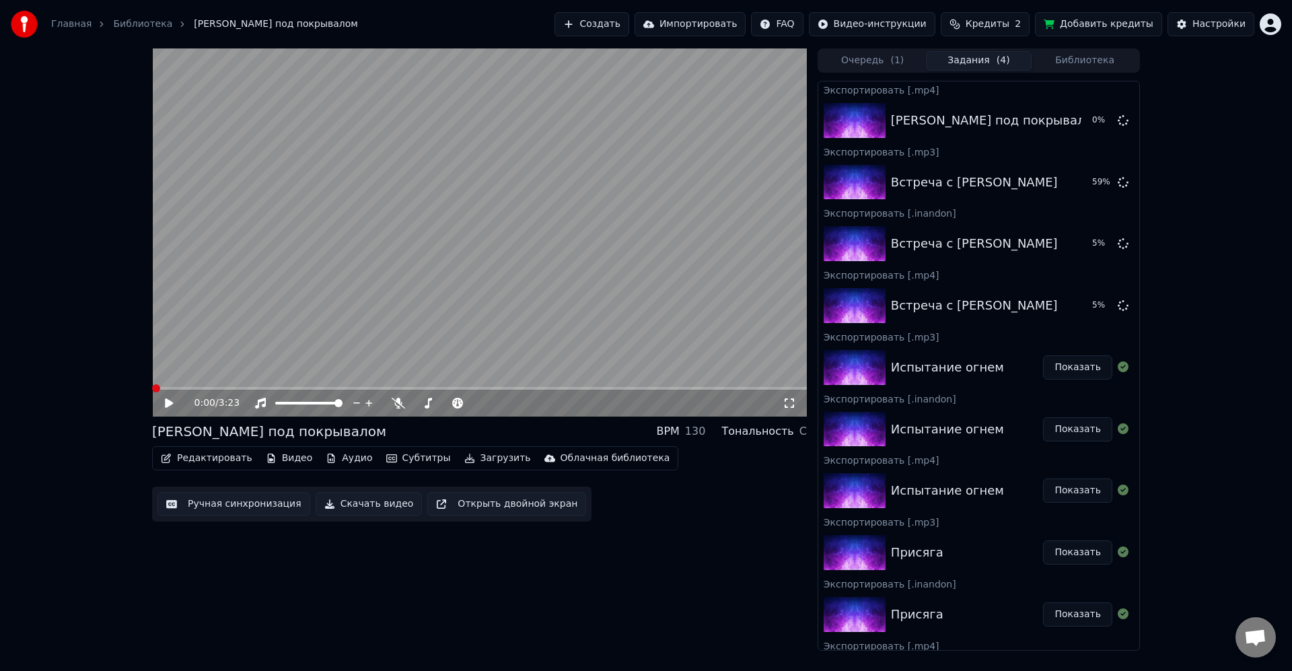
click at [477, 458] on button "Загрузить" at bounding box center [497, 458] width 77 height 19
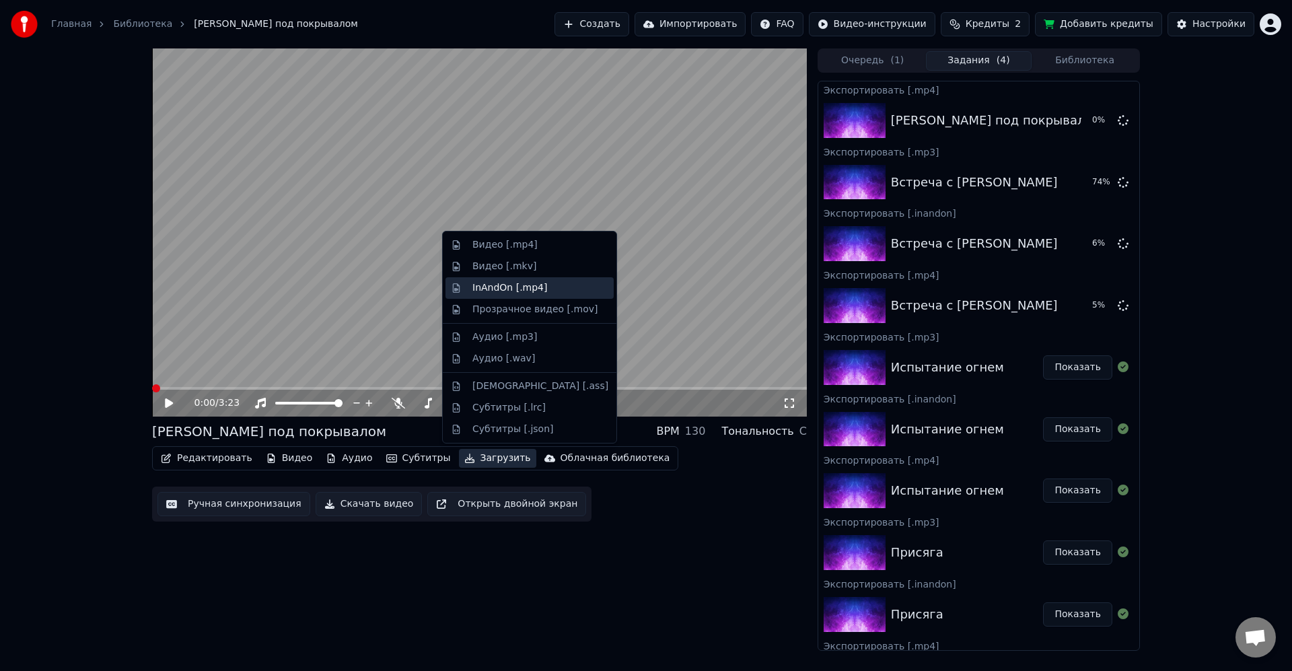
click at [528, 289] on div "InAndOn [.mp4]" at bounding box center [510, 287] width 75 height 13
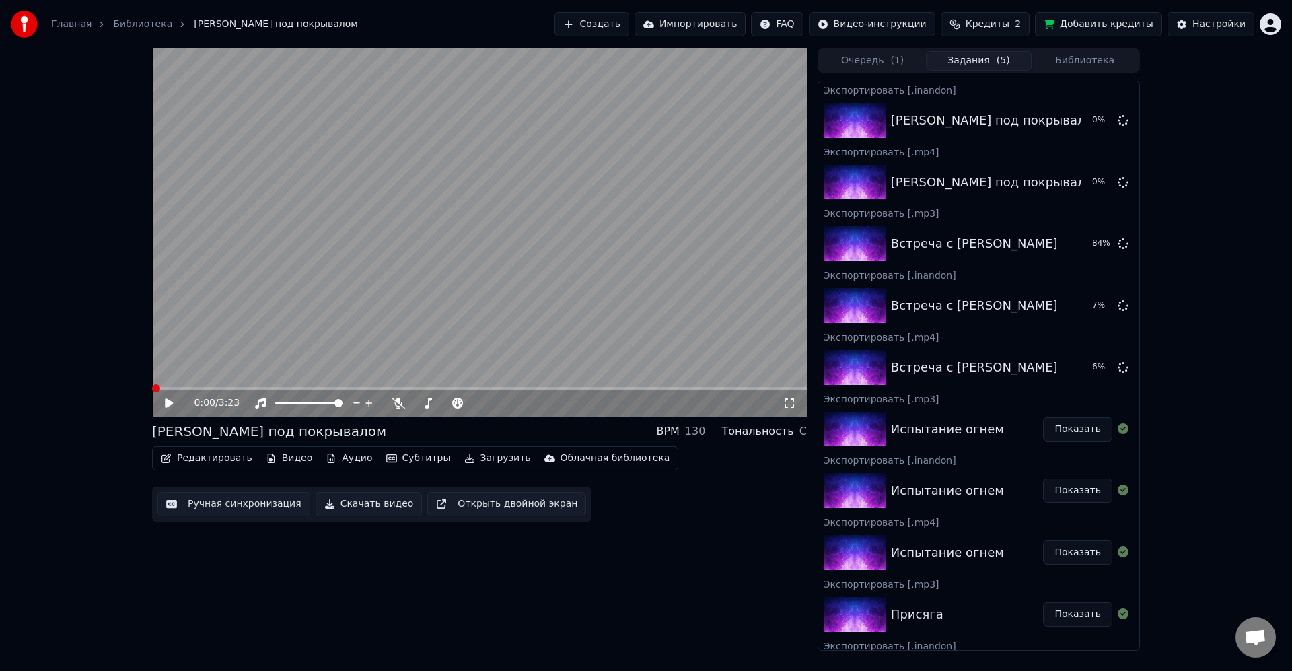
click at [491, 454] on button "Загрузить" at bounding box center [497, 458] width 77 height 19
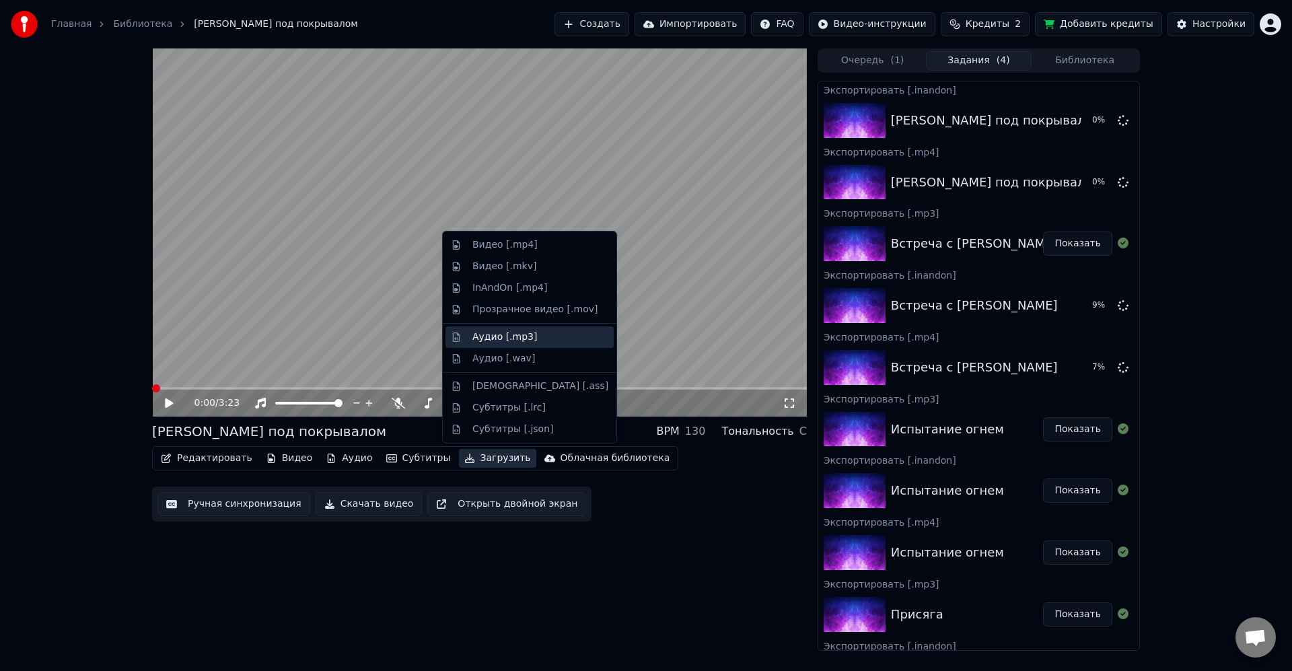
click at [525, 335] on div "Аудио [.mp3]" at bounding box center [505, 337] width 65 height 13
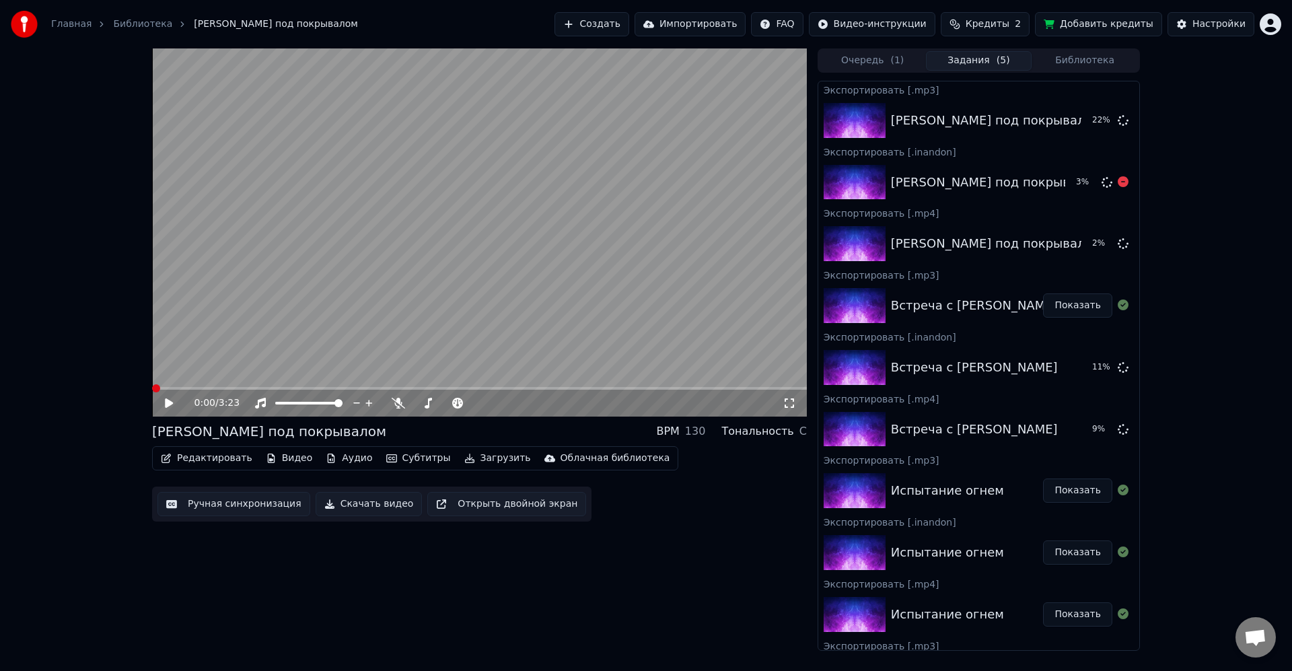
click at [1073, 64] on button "Библиотека" at bounding box center [1085, 61] width 106 height 20
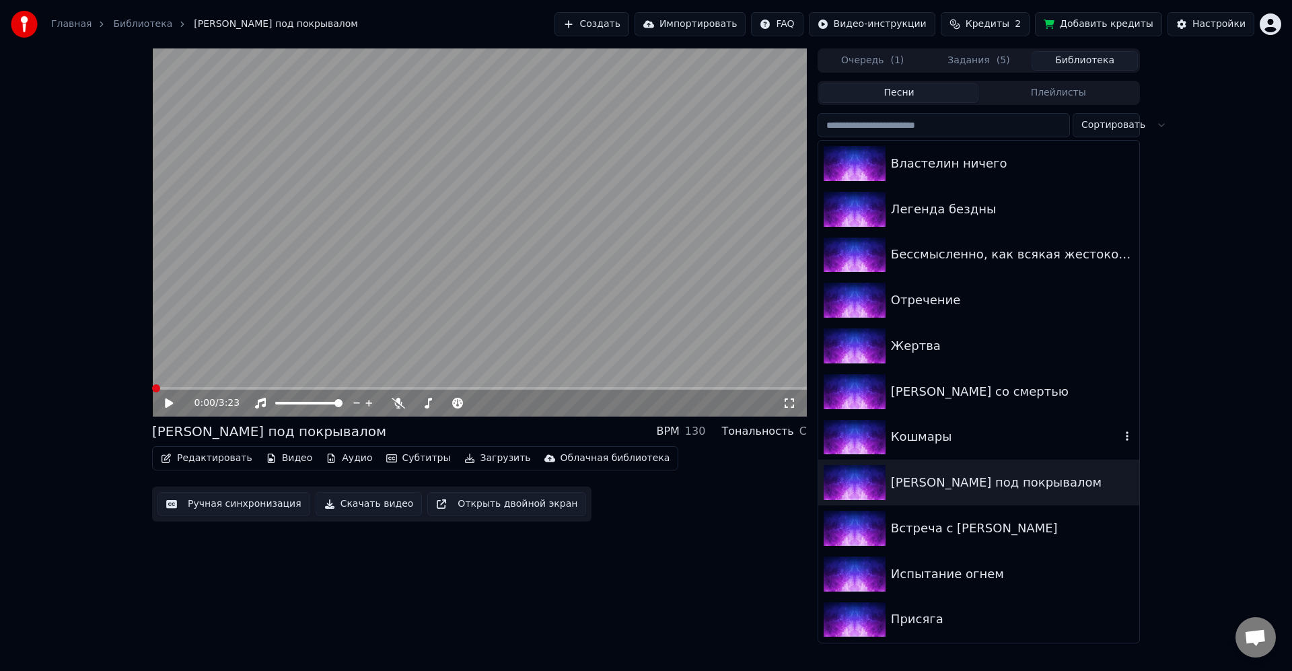
click at [972, 431] on div "Кошмары" at bounding box center [1006, 436] width 230 height 19
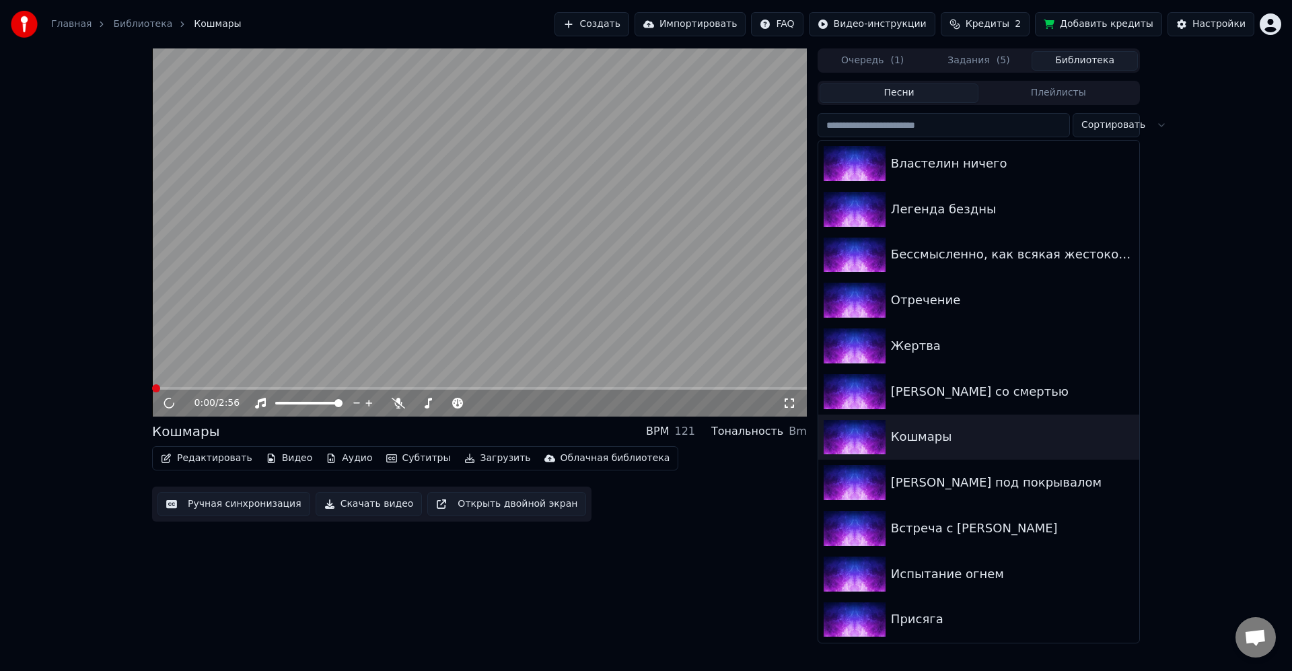
click at [481, 265] on video at bounding box center [479, 232] width 655 height 368
click at [488, 450] on button "Загрузить" at bounding box center [497, 458] width 77 height 19
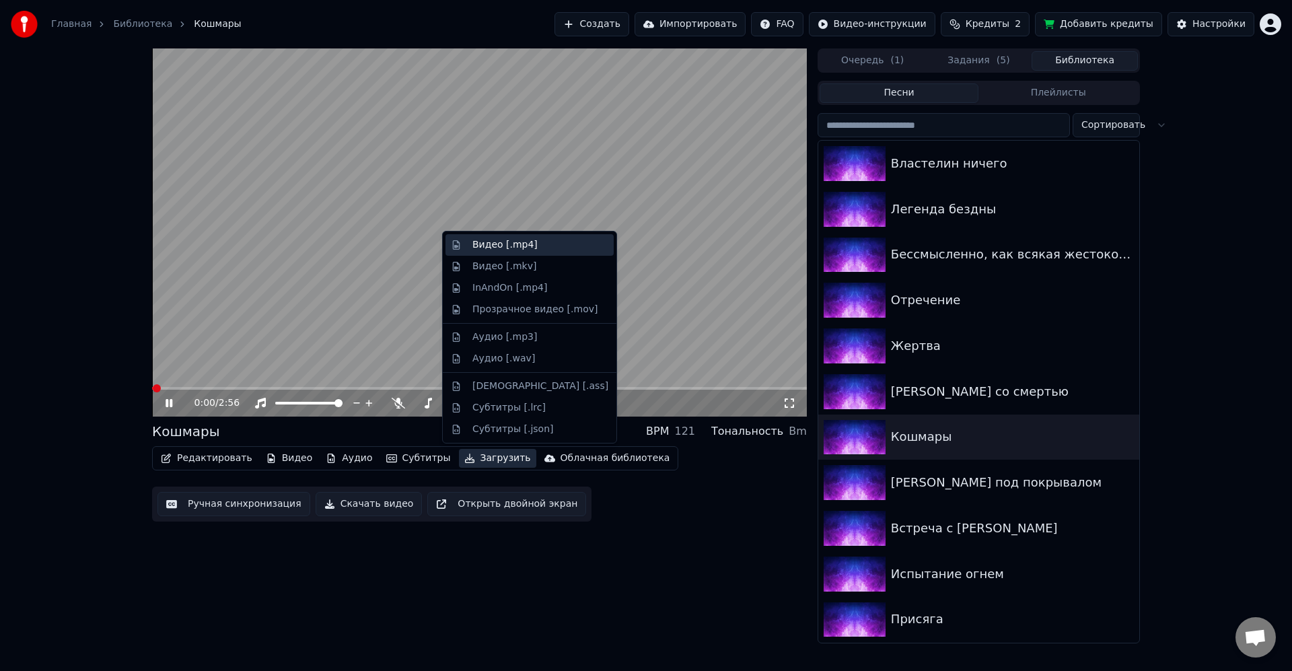
click at [525, 253] on div "Видео [.mp4]" at bounding box center [530, 245] width 168 height 22
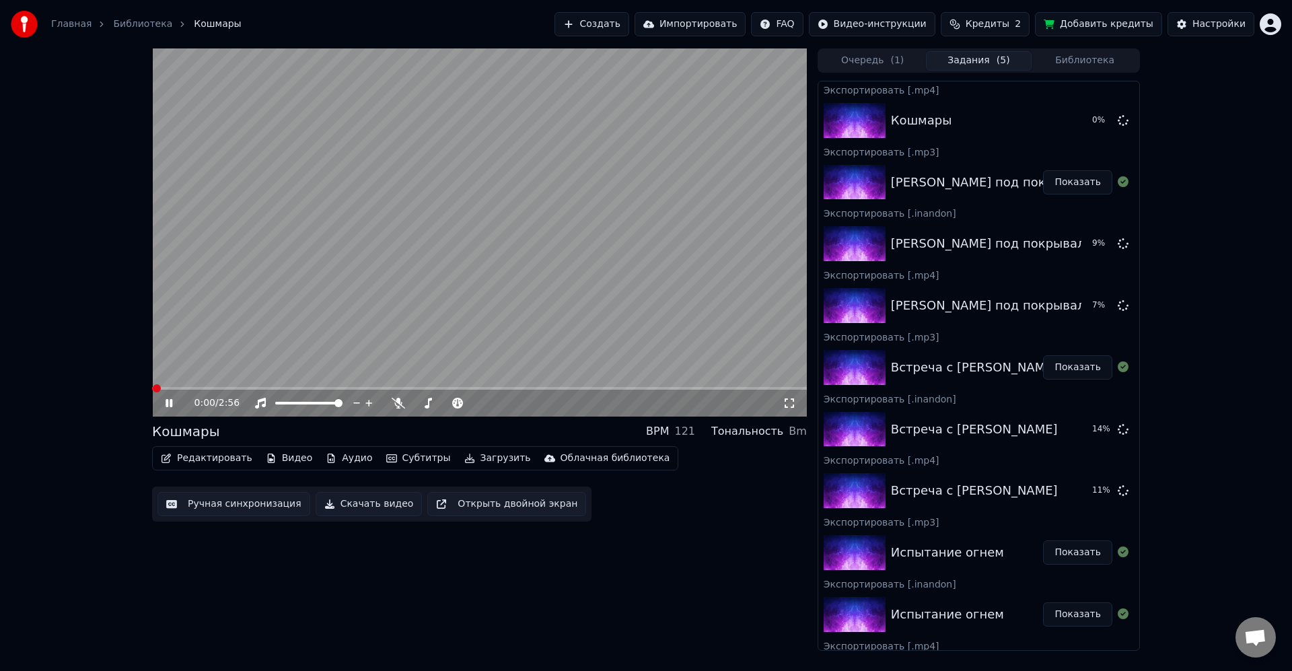
click at [525, 253] on video at bounding box center [479, 232] width 655 height 368
click at [480, 452] on button "Загрузить" at bounding box center [497, 458] width 77 height 19
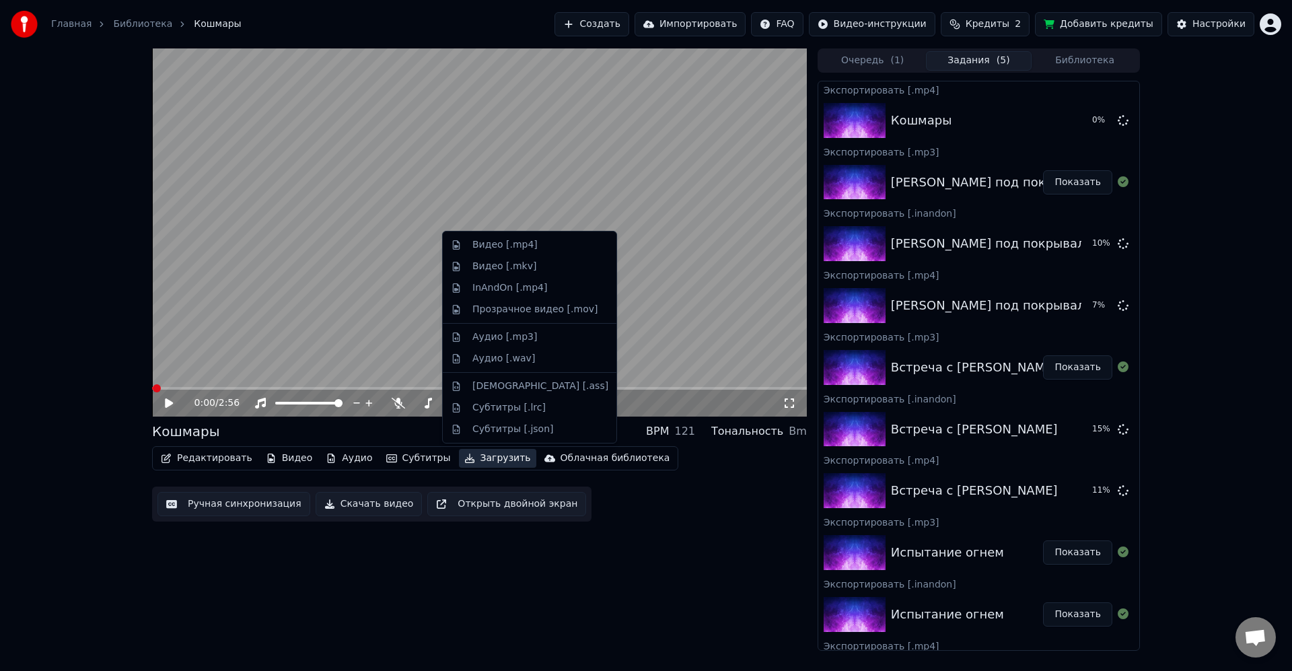
click at [526, 291] on div "InAndOn [.mp4]" at bounding box center [510, 287] width 75 height 13
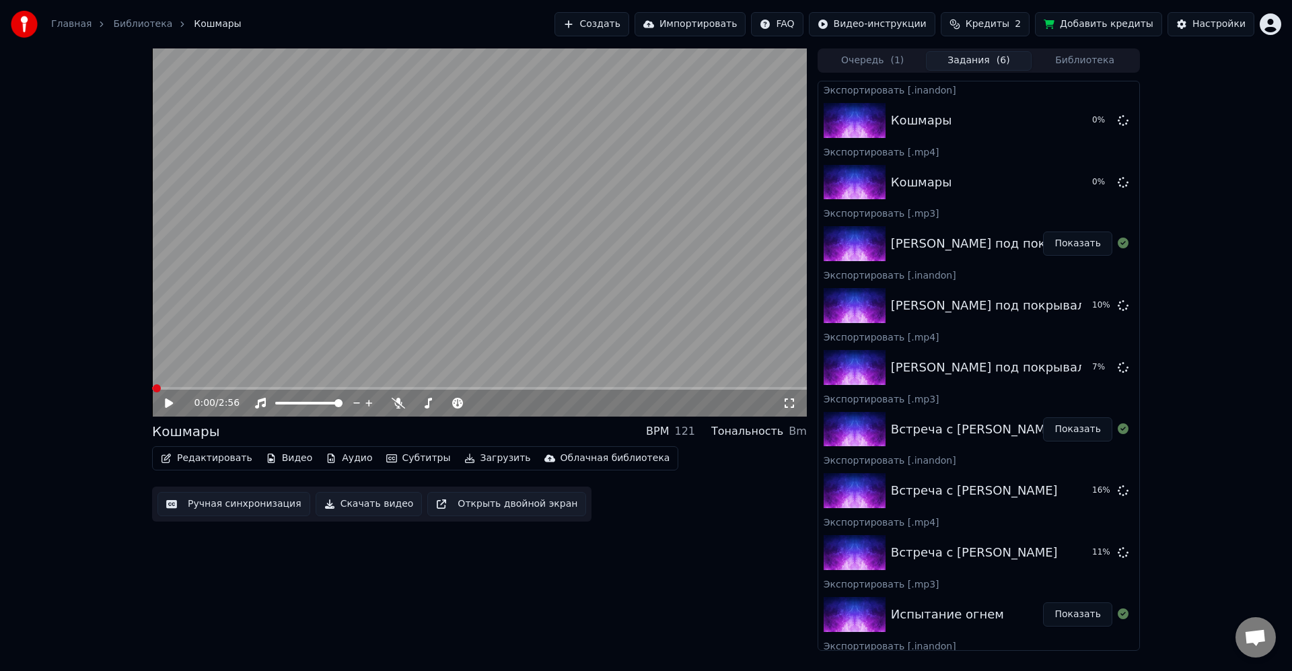
click at [479, 456] on button "Загрузить" at bounding box center [497, 458] width 77 height 19
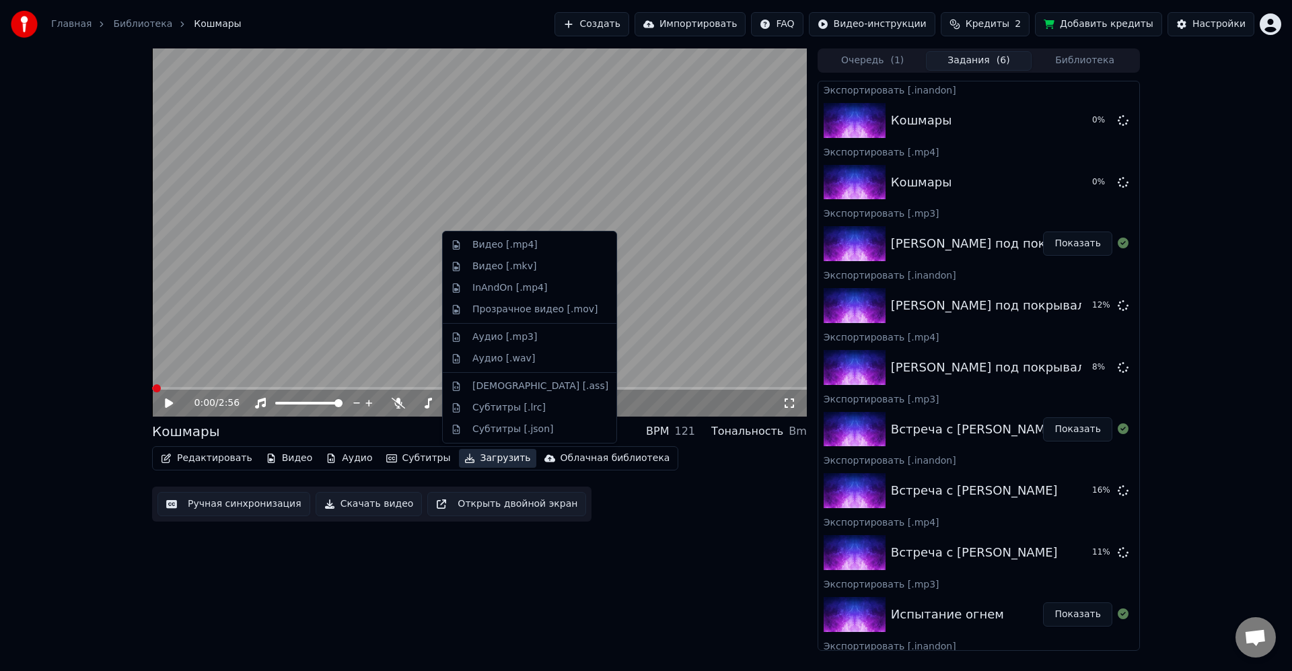
click at [522, 340] on div "Аудио [.mp3]" at bounding box center [505, 337] width 65 height 13
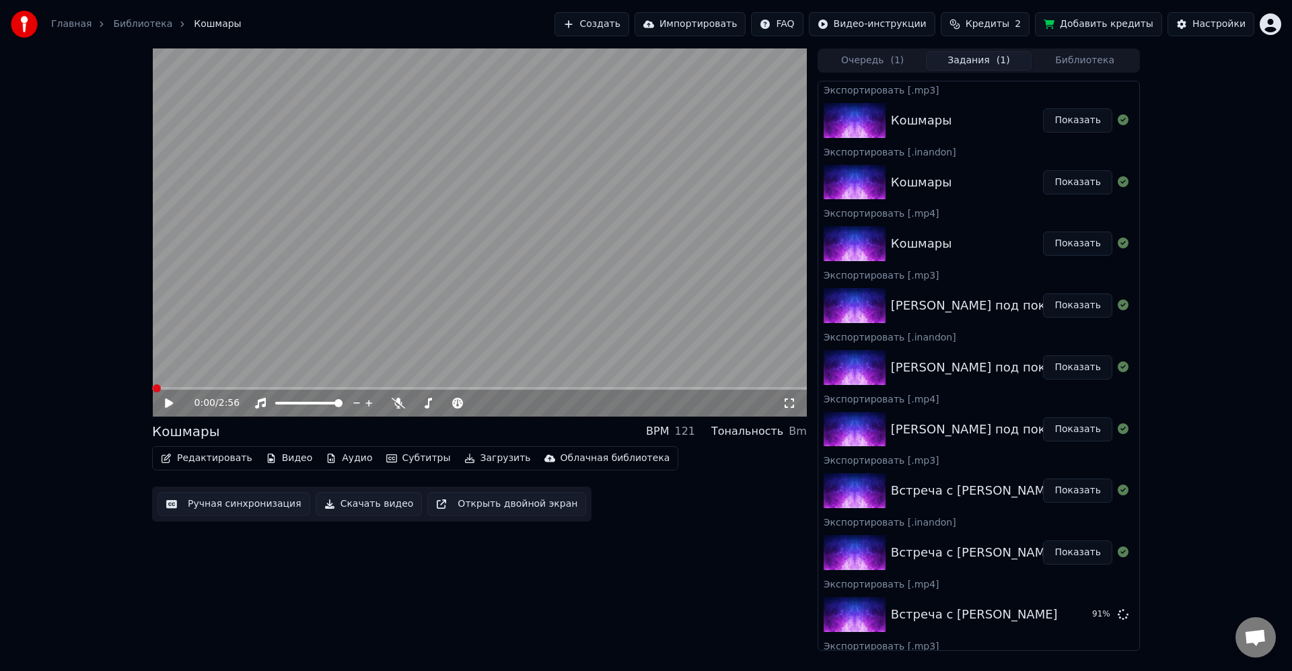
click at [1184, 133] on div "0:00 / 2:56 Кошмары BPM 121 Тональность Bm Редактировать Видео Аудио Субтитры З…" at bounding box center [646, 349] width 1292 height 602
click at [998, 62] on span "( 1 )" at bounding box center [1003, 60] width 13 height 13
click at [1090, 65] on button "Библиотека" at bounding box center [1085, 61] width 106 height 20
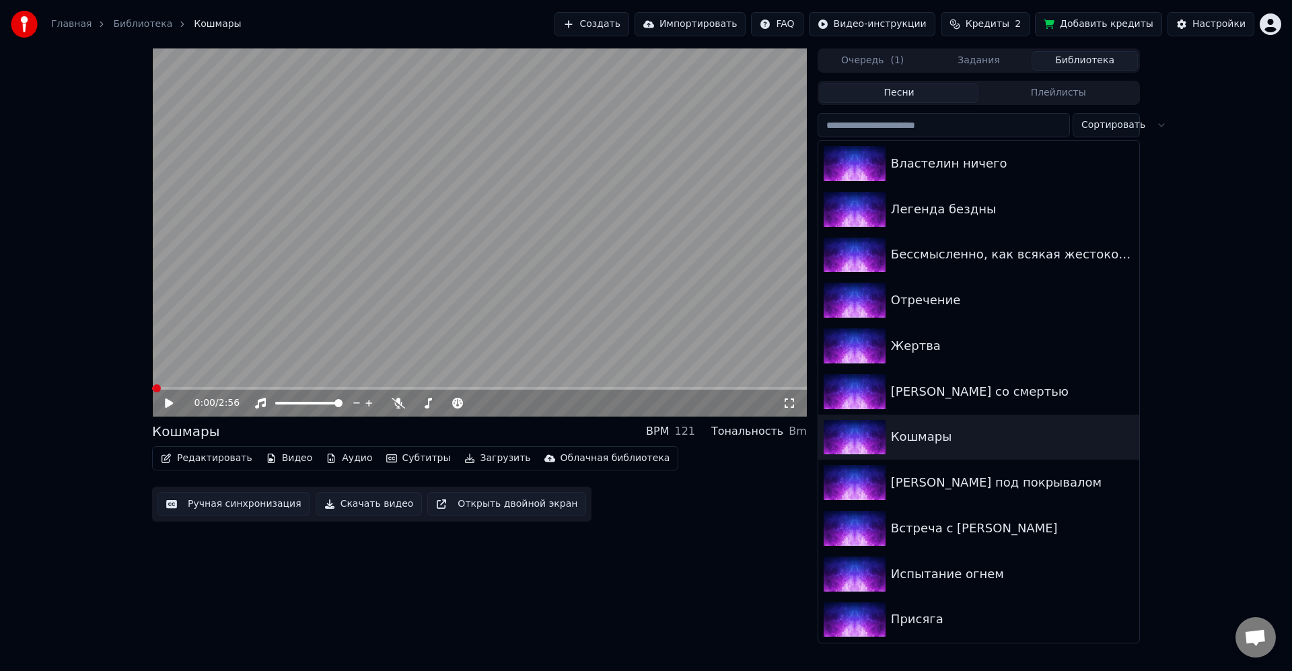
click at [1075, 61] on button "Библиотека" at bounding box center [1085, 61] width 106 height 20
click at [975, 396] on div "[PERSON_NAME] со смертью" at bounding box center [1006, 391] width 230 height 19
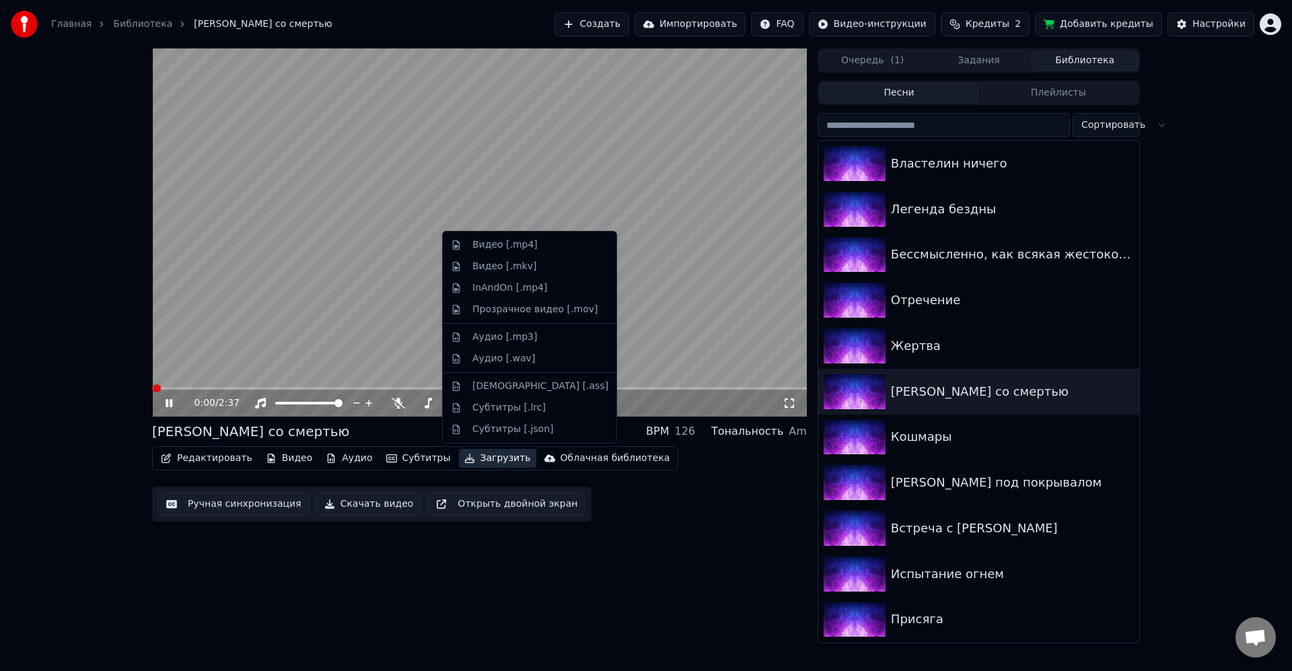
click at [468, 456] on button "Загрузить" at bounding box center [497, 458] width 77 height 19
click at [495, 244] on div "Видео [.mp4]" at bounding box center [505, 244] width 65 height 13
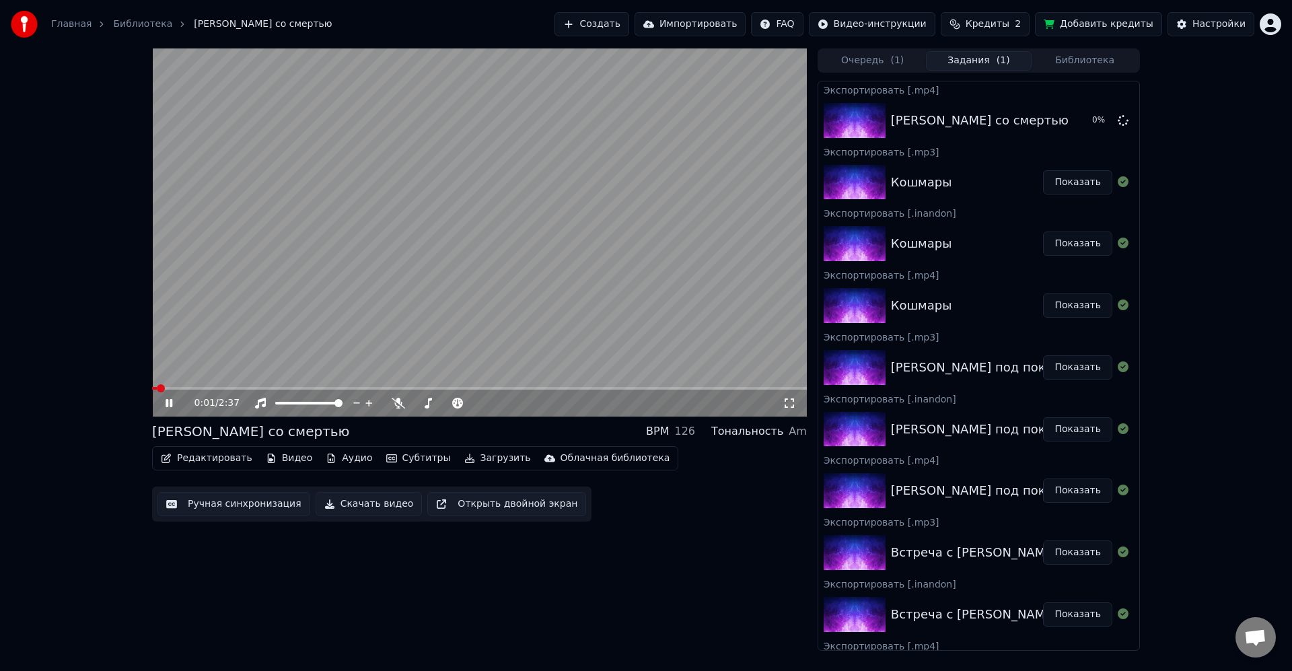
click at [474, 458] on button "Загрузить" at bounding box center [497, 458] width 77 height 19
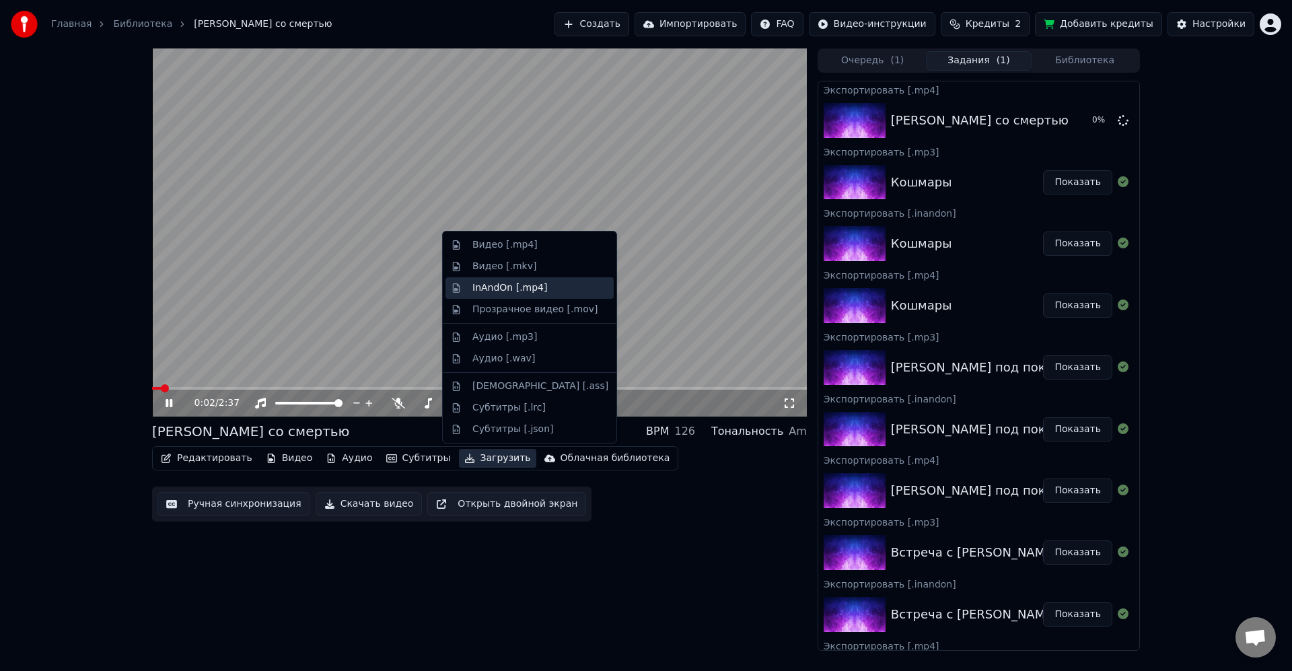
click at [530, 283] on div "InAndOn [.mp4]" at bounding box center [510, 287] width 75 height 13
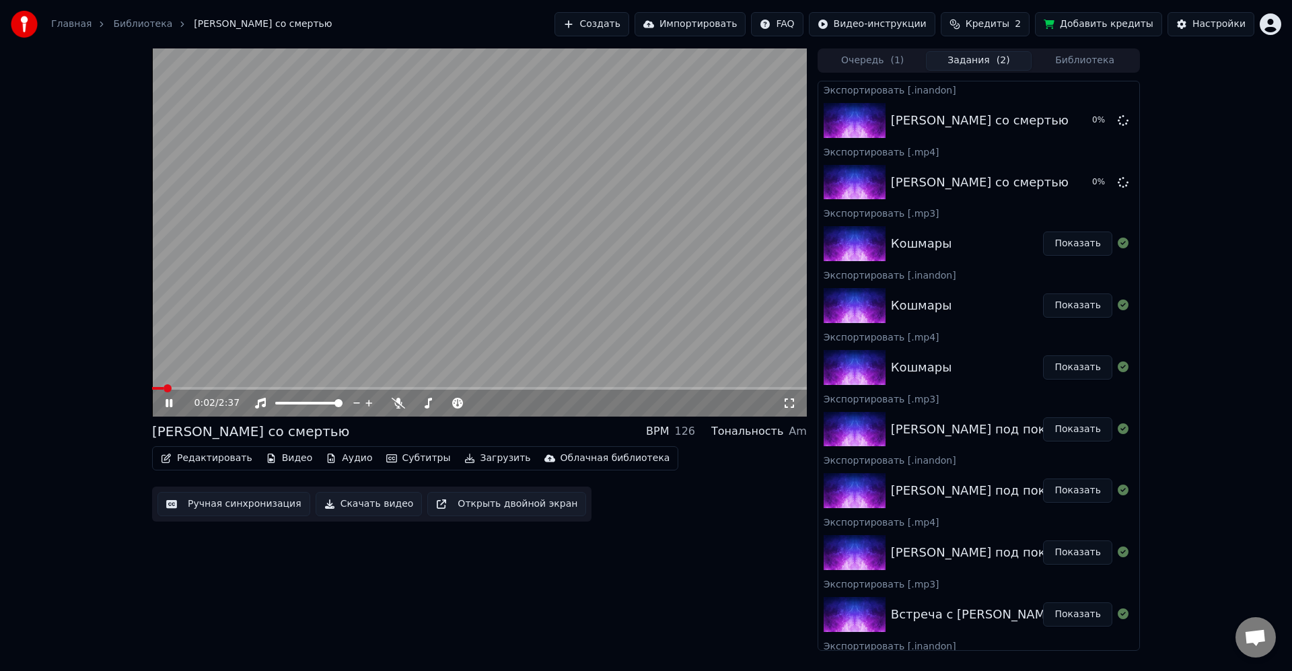
click at [497, 460] on button "Загрузить" at bounding box center [497, 458] width 77 height 19
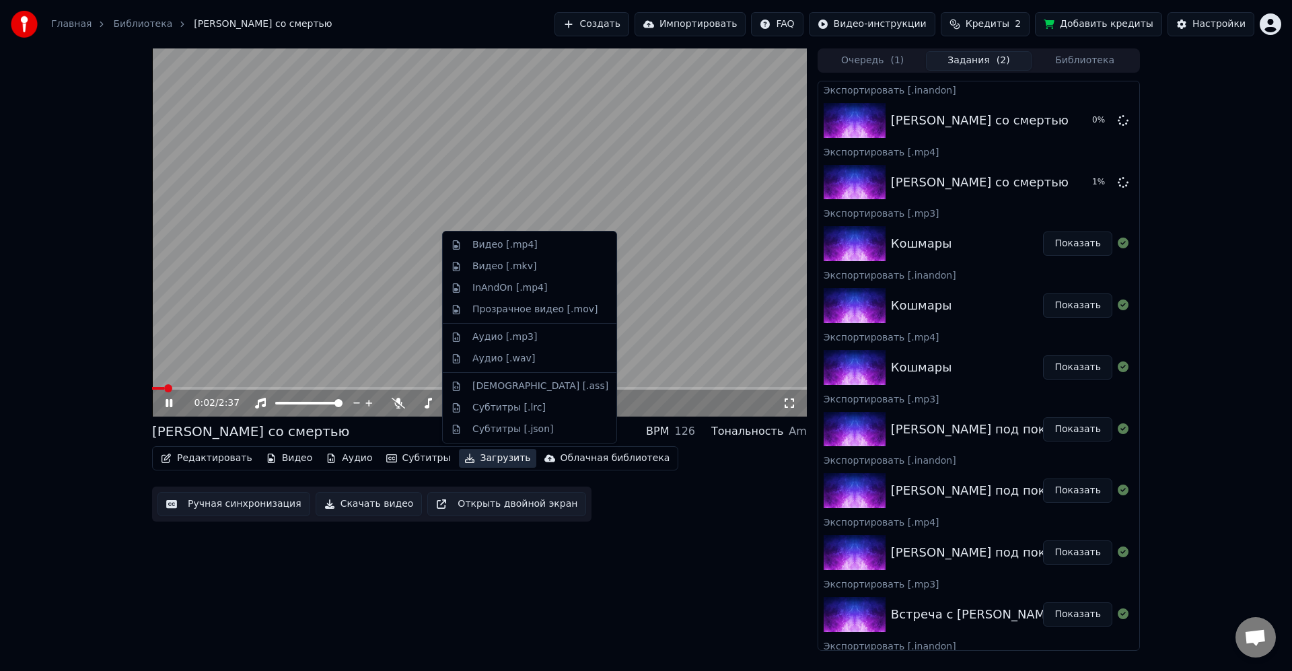
click at [534, 338] on div "Аудио [.mp3]" at bounding box center [541, 337] width 136 height 13
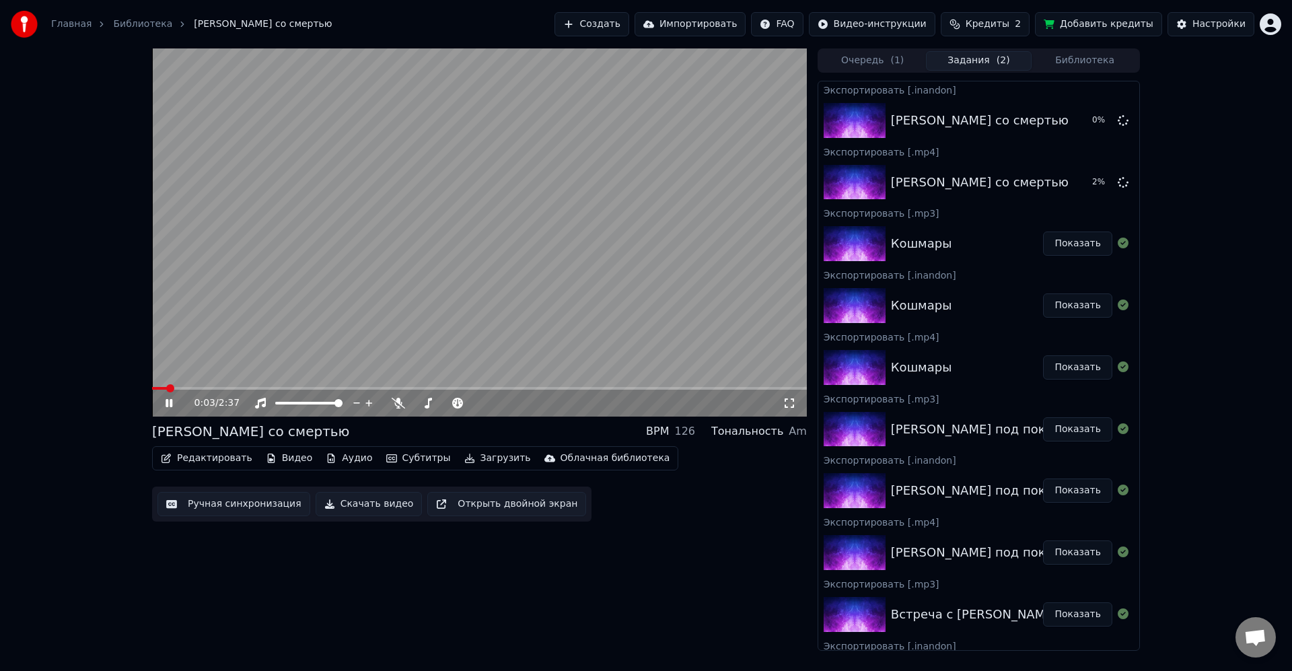
click at [650, 318] on video at bounding box center [479, 232] width 655 height 368
click at [1091, 57] on button "Библиотека" at bounding box center [1085, 61] width 106 height 20
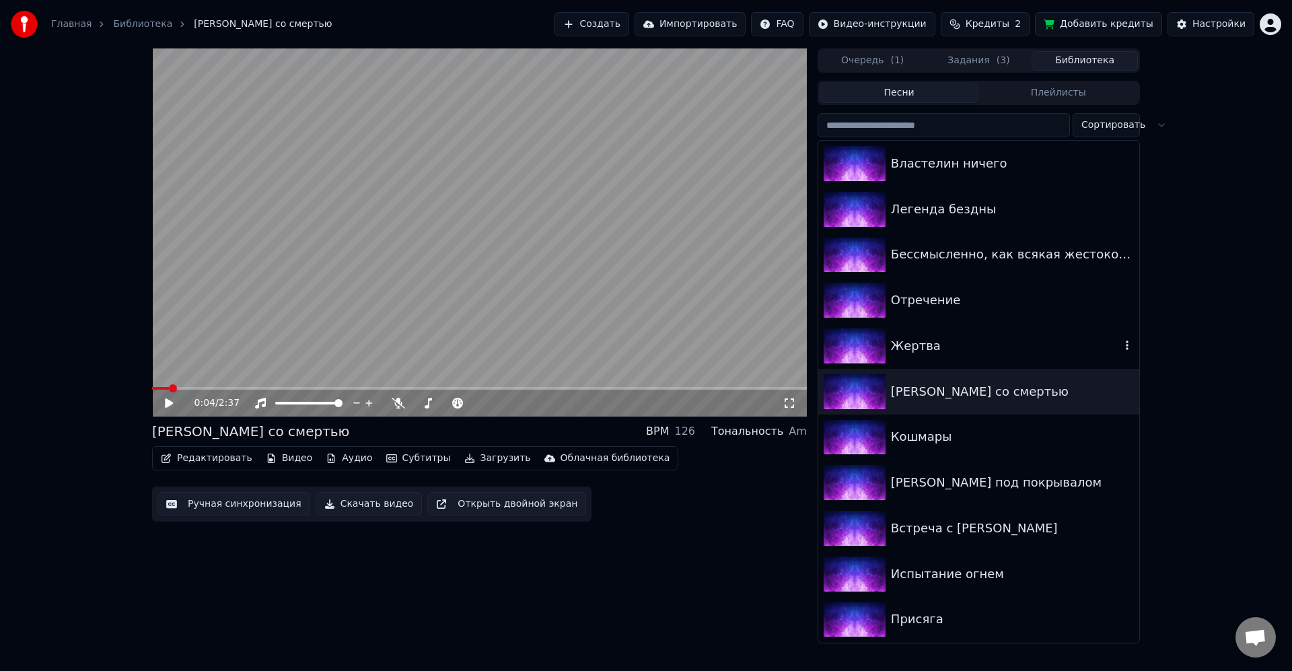
click at [988, 353] on div "Жертва" at bounding box center [1006, 346] width 230 height 19
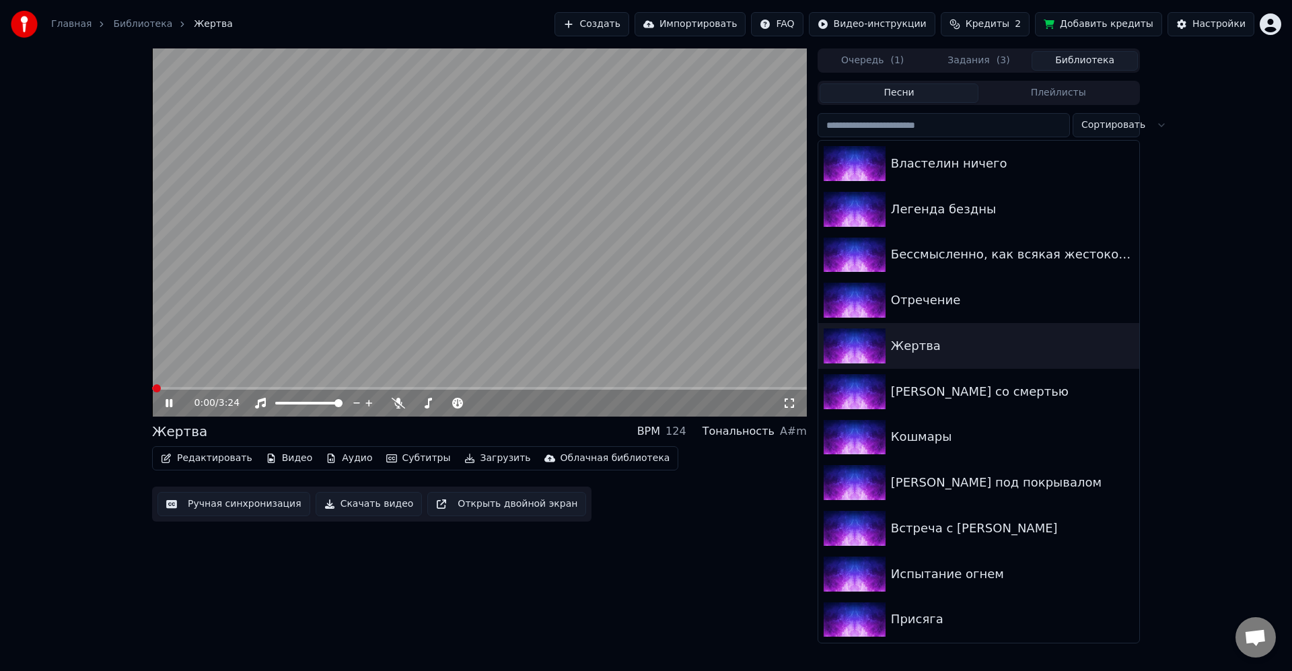
click at [529, 314] on video at bounding box center [479, 232] width 655 height 368
click at [493, 462] on button "Загрузить" at bounding box center [497, 458] width 77 height 19
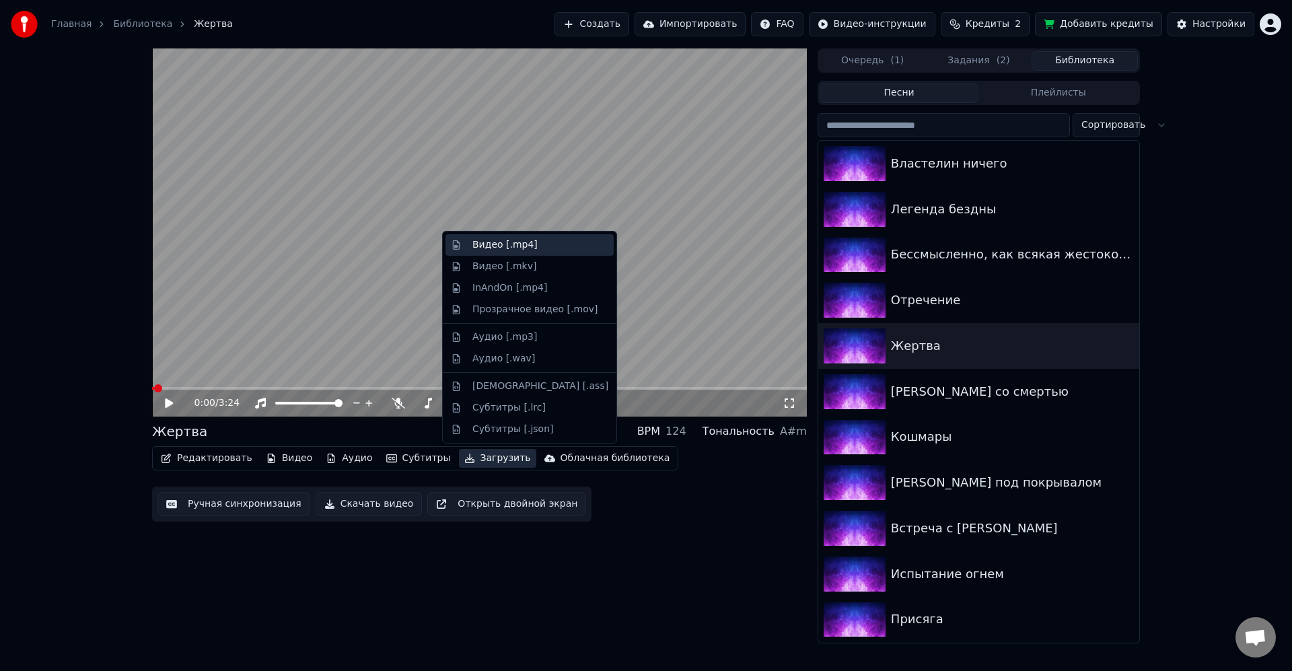
click at [526, 247] on div "Видео [.mp4]" at bounding box center [505, 244] width 65 height 13
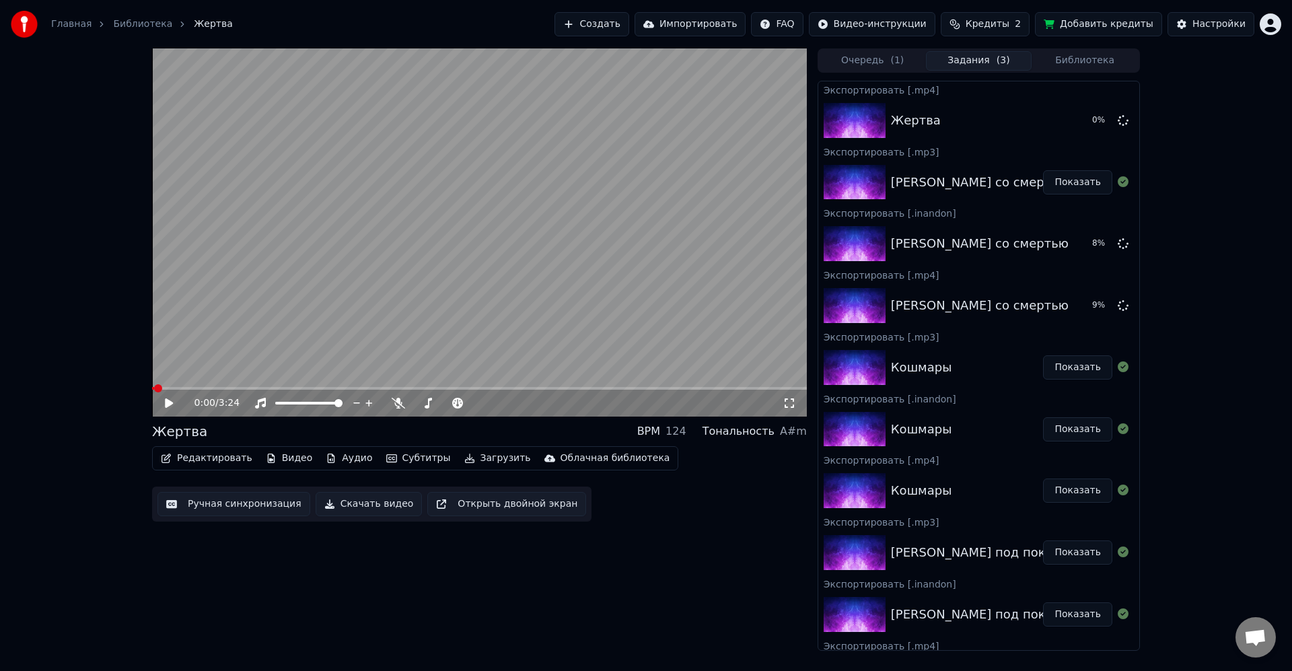
click at [485, 464] on button "Загрузить" at bounding box center [497, 458] width 77 height 19
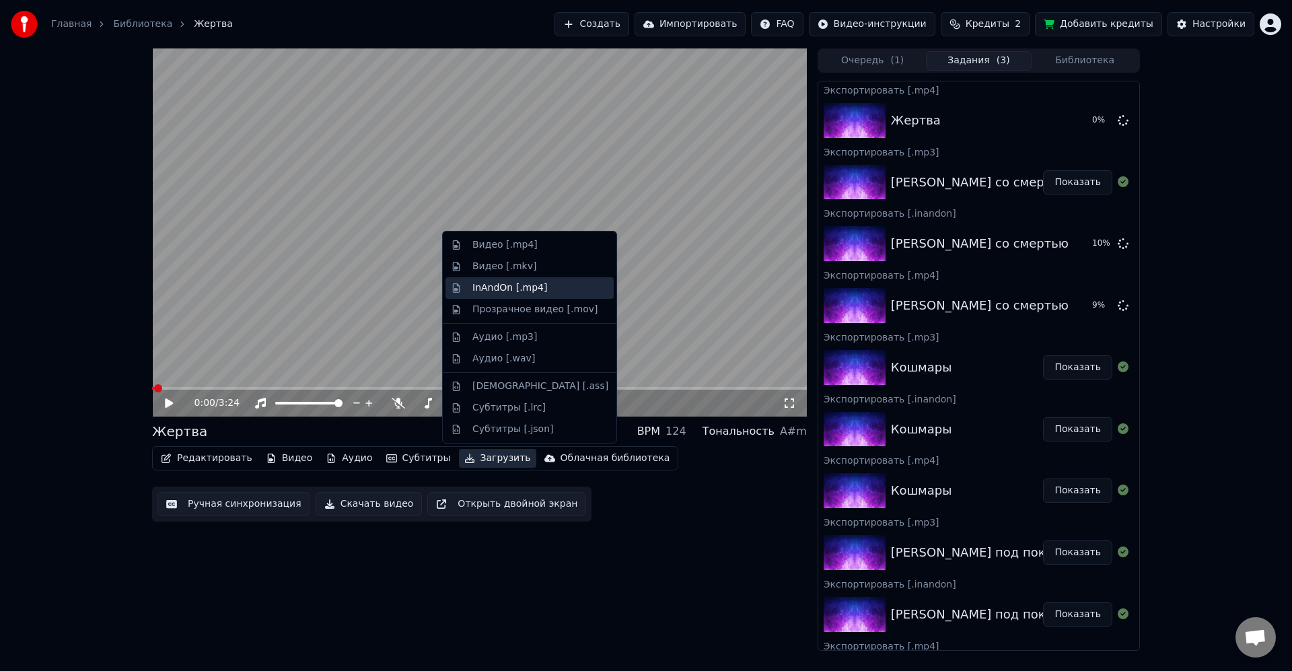
click at [530, 284] on div "InAndOn [.mp4]" at bounding box center [510, 287] width 75 height 13
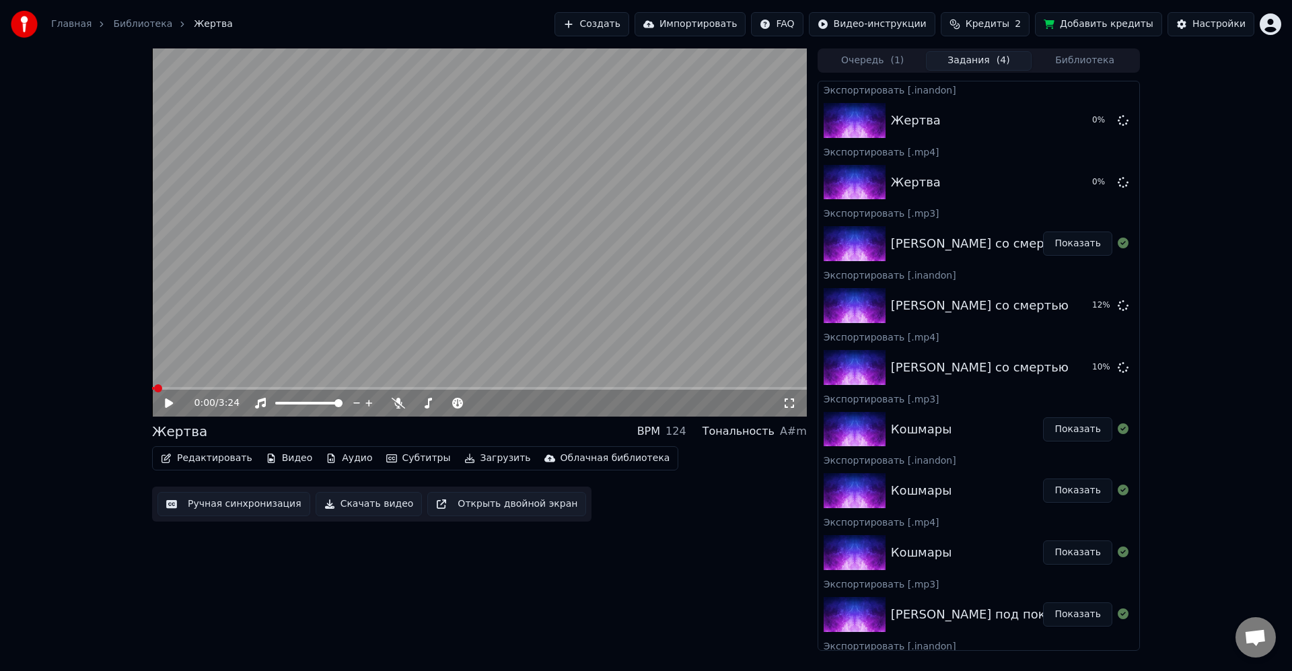
click at [489, 458] on button "Загрузить" at bounding box center [497, 458] width 77 height 19
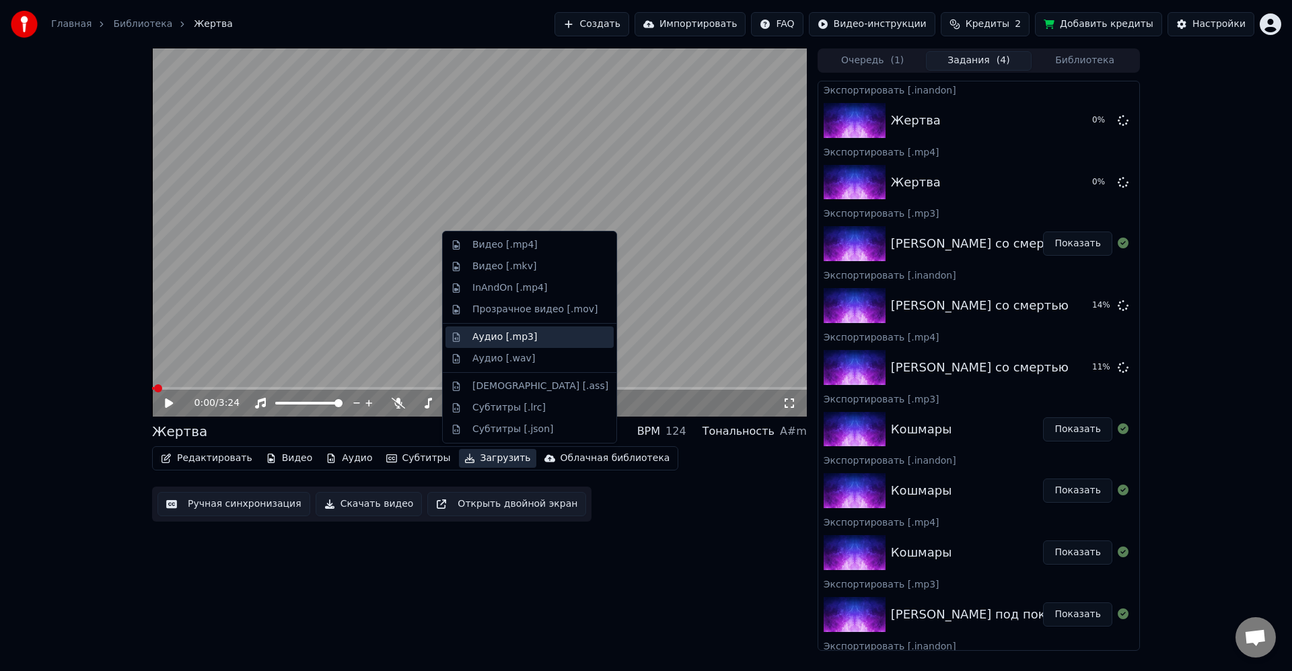
click at [532, 337] on div "Аудио [.mp3]" at bounding box center [541, 337] width 136 height 13
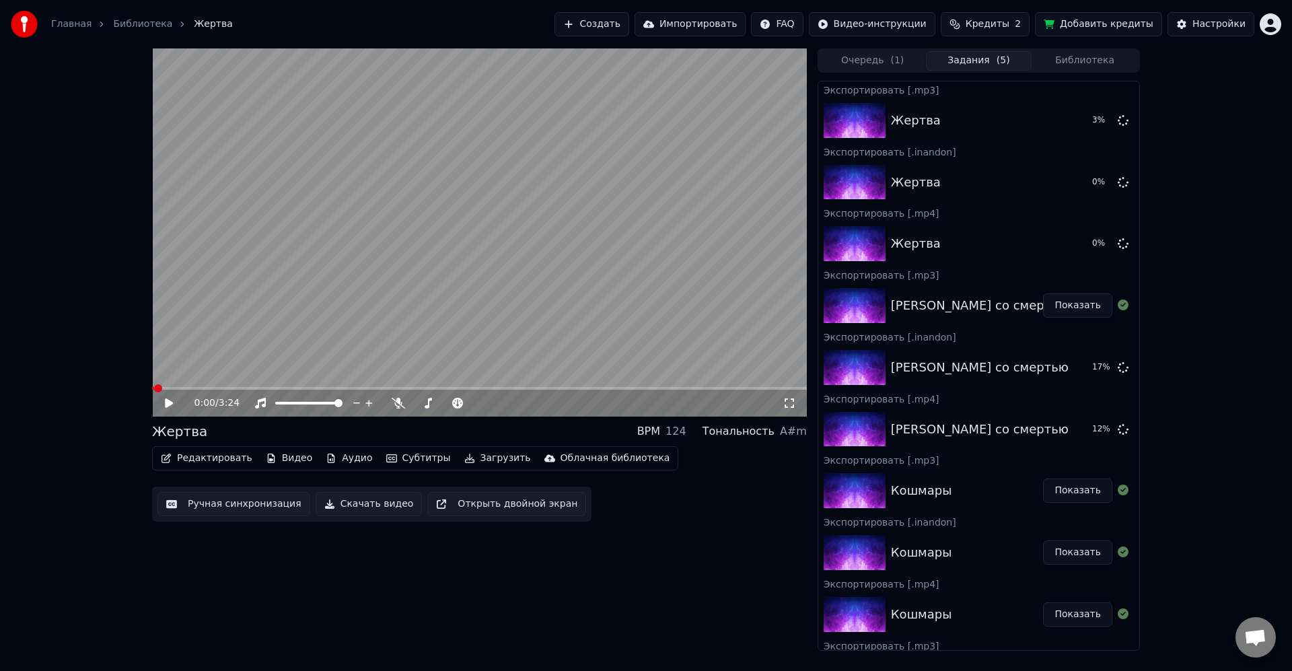
click at [1105, 57] on button "Библиотека" at bounding box center [1085, 61] width 106 height 20
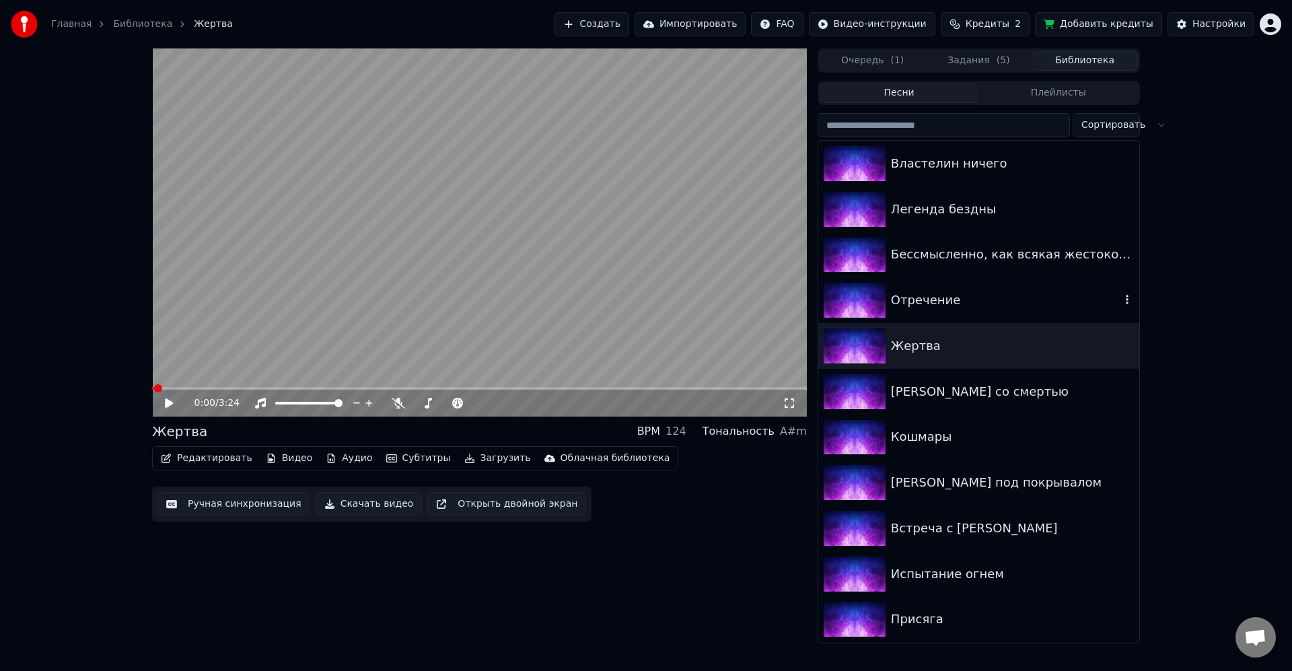
click at [963, 301] on div "Отречение" at bounding box center [1006, 300] width 230 height 19
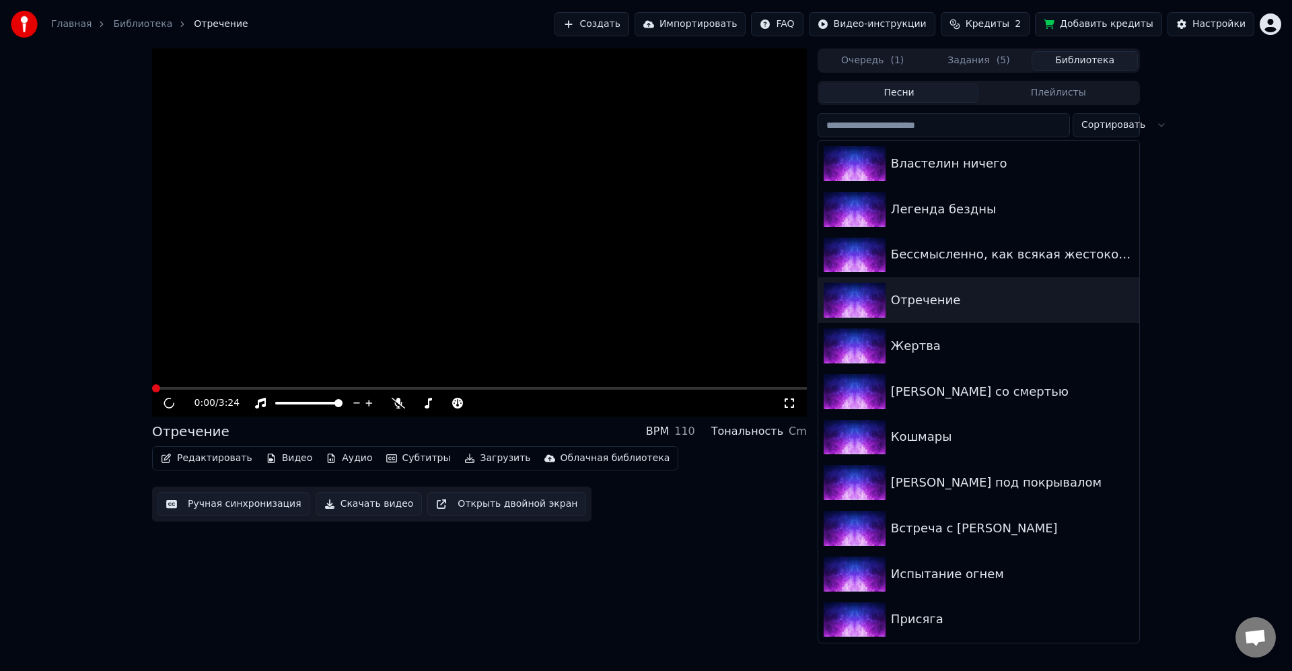
click at [494, 458] on button "Загрузить" at bounding box center [497, 458] width 77 height 19
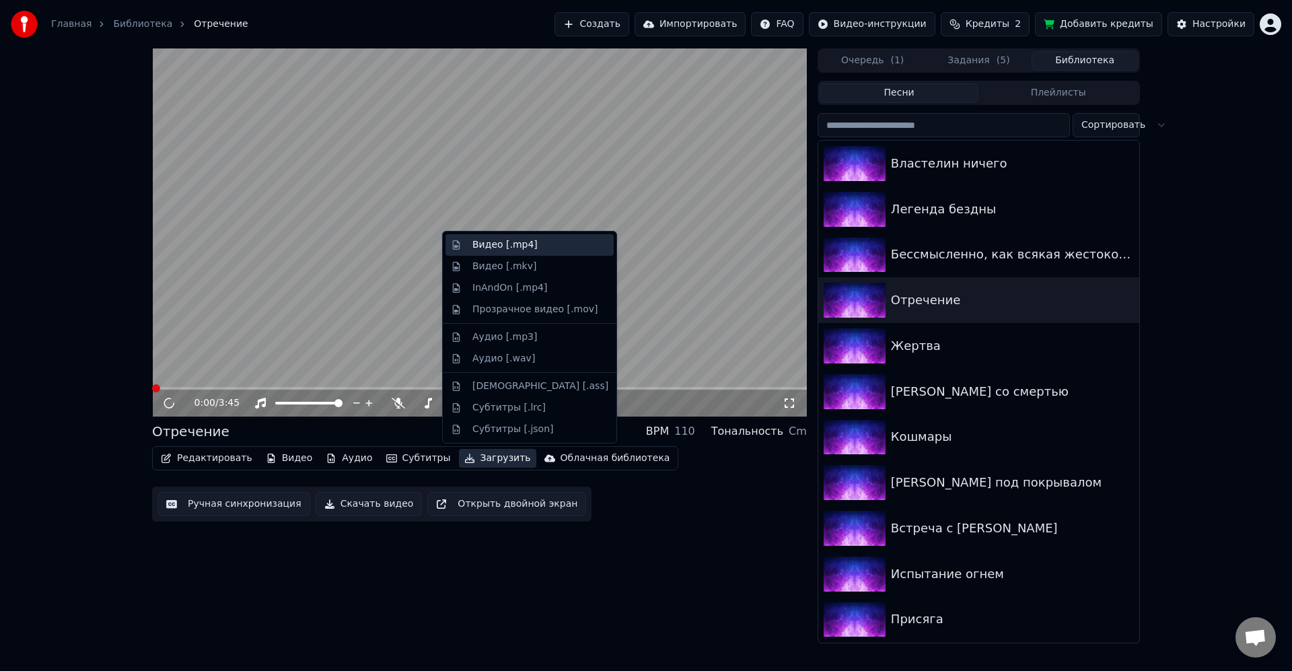
click at [504, 248] on div "Видео [.mp4]" at bounding box center [505, 244] width 65 height 13
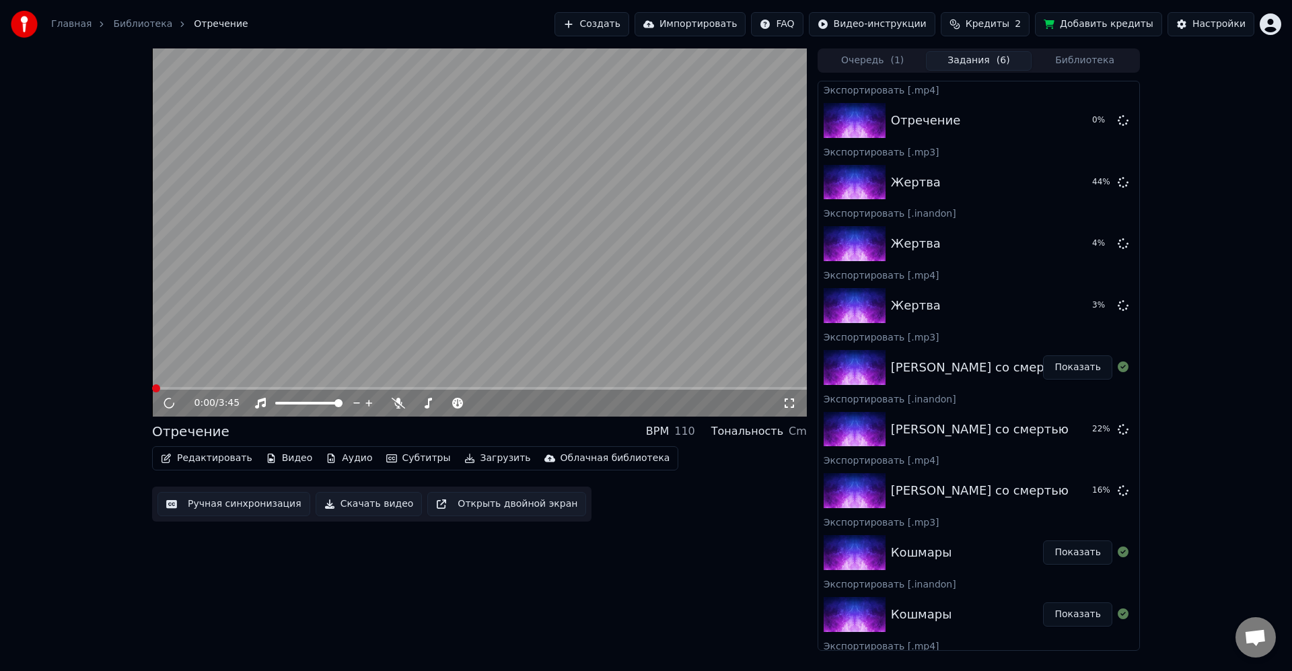
click at [481, 457] on button "Загрузить" at bounding box center [497, 458] width 77 height 19
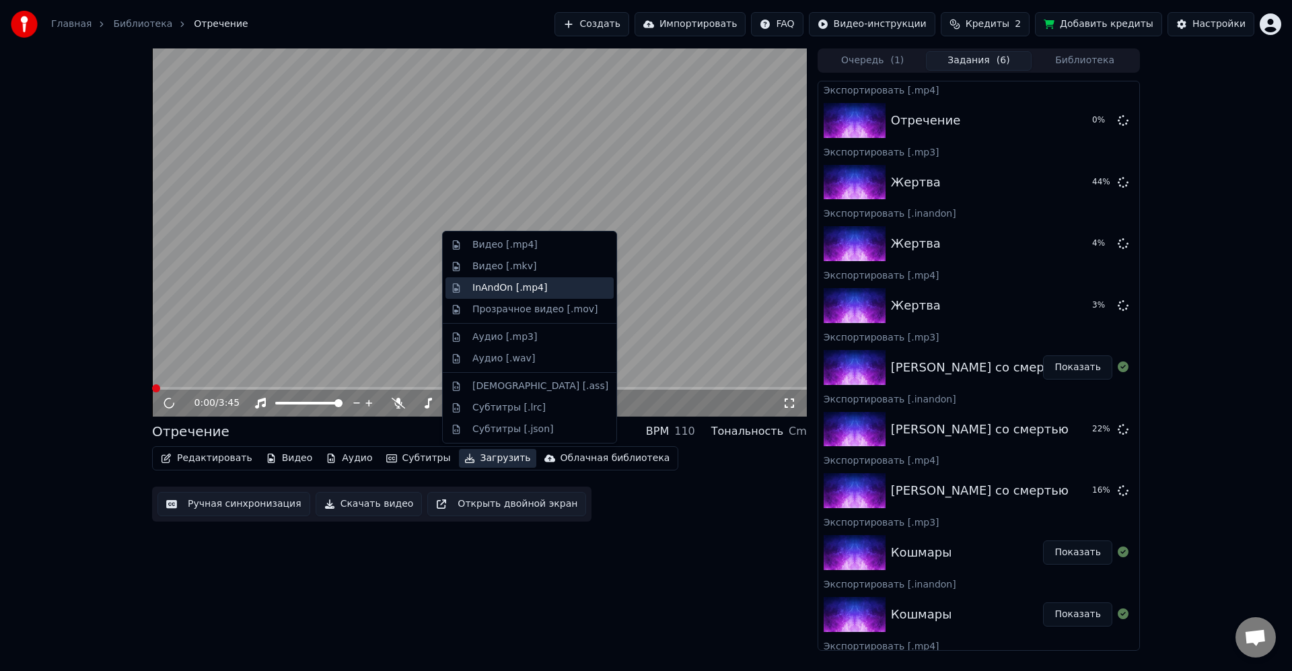
click at [512, 290] on div "InAndOn [.mp4]" at bounding box center [510, 287] width 75 height 13
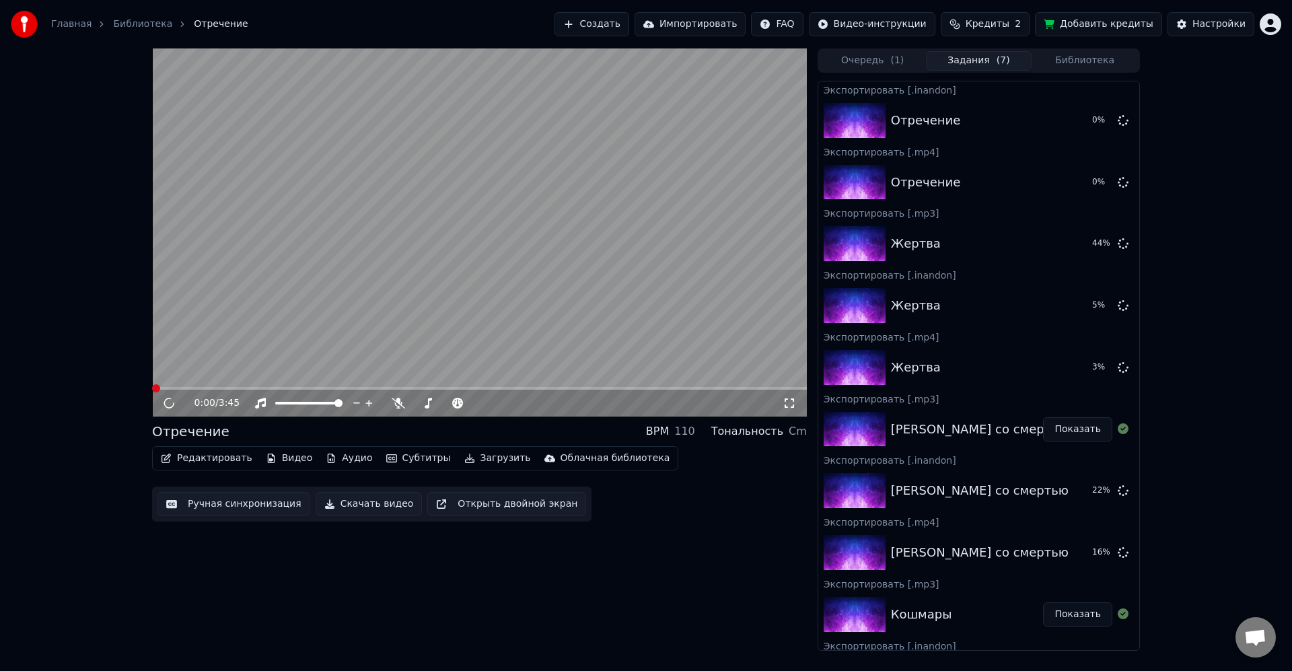
click at [483, 463] on button "Загрузить" at bounding box center [497, 458] width 77 height 19
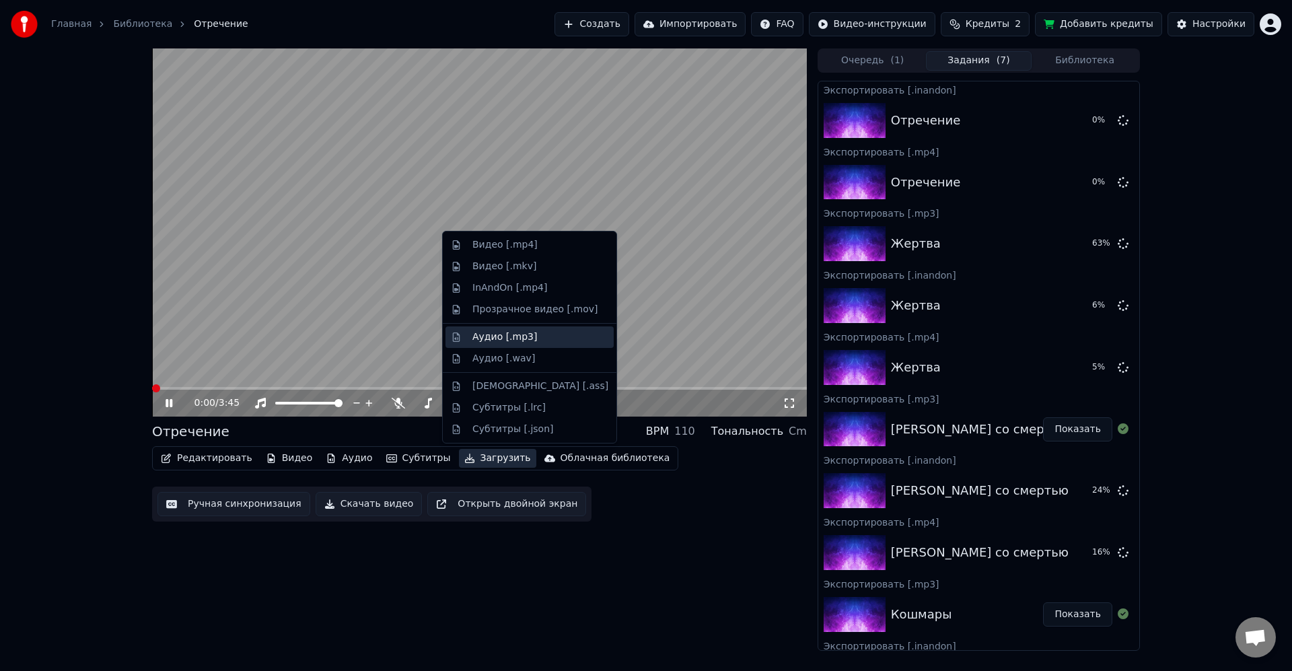
click at [513, 335] on div "Аудио [.mp3]" at bounding box center [505, 337] width 65 height 13
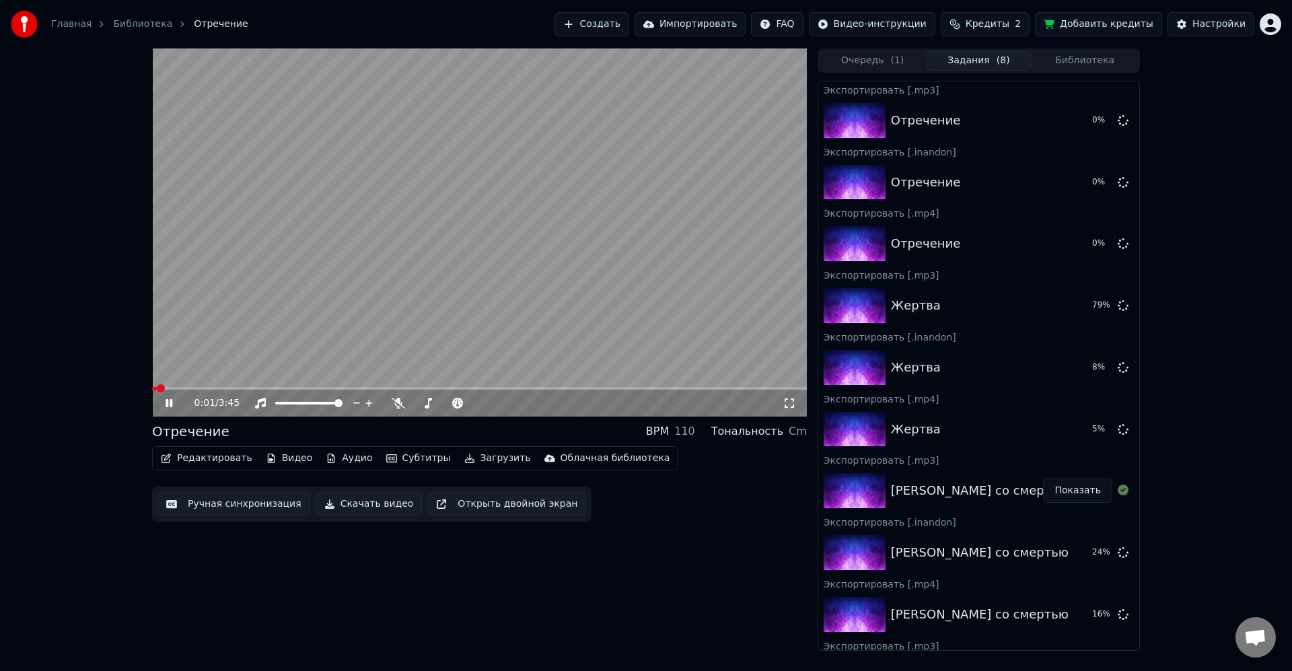
click at [167, 405] on icon at bounding box center [169, 403] width 7 height 8
click at [1090, 56] on button "Библиотека" at bounding box center [1085, 61] width 106 height 20
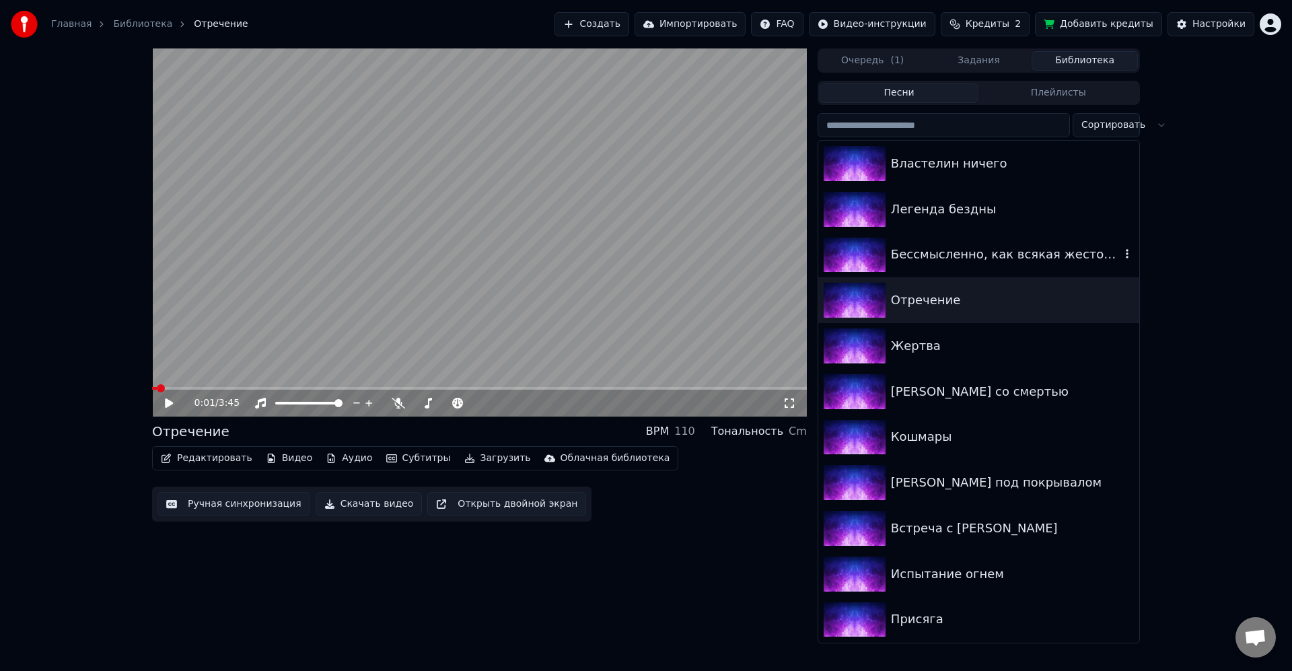
click at [971, 254] on div "Бессмысленно, как всякая жестокость" at bounding box center [1006, 254] width 230 height 19
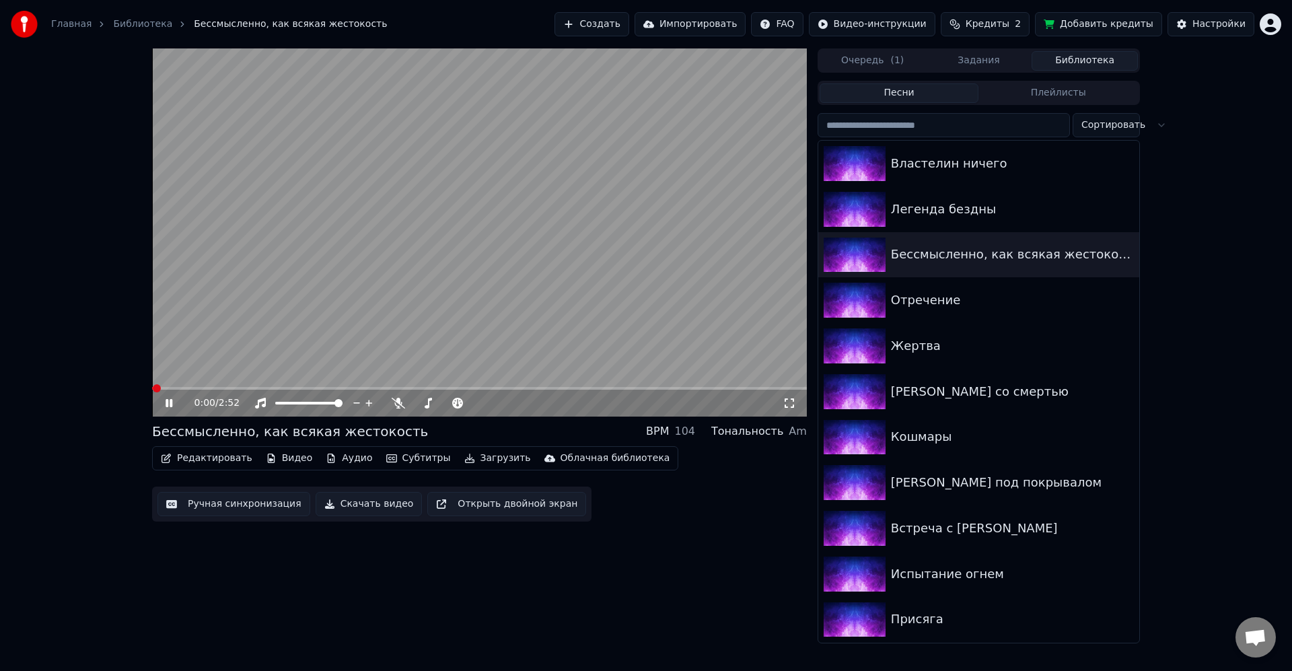
click at [545, 296] on video at bounding box center [479, 232] width 655 height 368
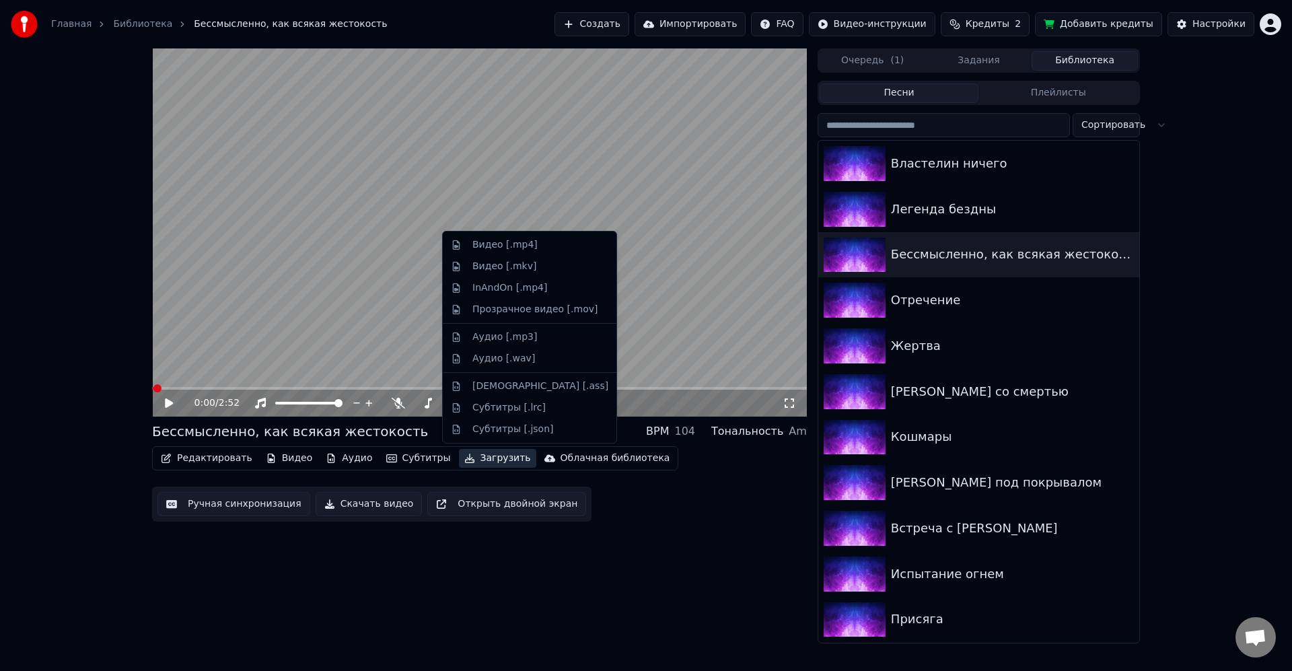
click at [481, 460] on button "Загрузить" at bounding box center [497, 458] width 77 height 19
click at [516, 246] on div "Видео [.mp4]" at bounding box center [505, 244] width 65 height 13
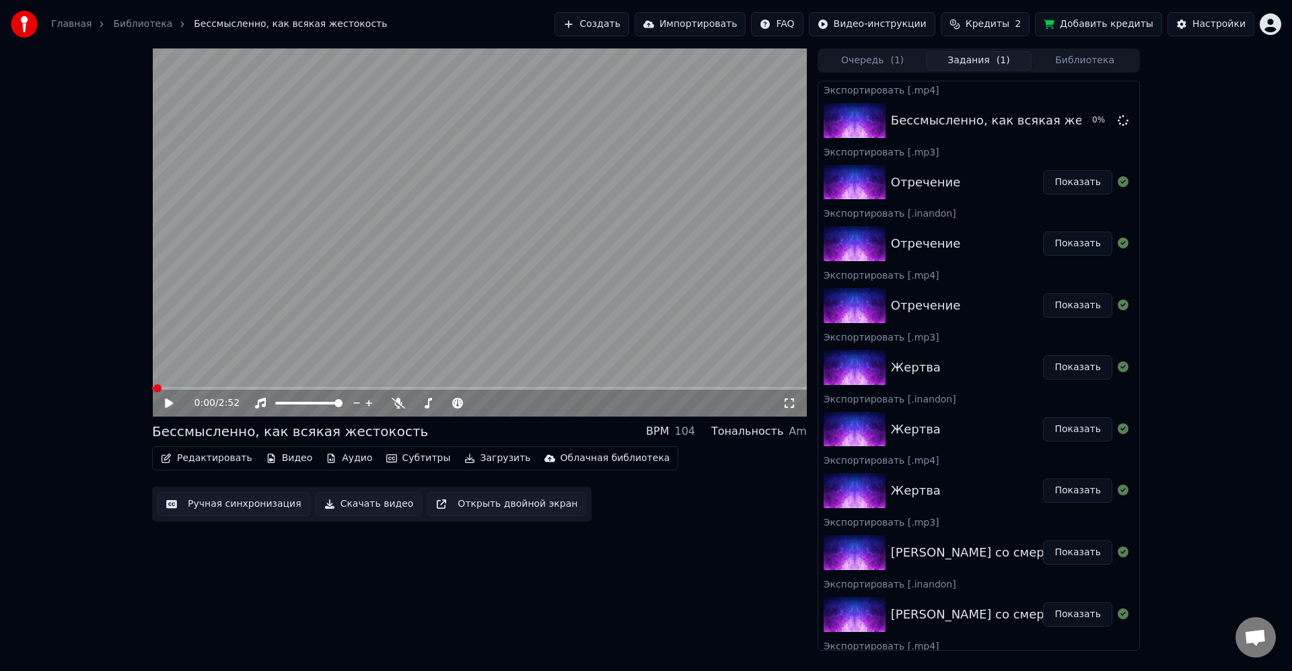
click at [478, 456] on button "Загрузить" at bounding box center [497, 458] width 77 height 19
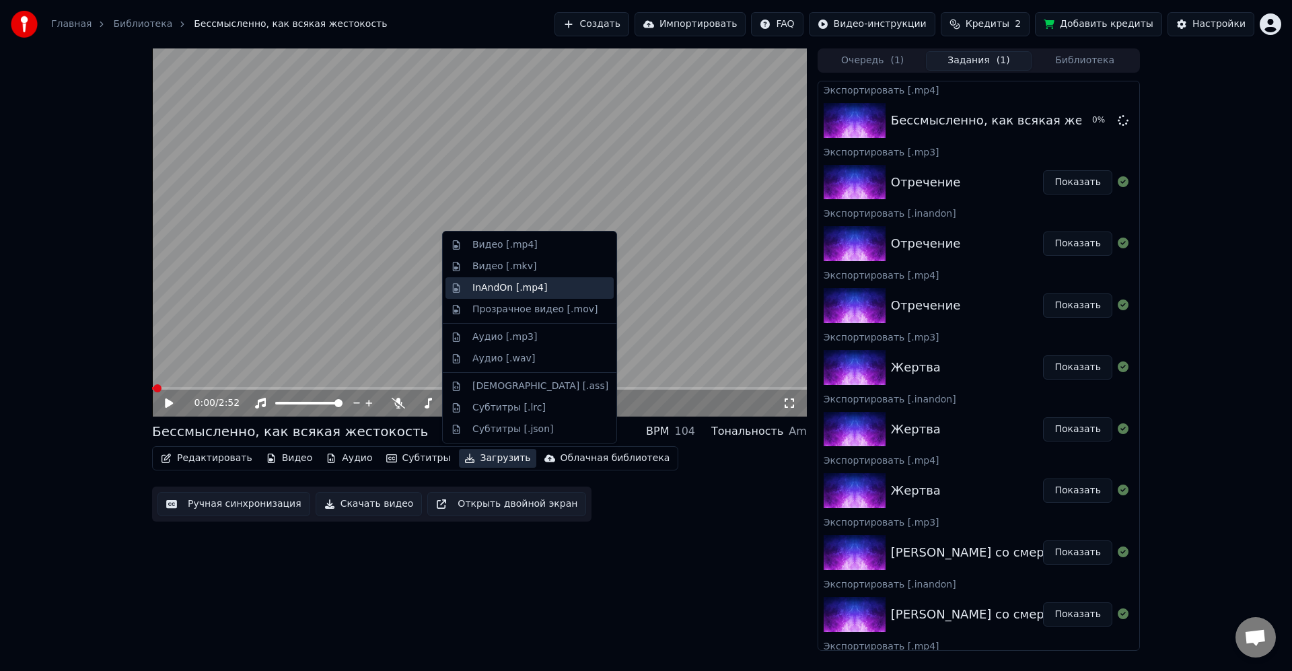
click at [512, 288] on div "InAndOn [.mp4]" at bounding box center [510, 287] width 75 height 13
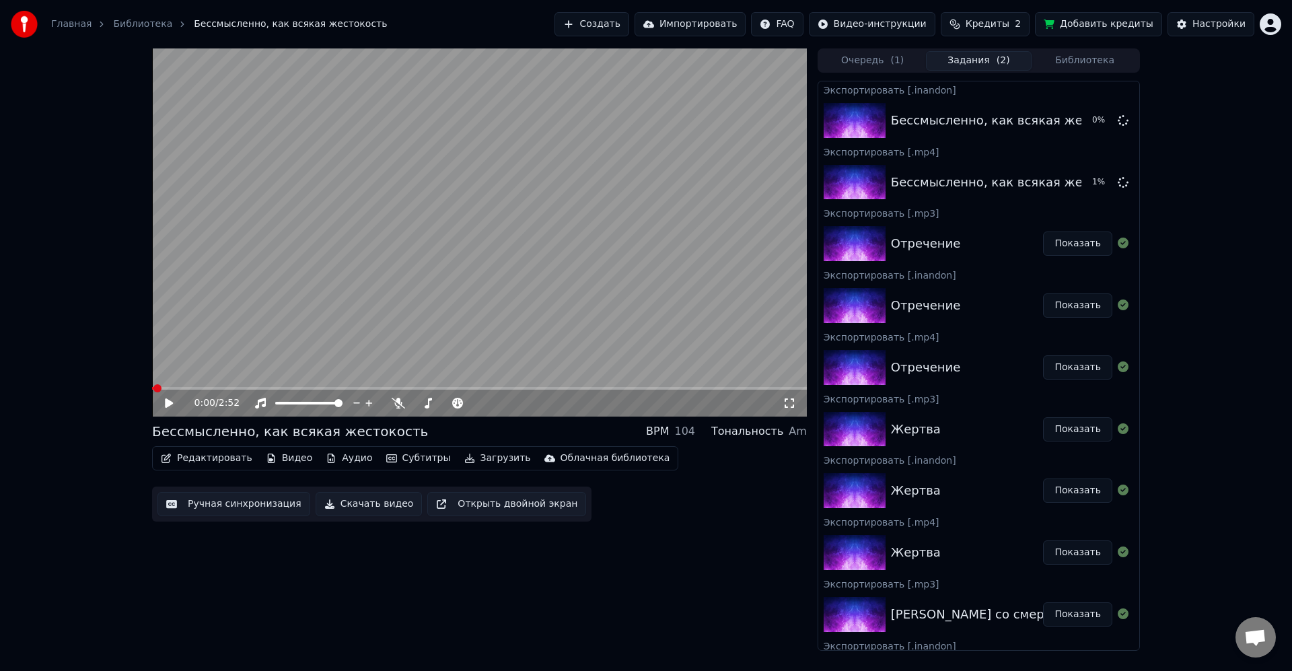
click at [479, 459] on button "Загрузить" at bounding box center [497, 458] width 77 height 19
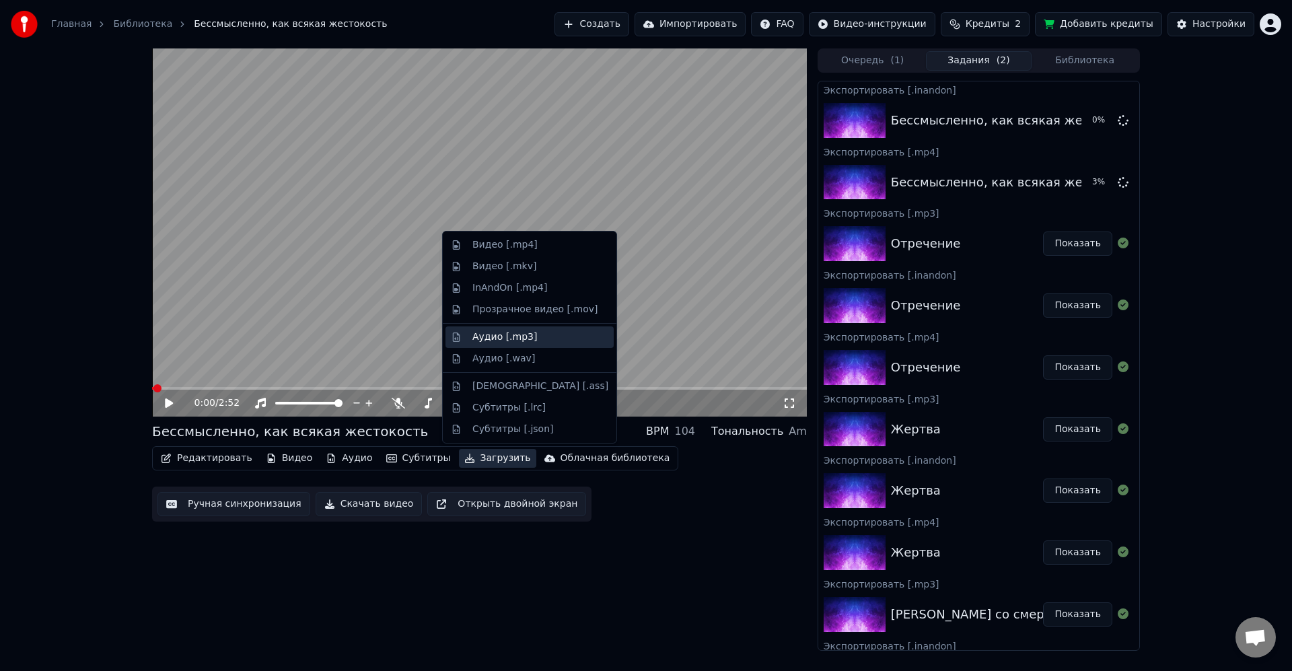
click at [514, 335] on div "Аудио [.mp3]" at bounding box center [505, 337] width 65 height 13
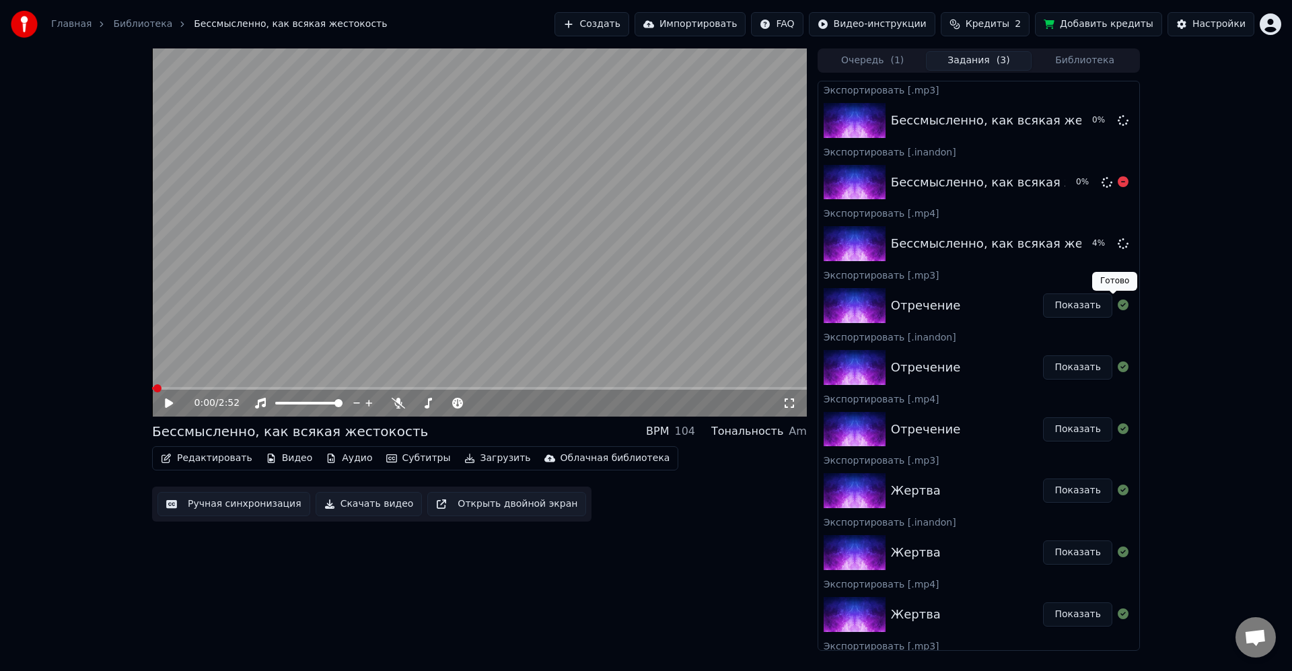
click at [1071, 61] on button "Библиотека" at bounding box center [1085, 61] width 106 height 20
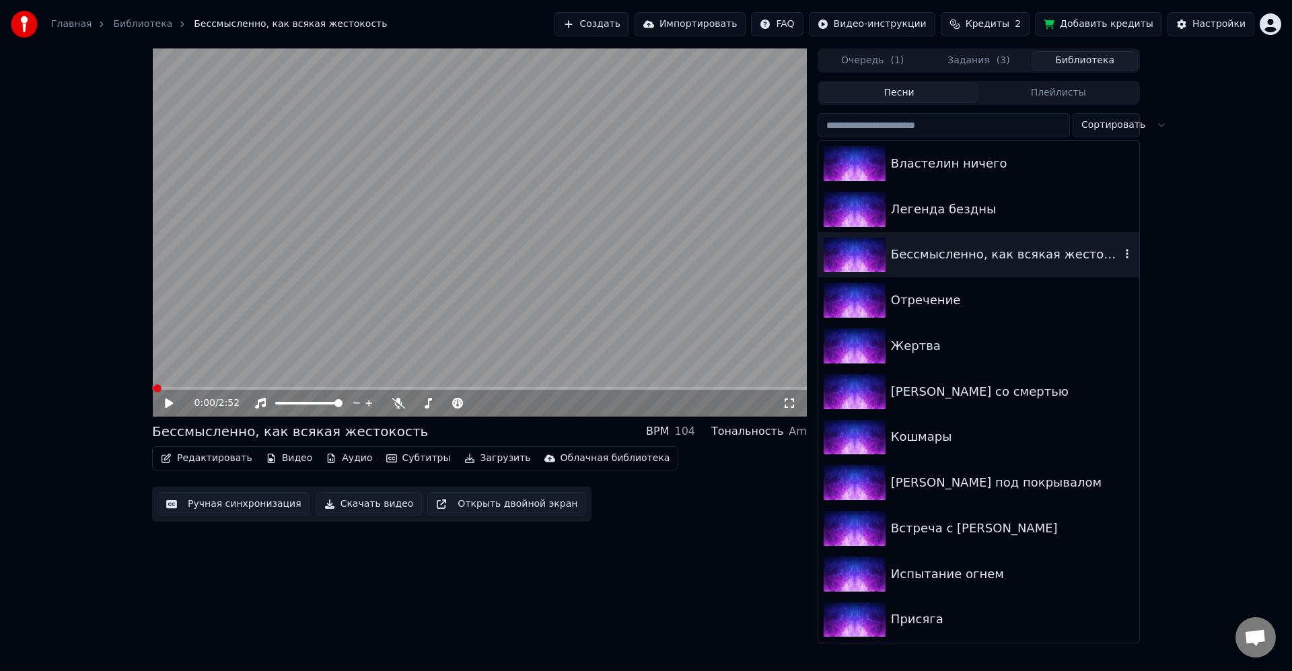
click at [950, 219] on div "Легенда бездны" at bounding box center [979, 209] width 321 height 46
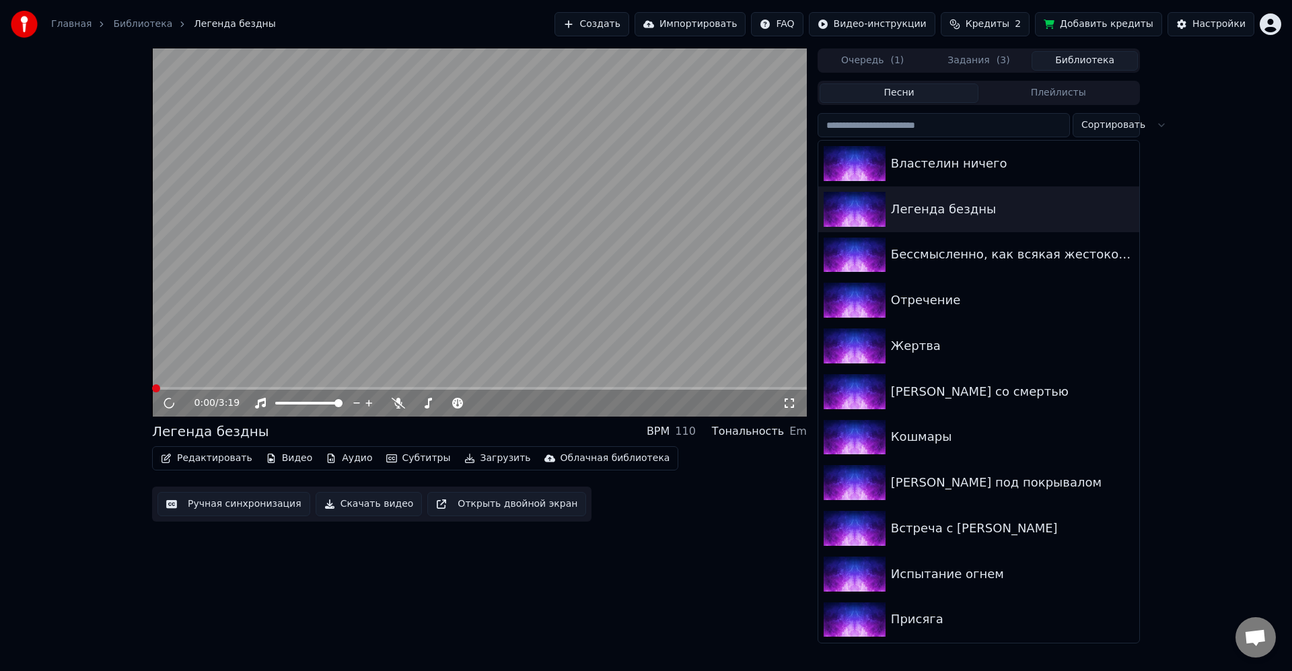
click at [515, 266] on video at bounding box center [479, 232] width 655 height 368
click at [500, 318] on video at bounding box center [479, 232] width 655 height 368
click at [498, 458] on button "Загрузить" at bounding box center [497, 458] width 77 height 19
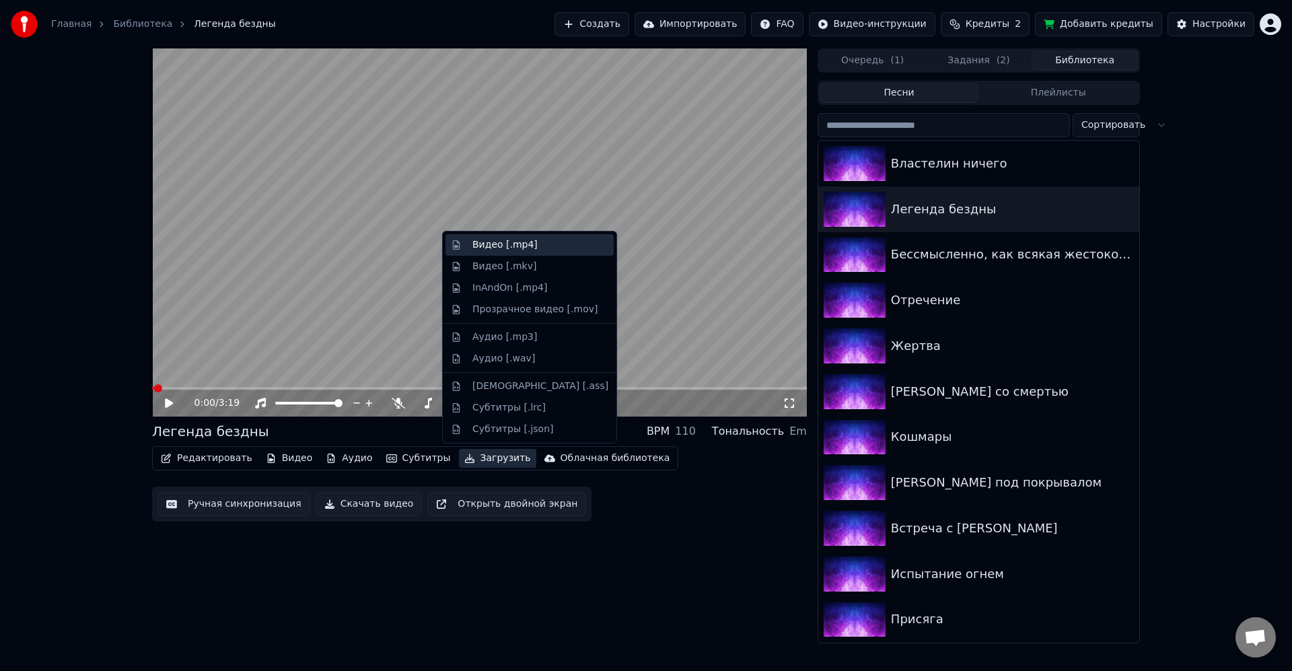
click at [515, 247] on div "Видео [.mp4]" at bounding box center [505, 244] width 65 height 13
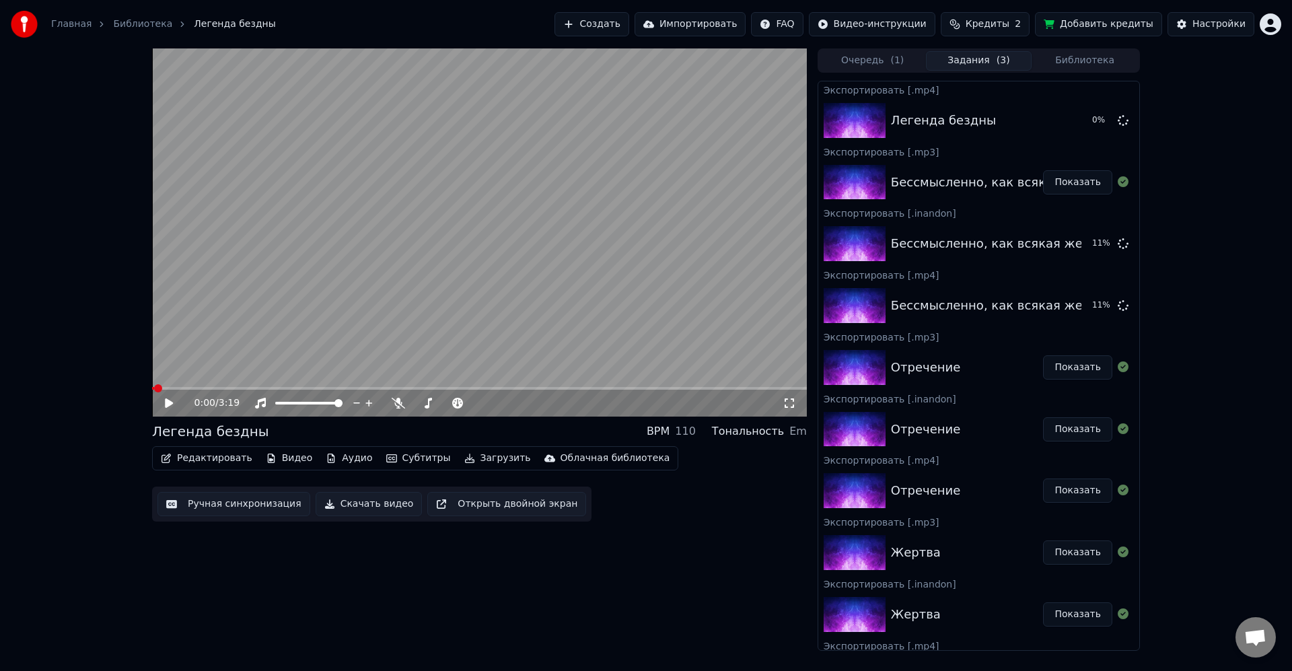
click at [483, 458] on button "Загрузить" at bounding box center [497, 458] width 77 height 19
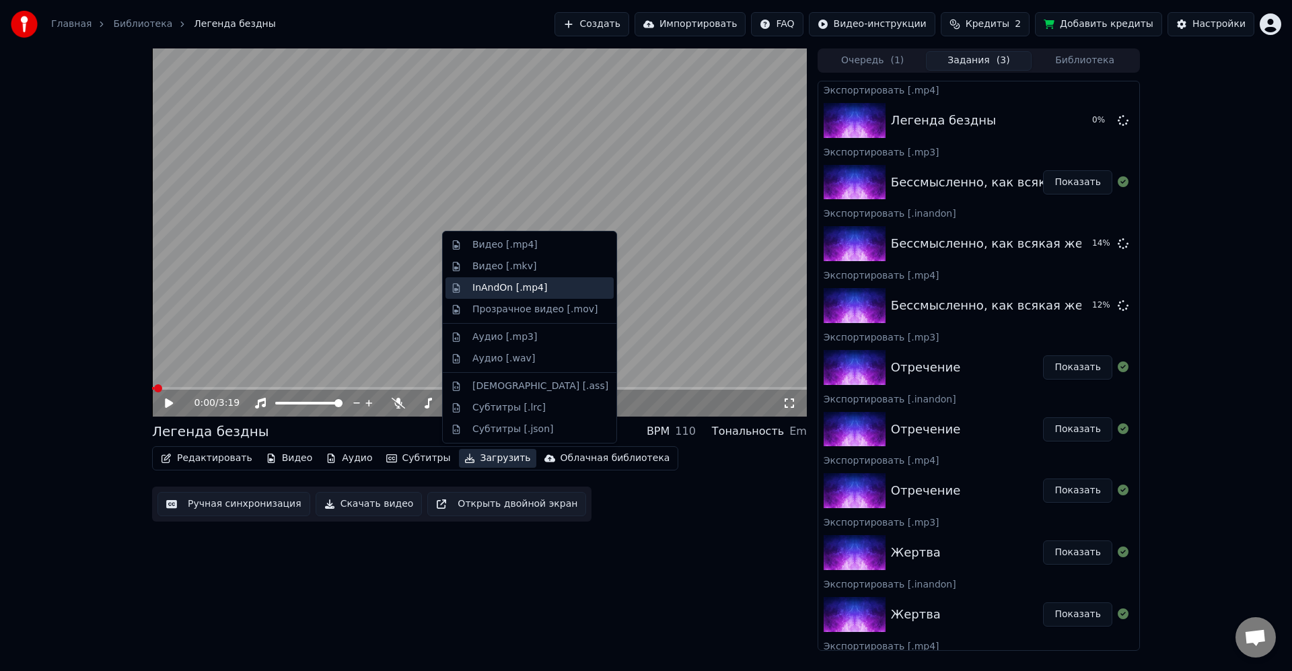
click at [522, 288] on div "InAndOn [.mp4]" at bounding box center [510, 287] width 75 height 13
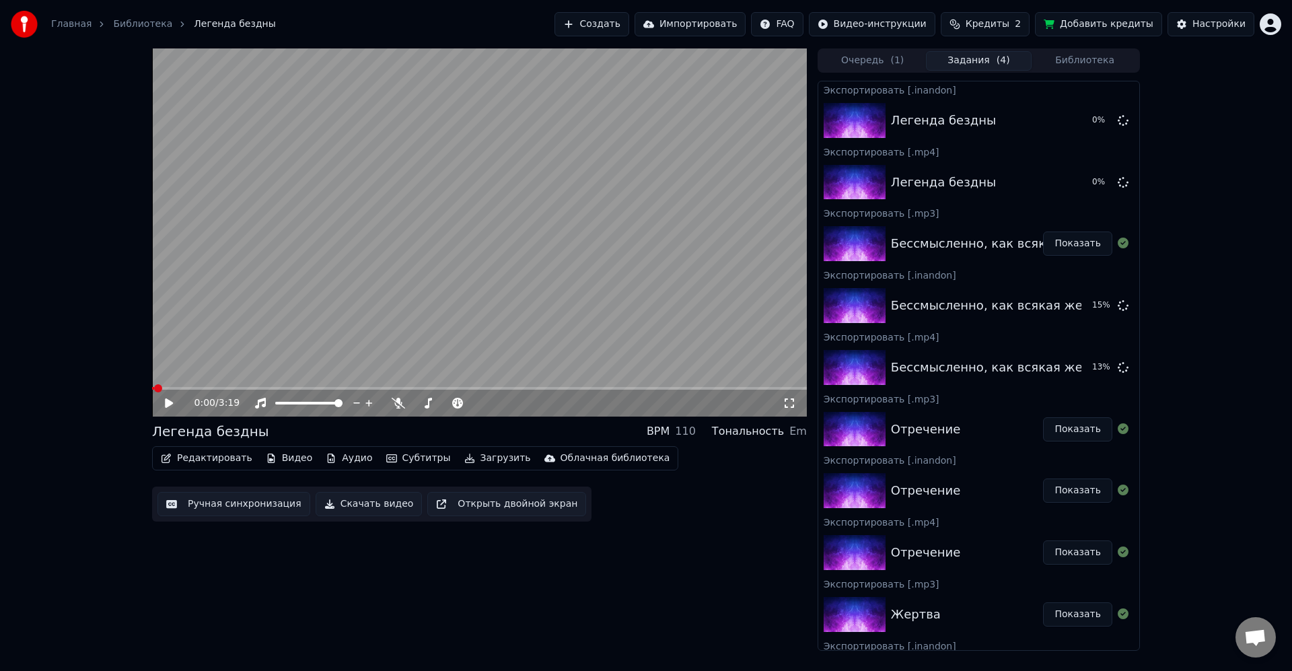
click at [489, 457] on button "Загрузить" at bounding box center [497, 458] width 77 height 19
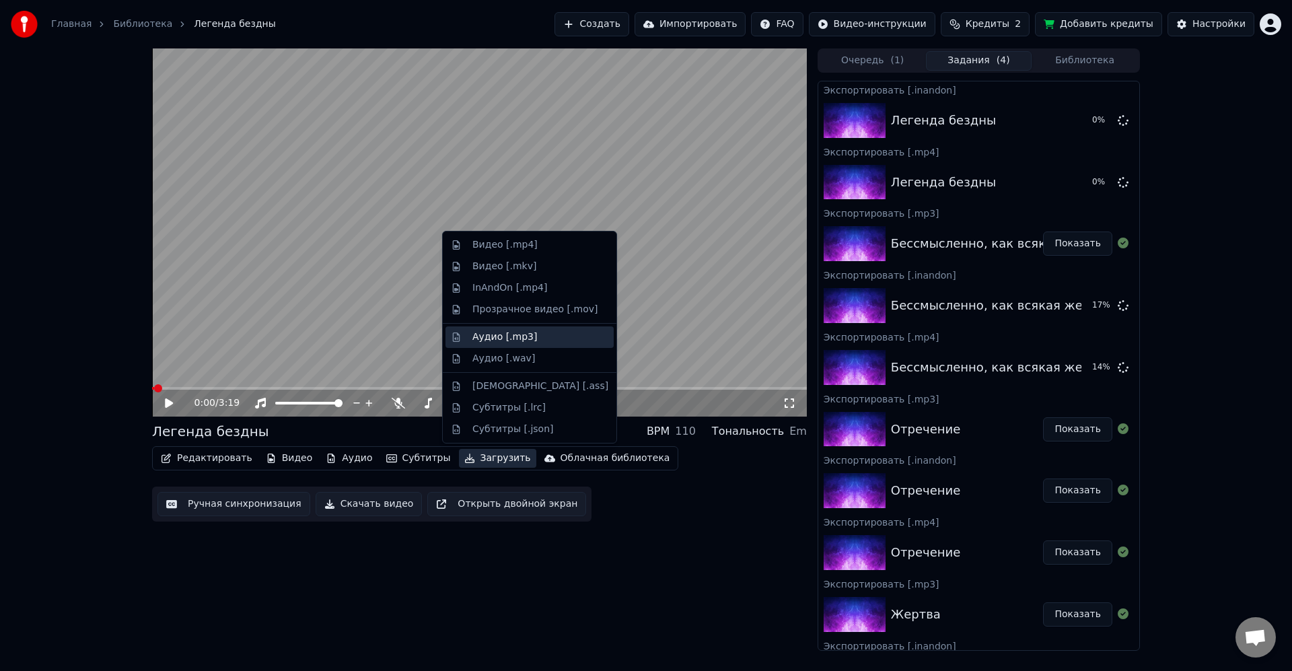
click at [526, 336] on div "Аудио [.mp3]" at bounding box center [505, 337] width 65 height 13
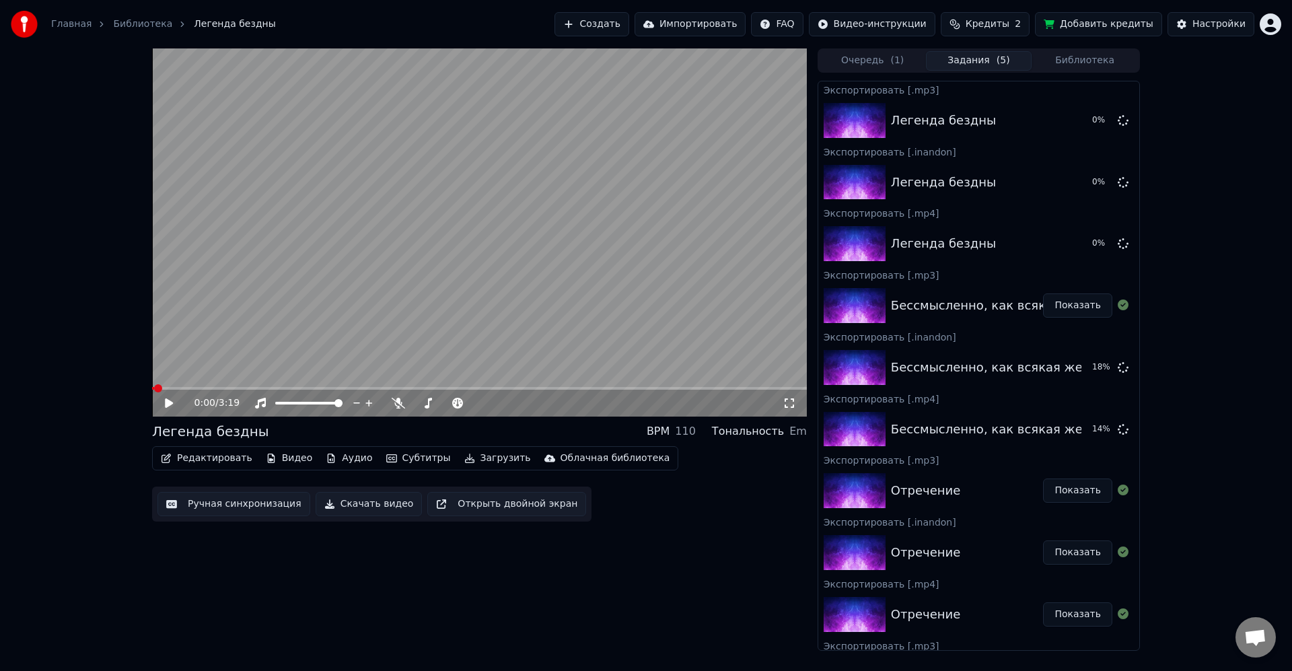
click at [1082, 61] on button "Библиотека" at bounding box center [1085, 61] width 106 height 20
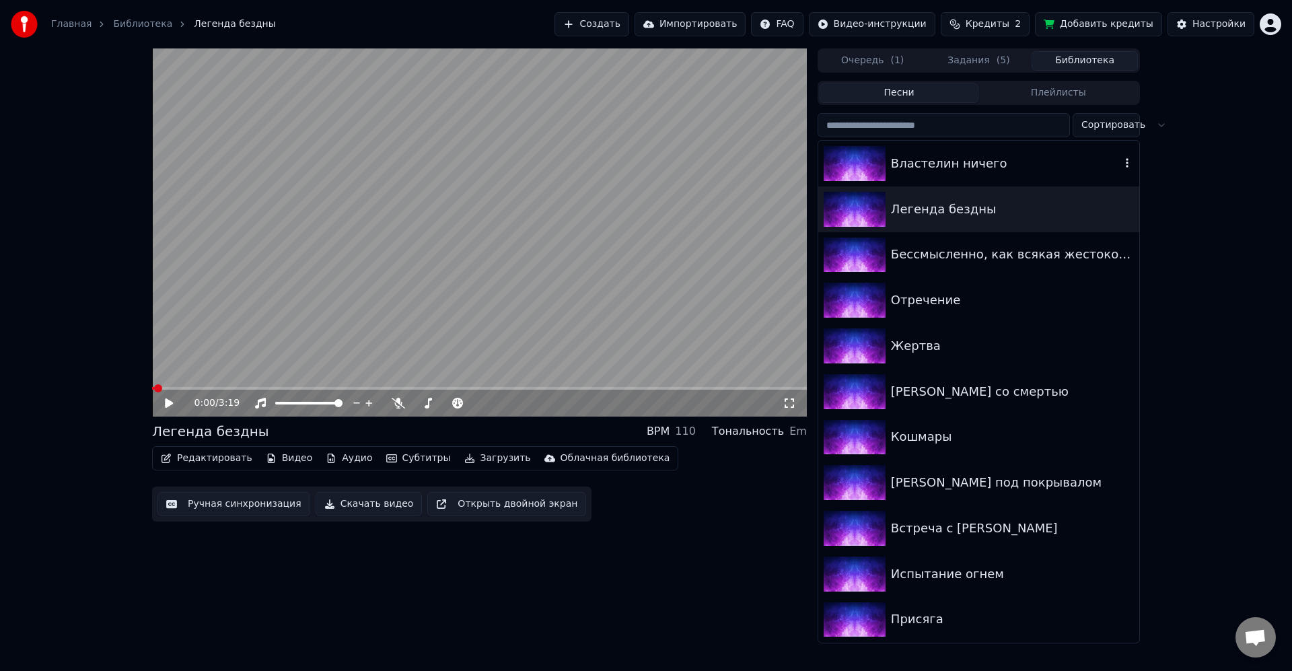
click at [957, 163] on div "Властелин ничего" at bounding box center [1006, 163] width 230 height 19
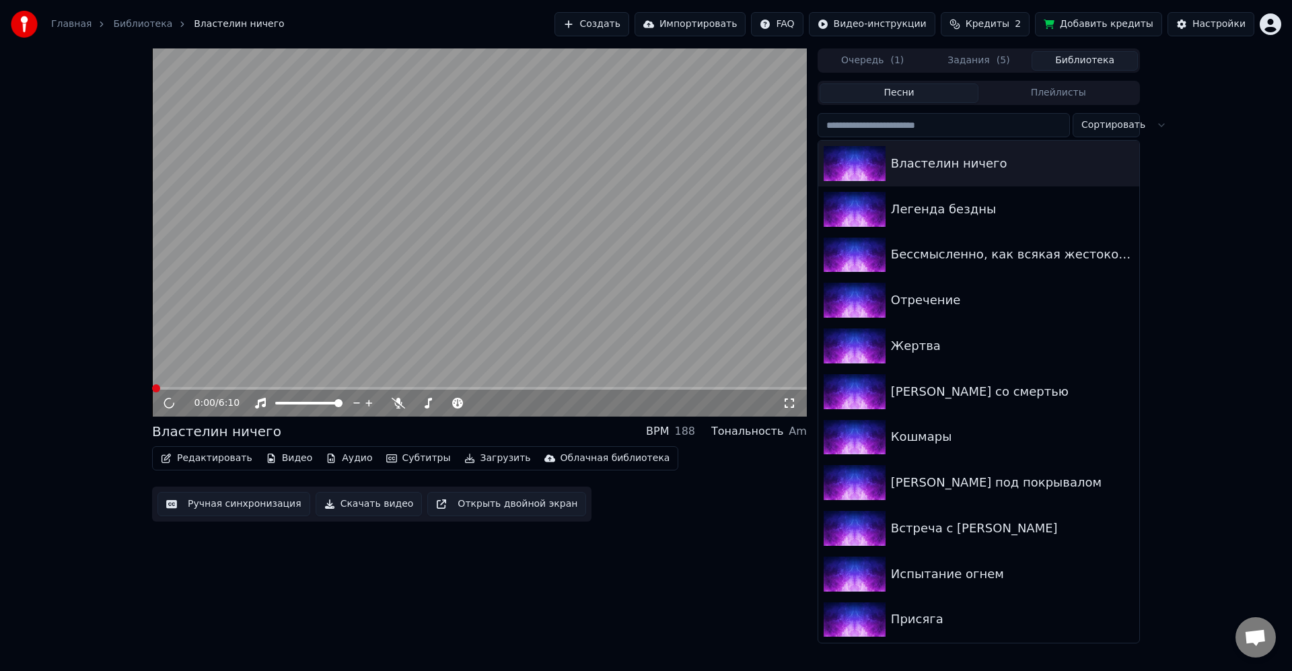
click at [491, 238] on video at bounding box center [479, 232] width 655 height 368
click at [483, 450] on button "Загрузить" at bounding box center [497, 458] width 77 height 19
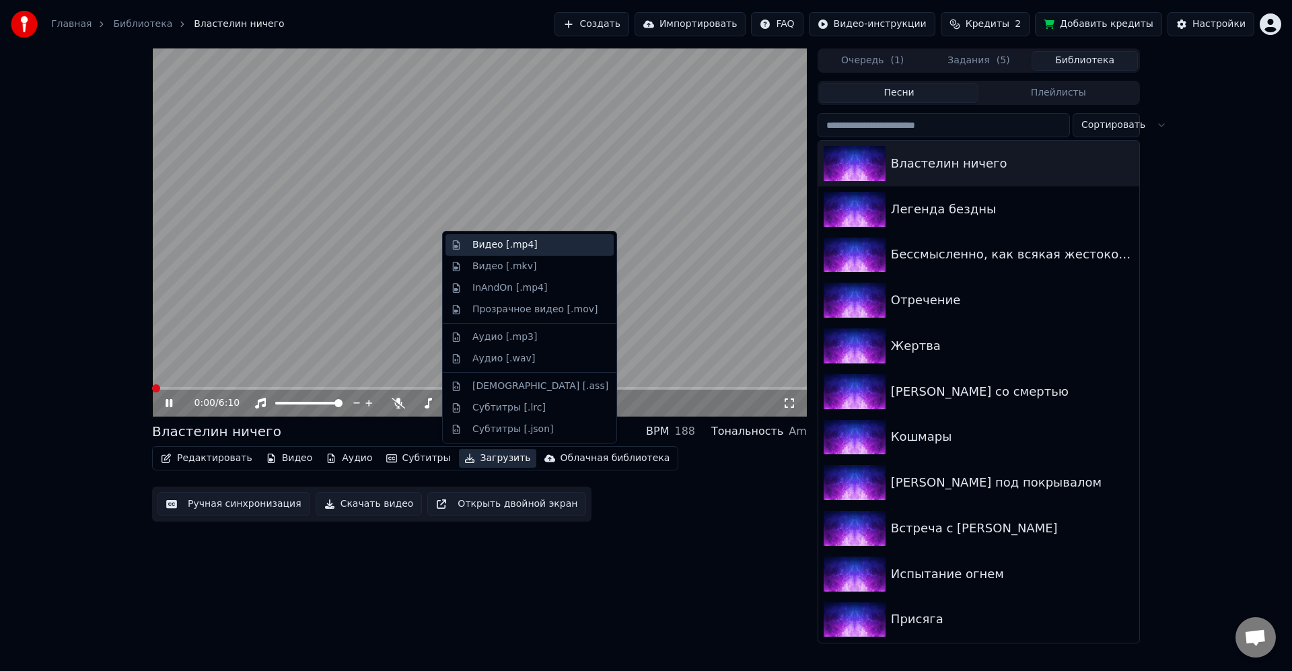
click at [516, 252] on div "Видео [.mp4]" at bounding box center [530, 245] width 168 height 22
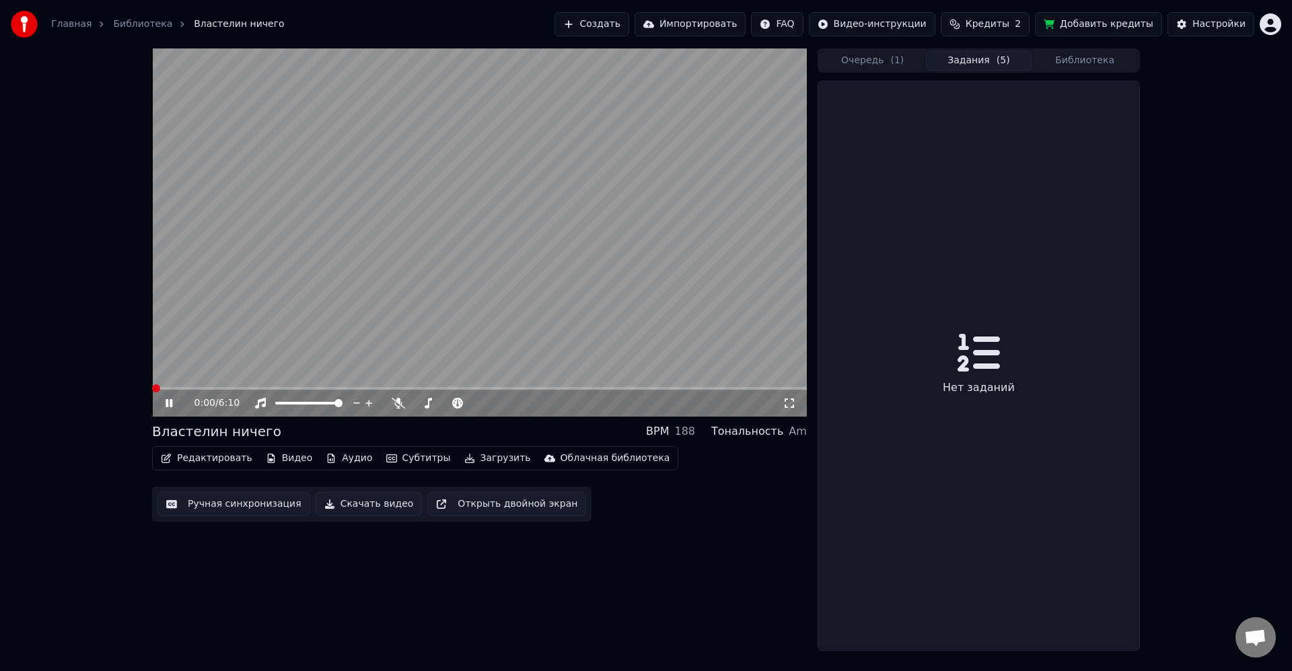
click at [487, 454] on button "Загрузить" at bounding box center [497, 458] width 77 height 19
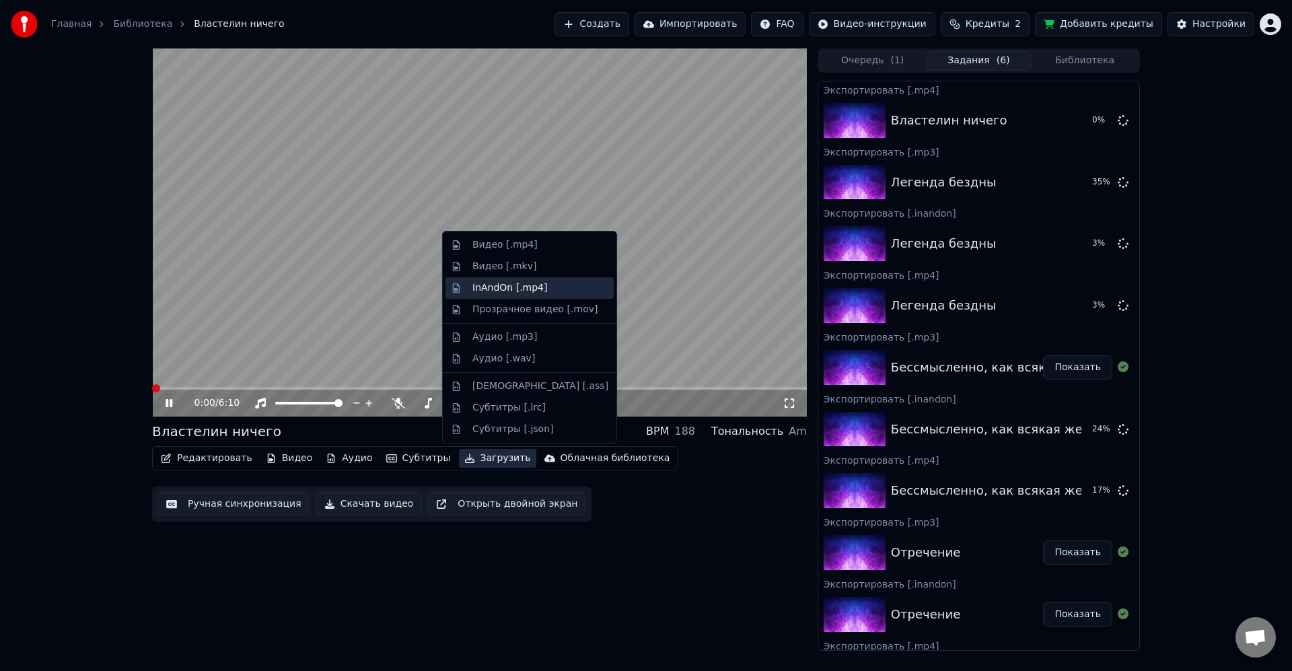
click at [516, 287] on div "InAndOn [.mp4]" at bounding box center [510, 287] width 75 height 13
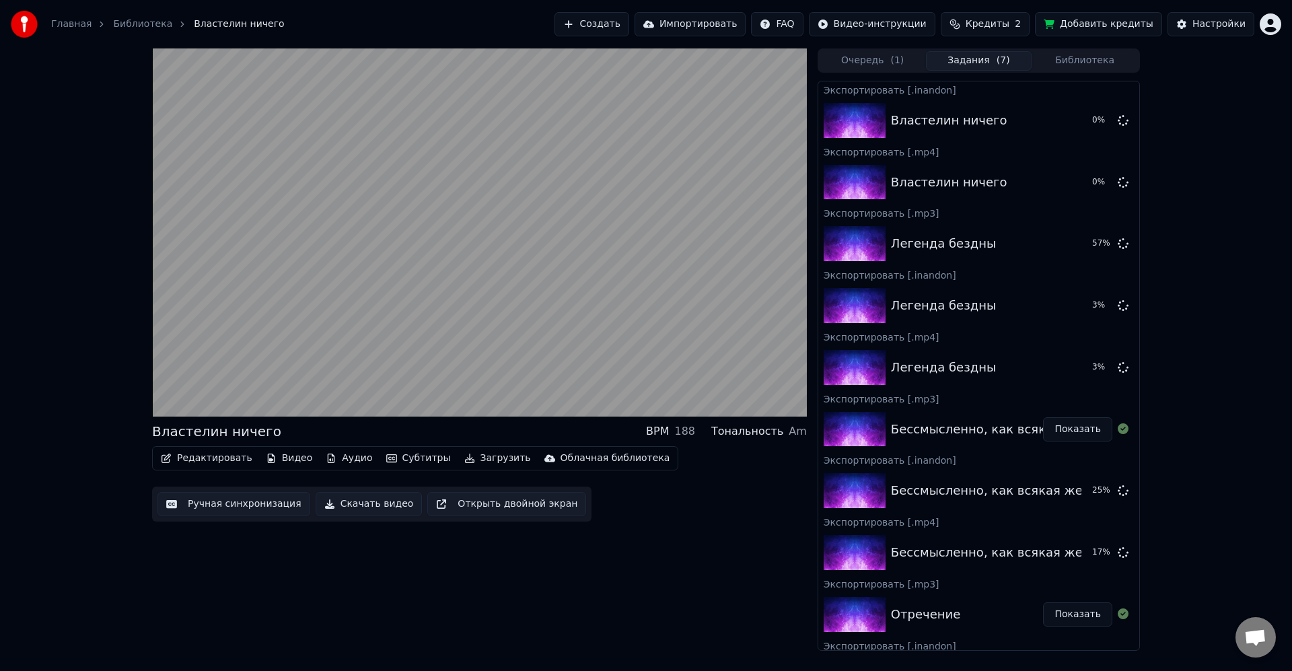
click at [478, 456] on button "Загрузить" at bounding box center [497, 458] width 77 height 19
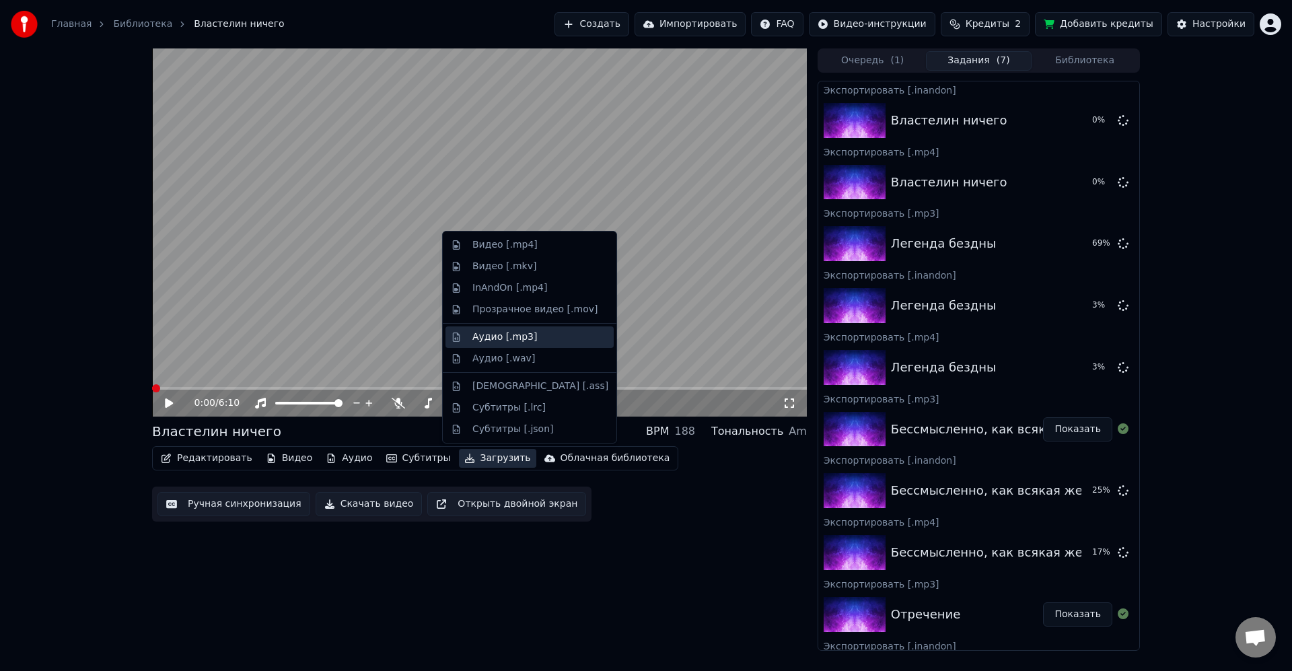
click at [513, 338] on div "Аудио [.mp3]" at bounding box center [505, 337] width 65 height 13
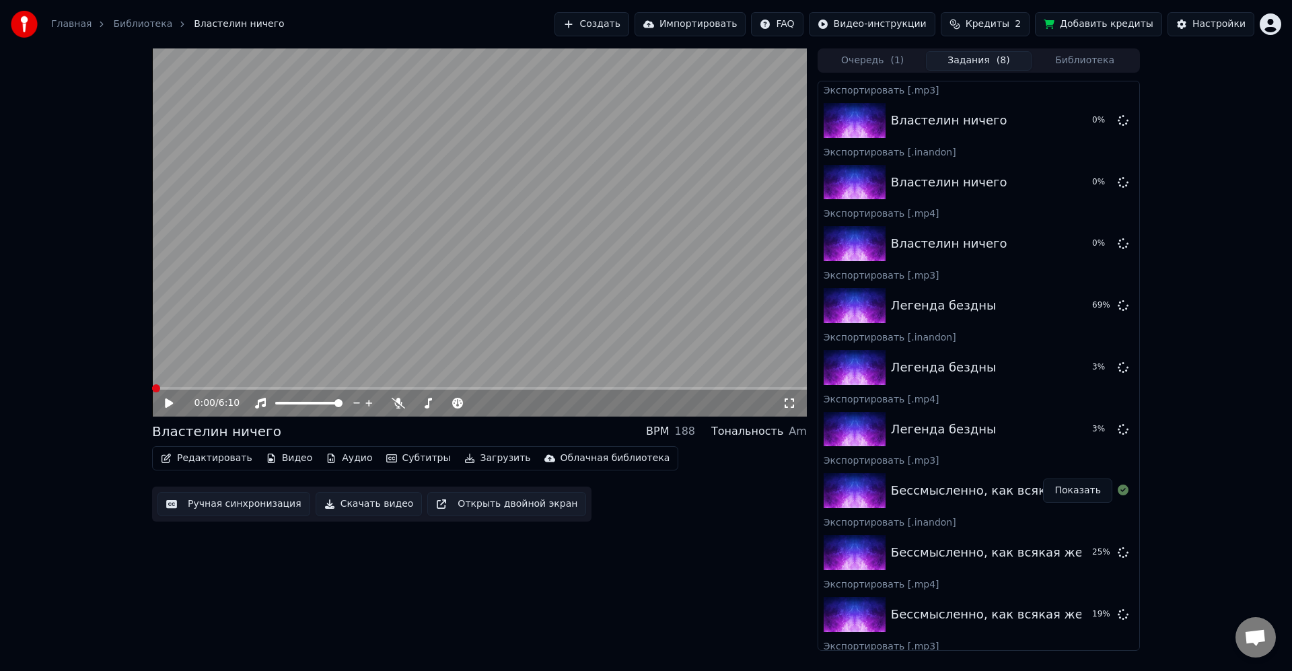
click at [493, 292] on video at bounding box center [479, 232] width 655 height 368
